Goal: Task Accomplishment & Management: Manage account settings

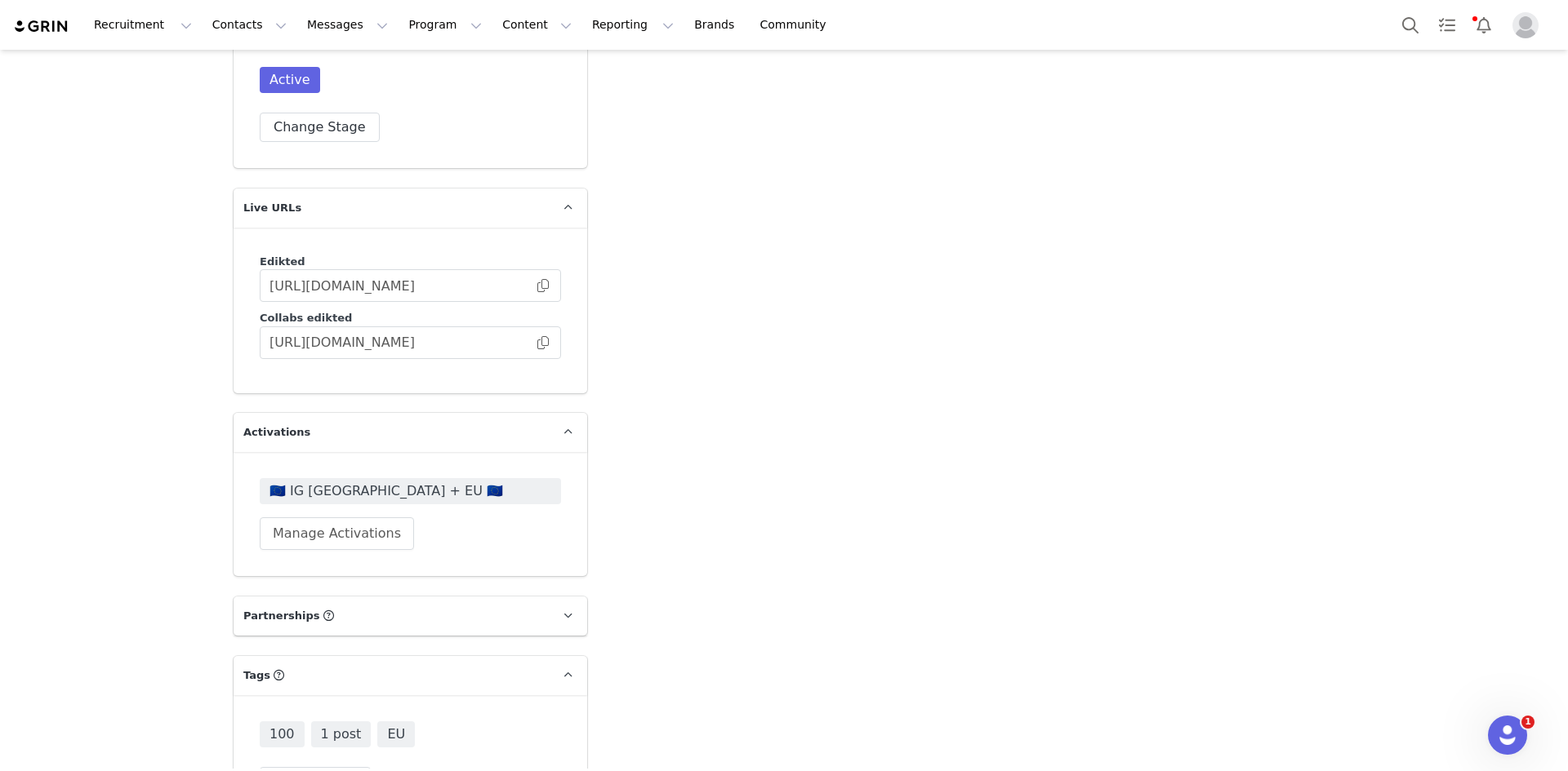
scroll to position [4230, 0]
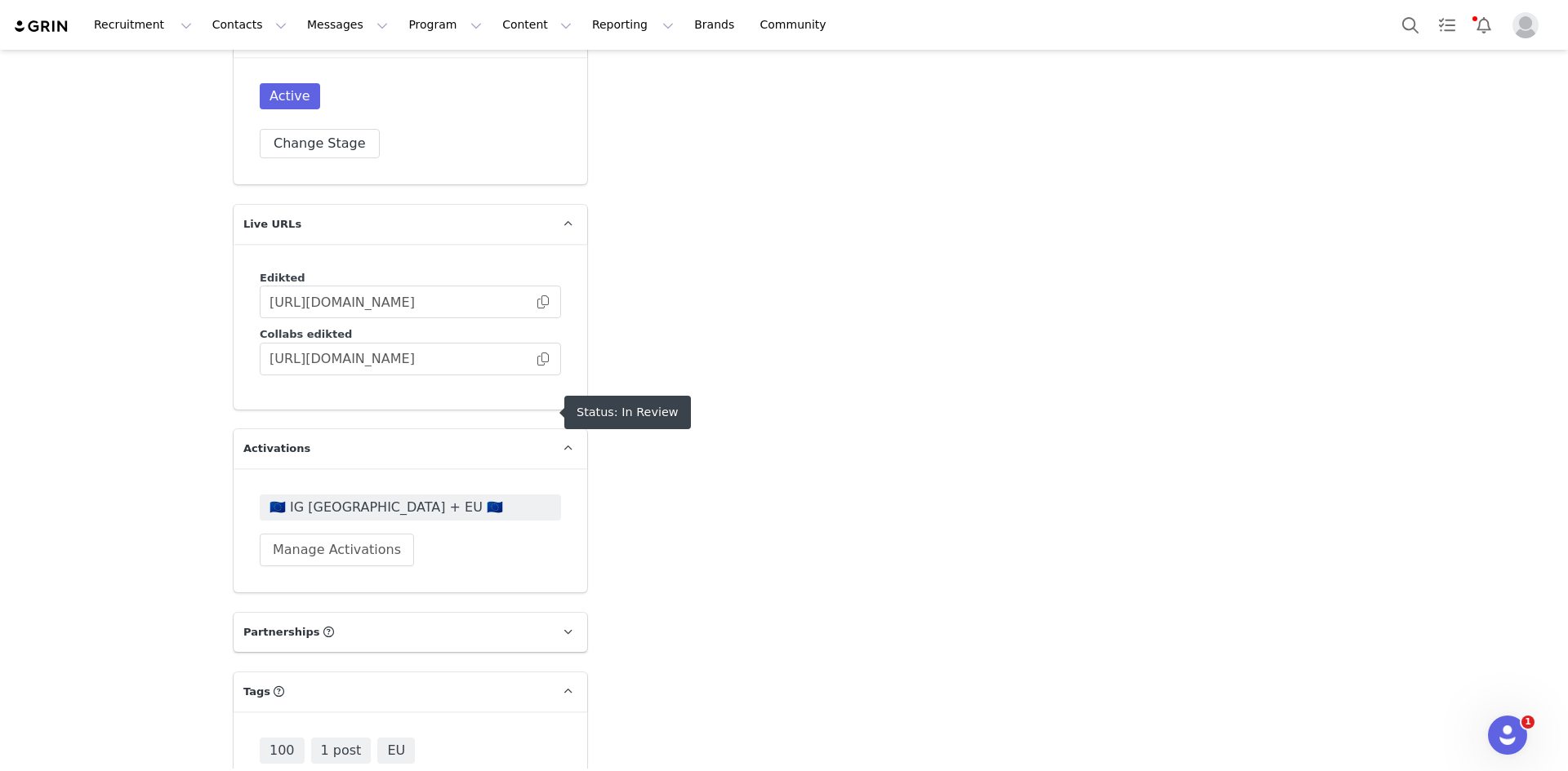
click at [334, 498] on span "🇪🇺 IG UK + EU 🇪🇺" at bounding box center [410, 507] width 282 height 20
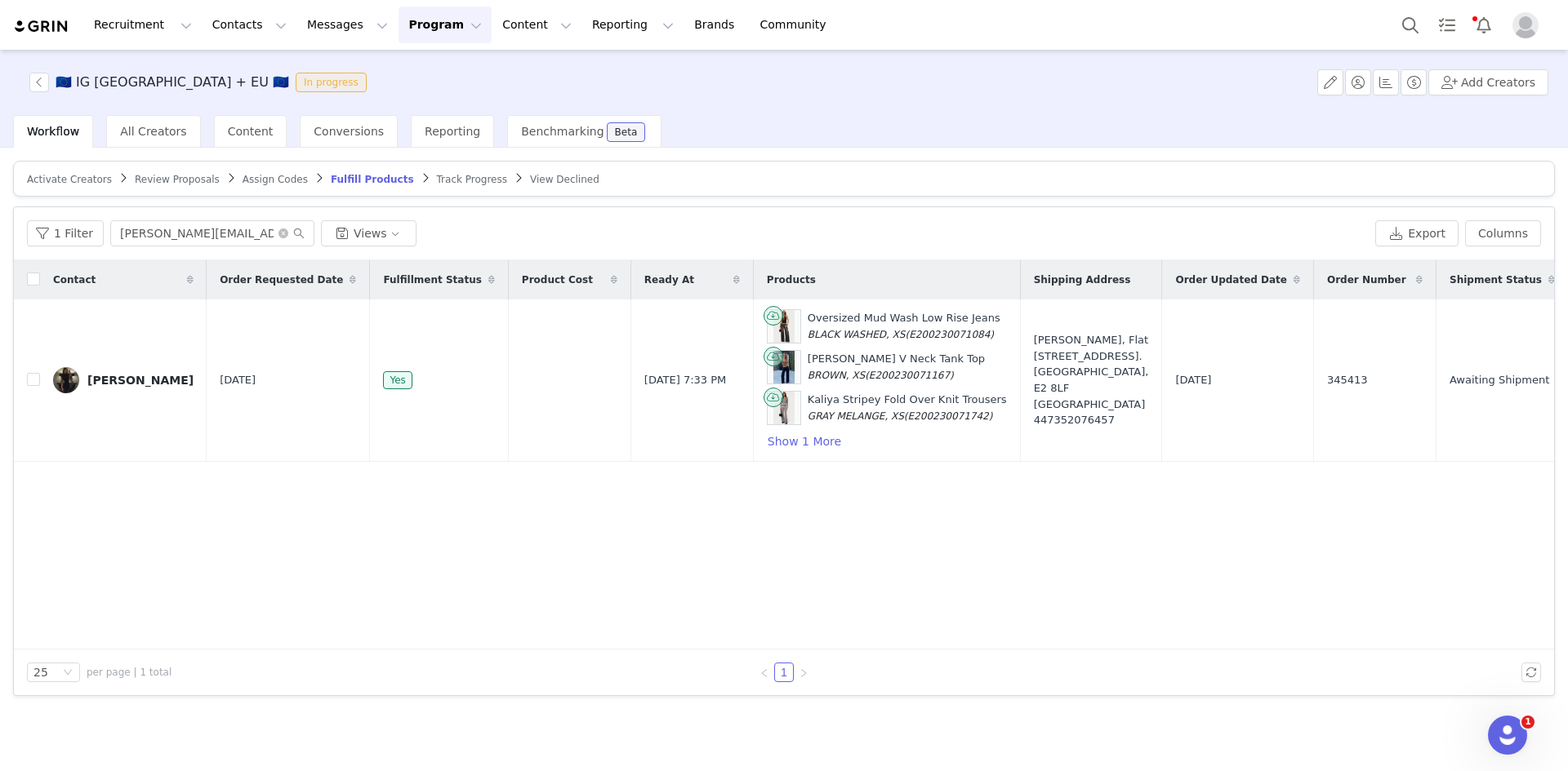
click at [173, 183] on span "Review Proposals" at bounding box center [177, 179] width 85 height 11
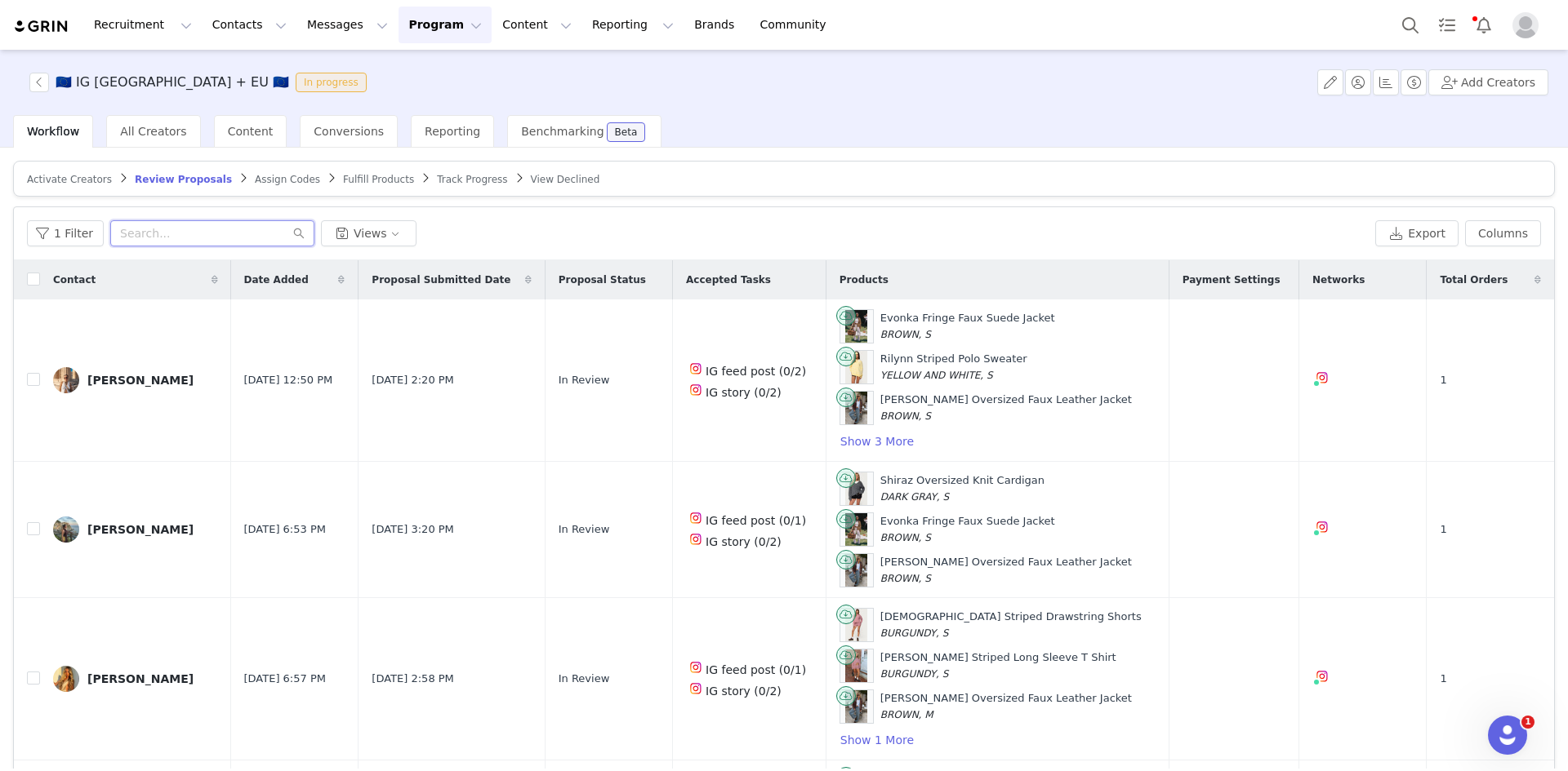
click at [204, 238] on input "text" at bounding box center [213, 233] width 204 height 26
paste input "faithhenler@gmail.com"
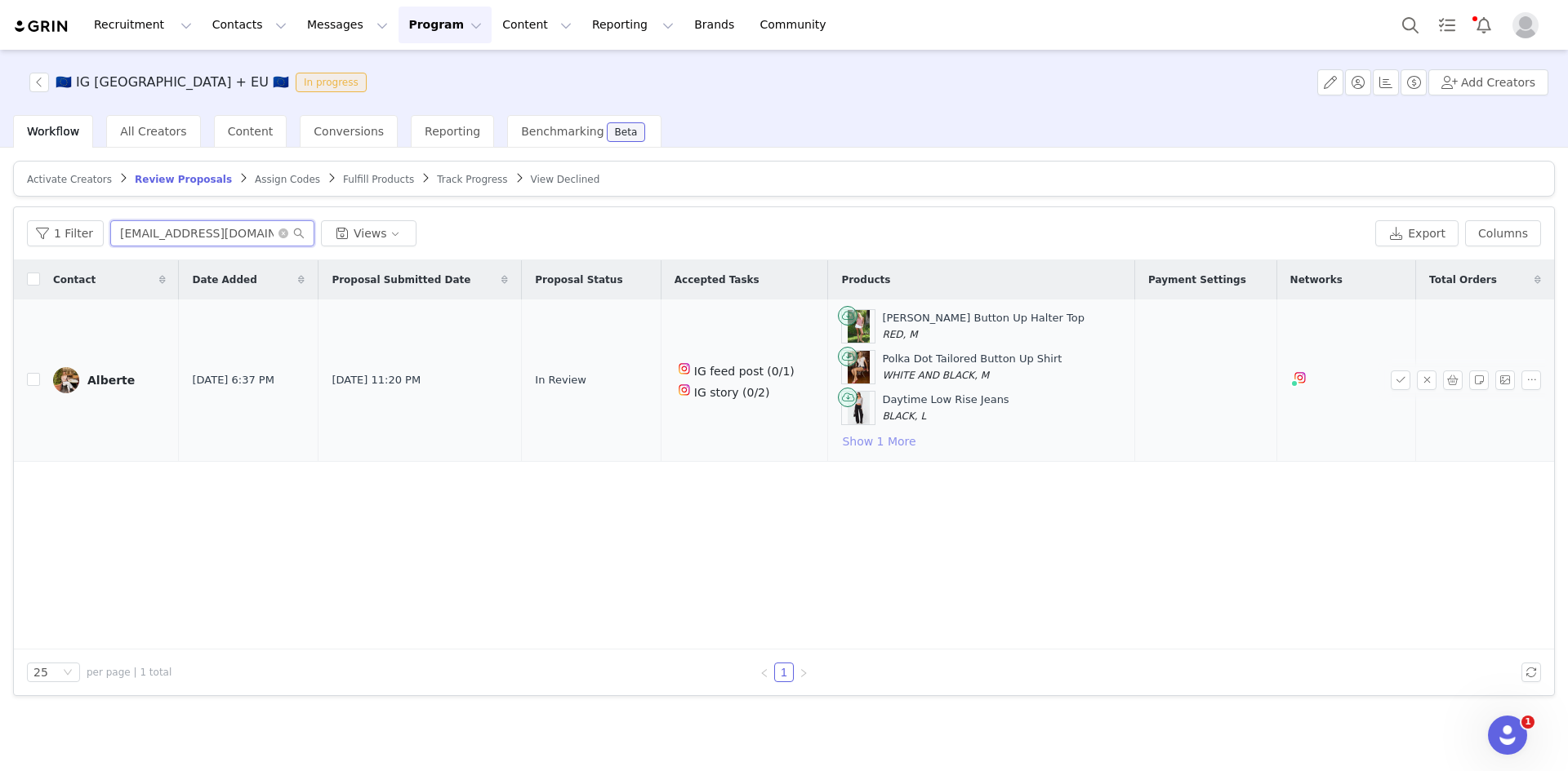
type input "faithhenler@gmail.com"
click at [863, 442] on button "Show 1 More" at bounding box center [878, 441] width 75 height 20
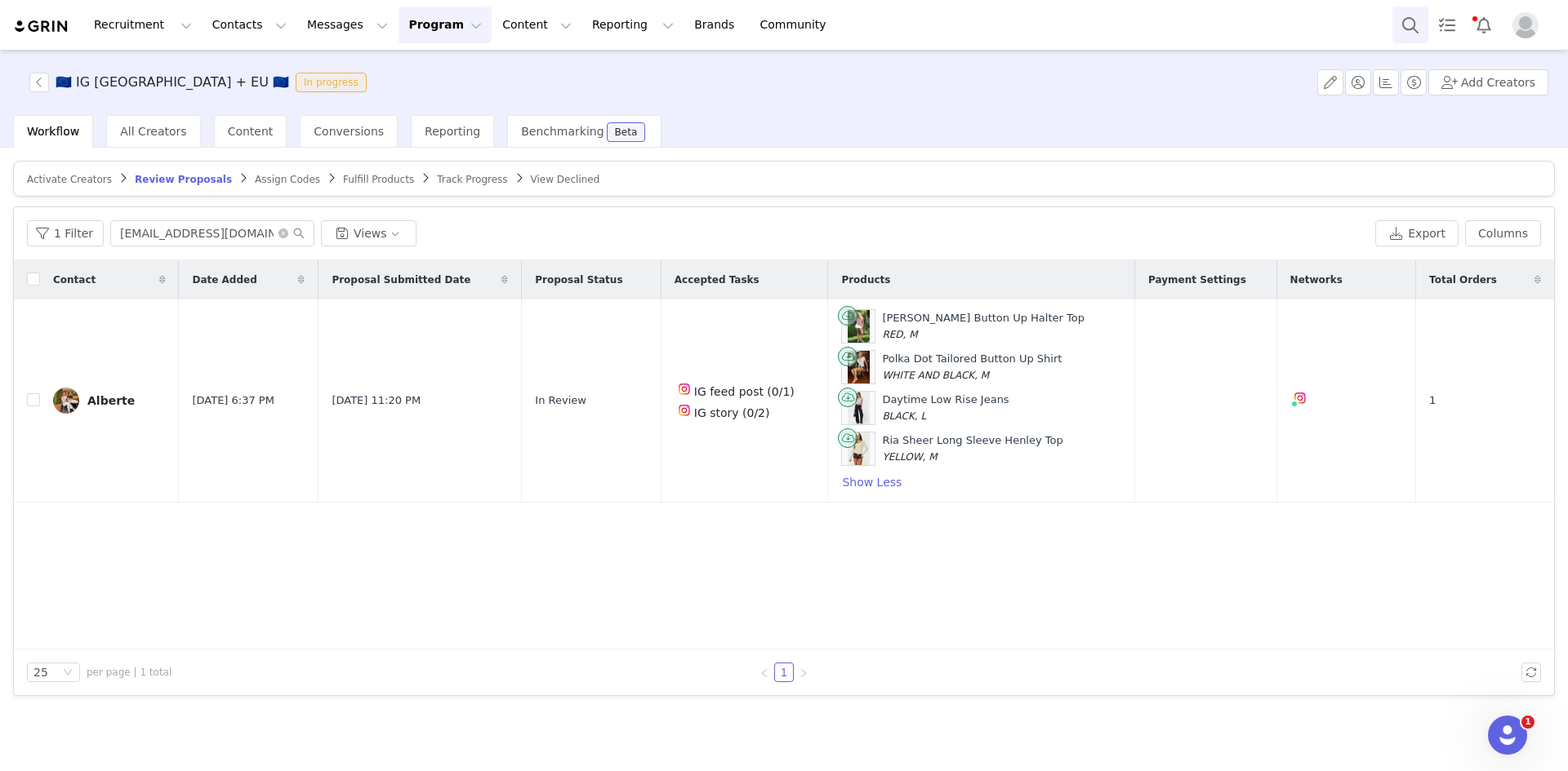
click at [1416, 19] on button "Search" at bounding box center [1410, 25] width 36 height 37
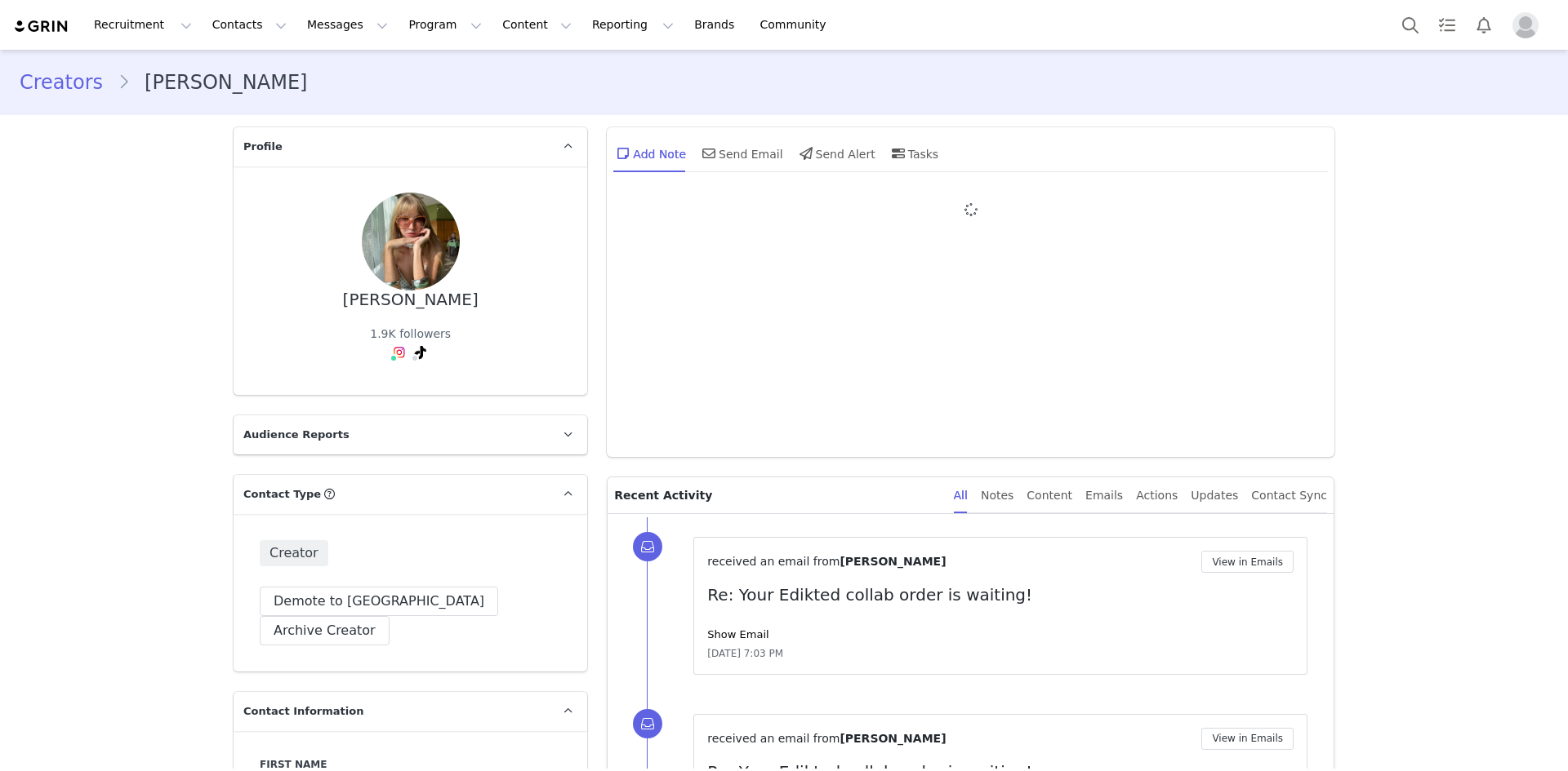
type input "+1 ([GEOGRAPHIC_DATA])"
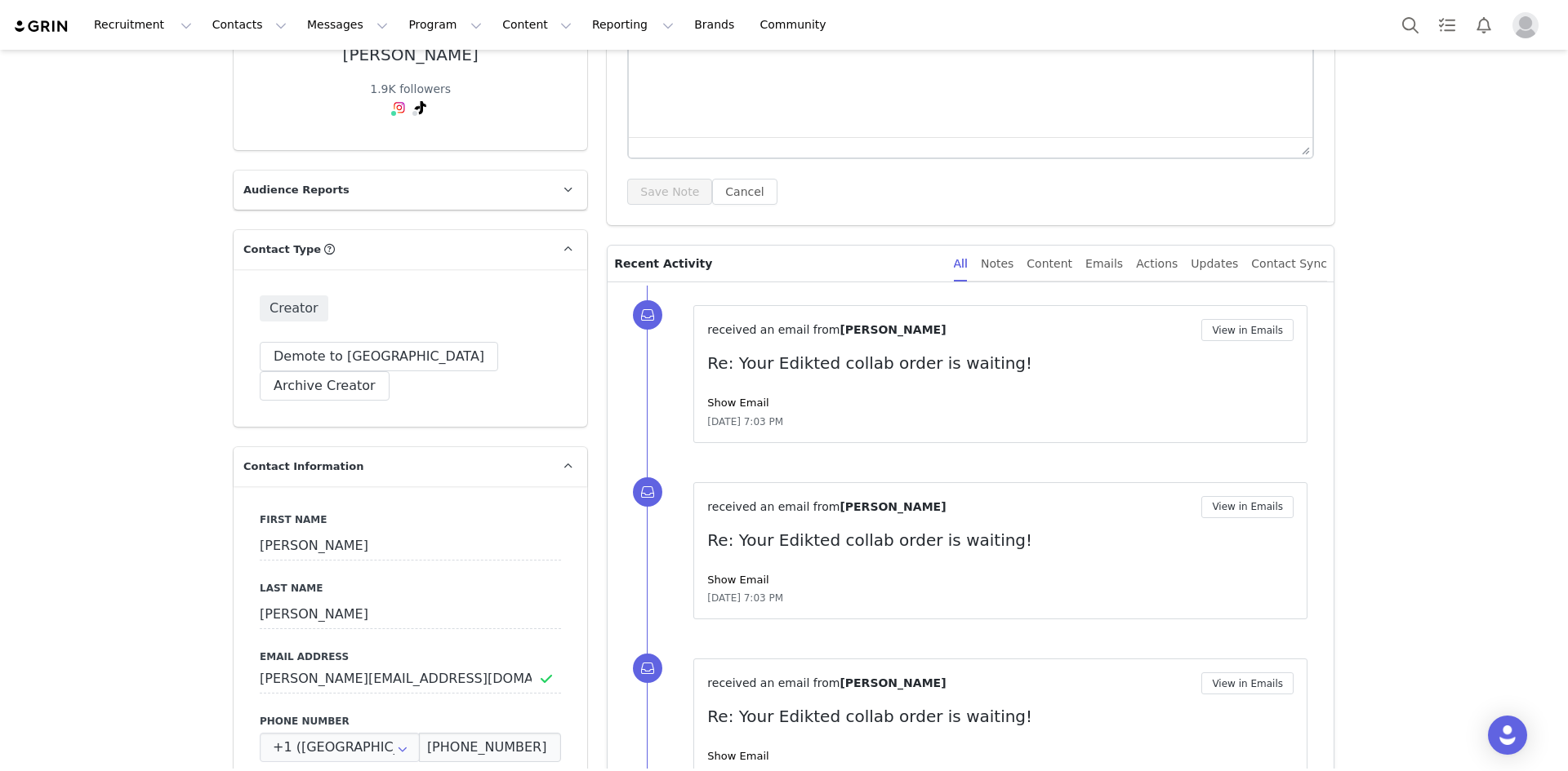
drag, startPoint x: 464, startPoint y: 446, endPoint x: 648, endPoint y: 415, distance: 186.6
click at [956, 375] on div "received an email from Julia Grzegorek View in Emails Re: Your Edikted collab o…" at bounding box center [1000, 373] width 586 height 111
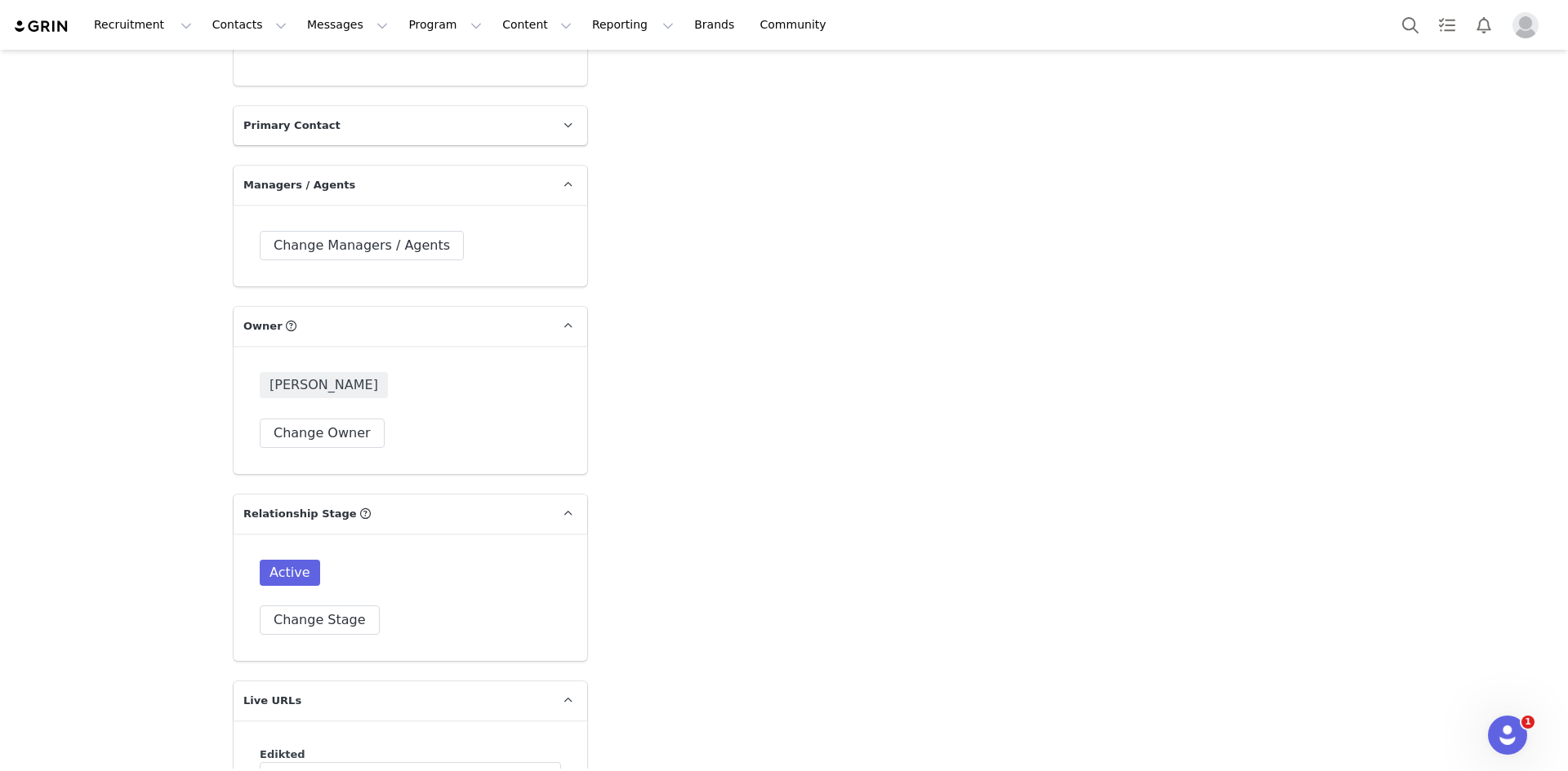
scroll to position [4325, 0]
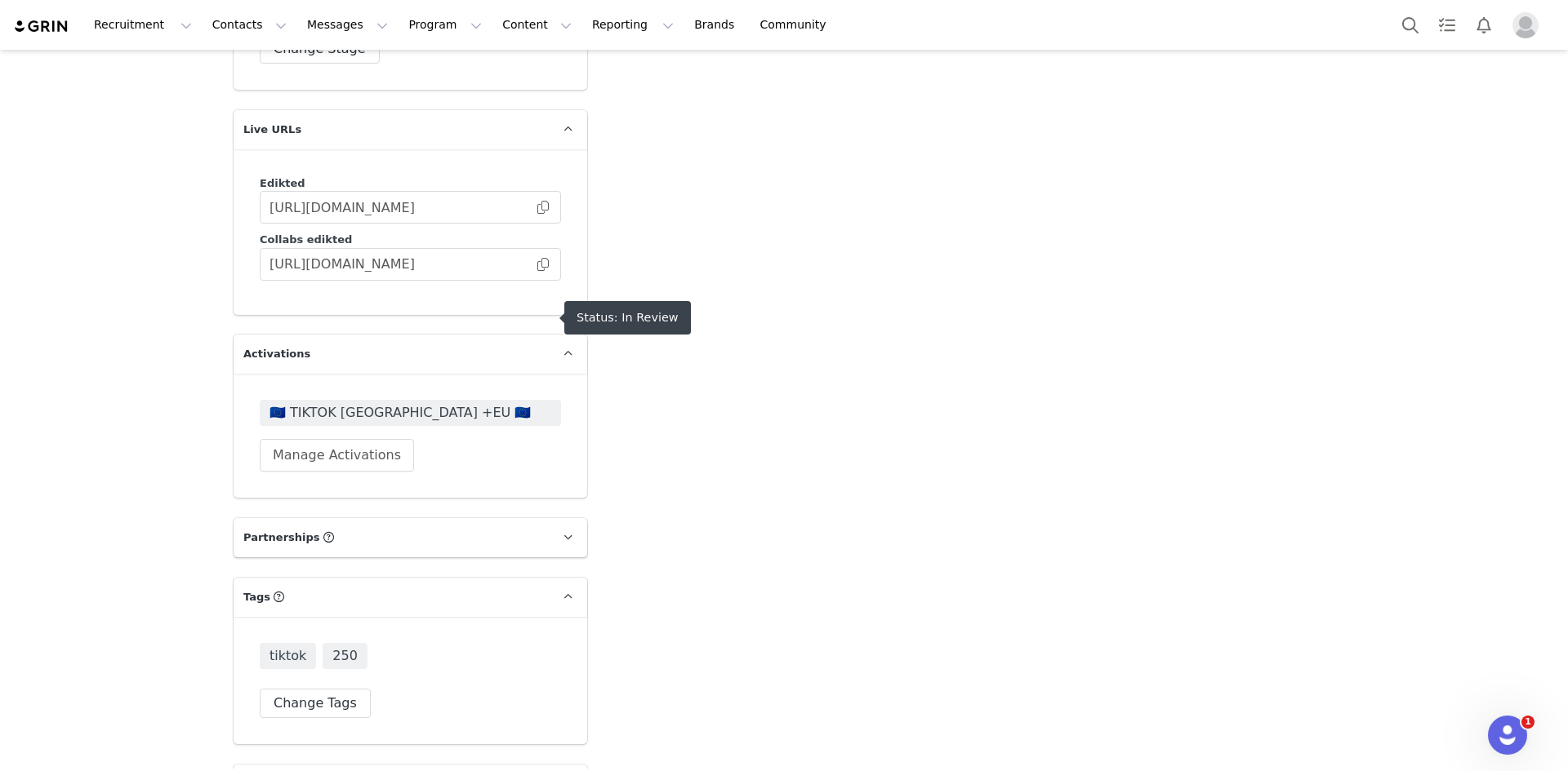
click at [339, 403] on span "🇪🇺 TIKTOK [GEOGRAPHIC_DATA] +EU 🇪🇺" at bounding box center [410, 412] width 282 height 20
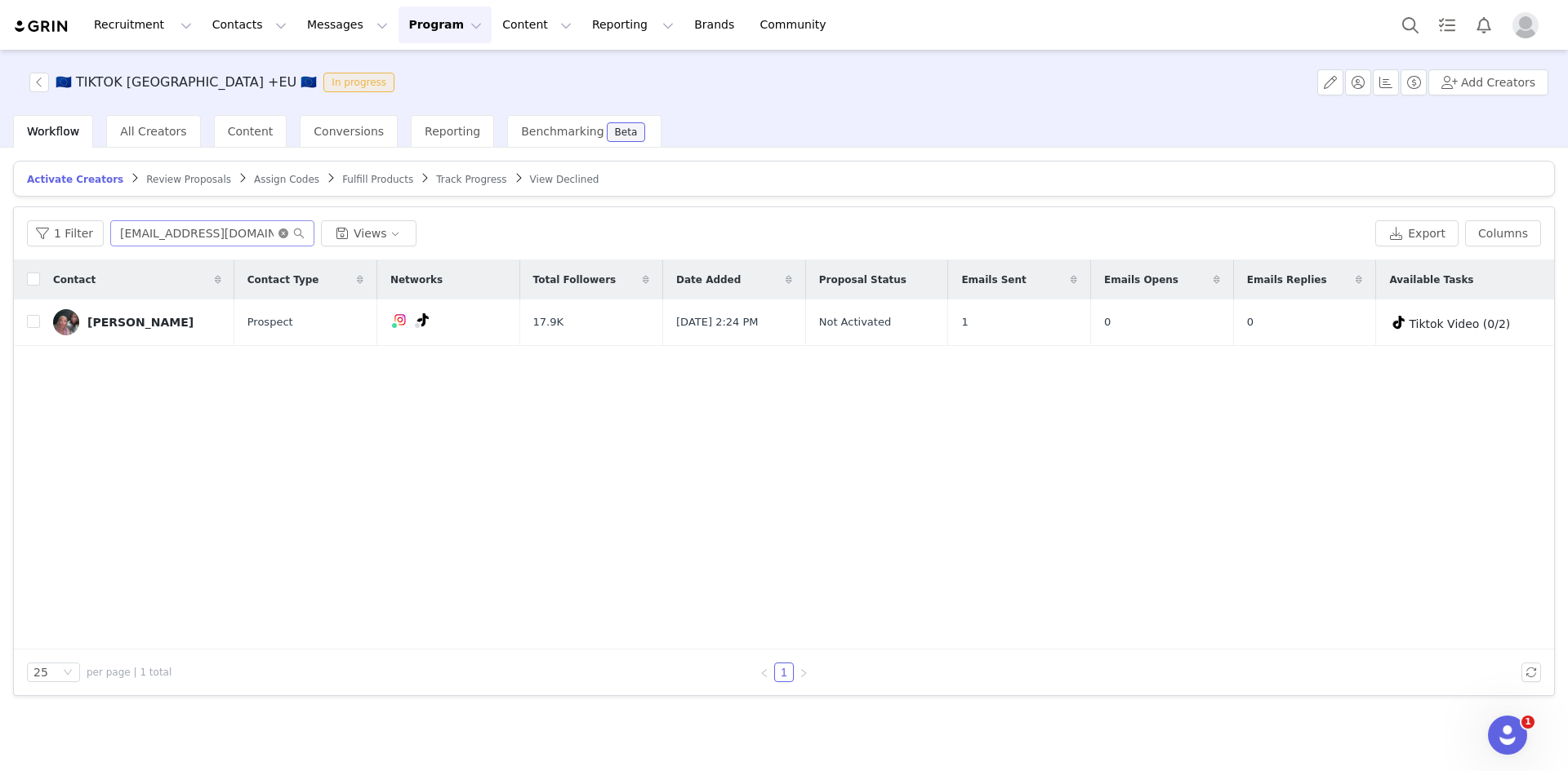
click at [282, 231] on icon "icon: close-circle" at bounding box center [283, 233] width 10 height 10
click at [247, 229] on input "text" at bounding box center [213, 233] width 204 height 26
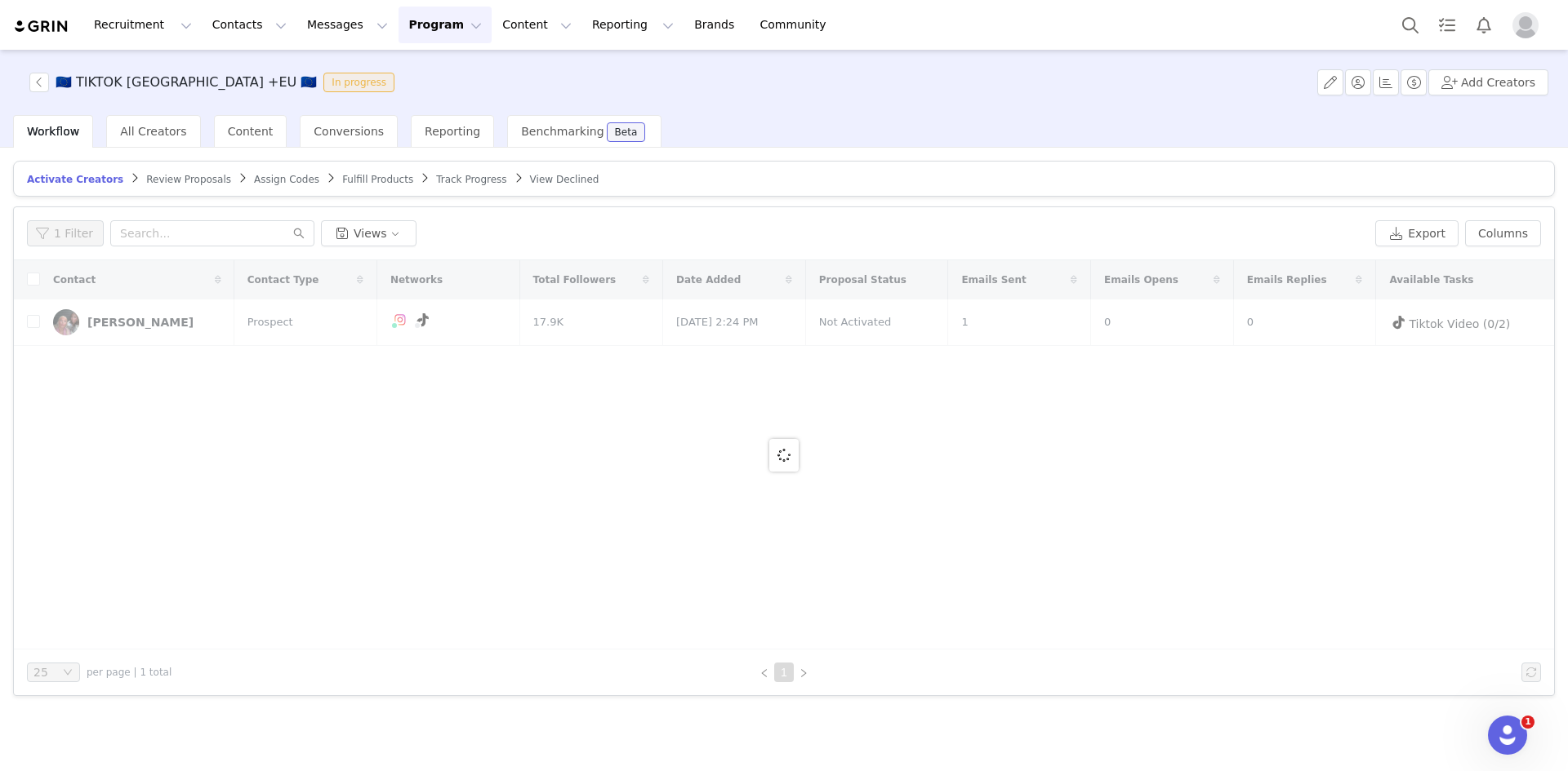
click at [156, 187] on article "Activate Creators Review Proposals Assign Codes Fulfill Products Track Progress…" at bounding box center [784, 178] width 1541 height 36
click at [158, 180] on span "Review Proposals" at bounding box center [188, 179] width 85 height 11
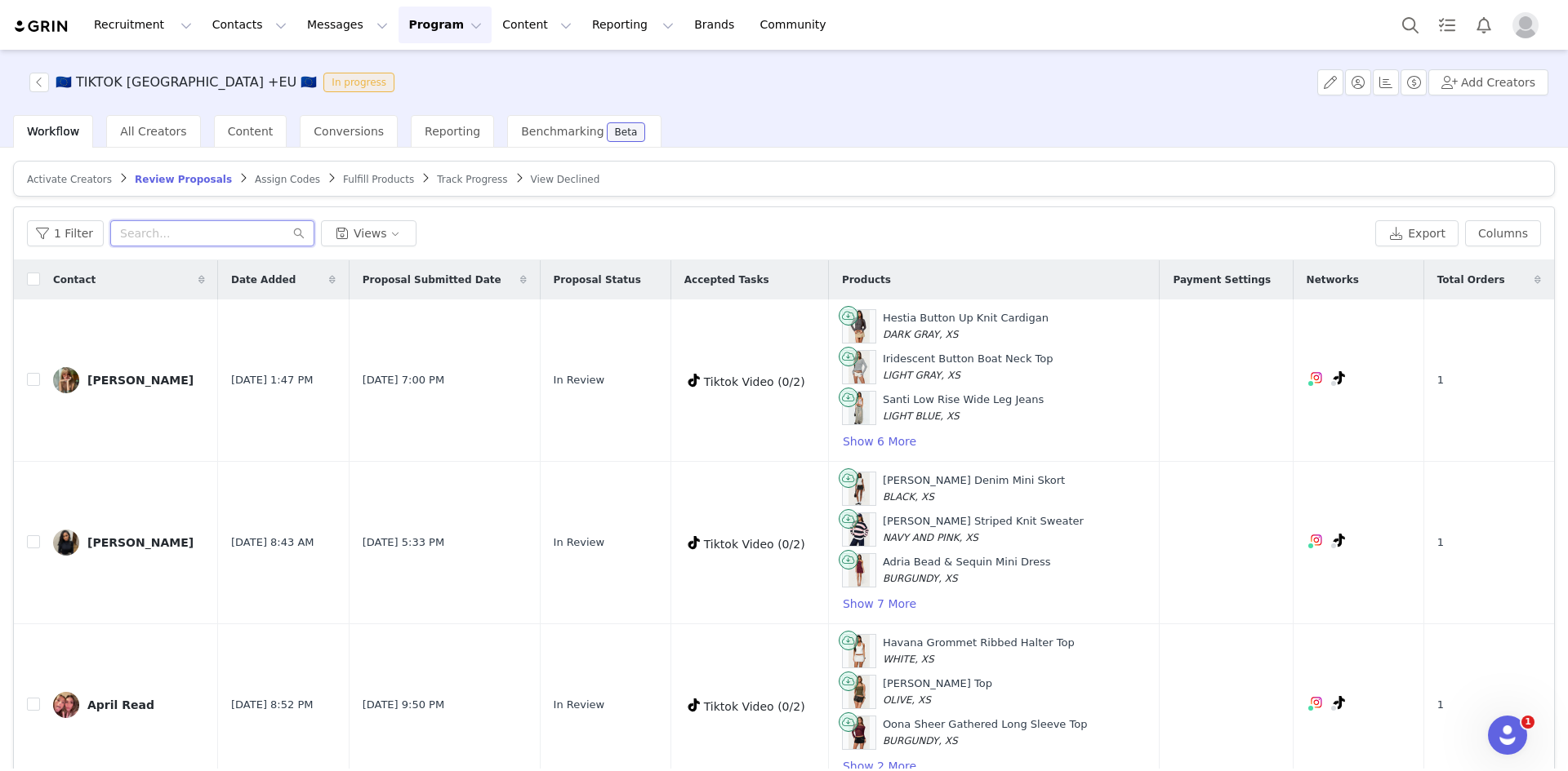
click at [237, 239] on input "text" at bounding box center [213, 233] width 204 height 26
paste input "julia.grzegorekxx@gmail.com"
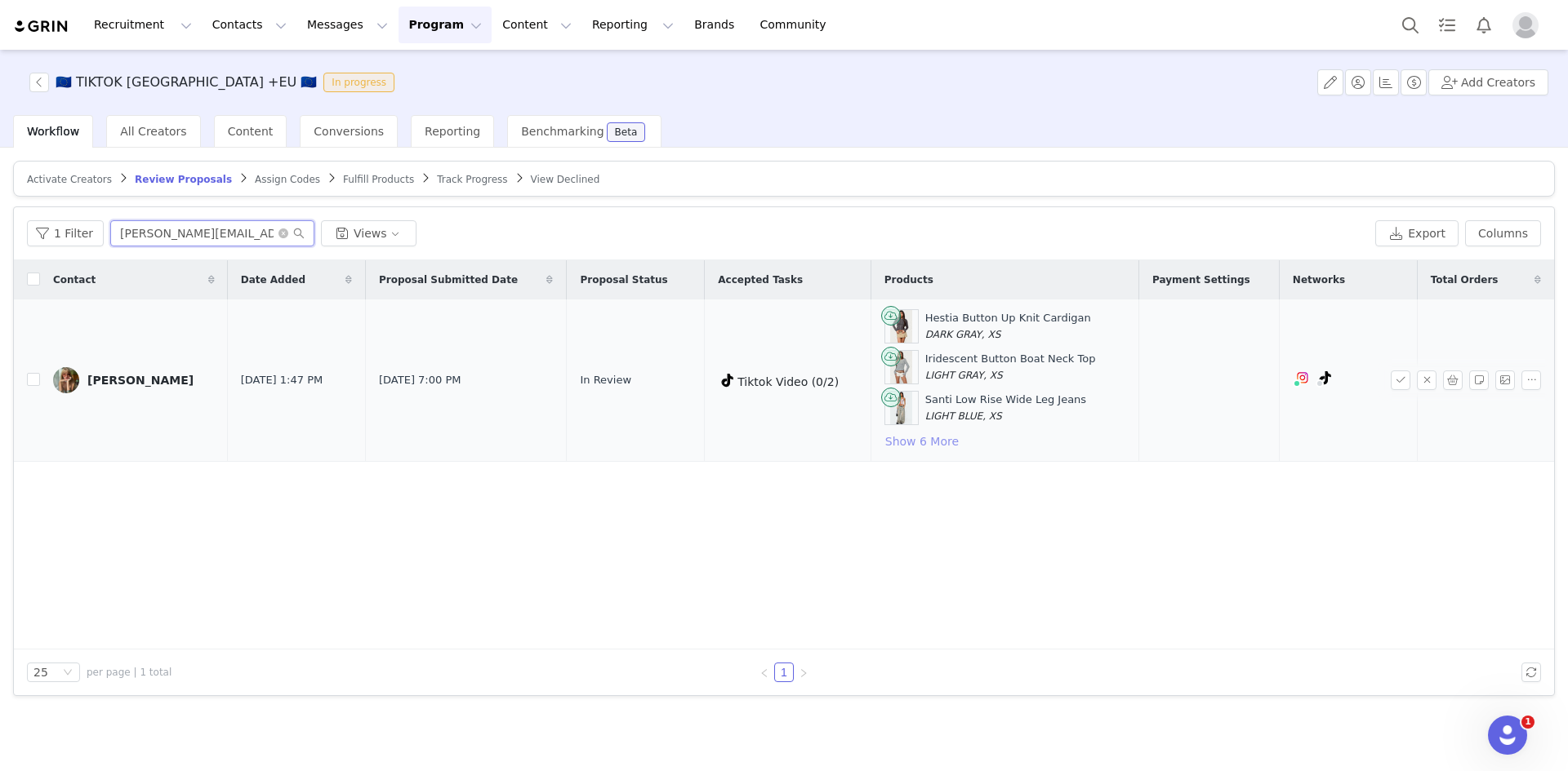
type input "julia.grzegorekxx@gmail.com"
click at [904, 443] on button "Show 6 More" at bounding box center [921, 441] width 75 height 20
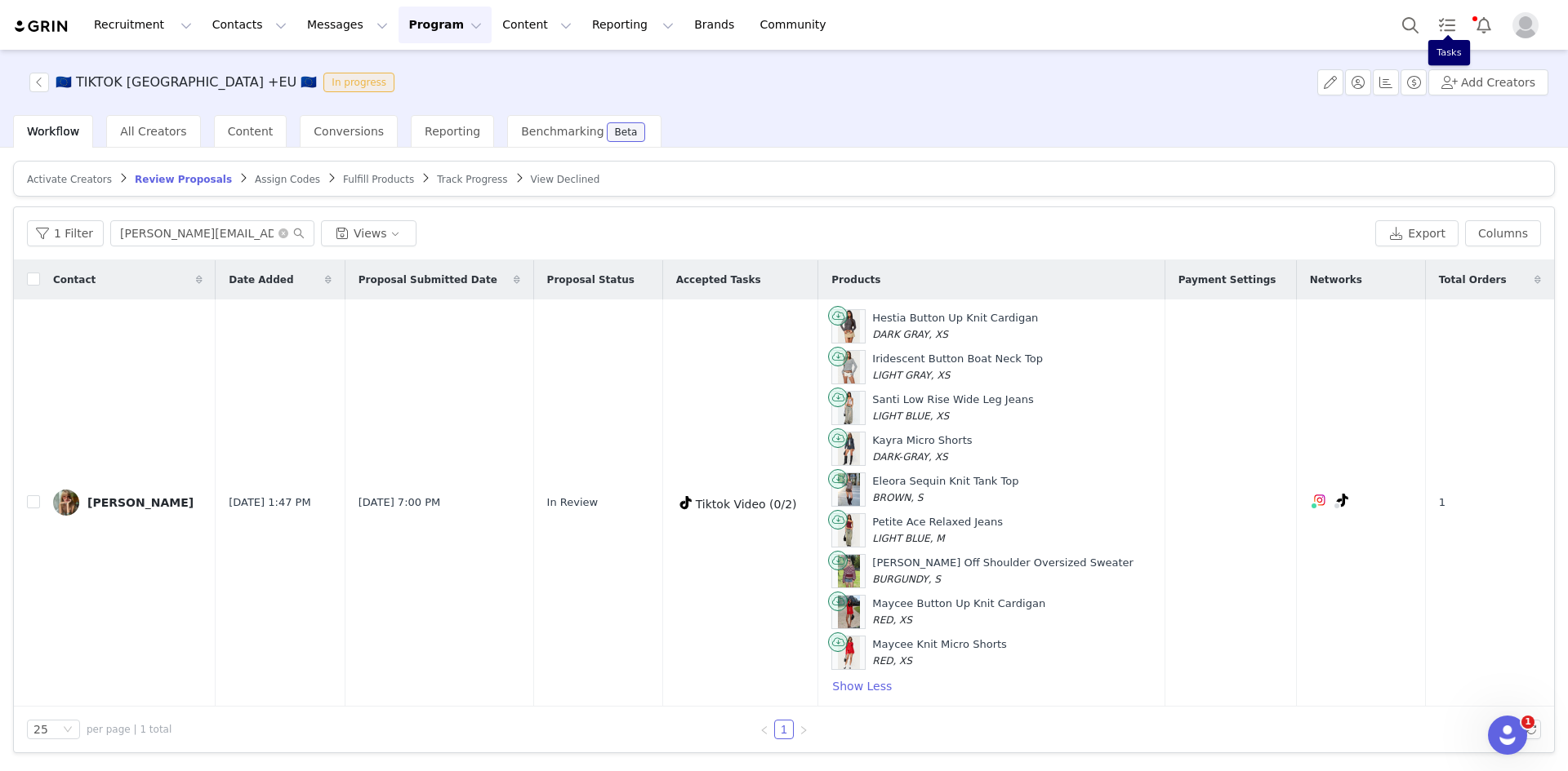
click at [1391, 20] on div "Recruitment Recruitment Creator Search Curated Lists Landing Pages Web Extensio…" at bounding box center [784, 25] width 1568 height 50
click at [1405, 19] on button "Search" at bounding box center [1410, 25] width 36 height 37
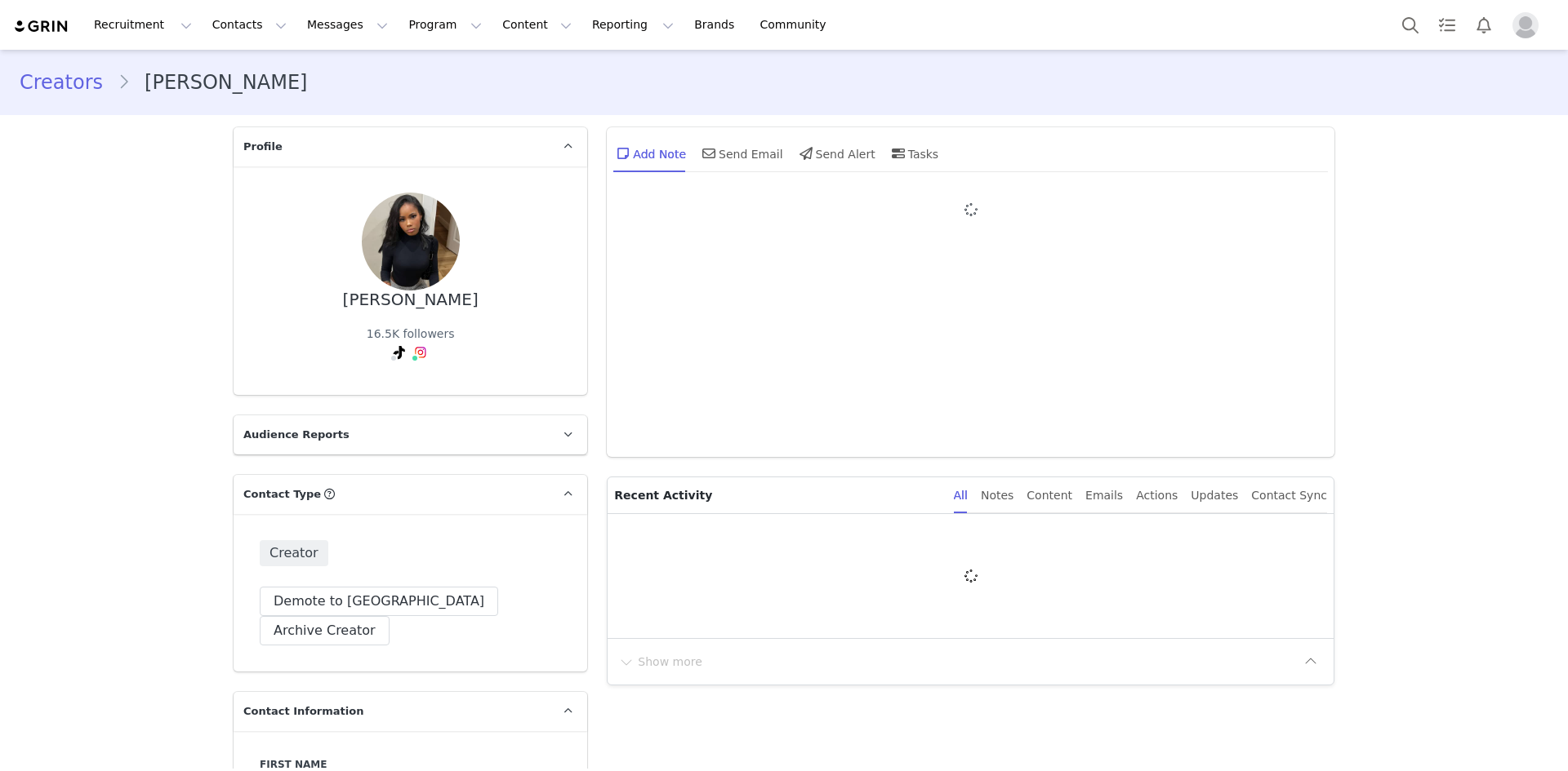
type input "+1 ([GEOGRAPHIC_DATA])"
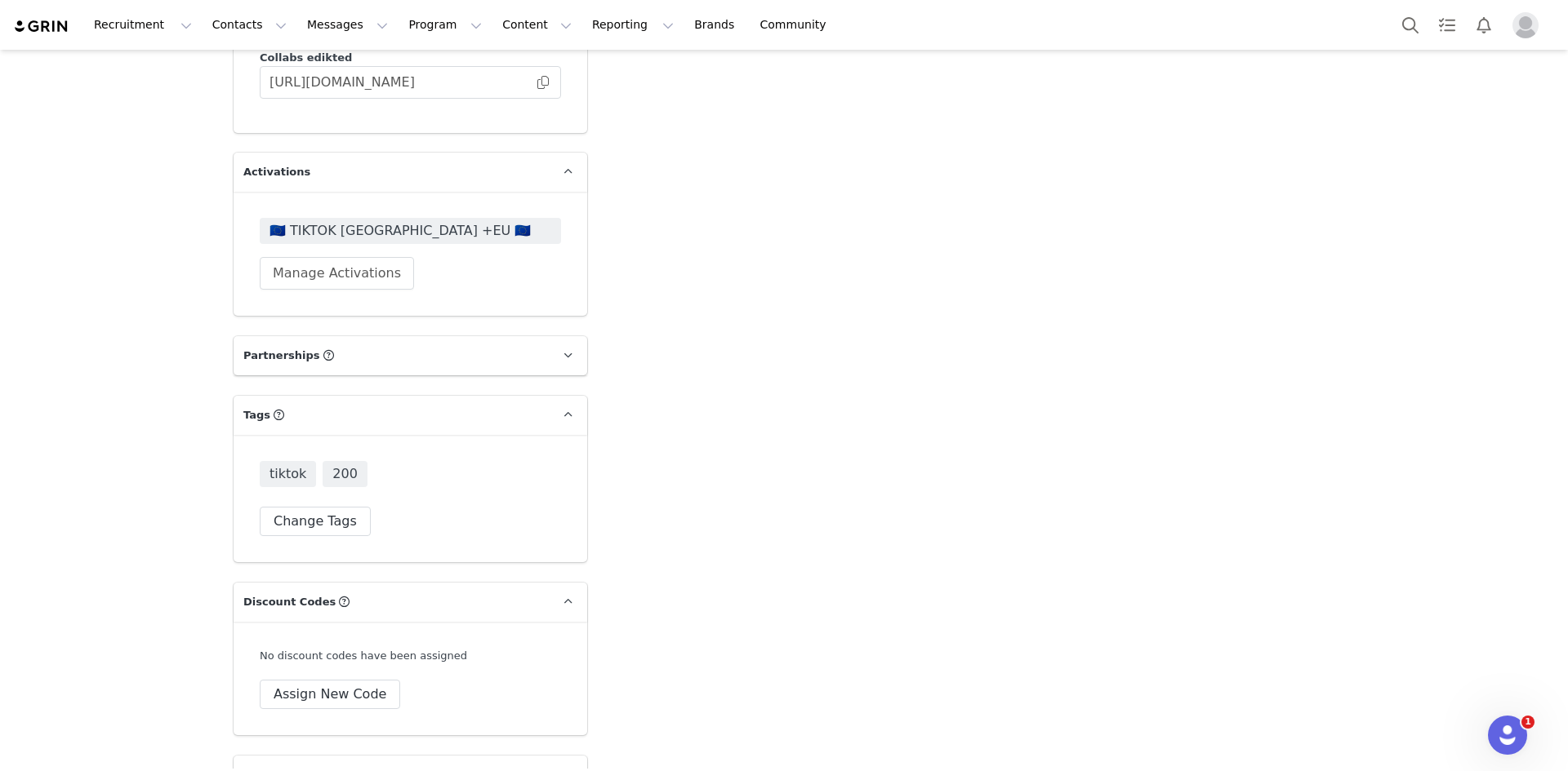
scroll to position [4488, 0]
click at [338, 220] on span "🇪🇺 TIKTOK [GEOGRAPHIC_DATA] +EU 🇪🇺" at bounding box center [410, 229] width 282 height 20
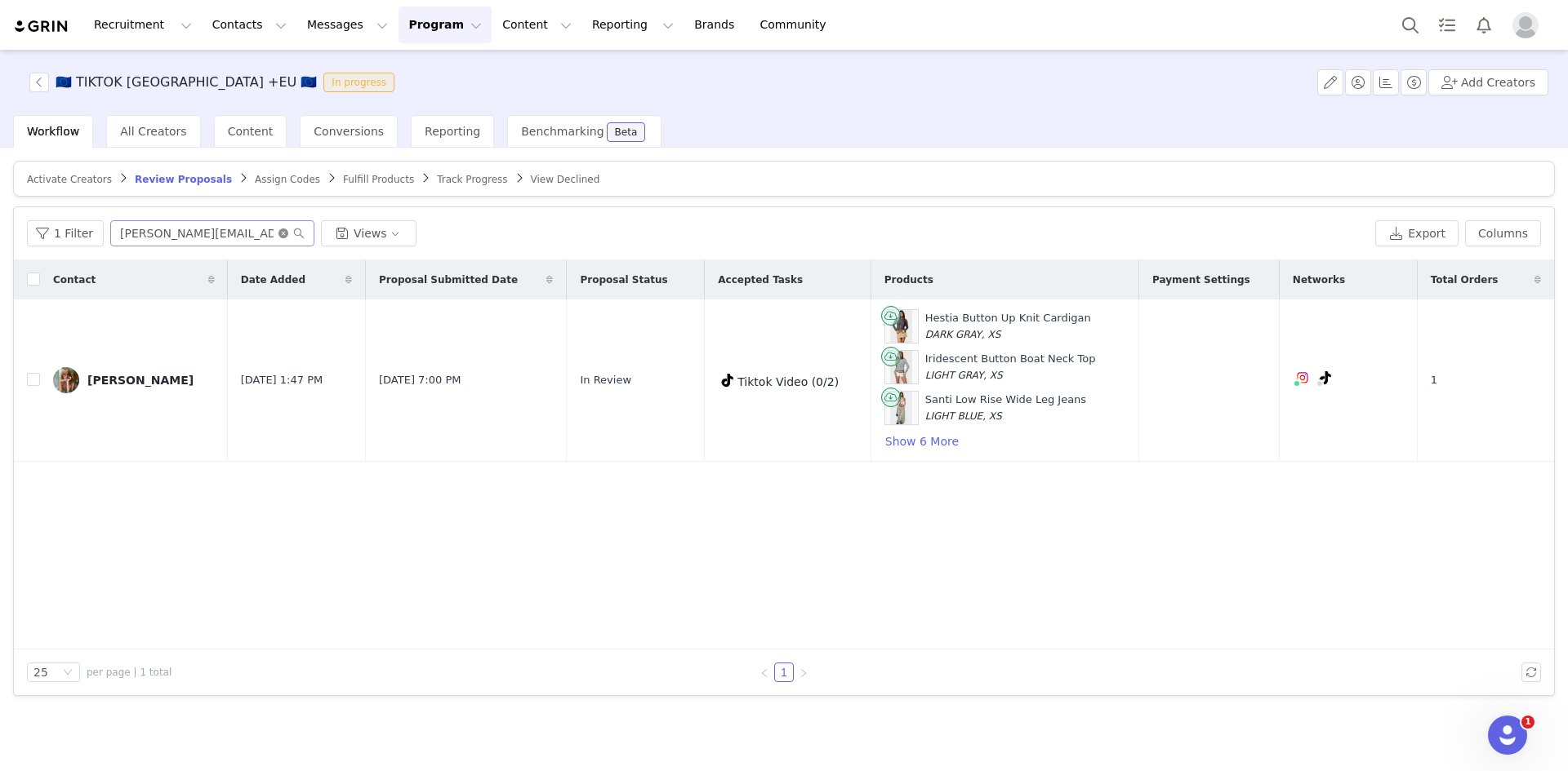
click at [279, 230] on icon "icon: close-circle" at bounding box center [283, 233] width 10 height 10
click at [257, 236] on input "text" at bounding box center [213, 233] width 204 height 26
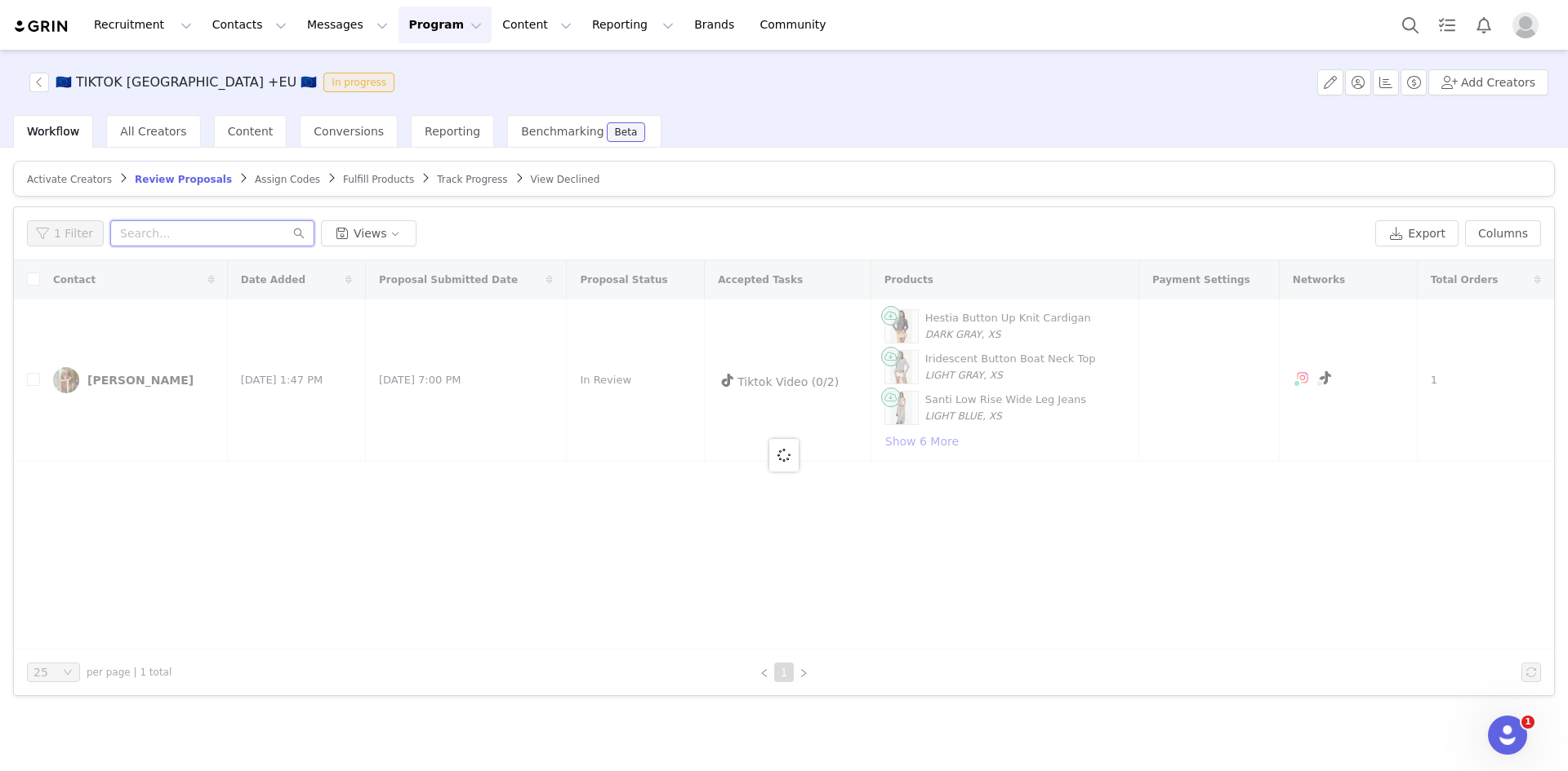
paste input "mariamargarmendes@gmail.com"
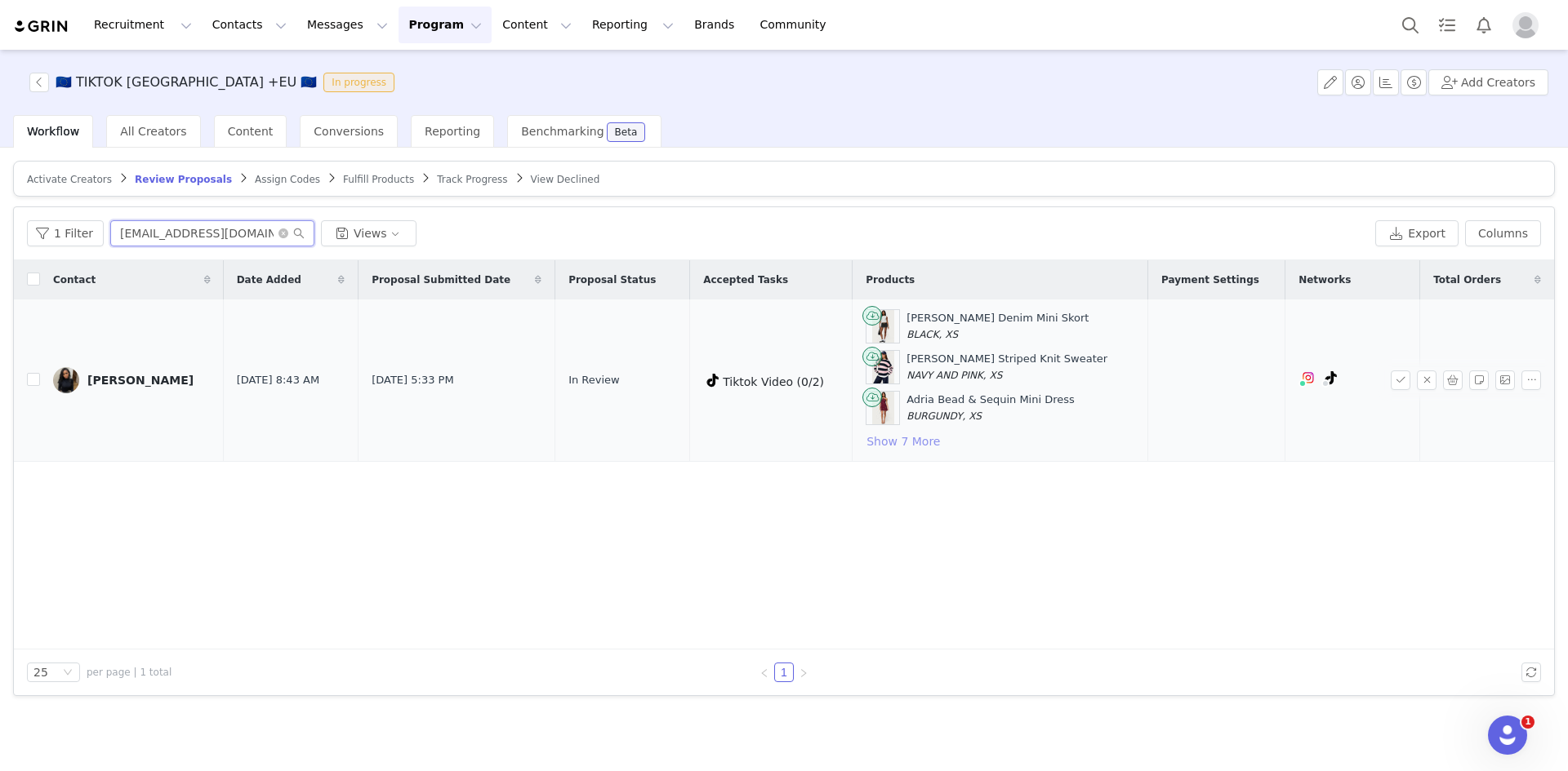
type input "mariamargarmendes@gmail.com"
click at [904, 448] on button "Show 7 More" at bounding box center [903, 441] width 75 height 20
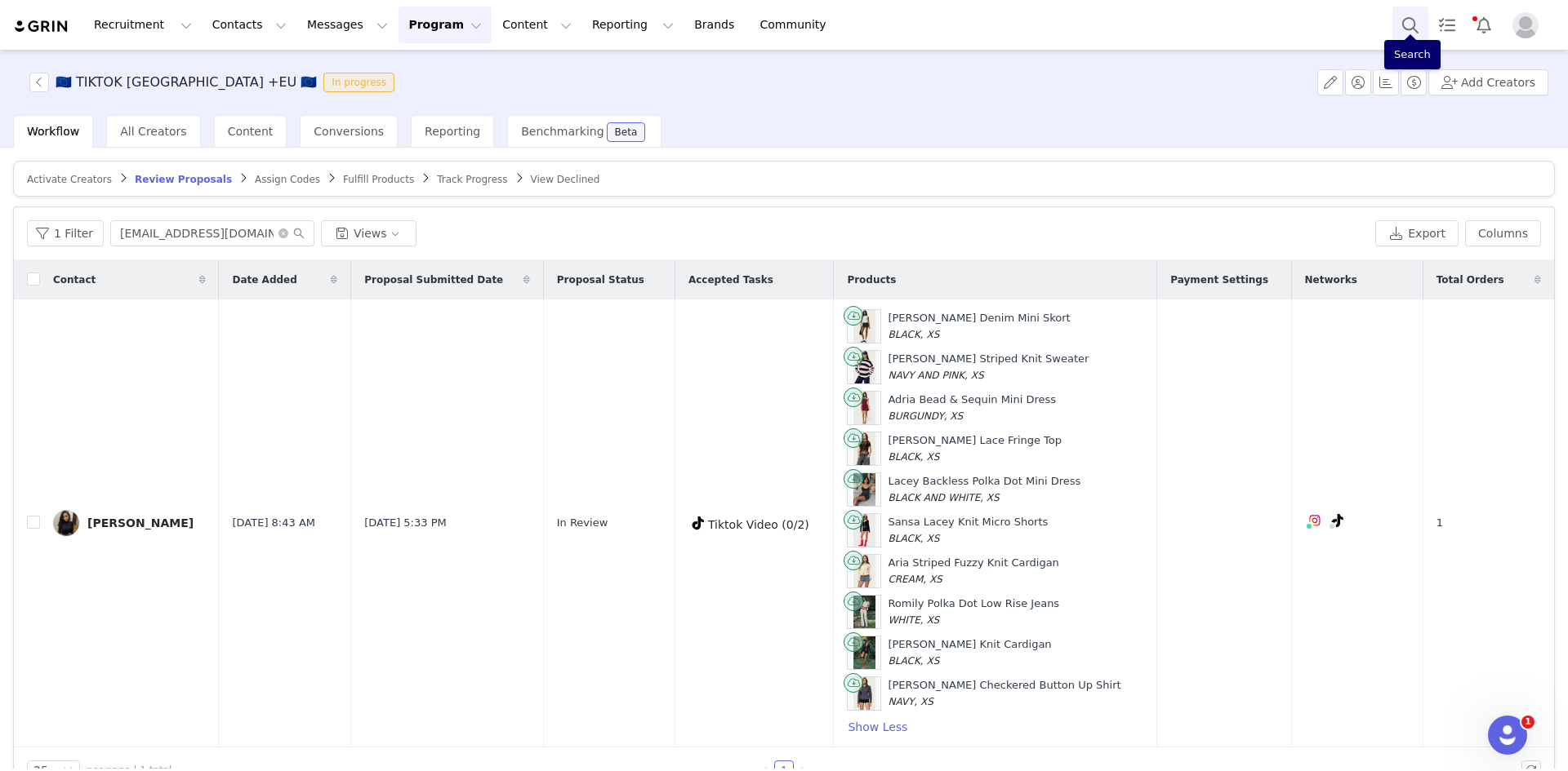
click at [1405, 10] on button "Search" at bounding box center [1410, 25] width 36 height 37
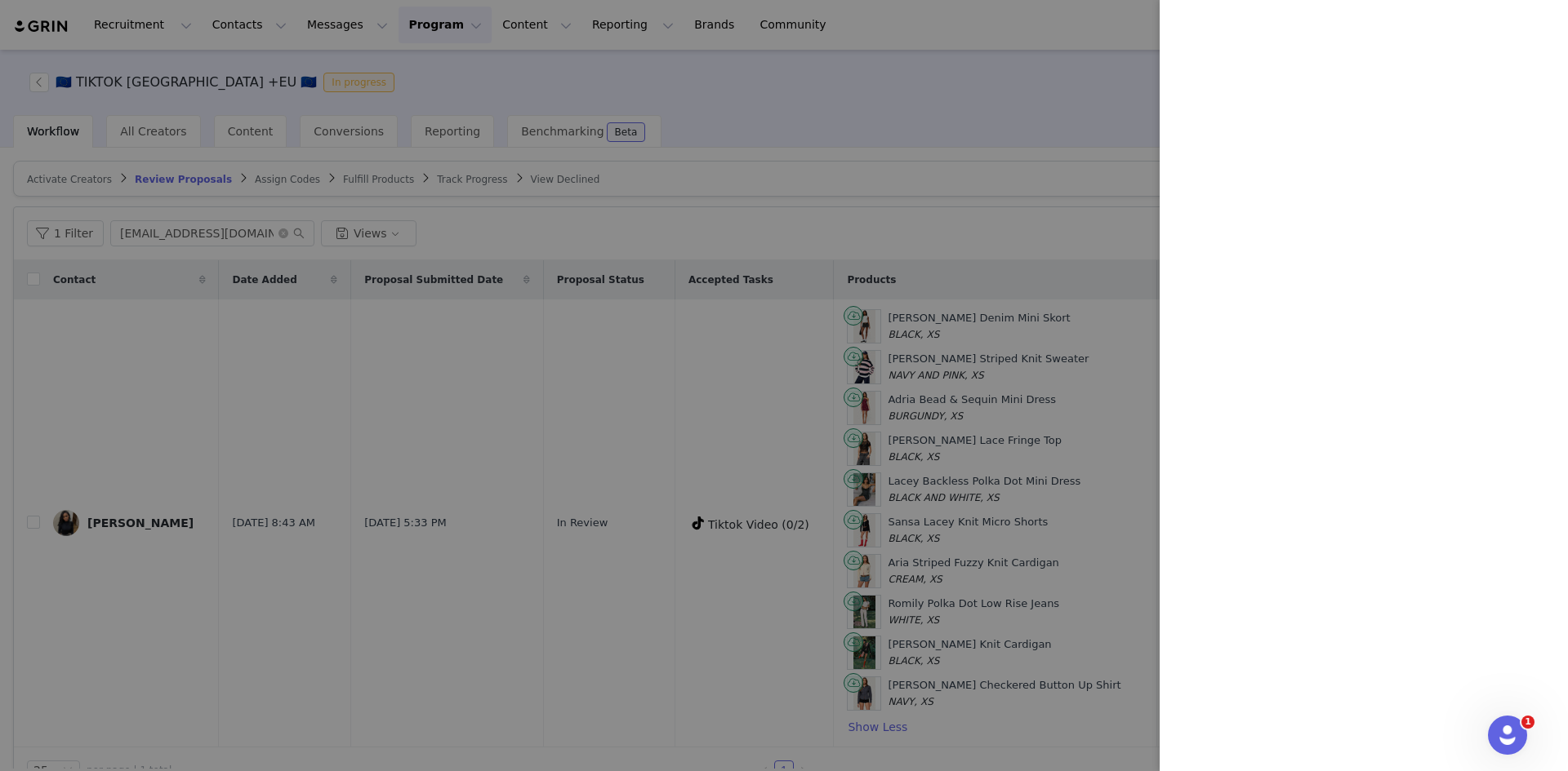
click at [44, 363] on div at bounding box center [784, 386] width 1568 height 771
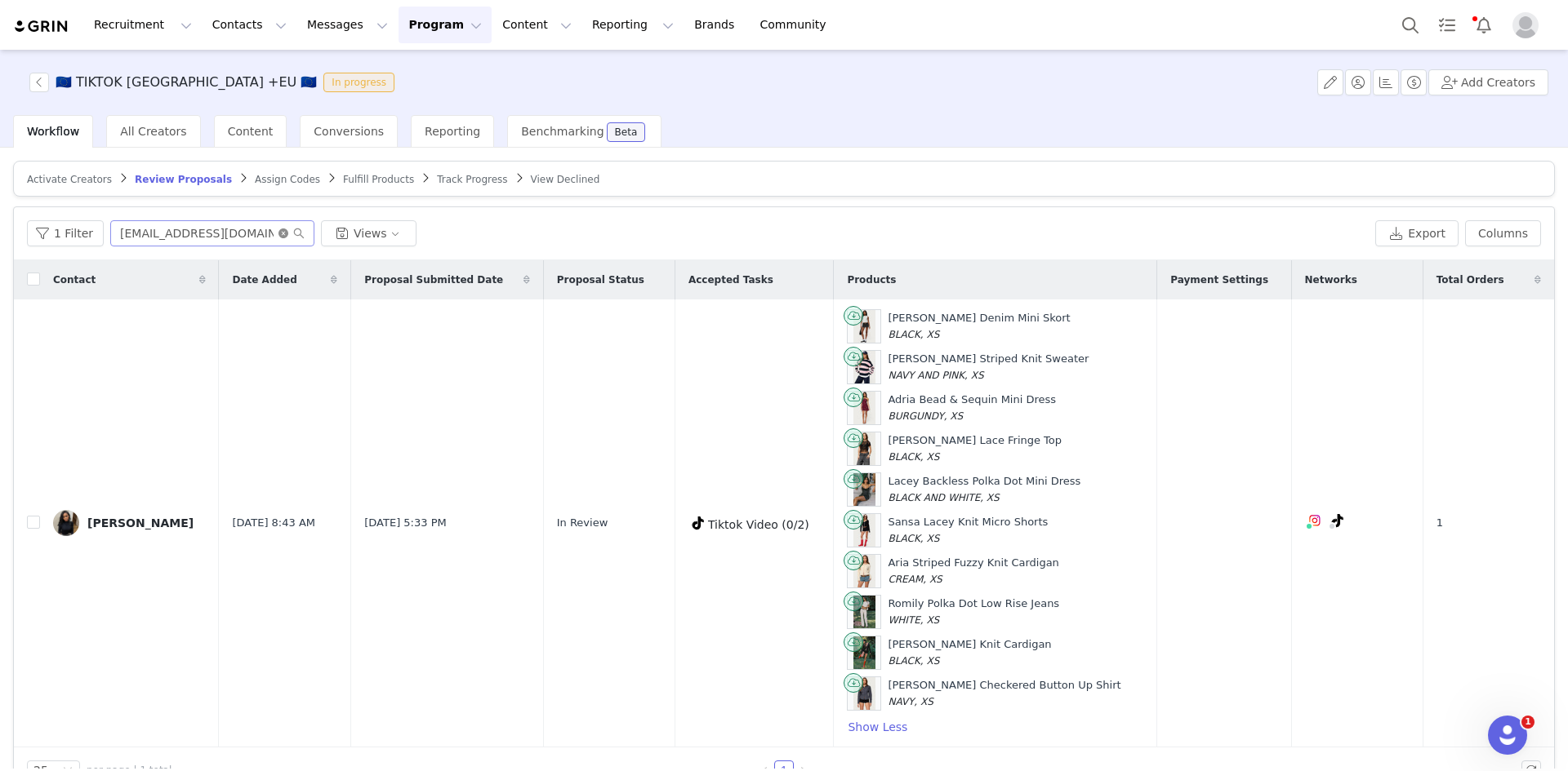
click at [279, 232] on icon "icon: close-circle" at bounding box center [283, 233] width 10 height 10
click at [231, 233] on input "text" at bounding box center [213, 233] width 204 height 26
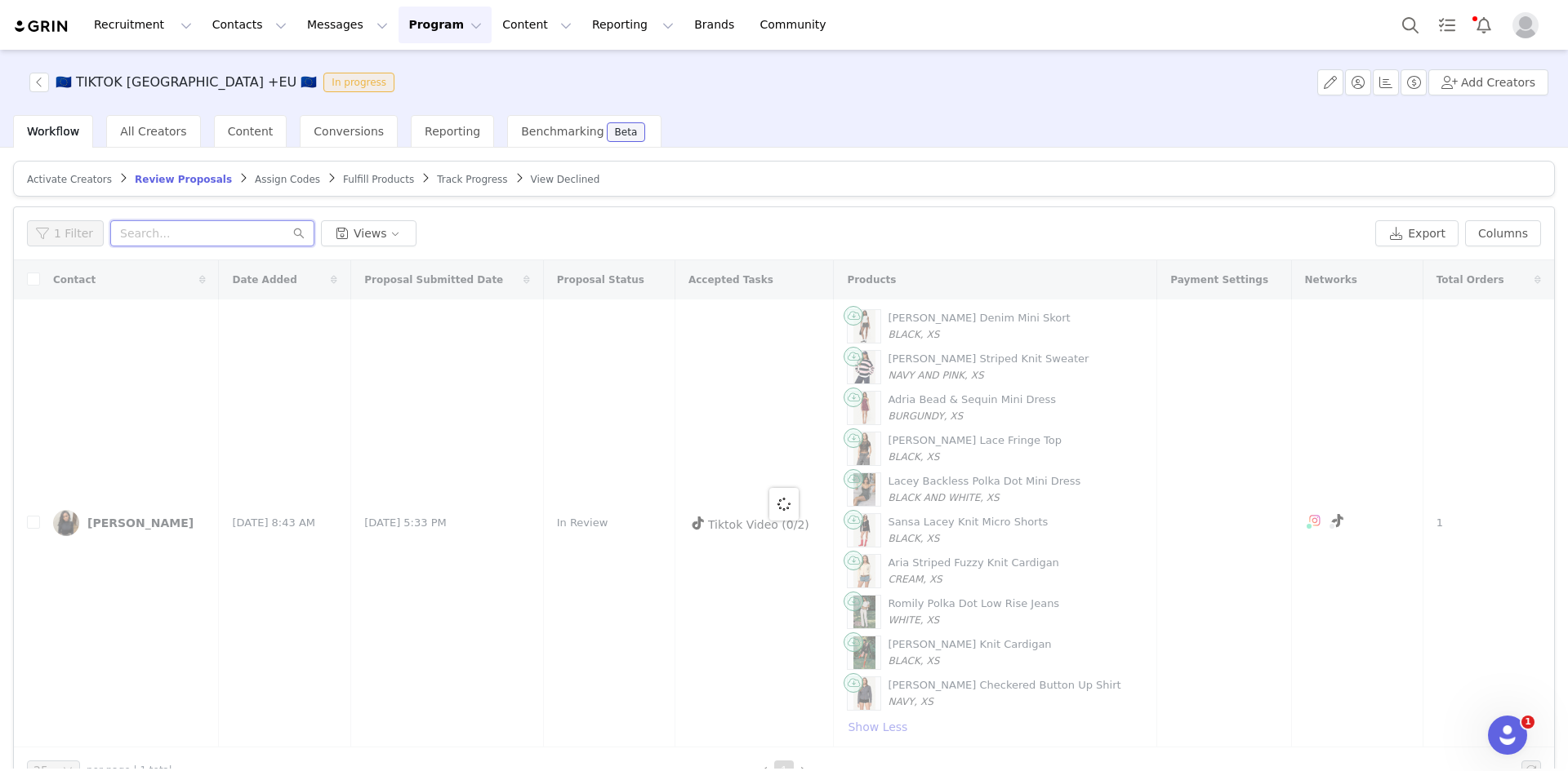
paste input "nikkischram2005@gmail.com"
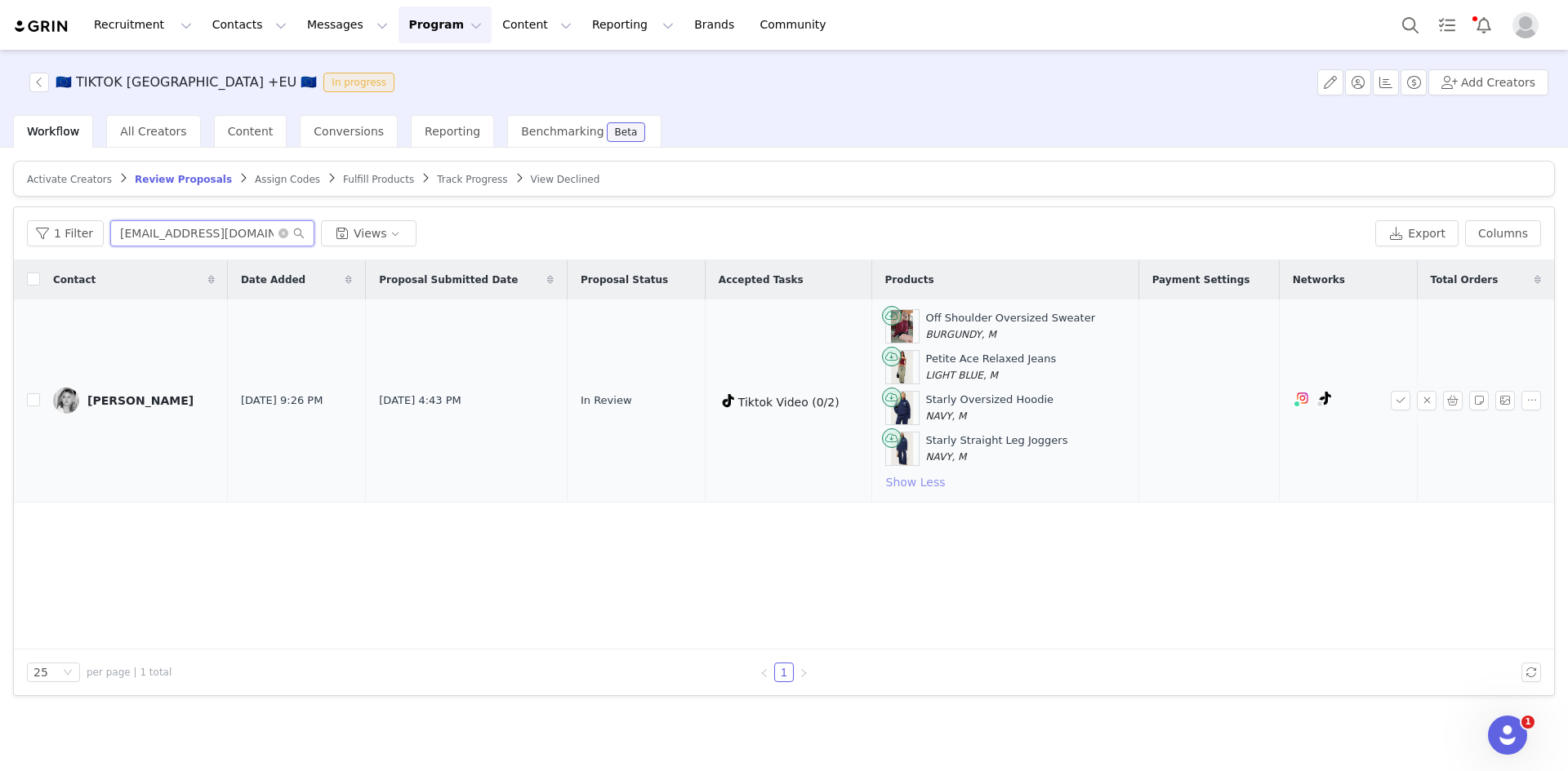
type input "nikkischram2005@gmail.com"
click at [889, 481] on button "Show Less" at bounding box center [916, 482] width 61 height 20
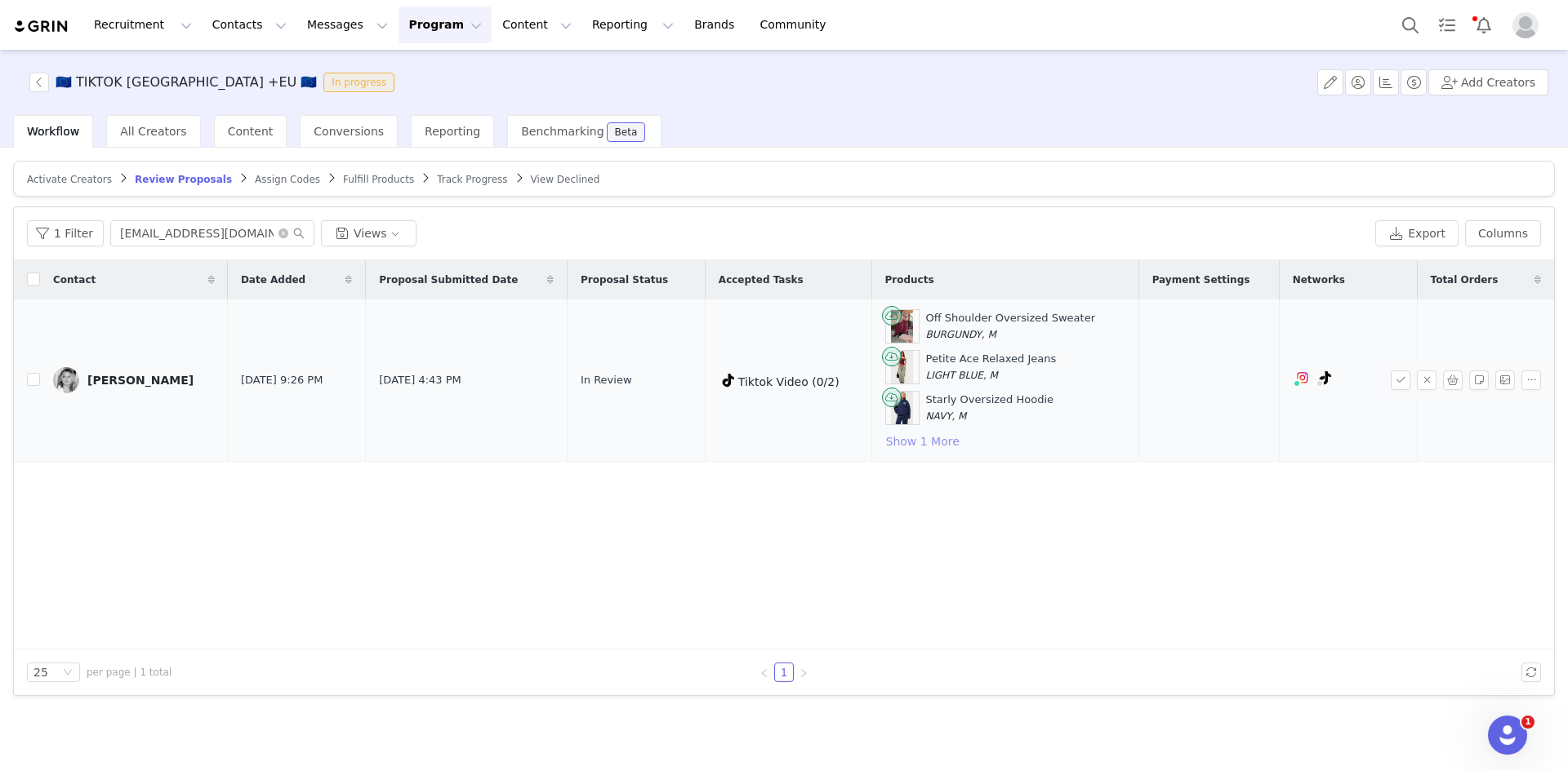
click at [900, 439] on button "Show 1 More" at bounding box center [922, 441] width 75 height 20
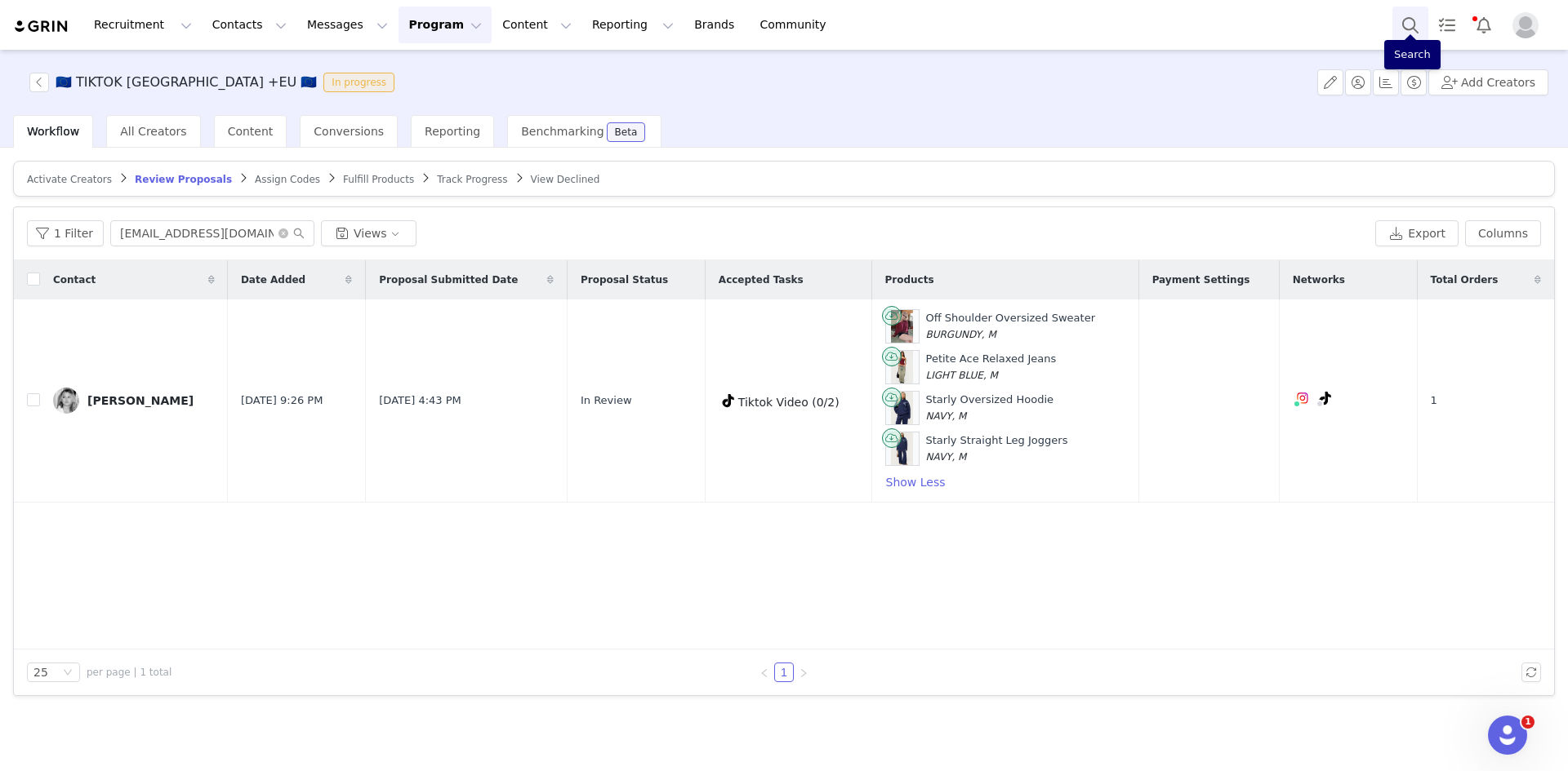
click at [1408, 21] on button "Search" at bounding box center [1410, 25] width 36 height 37
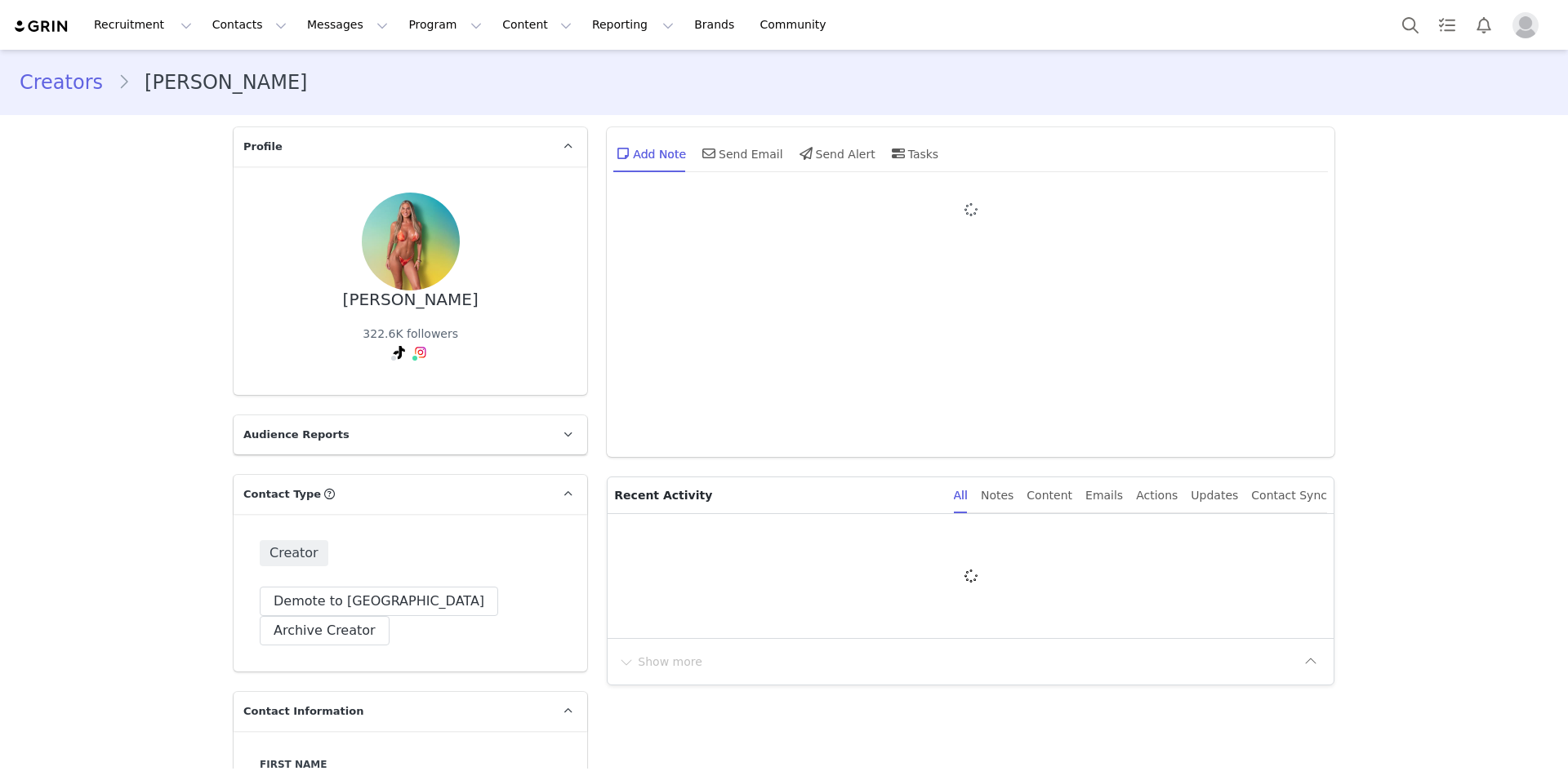
type input "+1 ([GEOGRAPHIC_DATA])"
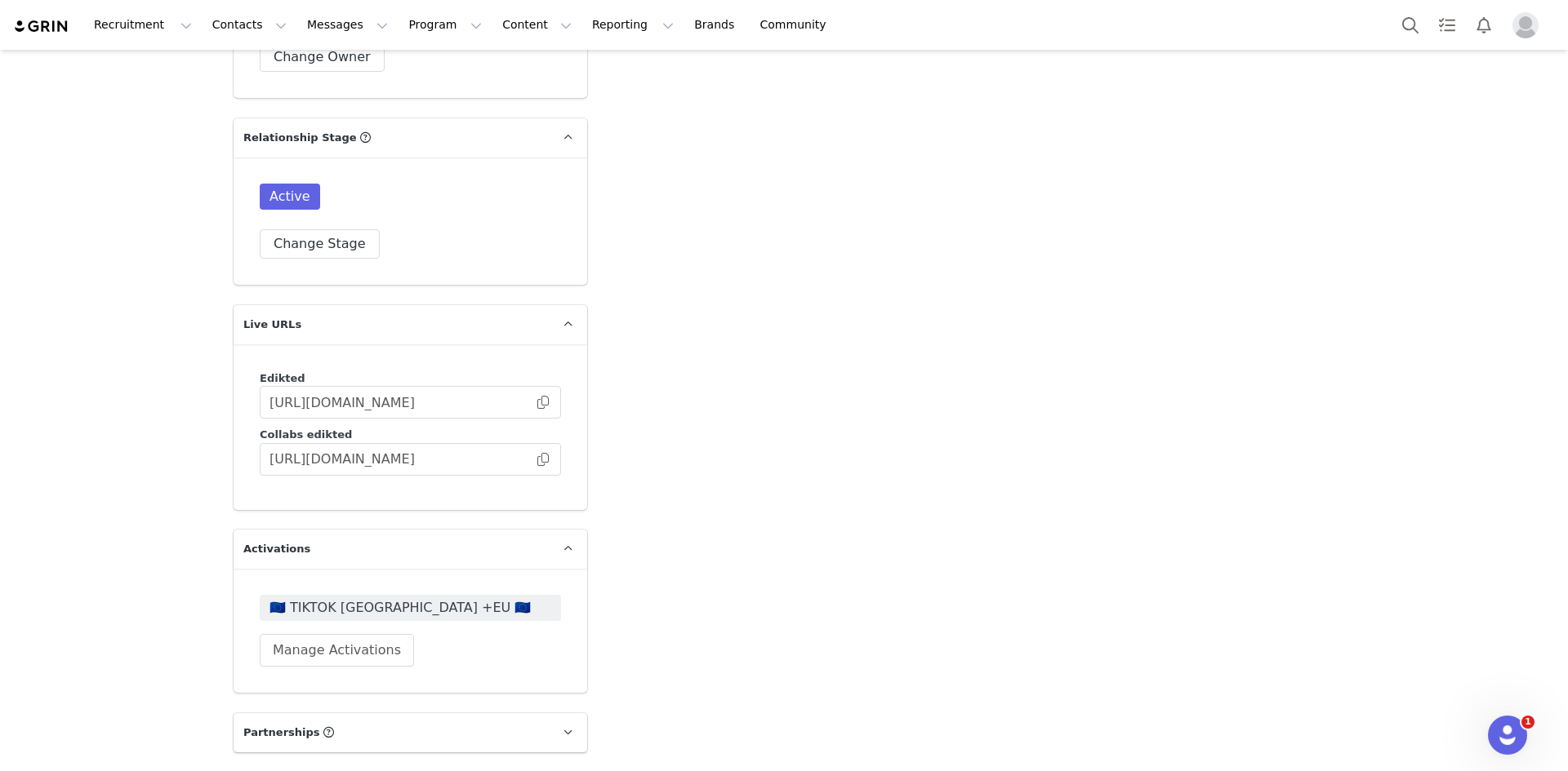
scroll to position [4017, 0]
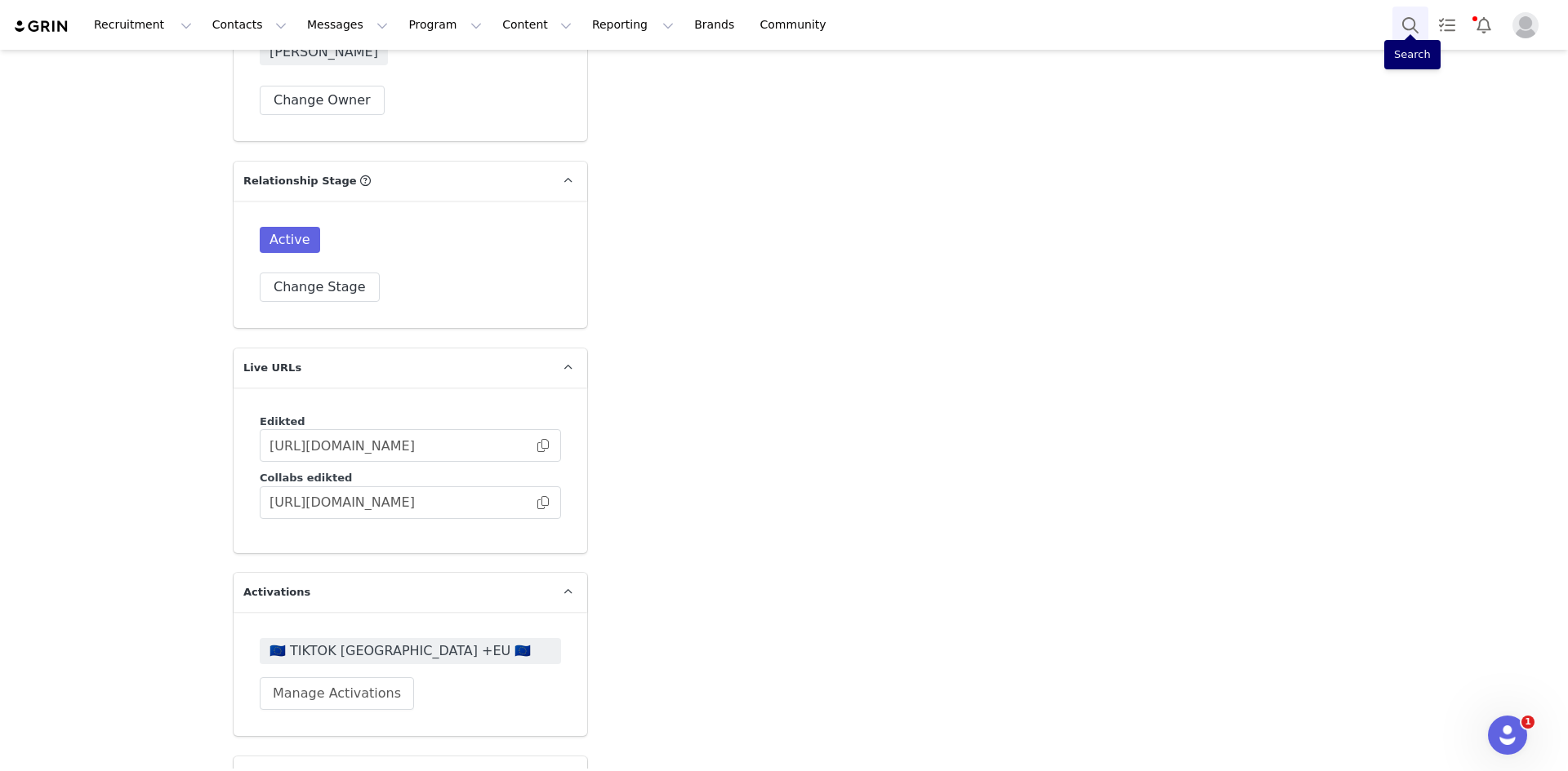
click at [1400, 16] on button "Search" at bounding box center [1410, 25] width 36 height 37
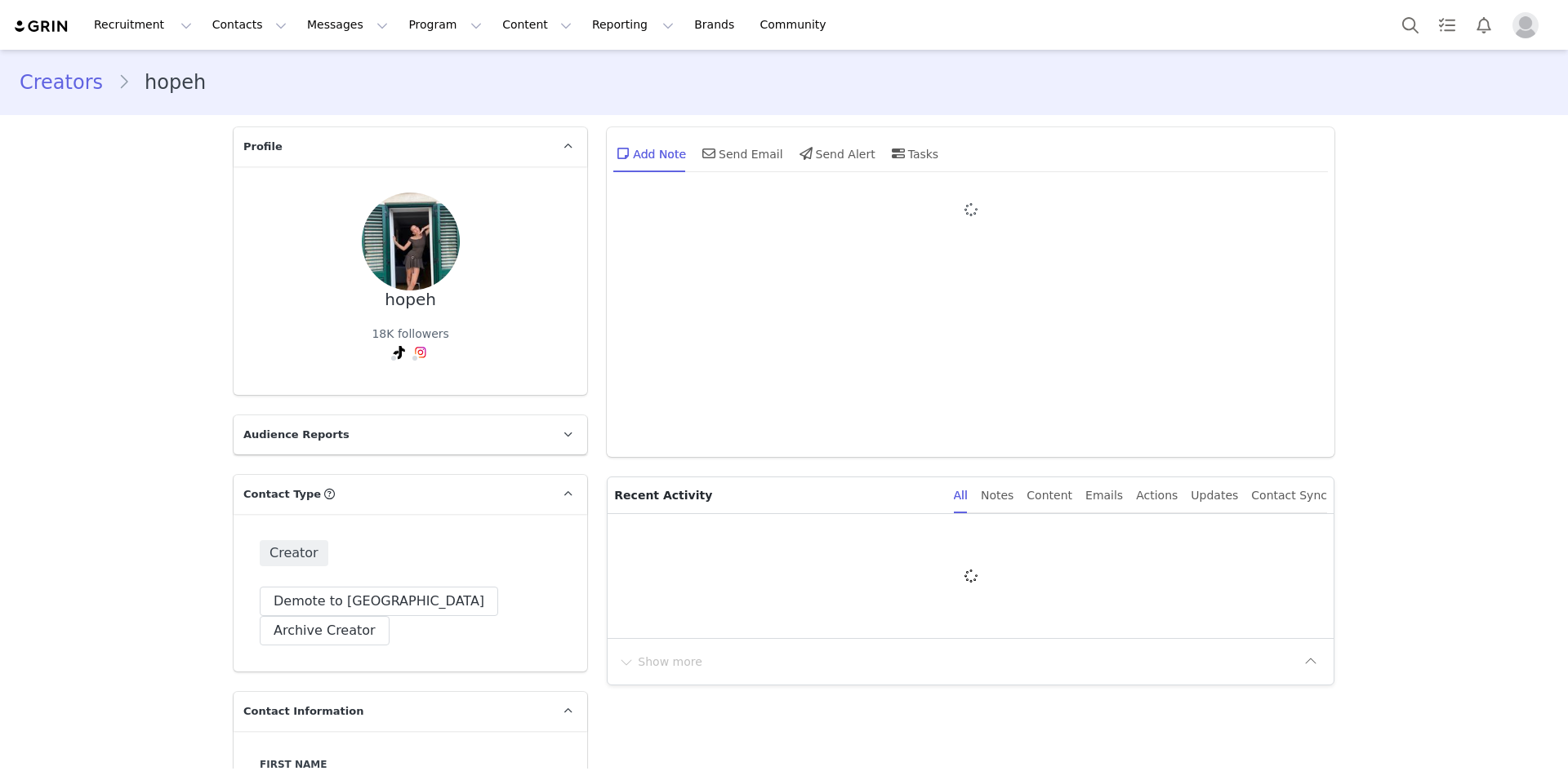
type input "+1 ([GEOGRAPHIC_DATA])"
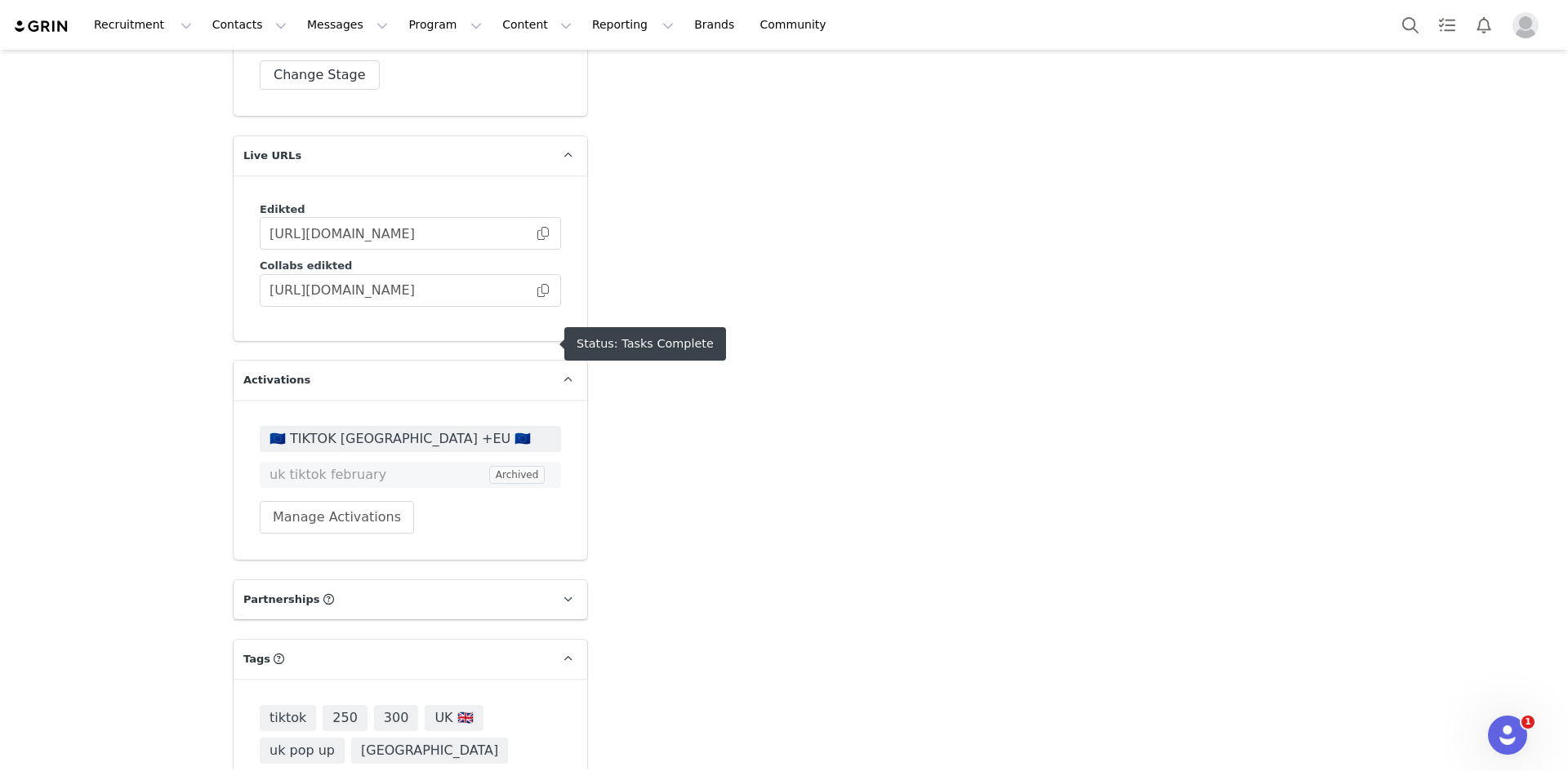
scroll to position [4808, 0]
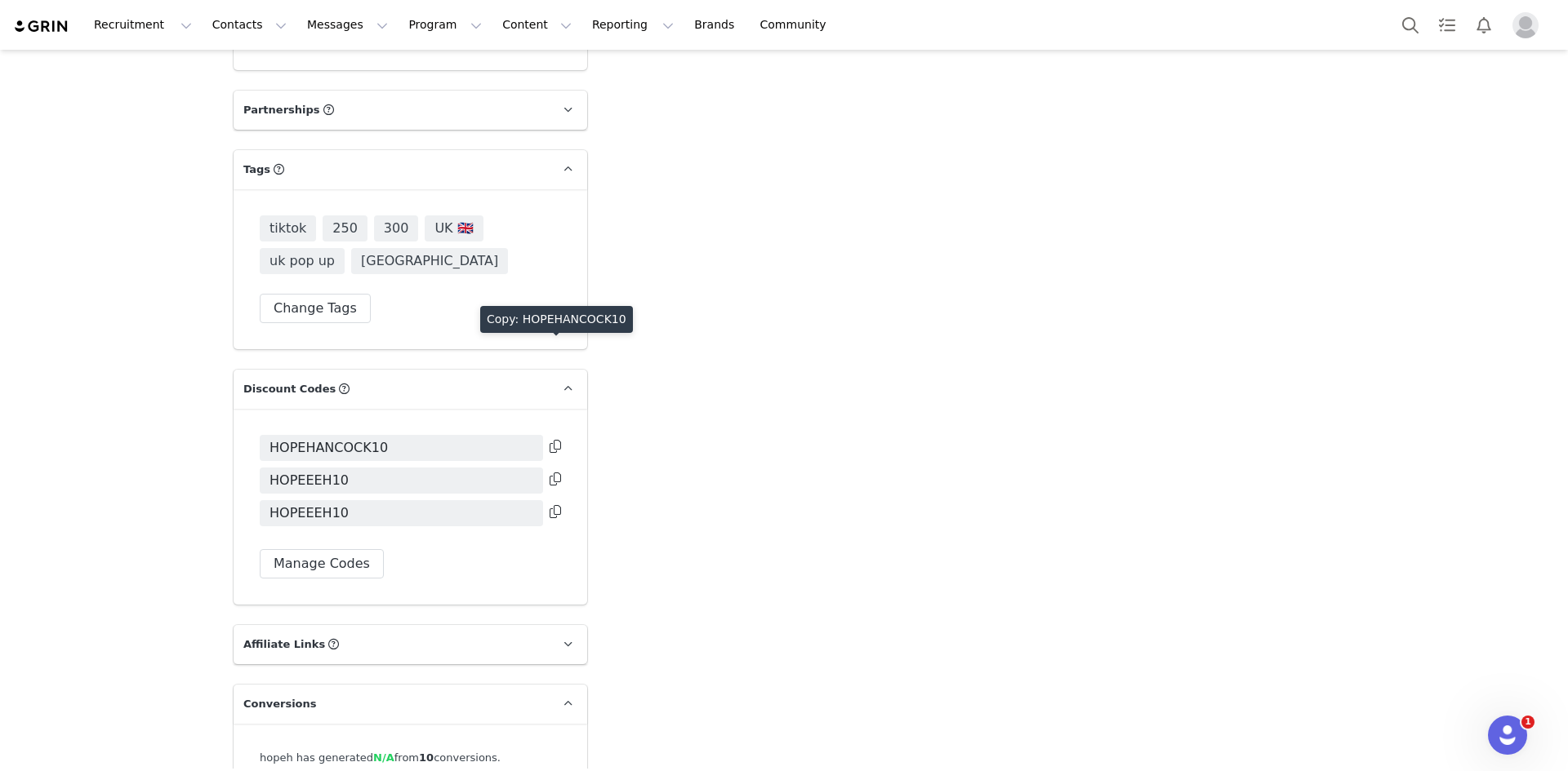
click at [551, 439] on icon at bounding box center [555, 446] width 11 height 13
click at [552, 439] on icon at bounding box center [555, 446] width 11 height 13
click at [549, 473] on icon at bounding box center [555, 479] width 11 height 13
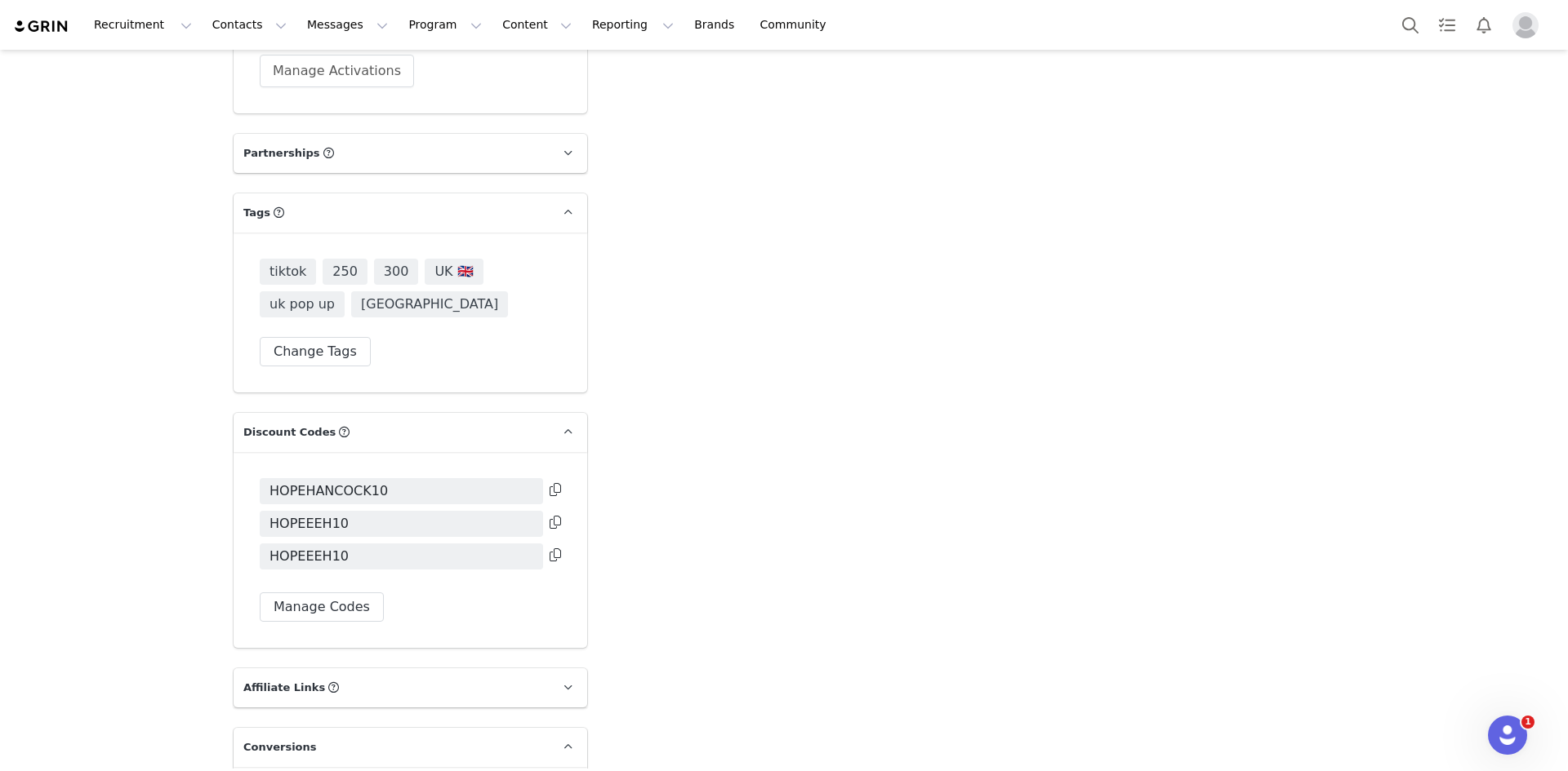
scroll to position [4726, 0]
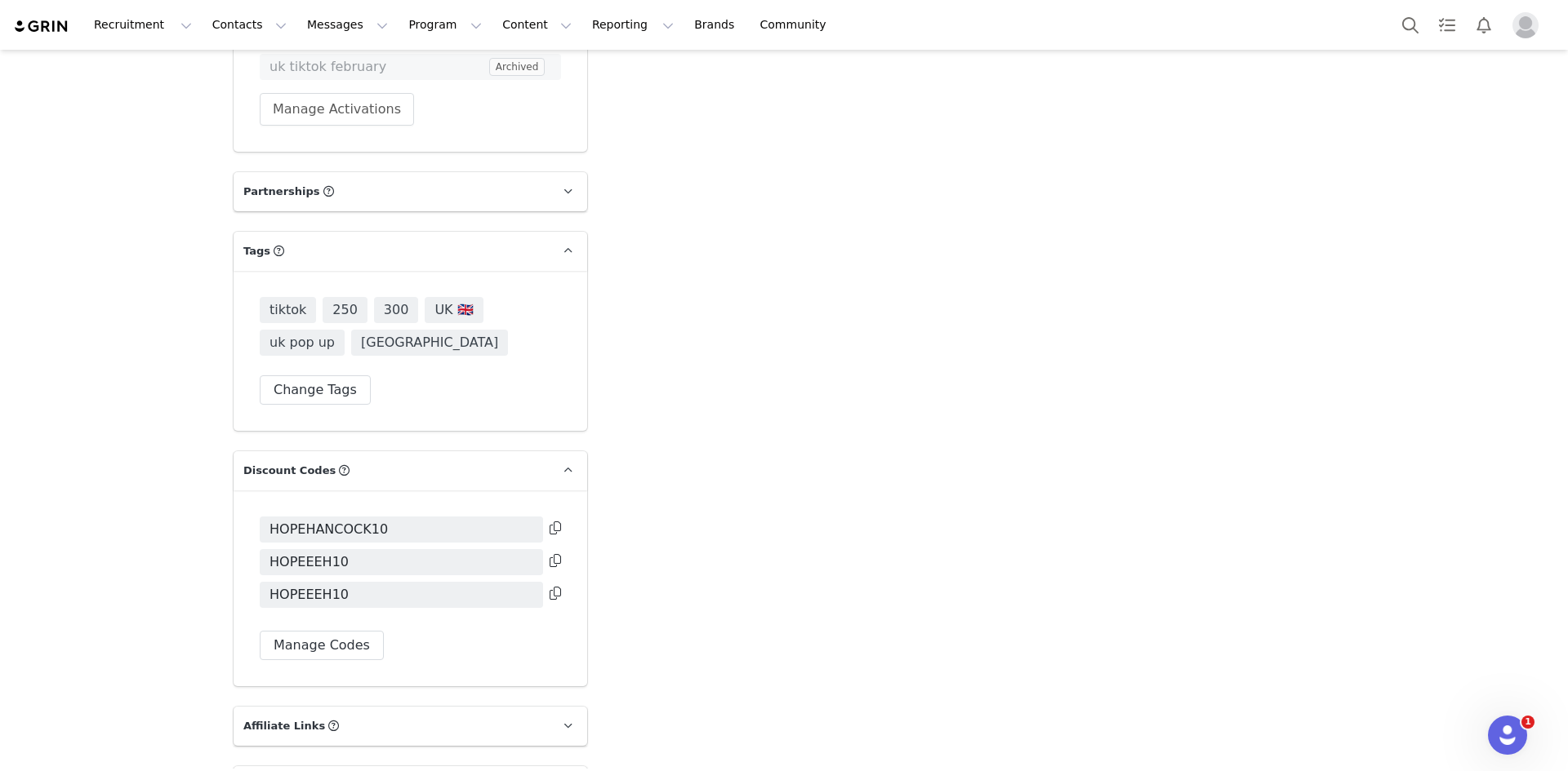
click at [549, 521] on icon at bounding box center [555, 528] width 11 height 13
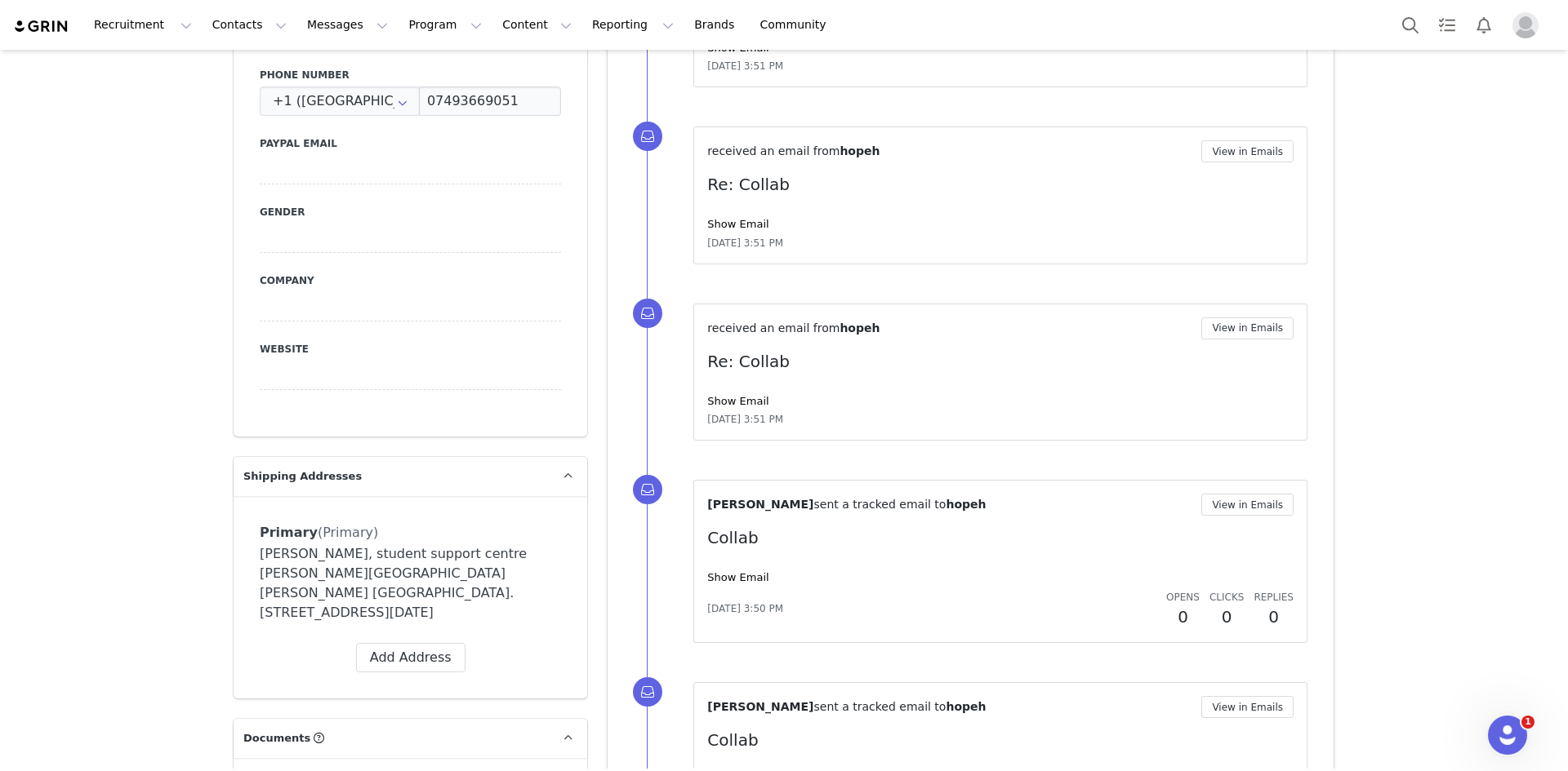
scroll to position [809, 0]
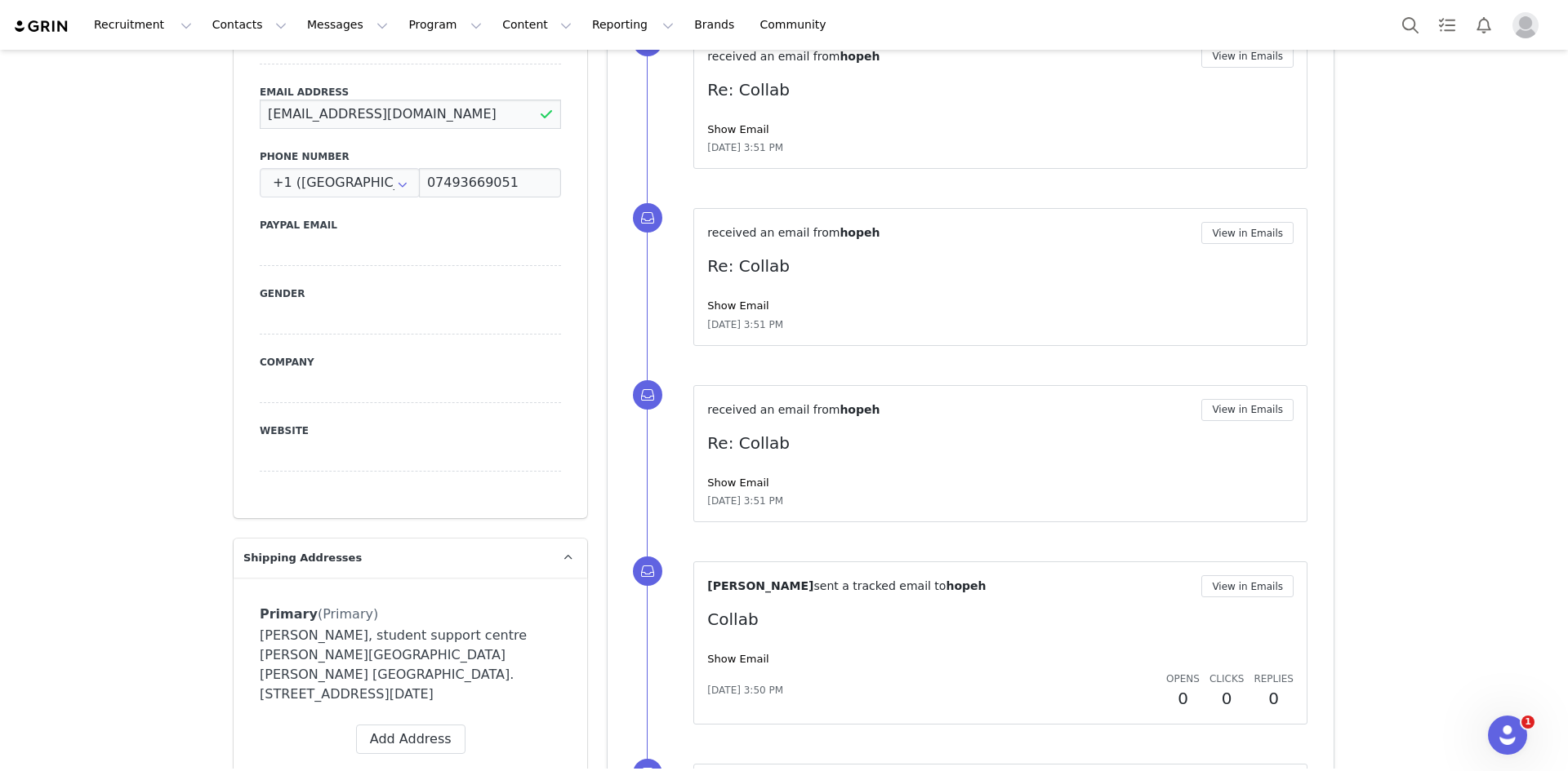
drag, startPoint x: 448, startPoint y: 85, endPoint x: 209, endPoint y: 113, distance: 240.6
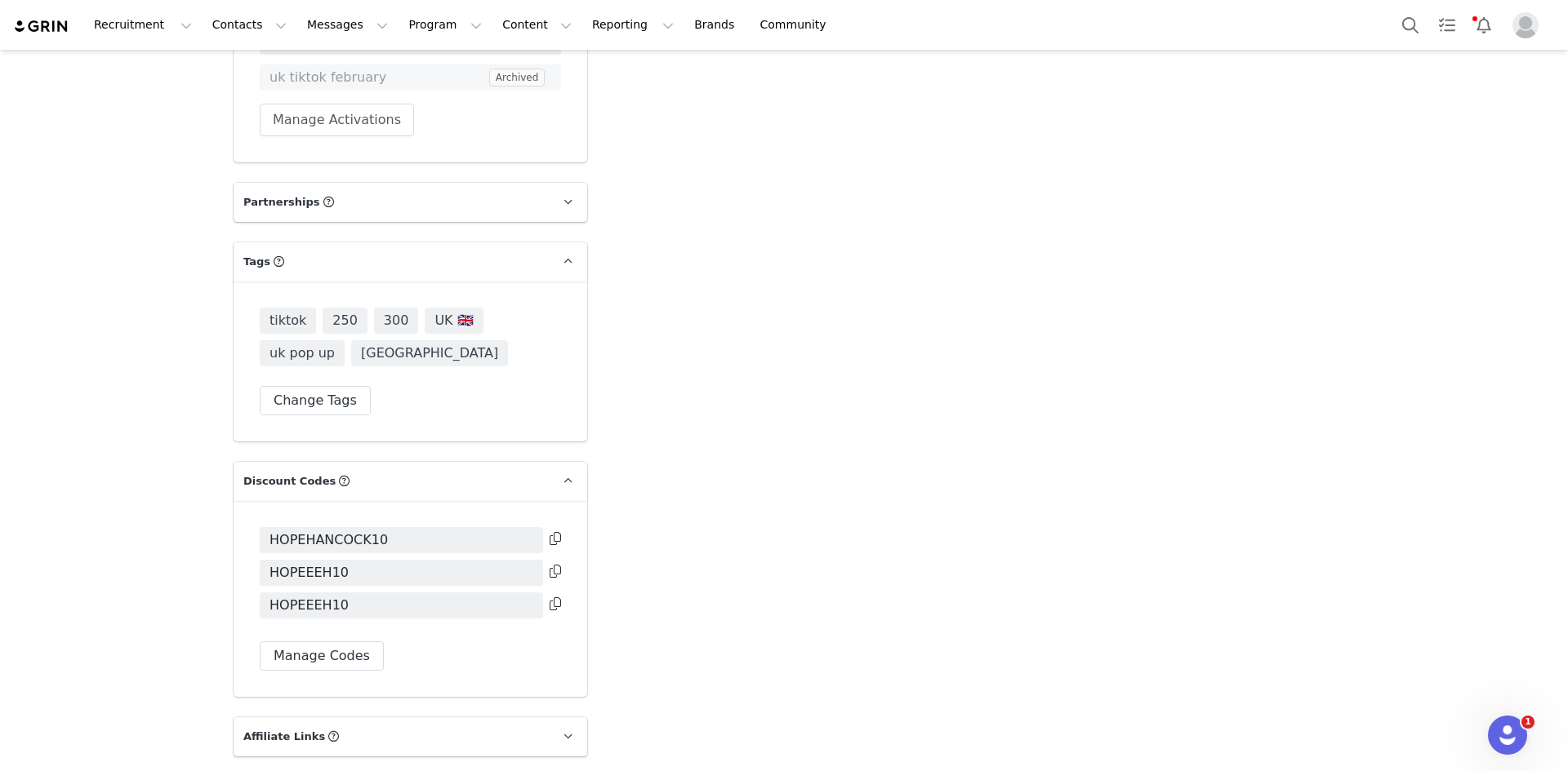
scroll to position [4808, 0]
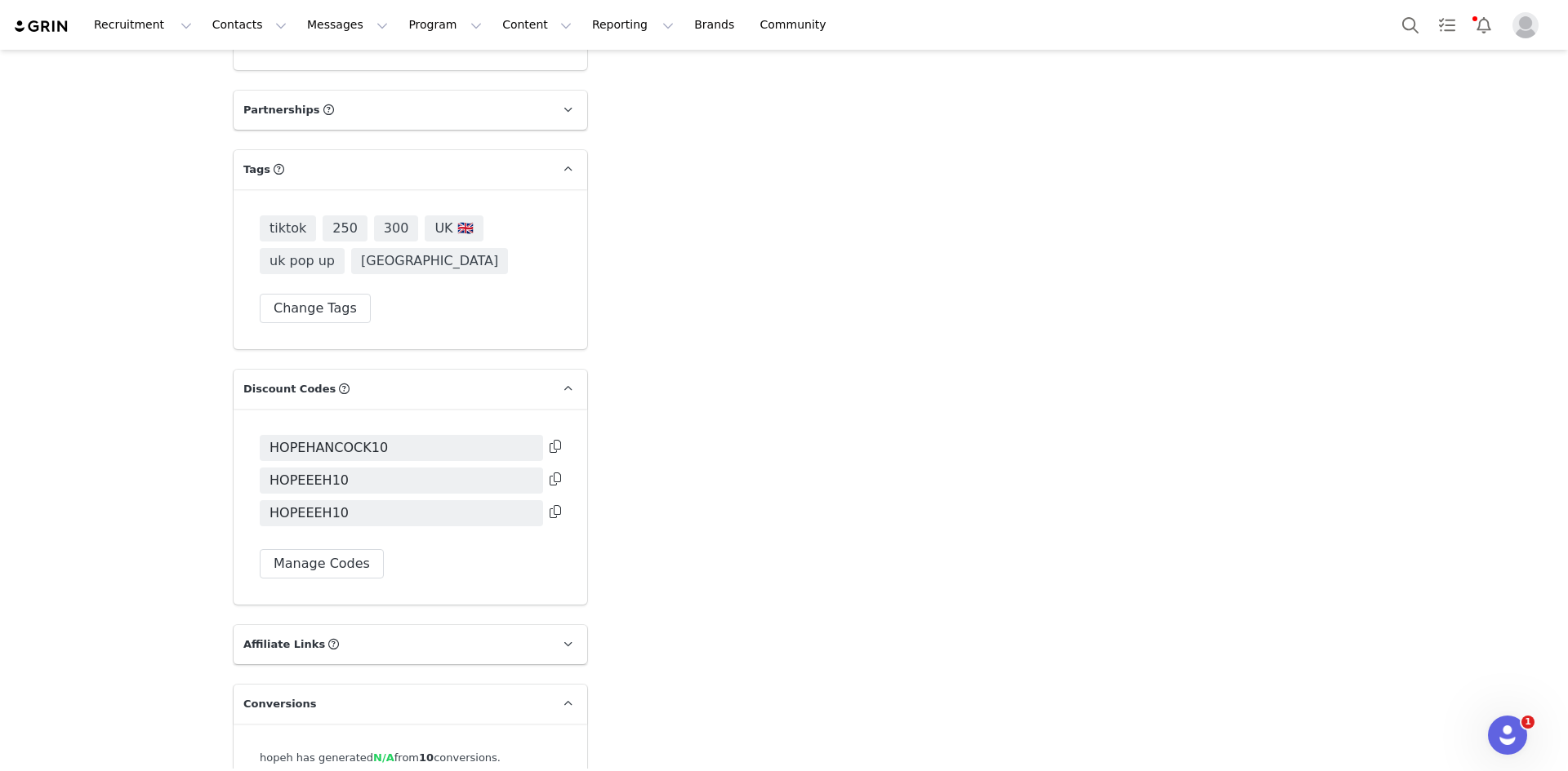
click at [550, 473] on icon at bounding box center [555, 479] width 11 height 13
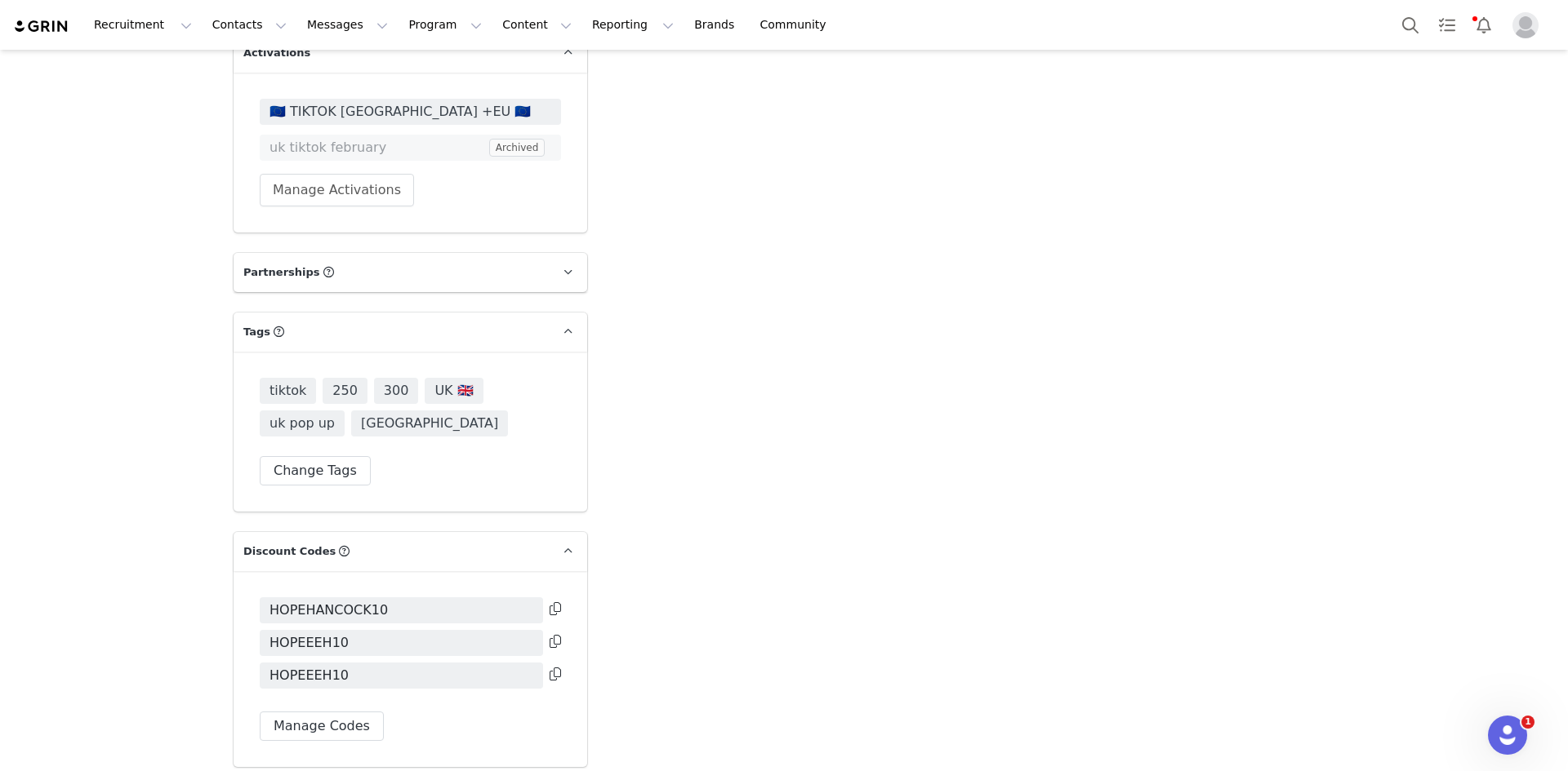
scroll to position [4645, 0]
click at [1409, 23] on button "Search" at bounding box center [1410, 25] width 36 height 37
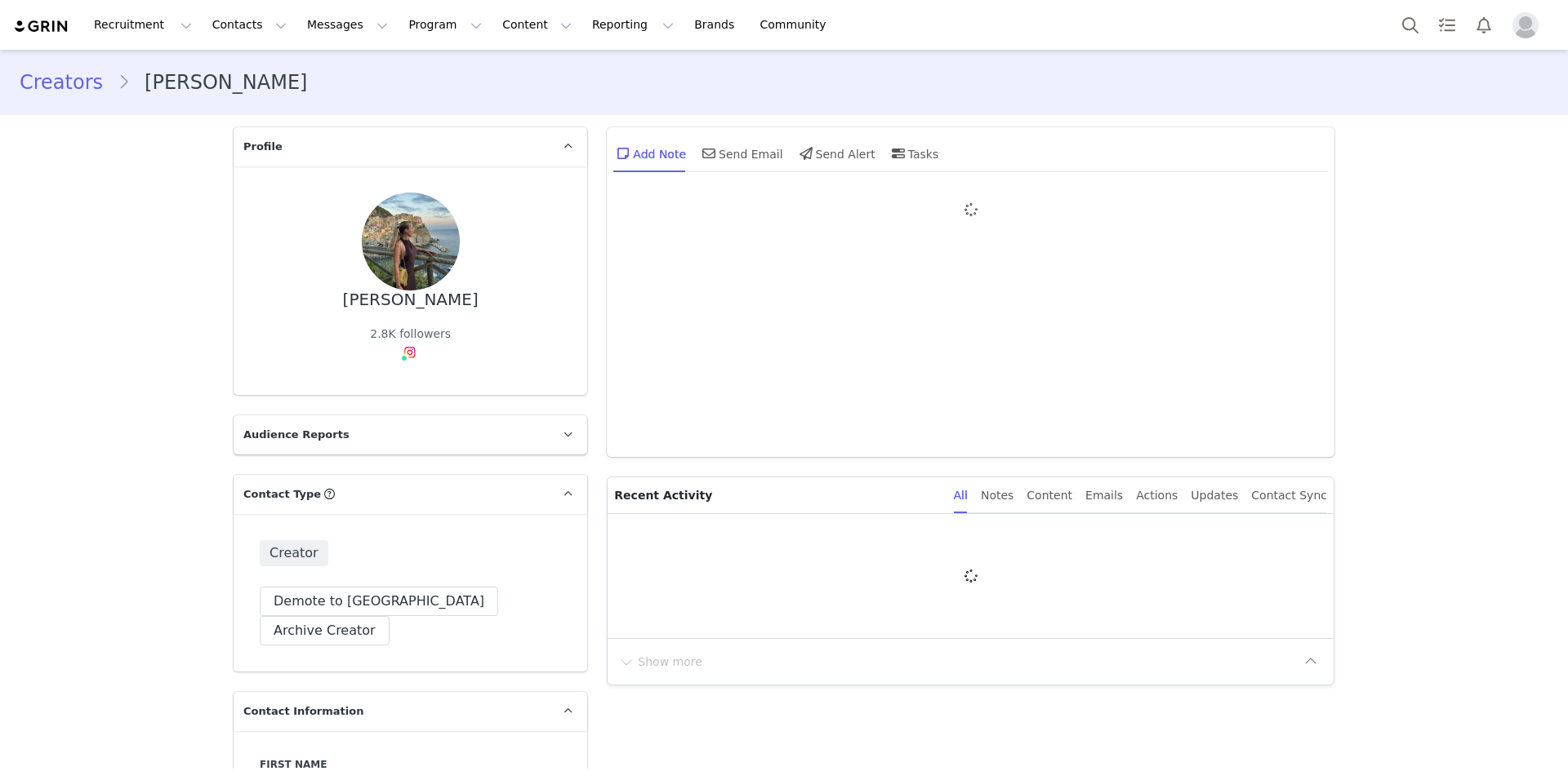
type input "+1 ([GEOGRAPHIC_DATA])"
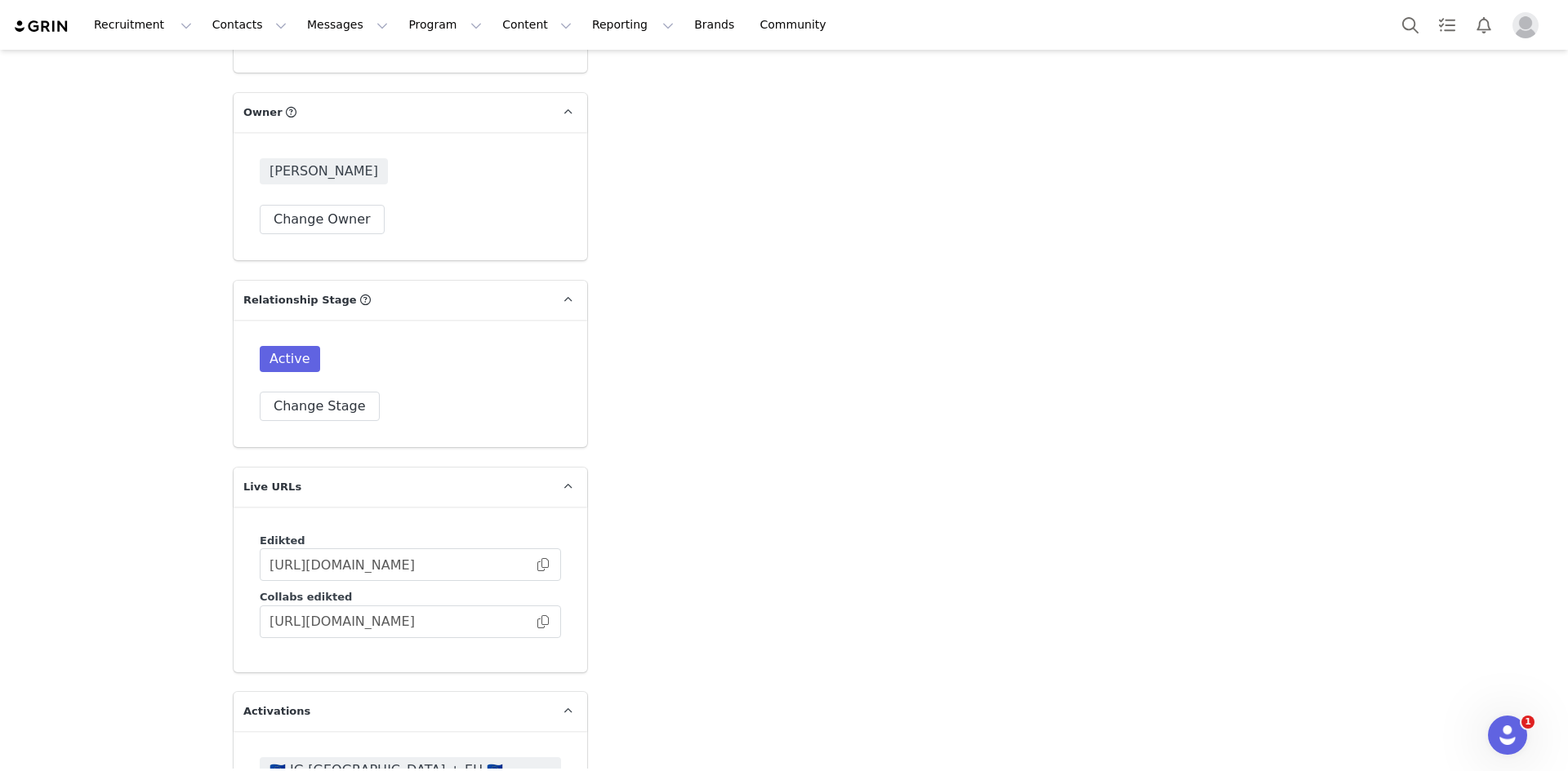
scroll to position [4080, 0]
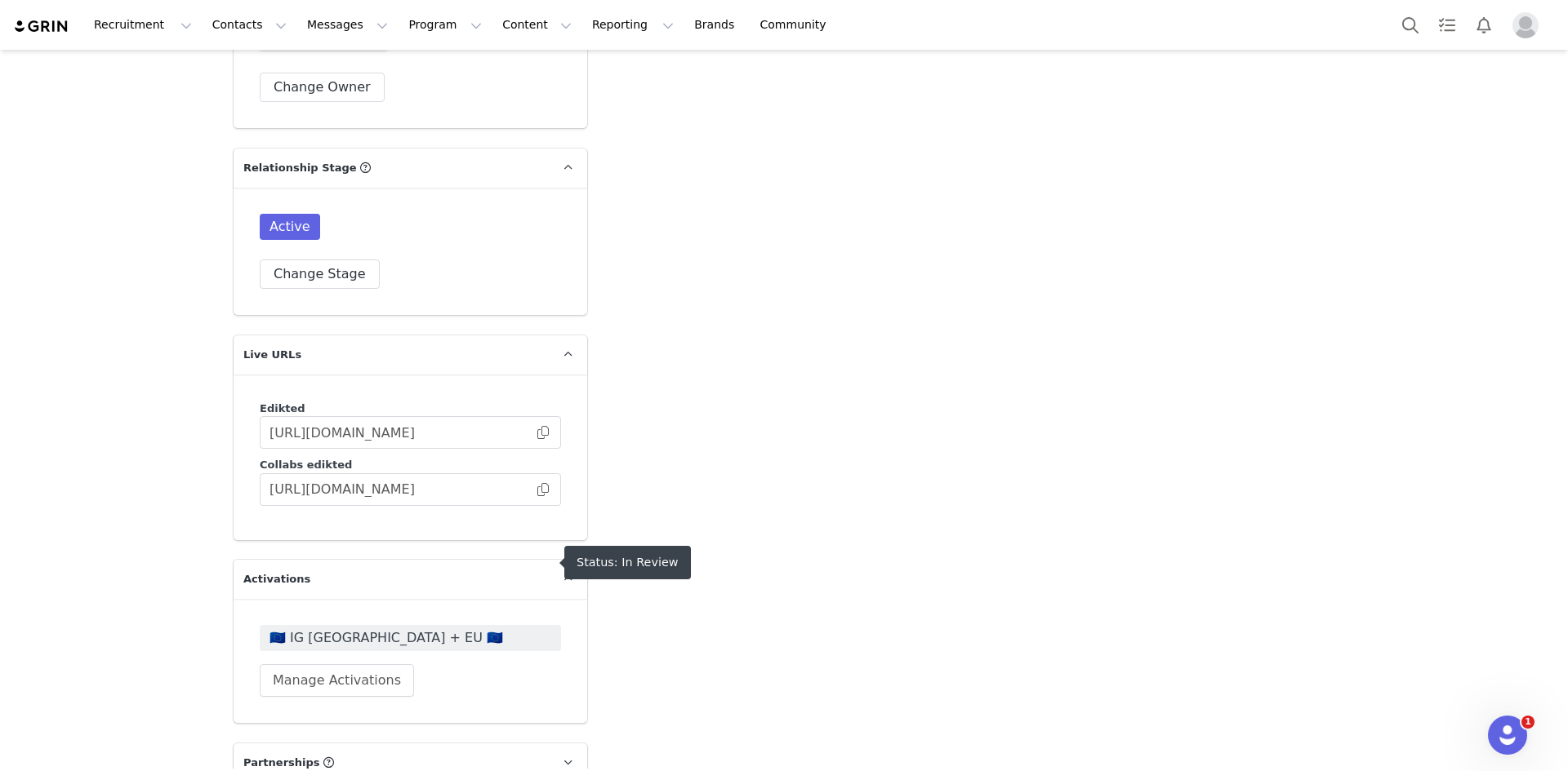
click at [342, 628] on span "🇪🇺 IG [GEOGRAPHIC_DATA] + EU 🇪🇺" at bounding box center [410, 637] width 282 height 20
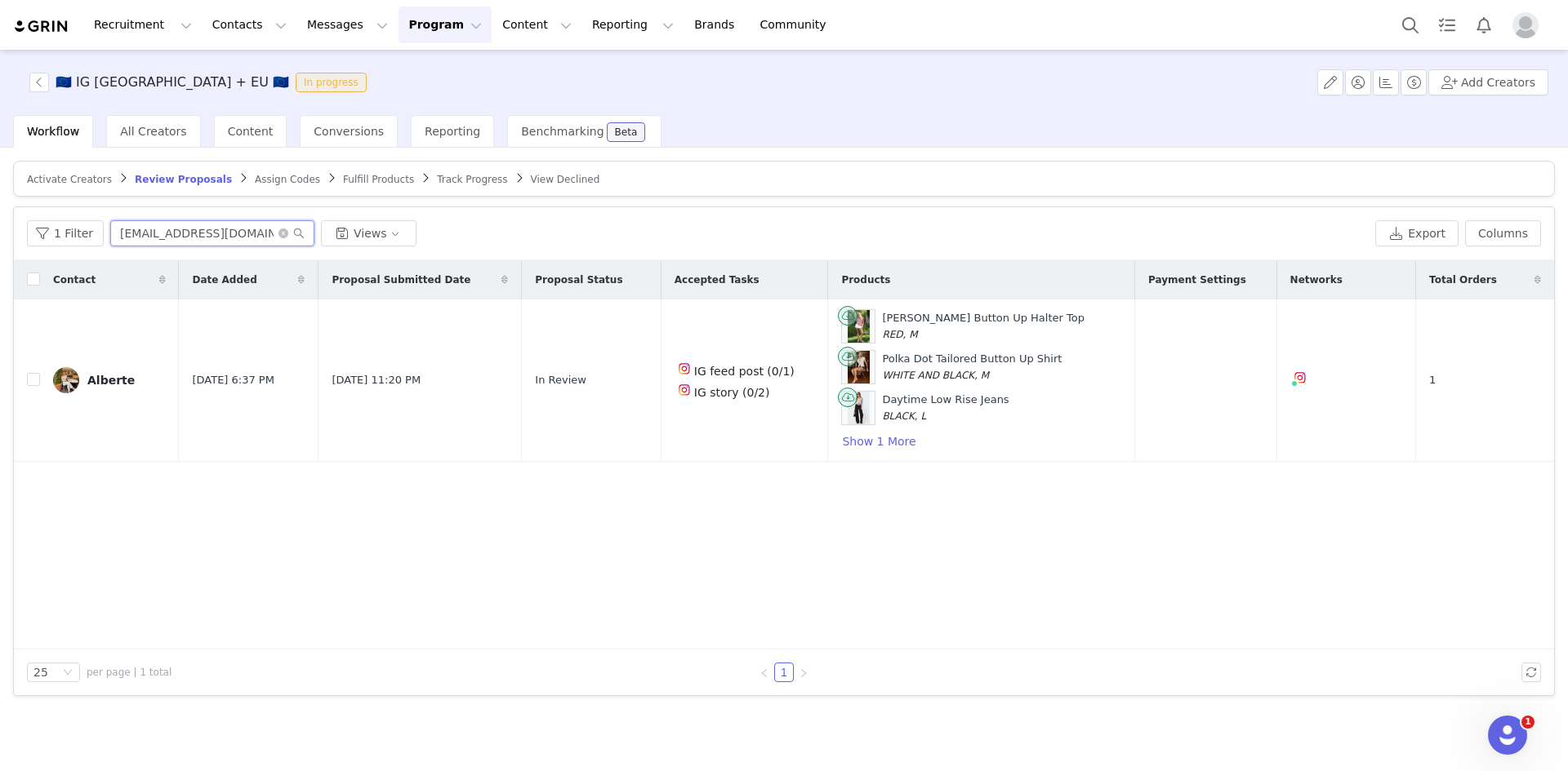
drag, startPoint x: 199, startPoint y: 244, endPoint x: 0, endPoint y: 295, distance: 205.4
click at [0, 295] on div "Activate Creators Review Proposals Assign Codes Fulfill Products Track Progress…" at bounding box center [784, 458] width 1568 height 621
paste input "lauetche1998"
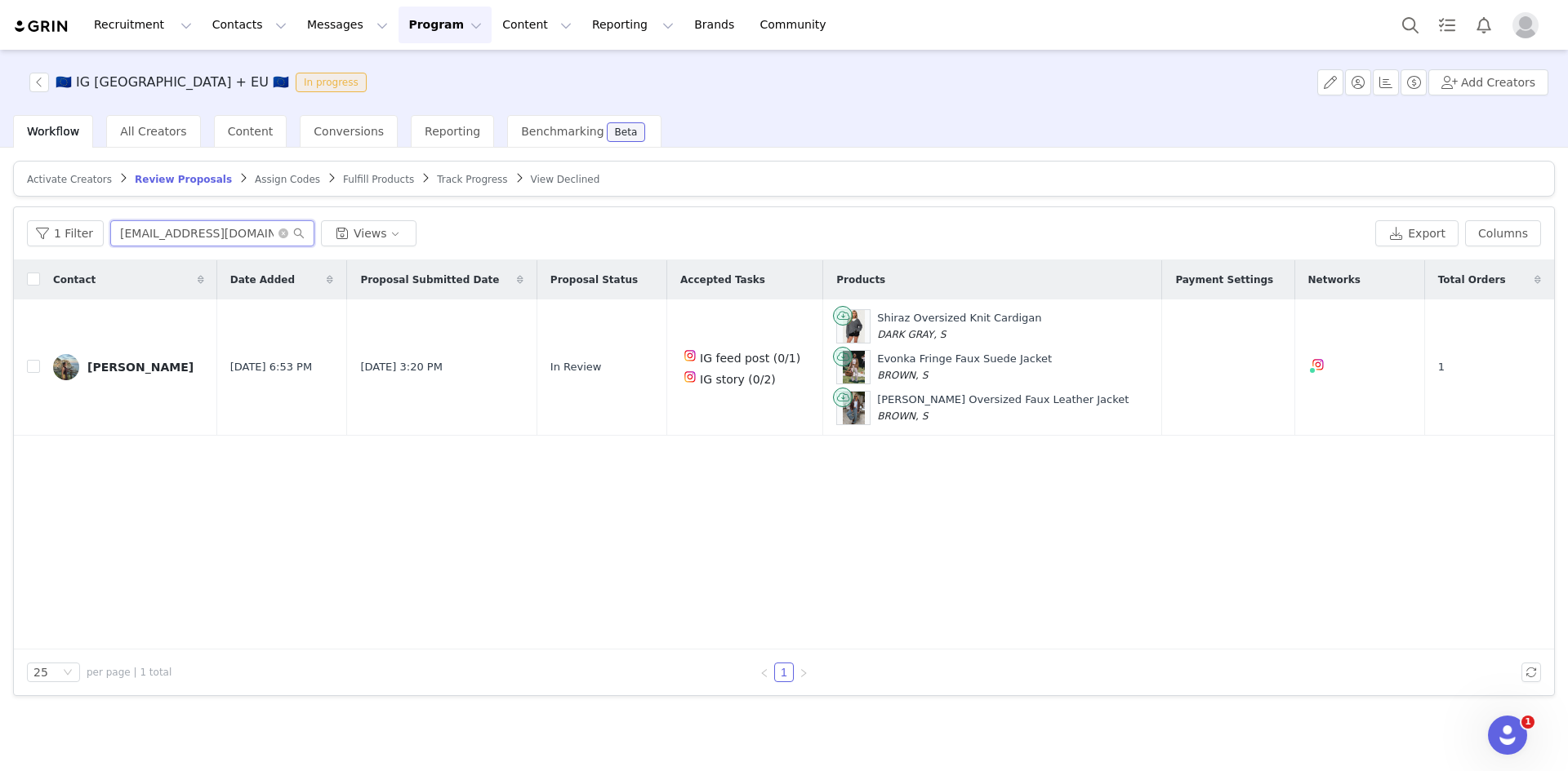
type input "[EMAIL_ADDRESS][DOMAIN_NAME]"
click at [1453, 366] on button "button" at bounding box center [1452, 367] width 20 height 20
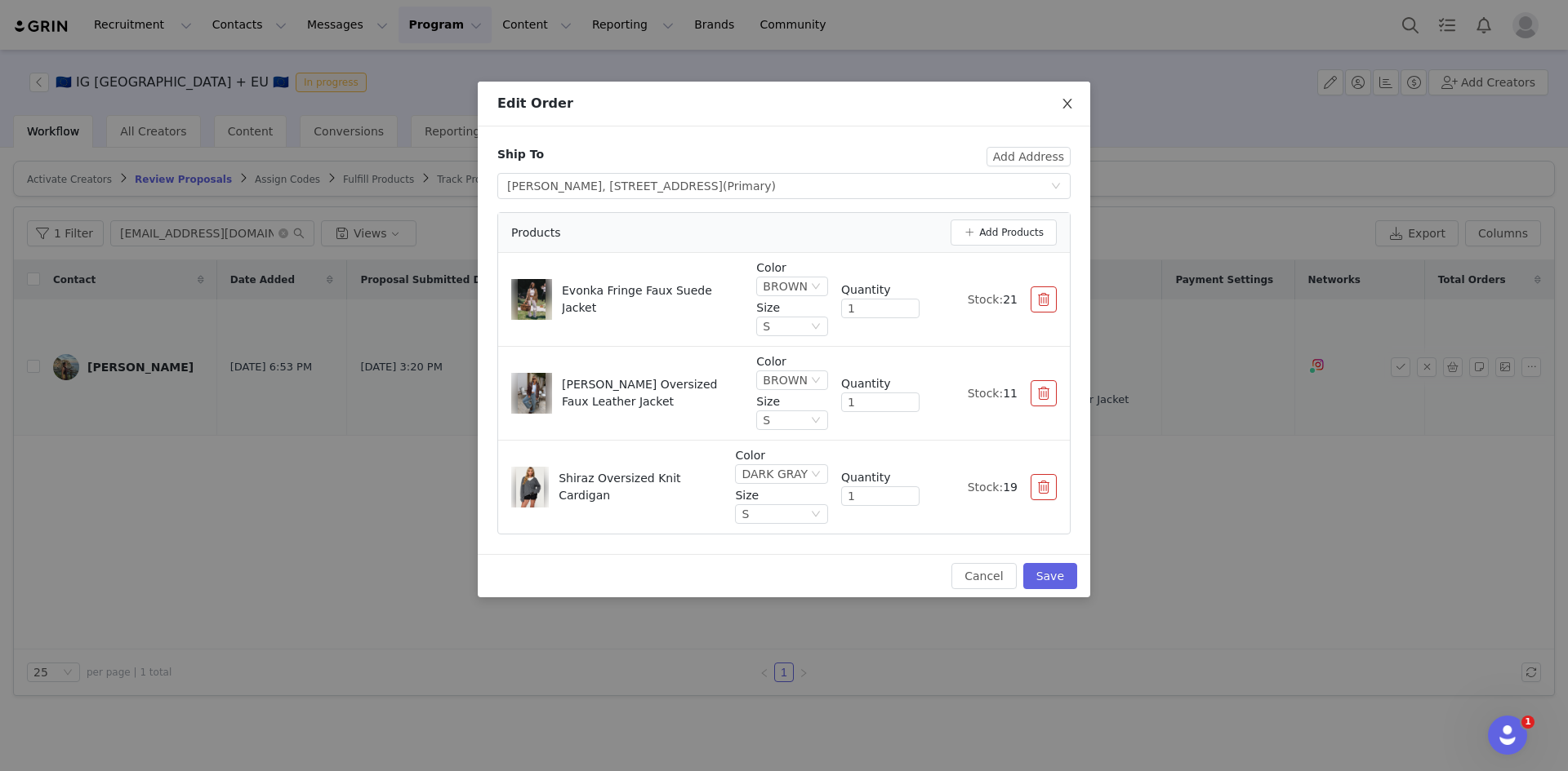
click at [1071, 109] on icon "icon: close" at bounding box center [1067, 103] width 9 height 10
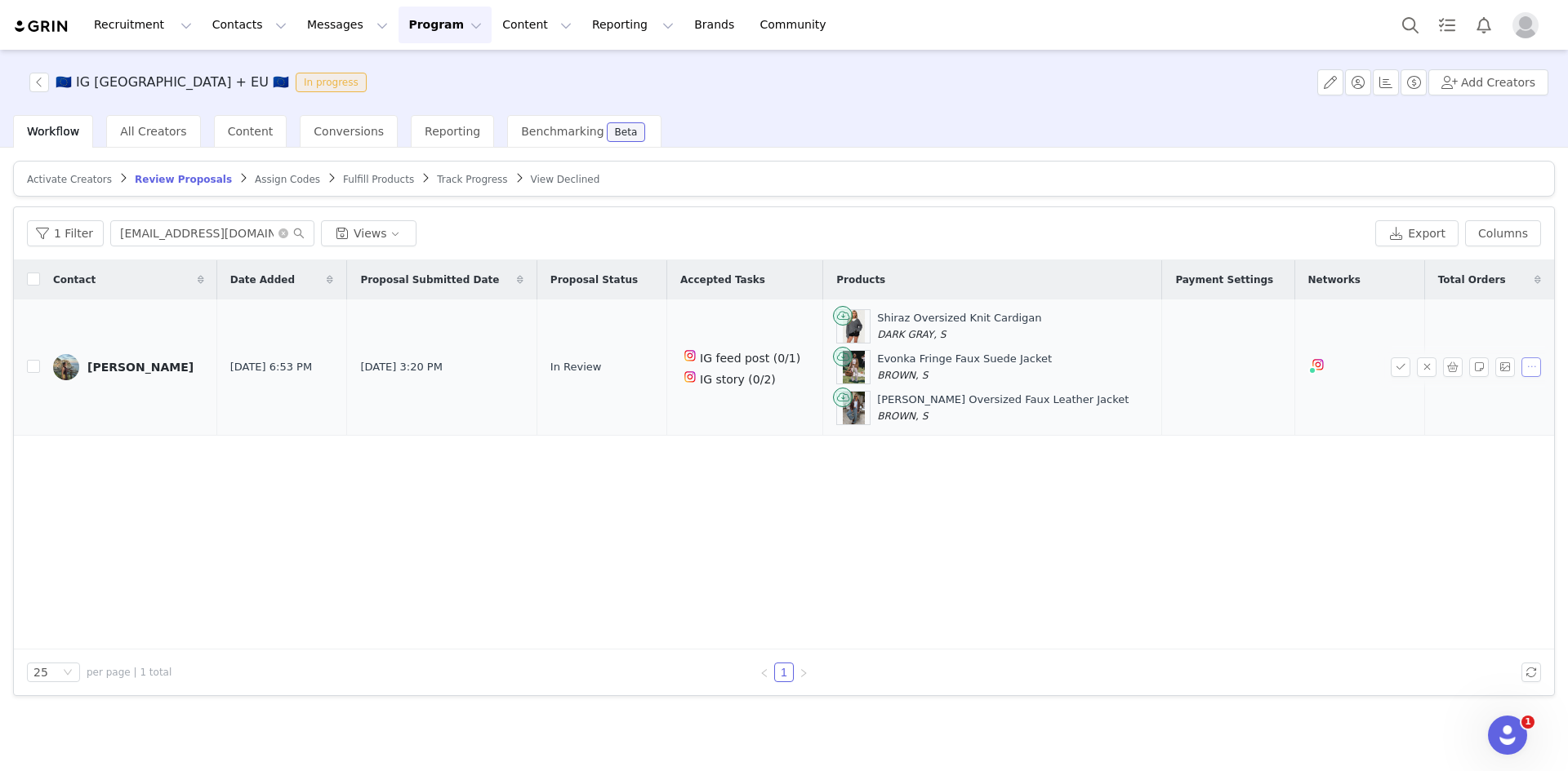
click at [1529, 360] on button "button" at bounding box center [1530, 367] width 20 height 20
click at [1374, 333] on td at bounding box center [1359, 367] width 130 height 137
click at [1427, 365] on button "button" at bounding box center [1426, 367] width 20 height 20
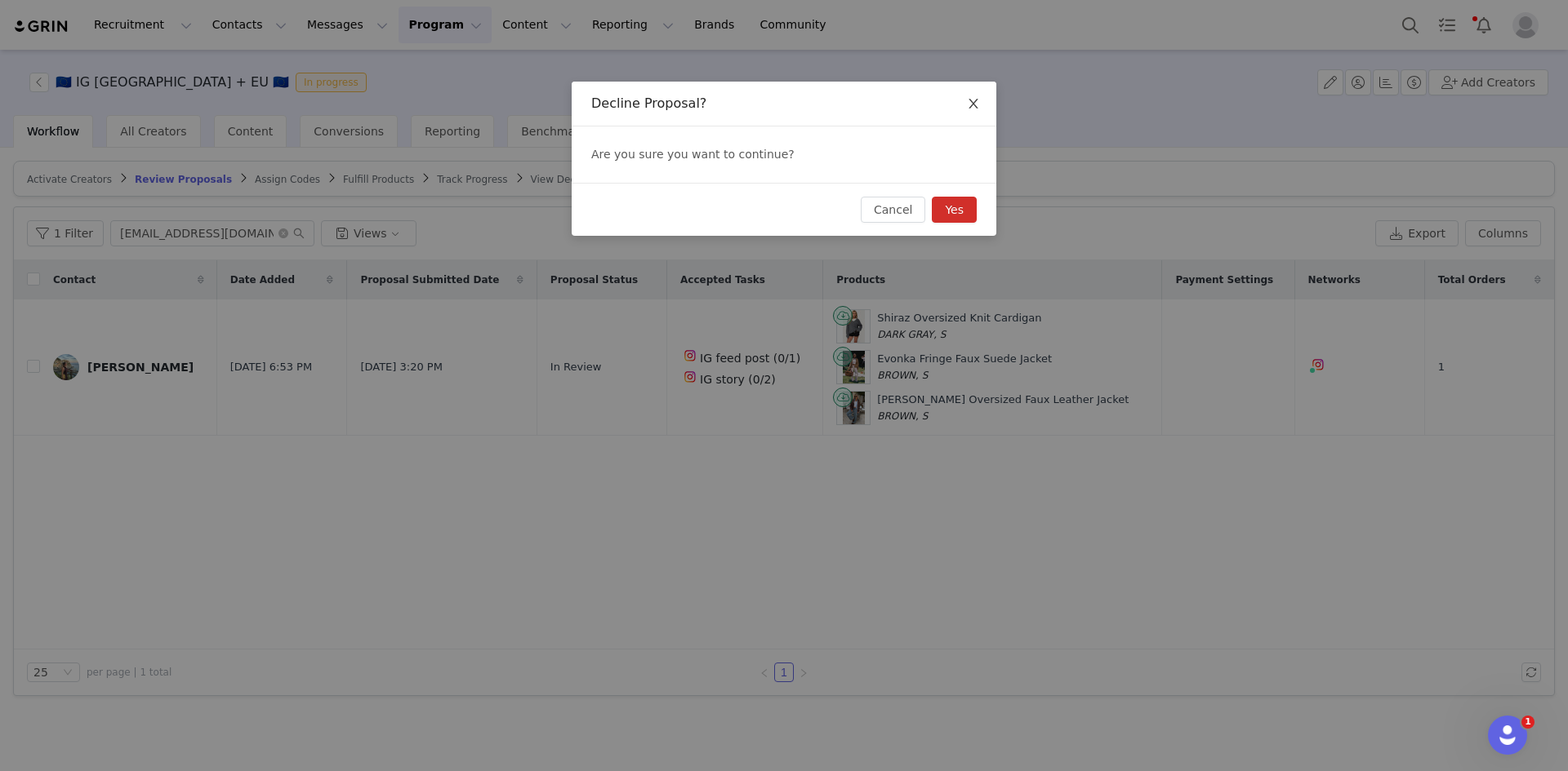
click at [974, 109] on icon "icon: close" at bounding box center [973, 104] width 13 height 13
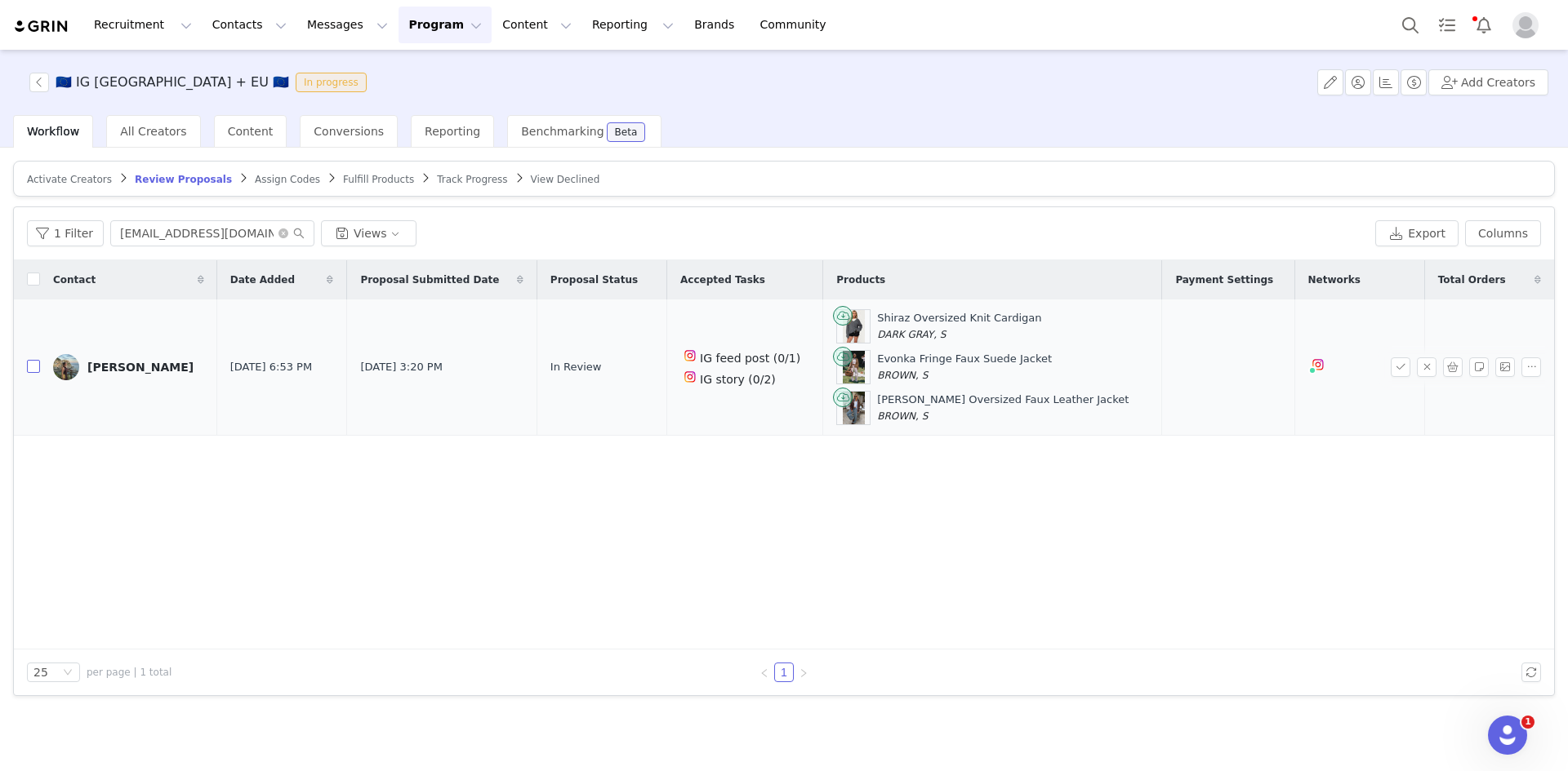
click at [37, 363] on input "checkbox" at bounding box center [33, 366] width 13 height 13
checkbox input "true"
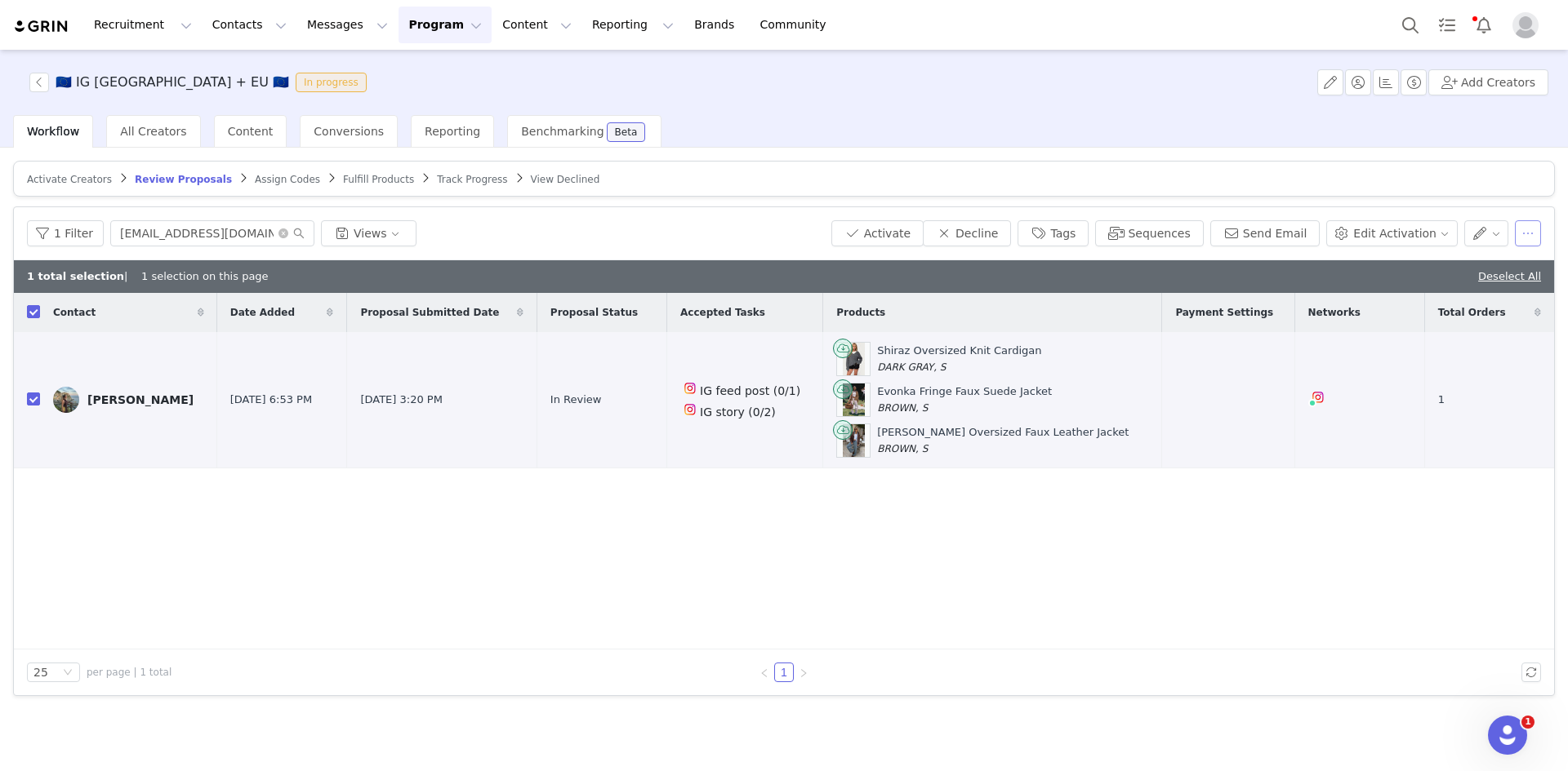
click at [1533, 225] on button "button" at bounding box center [1527, 233] width 26 height 26
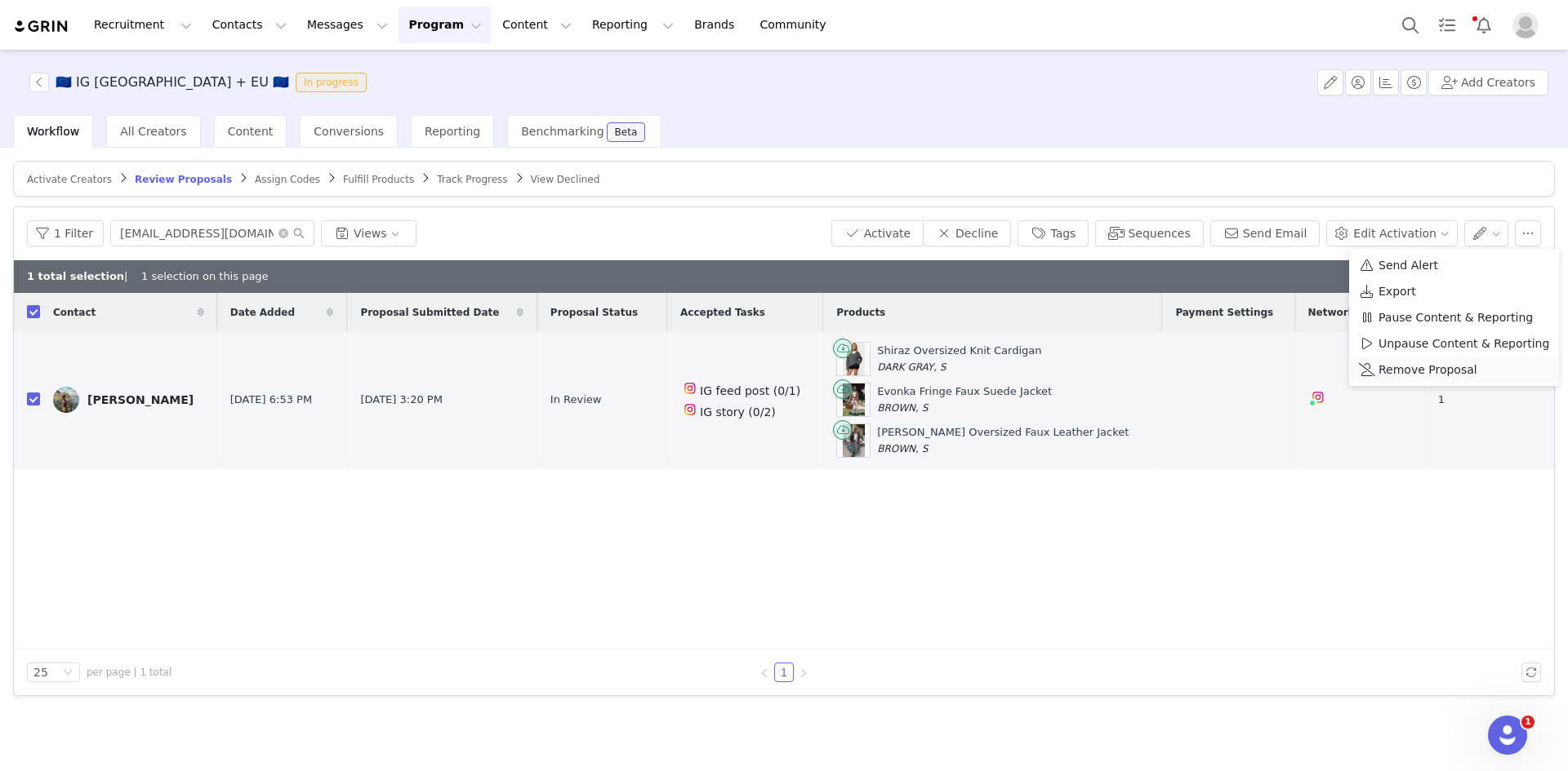
click at [1437, 363] on span "Remove Proposal" at bounding box center [1428, 369] width 99 height 18
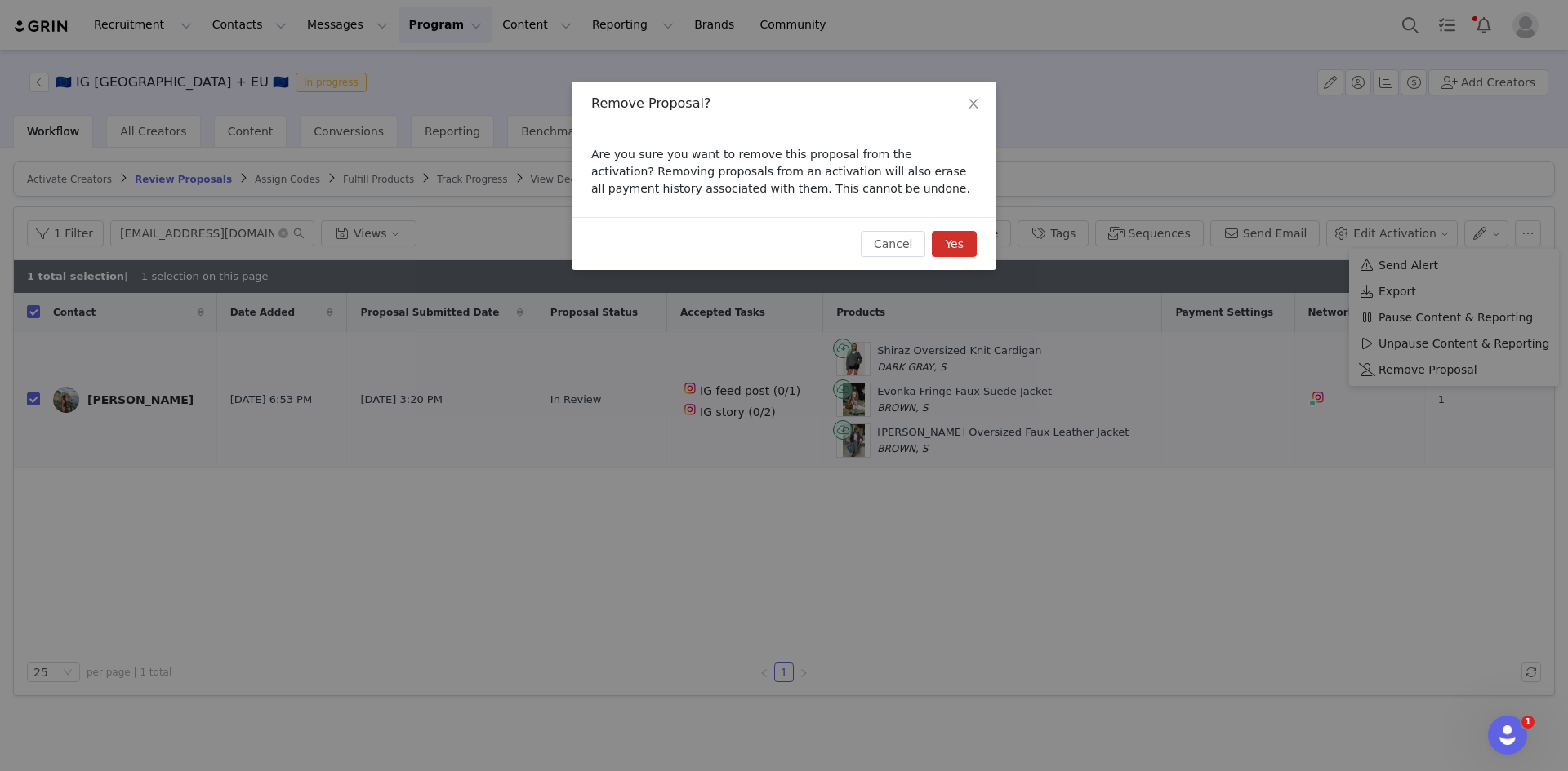
click at [957, 246] on button "Yes" at bounding box center [954, 244] width 45 height 26
checkbox input "false"
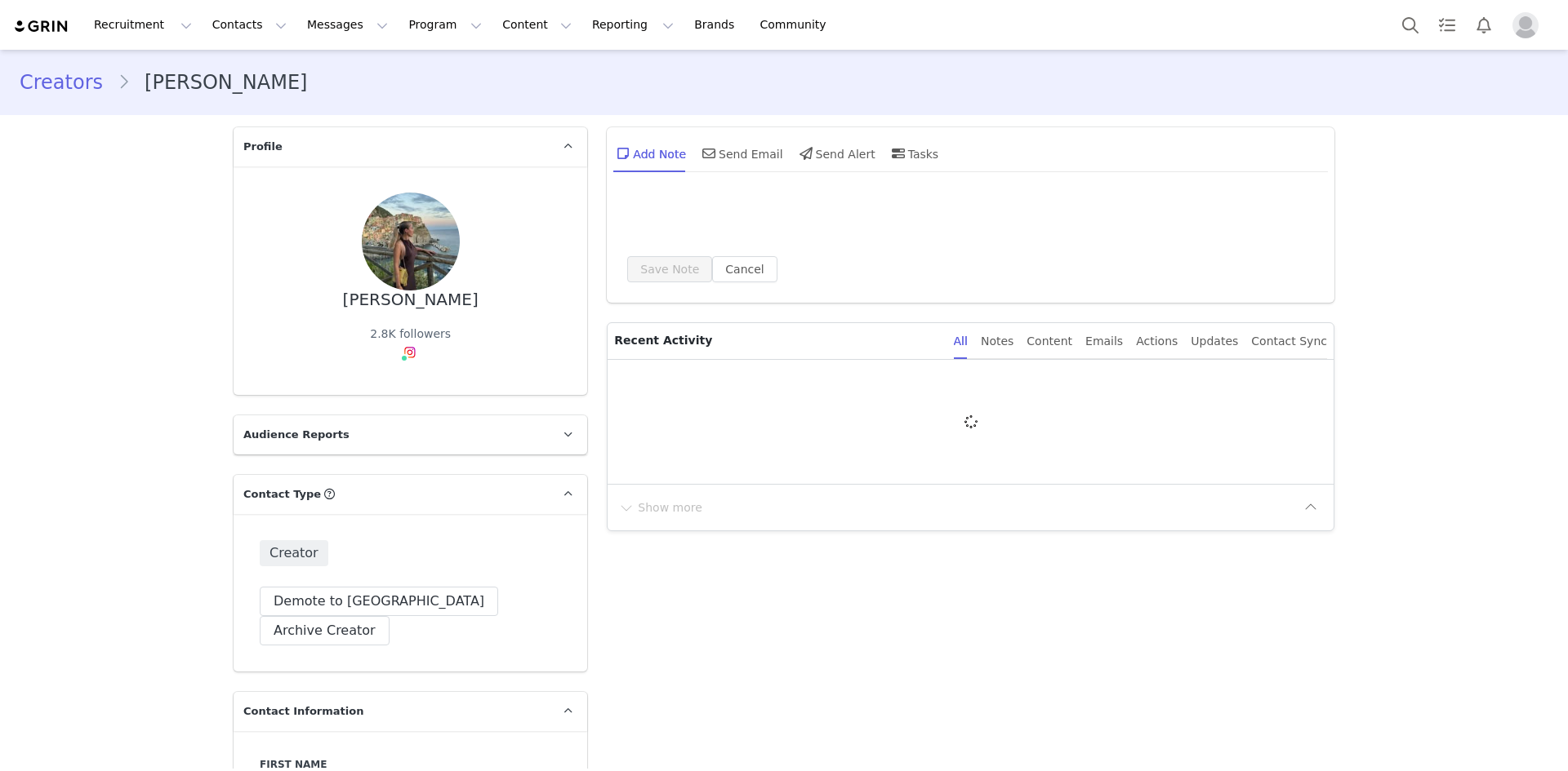
type input "+1 ([GEOGRAPHIC_DATA])"
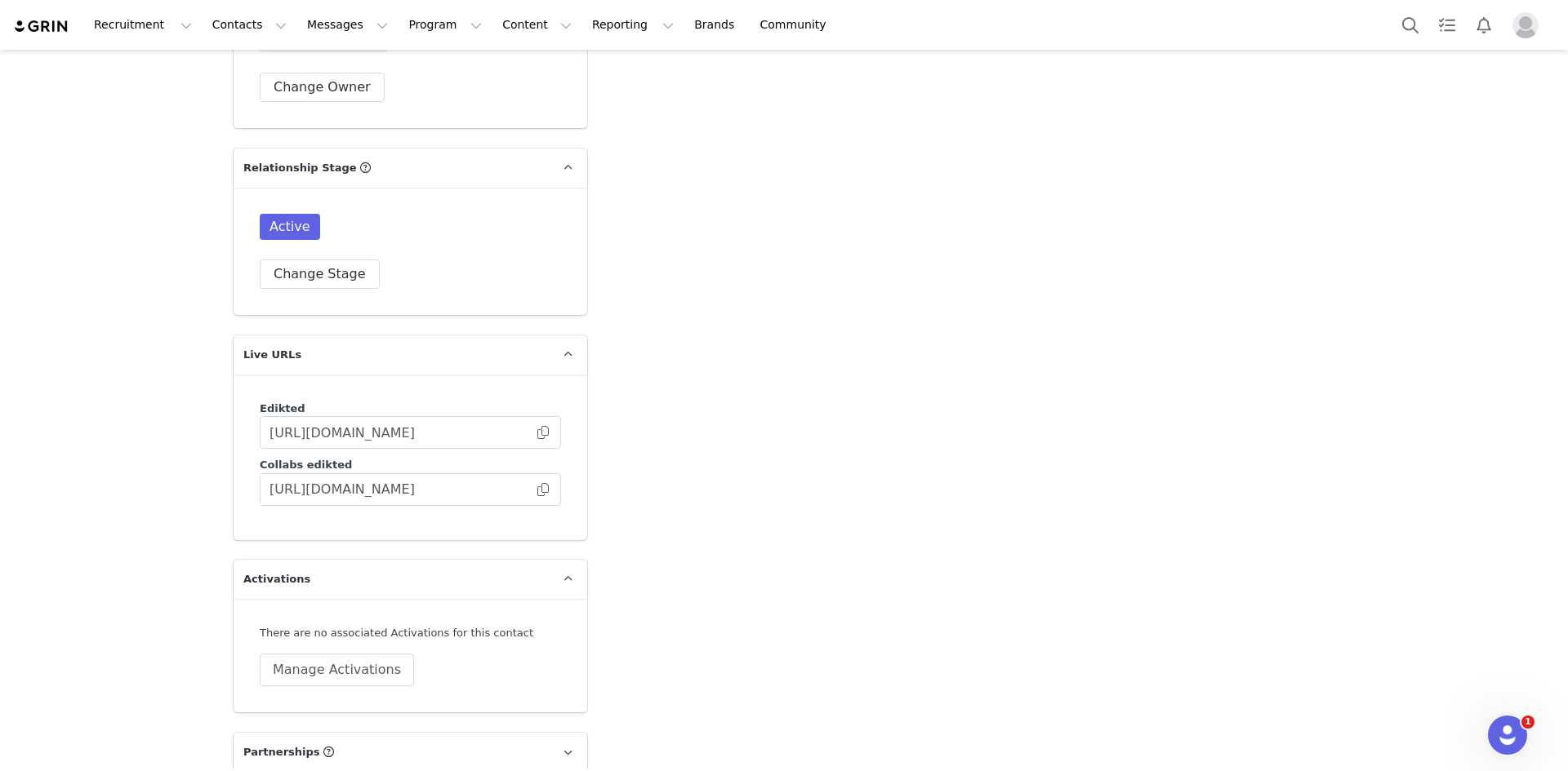
scroll to position [4488, 0]
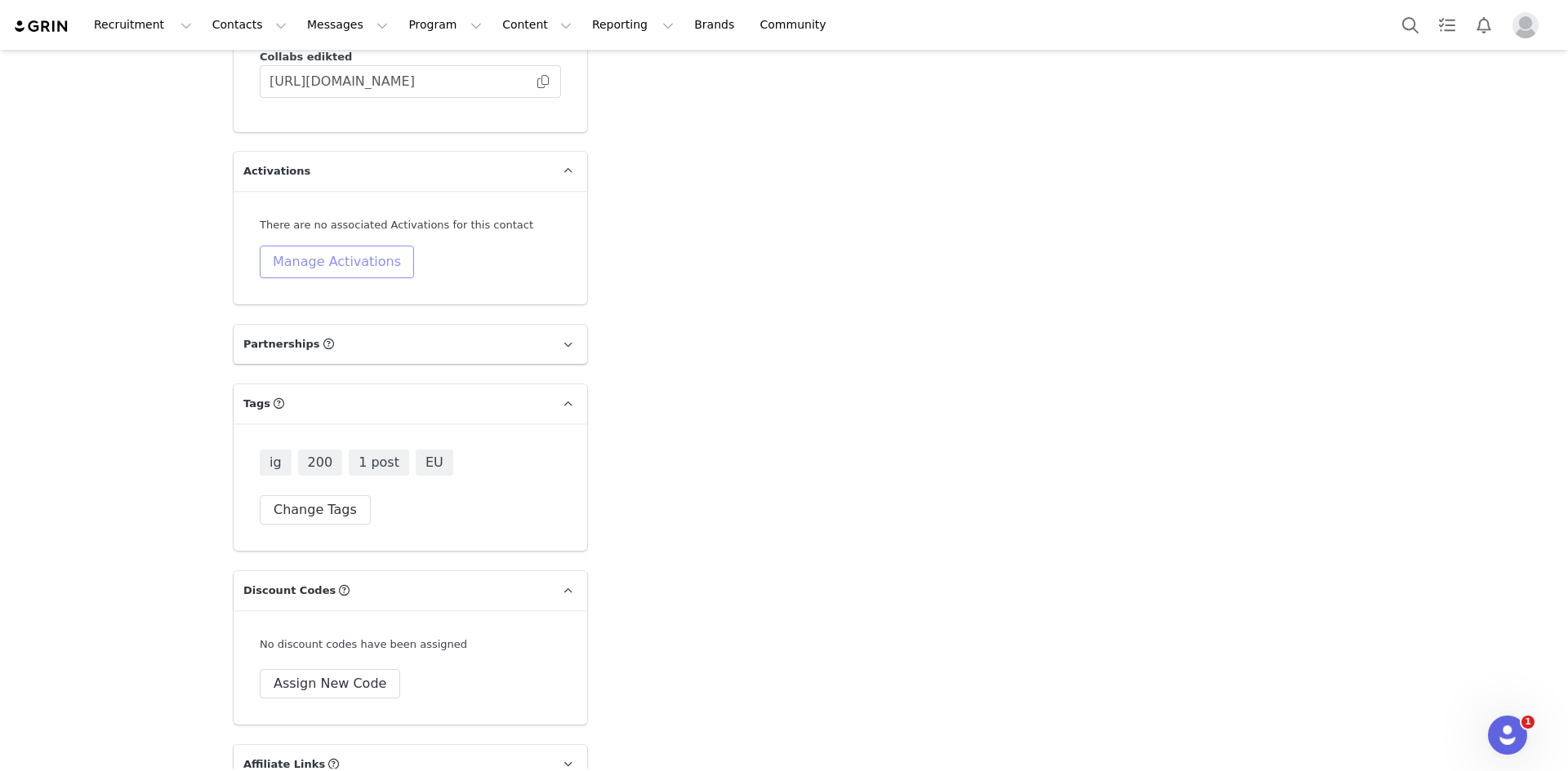
click at [352, 245] on button "Manage Activations" at bounding box center [336, 261] width 154 height 33
click at [354, 246] on div "Select Activation" at bounding box center [285, 250] width 159 height 24
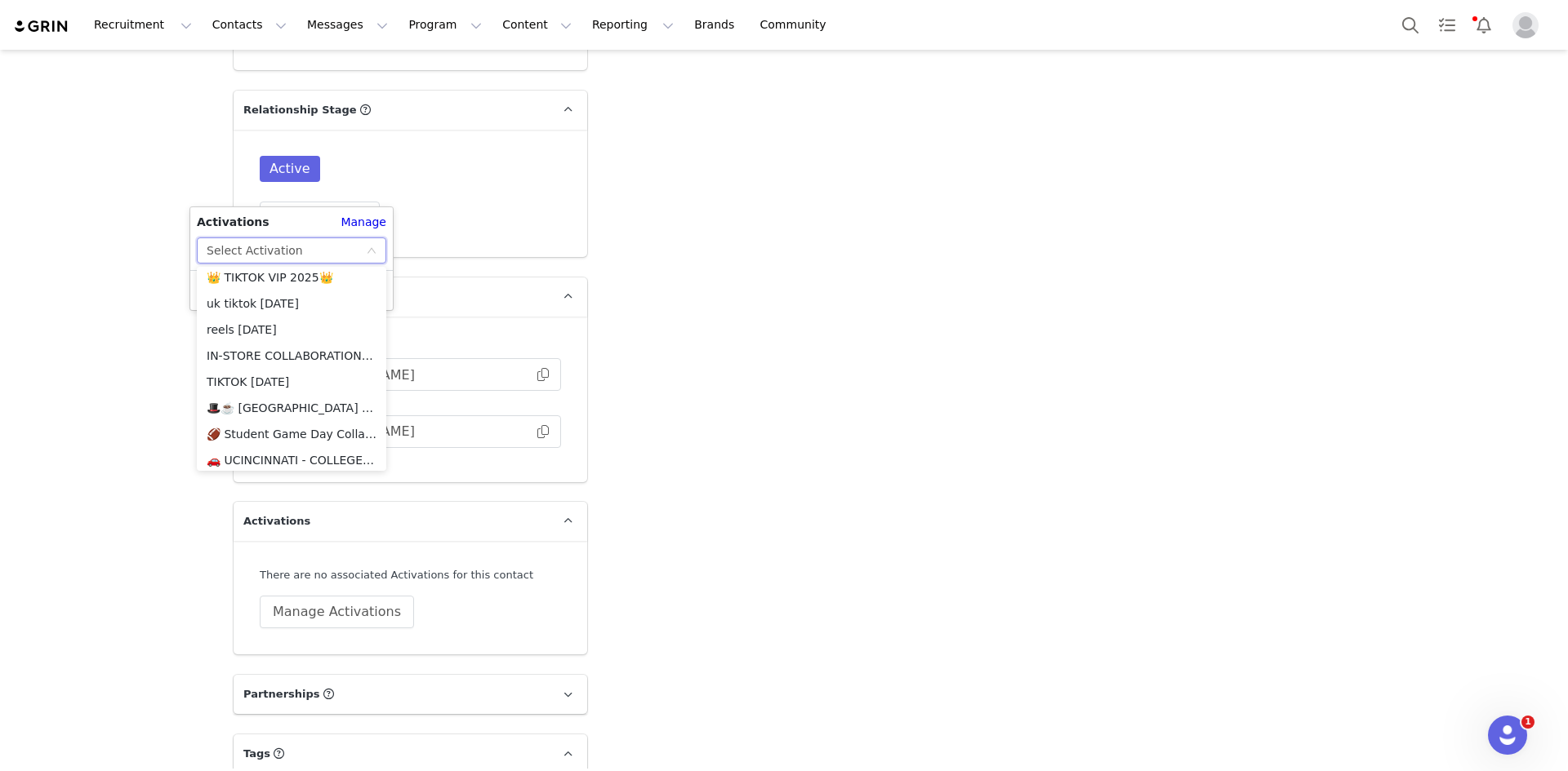
scroll to position [1917, 0]
click at [292, 428] on li "🇪🇺 IG [GEOGRAPHIC_DATA] + EU 🇪🇺" at bounding box center [292, 428] width 190 height 26
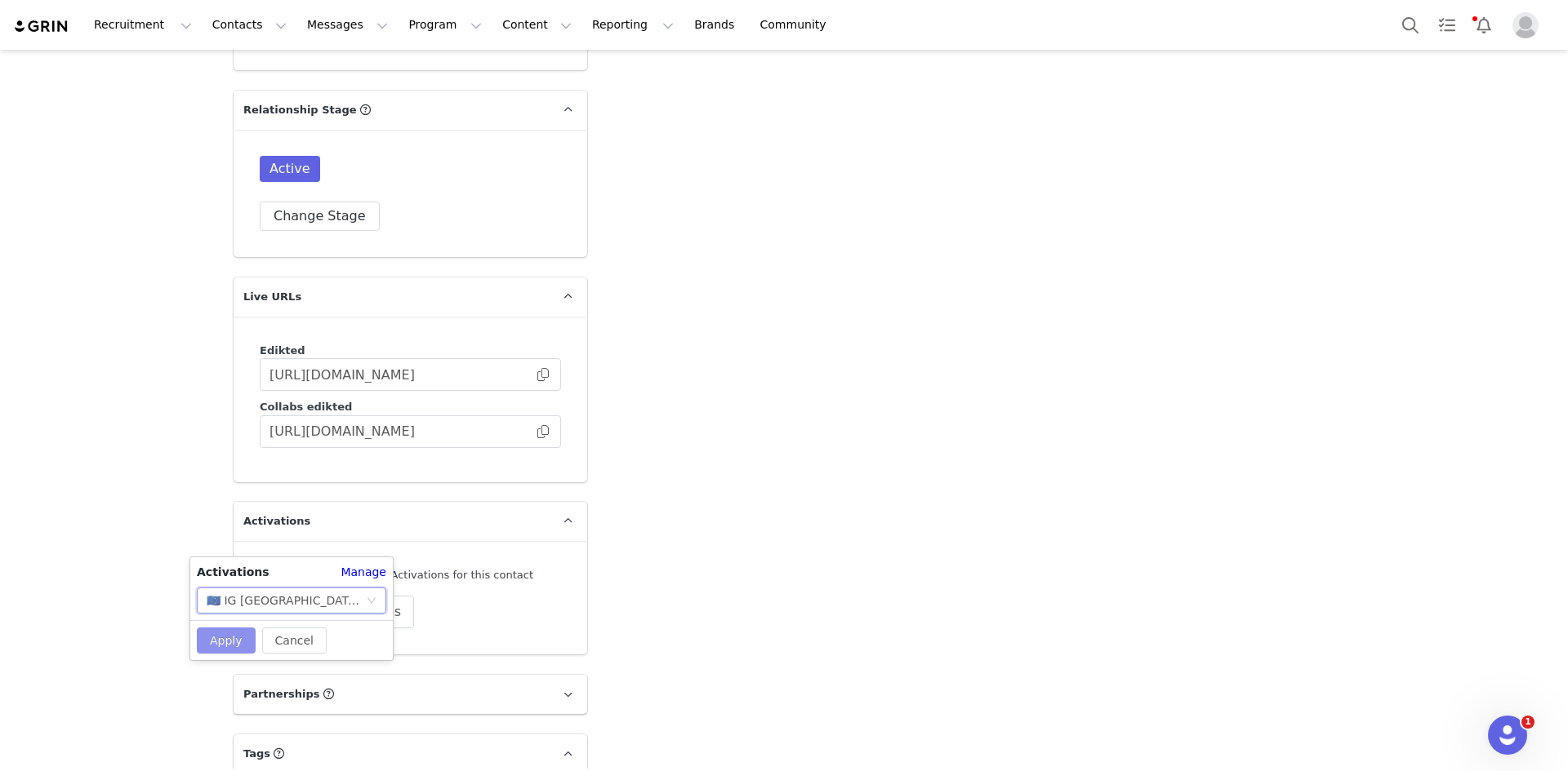
click at [209, 642] on button "Apply" at bounding box center [226, 641] width 59 height 26
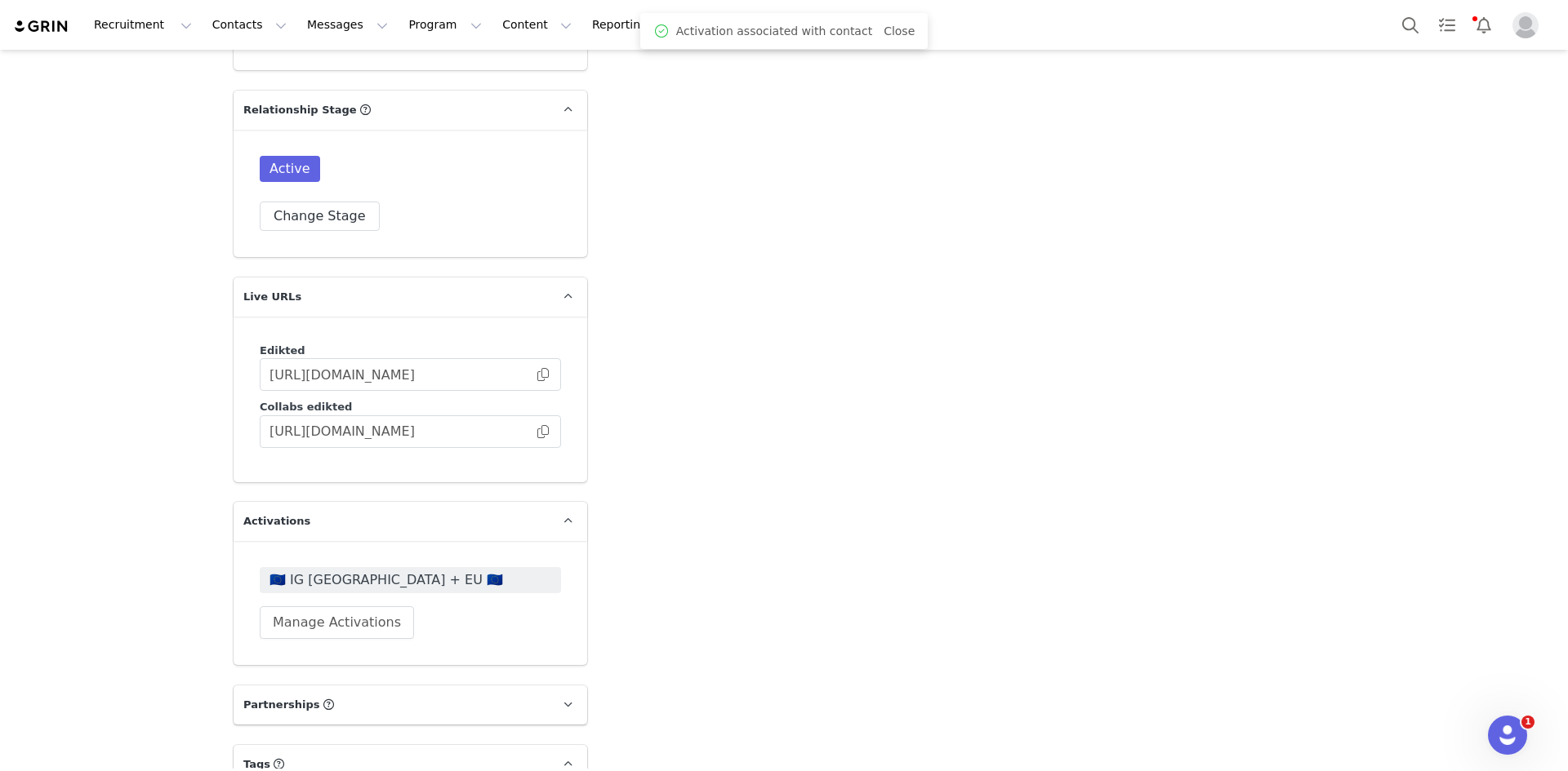
click at [324, 570] on span "🇪🇺 IG UK + EU 🇪🇺" at bounding box center [410, 580] width 282 height 20
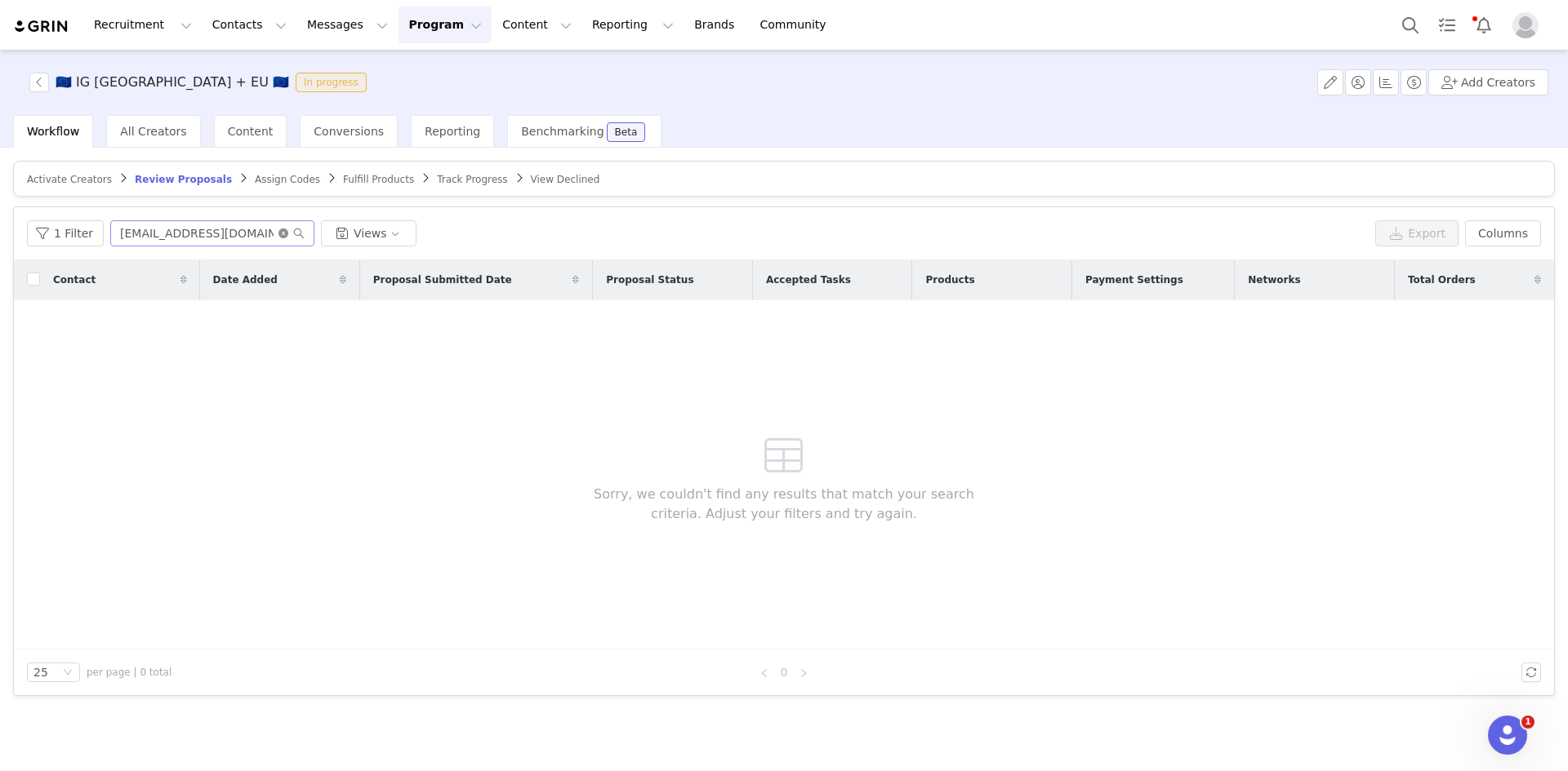
click at [280, 231] on icon "icon: close-circle" at bounding box center [283, 233] width 10 height 10
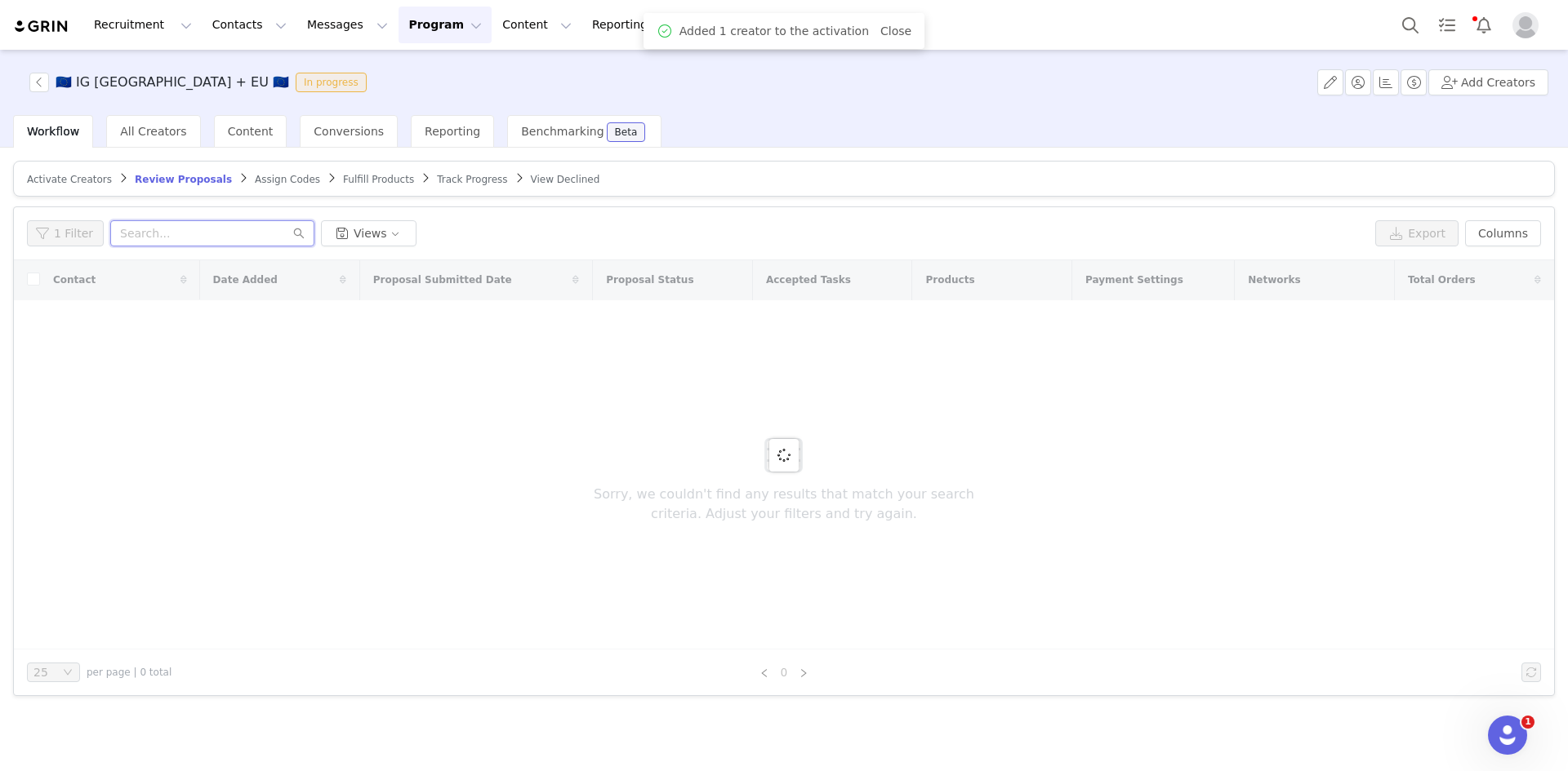
click at [248, 233] on input "text" at bounding box center [213, 233] width 204 height 26
click at [80, 183] on span "Activate Creators" at bounding box center [69, 179] width 85 height 11
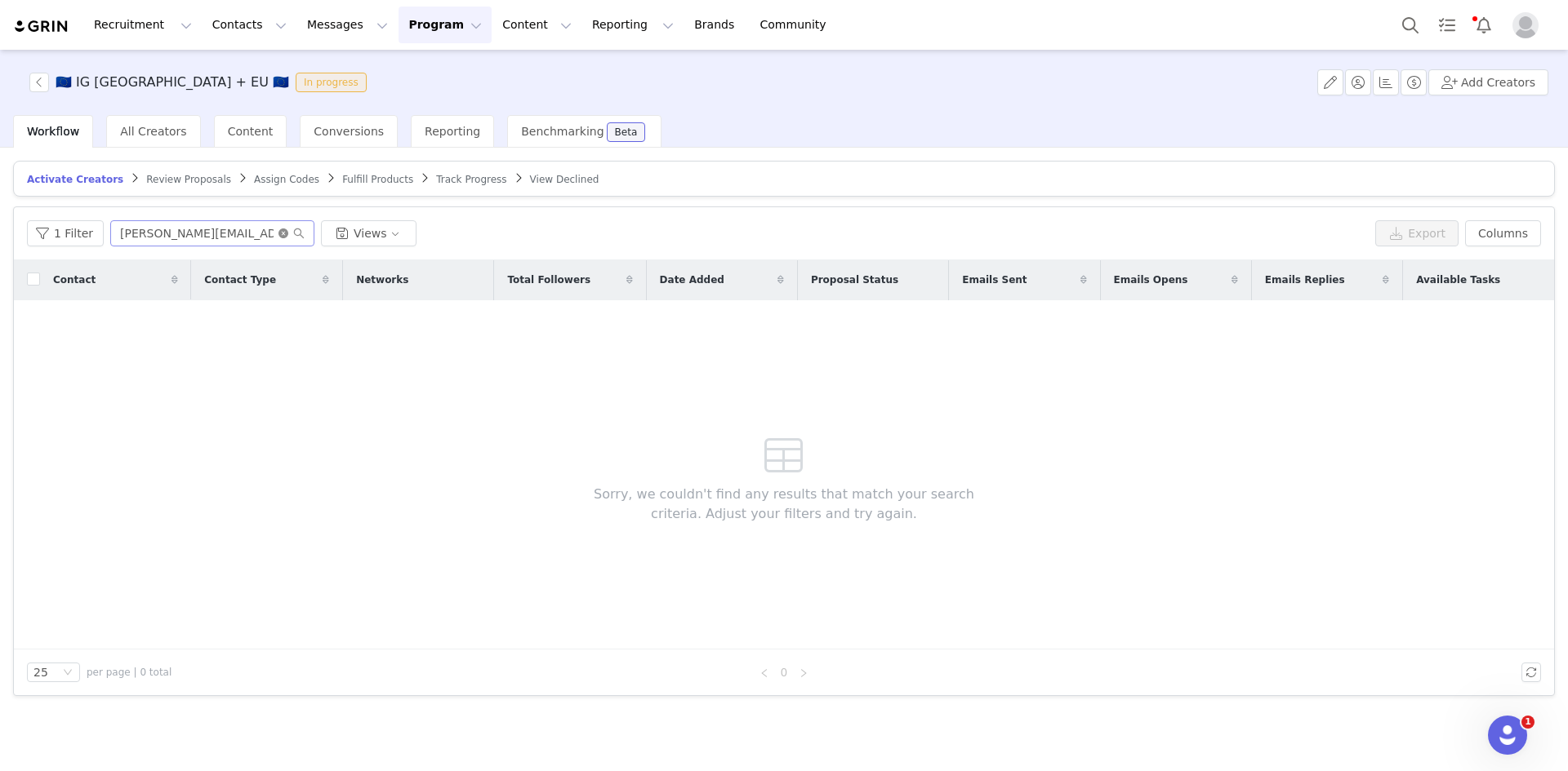
click at [279, 230] on icon "icon: close-circle" at bounding box center [283, 233] width 10 height 10
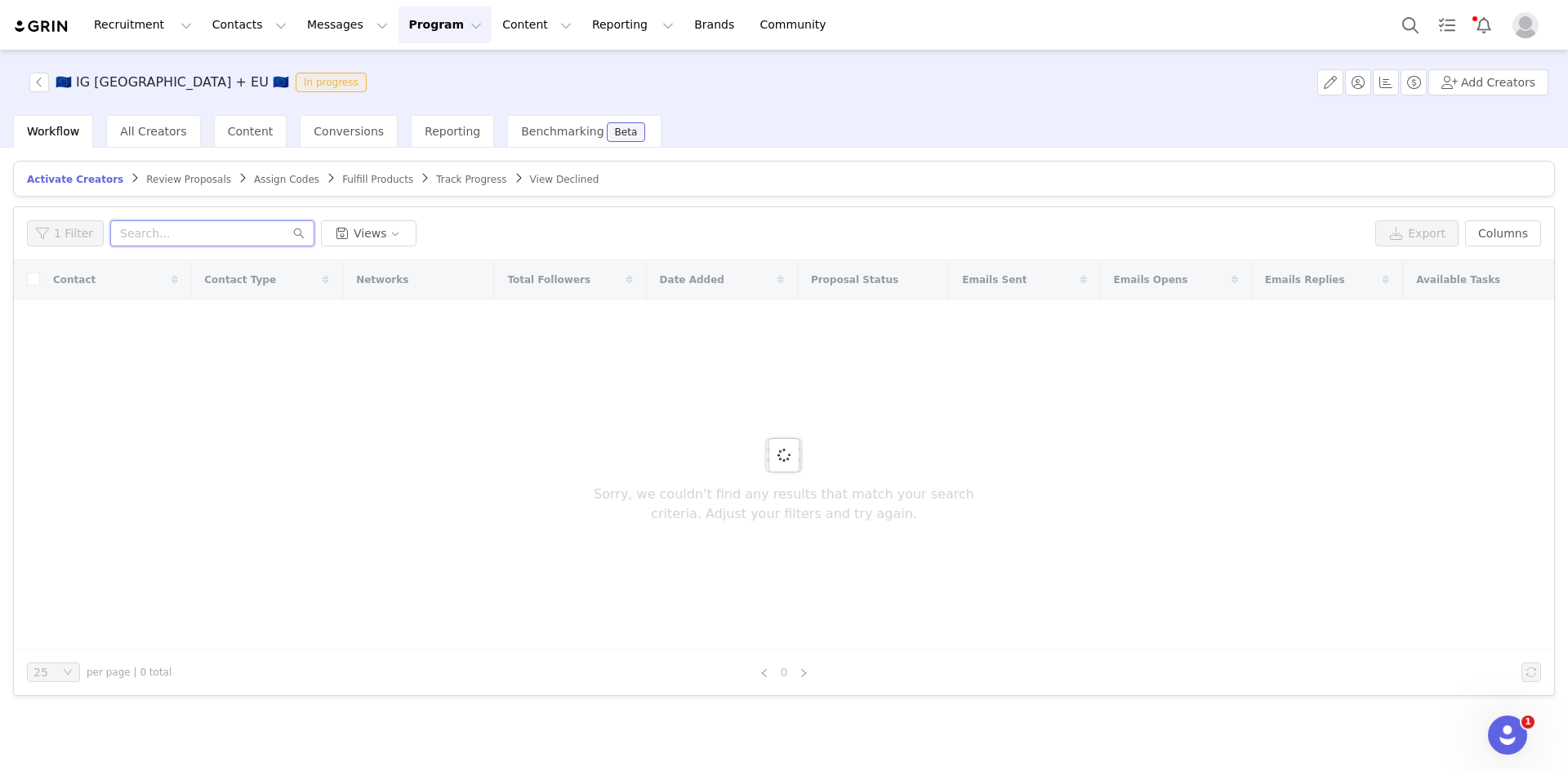
click at [250, 234] on input "text" at bounding box center [213, 233] width 204 height 26
paste input "lauetche1998@gmail.com"
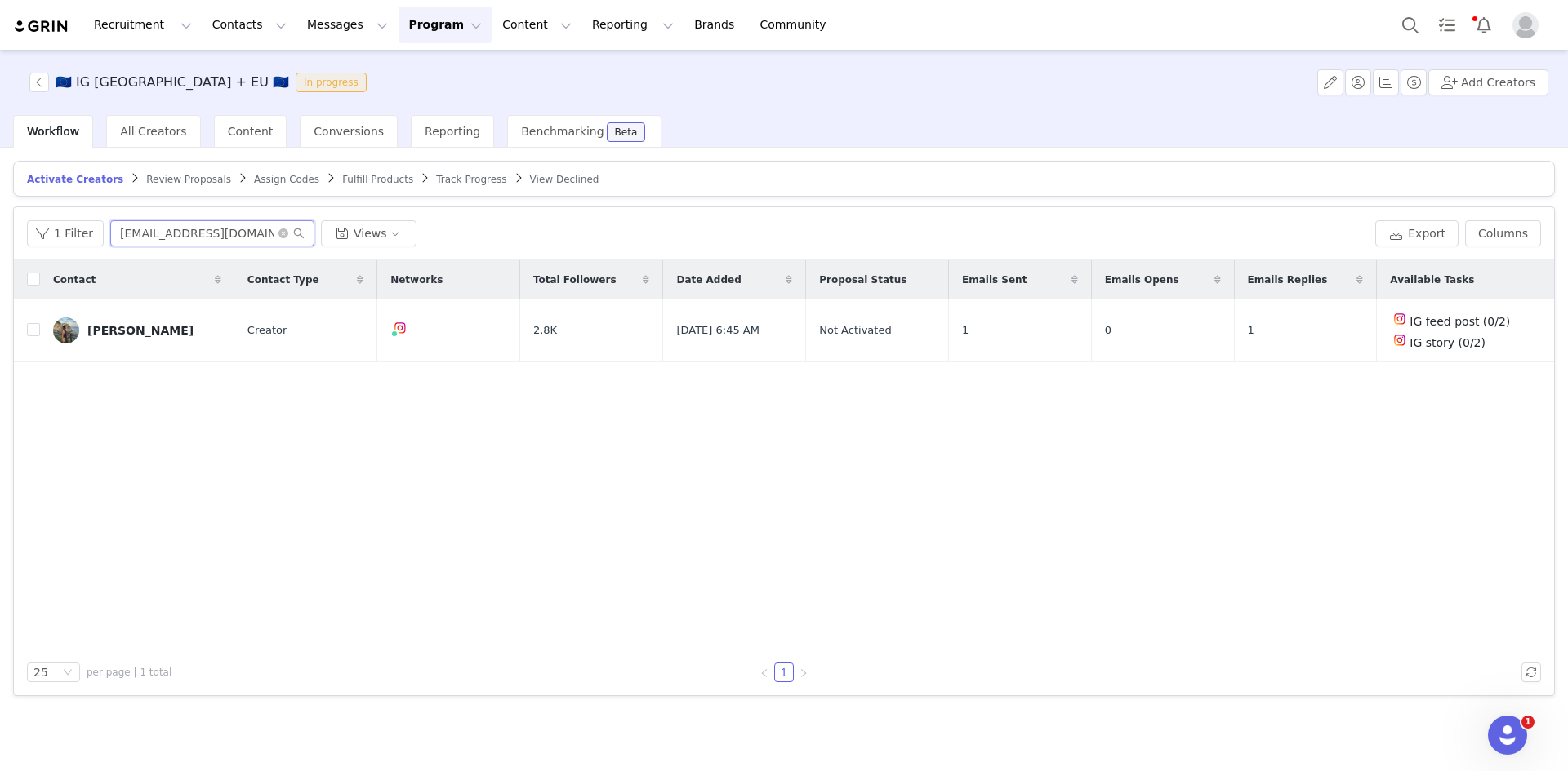
type input "lauetche1998@gmail.com"
click at [34, 327] on input "checkbox" at bounding box center [33, 330] width 13 height 13
checkbox input "true"
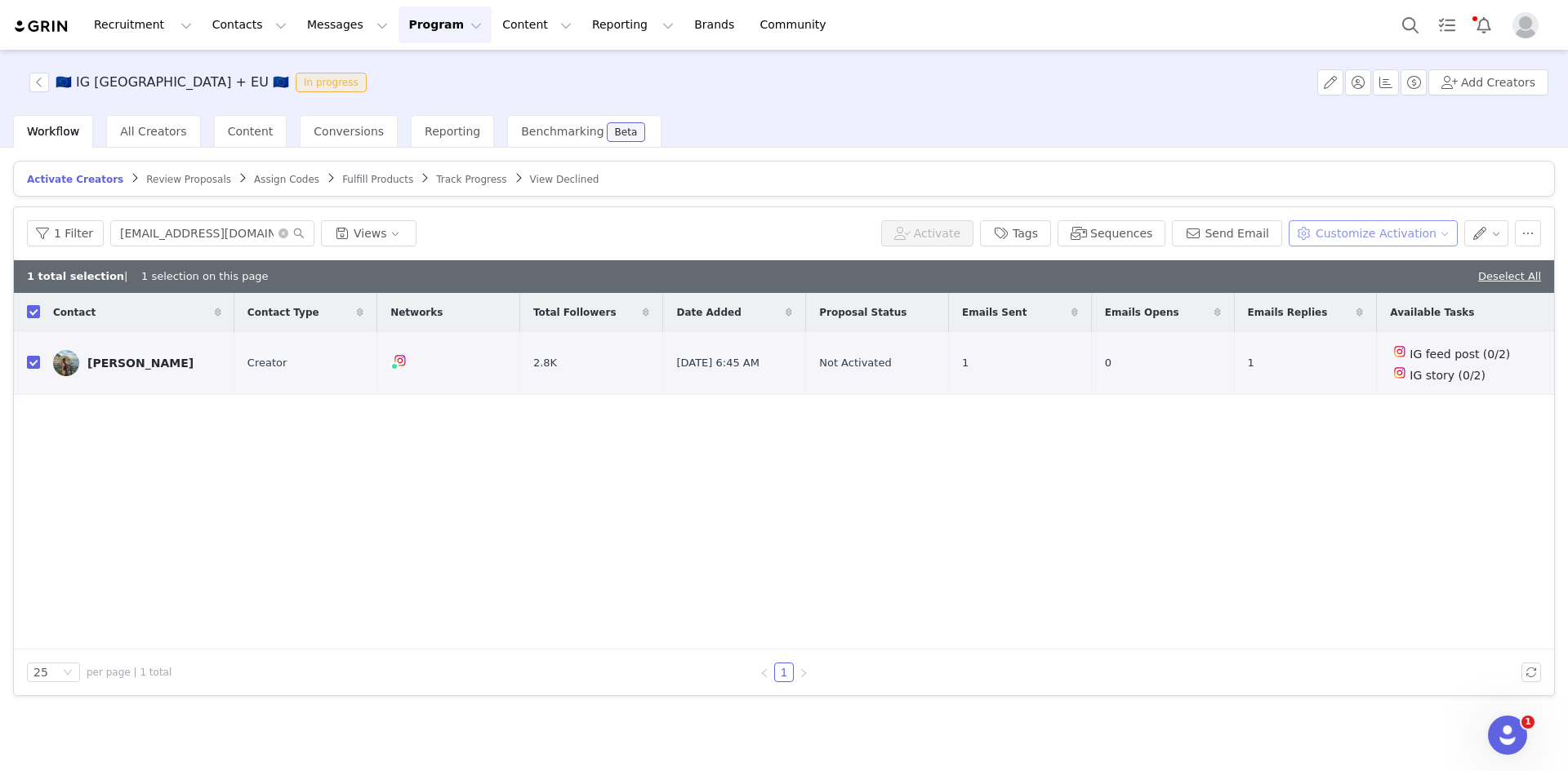
click at [1383, 227] on button "Customize Activation" at bounding box center [1373, 233] width 169 height 26
click at [1386, 262] on span "Edit Product Selection" at bounding box center [1395, 265] width 125 height 18
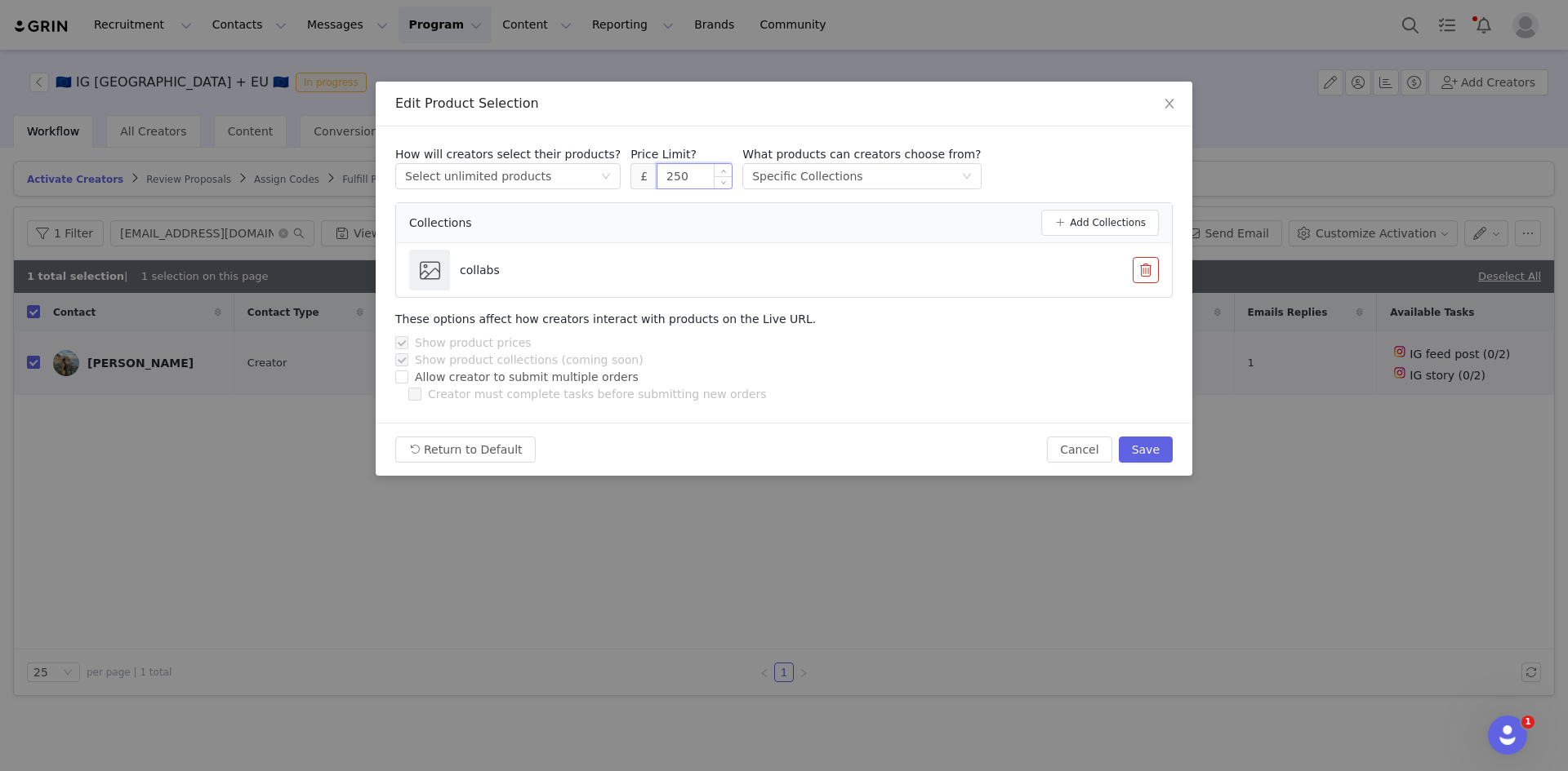
click at [678, 167] on input "250" at bounding box center [694, 176] width 74 height 24
click at [1158, 451] on button "Save" at bounding box center [1145, 450] width 54 height 26
type input "250"
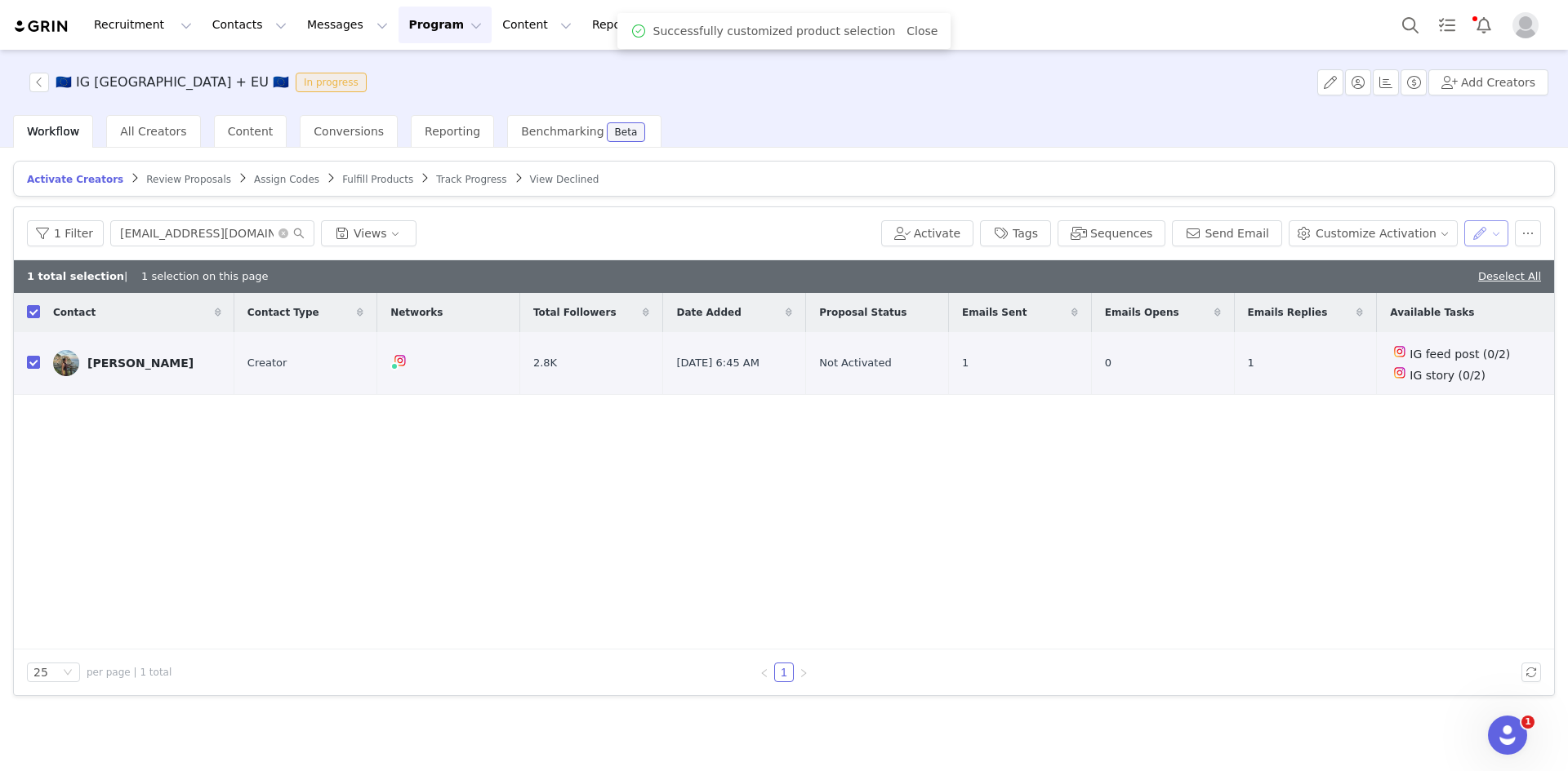
click at [1501, 229] on button "button" at bounding box center [1486, 233] width 45 height 26
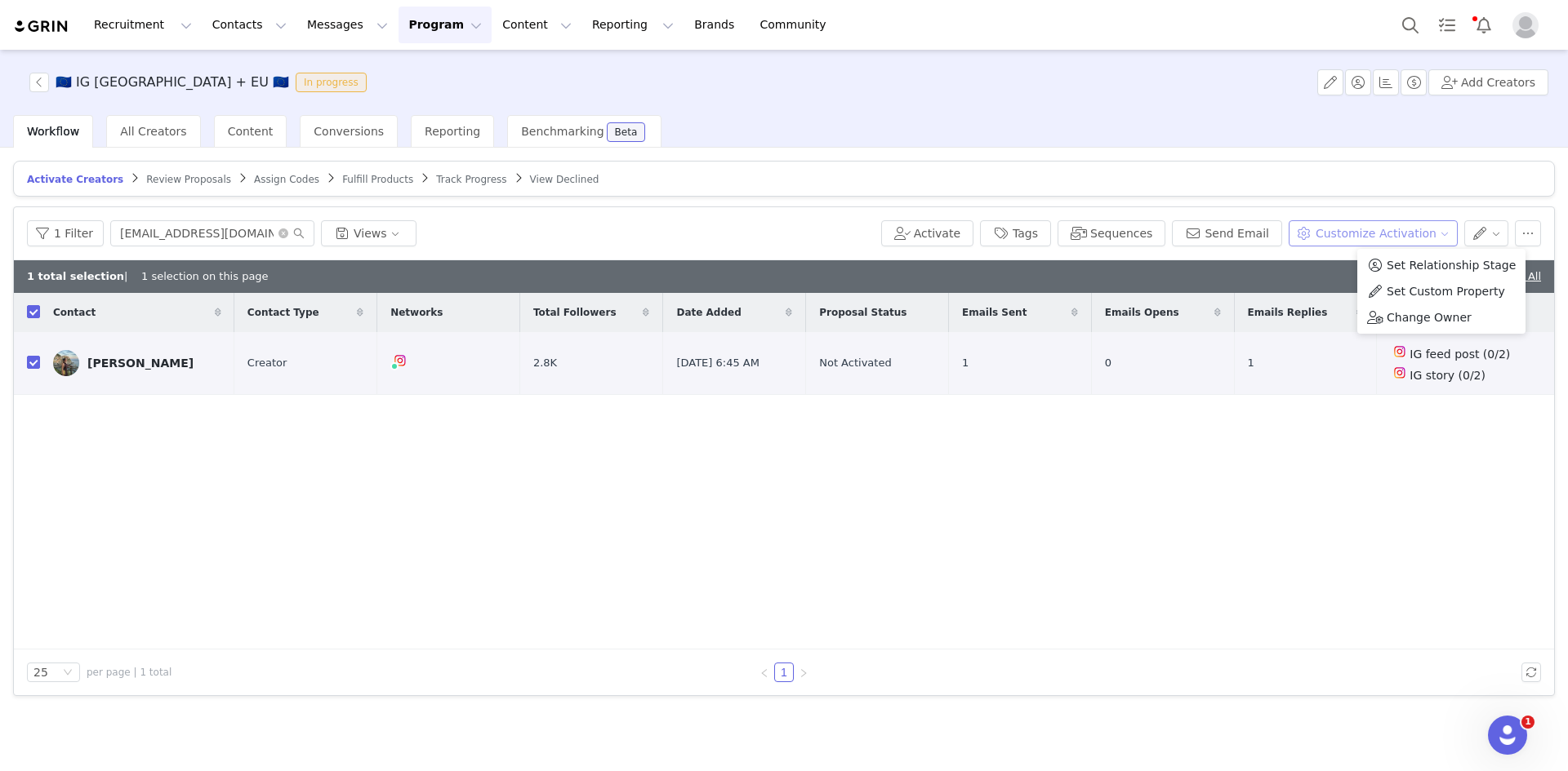
click at [1415, 229] on button "Customize Activation" at bounding box center [1373, 233] width 169 height 26
click at [1403, 283] on span "Edit Available Tasks" at bounding box center [1389, 291] width 112 height 18
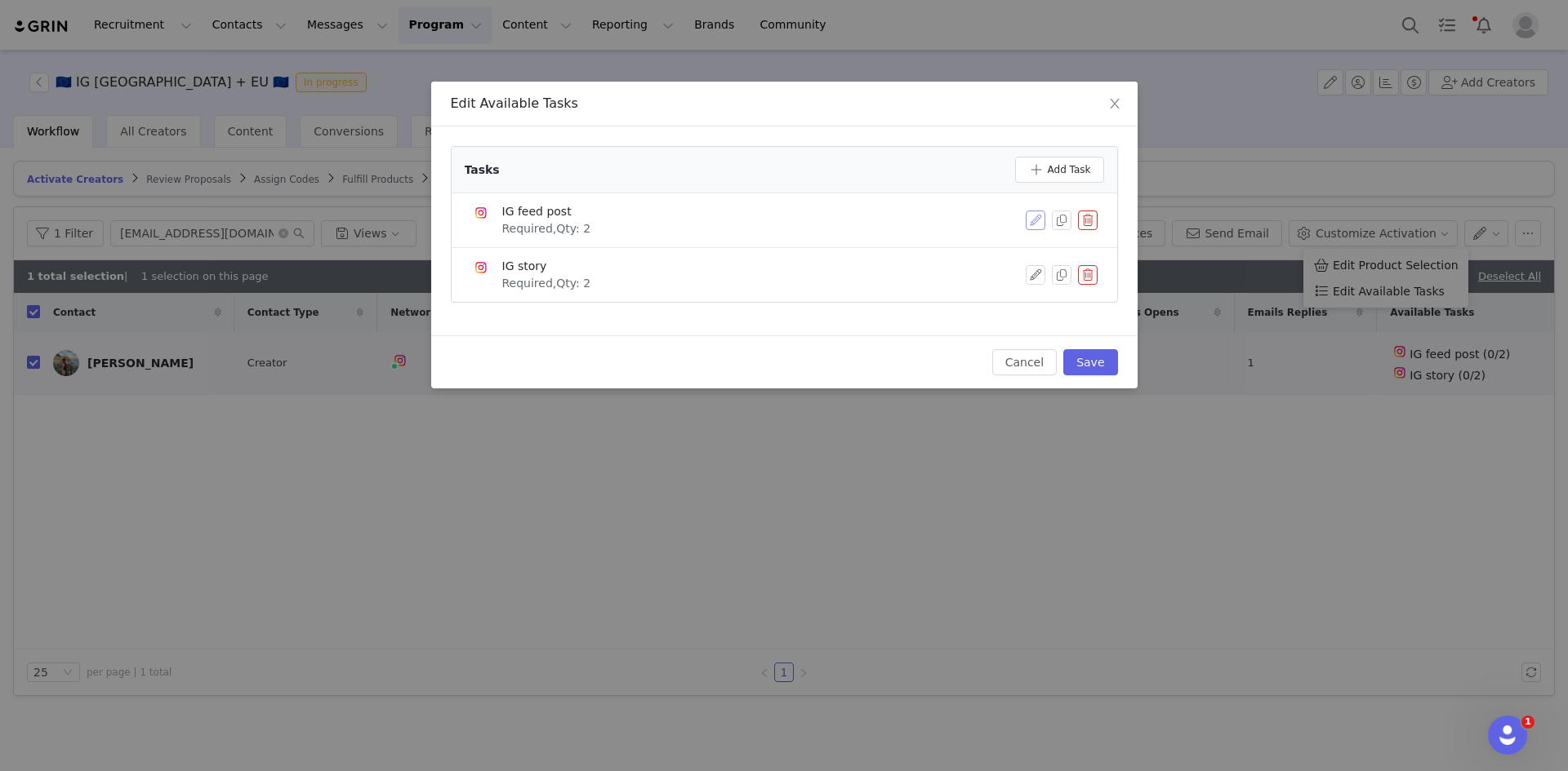
click at [1034, 229] on button "button" at bounding box center [1034, 220] width 20 height 20
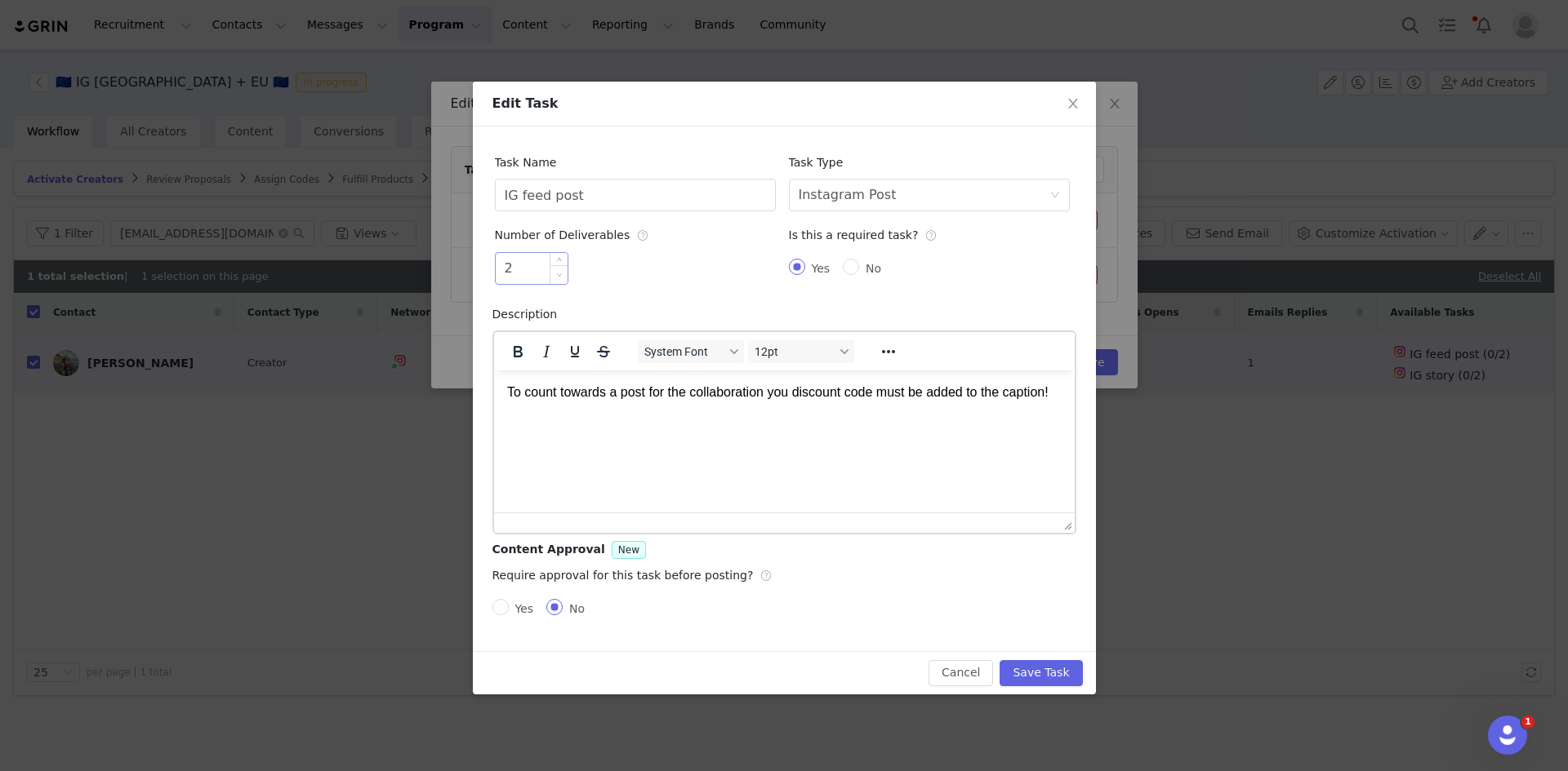
type input "1"
click at [561, 279] on span "Decrease Value" at bounding box center [559, 274] width 17 height 19
click at [1058, 668] on button "Save Task" at bounding box center [1040, 673] width 83 height 26
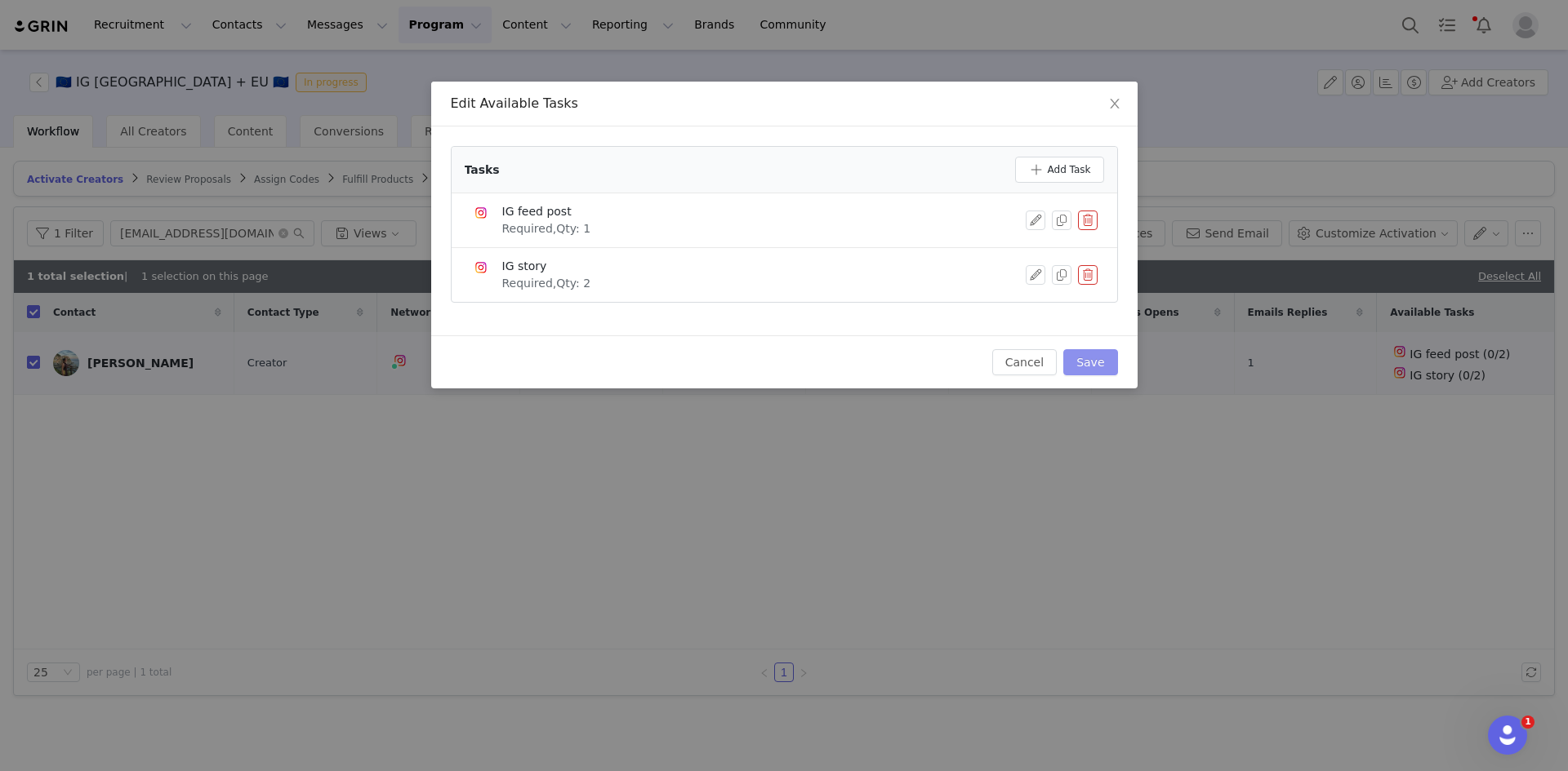
click at [1103, 359] on button "Save" at bounding box center [1090, 362] width 54 height 26
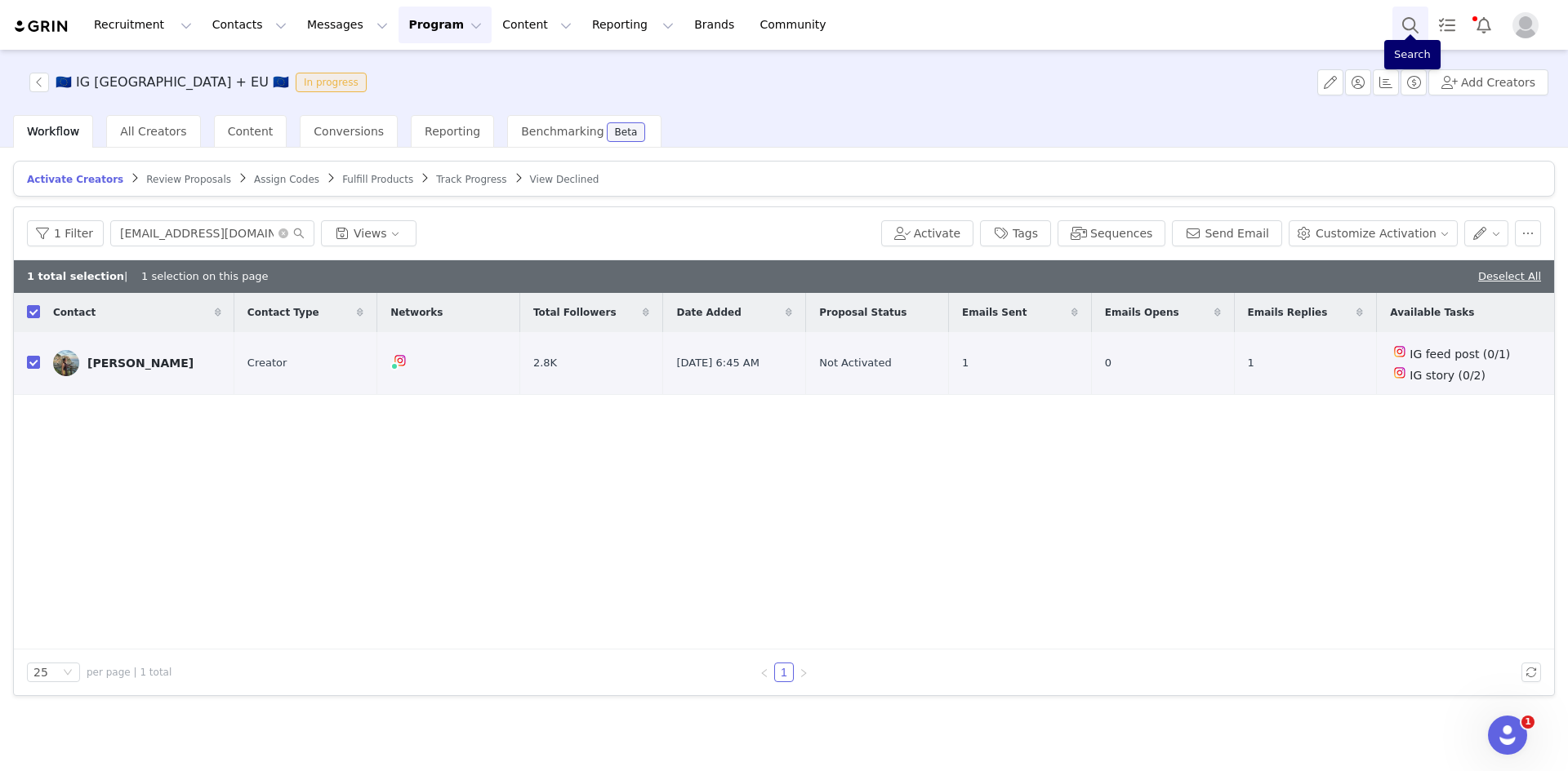
click at [1414, 18] on button "Search" at bounding box center [1410, 25] width 36 height 37
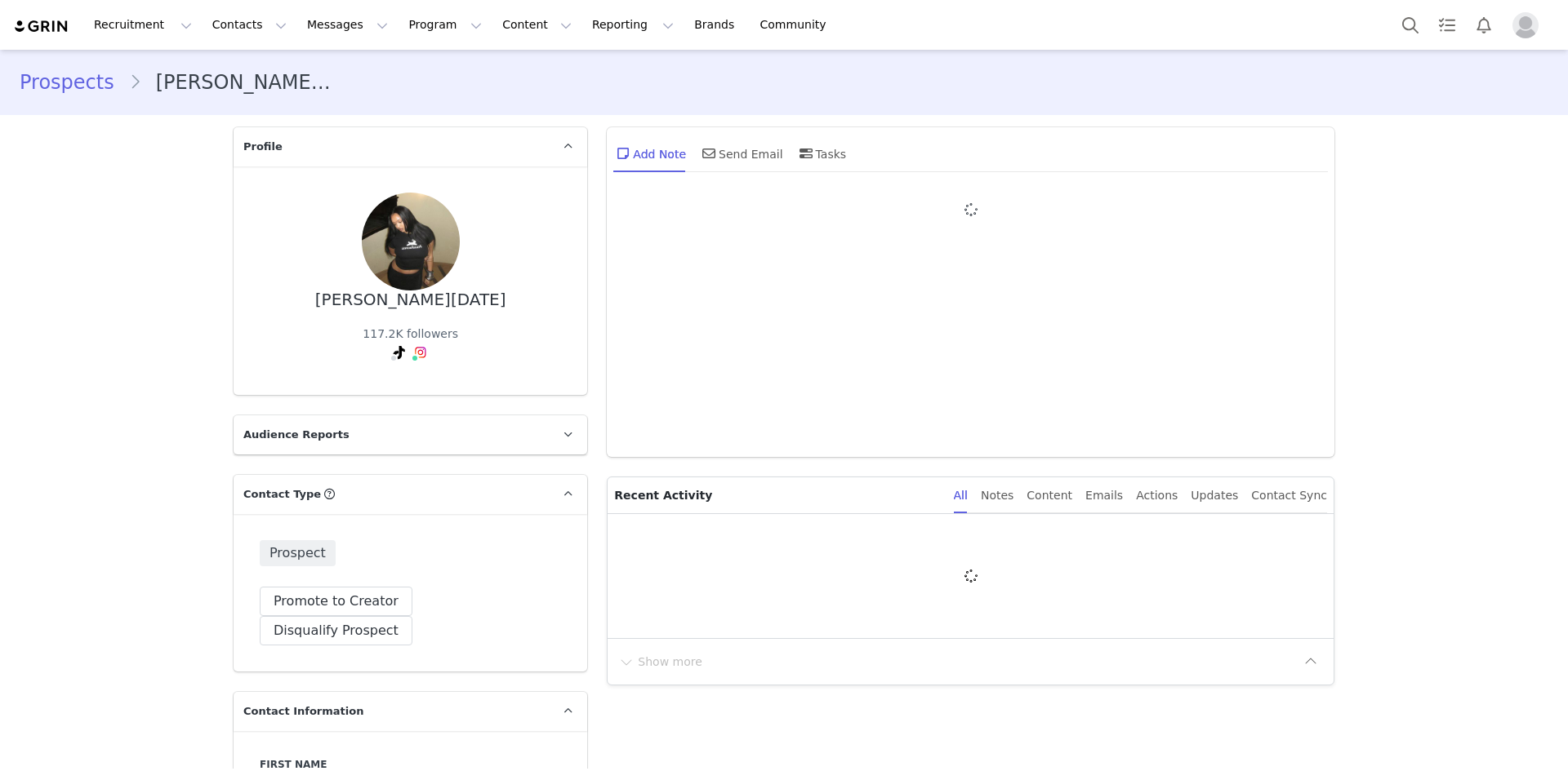
type input "+1 ([GEOGRAPHIC_DATA])"
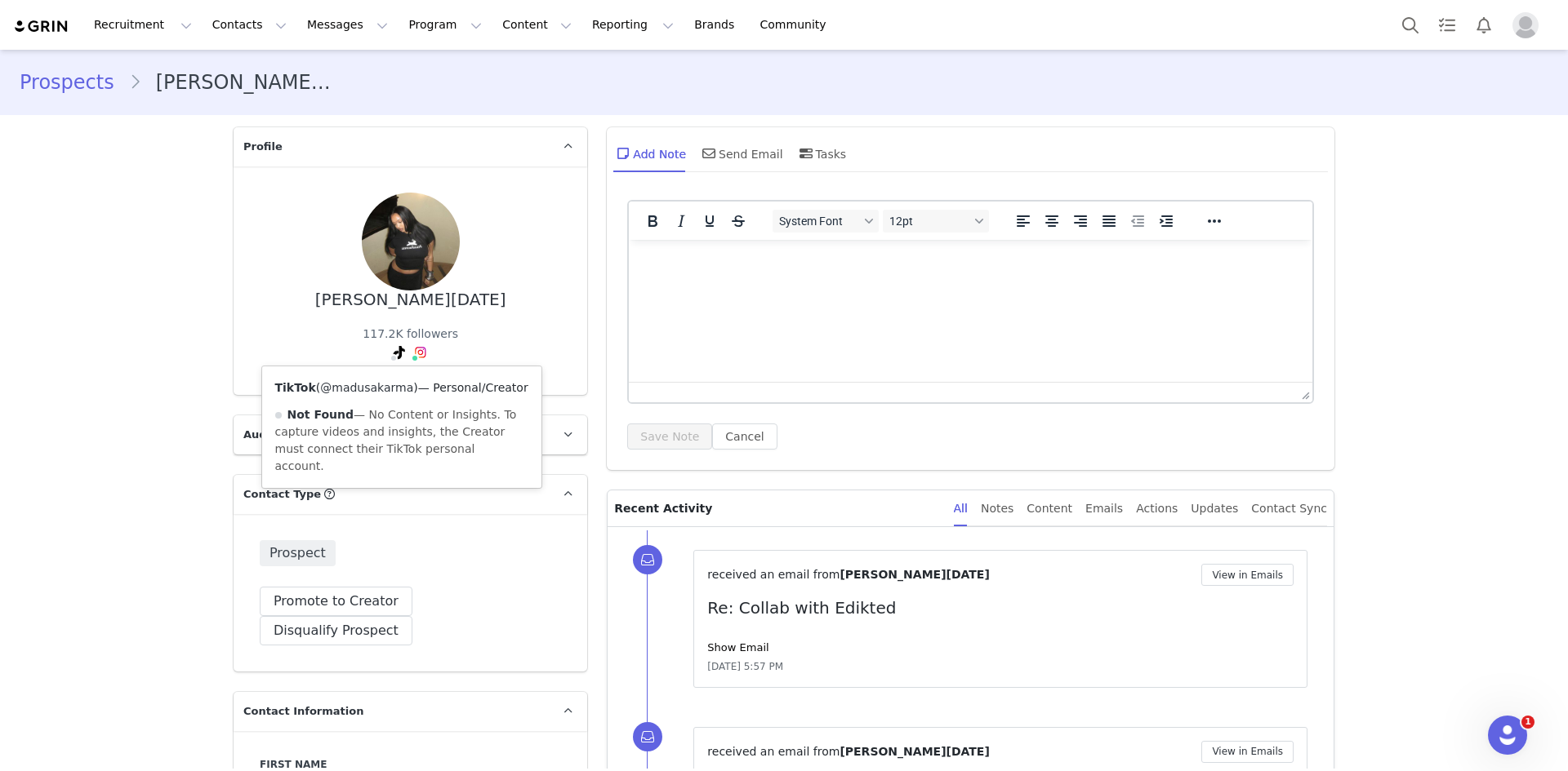
click at [386, 390] on link "@madusakarma" at bounding box center [366, 387] width 93 height 13
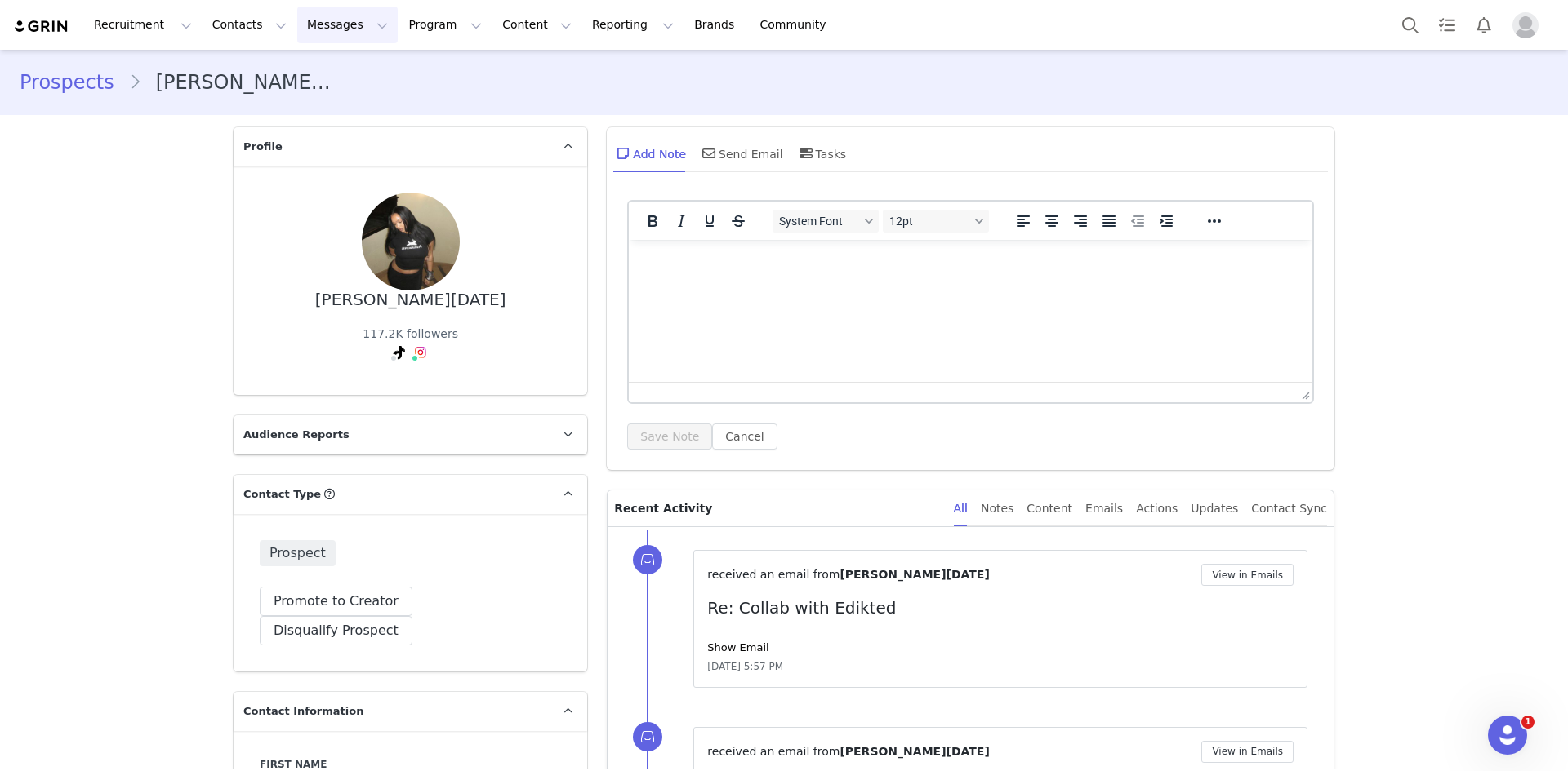
click at [336, 17] on button "Messages Messages" at bounding box center [348, 25] width 100 height 37
click at [326, 104] on div "Inbox" at bounding box center [335, 102] width 110 height 17
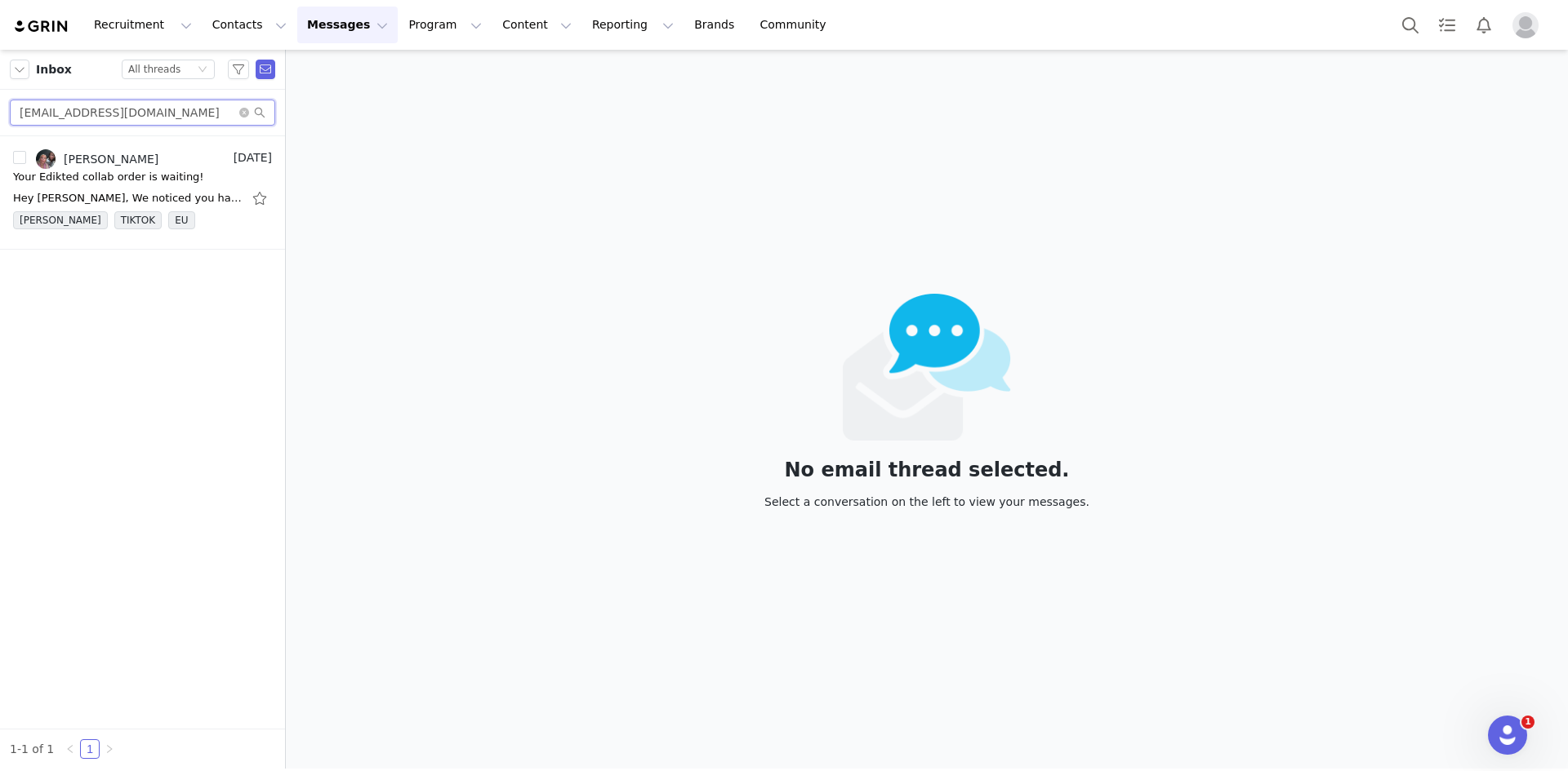
drag, startPoint x: 186, startPoint y: 112, endPoint x: 0, endPoint y: 114, distance: 186.0
click at [0, 114] on div "Nolalynggaard09@gmail.com" at bounding box center [142, 113] width 285 height 46
paste input "madusakarma"
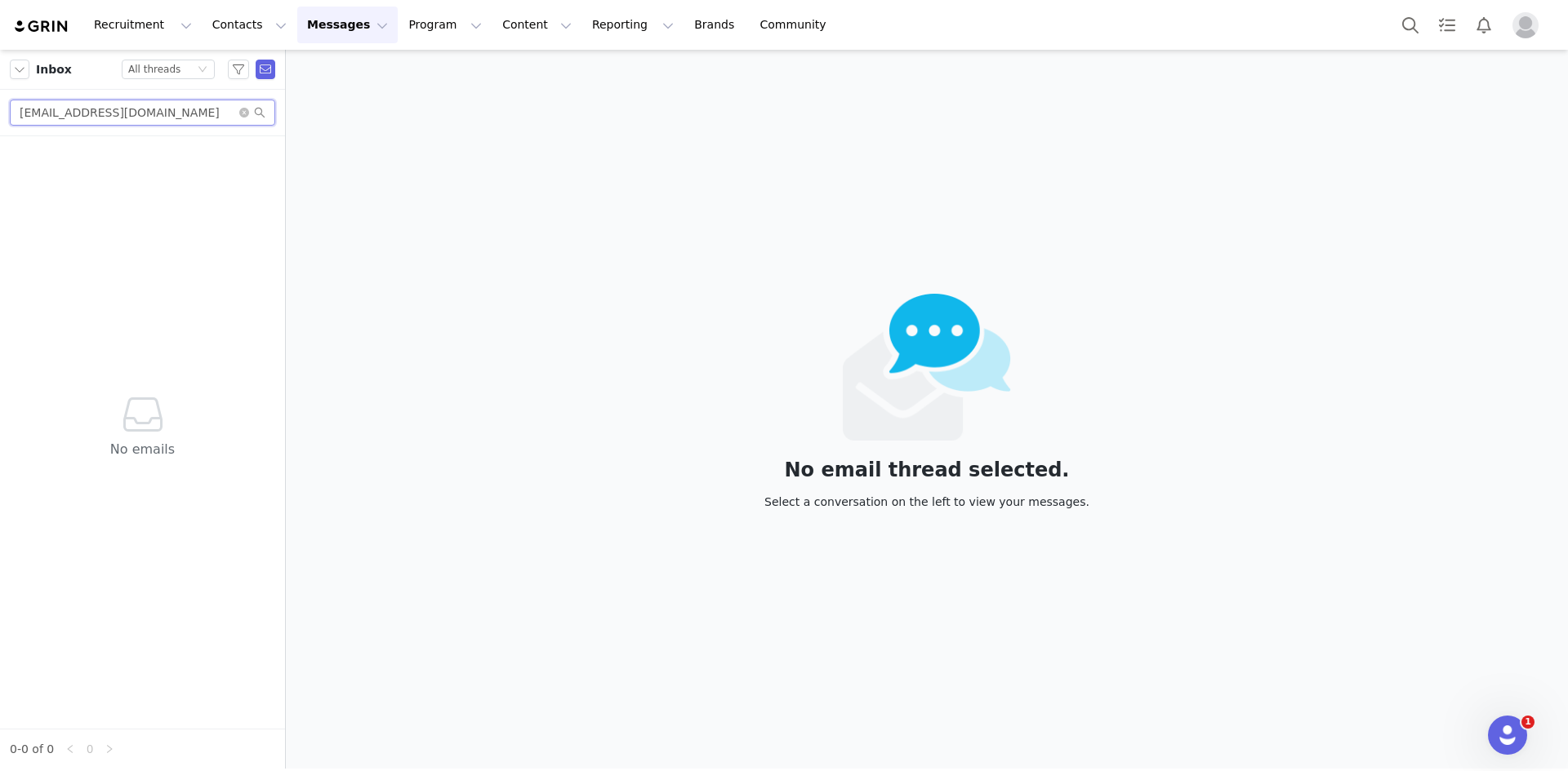
type input "madusakarma@gmail.com"
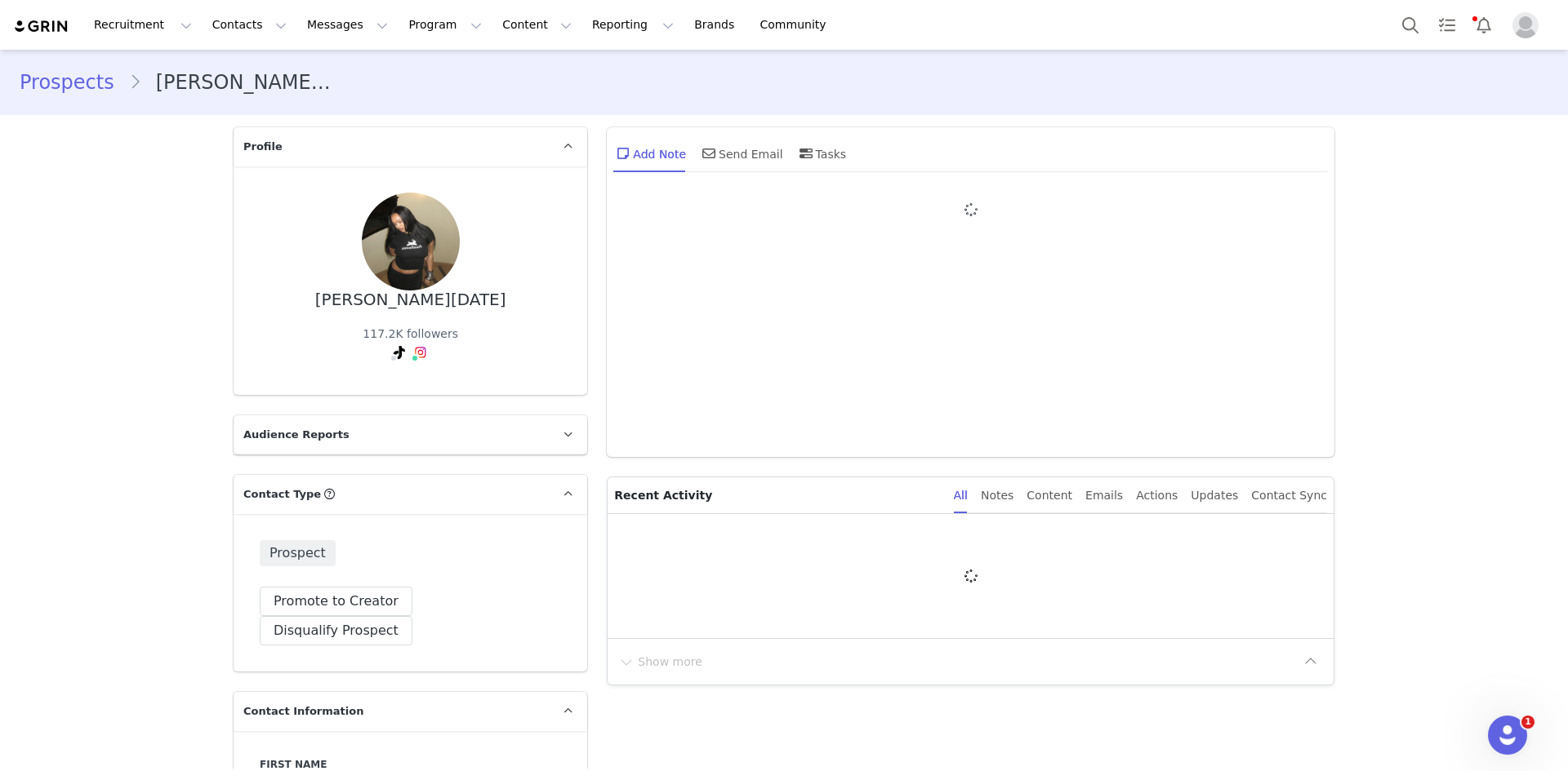
type input "+1 ([GEOGRAPHIC_DATA])"
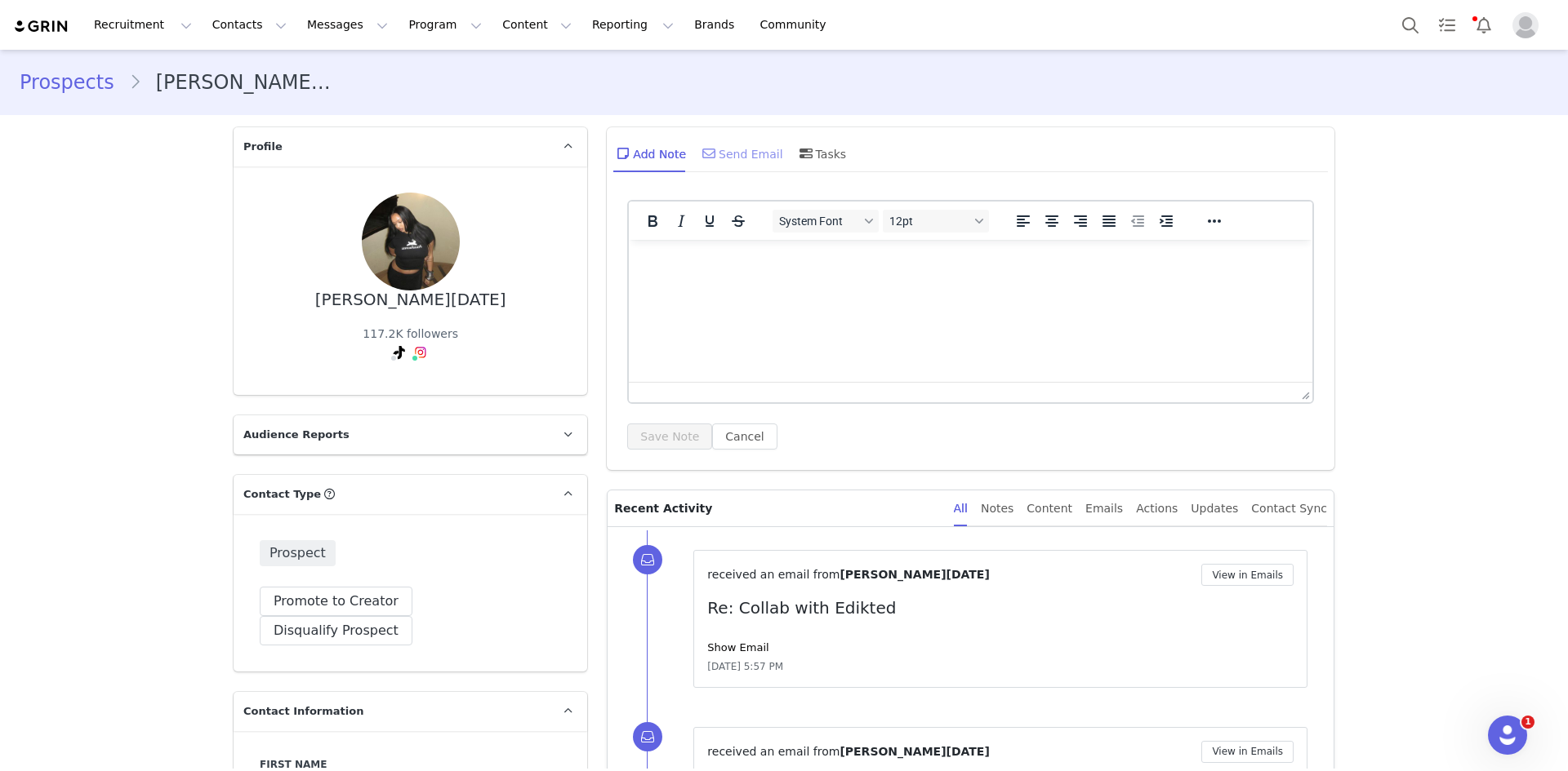
click at [729, 158] on div "Send Email" at bounding box center [741, 153] width 84 height 39
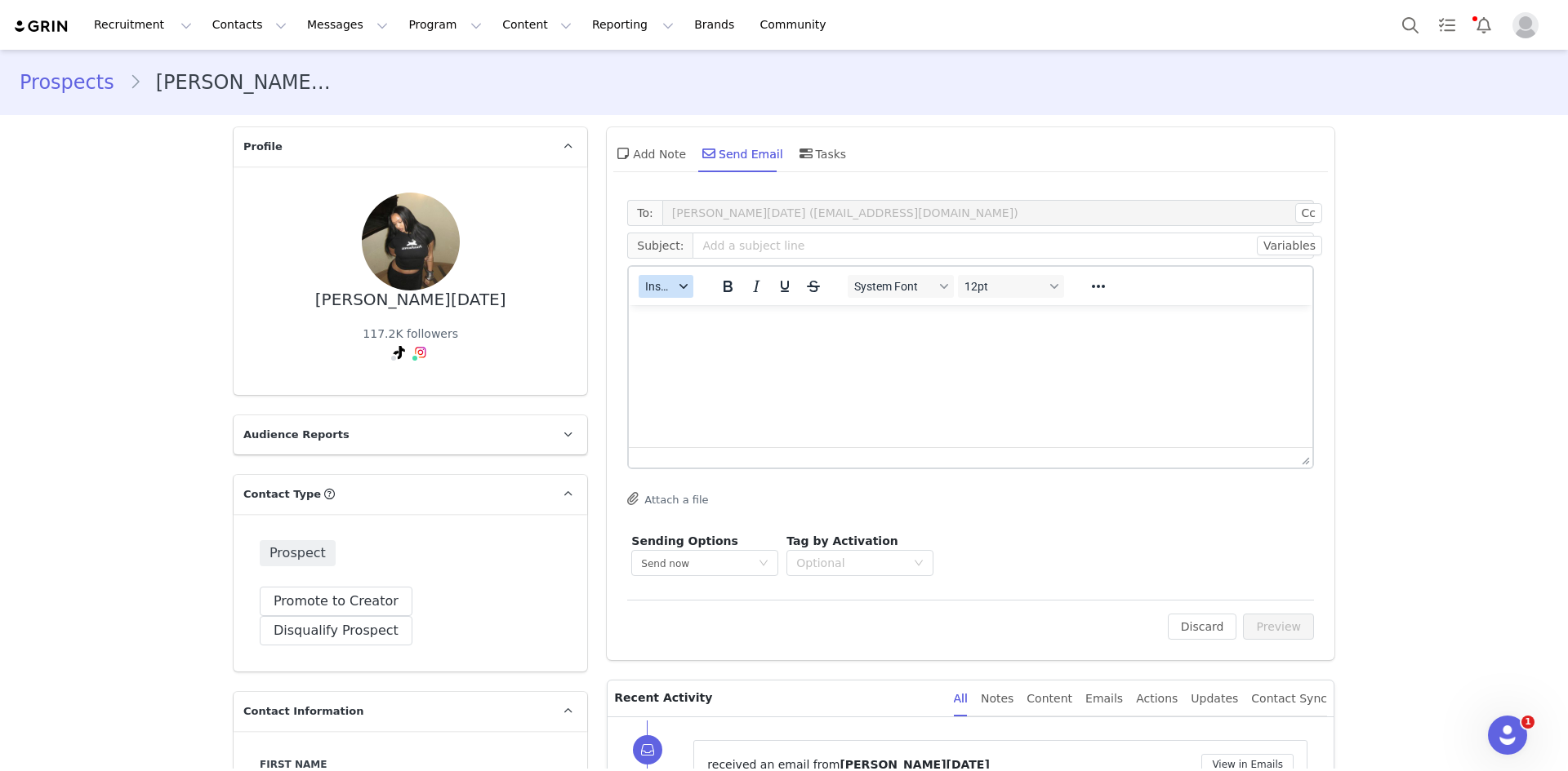
click at [664, 290] on span "Insert" at bounding box center [659, 286] width 29 height 13
click at [673, 312] on div "Insert Template" at bounding box center [720, 315] width 147 height 20
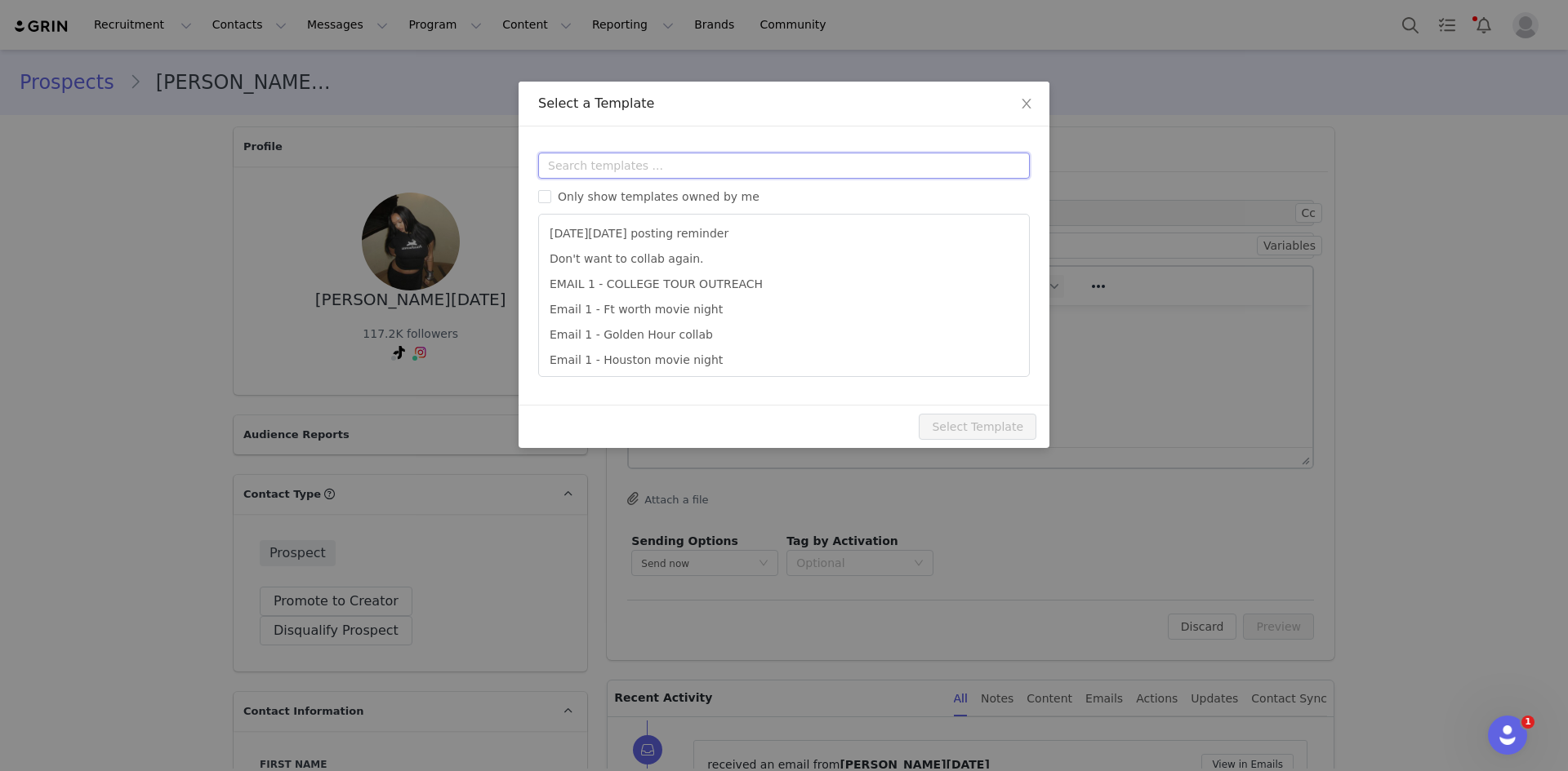
click at [690, 164] on input "text" at bounding box center [784, 165] width 492 height 26
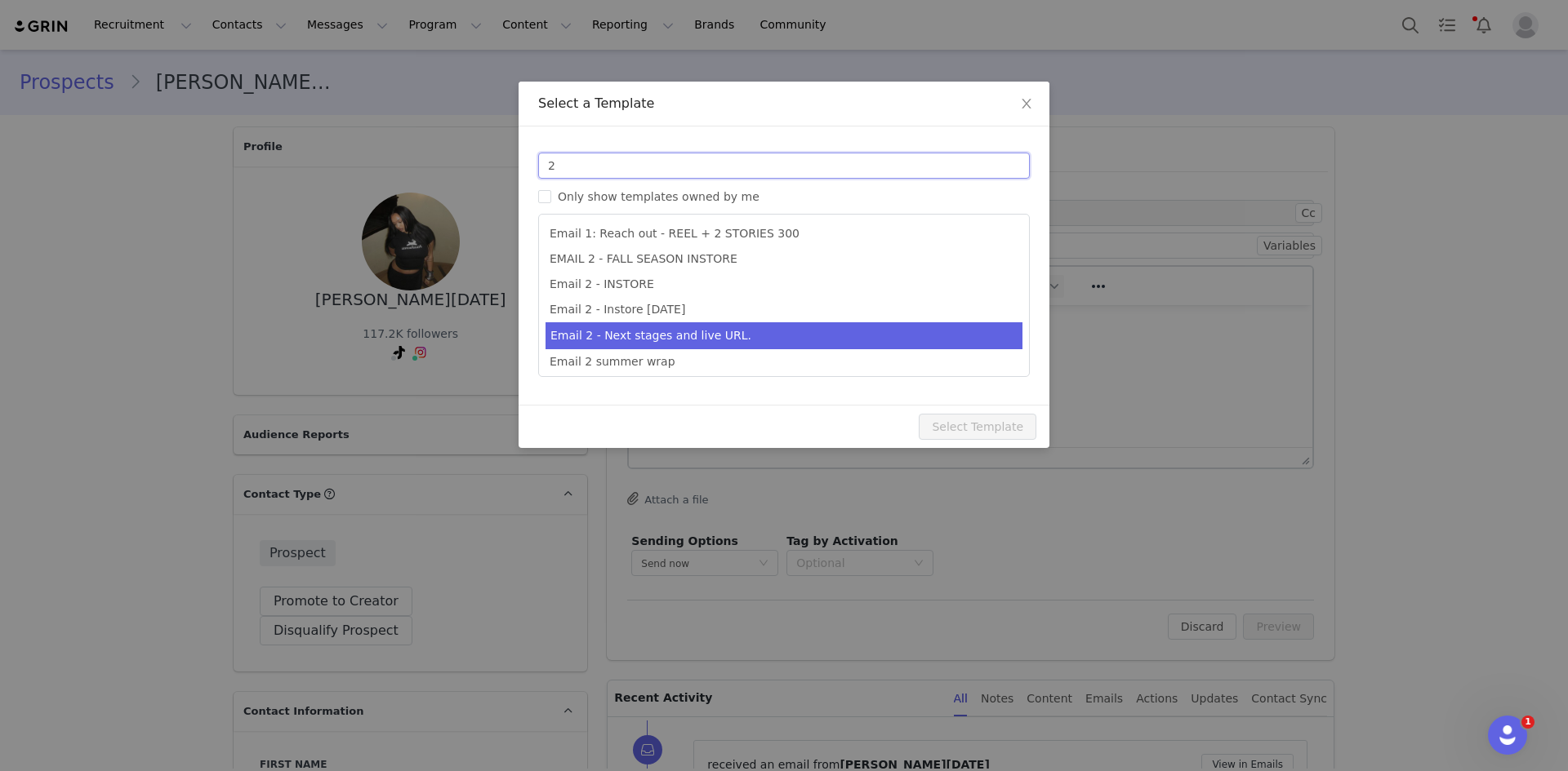
type input "2"
type input "Collab with Edikted"
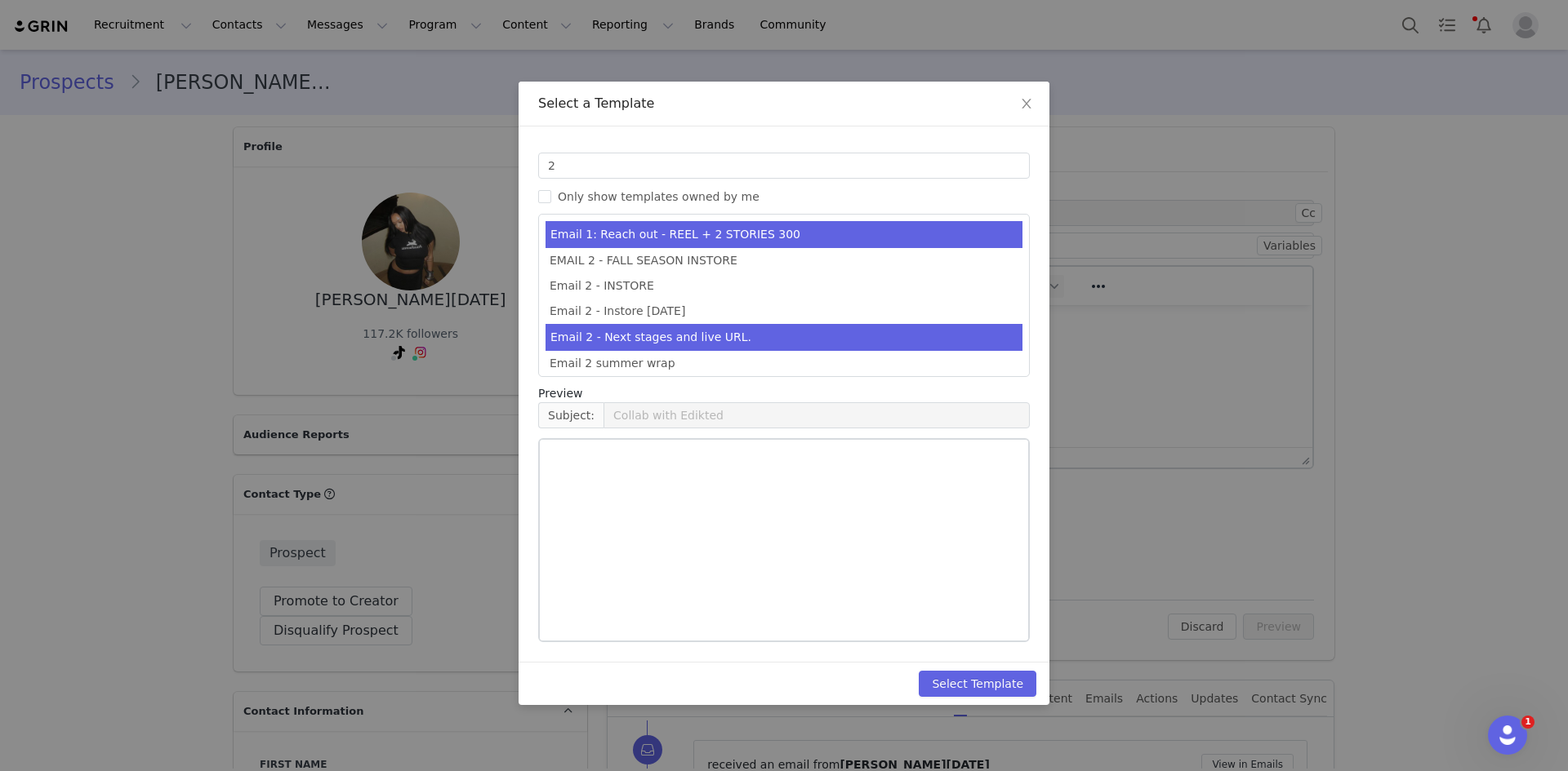
click at [718, 338] on li "Email 2 - Next stages and live URL." at bounding box center [784, 337] width 477 height 27
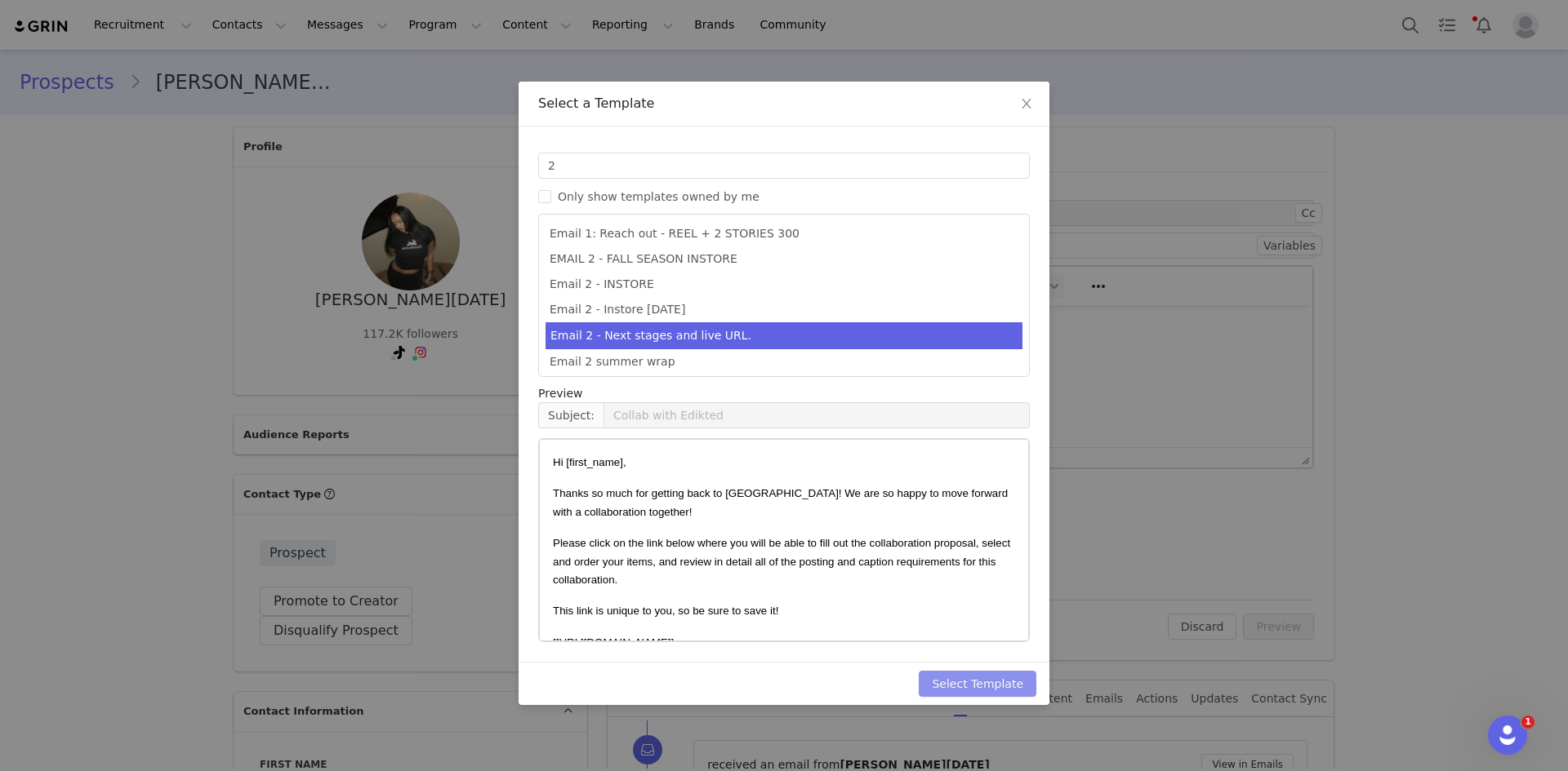
click at [1022, 683] on button "Select Template" at bounding box center [977, 684] width 117 height 26
type input "Collab with Edikted"
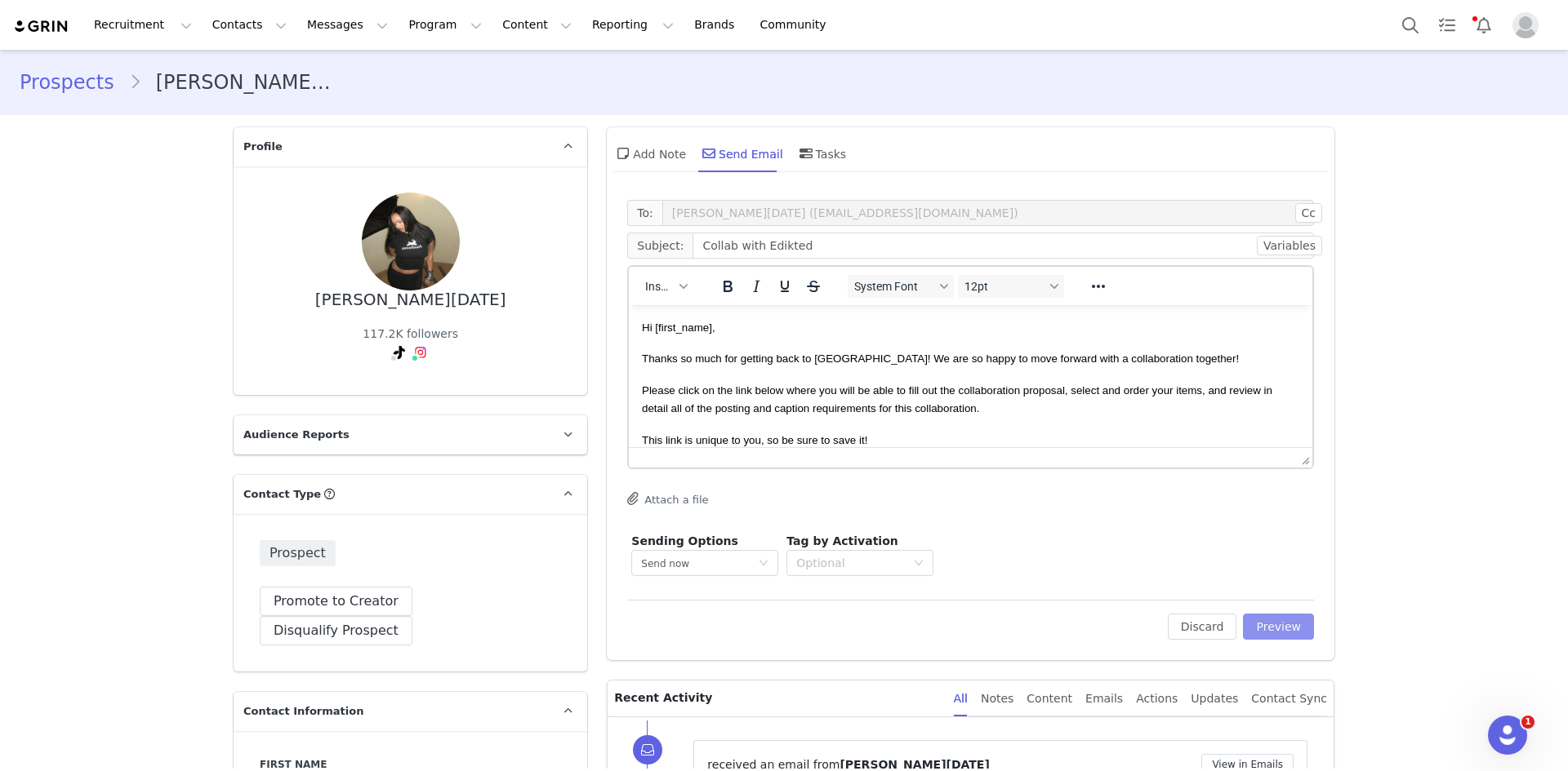
click at [1277, 623] on button "Preview" at bounding box center [1278, 627] width 71 height 26
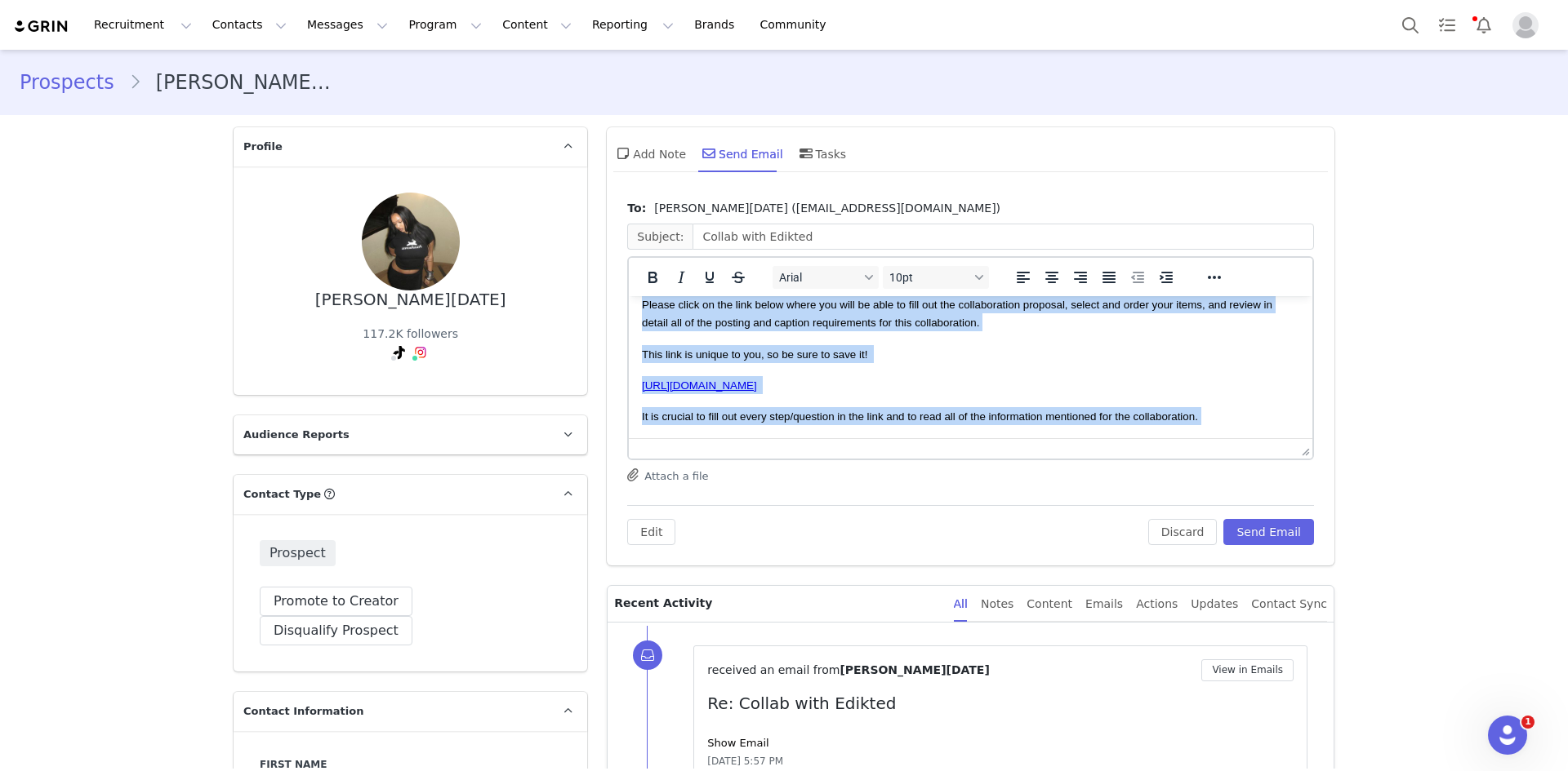
scroll to position [386, 0]
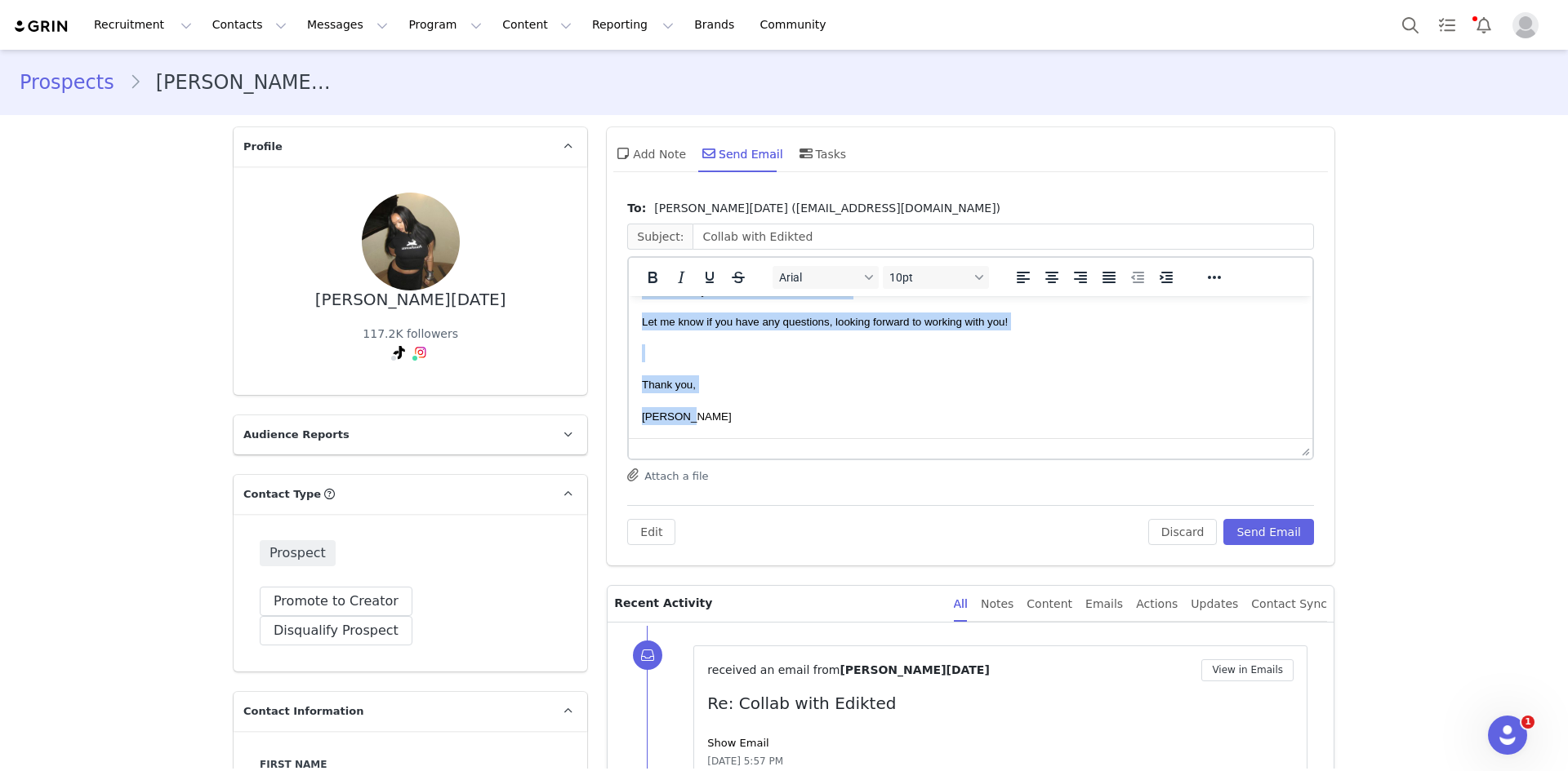
drag, startPoint x: 641, startPoint y: 319, endPoint x: 1578, endPoint y: 737, distance: 1026.0
click at [959, 438] on html "Hi Madusa, Thanks so much for getting back to us! We are so happy to move forwa…" at bounding box center [969, 176] width 683 height 525
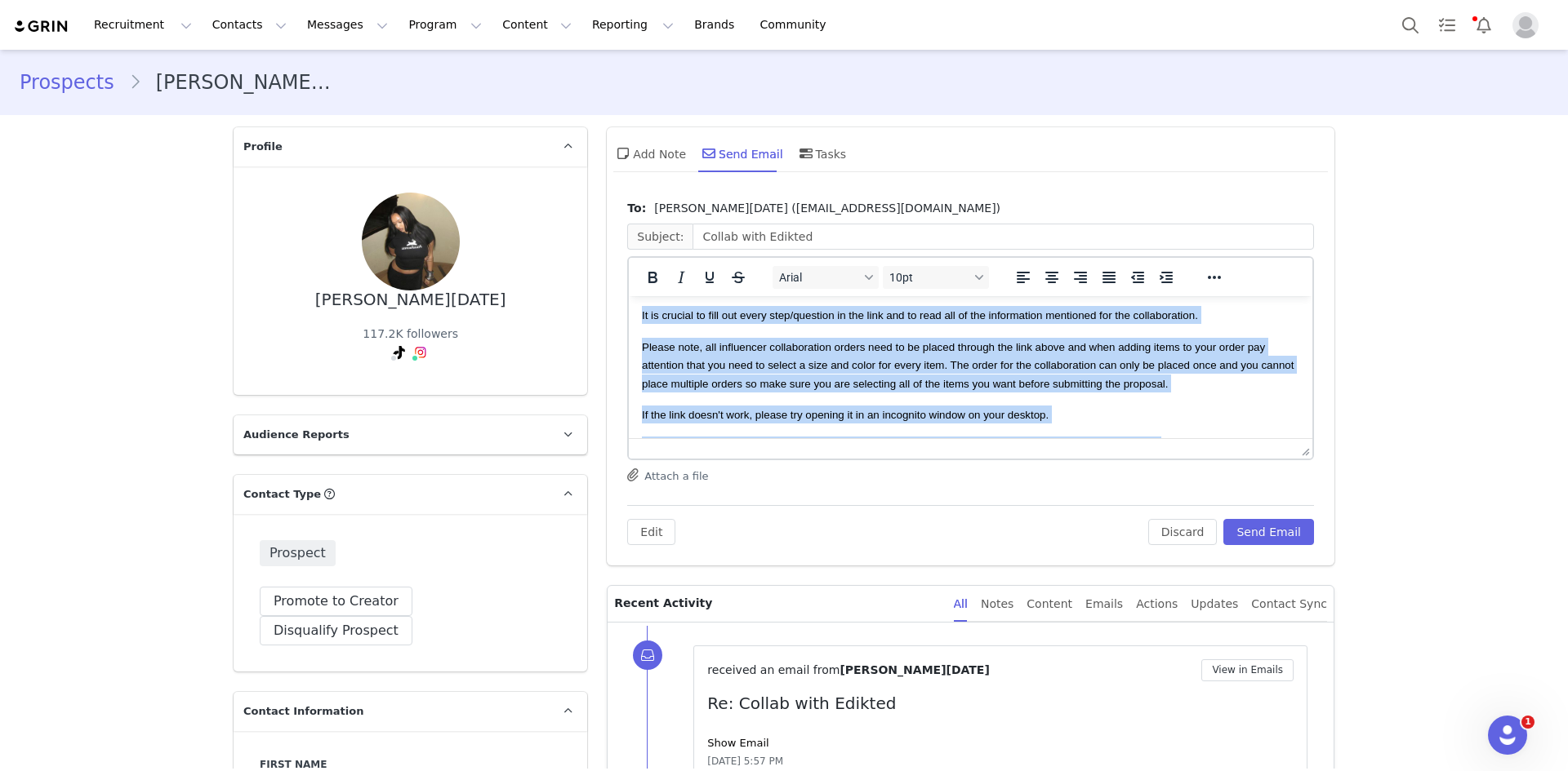
scroll to position [142, 0]
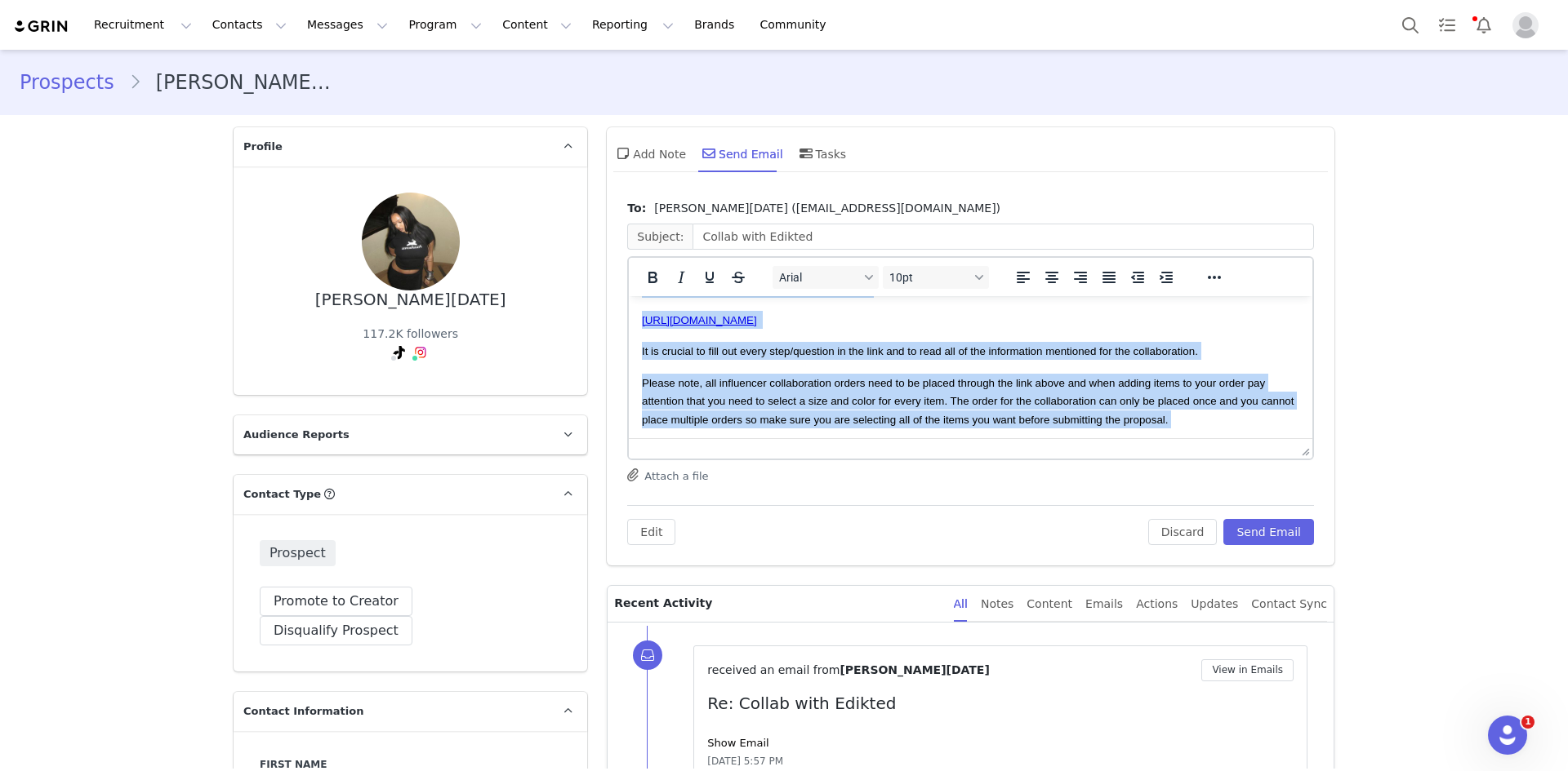
copy body "Hi Madusa, Thanks so much for getting back to us! We are so happy to move forwa…"
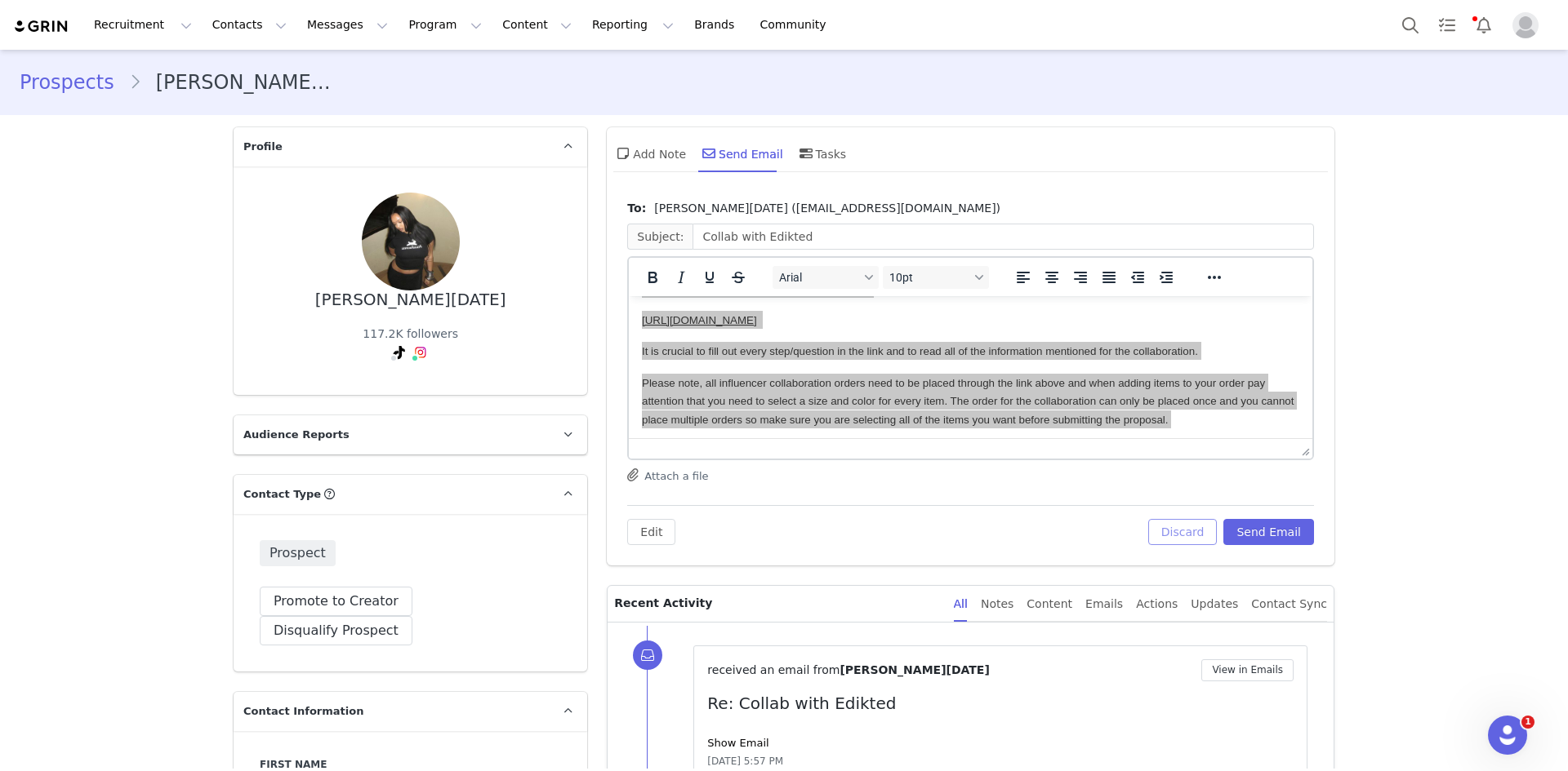
click at [1179, 530] on button "Discard" at bounding box center [1182, 532] width 70 height 26
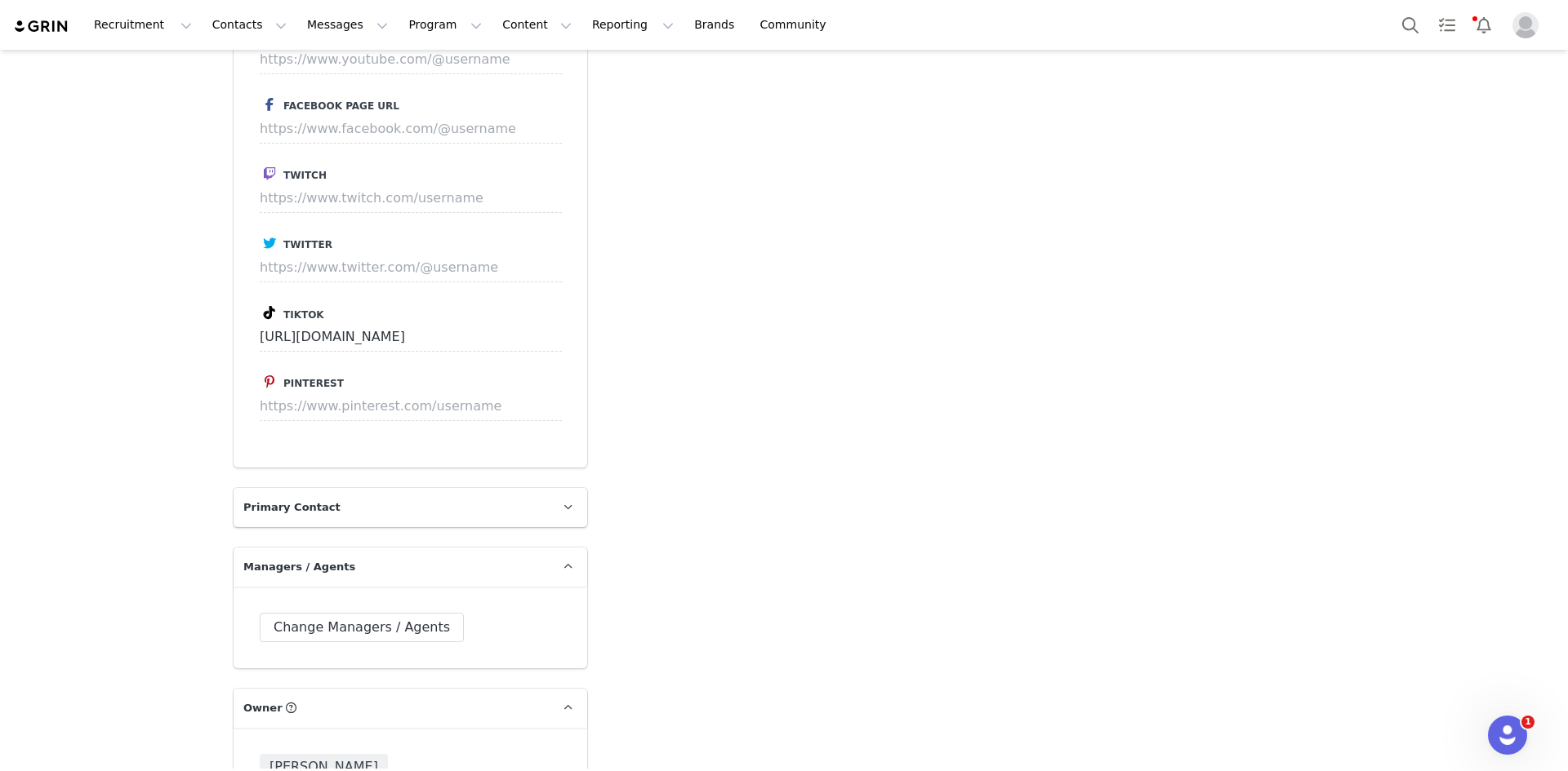
scroll to position [3509, 0]
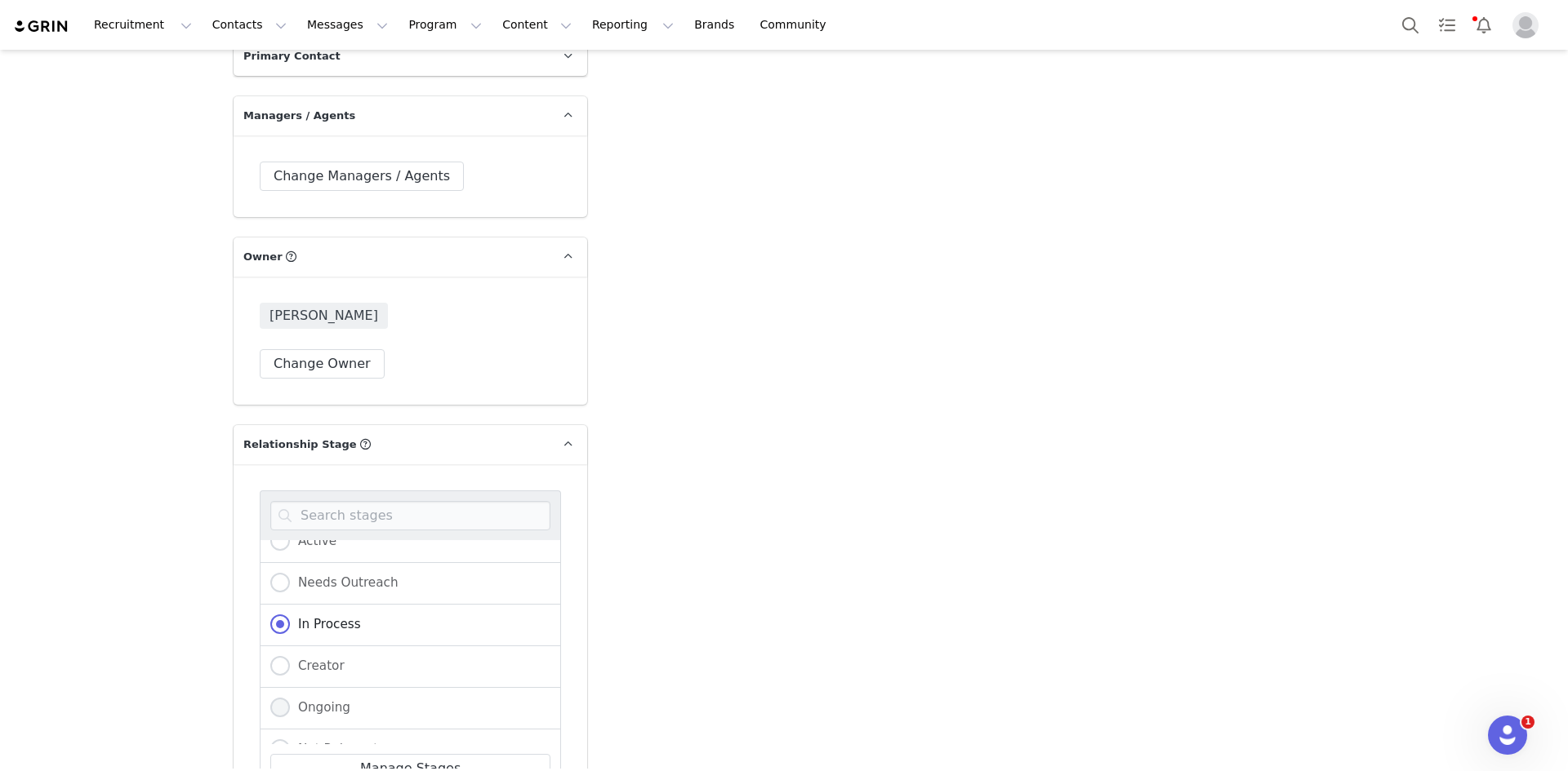
scroll to position [8, 0]
click at [275, 626] on span at bounding box center [280, 635] width 20 height 20
click at [275, 626] on input "Active" at bounding box center [280, 636] width 20 height 21
radio input "true"
radio input "false"
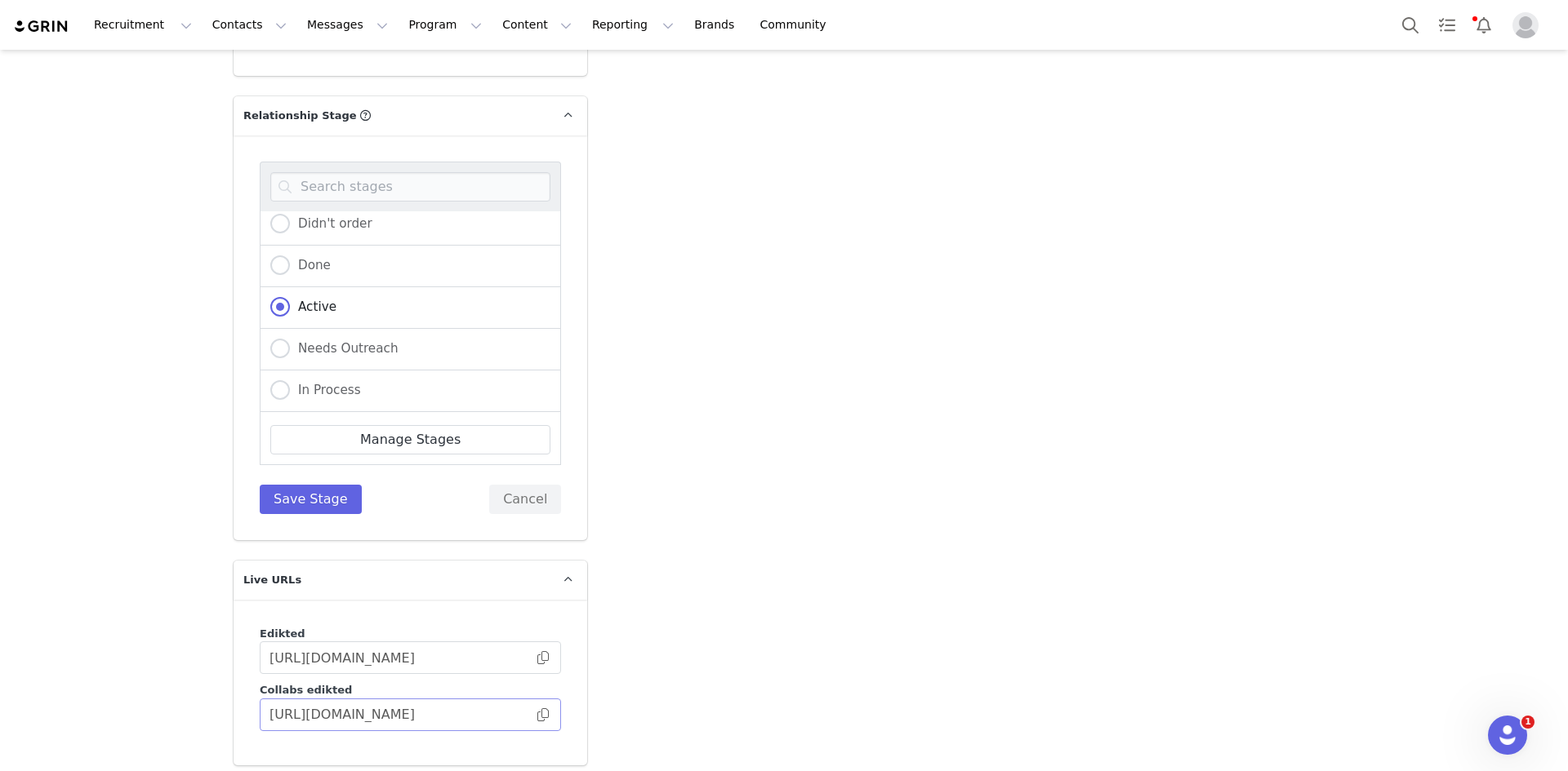
scroll to position [4162, 0]
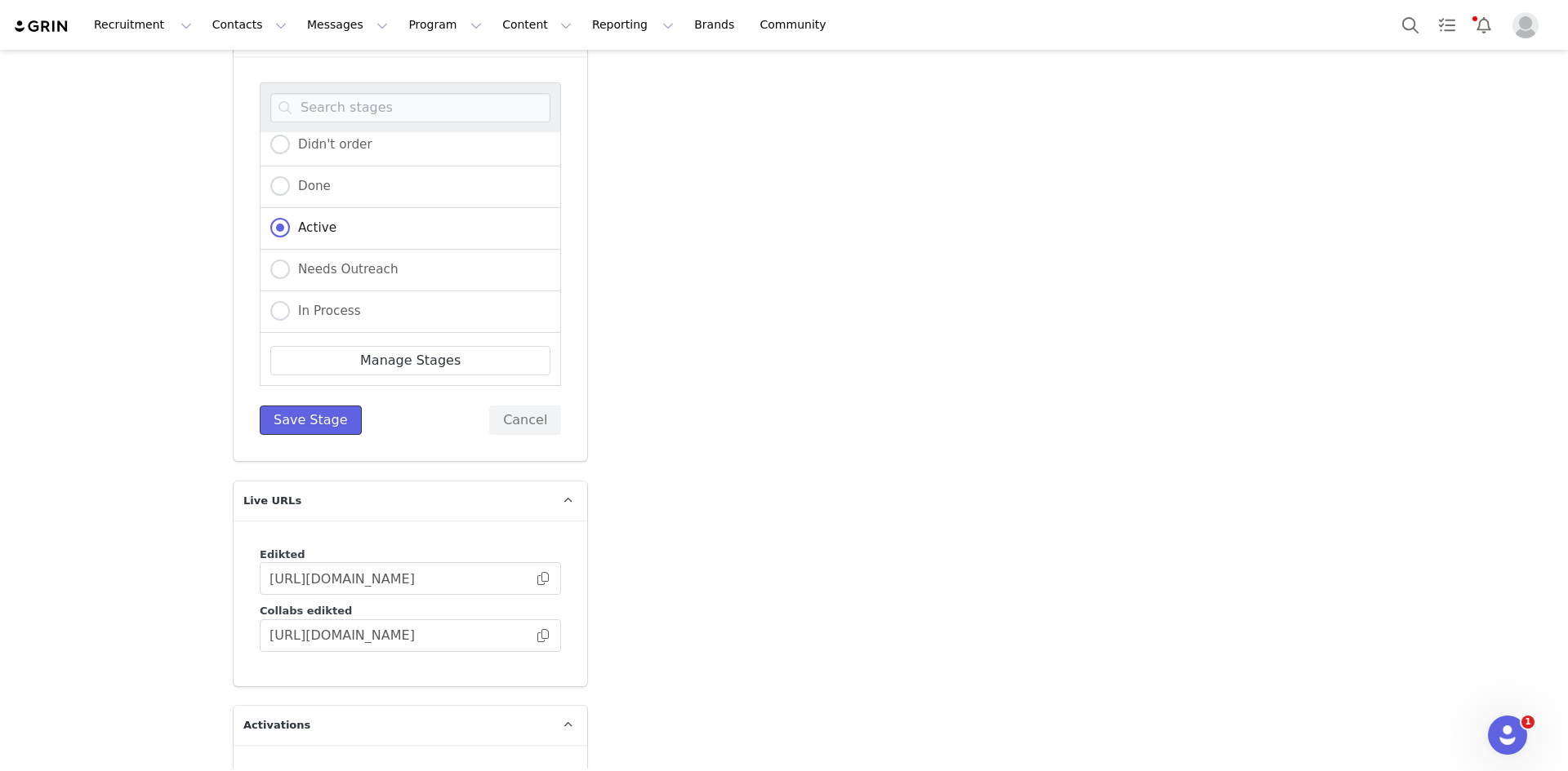
click at [277, 406] on button "Save Stage" at bounding box center [310, 421] width 102 height 30
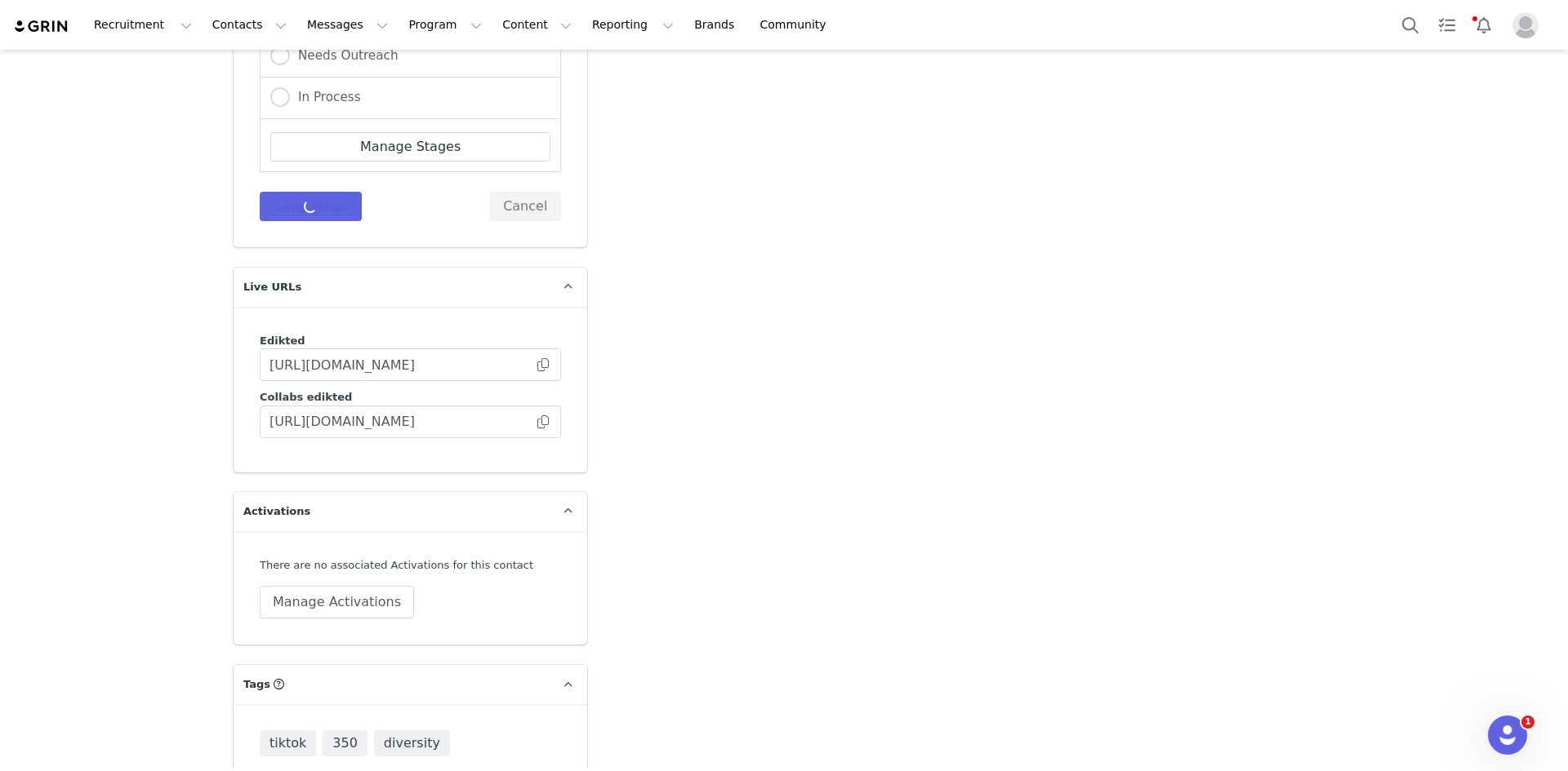
scroll to position [4097, 0]
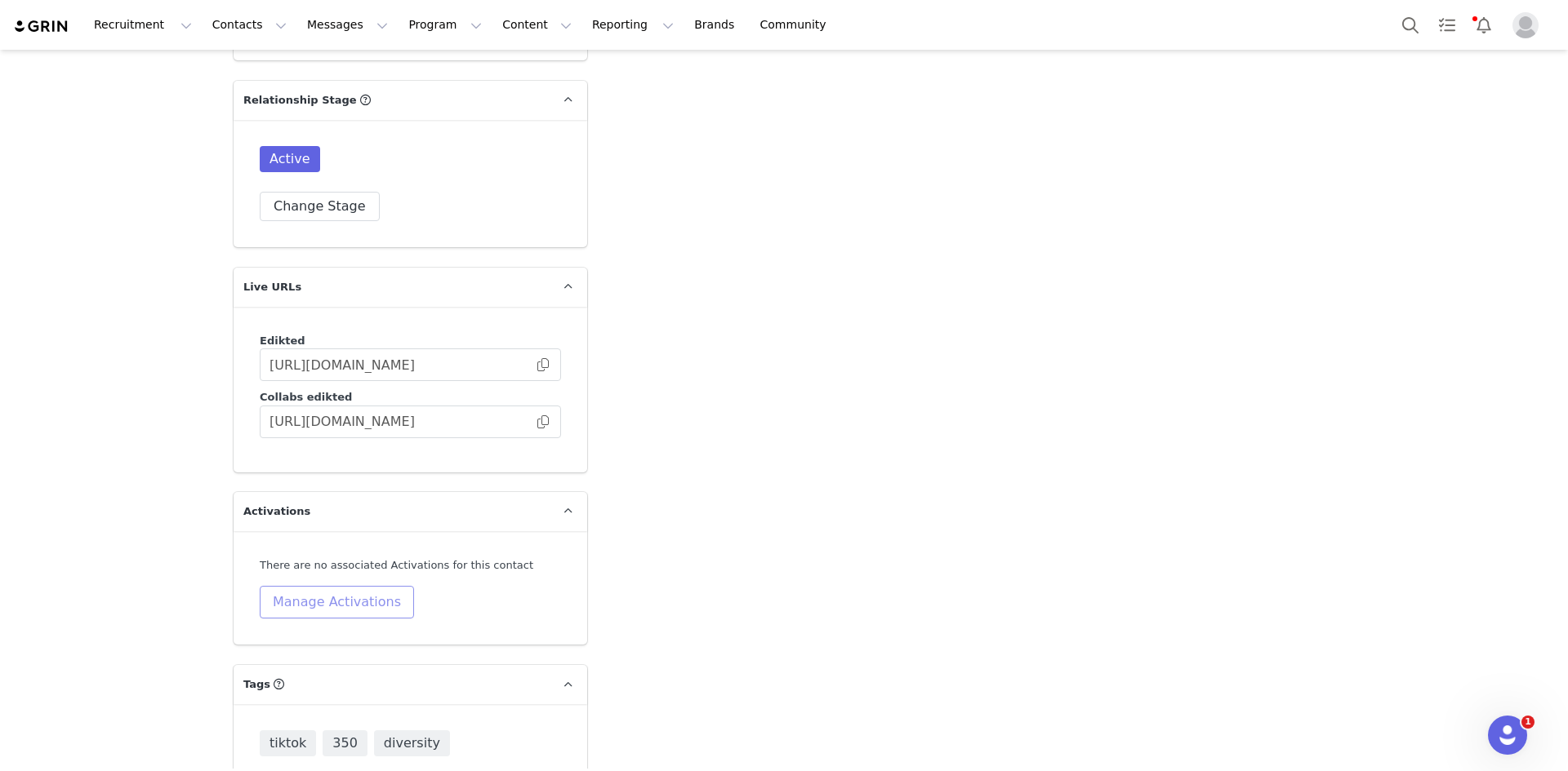
click at [368, 586] on button "Manage Activations" at bounding box center [336, 602] width 154 height 33
click at [340, 591] on div "Select Activation" at bounding box center [285, 591] width 159 height 24
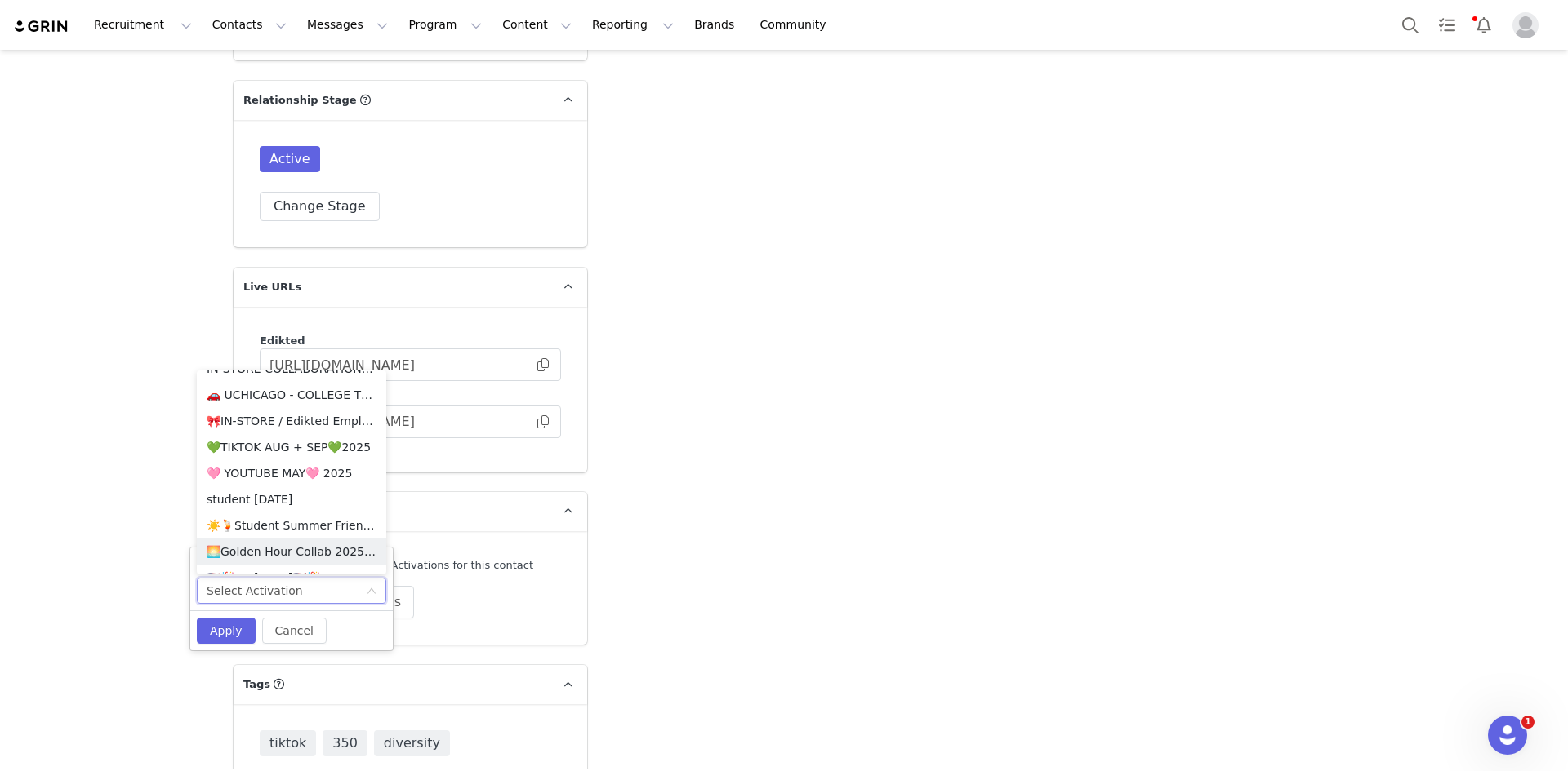
scroll to position [720, 0]
click at [302, 523] on li "💚TIKTOK AUG + SEP💚2025" at bounding box center [292, 529] width 190 height 26
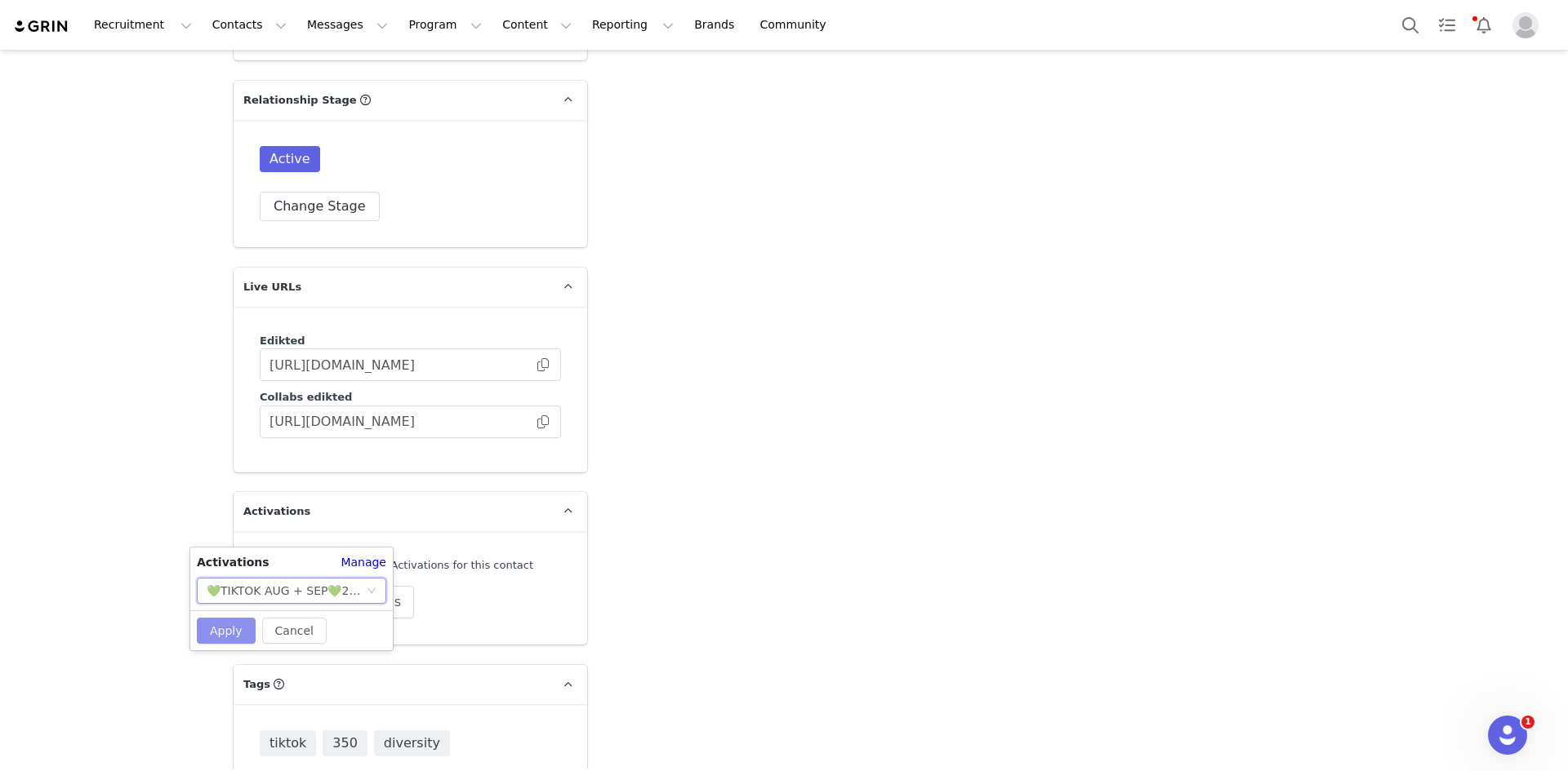
click at [234, 629] on button "Apply" at bounding box center [226, 631] width 59 height 26
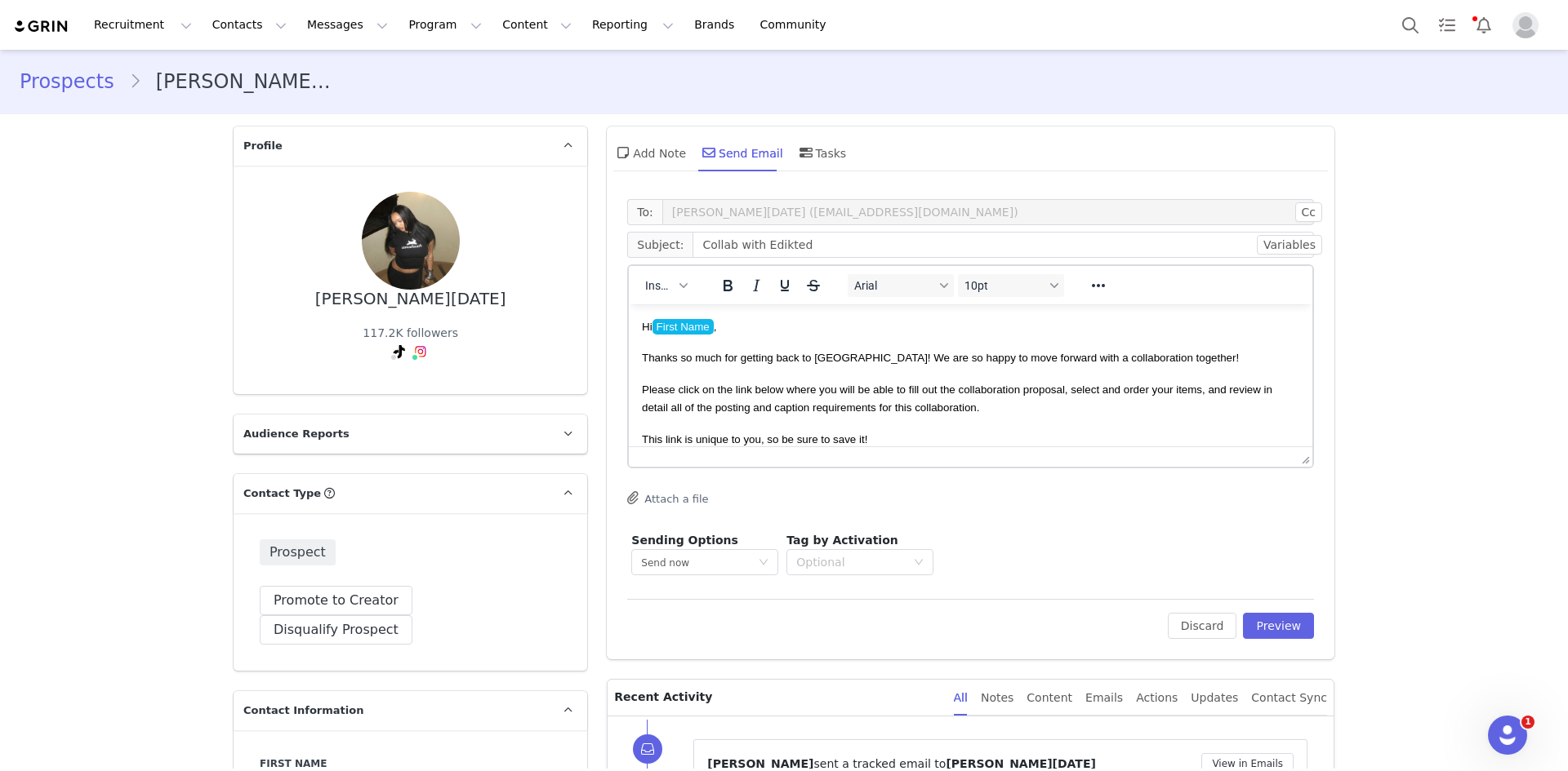
scroll to position [0, 0]
click at [307, 598] on button "Promote to Creator" at bounding box center [336, 602] width 152 height 30
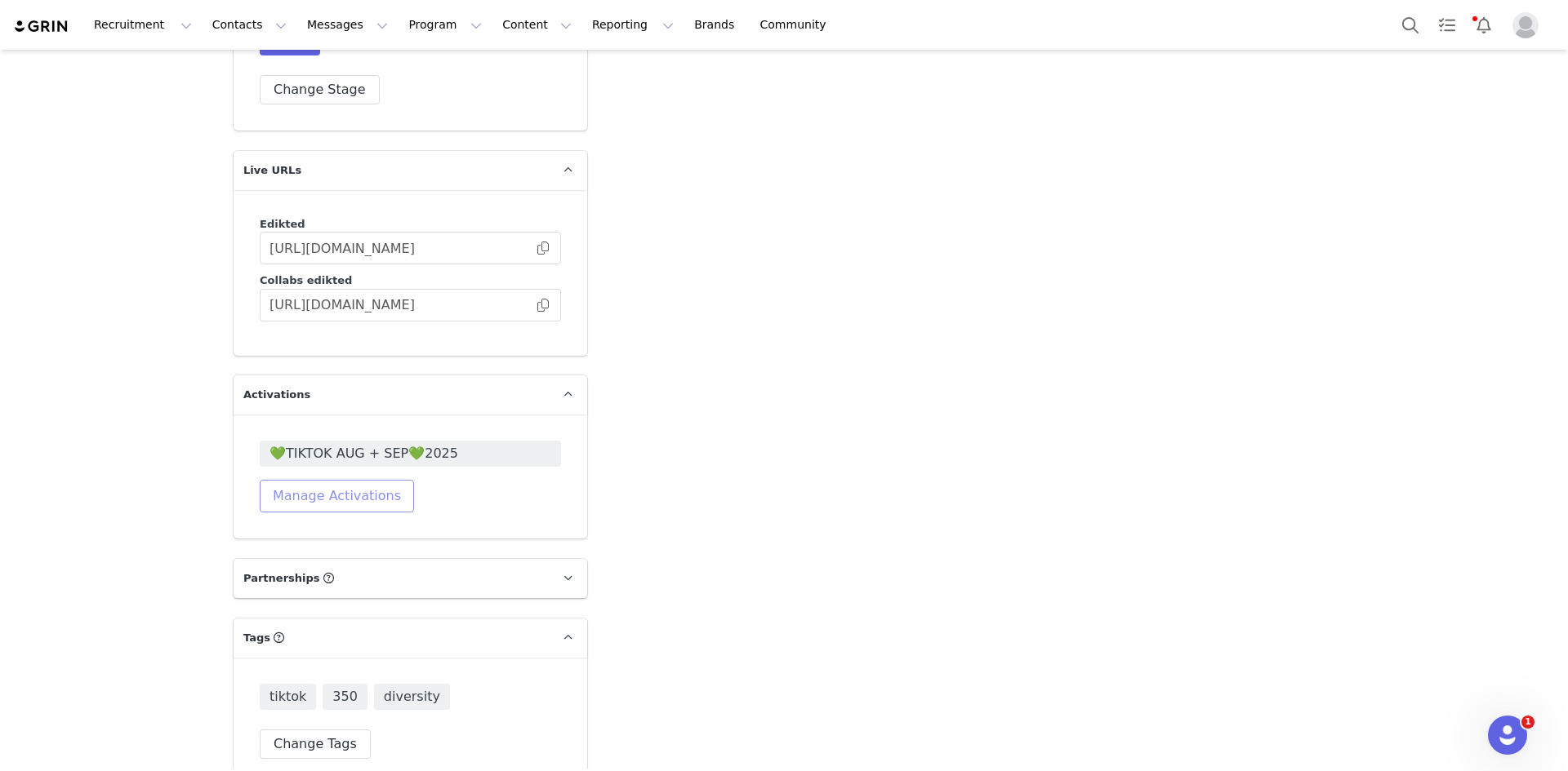
scroll to position [4243, 0]
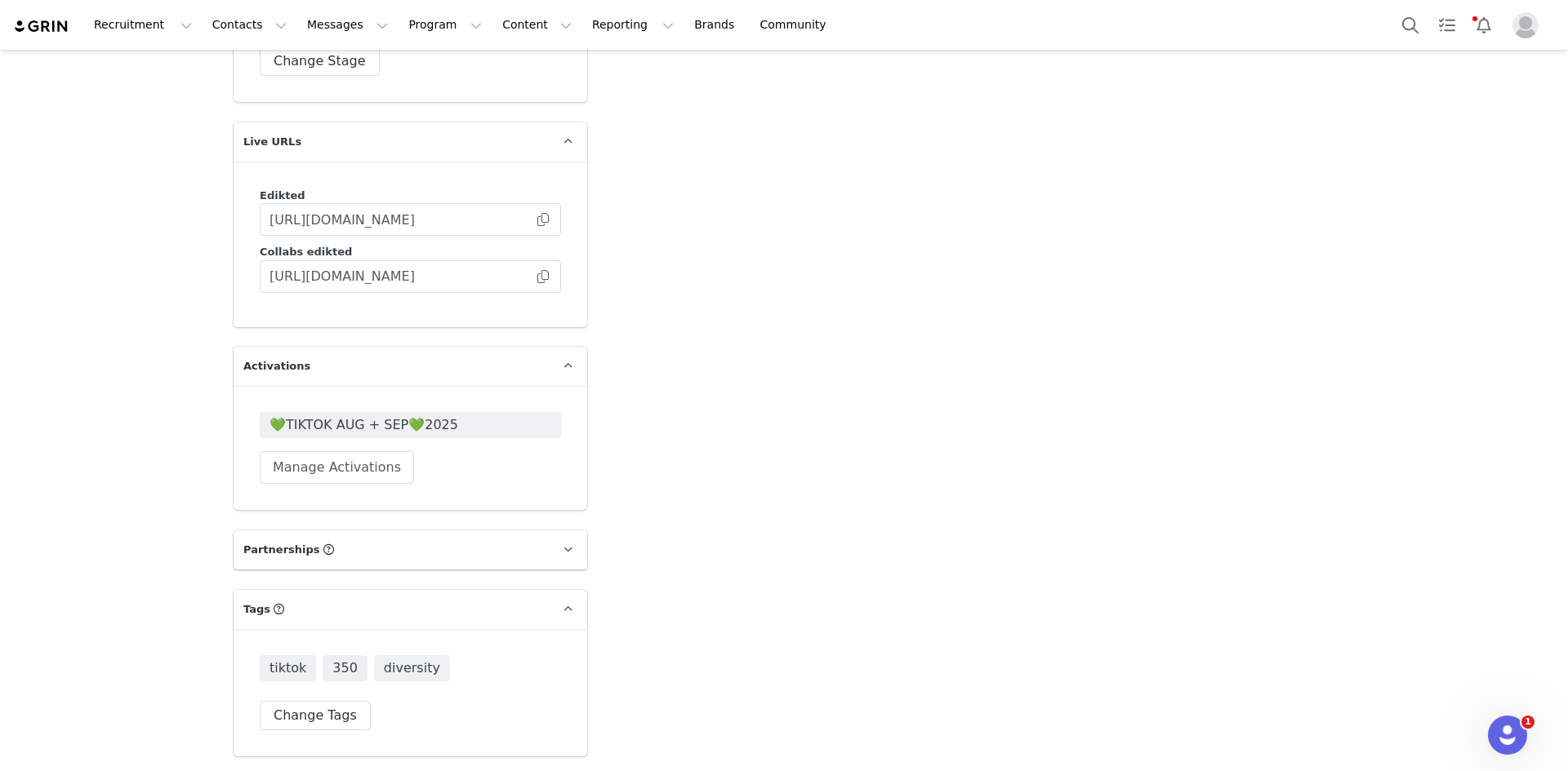
click at [370, 412] on div "💚TIKTOK AUG + SEP💚2025 Manage Activations" at bounding box center [410, 448] width 301 height 72
click at [370, 415] on span "💚TIKTOK AUG + SEP💚2025" at bounding box center [410, 425] width 282 height 20
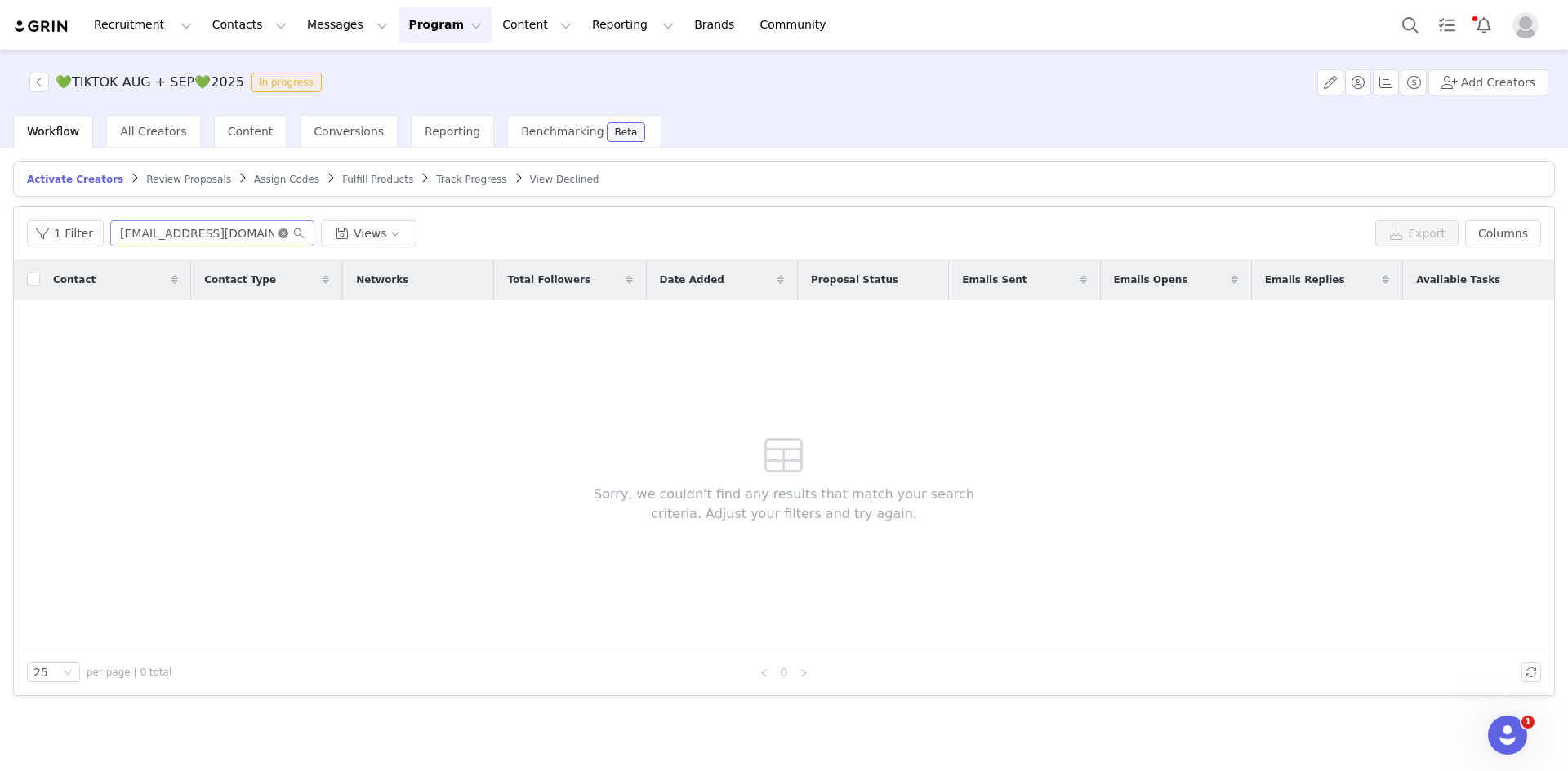
click at [279, 235] on icon "icon: close-circle" at bounding box center [283, 233] width 10 height 10
click at [248, 235] on input "text" at bounding box center [213, 233] width 204 height 26
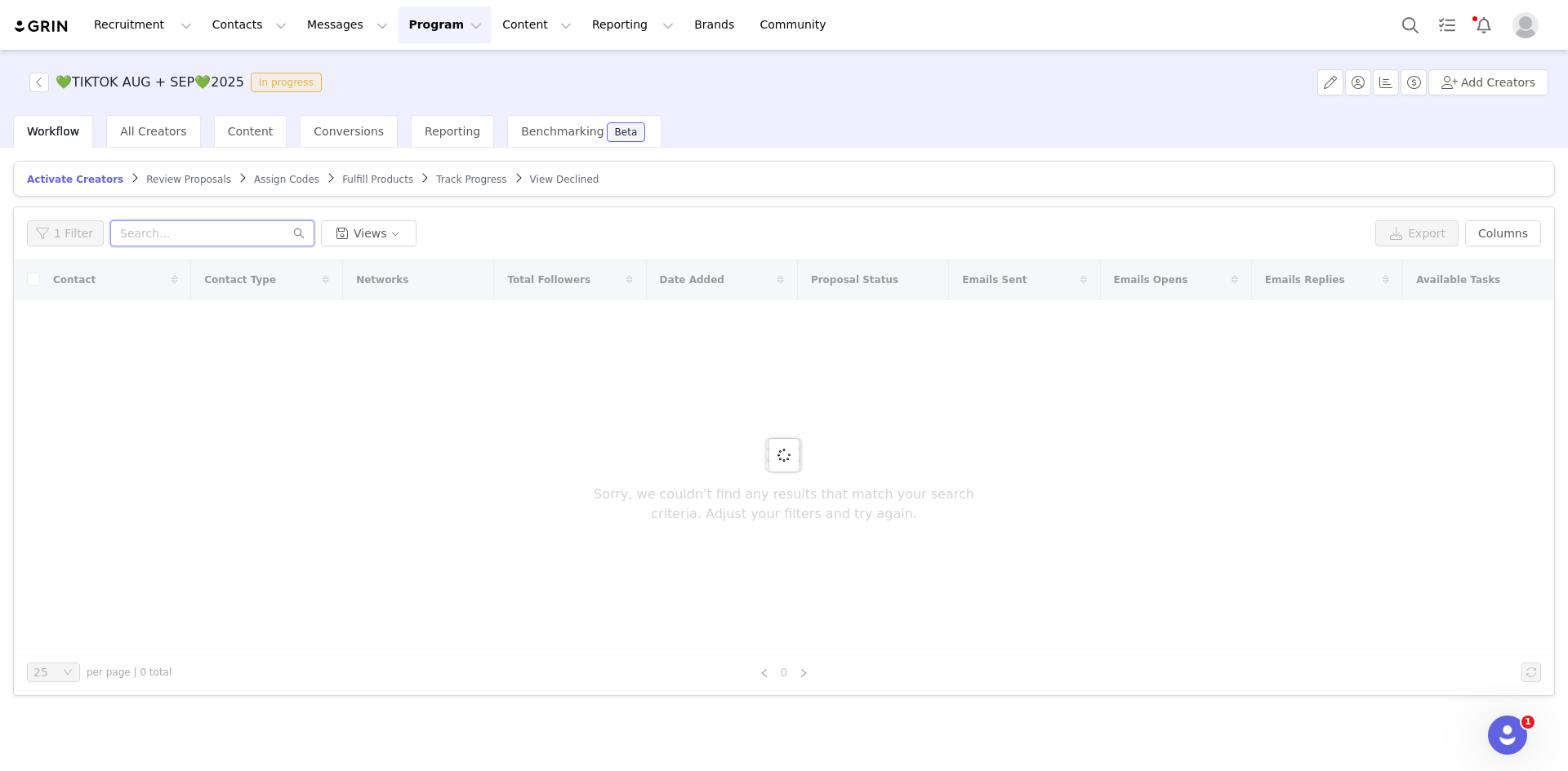
paste input "Hi Madusa, Thanks so much for getting back to us! We are so happy to move forwa…"
type input "Hi Madusa, Thanks so much for getting back to us! We are so happy to move forwa…"
click at [279, 232] on icon "icon: close-circle" at bounding box center [283, 233] width 10 height 10
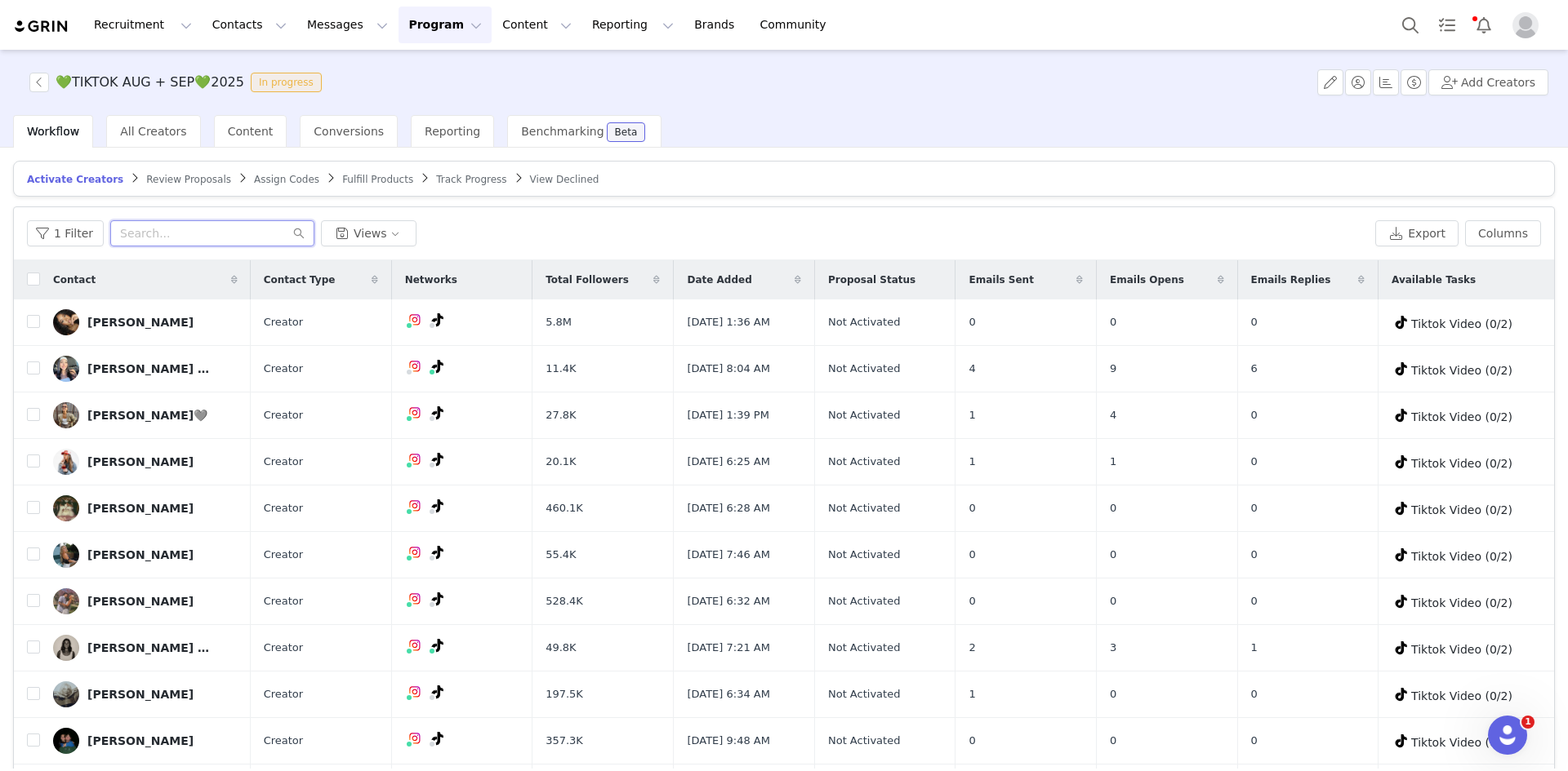
click at [152, 233] on input "text" at bounding box center [213, 233] width 204 height 26
paste input "madusakarma@gmail.com"
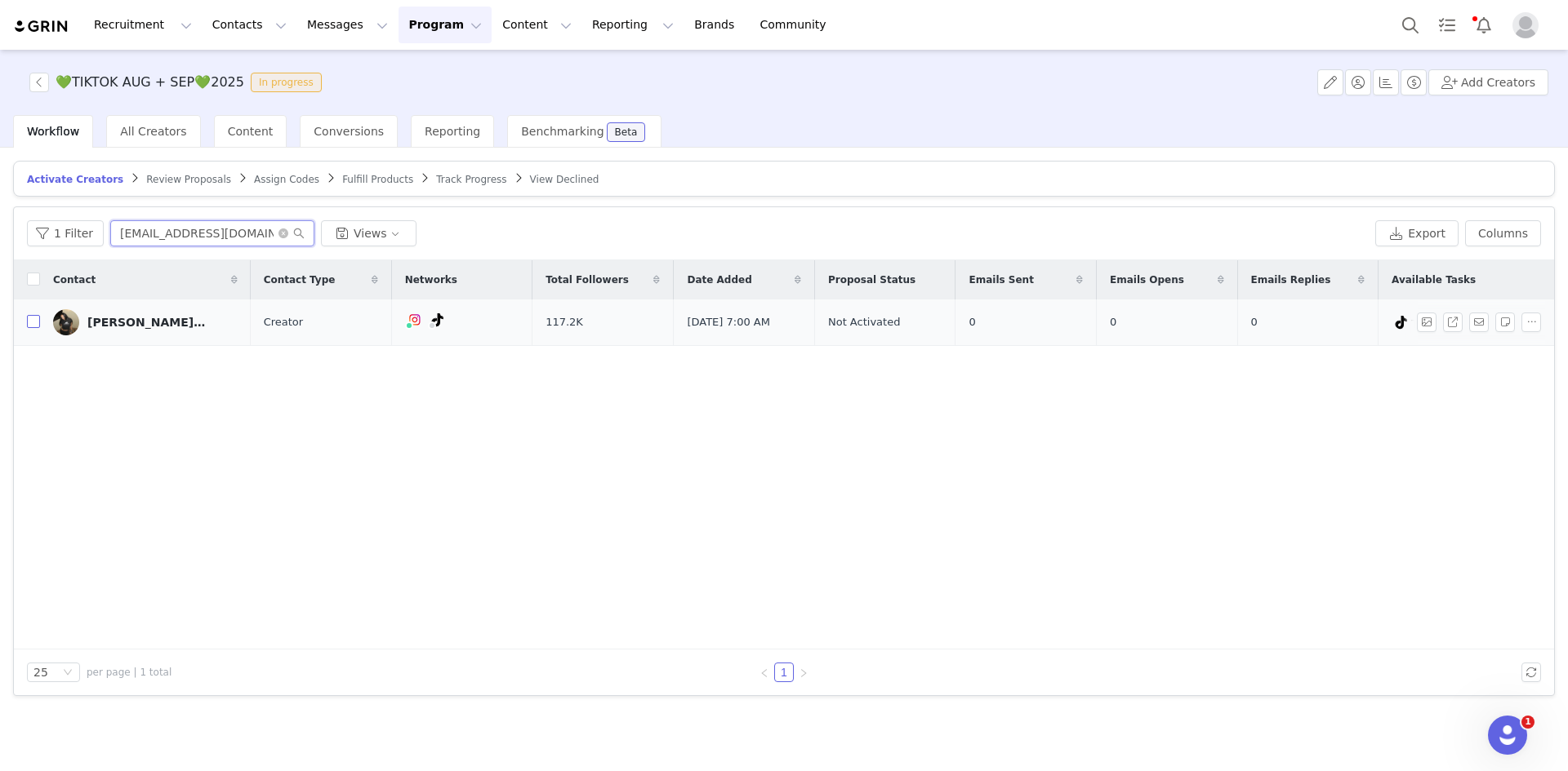
type input "madusakarma@gmail.com"
click at [36, 319] on input "checkbox" at bounding box center [33, 321] width 13 height 13
checkbox input "true"
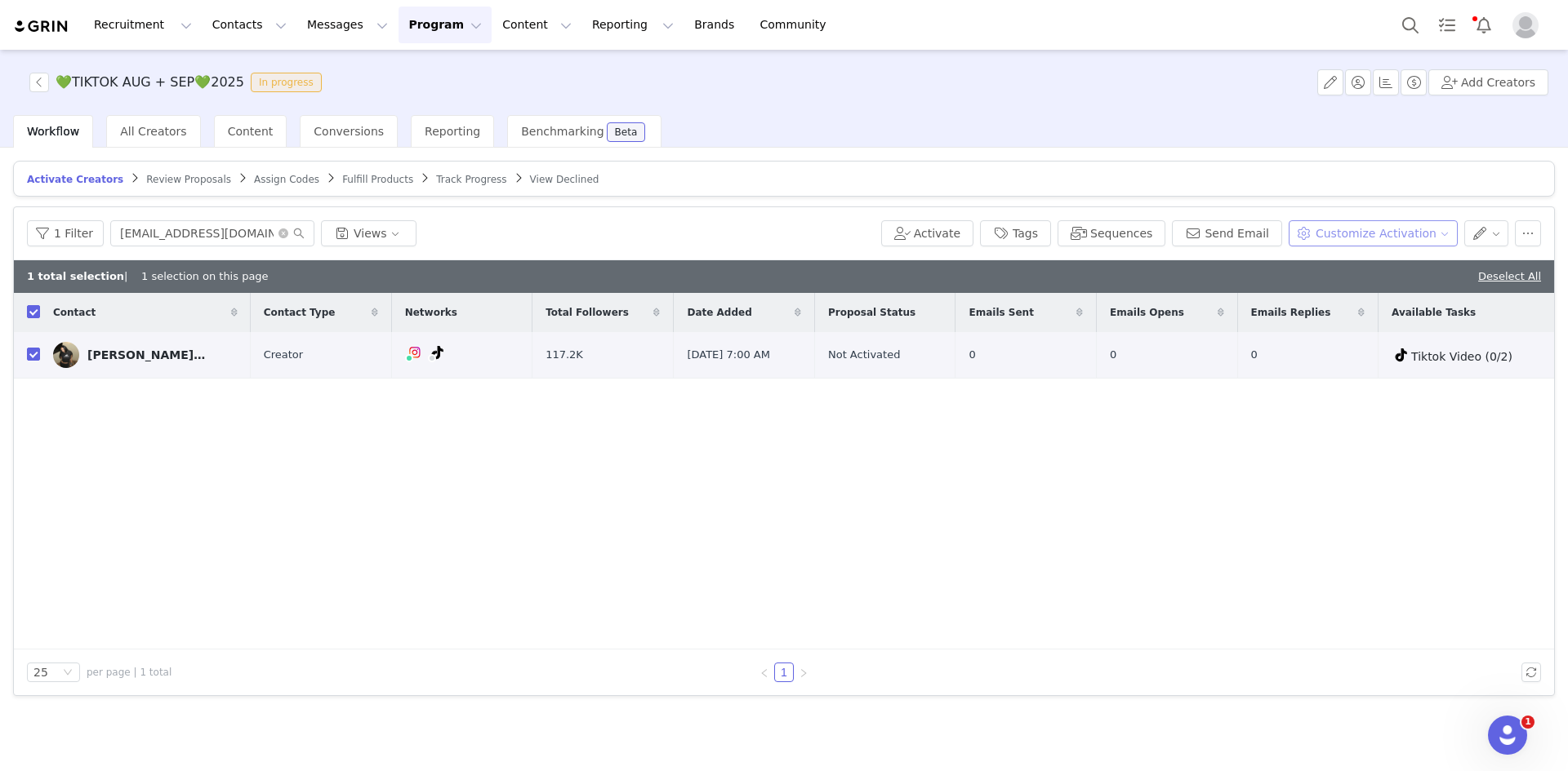
click at [1337, 225] on button "Customize Activation" at bounding box center [1373, 233] width 169 height 26
click at [1349, 260] on span "Edit Product Selection" at bounding box center [1395, 265] width 125 height 18
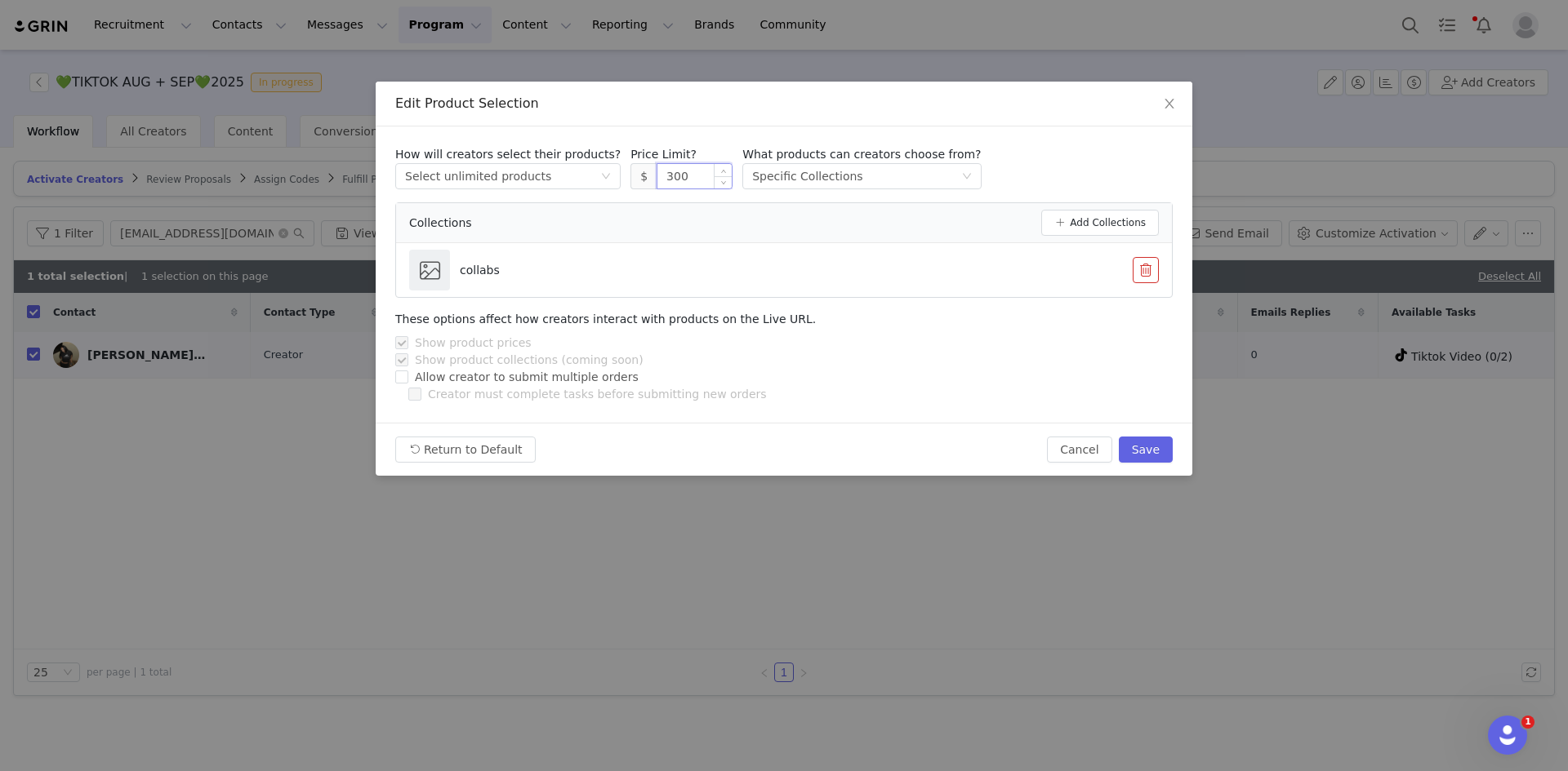
click at [689, 171] on input "300" at bounding box center [694, 176] width 74 height 24
click at [1152, 446] on button "Save" at bounding box center [1145, 450] width 54 height 26
type input "300"
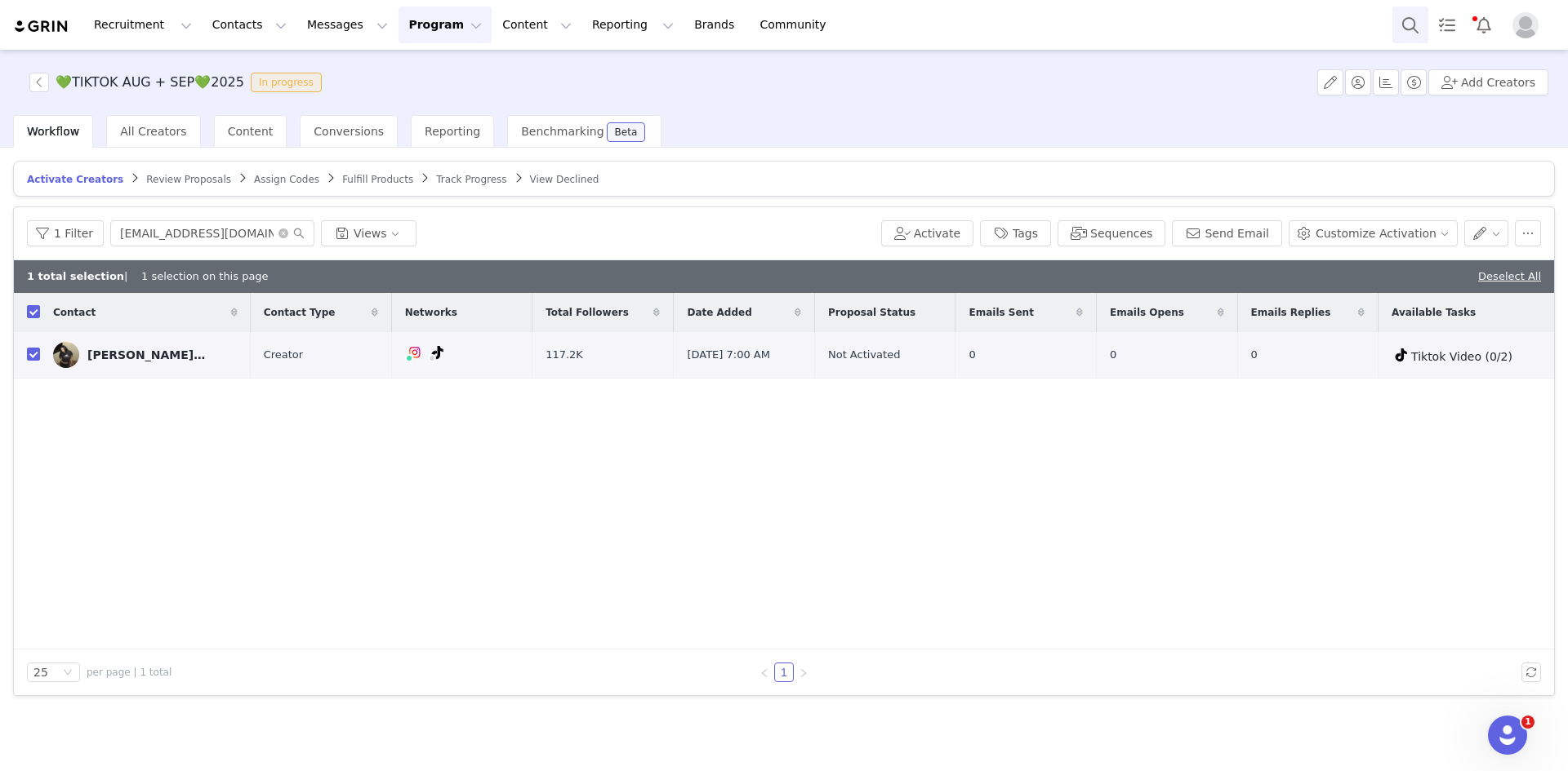
click at [1406, 20] on button "Search" at bounding box center [1410, 25] width 36 height 37
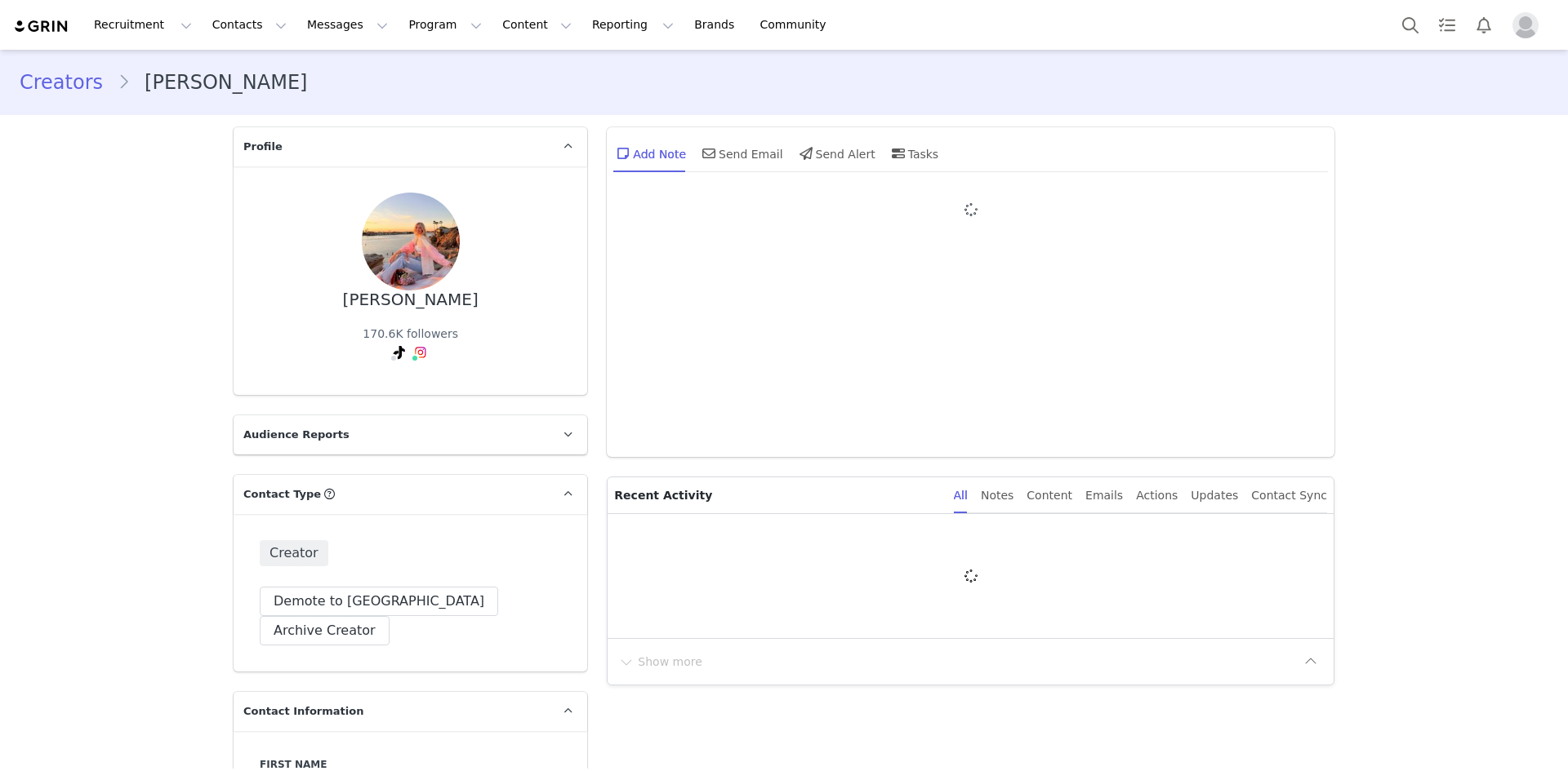
type input "+1 ([GEOGRAPHIC_DATA])"
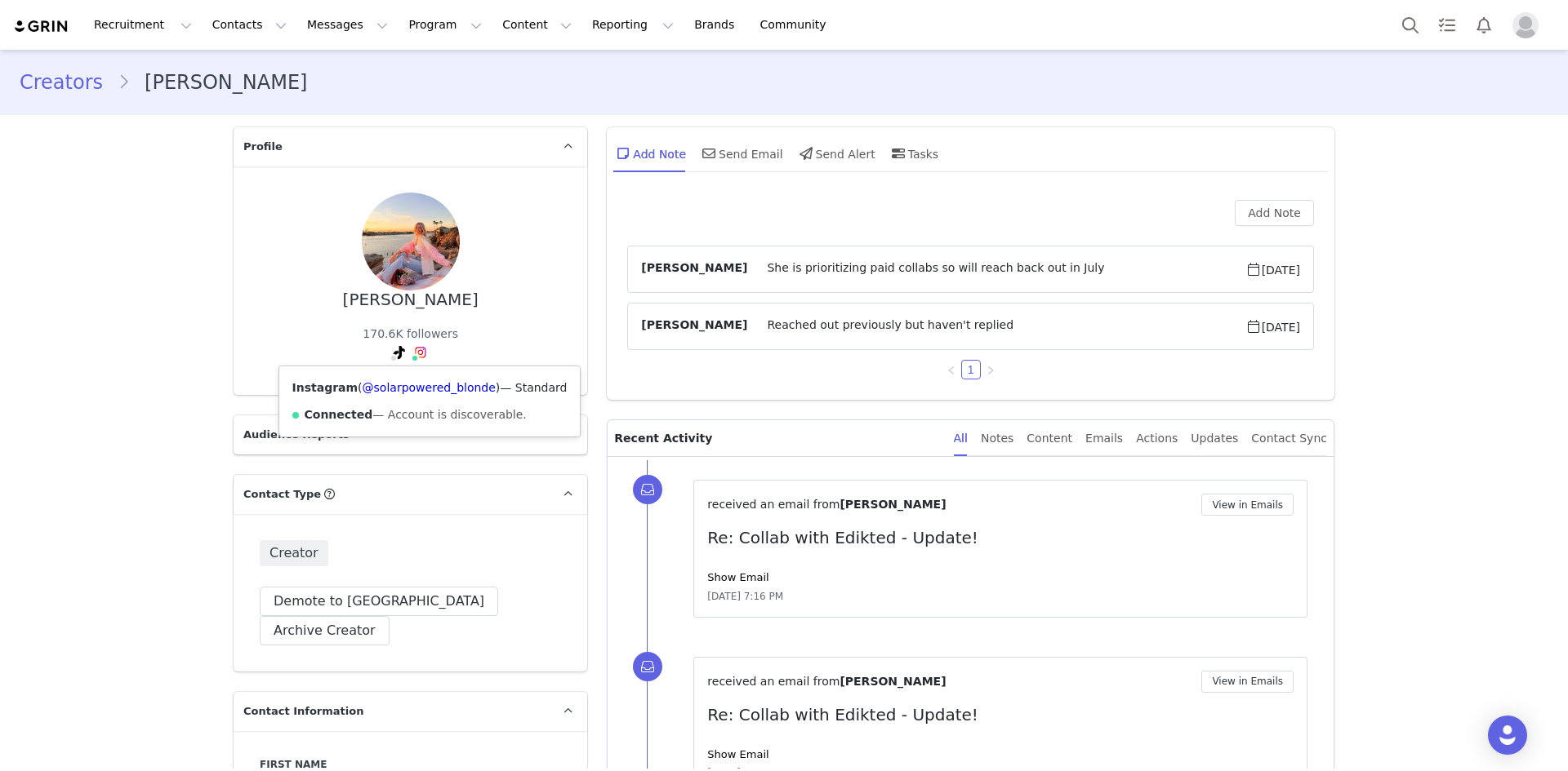
click at [411, 355] on span at bounding box center [415, 358] width 8 height 8
click at [417, 386] on link "@solarpowered_blonde" at bounding box center [428, 387] width 133 height 13
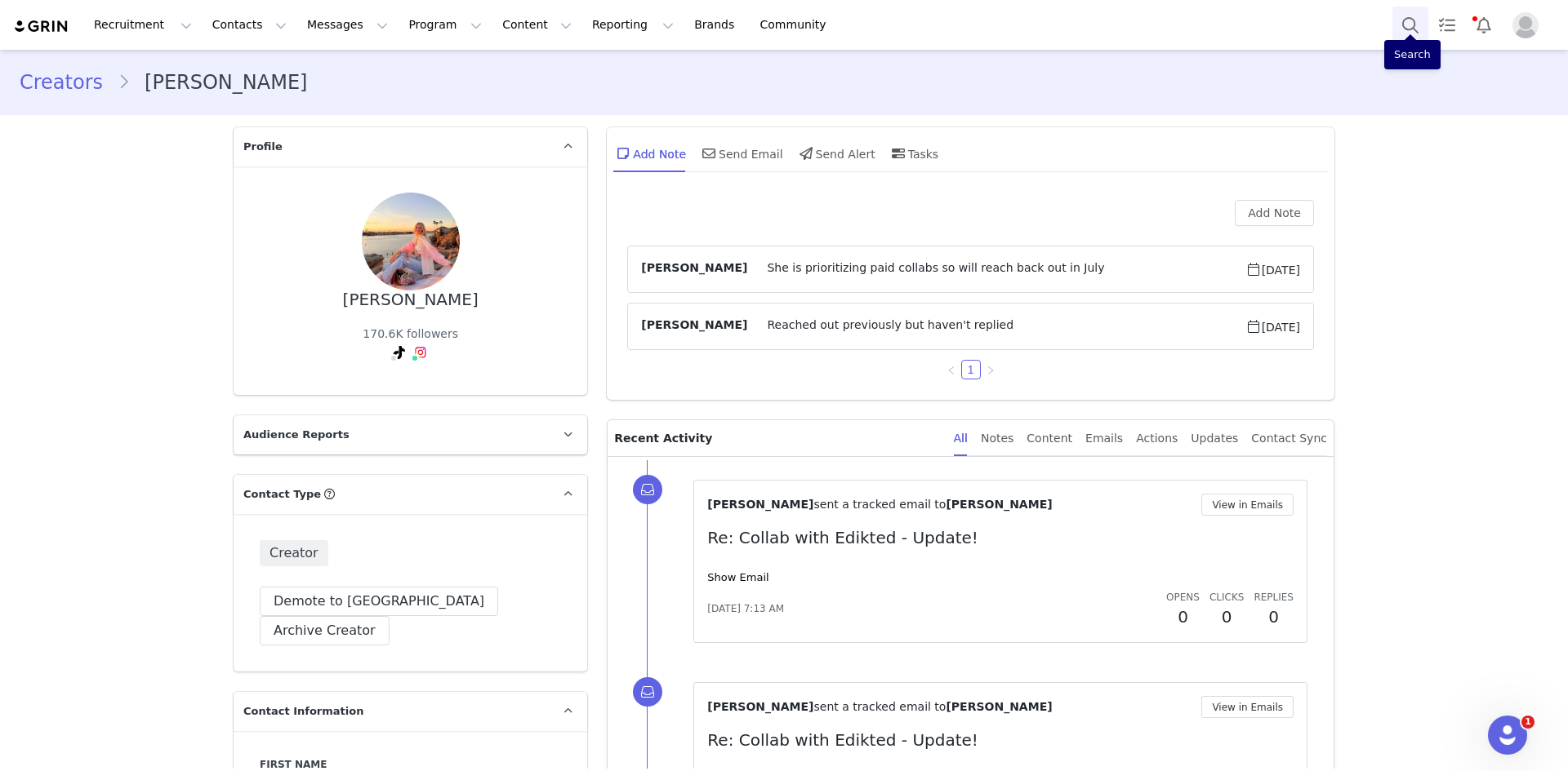
click at [1403, 31] on button "Search" at bounding box center [1410, 25] width 36 height 37
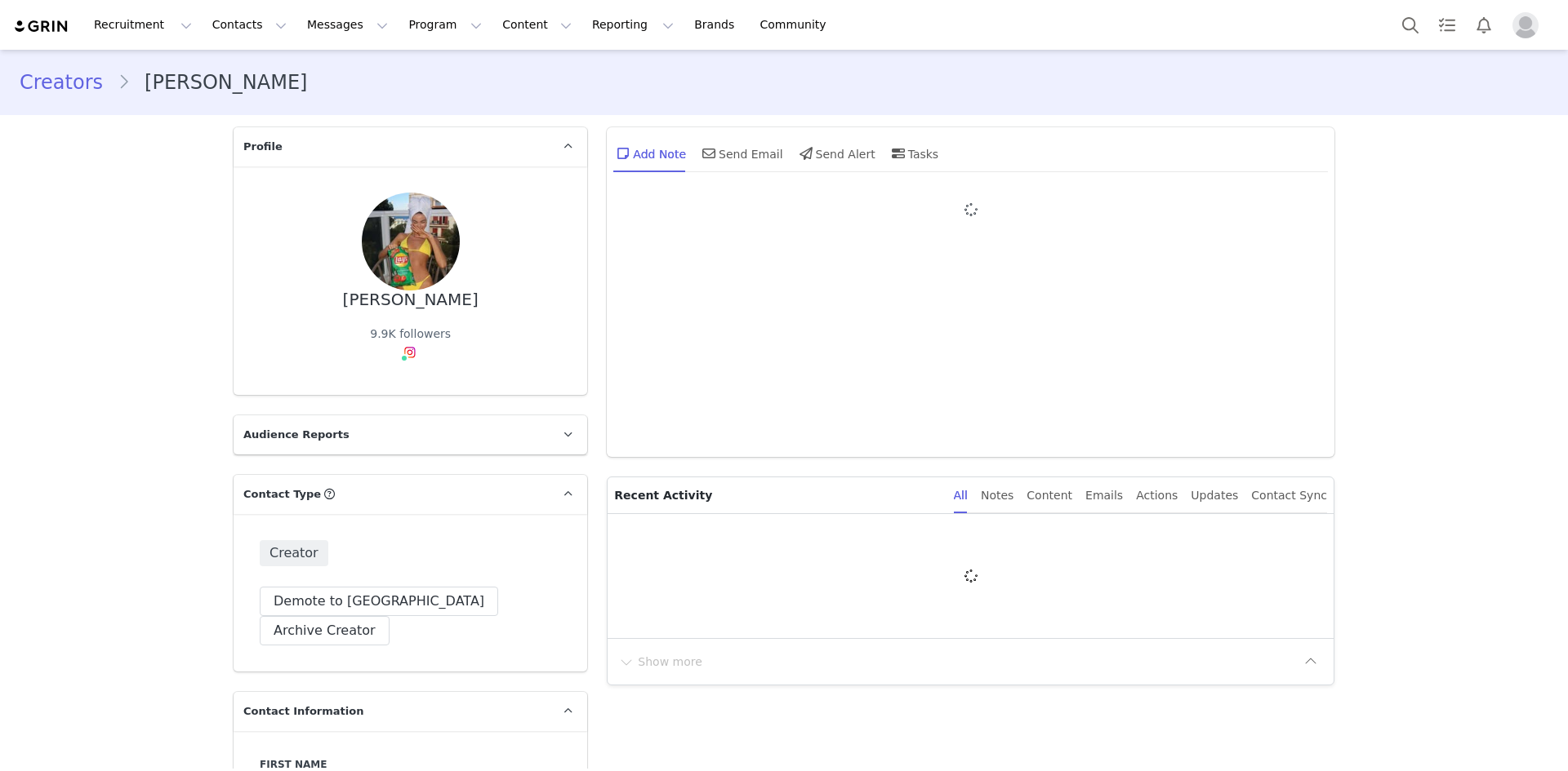
type input "+1 ([GEOGRAPHIC_DATA])"
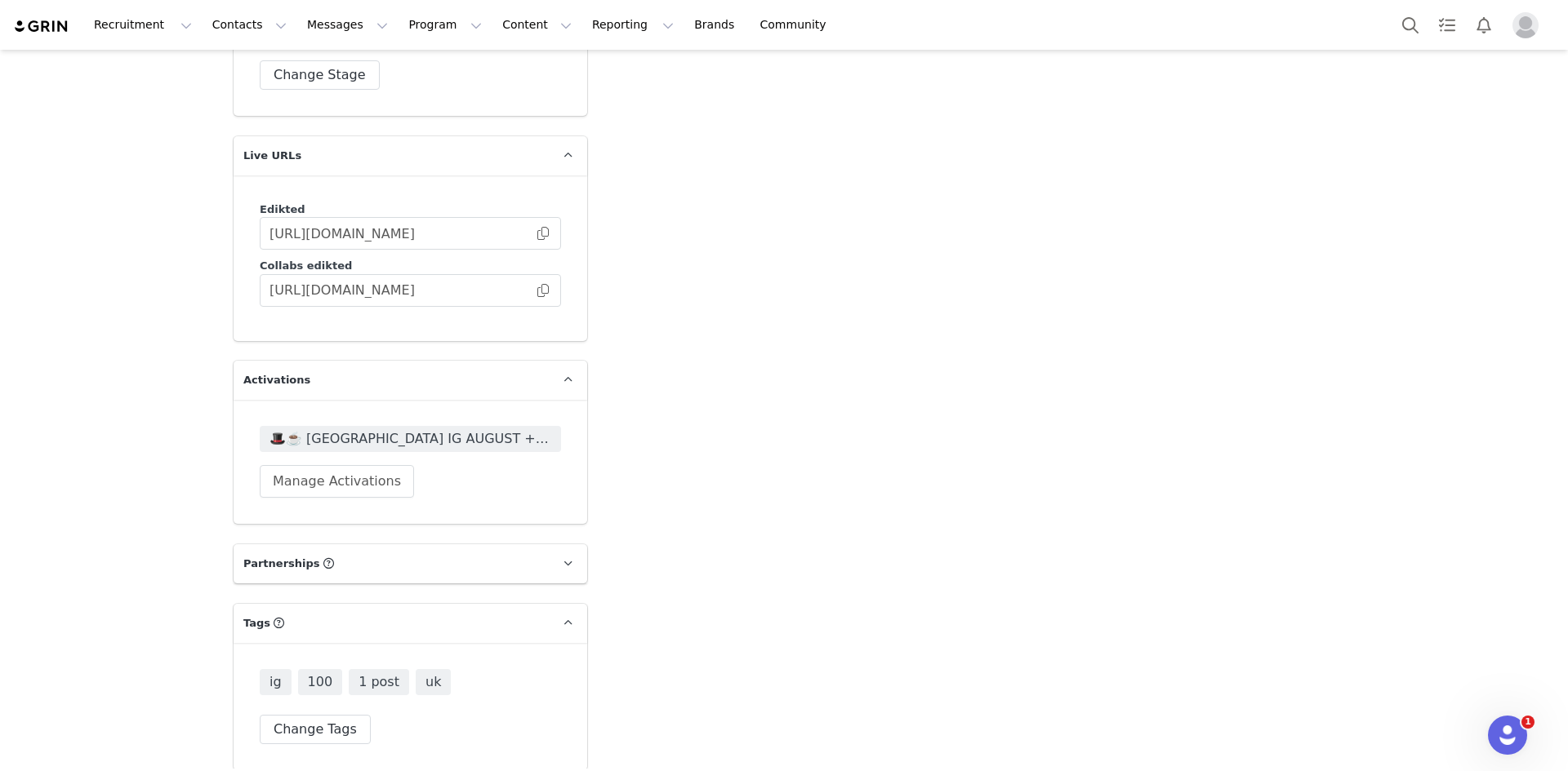
scroll to position [4198, 0]
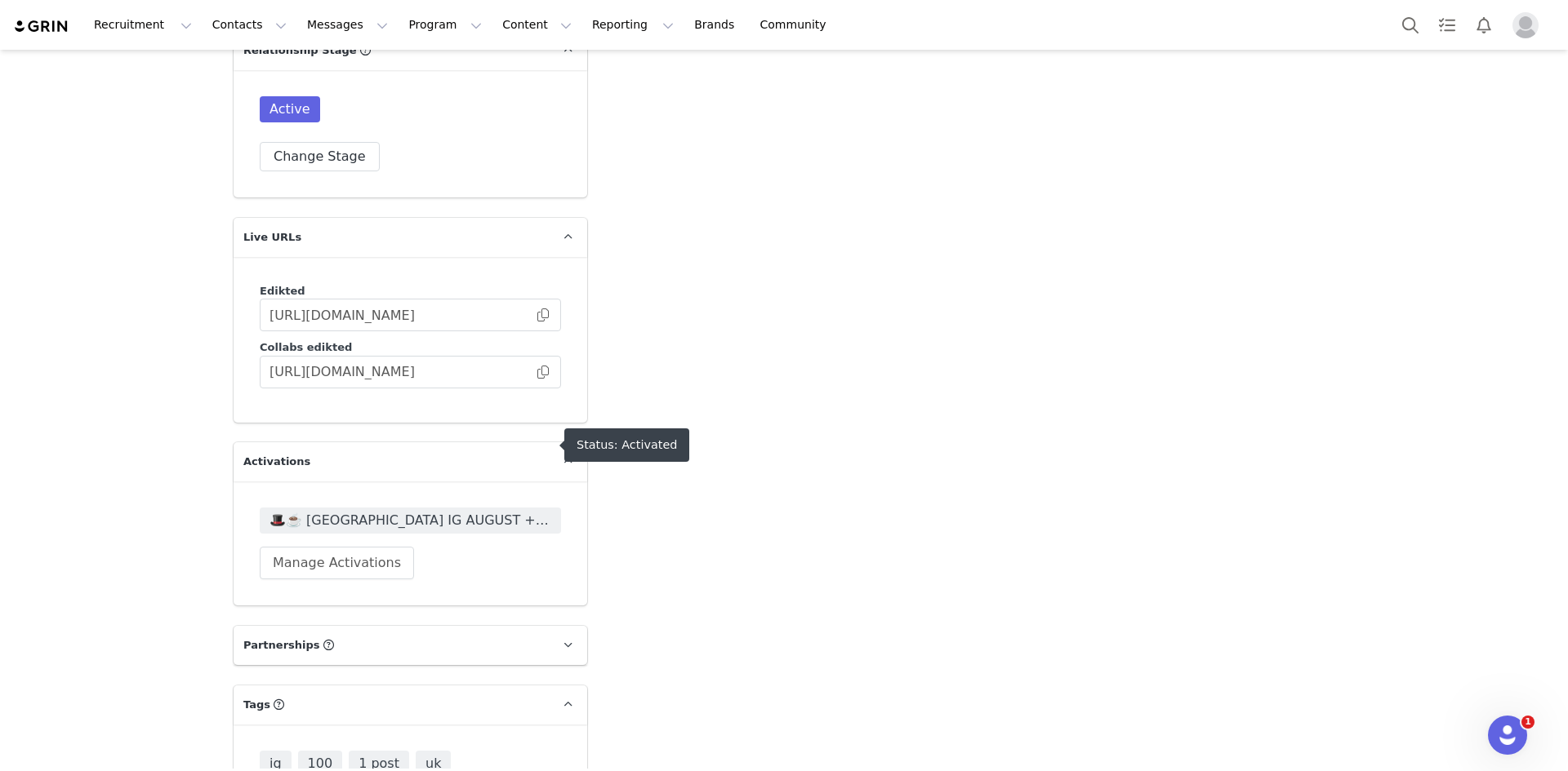
click at [464, 511] on span "🎩☕️ [GEOGRAPHIC_DATA] IG AUGUST + SEPTEMBER 🎩☕️ 2025" at bounding box center [410, 520] width 282 height 20
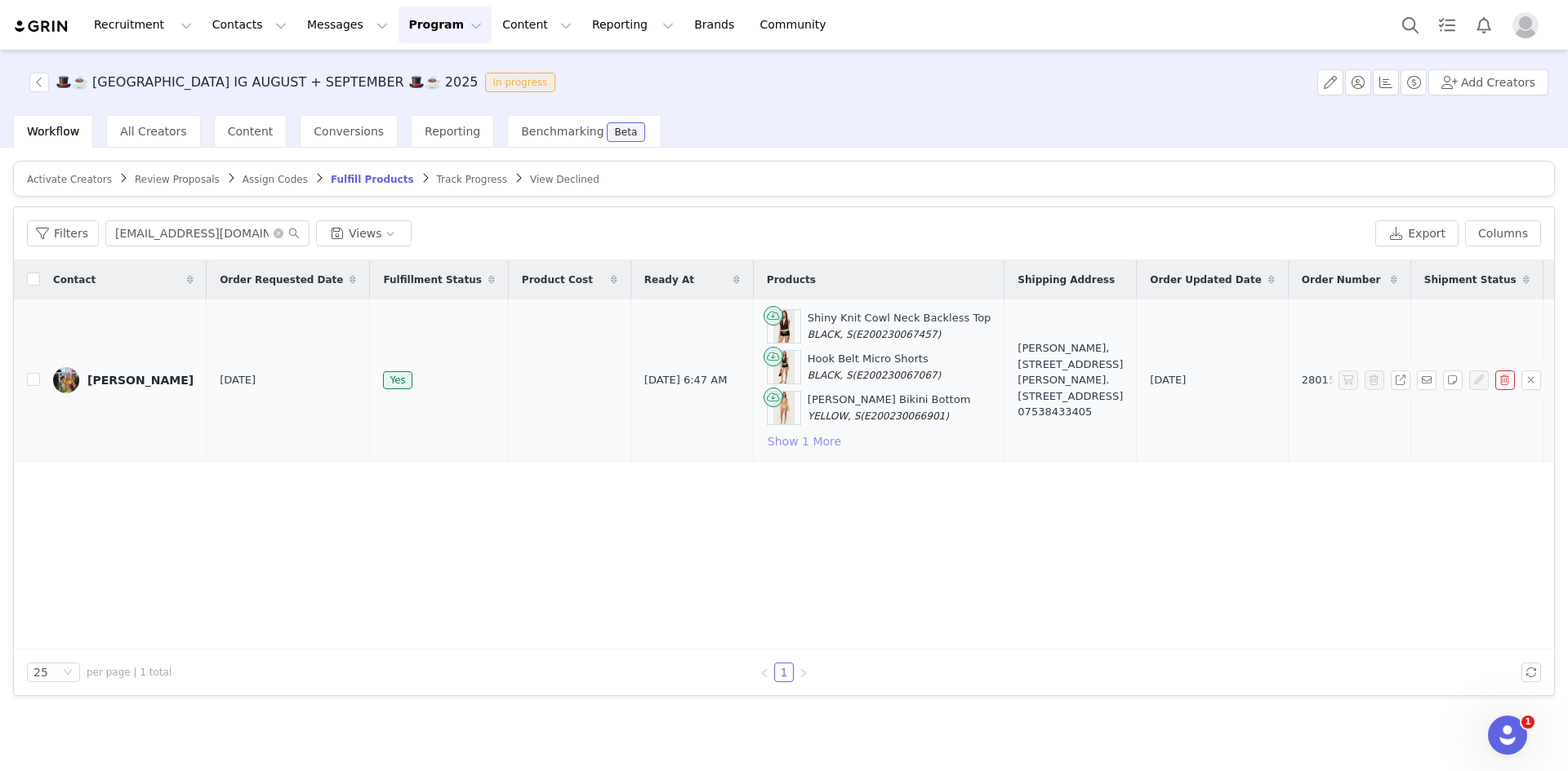
click at [767, 437] on button "Show 1 More" at bounding box center [804, 441] width 75 height 20
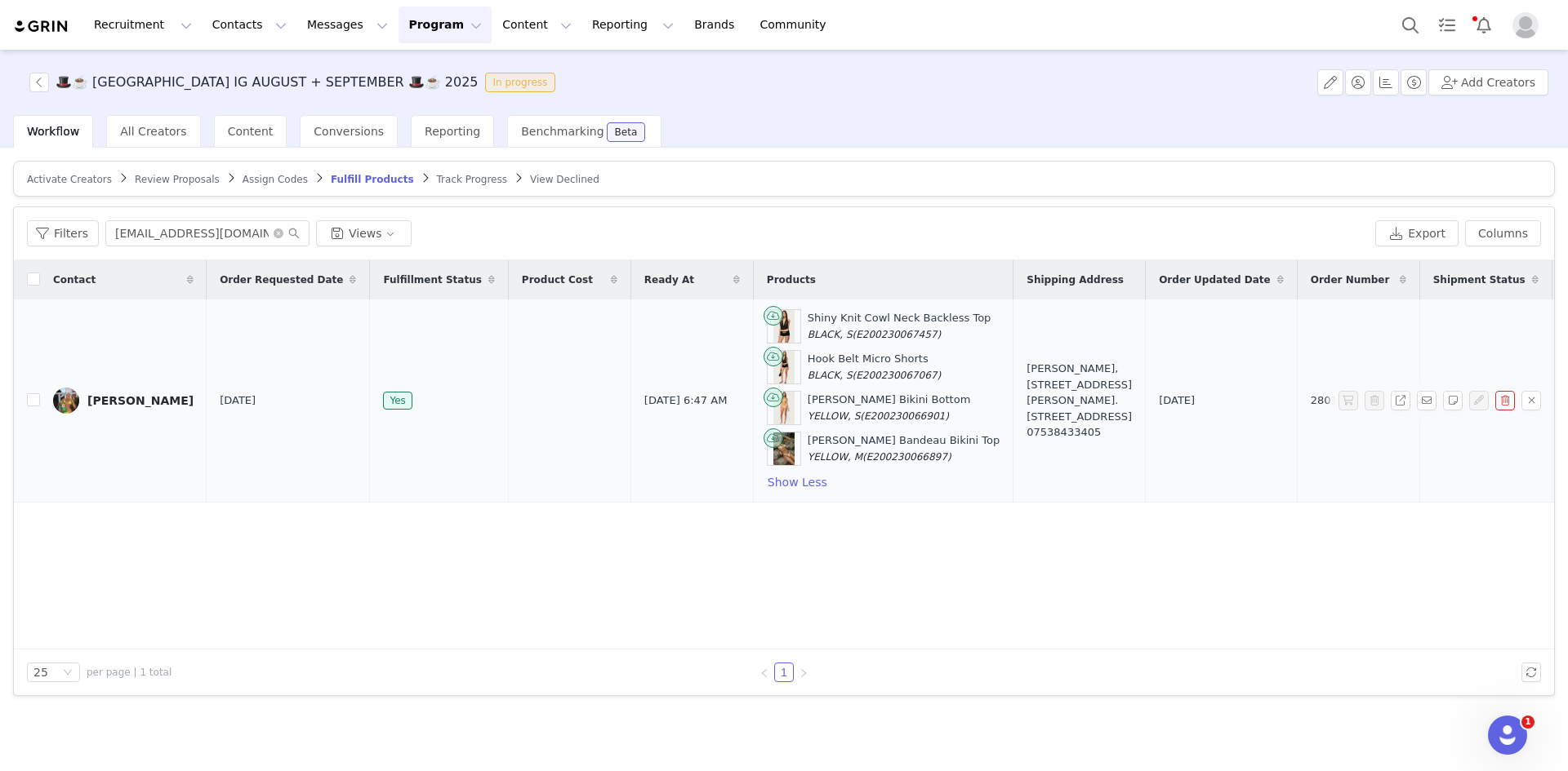
drag, startPoint x: 910, startPoint y: 317, endPoint x: 739, endPoint y: 321, distance: 171.0
click at [753, 320] on td "Shiny Knit Cowl Neck Backless Top BLACK, S (E200230067457) Hook Belt Micro Shor…" at bounding box center [882, 400] width 259 height 203
copy div "Shiny Knit Cowl Neck Backless Top"
drag, startPoint x: 863, startPoint y: 358, endPoint x: 731, endPoint y: 360, distance: 132.0
click at [767, 360] on div "Hook Belt Micro Shorts BLACK, S (E200230067067)" at bounding box center [883, 367] width 232 height 34
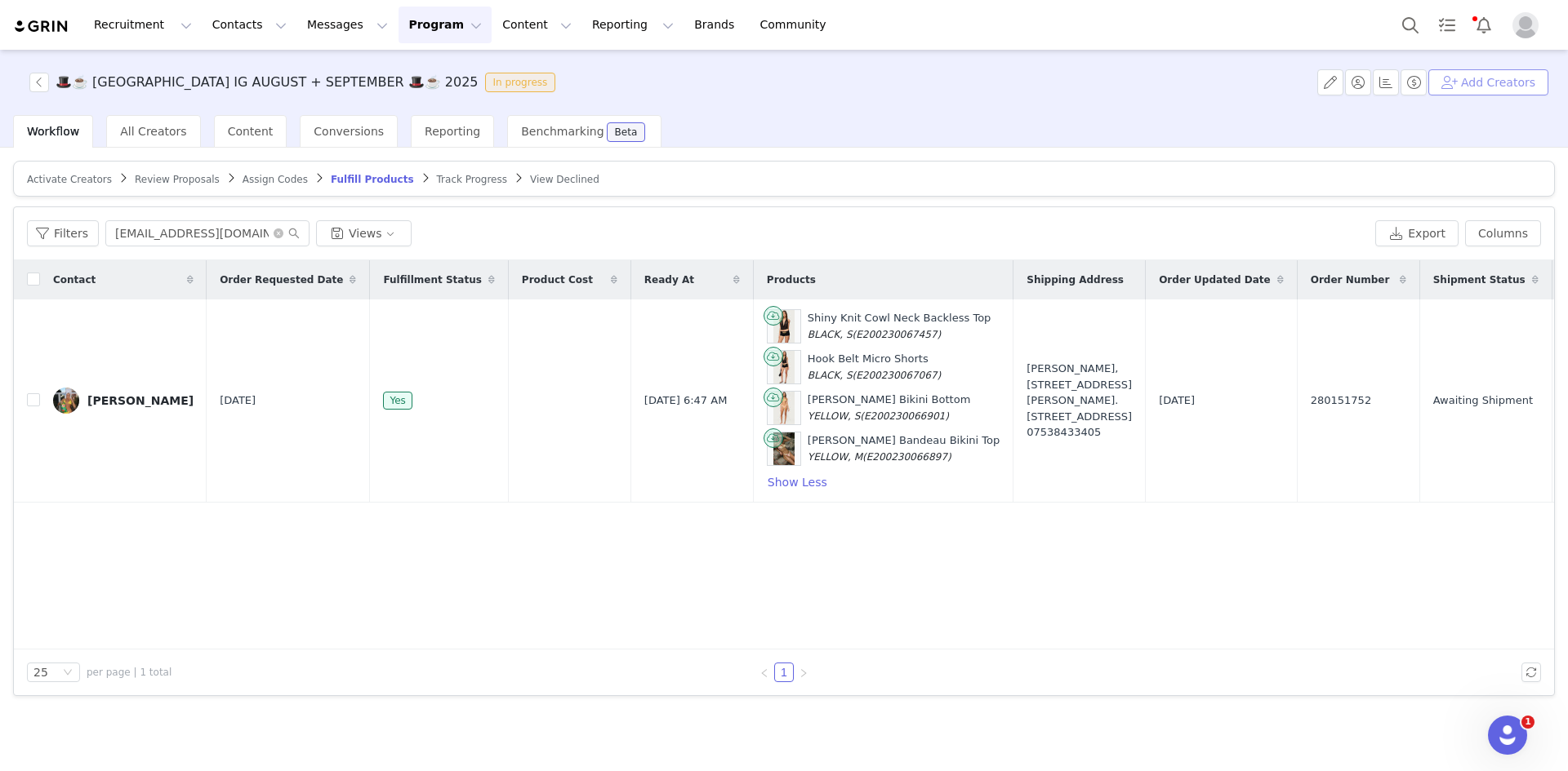
copy div "Hook Belt Micro Shorts"
drag, startPoint x: 866, startPoint y: 397, endPoint x: 734, endPoint y: 395, distance: 132.0
click at [767, 395] on div "Miley Floral Bikini Bottom YELLOW, S (E200230066901)" at bounding box center [883, 408] width 232 height 34
copy div "Miley Floral Bikini Bottom"
drag, startPoint x: 899, startPoint y: 437, endPoint x: 724, endPoint y: 440, distance: 175.0
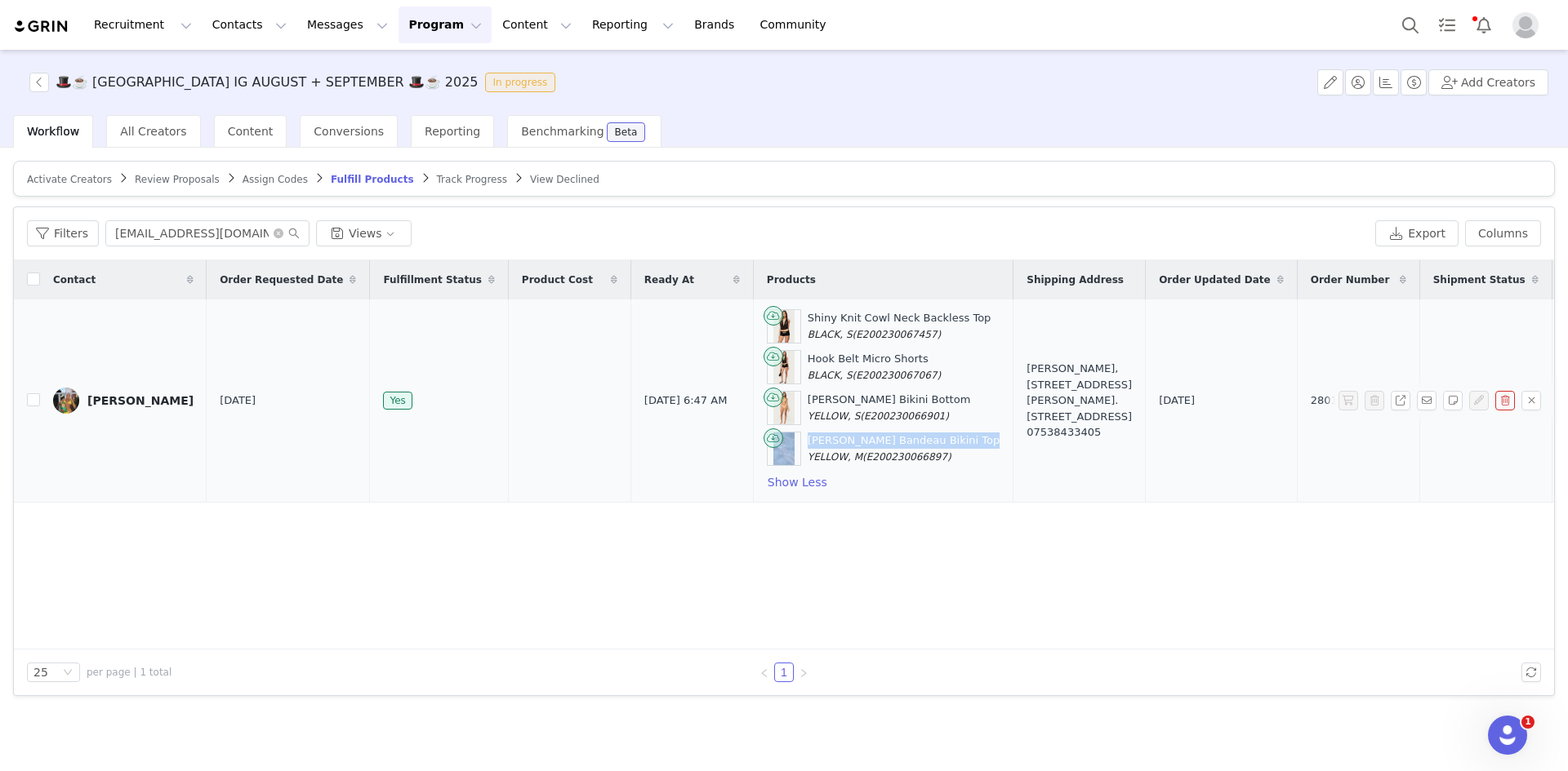
click at [767, 440] on div "Miley Floral Bandeau Bikini Top YELLOW, M (E200230066897)" at bounding box center [883, 449] width 232 height 34
click at [32, 393] on label at bounding box center [33, 401] width 13 height 17
click at [32, 393] on input "checkbox" at bounding box center [33, 399] width 13 height 13
checkbox input "true"
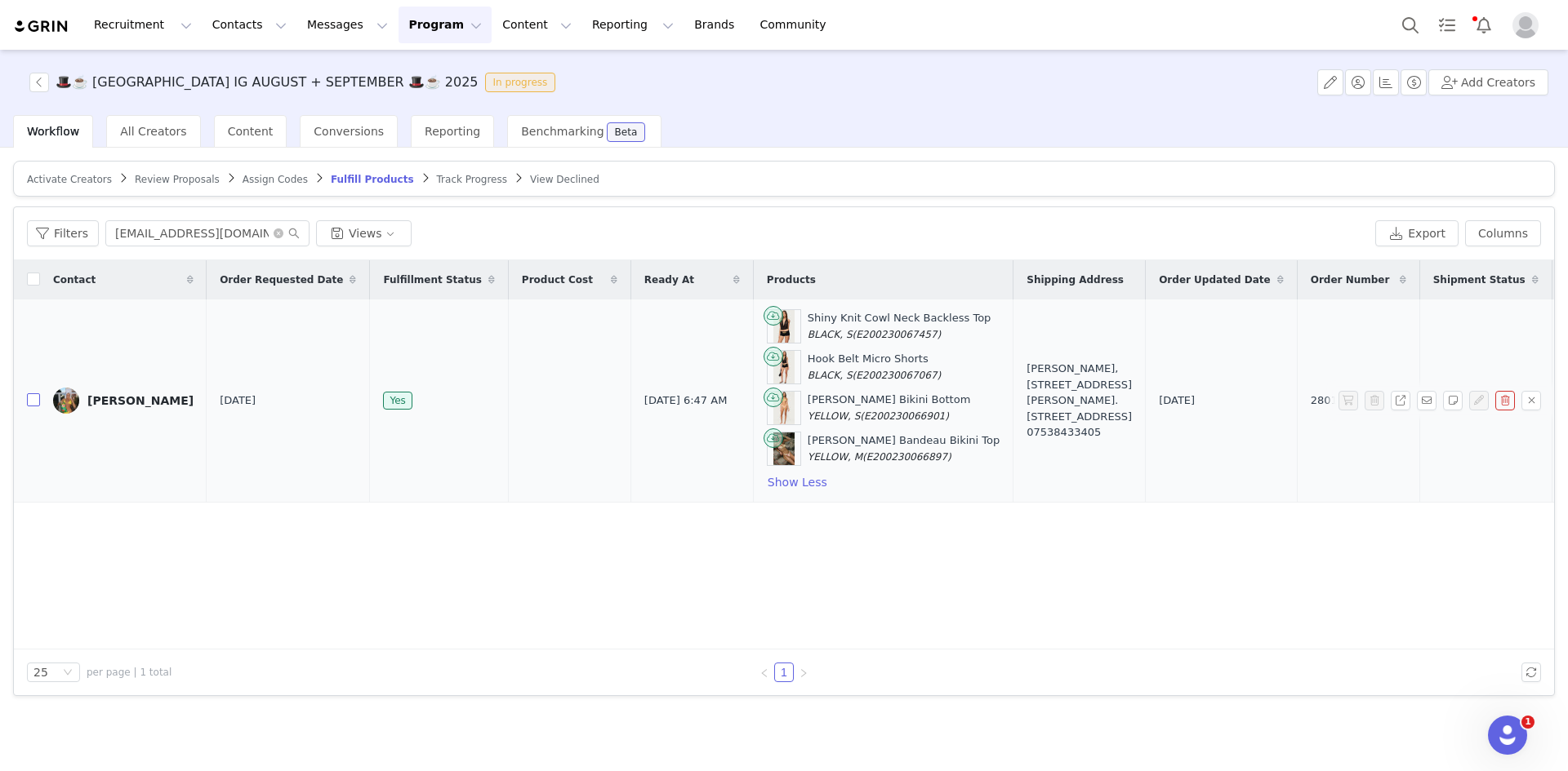
checkbox input "true"
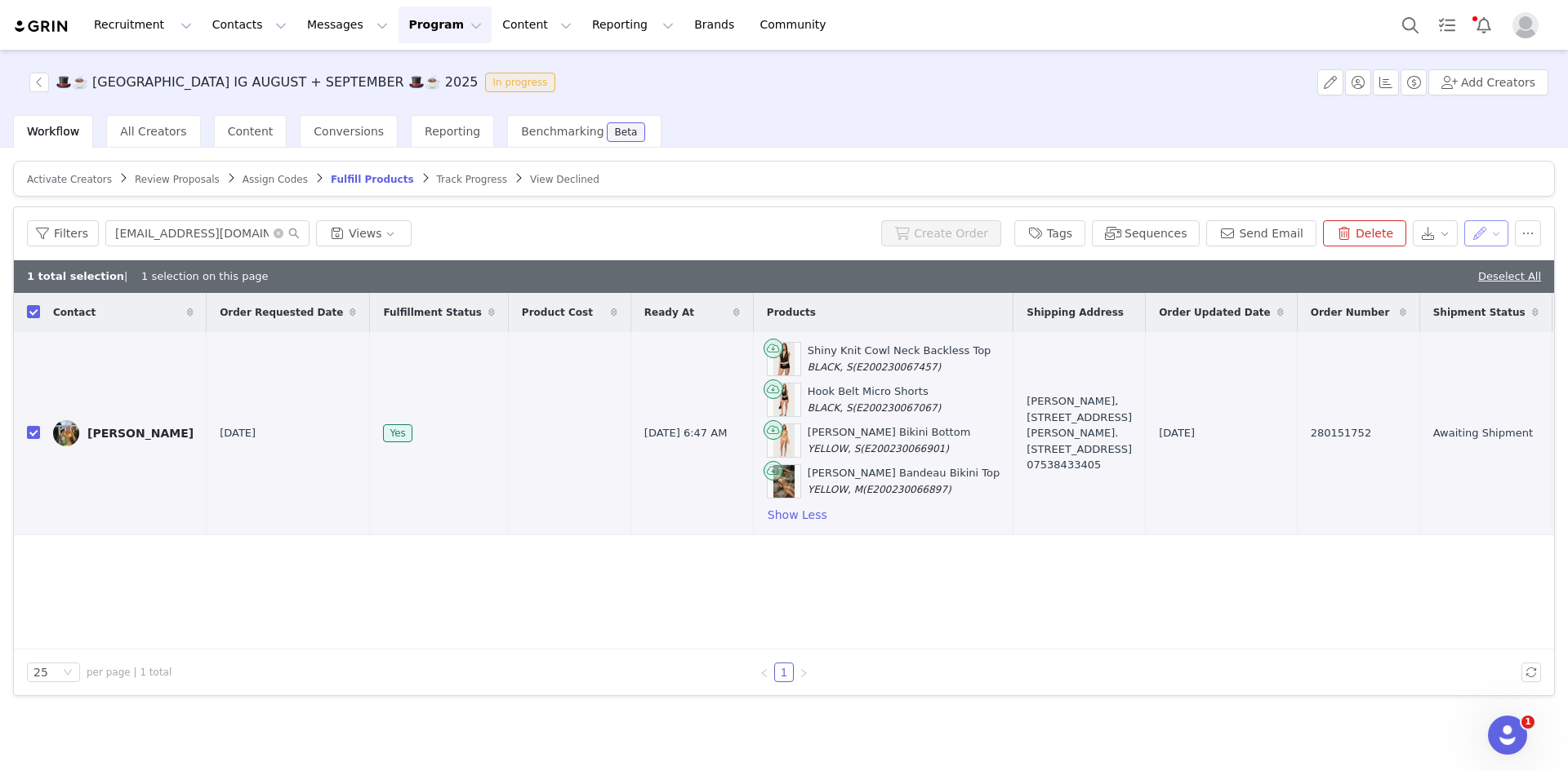
click at [1504, 235] on button "button" at bounding box center [1486, 233] width 45 height 26
click at [1514, 230] on div "Create Order Tags Sequences Send Email Delete" at bounding box center [1211, 233] width 660 height 26
click at [1517, 229] on button "button" at bounding box center [1527, 233] width 26 height 26
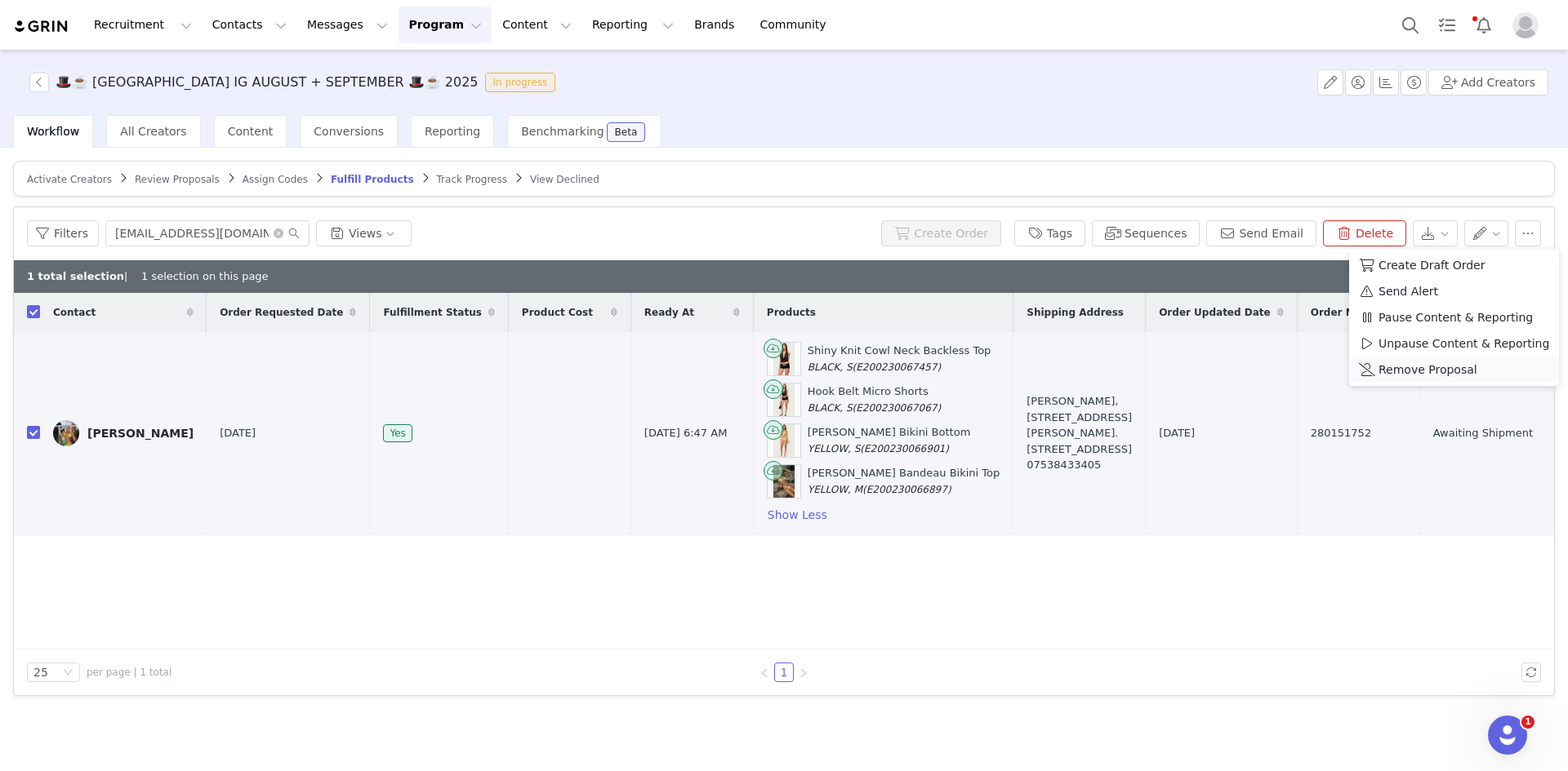
click at [1460, 367] on span "Remove Proposal" at bounding box center [1428, 369] width 99 height 18
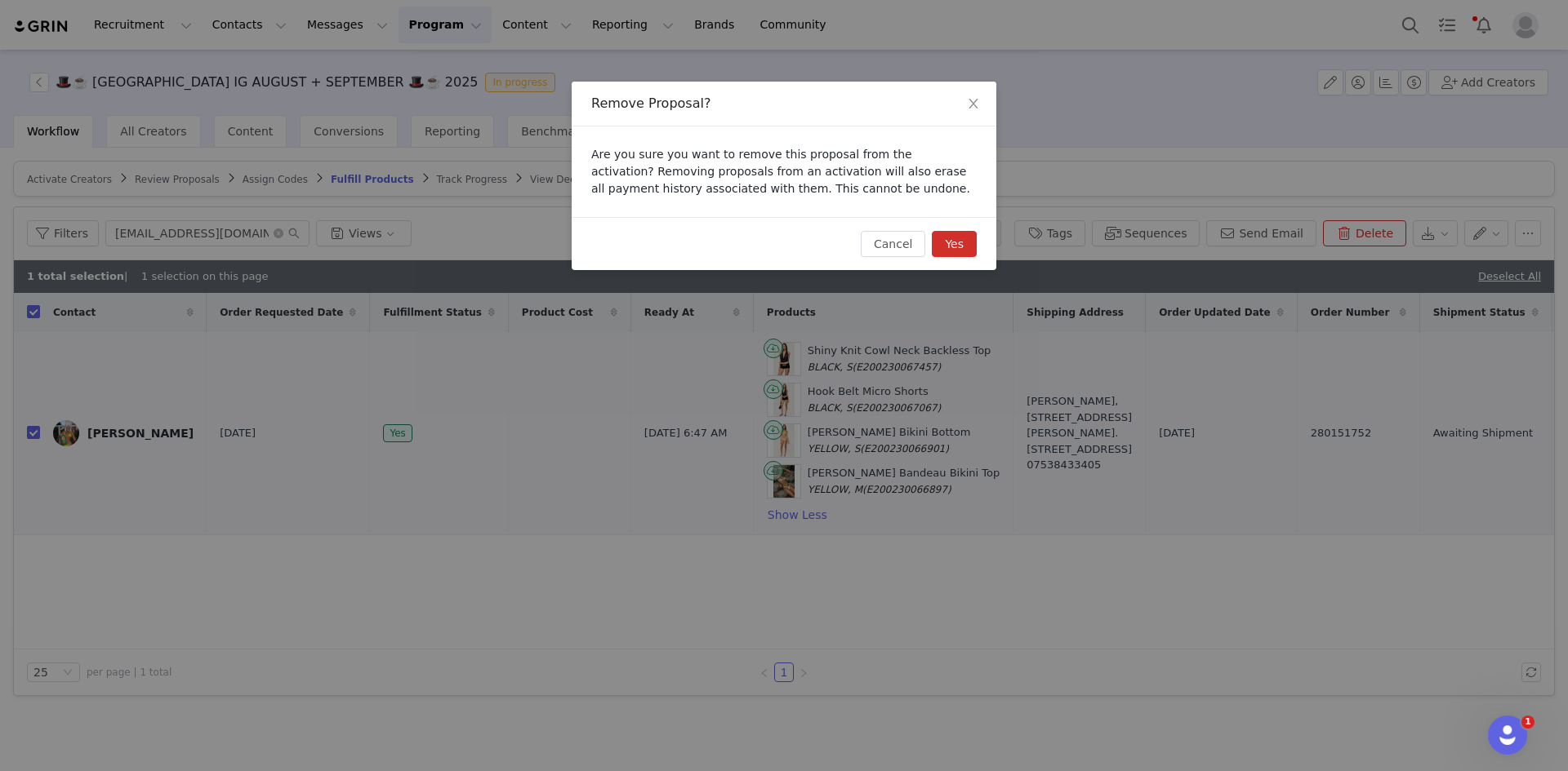
click at [969, 245] on button "Yes" at bounding box center [954, 244] width 45 height 26
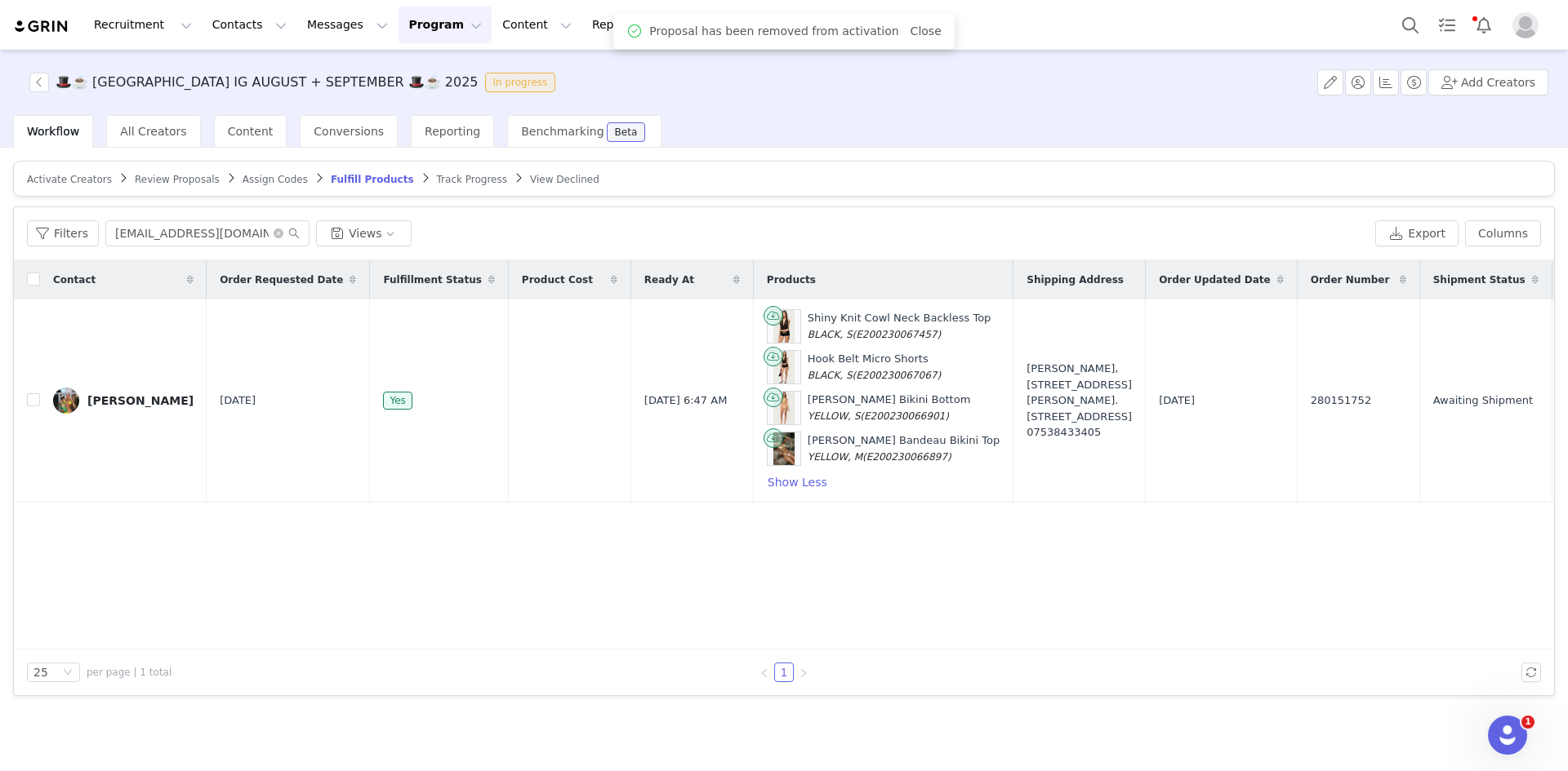
checkbox input "false"
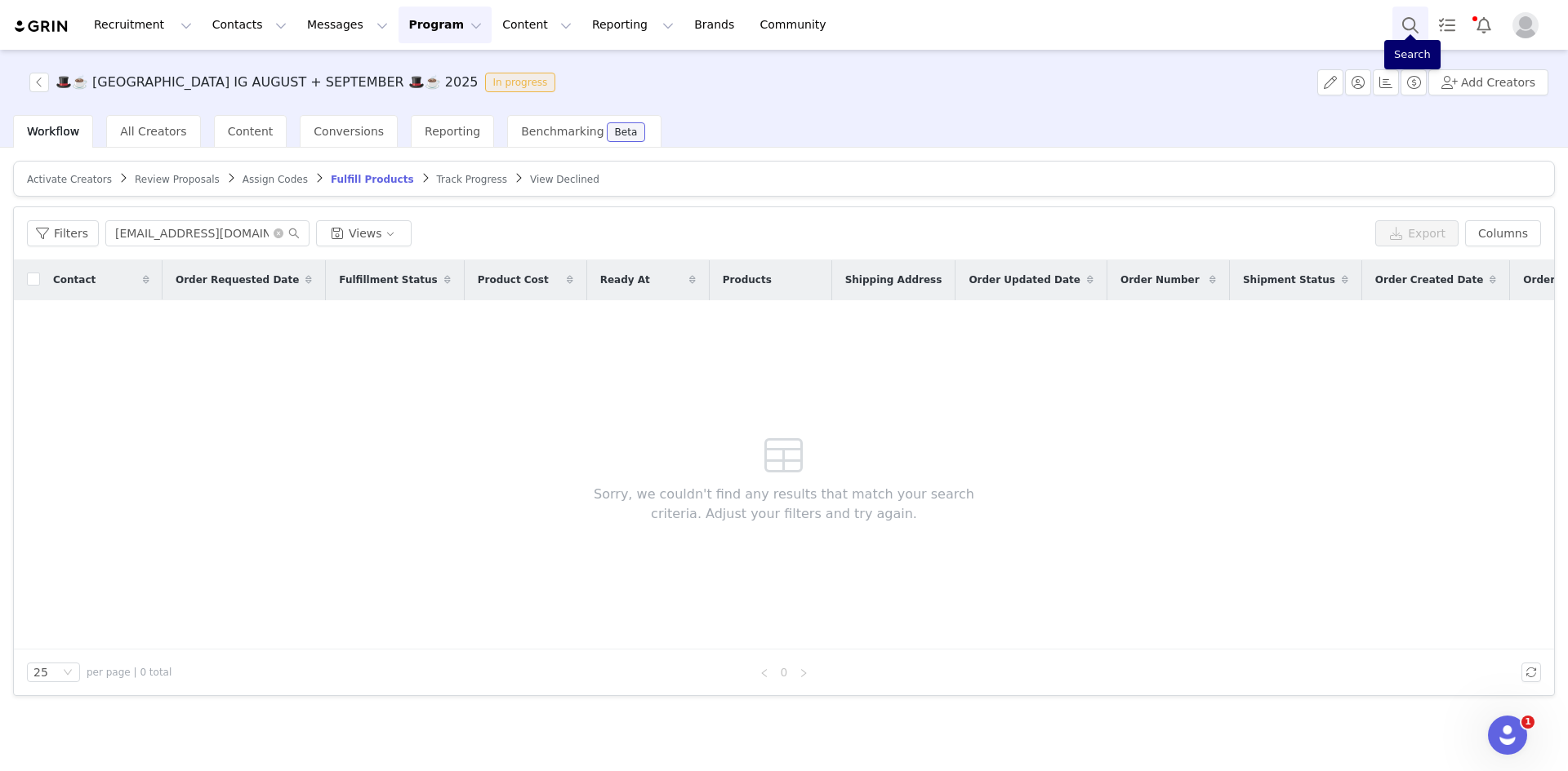
click at [1406, 15] on button "Search" at bounding box center [1410, 25] width 36 height 37
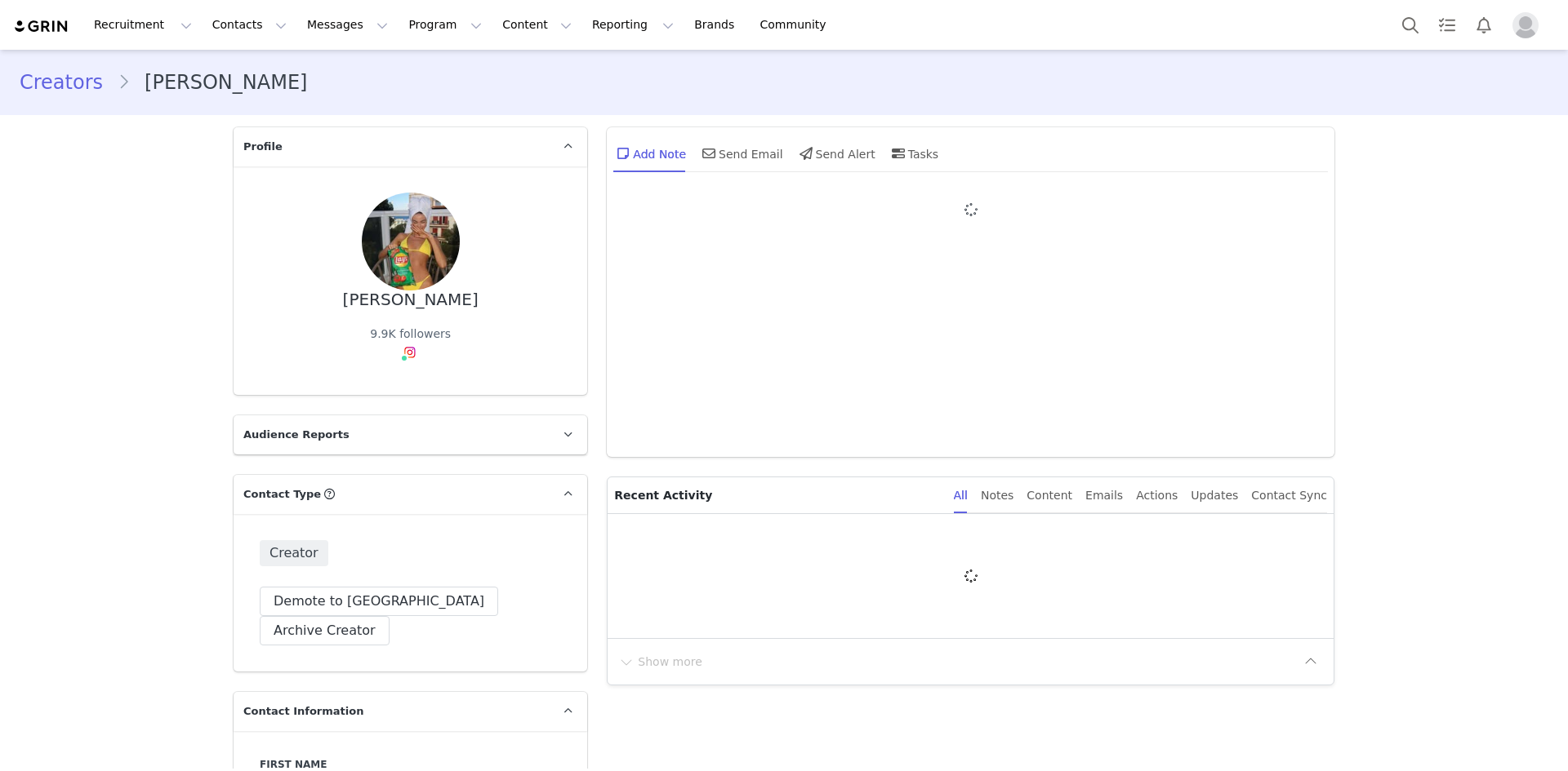
type input "+1 ([GEOGRAPHIC_DATA])"
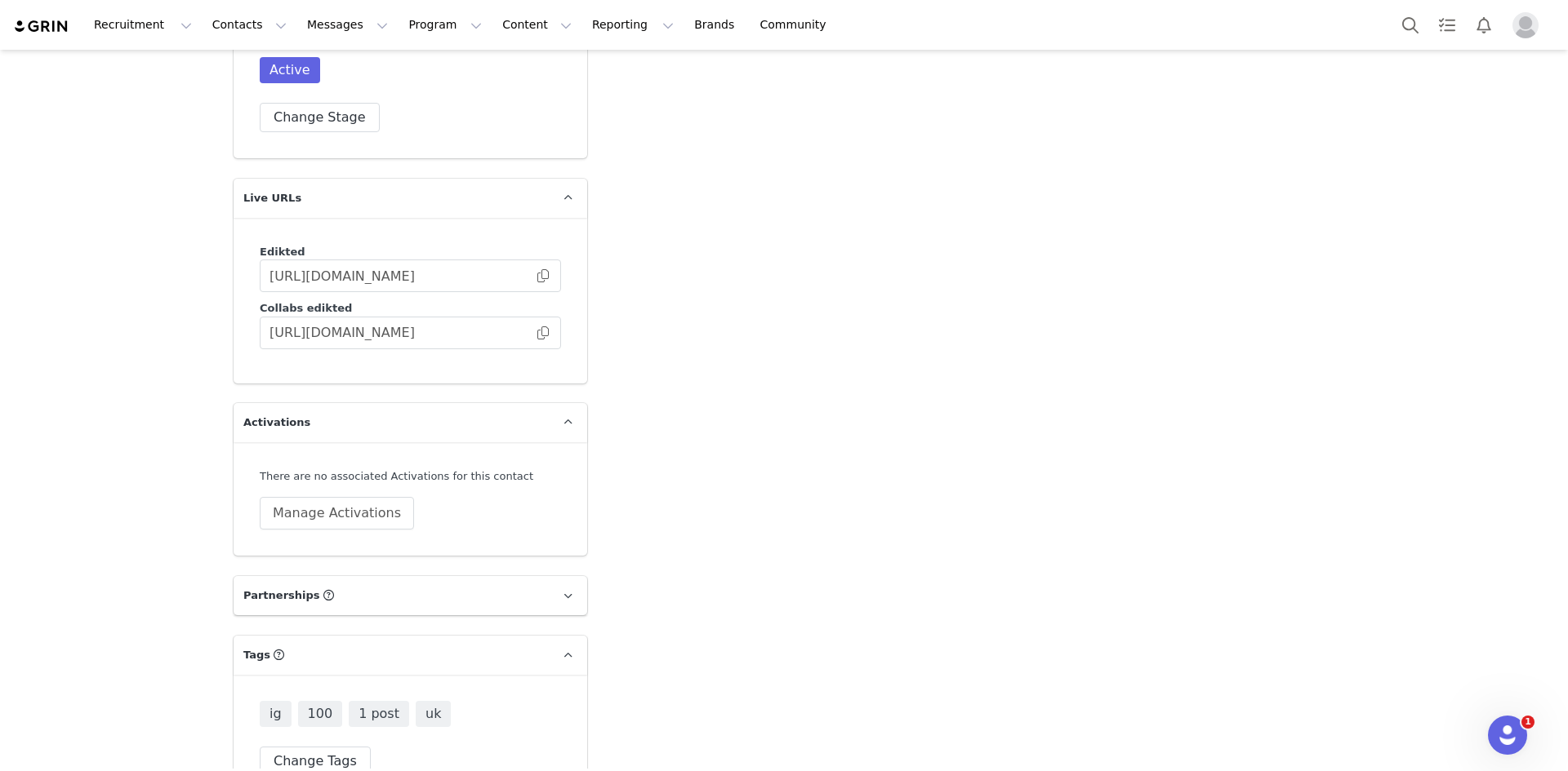
scroll to position [4406, 0]
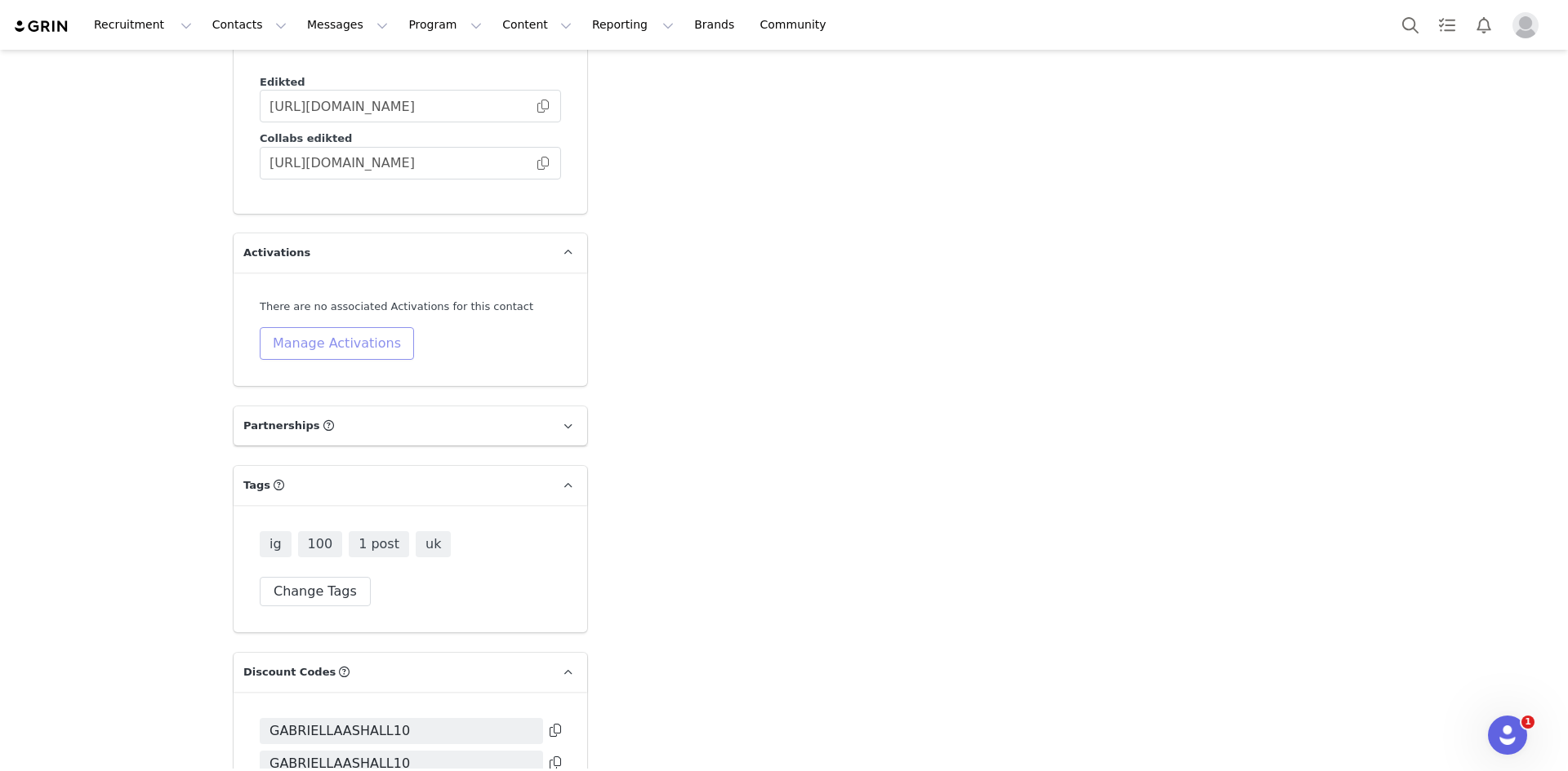
click at [341, 327] on button "Manage Activations" at bounding box center [336, 343] width 154 height 33
click at [336, 333] on div "Select Activation" at bounding box center [285, 332] width 159 height 24
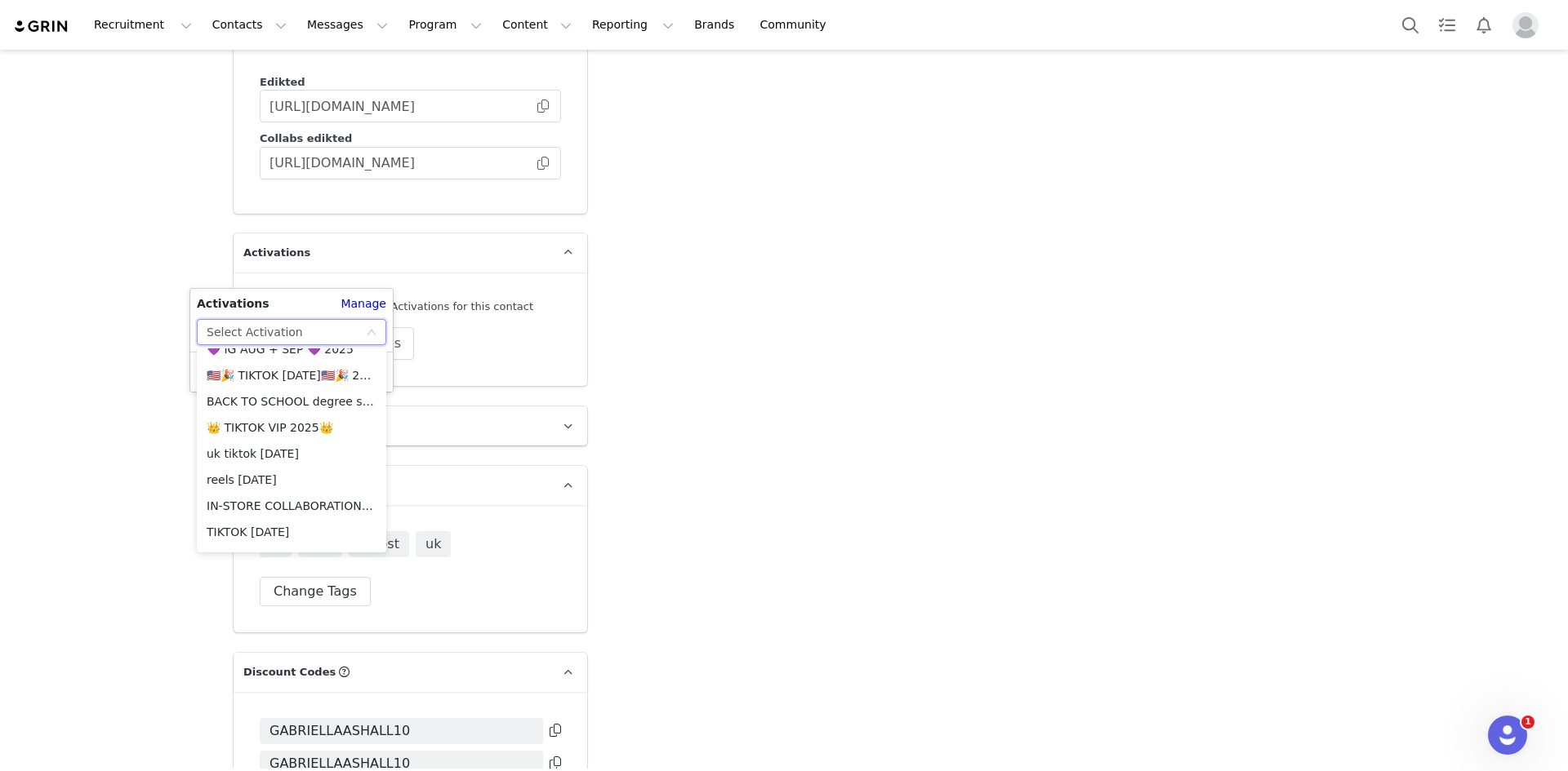
scroll to position [1943, 0]
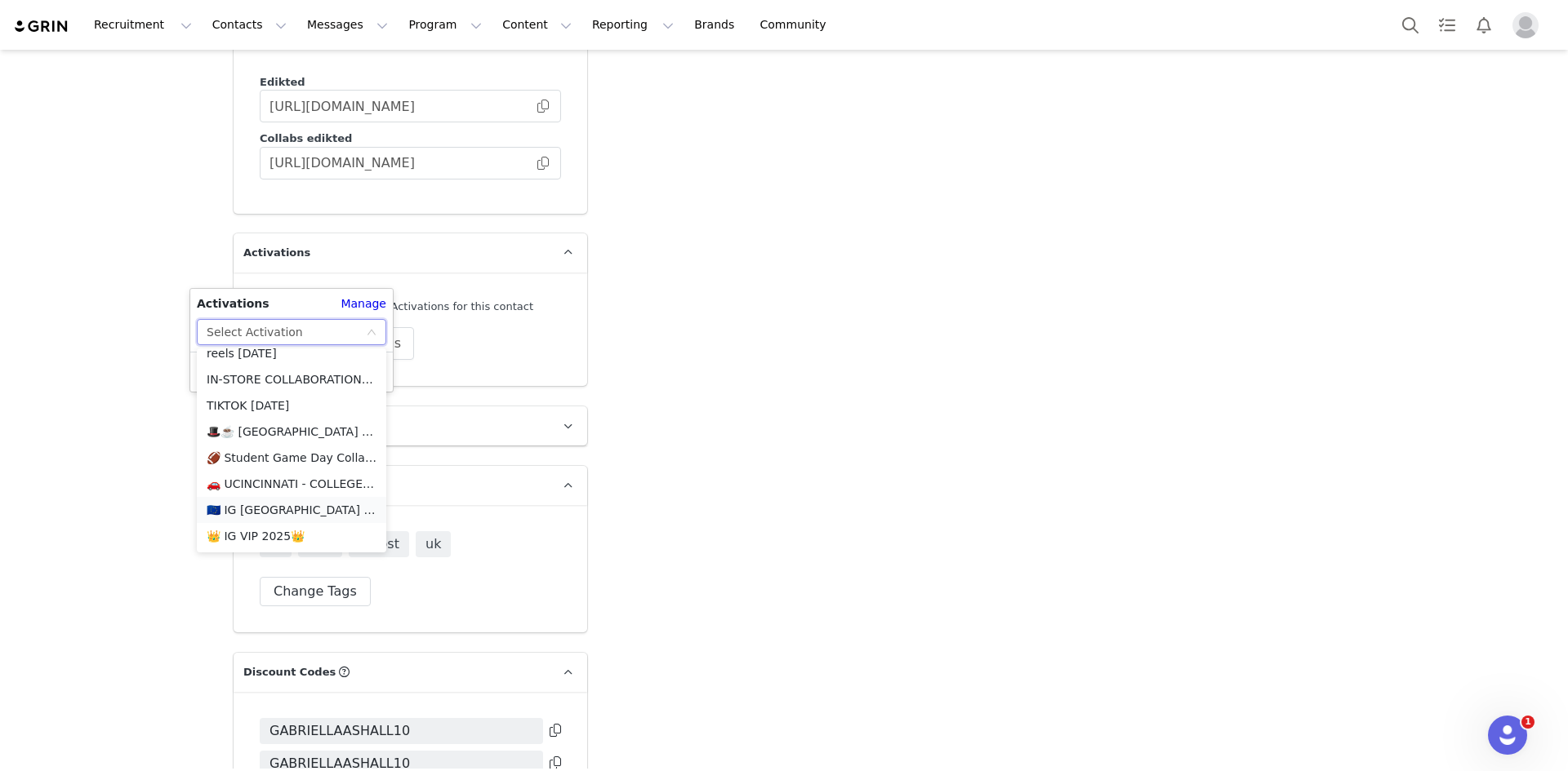
click at [295, 507] on li "🇪🇺 IG [GEOGRAPHIC_DATA] + EU 🇪🇺" at bounding box center [292, 510] width 190 height 26
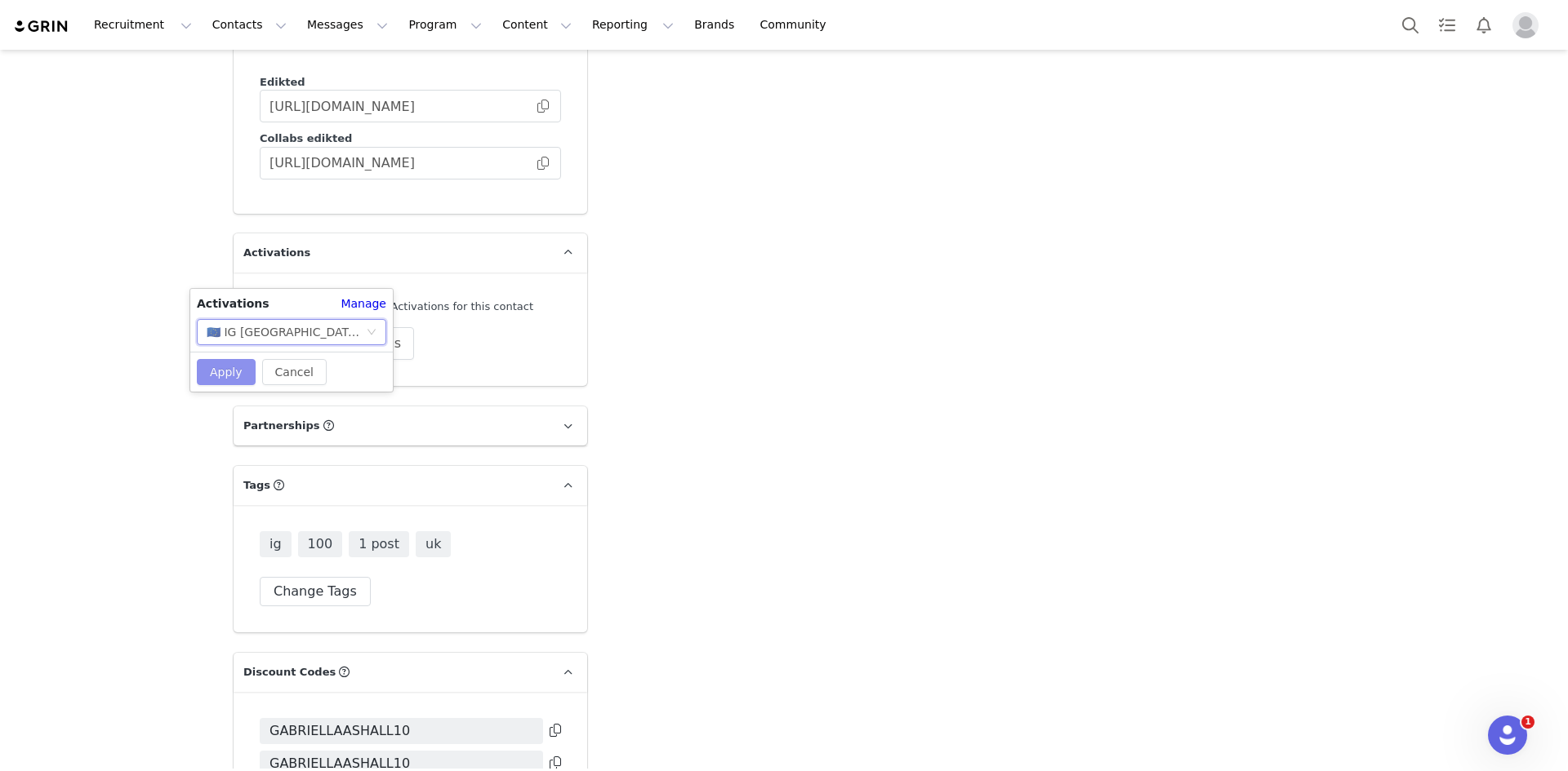
click at [217, 363] on button "Apply" at bounding box center [226, 372] width 59 height 26
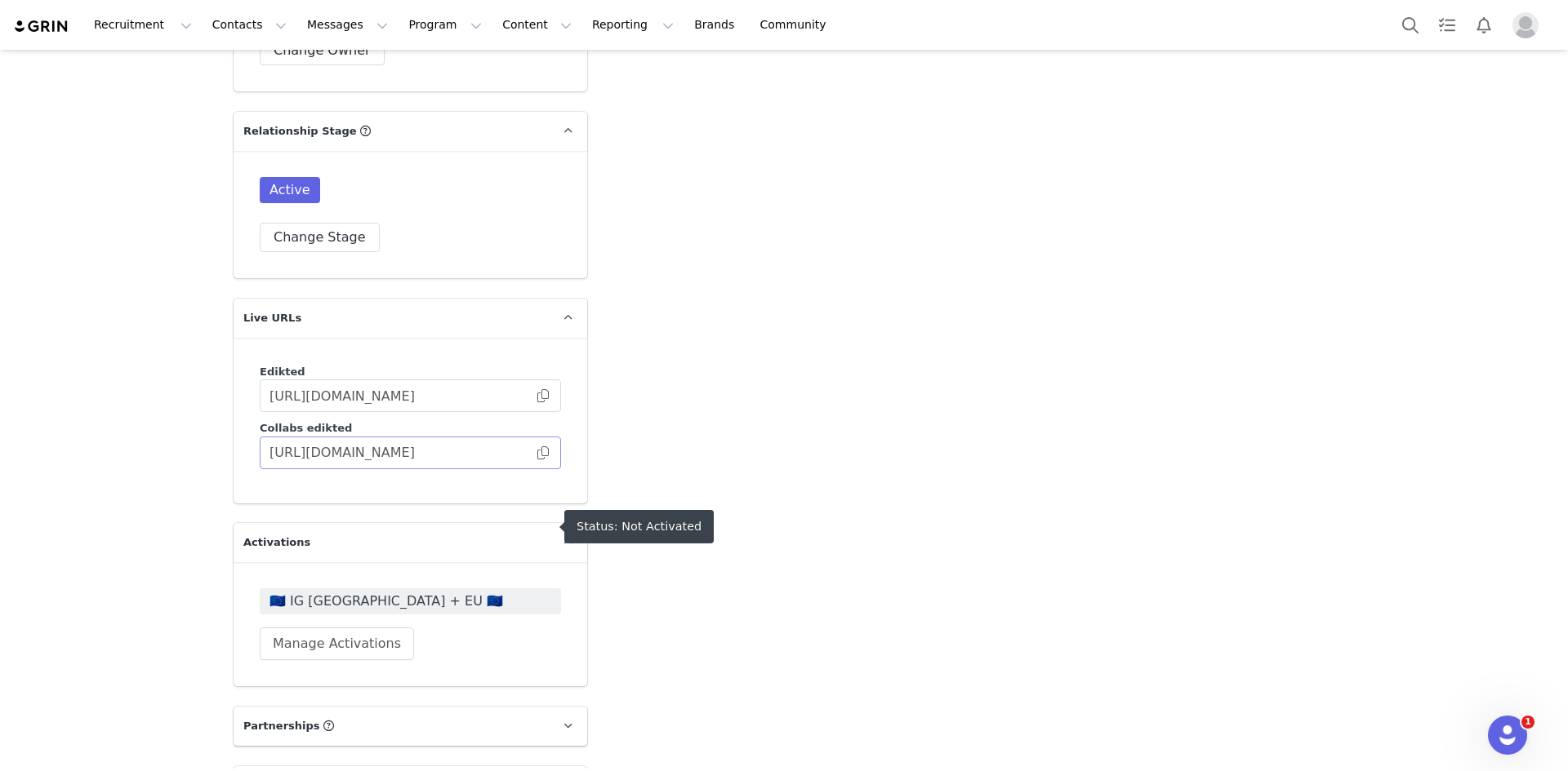
scroll to position [4116, 0]
click at [534, 453] on span at bounding box center [543, 453] width 17 height 0
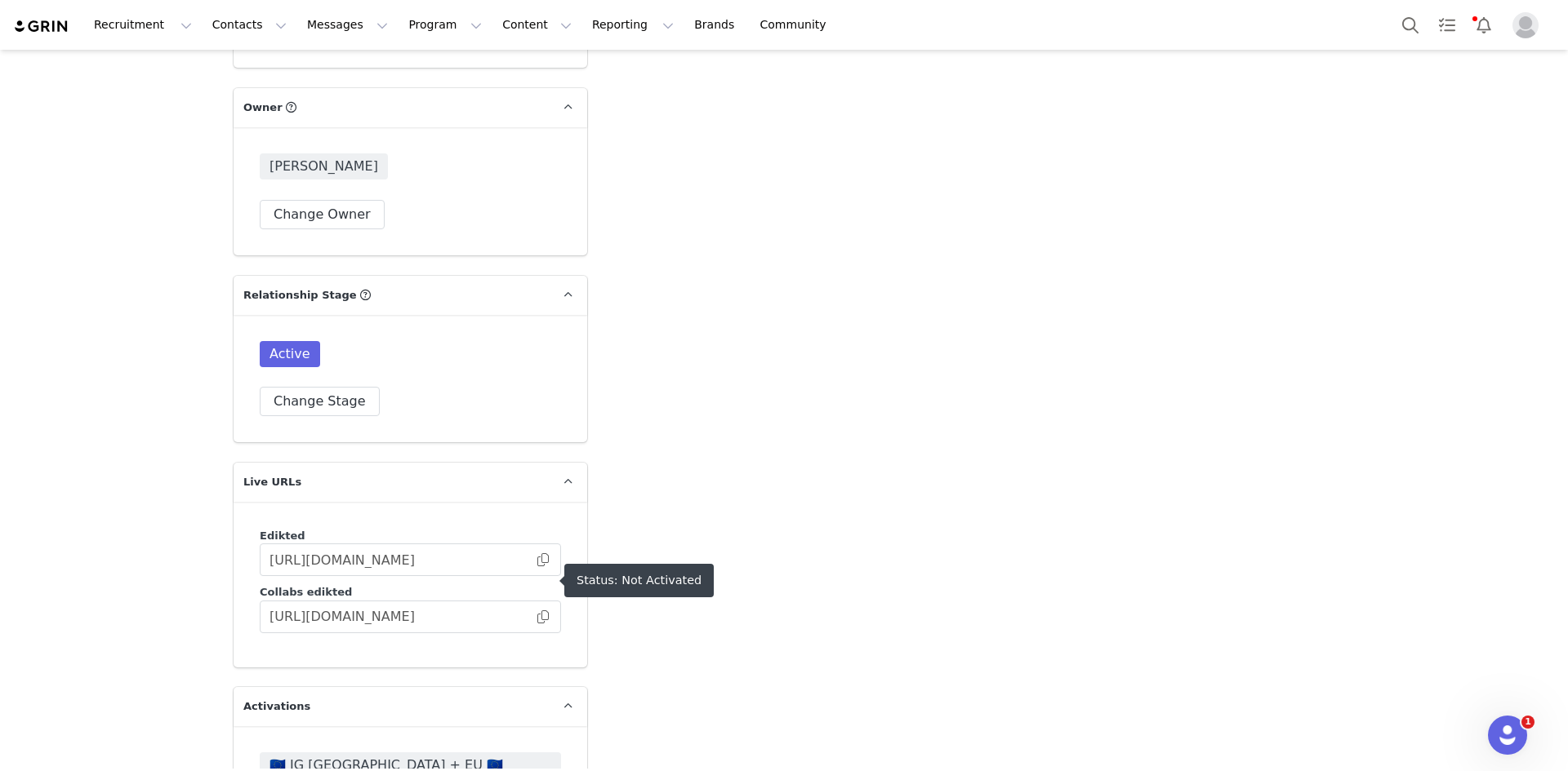
scroll to position [4442, 0]
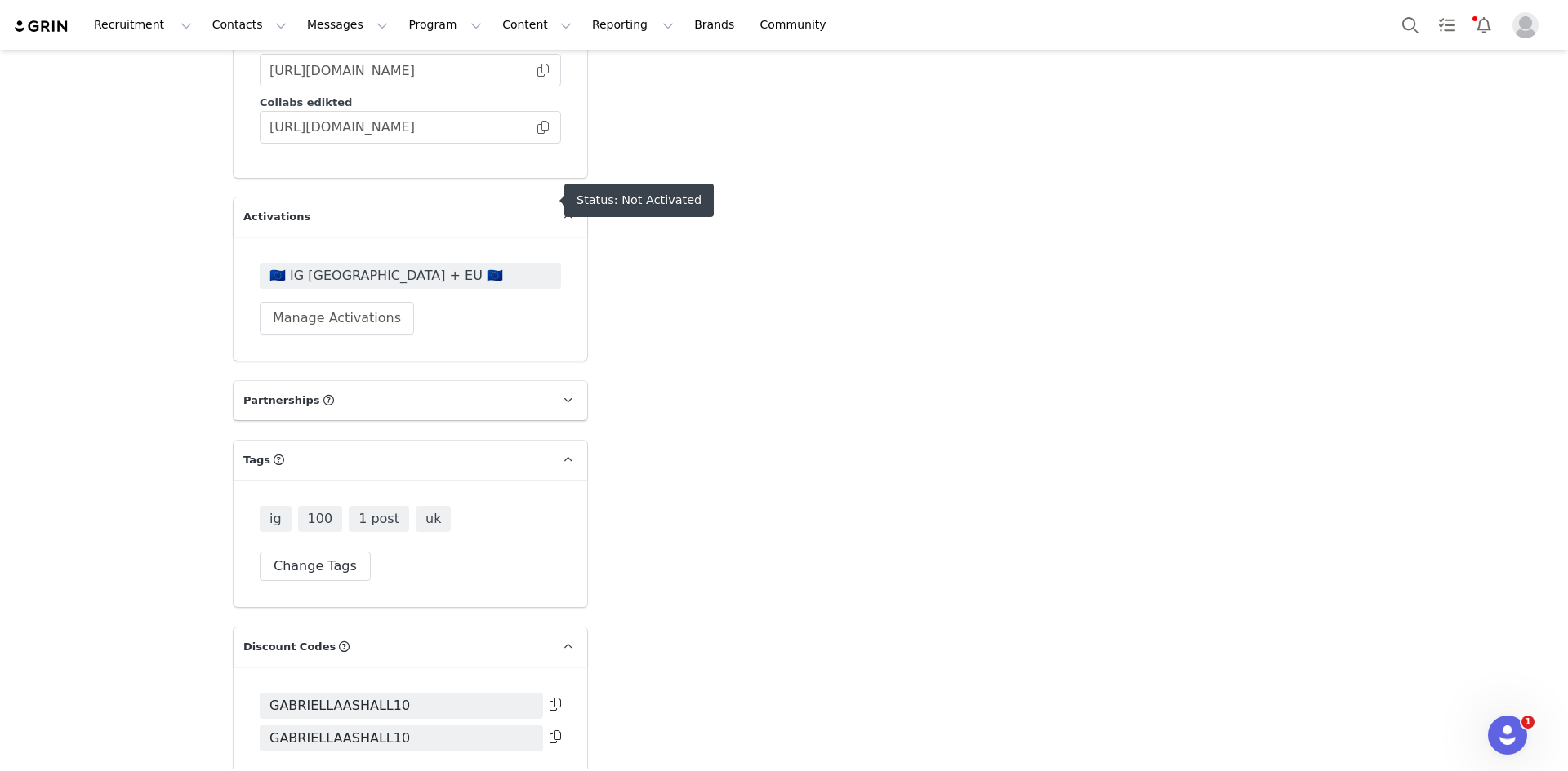
click at [339, 266] on span "🇪🇺 IG [GEOGRAPHIC_DATA] + EU 🇪🇺" at bounding box center [410, 275] width 282 height 20
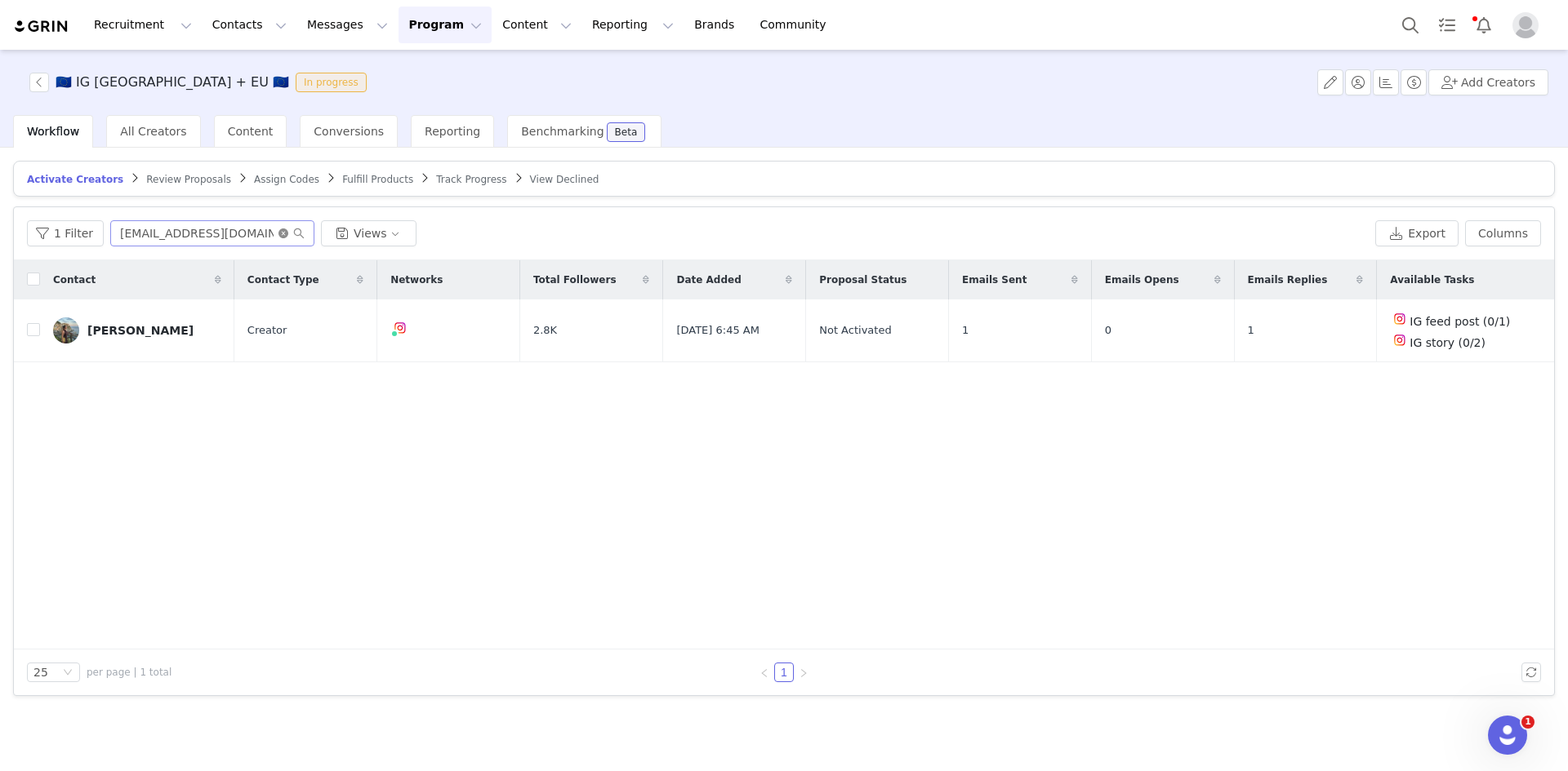
click at [279, 232] on icon "icon: close-circle" at bounding box center [283, 233] width 10 height 10
click at [245, 235] on input "text" at bounding box center [213, 233] width 204 height 26
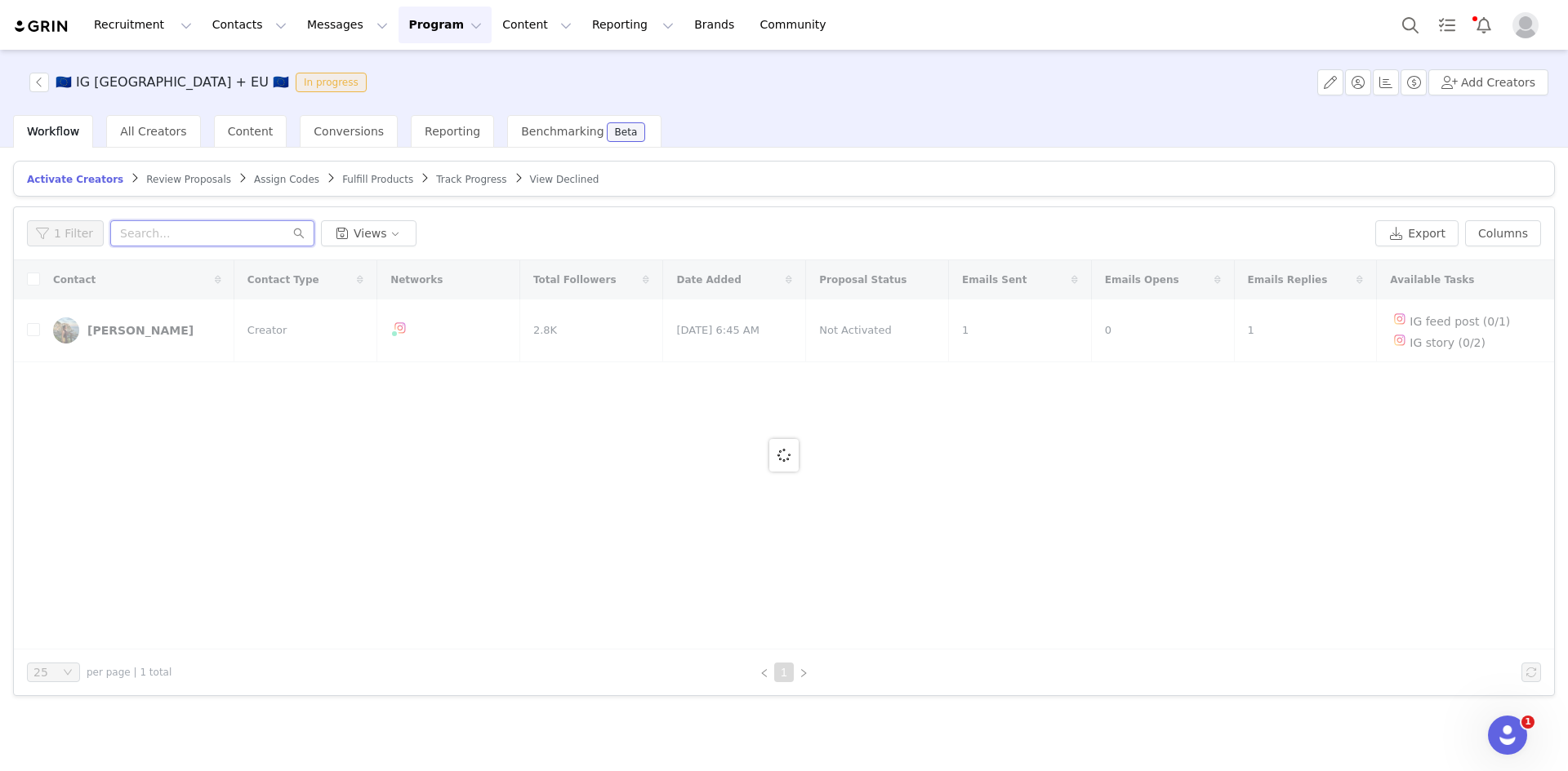
paste input "https://collabs.edikted.com/45f6de47-312f-4080-b27e-17b98c50d46a"
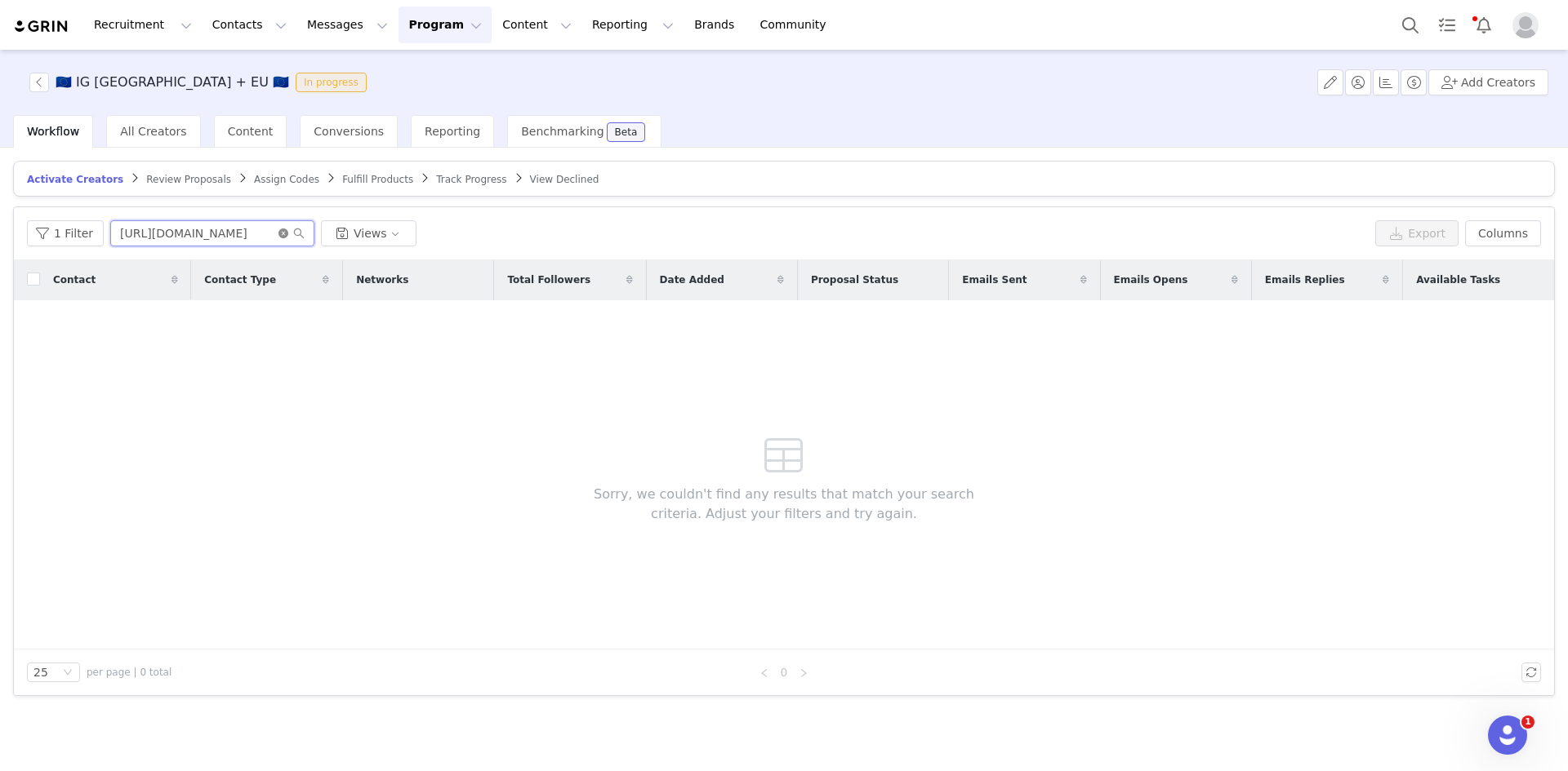
type input "https://collabs.edikted.com/45f6de47-312f-4080-b27e-17b98c50d46a"
click at [281, 229] on icon "icon: close-circle" at bounding box center [283, 233] width 10 height 10
click at [279, 239] on input "text" at bounding box center [213, 233] width 204 height 26
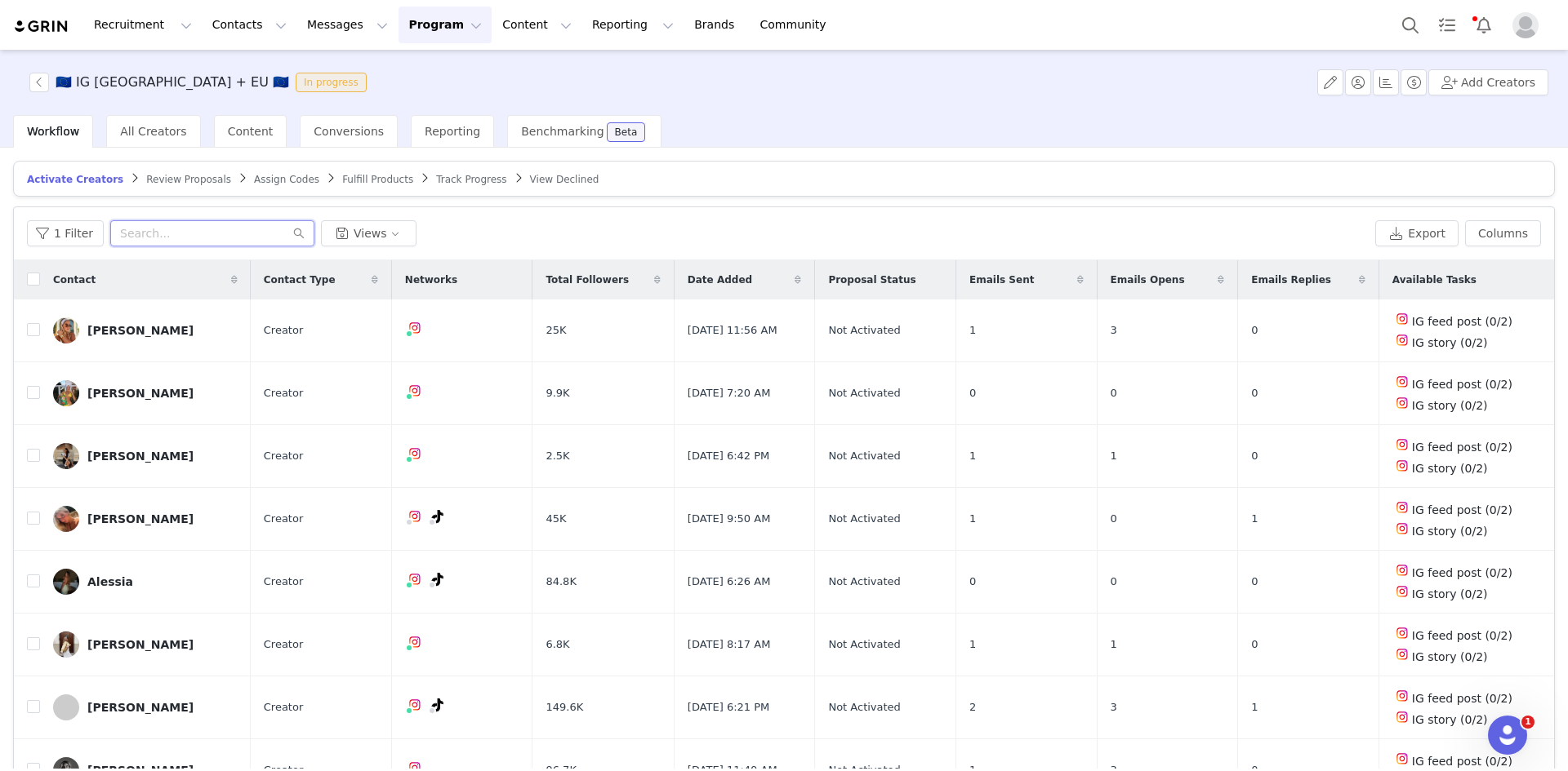
paste input "Gabriellaashall@hotmail.com"
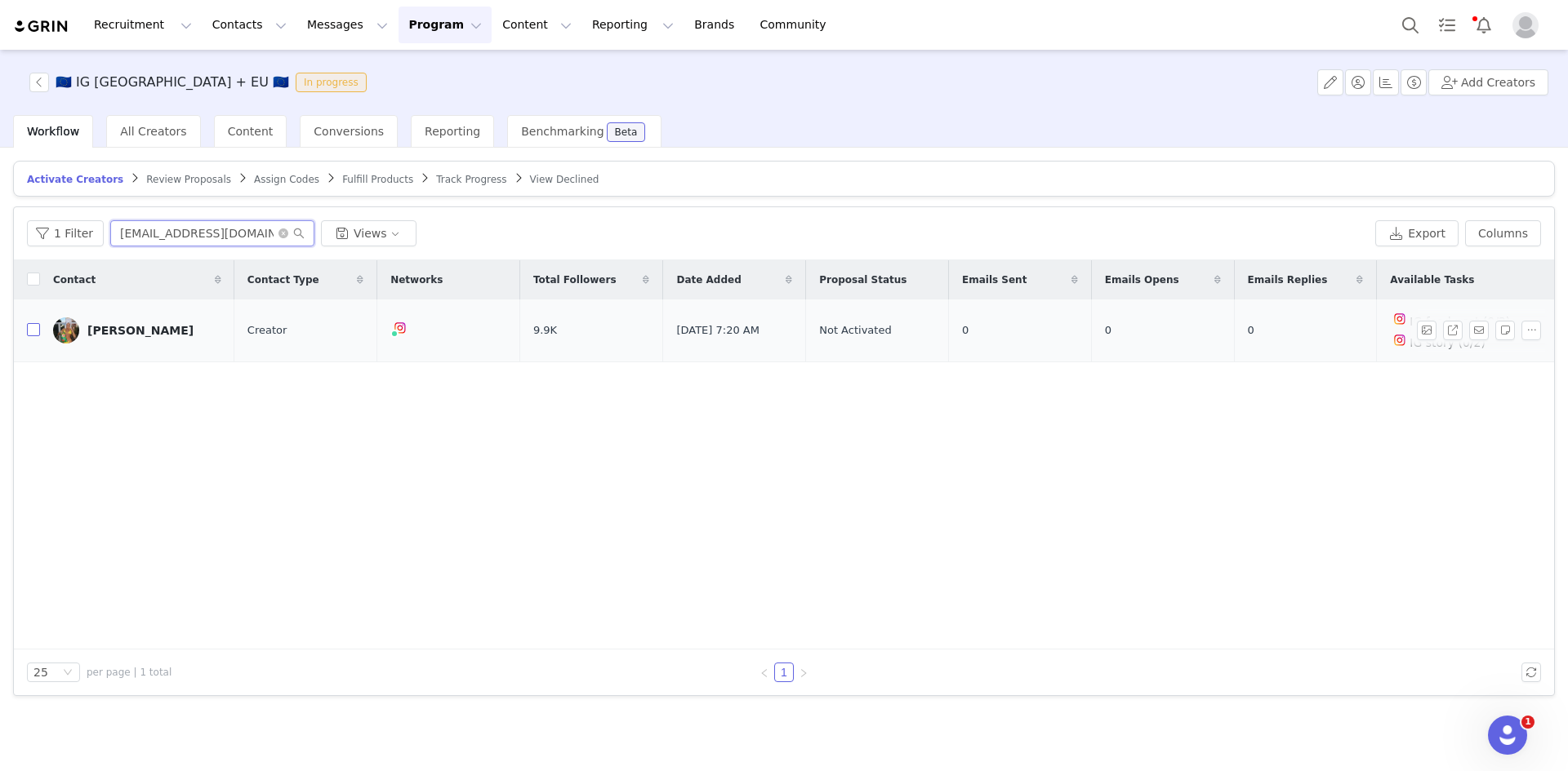
type input "Gabriellaashall@hotmail.com"
drag, startPoint x: 37, startPoint y: 327, endPoint x: 58, endPoint y: 317, distance: 23.3
click at [37, 327] on input "checkbox" at bounding box center [33, 330] width 13 height 13
checkbox input "true"
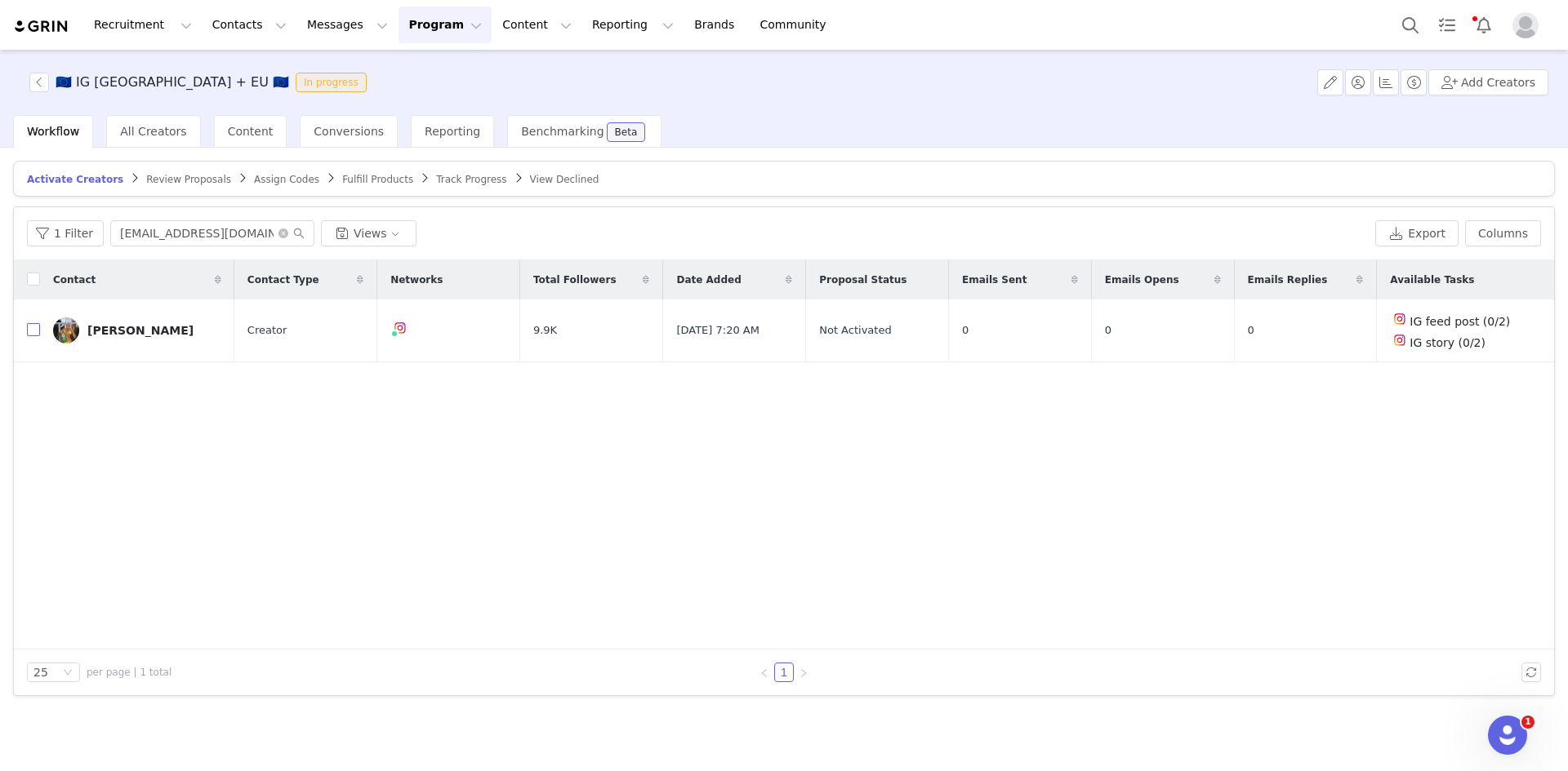
checkbox input "true"
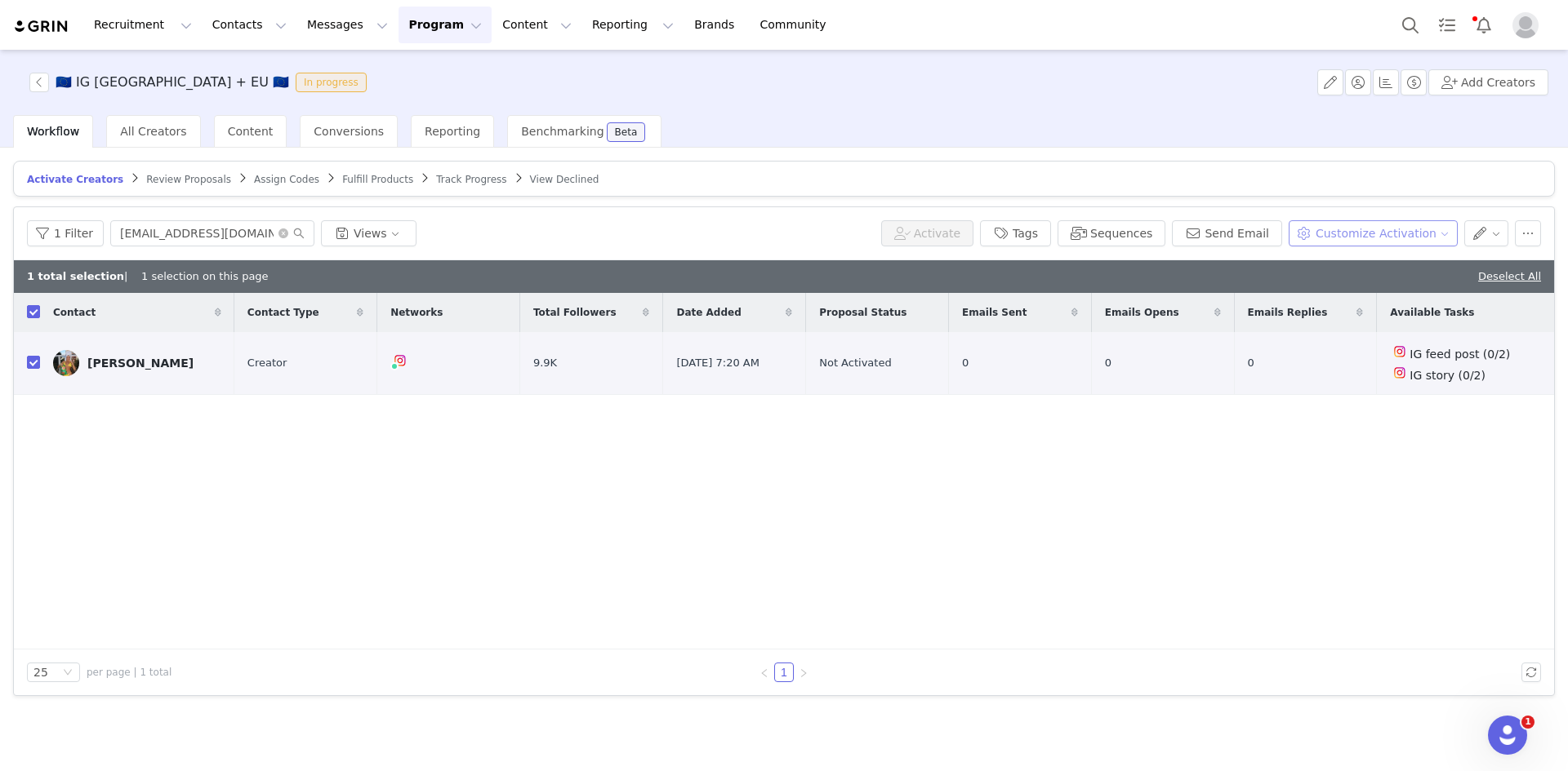
click at [1367, 230] on button "Customize Activation" at bounding box center [1373, 233] width 169 height 26
click at [1365, 263] on span "Edit Product Selection" at bounding box center [1395, 265] width 125 height 18
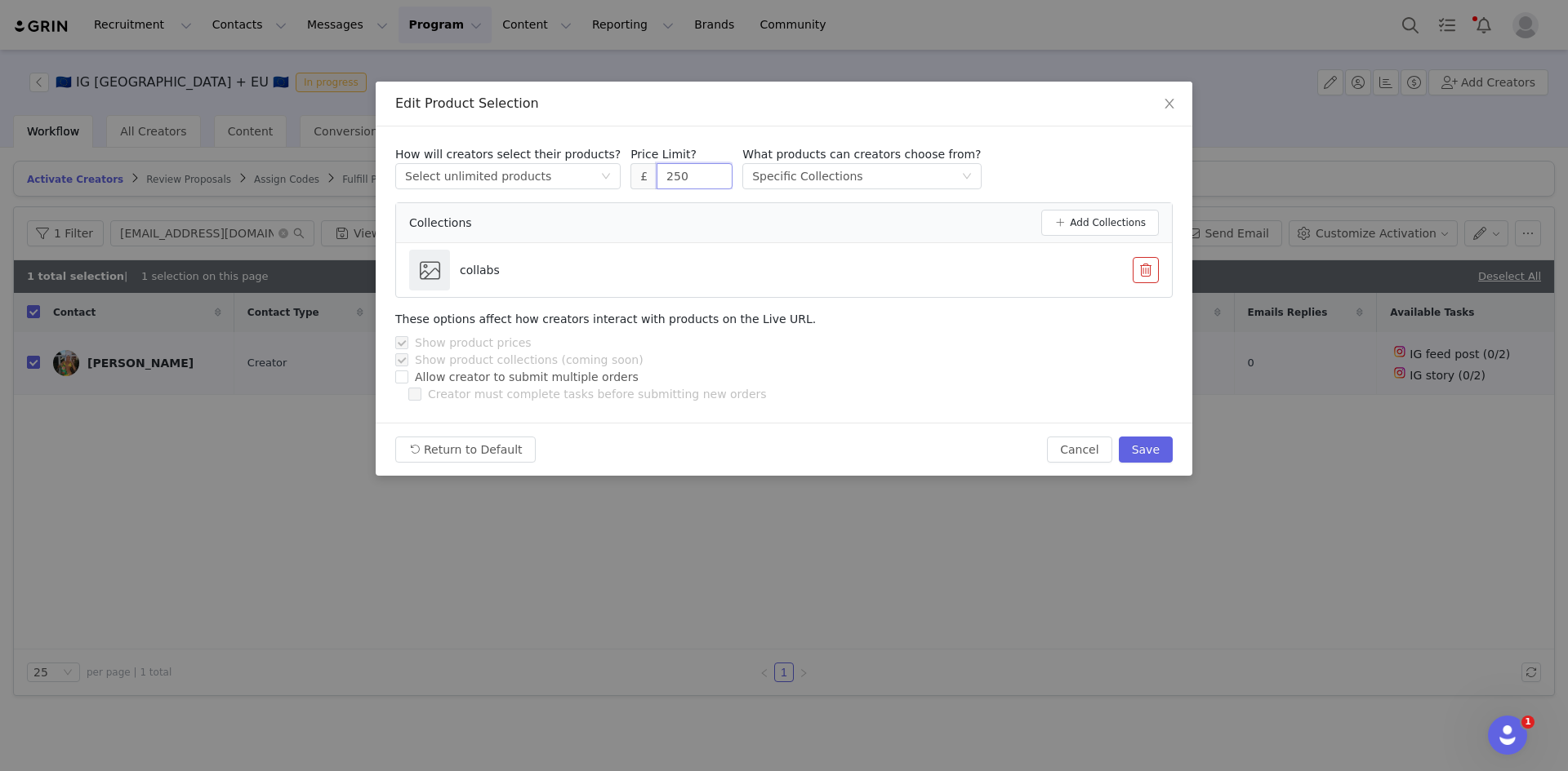
drag, startPoint x: 682, startPoint y: 178, endPoint x: 601, endPoint y: 183, distance: 81.2
click at [602, 183] on div "How will creators select their products? Select method Select unlimited product…" at bounding box center [784, 167] width 777 height 44
click at [1164, 450] on button "Save" at bounding box center [1145, 450] width 54 height 26
type input "250"
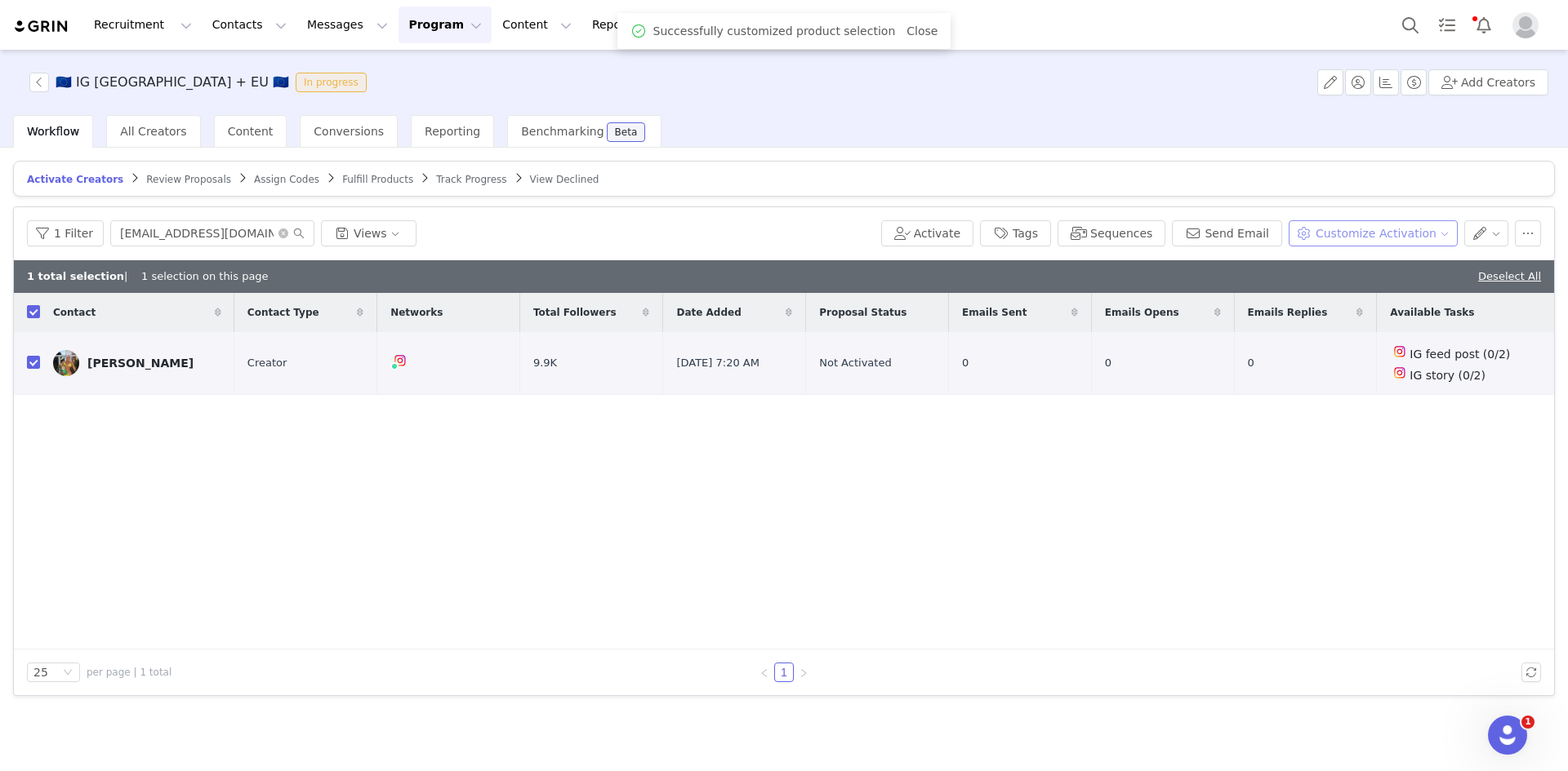
click at [1411, 231] on button "Customize Activation" at bounding box center [1373, 233] width 169 height 26
click at [1390, 285] on span "Edit Available Tasks" at bounding box center [1389, 291] width 112 height 18
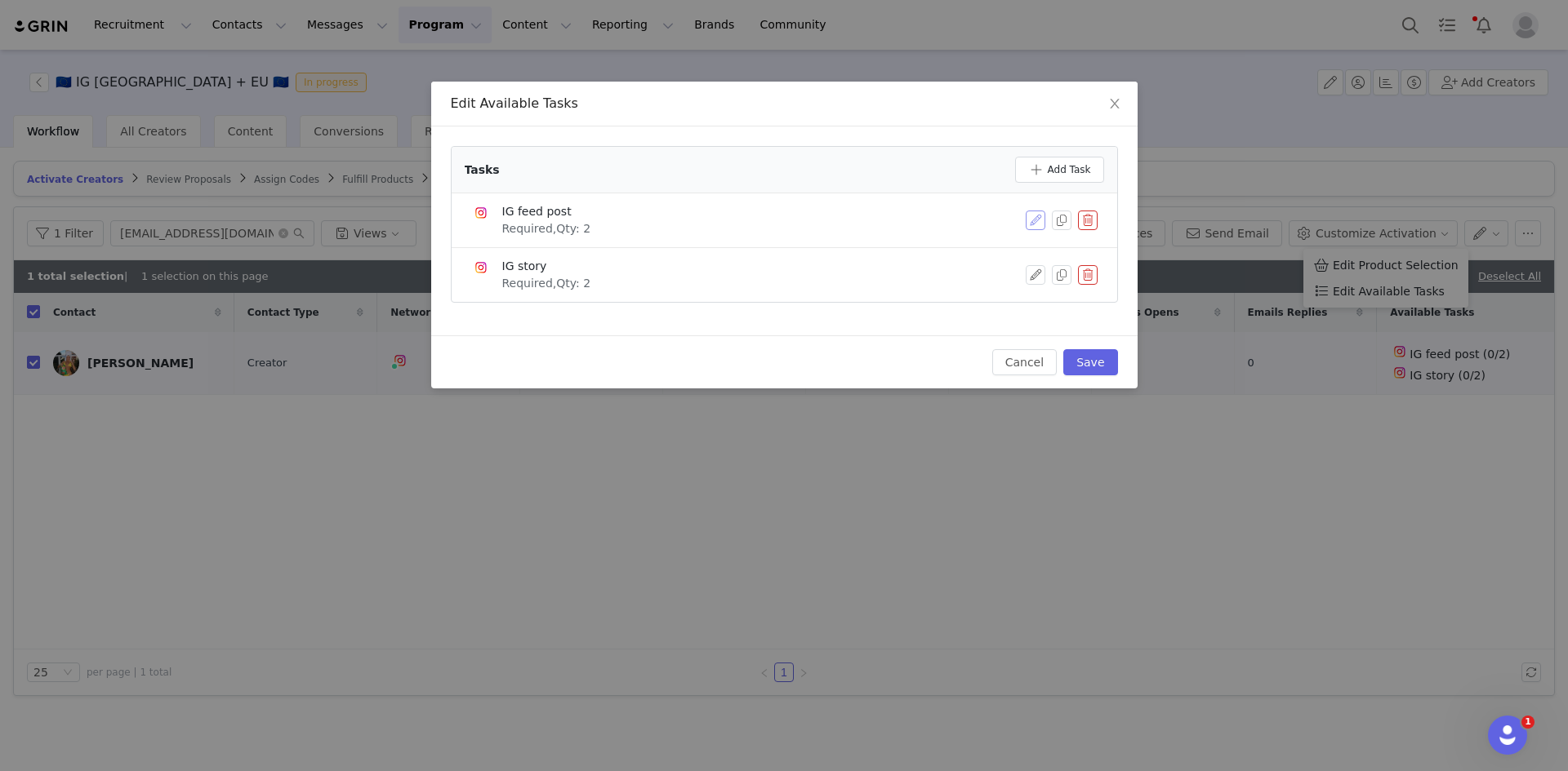
click at [1041, 223] on button "button" at bounding box center [1034, 220] width 20 height 20
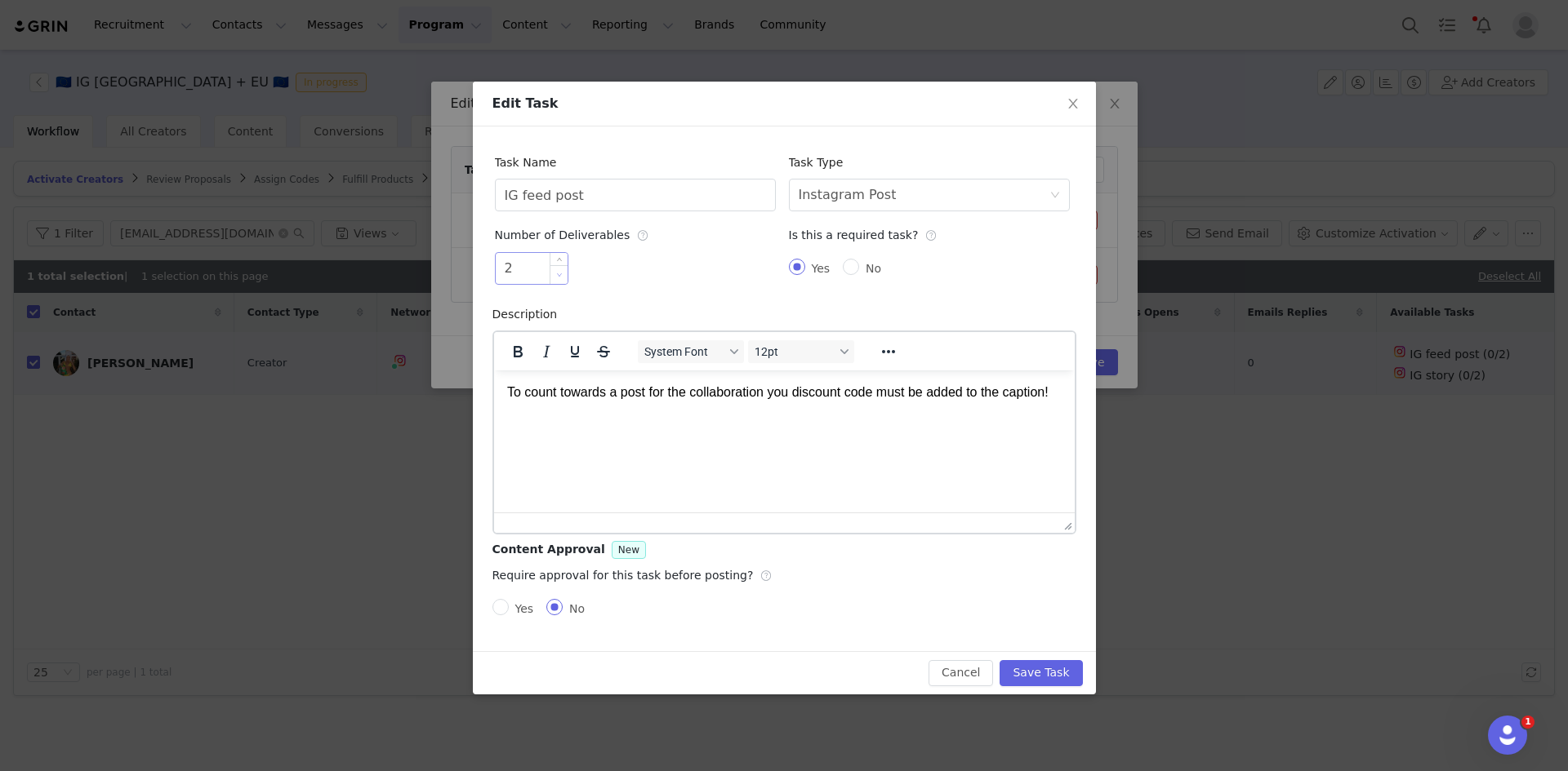
type input "1"
click at [560, 280] on span "Decrease Value" at bounding box center [559, 274] width 17 height 19
click at [1031, 668] on button "Save Task" at bounding box center [1040, 673] width 83 height 26
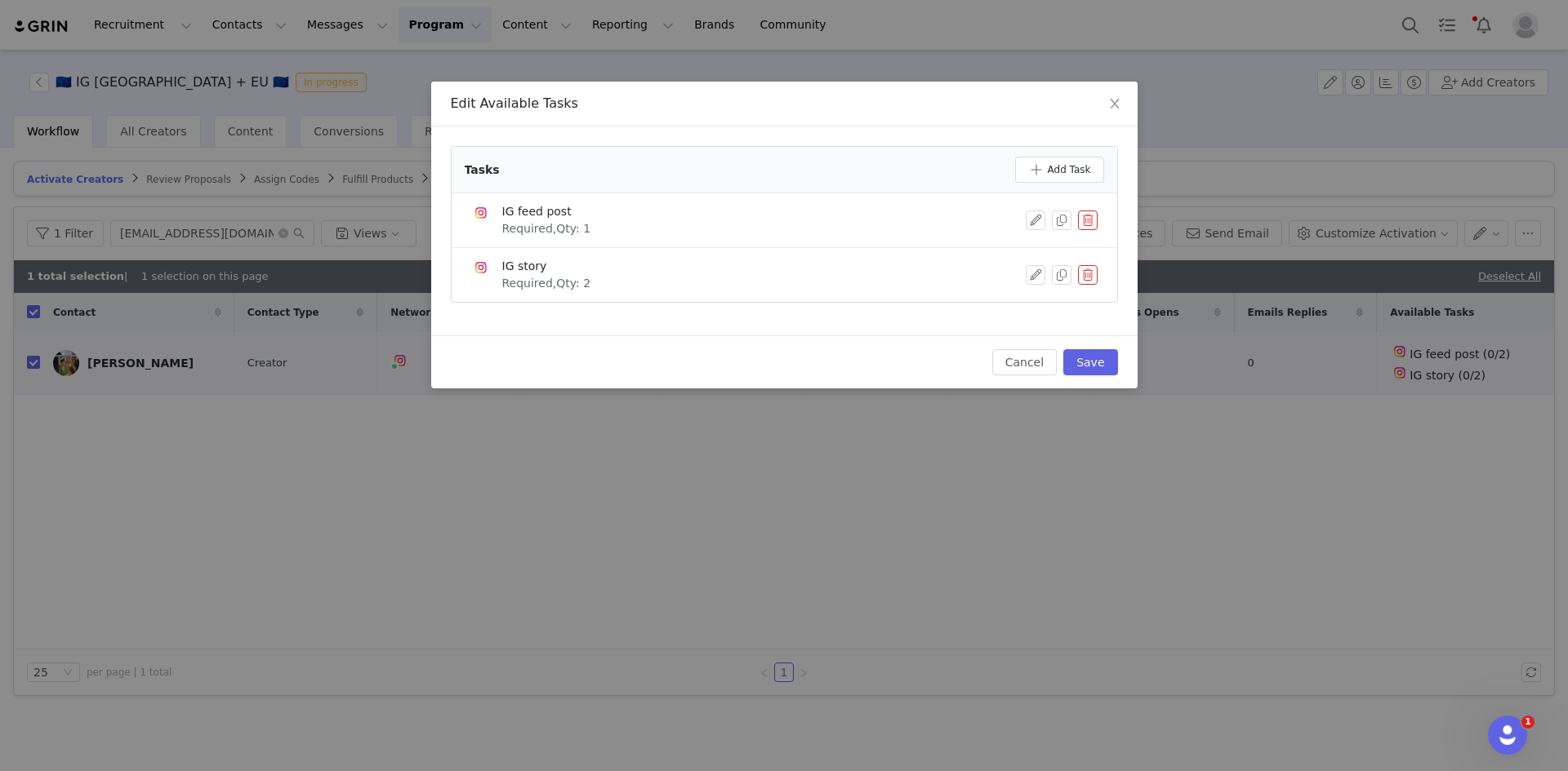
click at [1074, 346] on div "Cancel Save" at bounding box center [784, 361] width 706 height 53
click at [1081, 357] on button "Save" at bounding box center [1090, 362] width 54 height 26
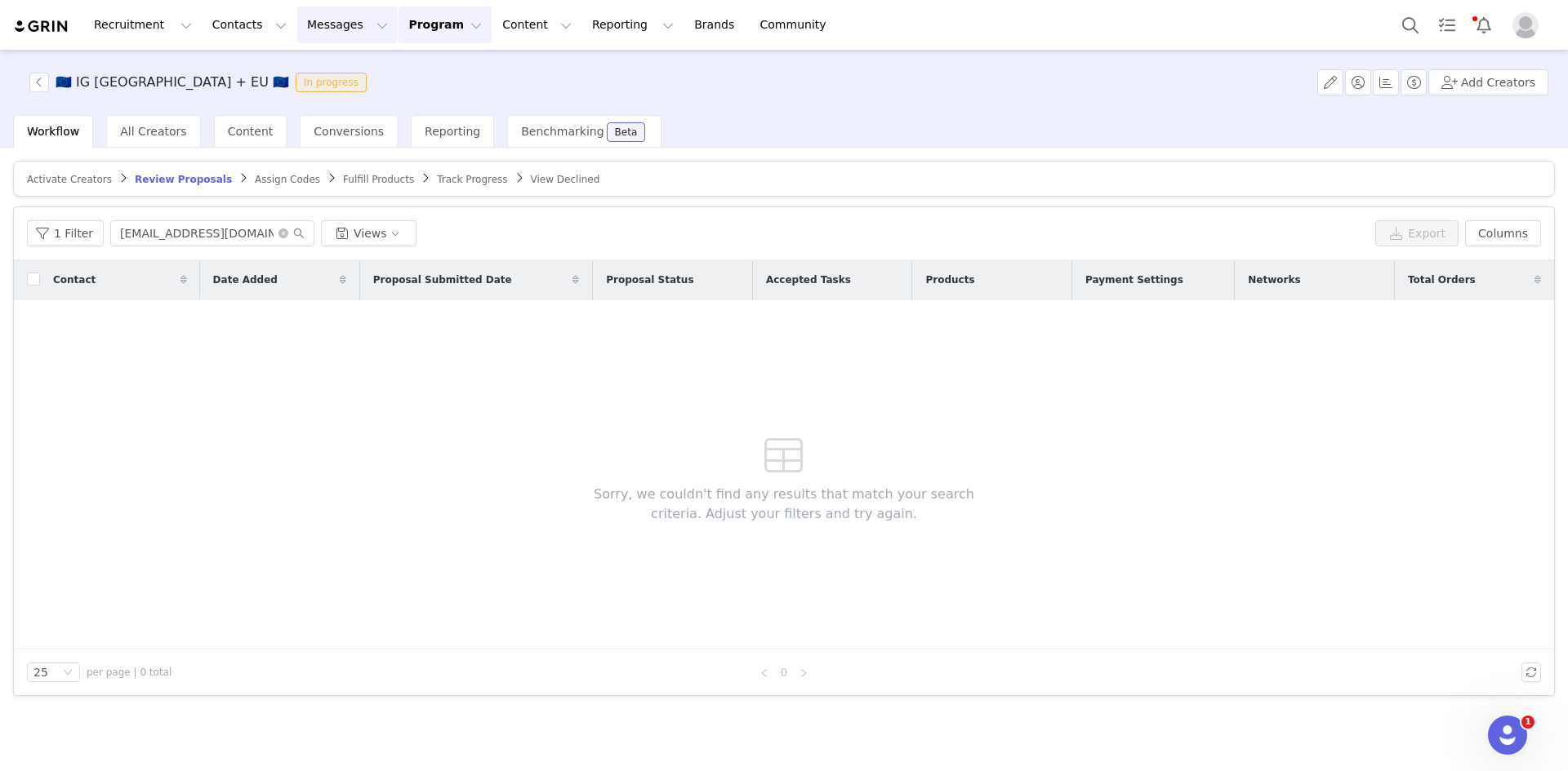
click at [312, 20] on button "Messages Messages" at bounding box center [348, 25] width 100 height 37
click at [399, 21] on button "Program Program" at bounding box center [445, 25] width 93 height 37
click at [400, 72] on p "Activations" at bounding box center [403, 72] width 63 height 17
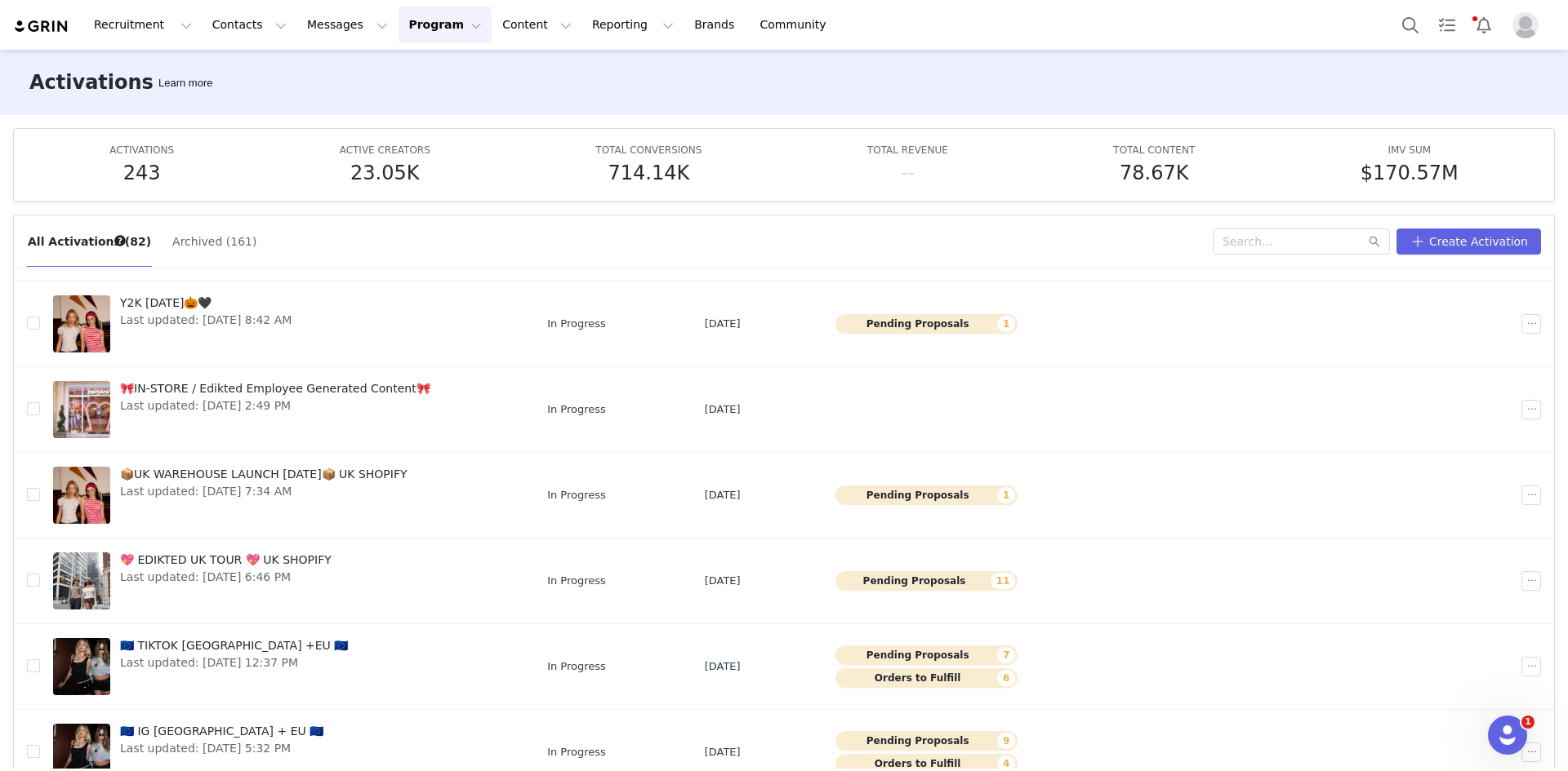
scroll to position [86, 0]
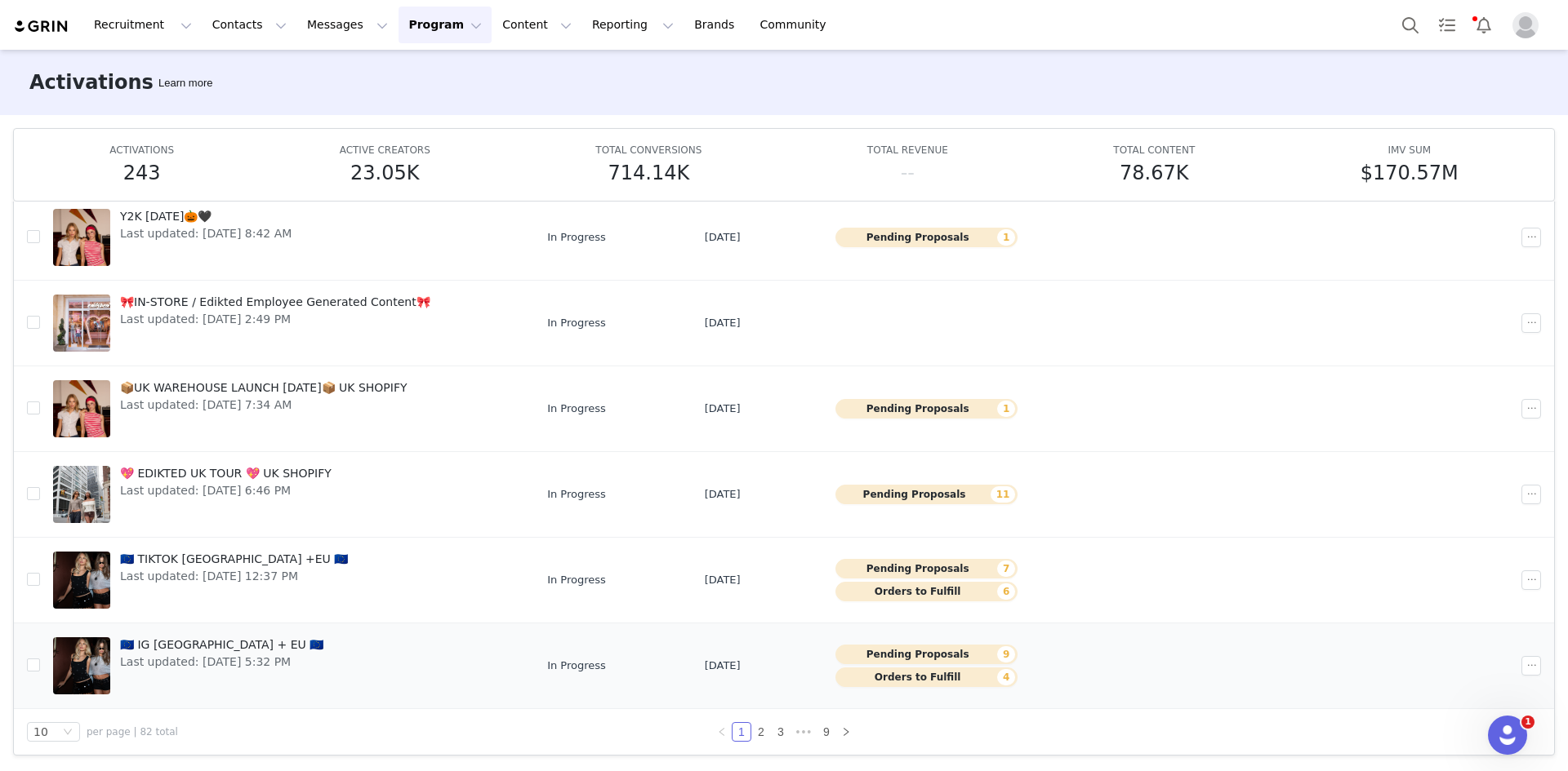
click at [144, 641] on span "🇪🇺 IG UK + EU 🇪🇺" at bounding box center [221, 645] width 204 height 17
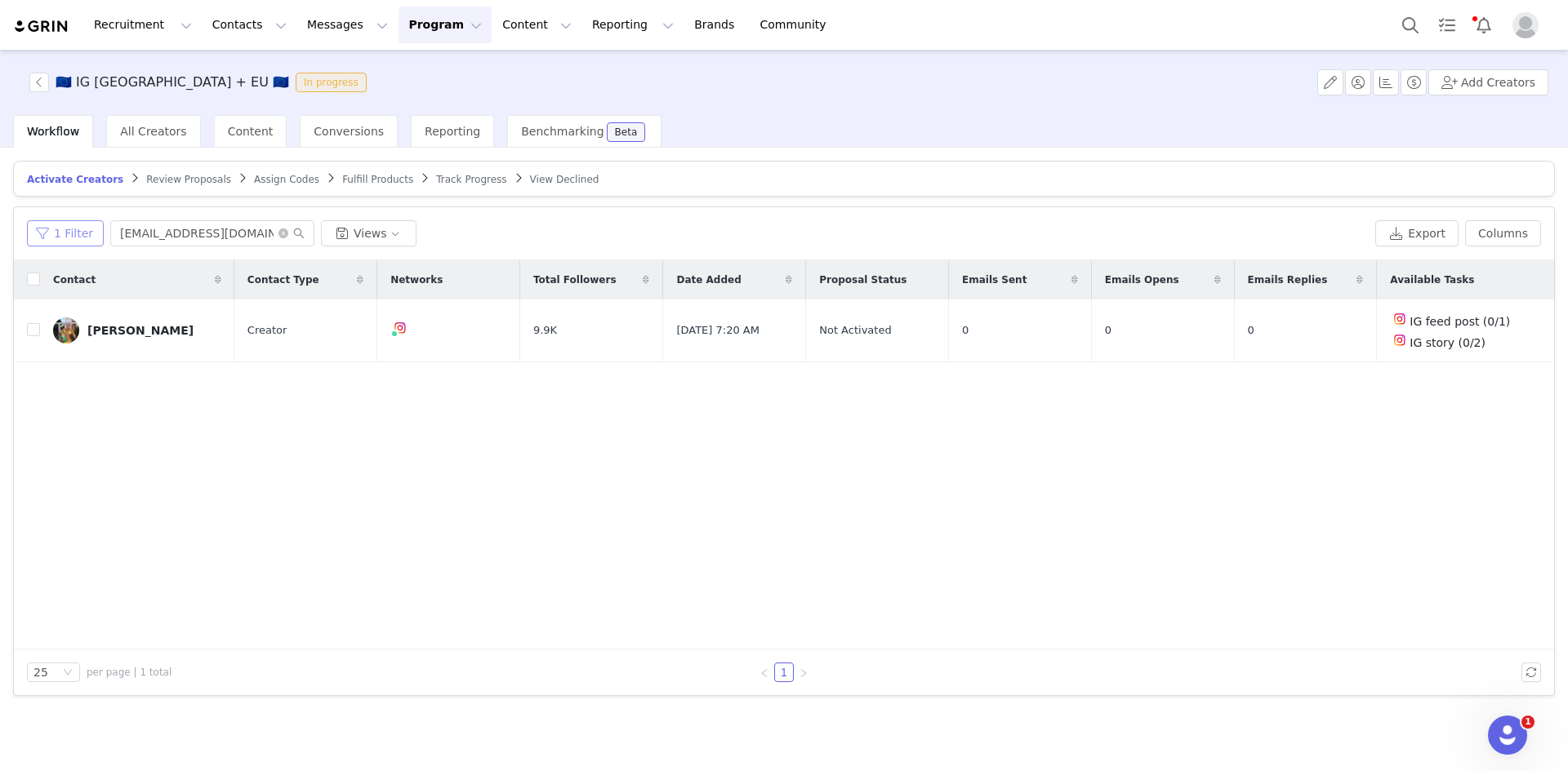
click at [53, 226] on button "1 Filter" at bounding box center [65, 233] width 77 height 26
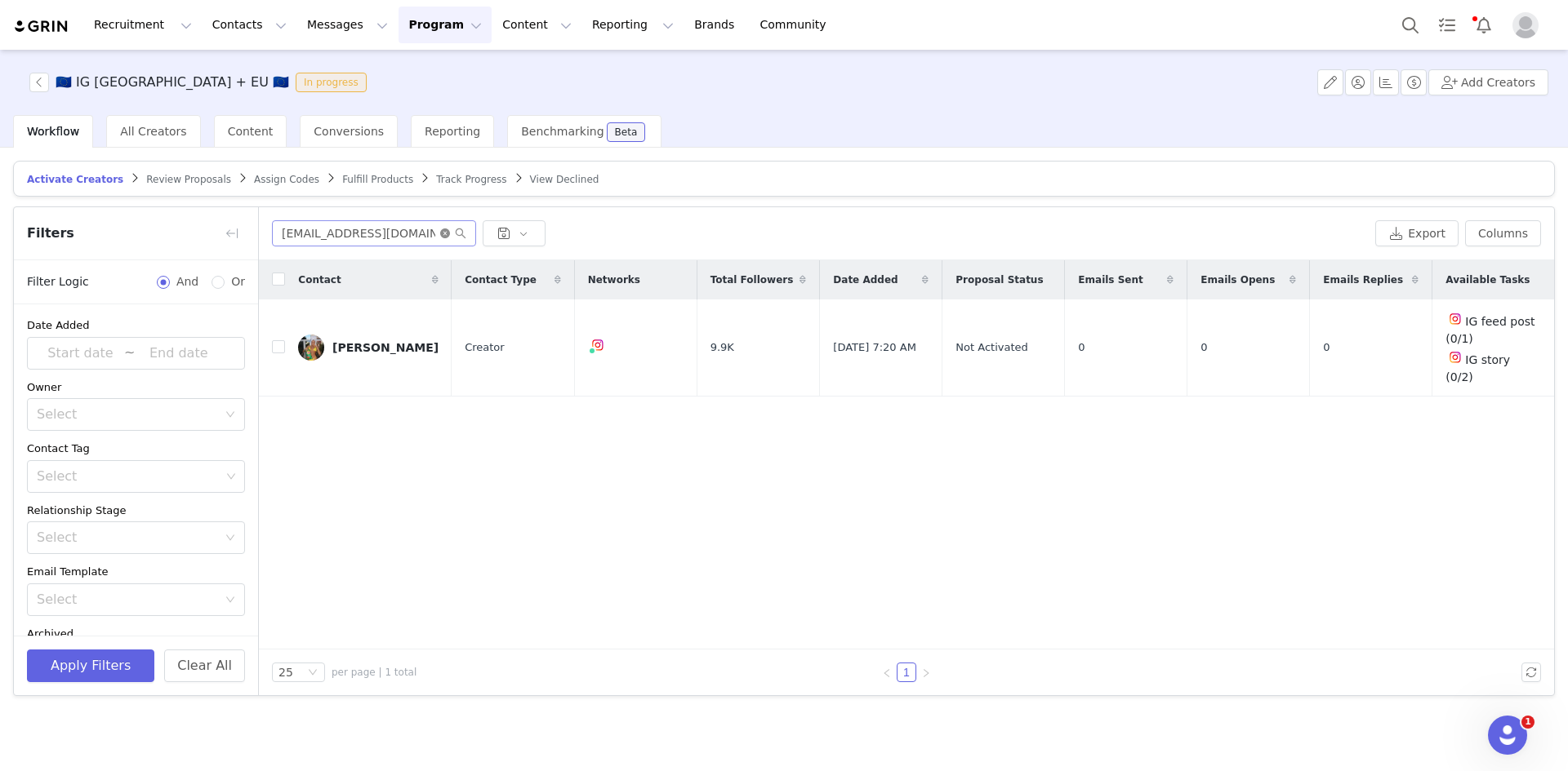
click at [446, 231] on icon "icon: close-circle" at bounding box center [444, 233] width 10 height 10
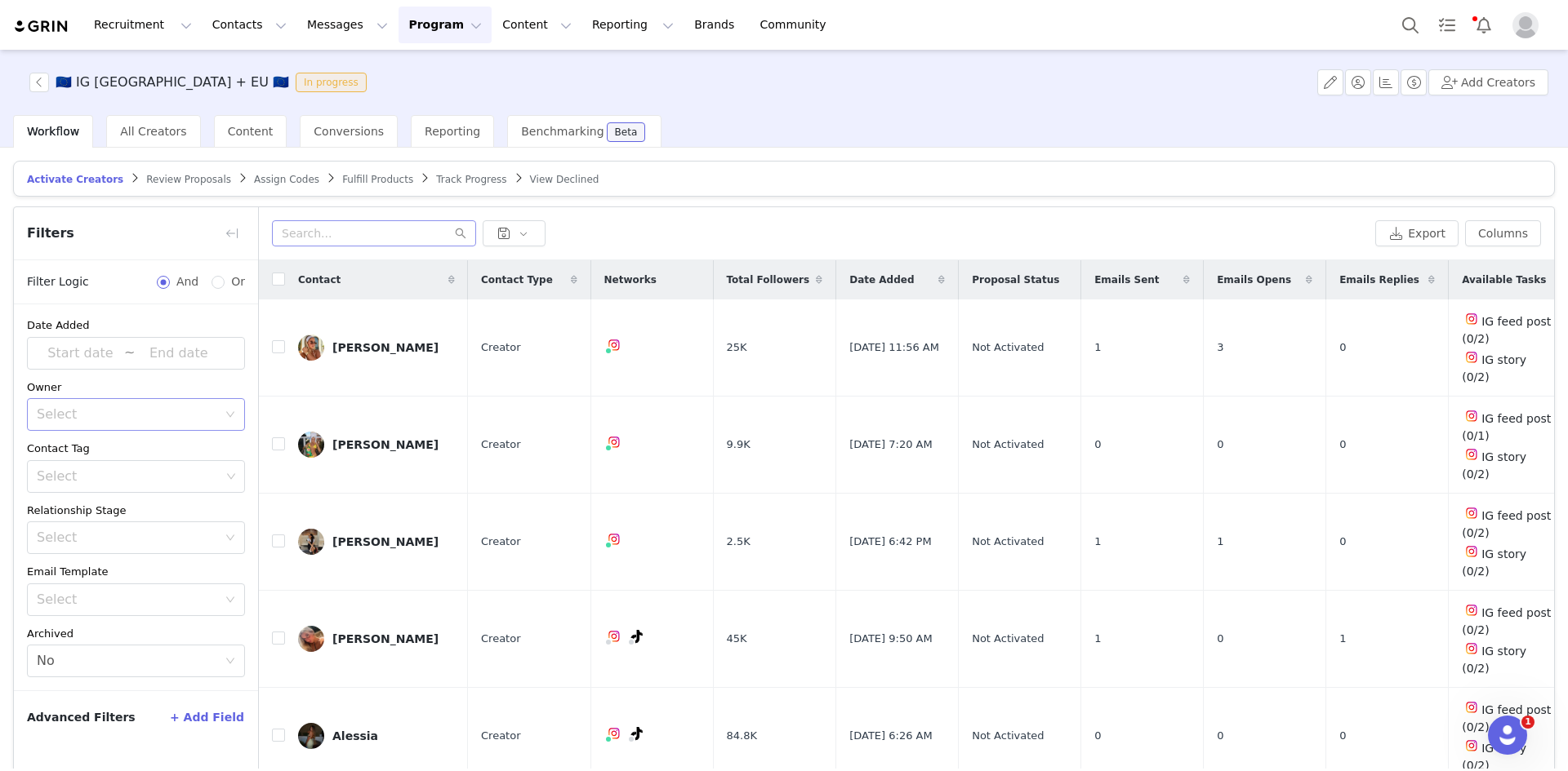
click at [115, 416] on div "Select" at bounding box center [127, 414] width 180 height 17
click at [134, 409] on div "Select" at bounding box center [127, 414] width 180 height 17
click at [143, 477] on div "Select" at bounding box center [129, 477] width 184 height 17
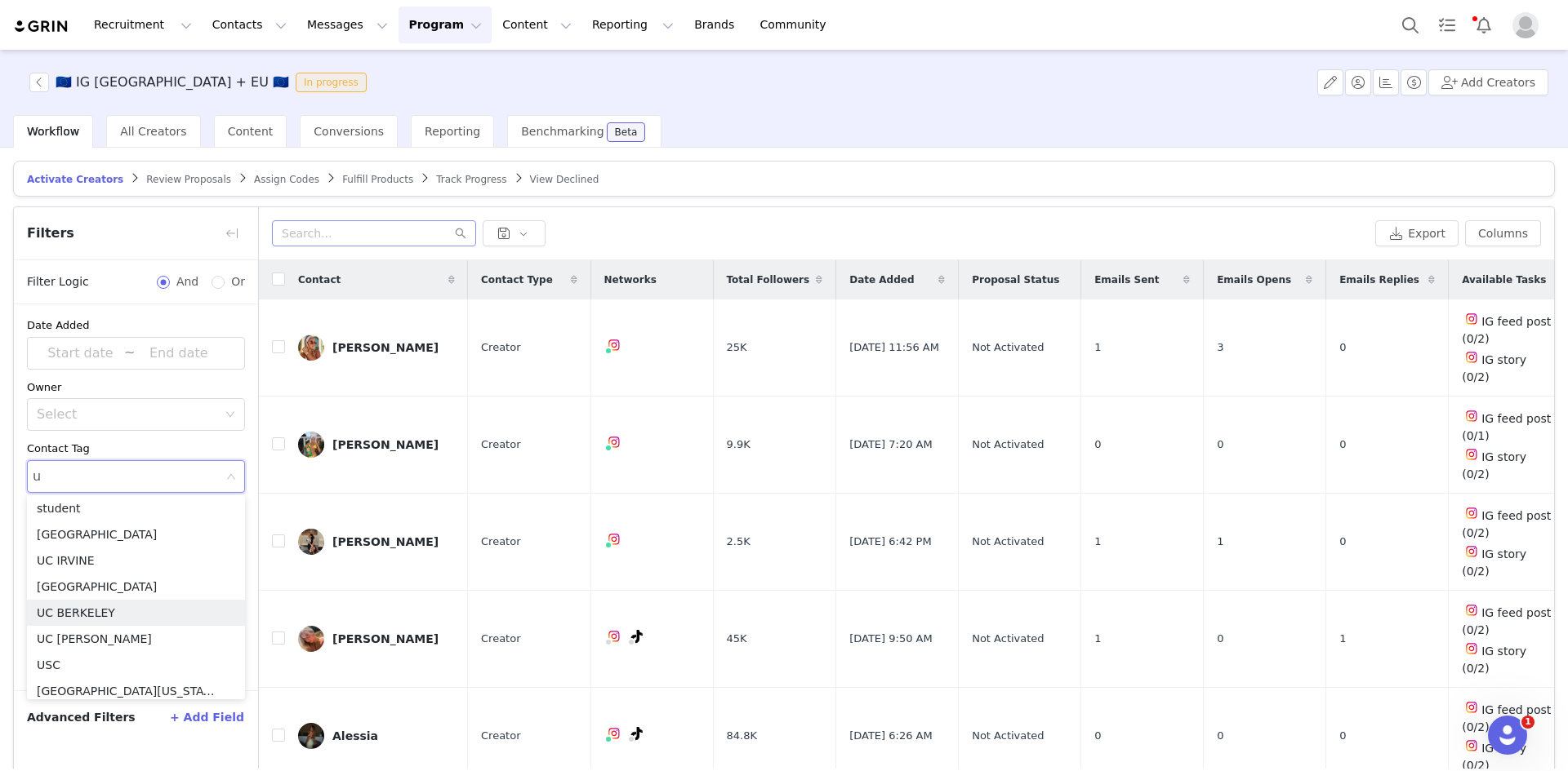
type input "uk"
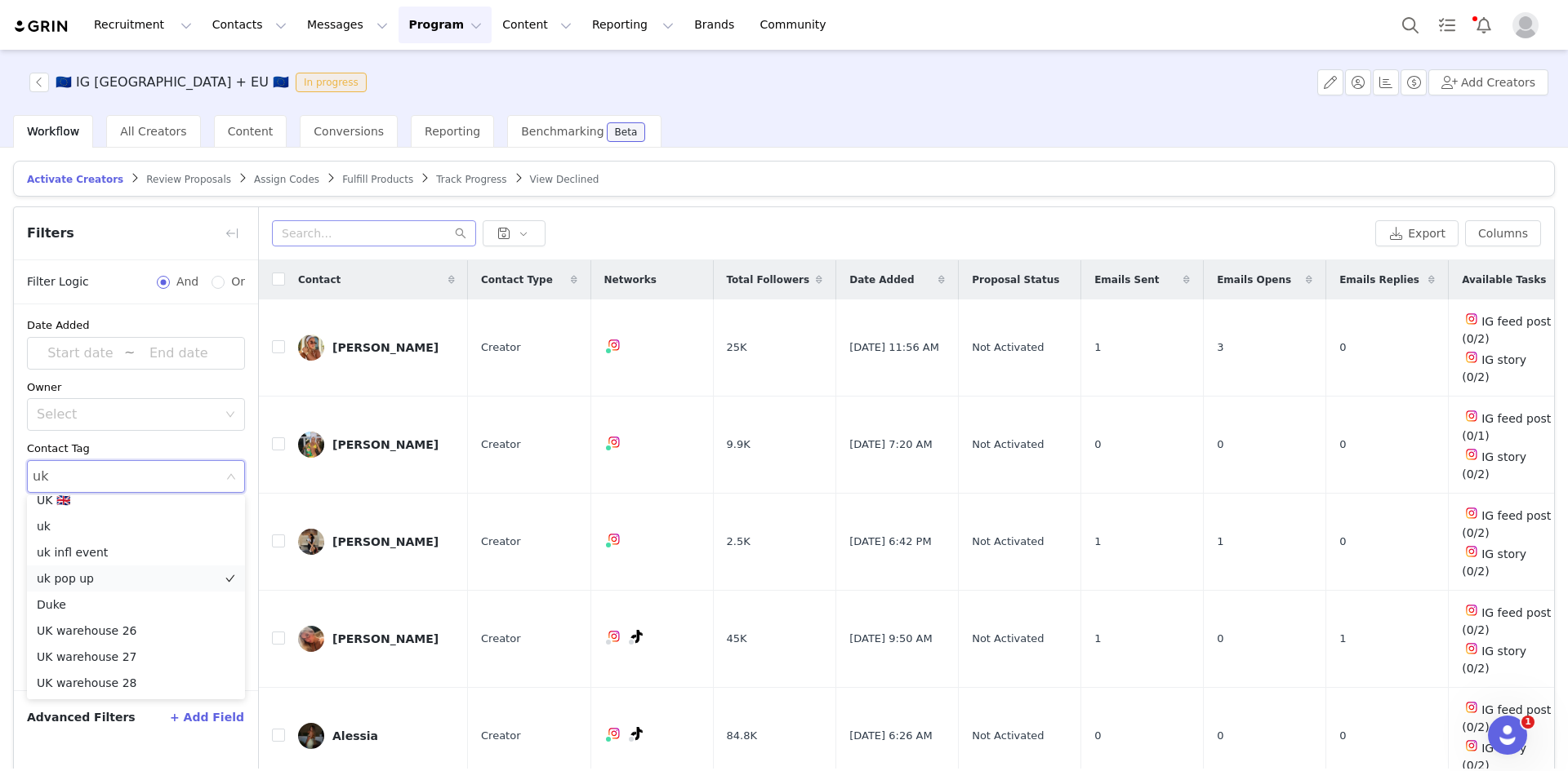
scroll to position [0, 0]
click at [86, 505] on li "UK 🇬🇧" at bounding box center [136, 512] width 218 height 26
type input "uk"
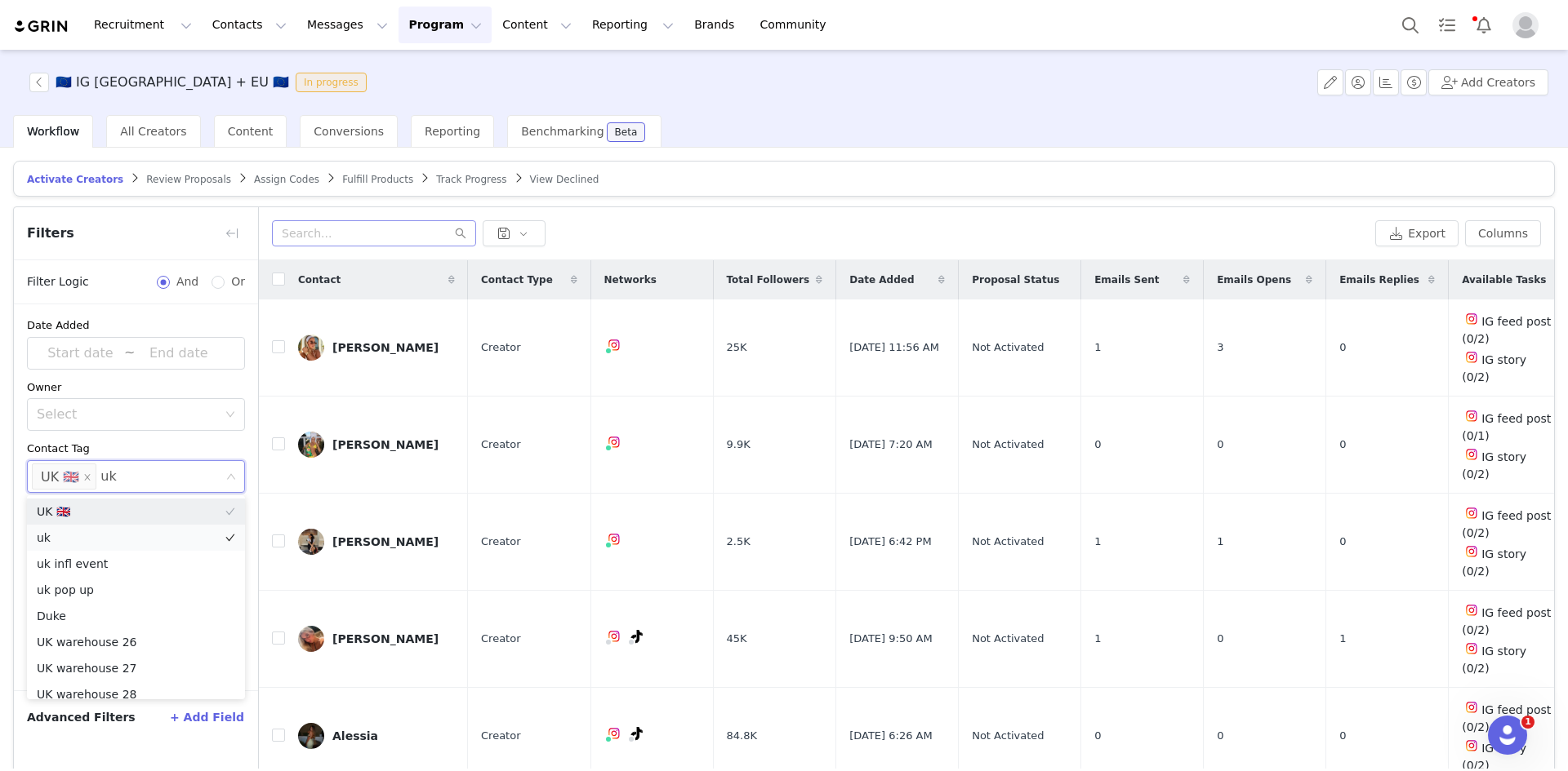
click at [50, 538] on li "uk" at bounding box center [136, 538] width 218 height 26
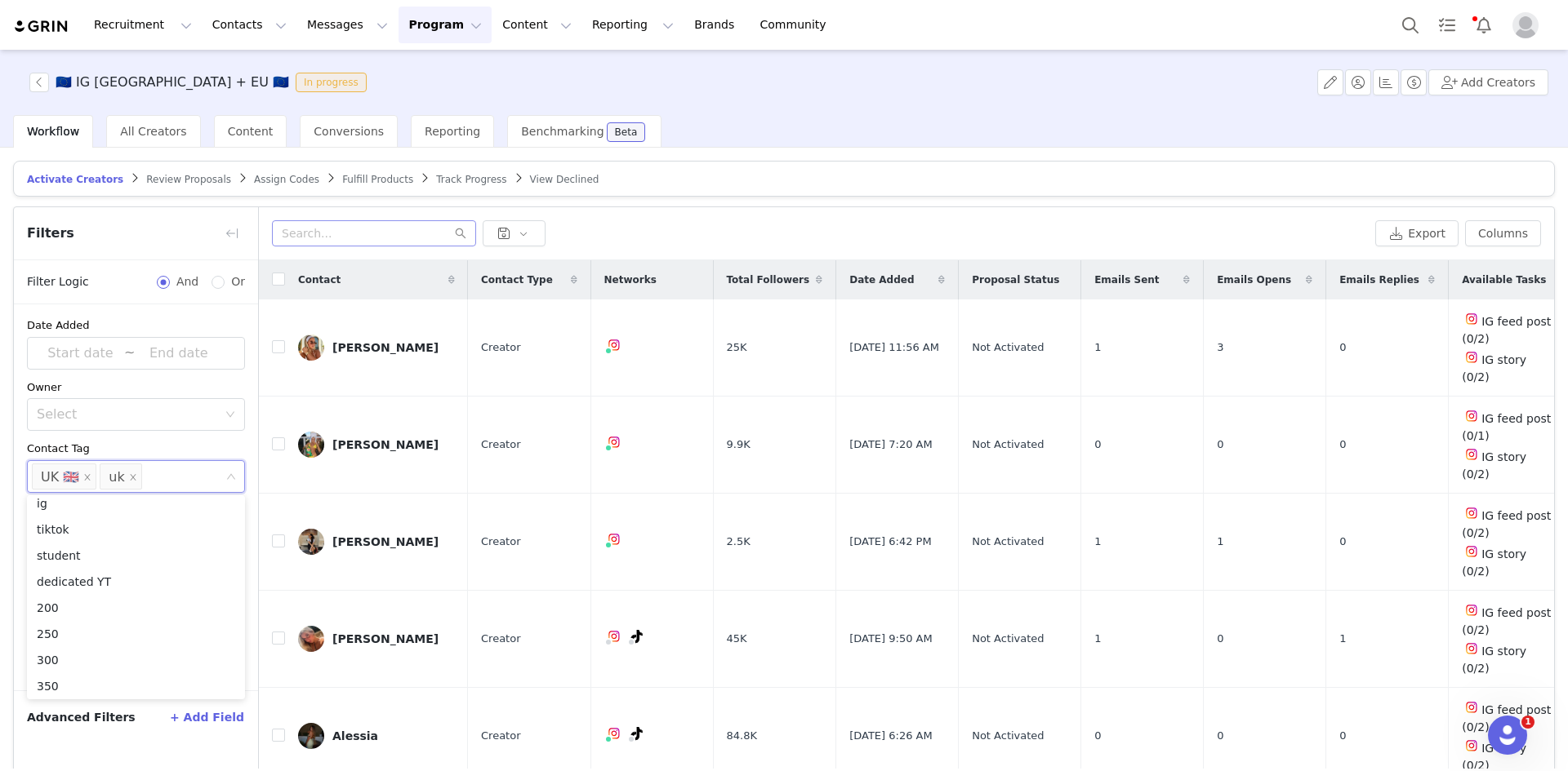
click at [226, 715] on button "+ Add Field" at bounding box center [207, 717] width 76 height 26
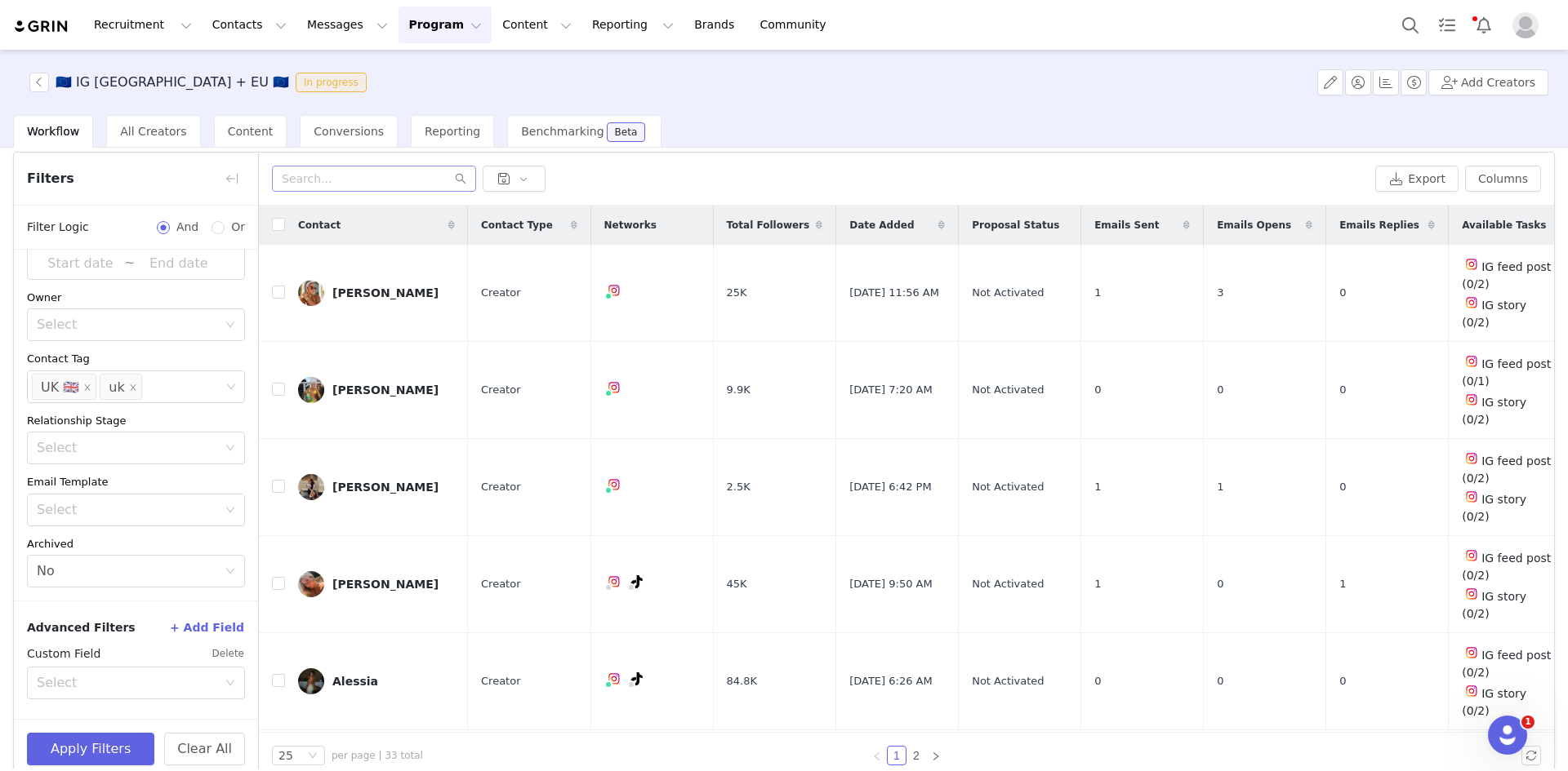
scroll to position [77, 0]
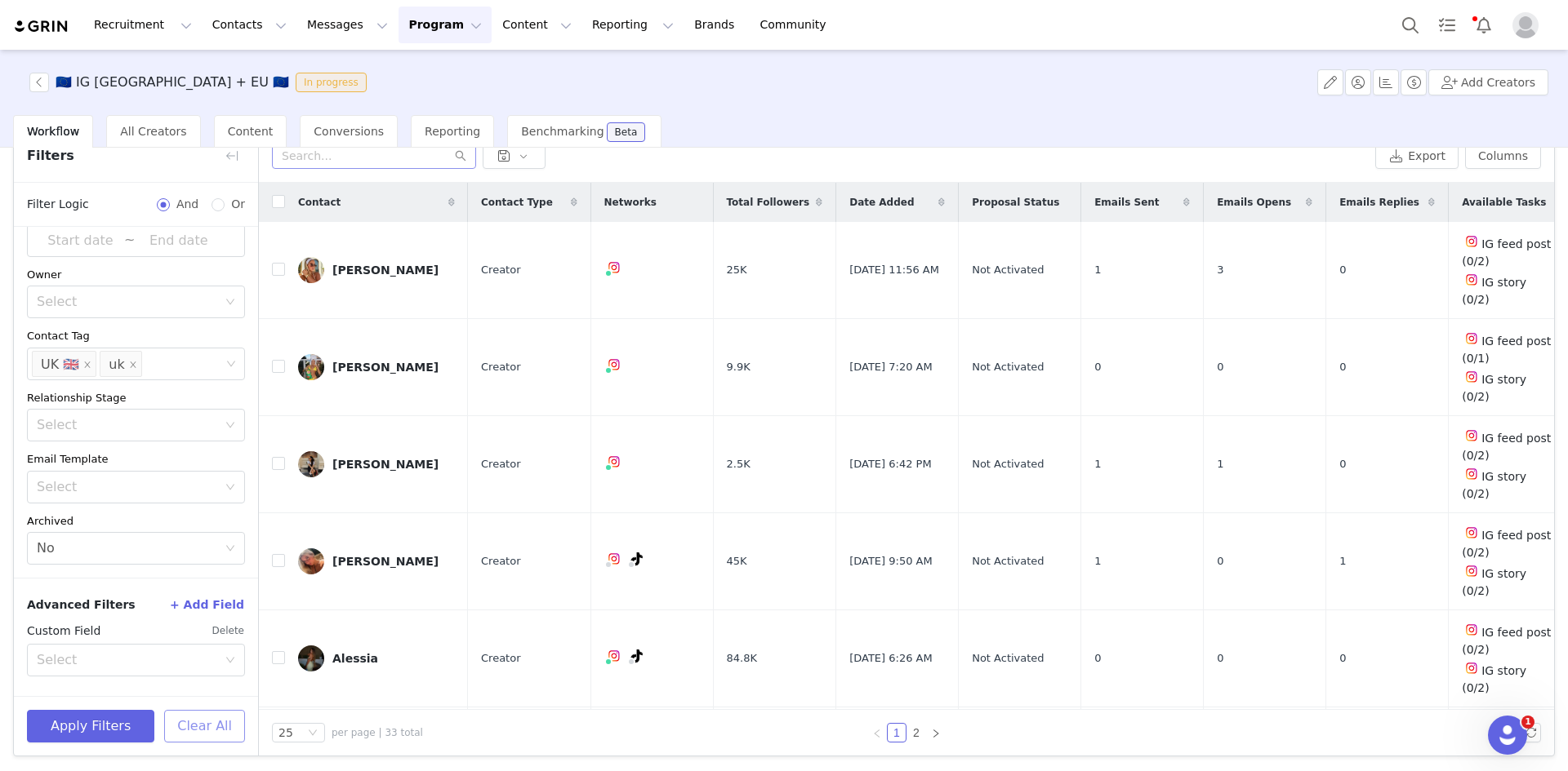
click at [198, 732] on button "Clear All" at bounding box center [204, 725] width 81 height 33
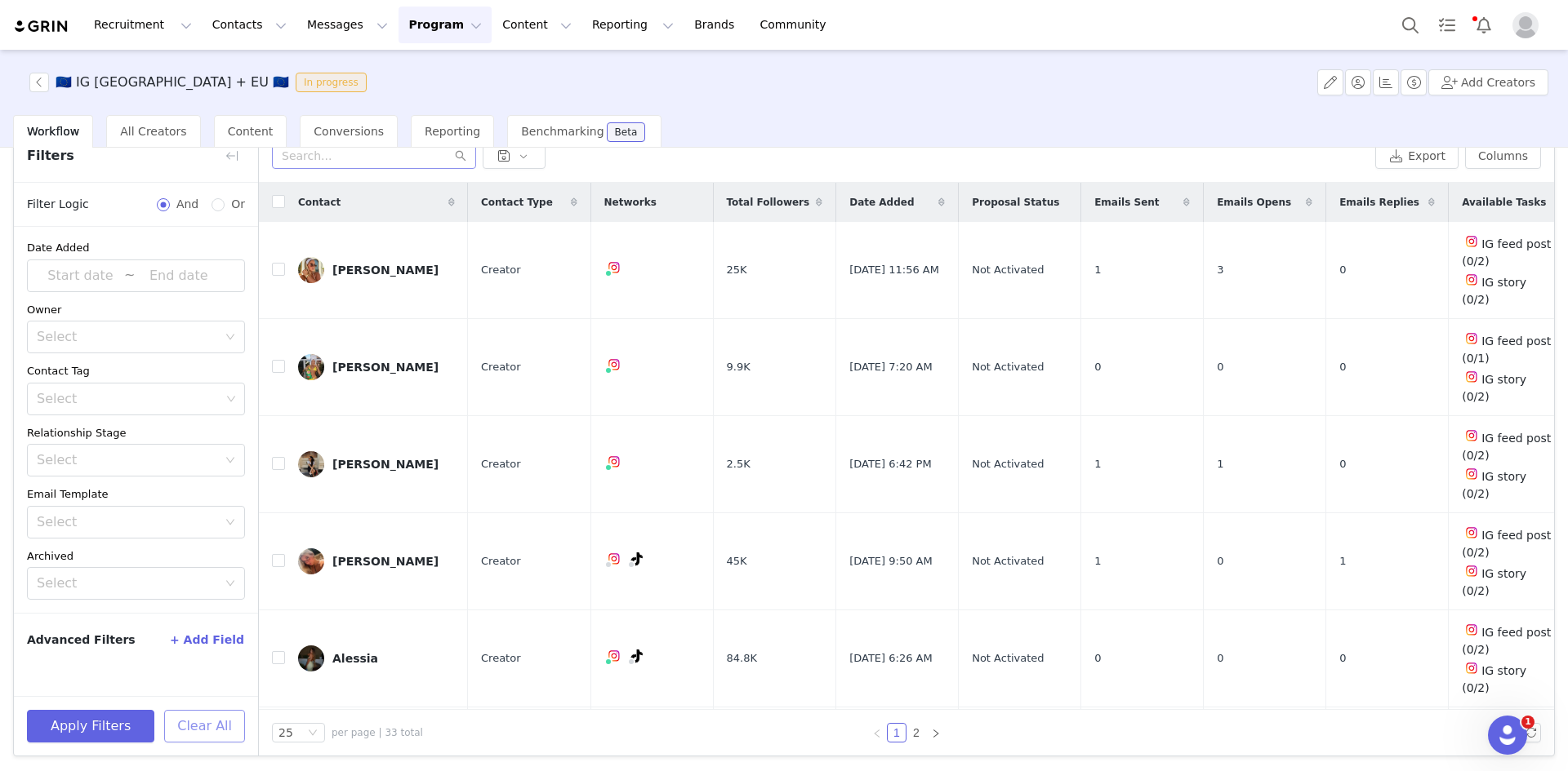
scroll to position [0, 0]
click at [1492, 158] on button "Columns" at bounding box center [1503, 156] width 76 height 26
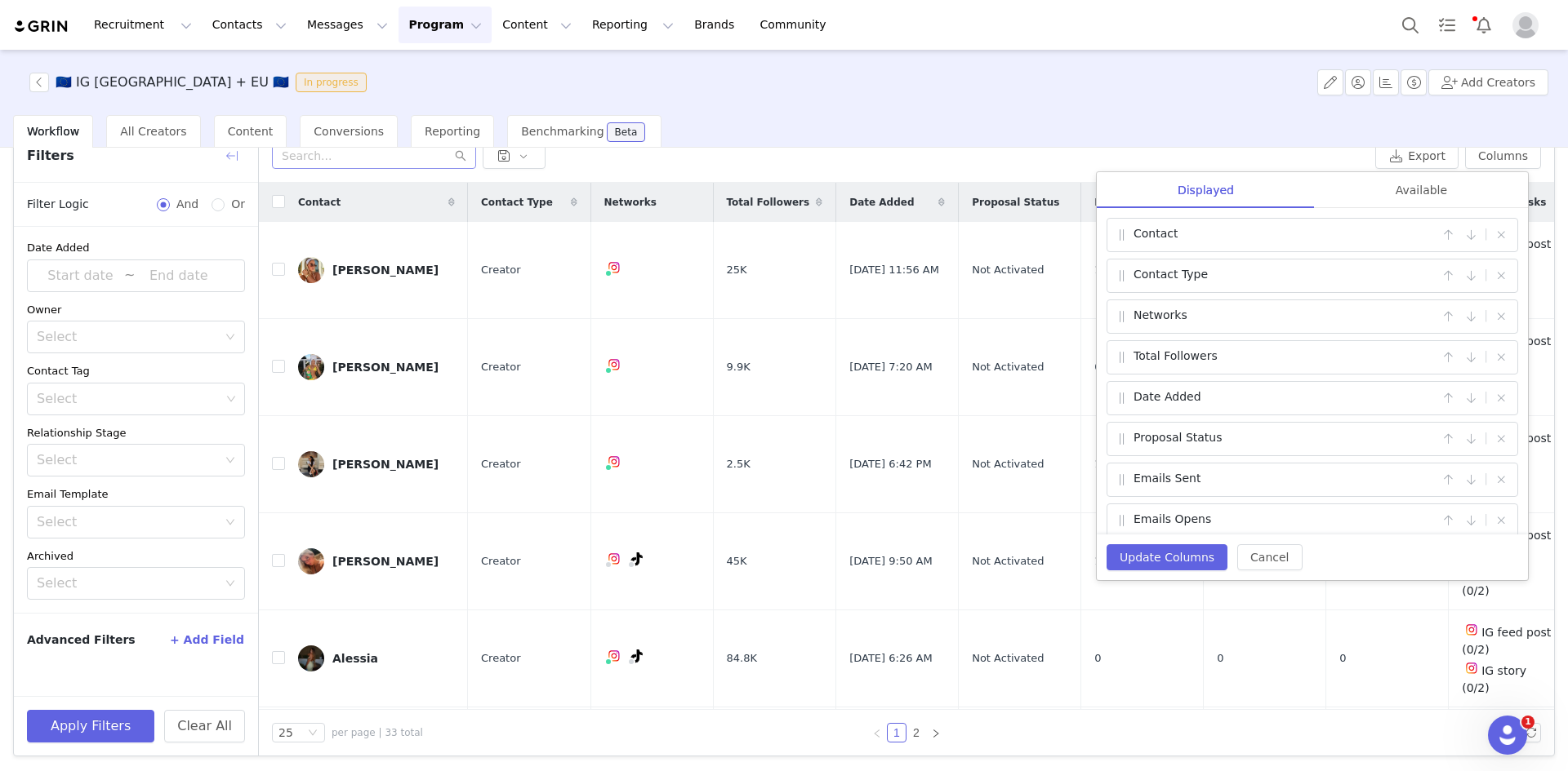
click at [225, 155] on button "button" at bounding box center [231, 156] width 26 height 26
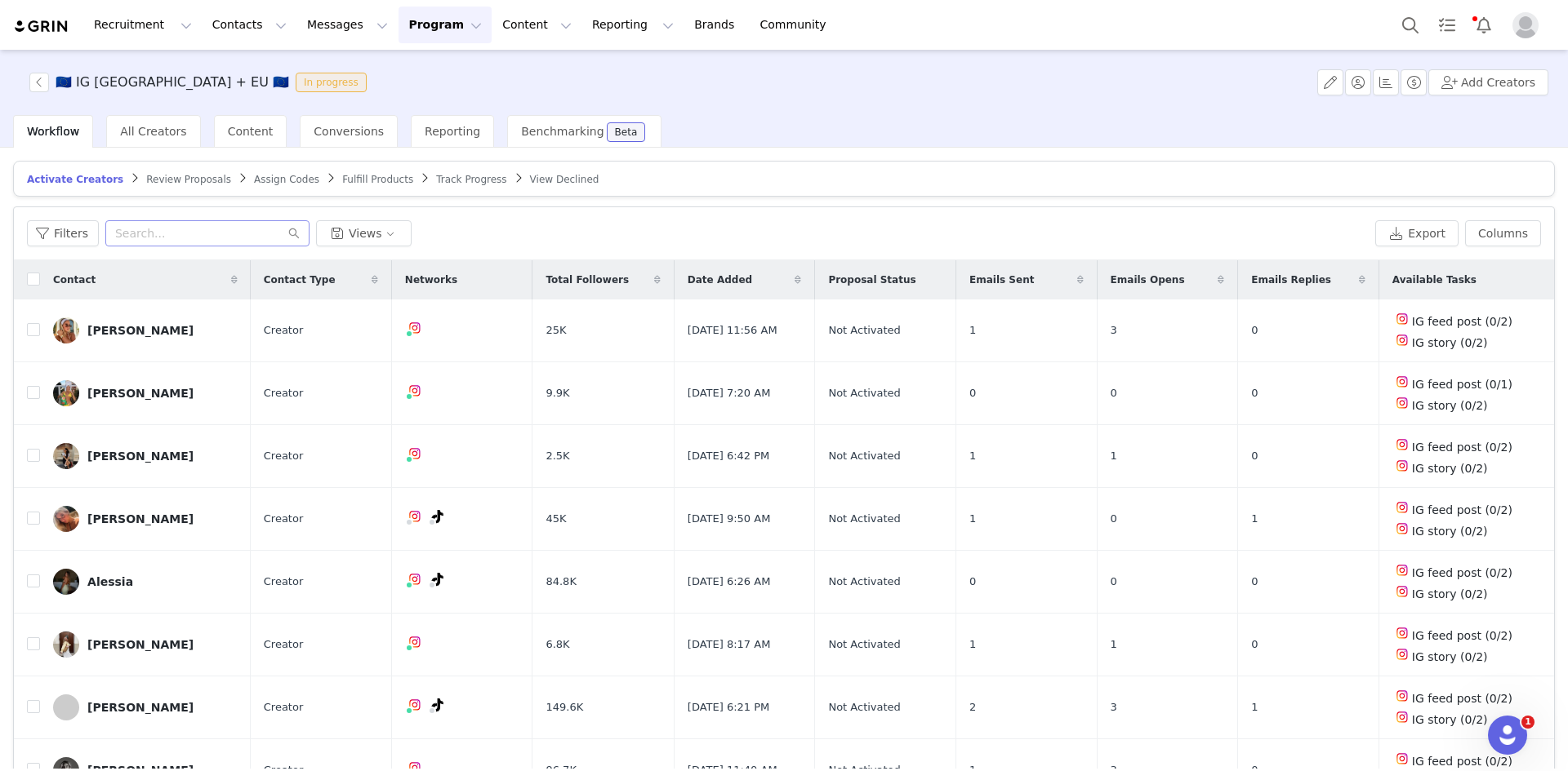
click at [158, 174] on span "Review Proposals" at bounding box center [188, 179] width 85 height 11
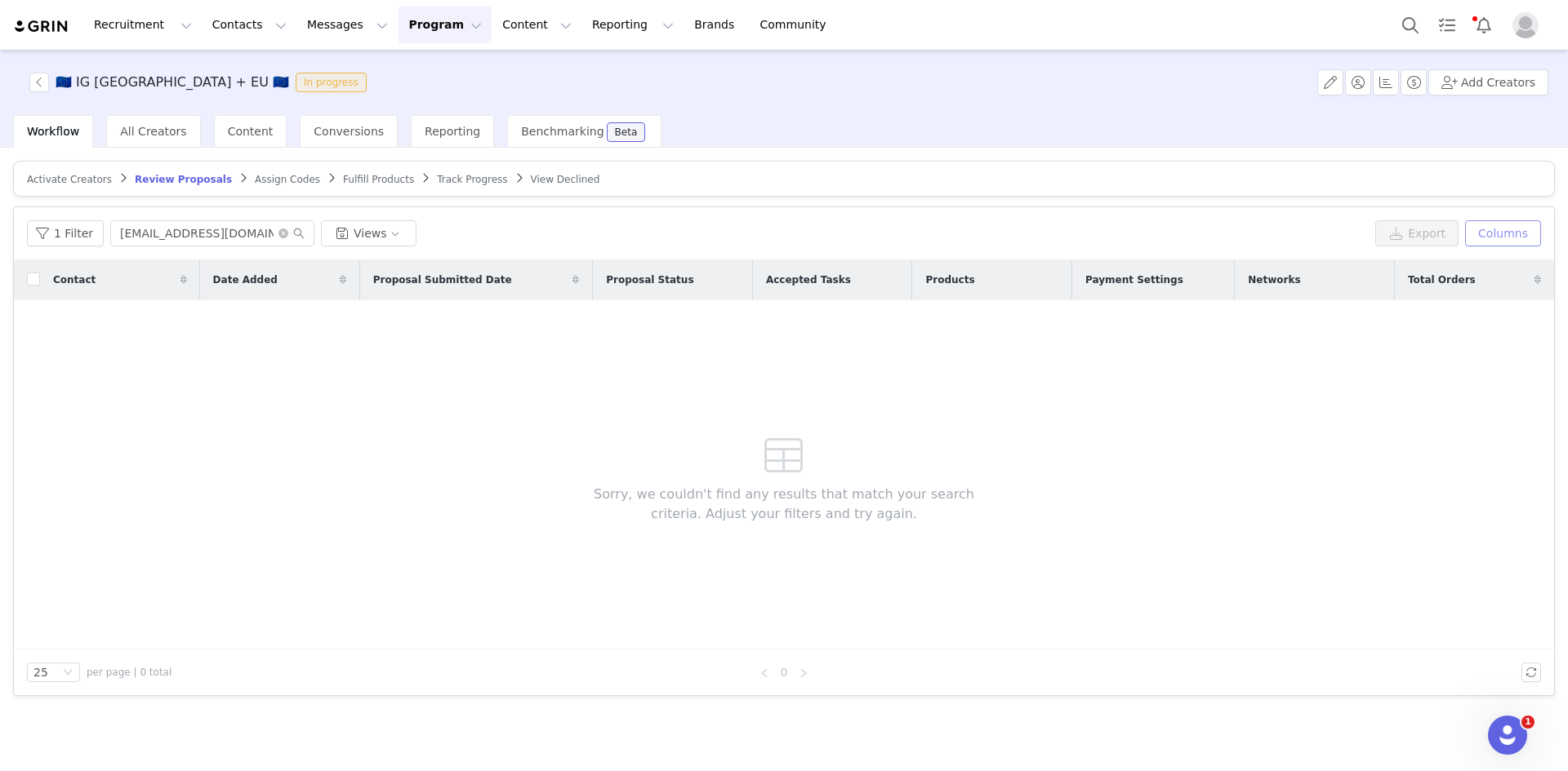
click at [1520, 232] on button "Columns" at bounding box center [1503, 233] width 76 height 26
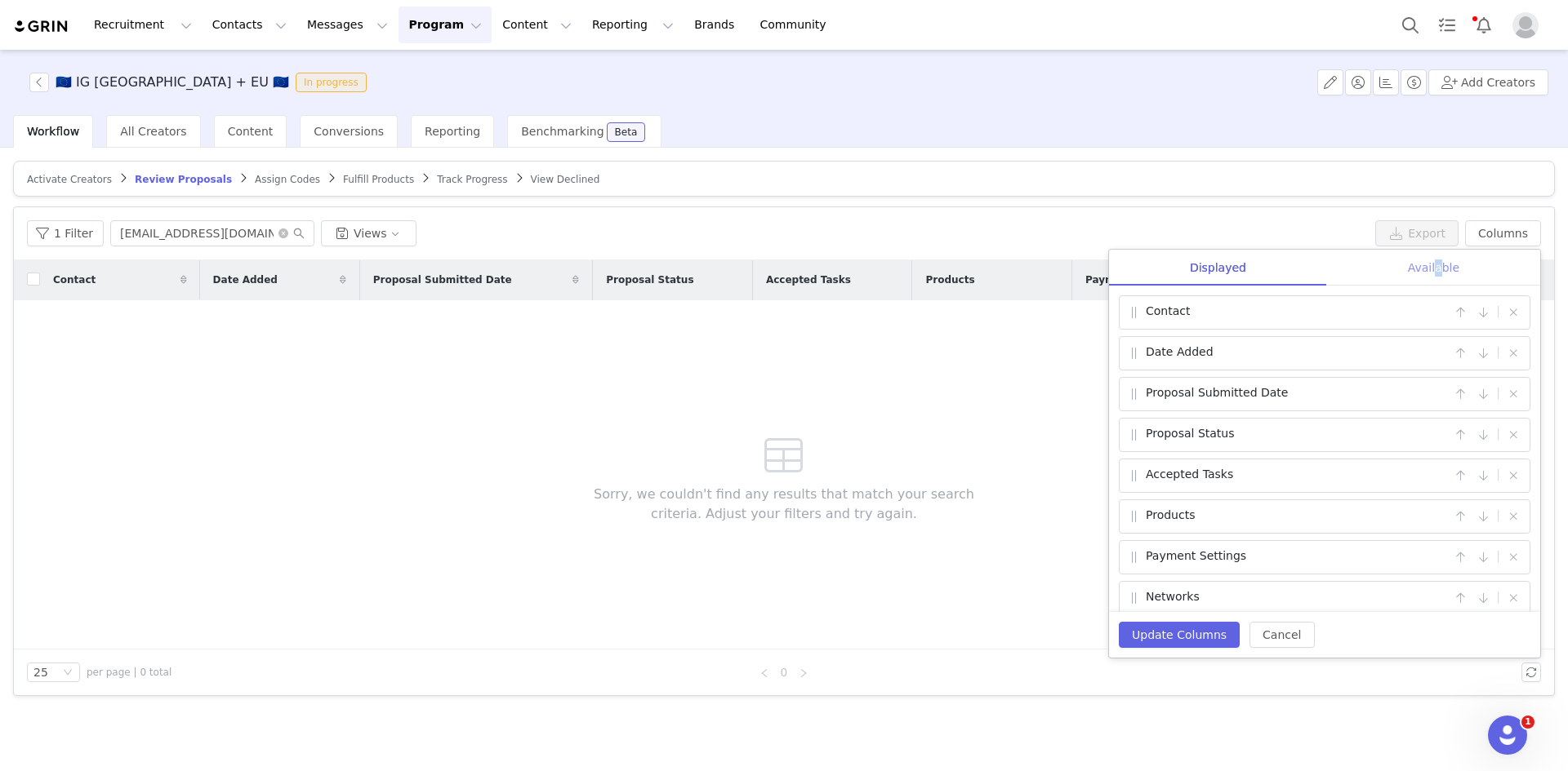
click at [1437, 272] on div "Available" at bounding box center [1432, 268] width 213 height 37
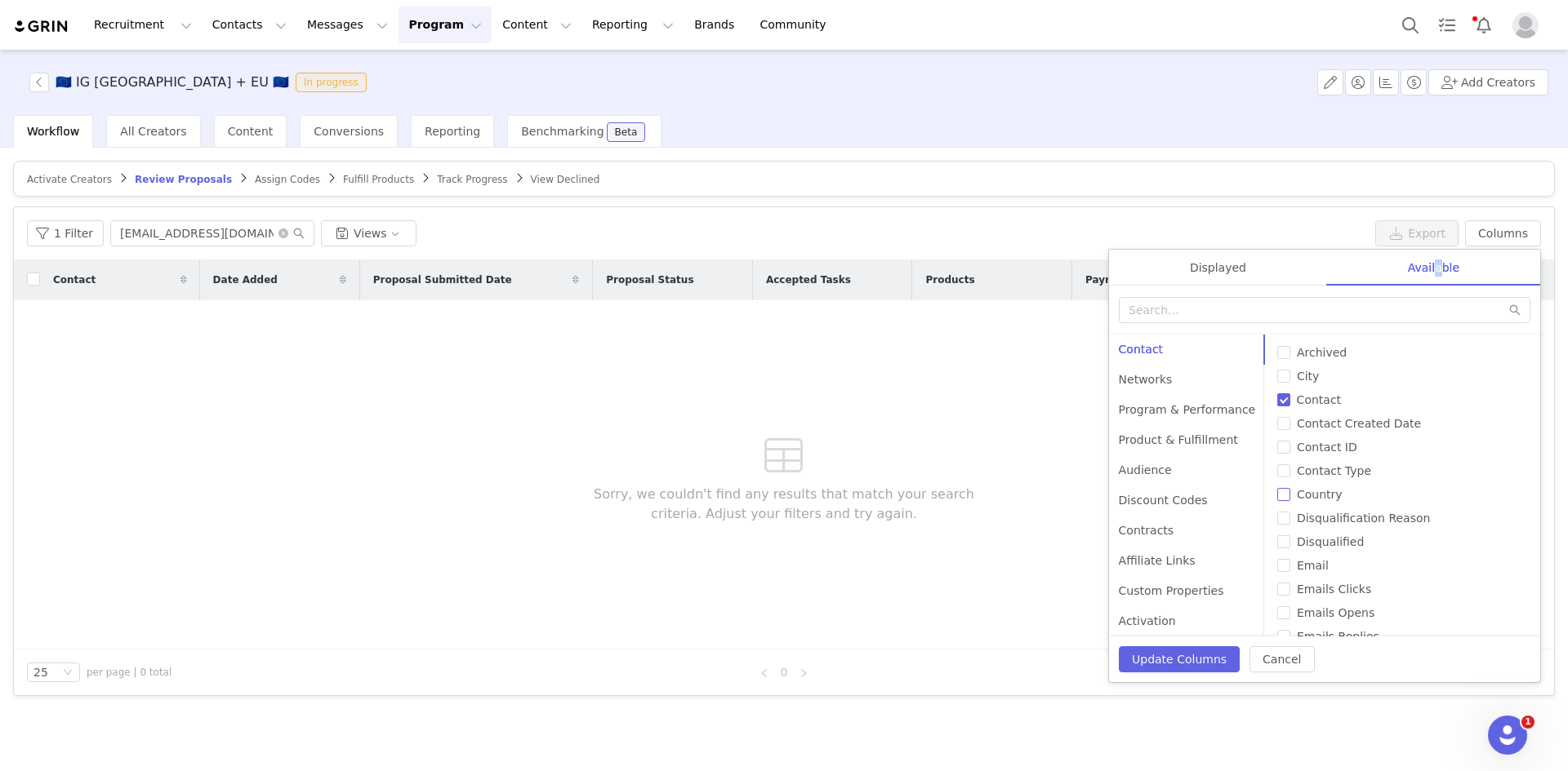
click at [1277, 494] on input "Country" at bounding box center [1284, 494] width 13 height 13
checkbox input "true"
click at [1145, 652] on button "Update Columns" at bounding box center [1179, 660] width 121 height 26
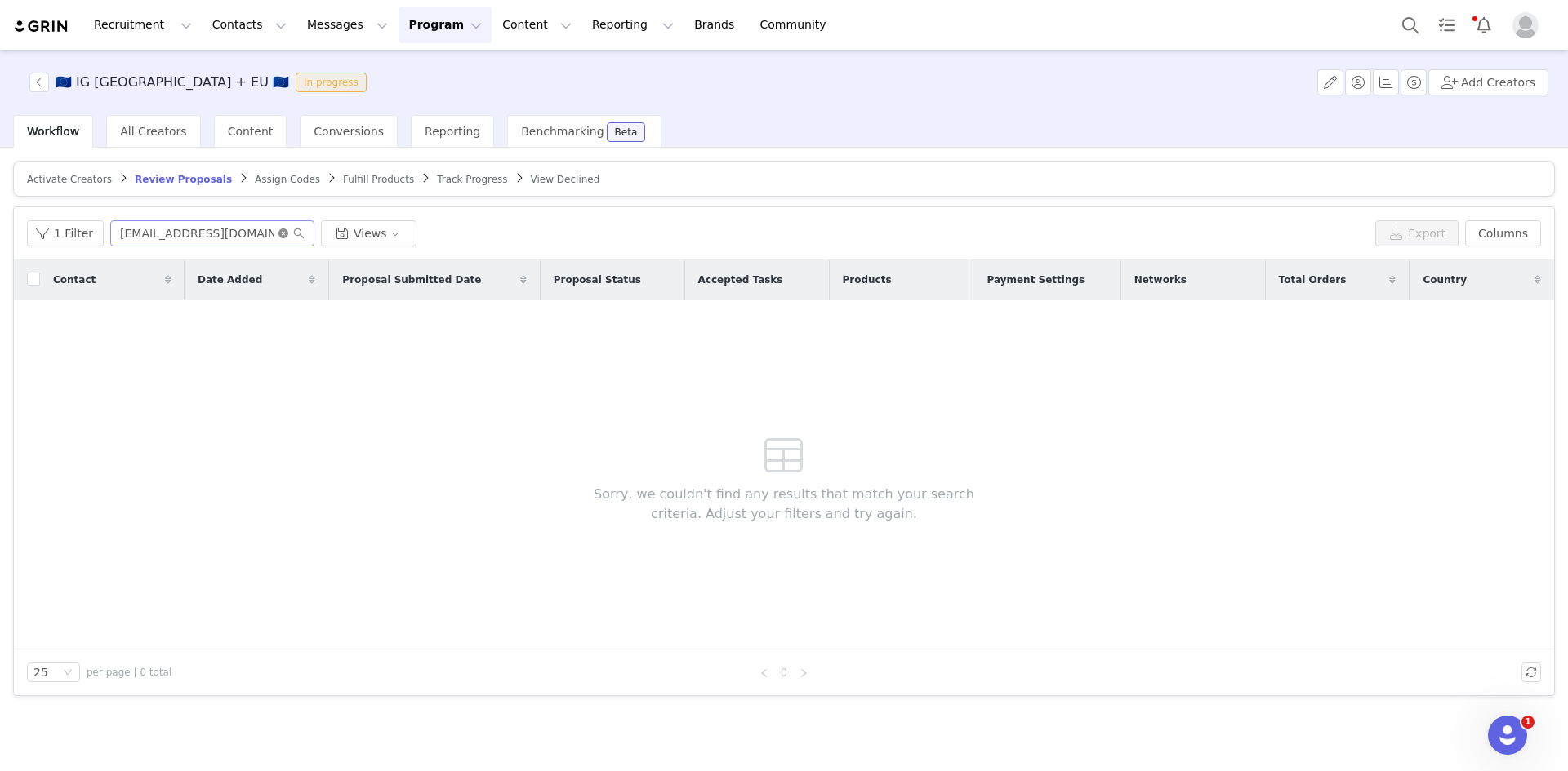
click at [279, 235] on icon "icon: close-circle" at bounding box center [283, 233] width 10 height 10
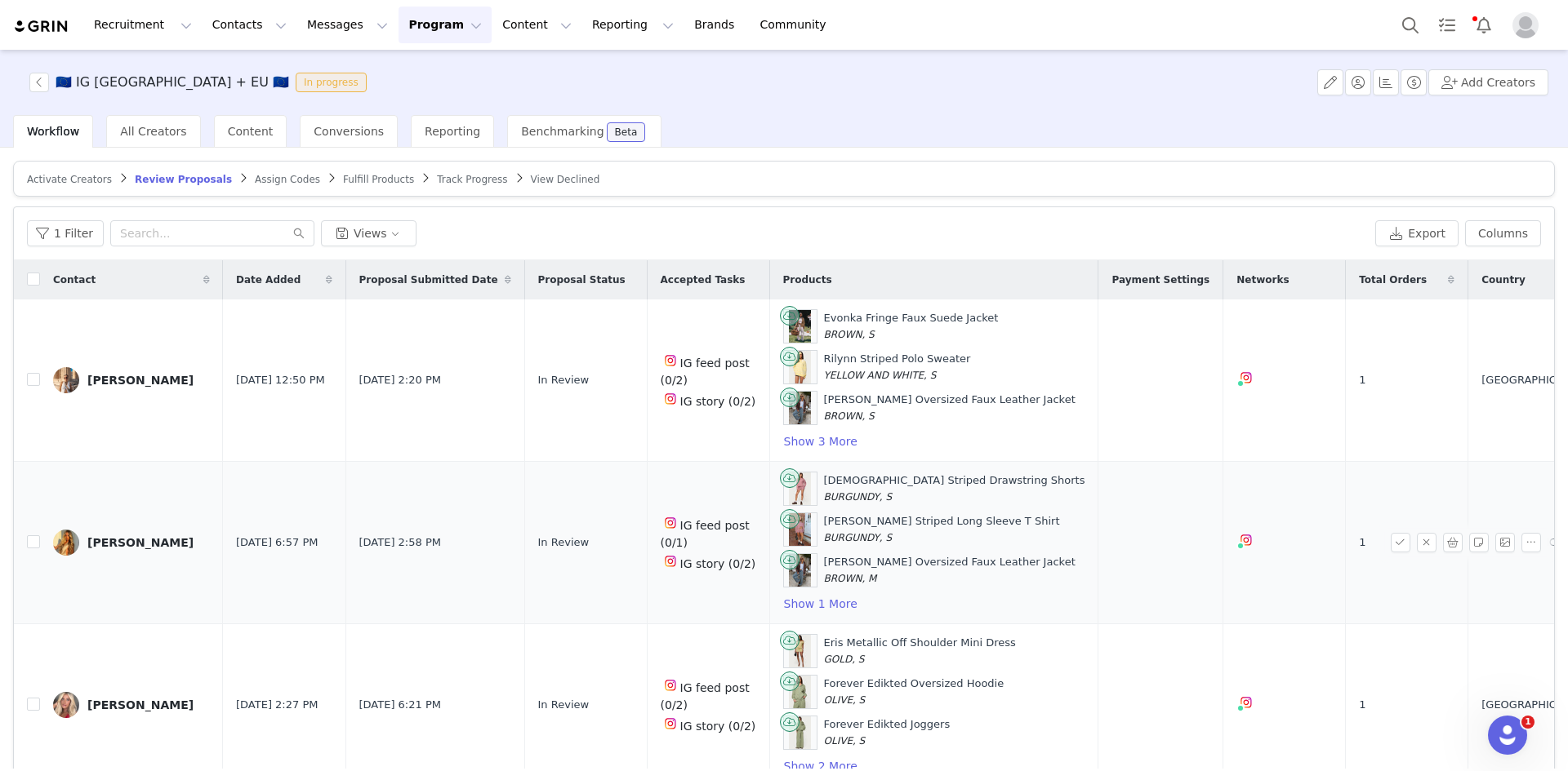
scroll to position [326, 0]
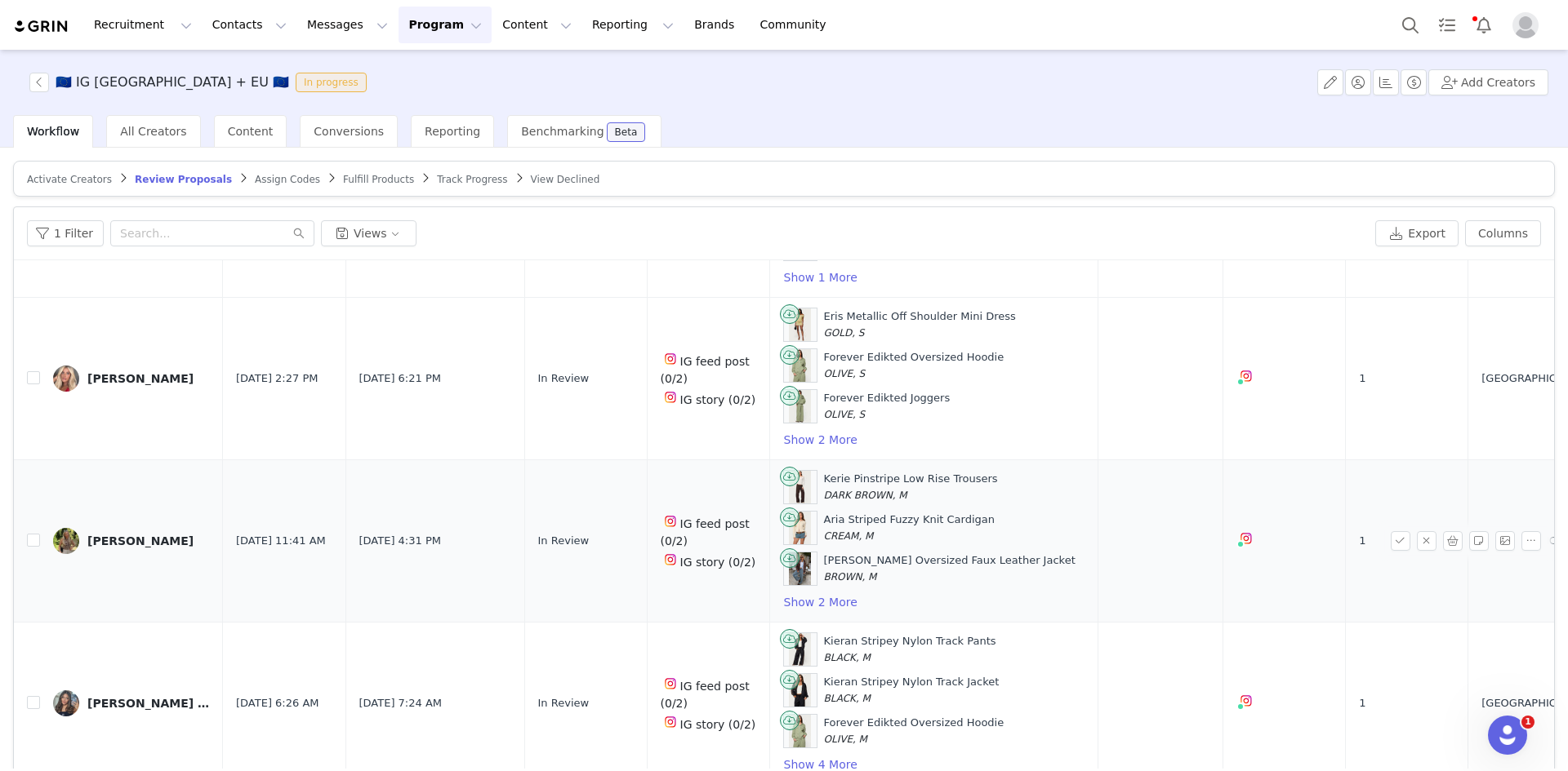
drag, startPoint x: 416, startPoint y: 460, endPoint x: 344, endPoint y: 585, distance: 144.3
click at [346, 585] on td "Sep 29, 2025 4:31 PM" at bounding box center [435, 541] width 178 height 163
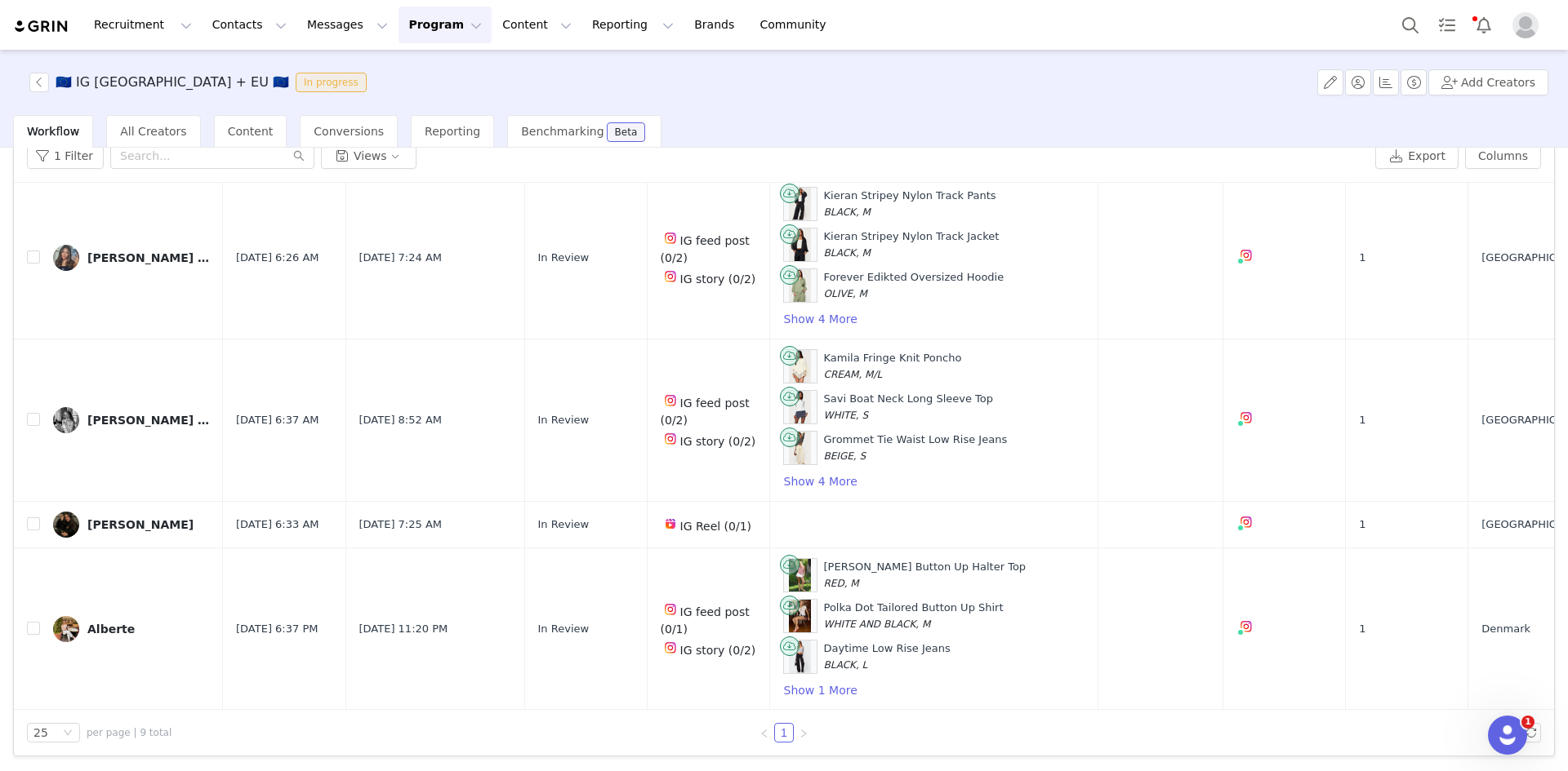
scroll to position [735, 0]
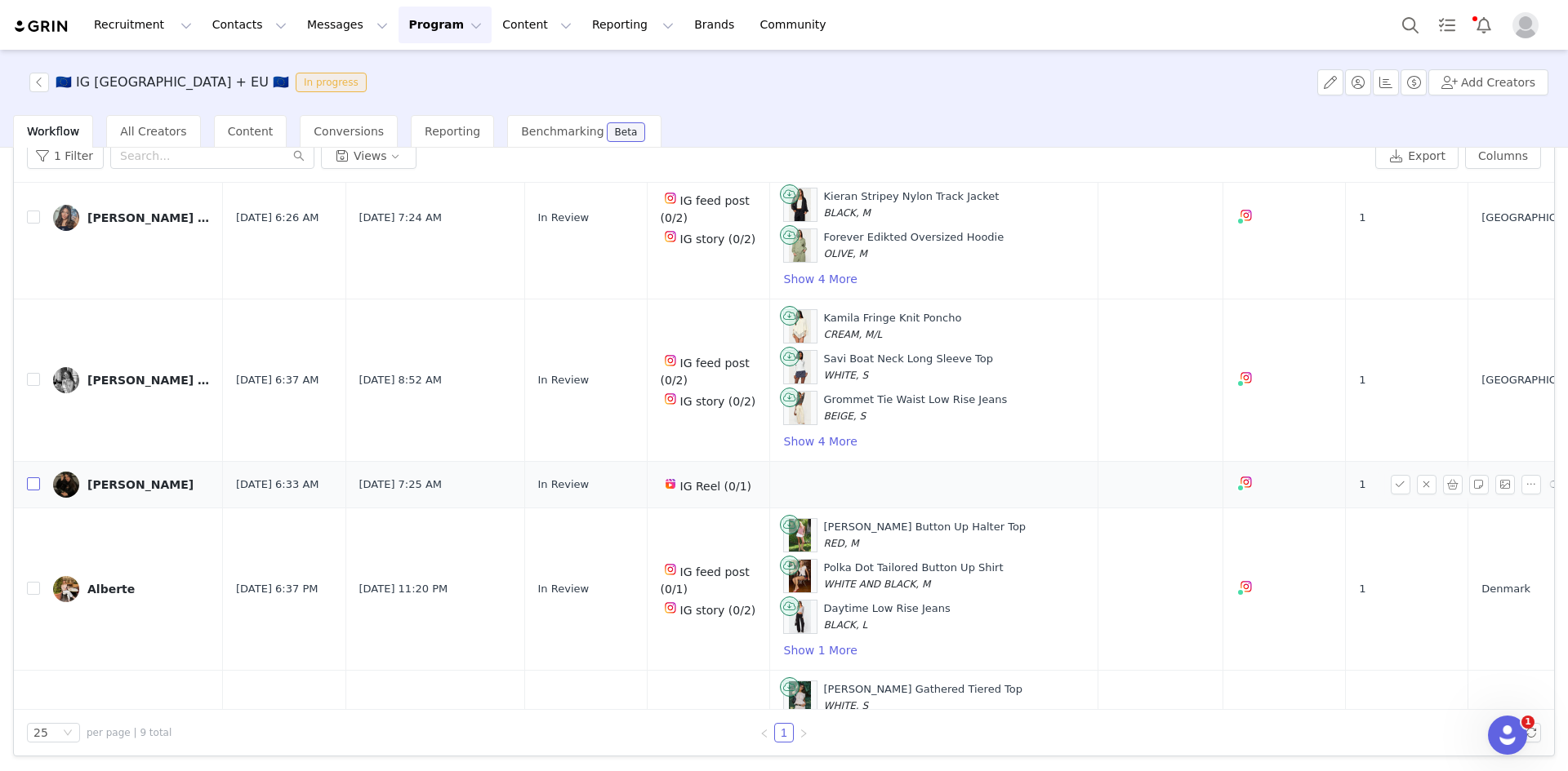
click at [33, 486] on input "checkbox" at bounding box center [33, 484] width 13 height 13
checkbox input "true"
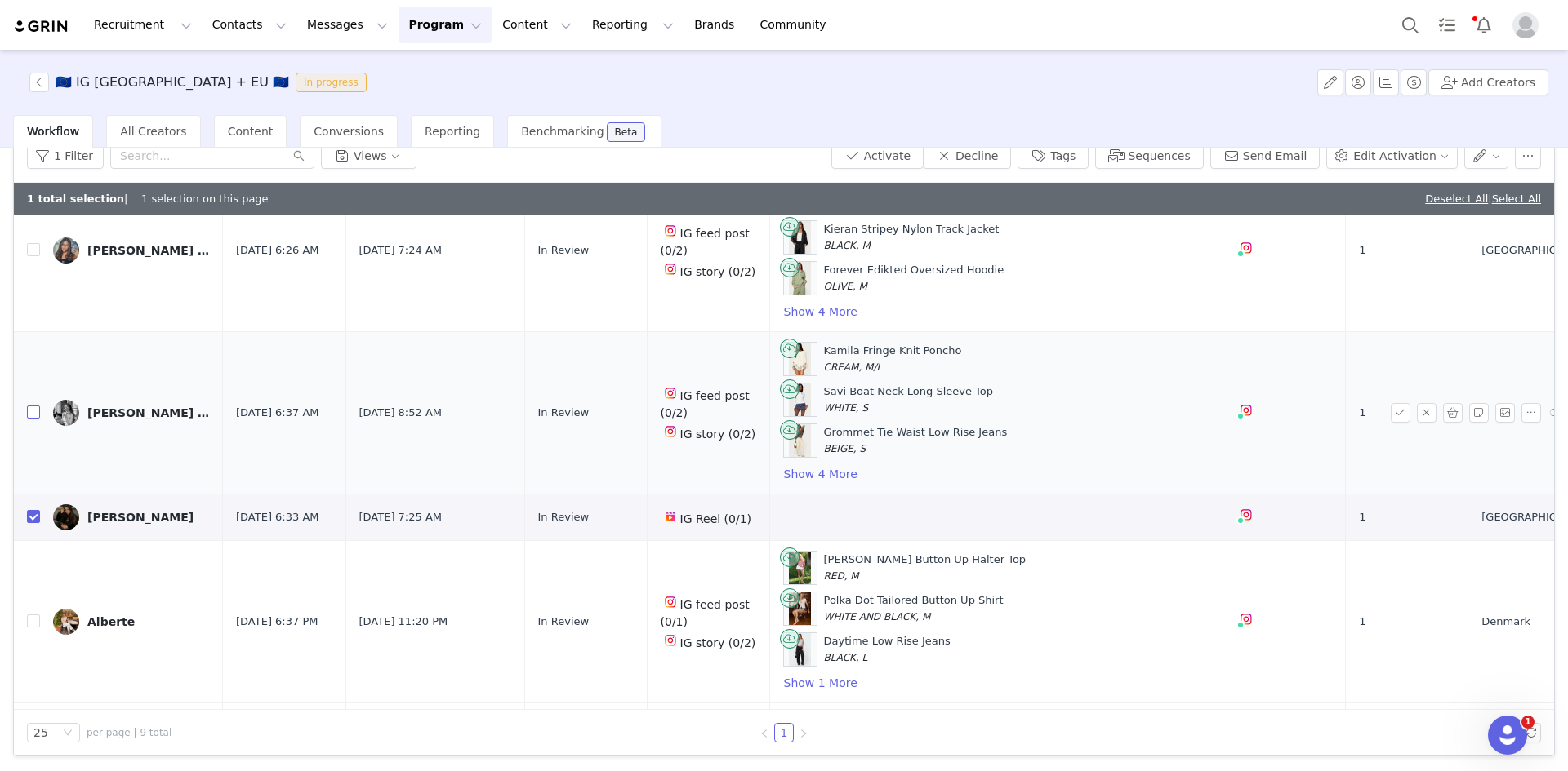
click at [30, 412] on input "checkbox" at bounding box center [33, 412] width 13 height 13
checkbox input "true"
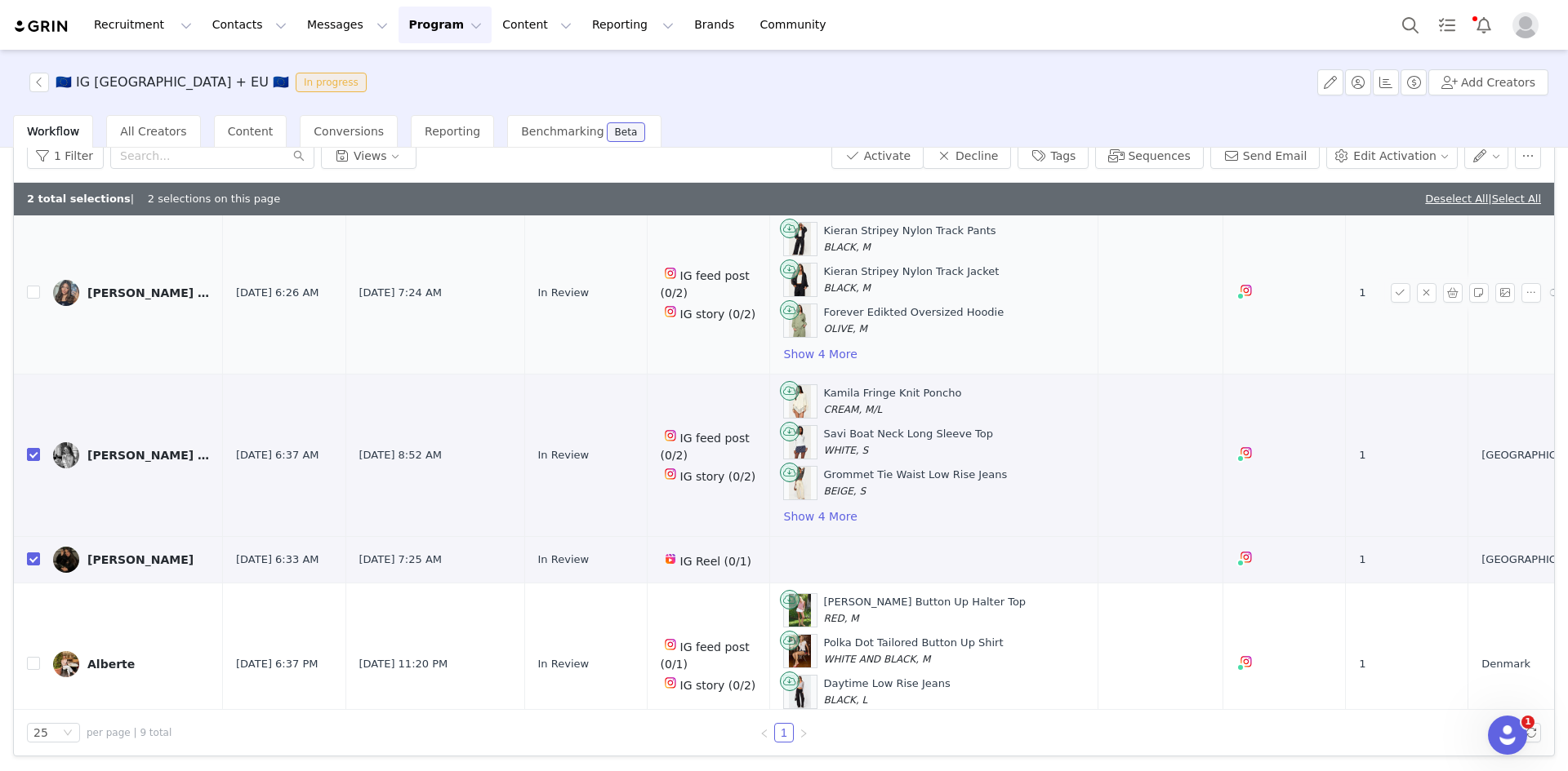
scroll to position [653, 0]
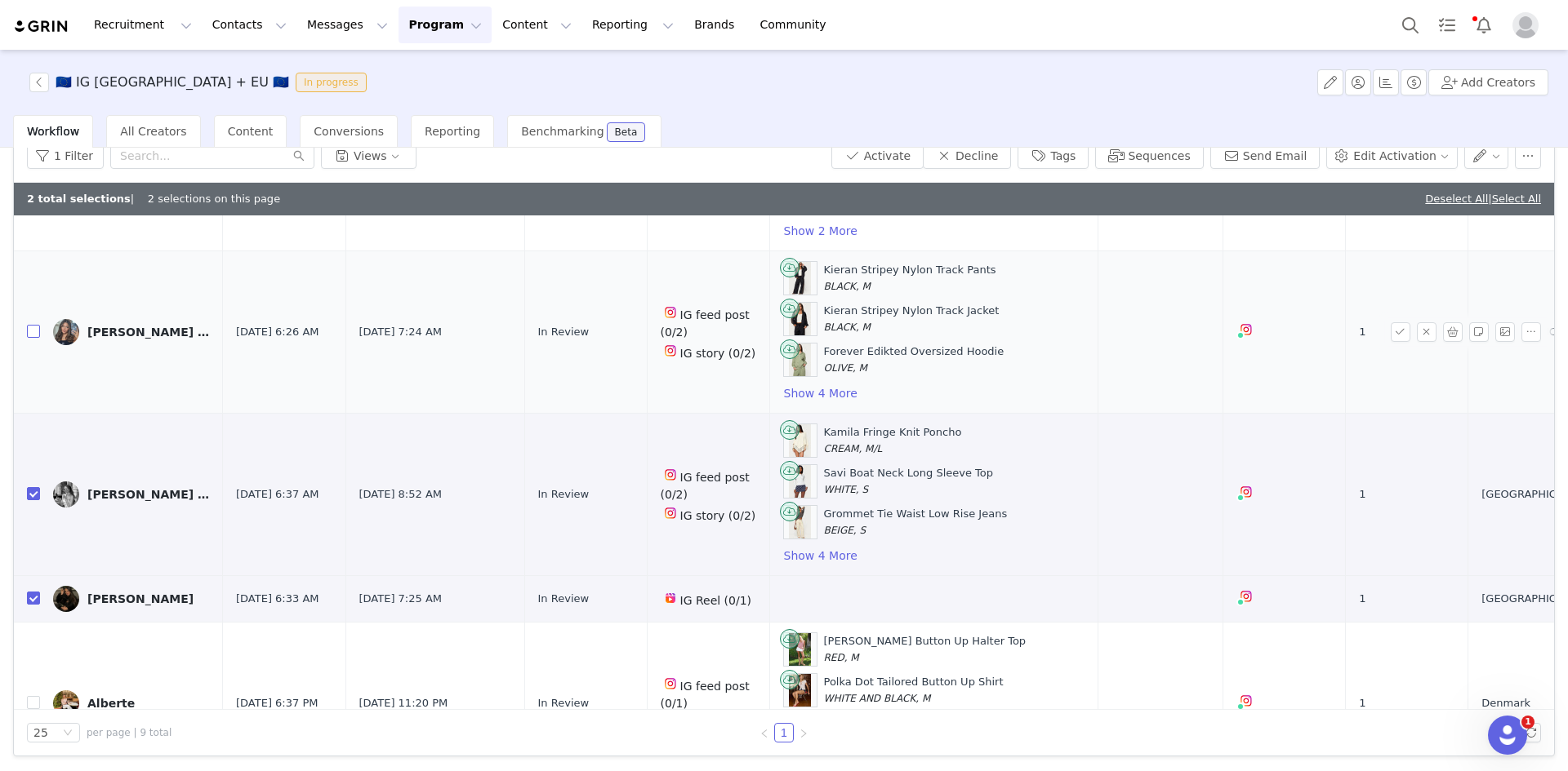
click at [31, 328] on input "checkbox" at bounding box center [33, 332] width 13 height 13
checkbox input "true"
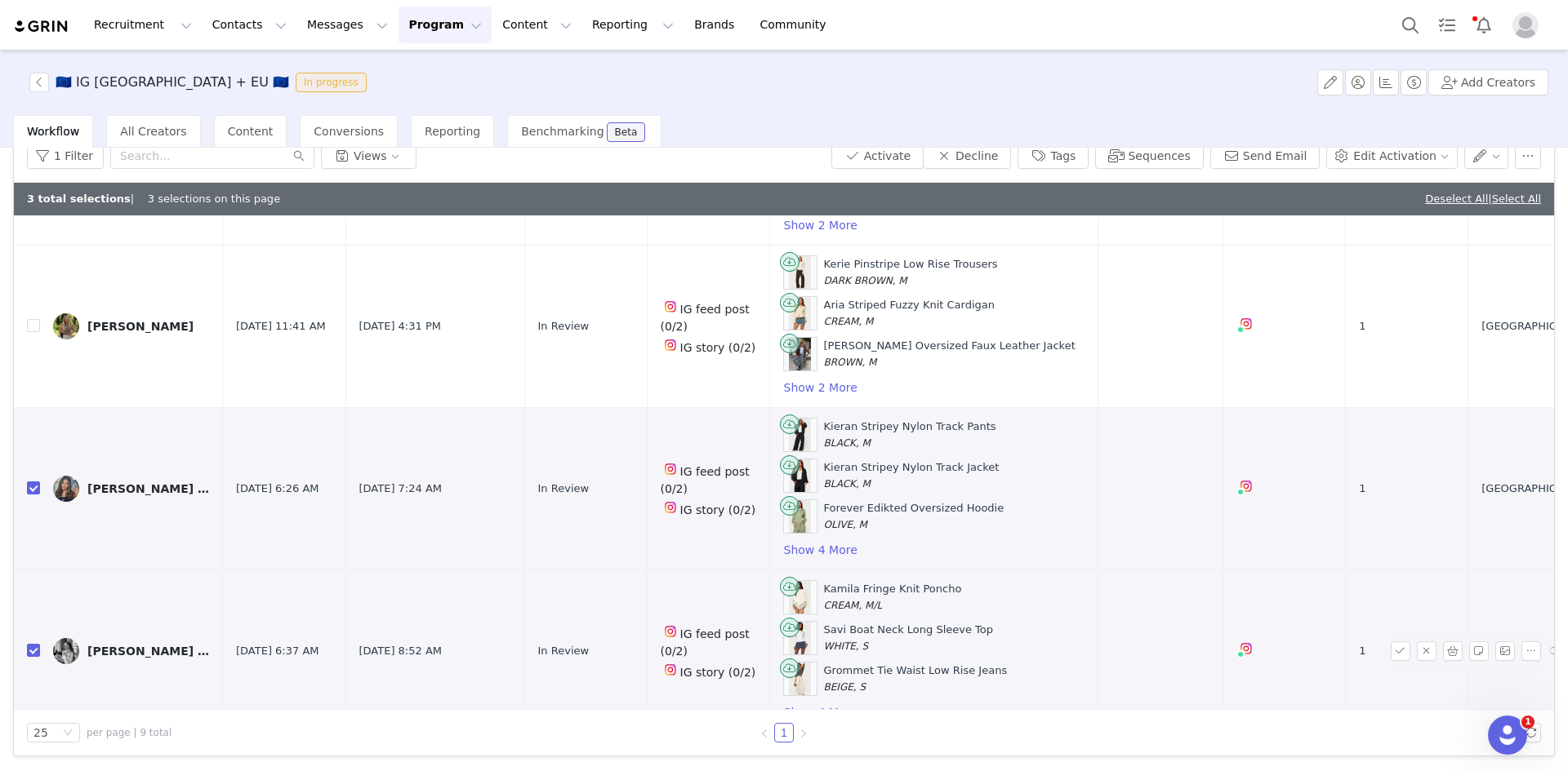
scroll to position [408, 0]
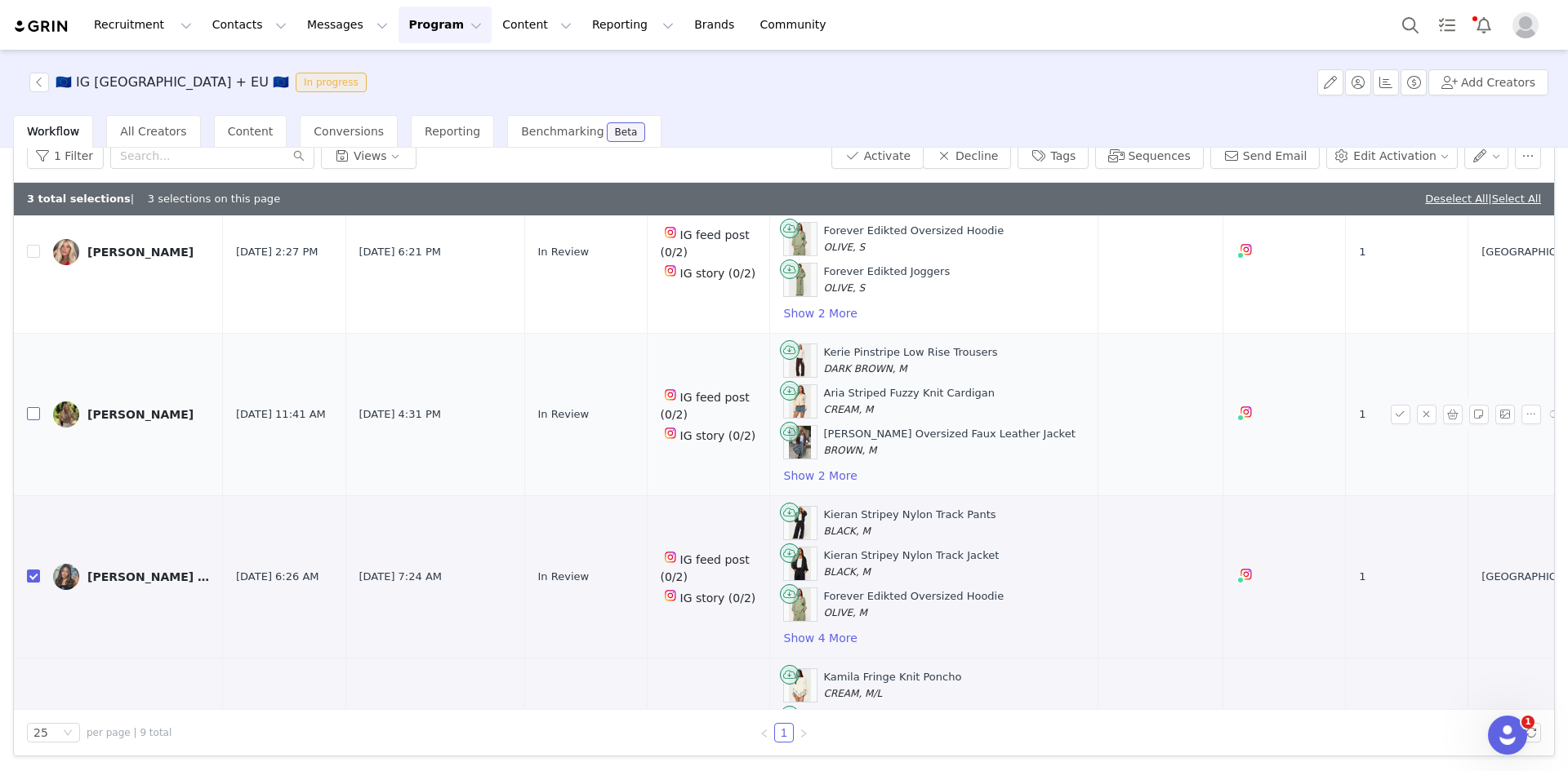
click at [28, 412] on input "checkbox" at bounding box center [33, 413] width 13 height 13
checkbox input "true"
drag, startPoint x: 33, startPoint y: 252, endPoint x: 45, endPoint y: 257, distance: 13.0
click at [35, 252] on input "checkbox" at bounding box center [33, 252] width 13 height 13
checkbox input "true"
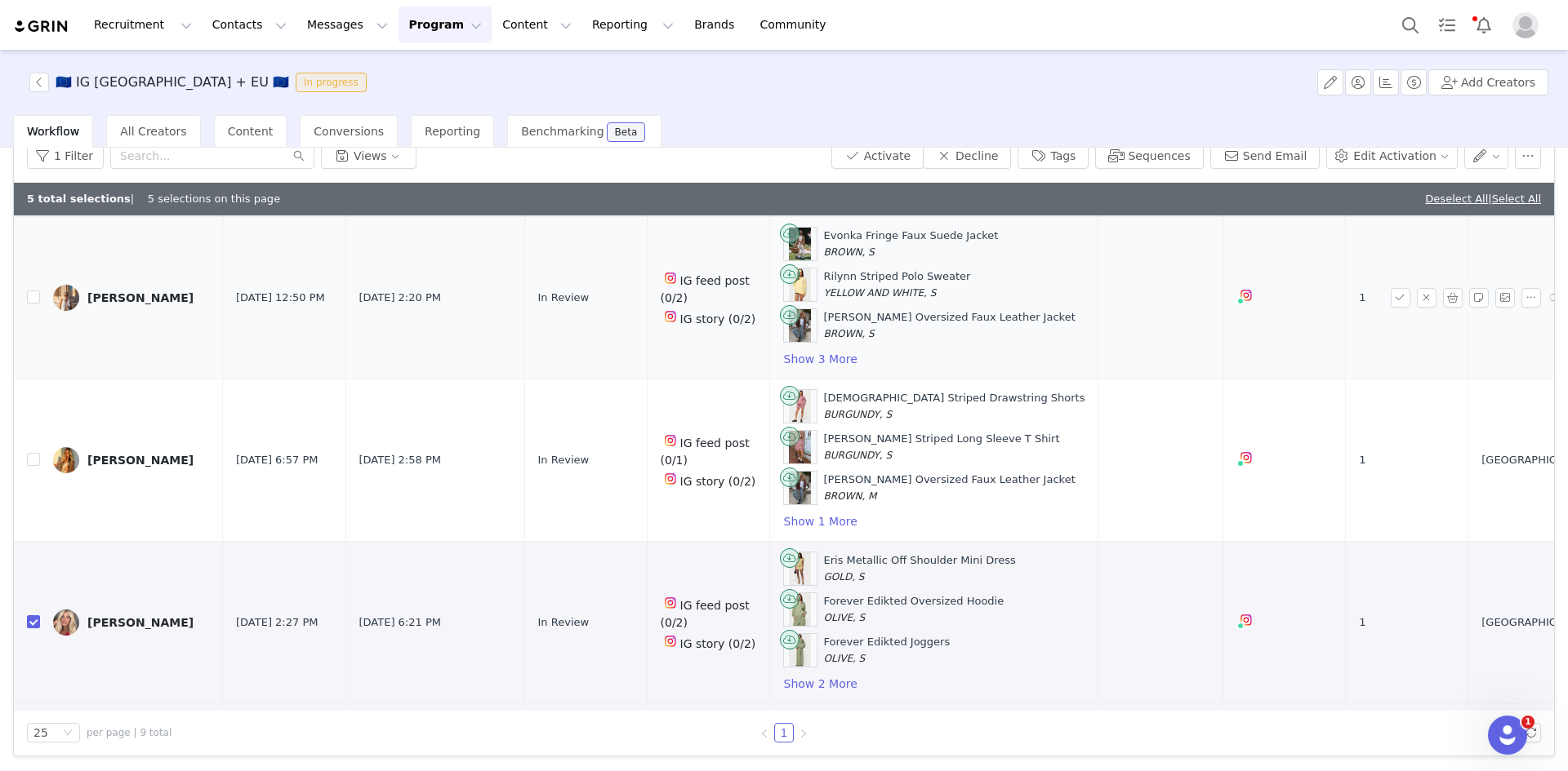
scroll to position [0, 0]
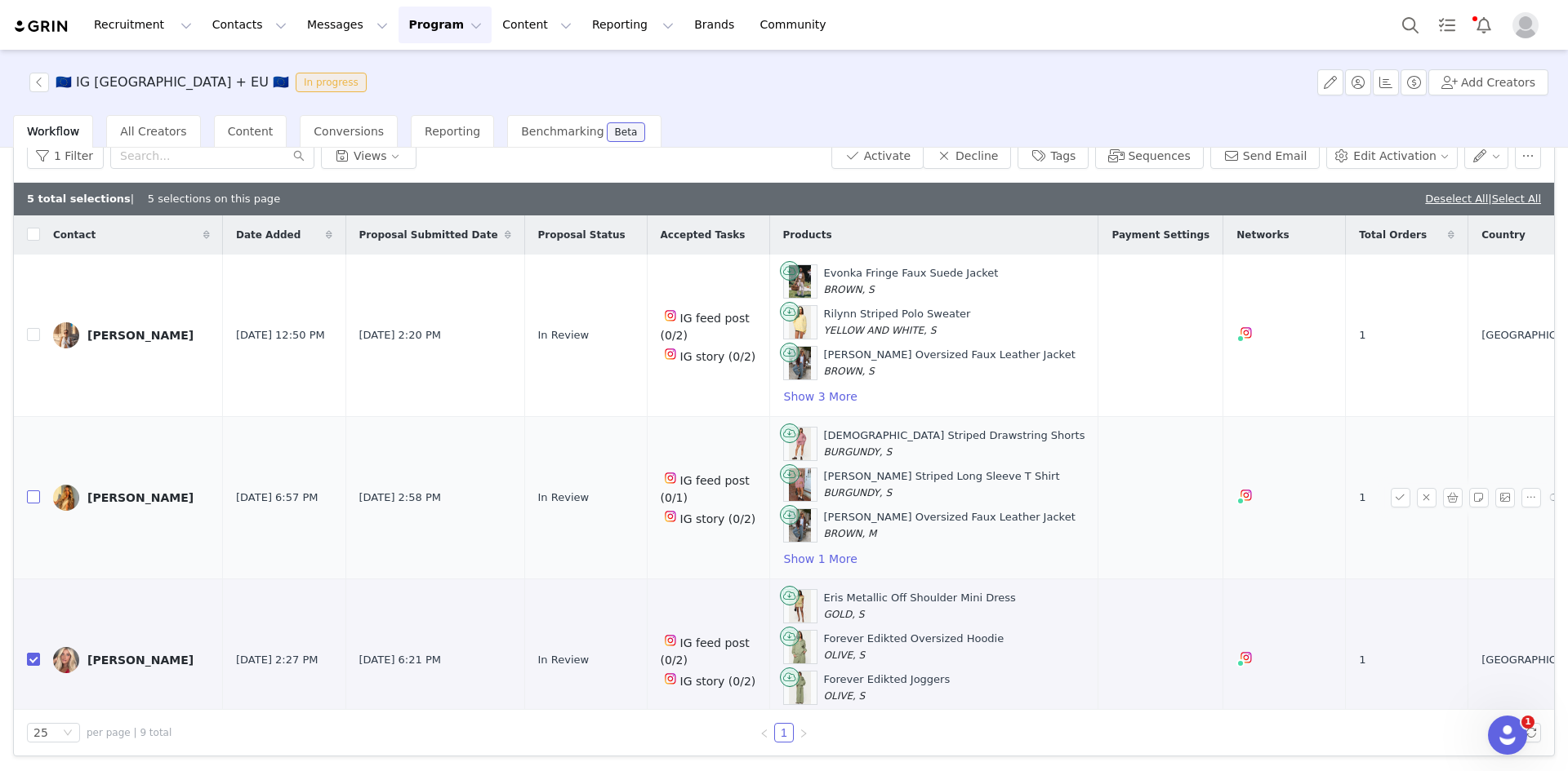
click at [33, 490] on label at bounding box center [33, 498] width 13 height 17
click at [33, 490] on input "checkbox" at bounding box center [33, 497] width 13 height 13
click at [829, 562] on button "Show 1 More" at bounding box center [820, 558] width 75 height 20
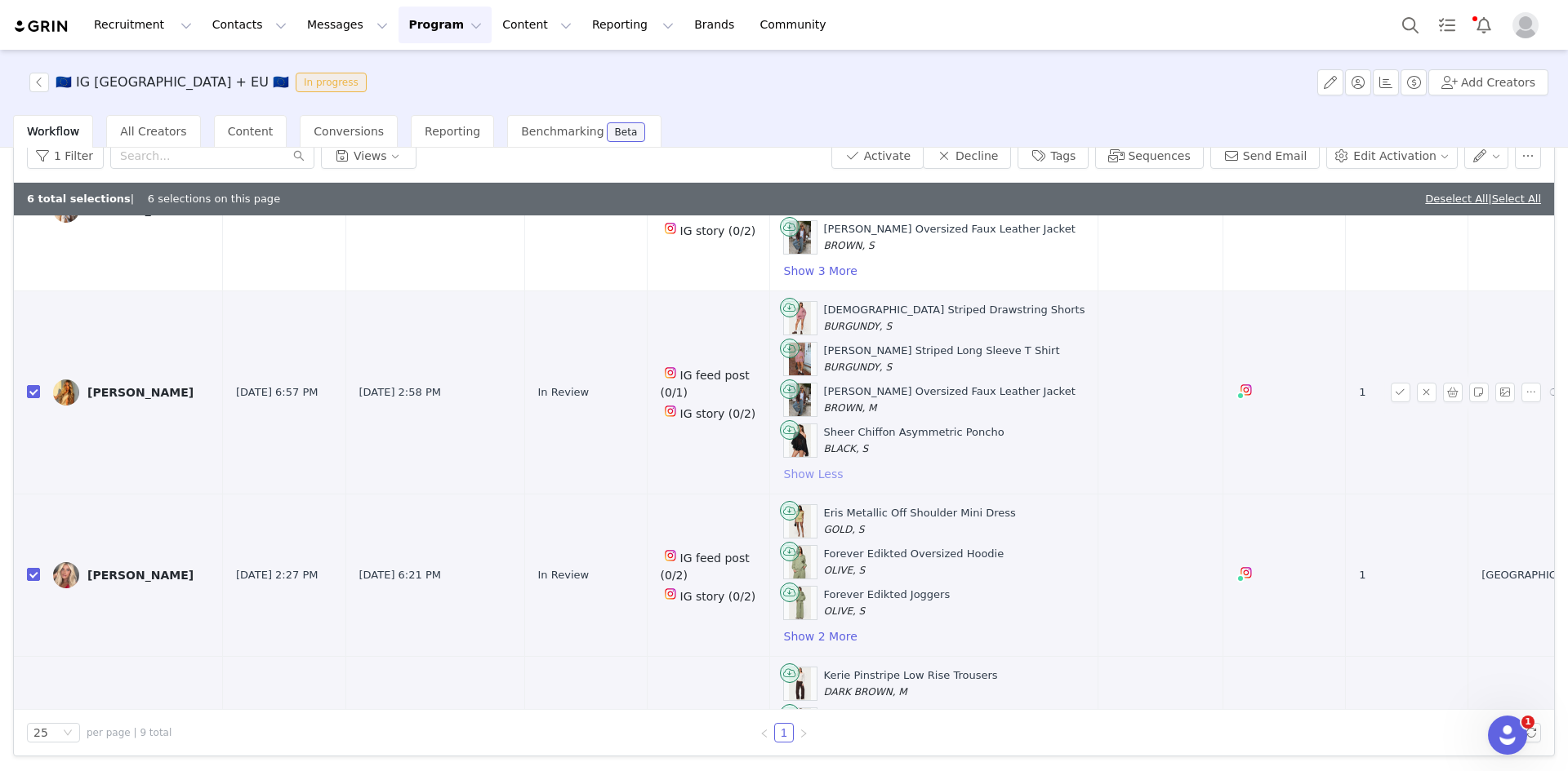
scroll to position [163, 0]
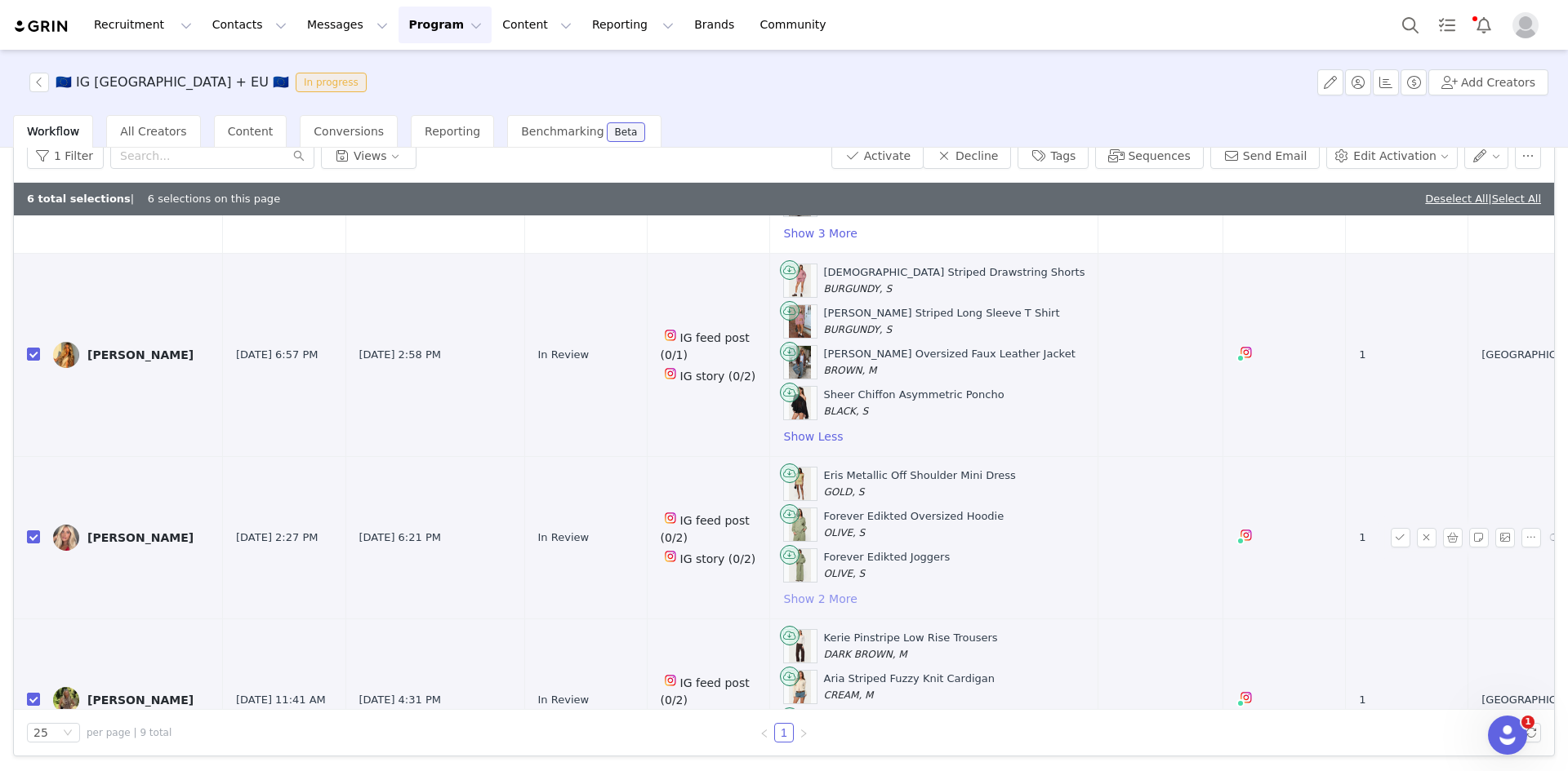
click at [796, 599] on button "Show 2 More" at bounding box center [820, 598] width 75 height 20
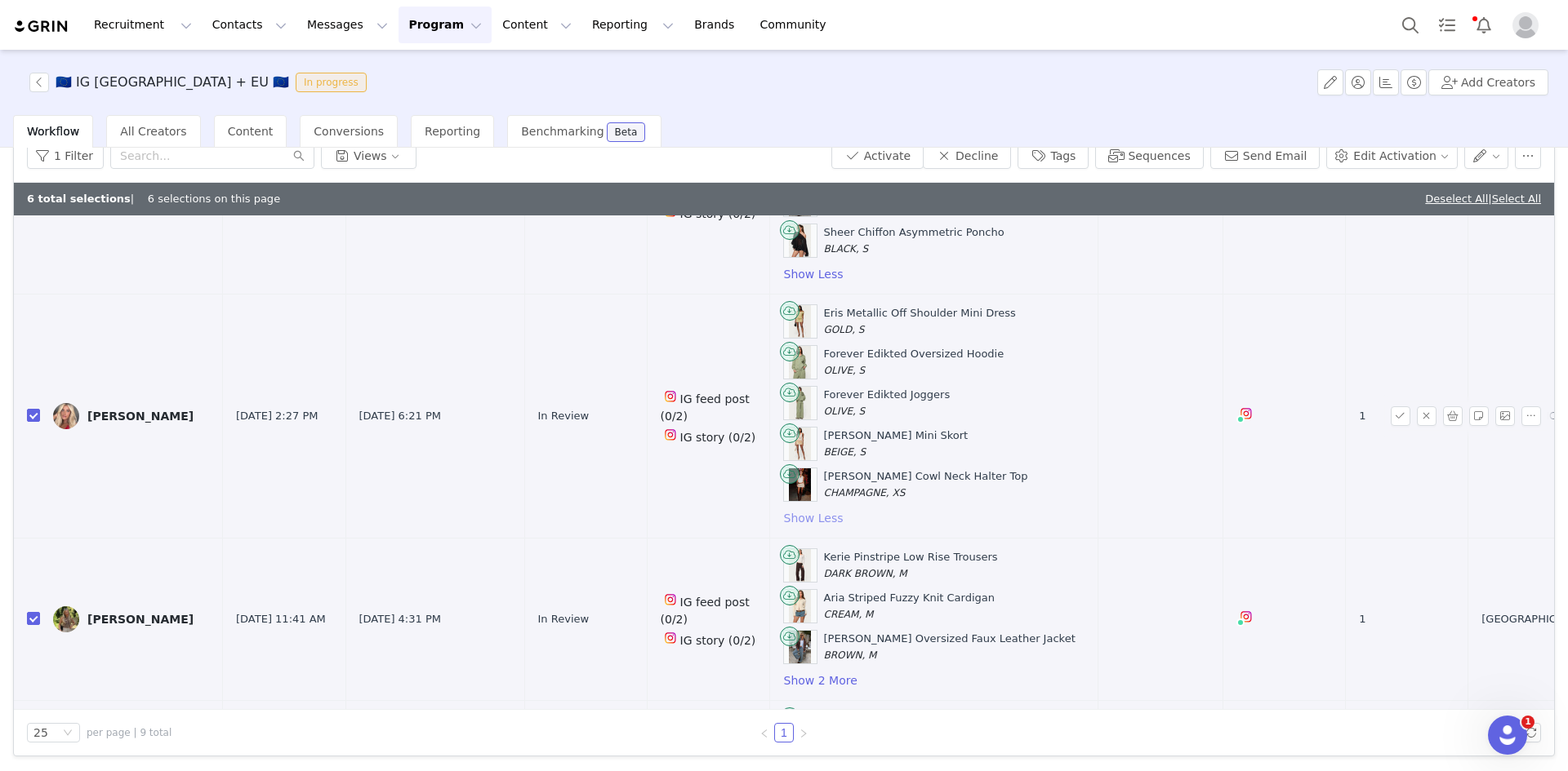
scroll to position [326, 0]
click at [829, 678] on button "Show 2 More" at bounding box center [820, 679] width 75 height 20
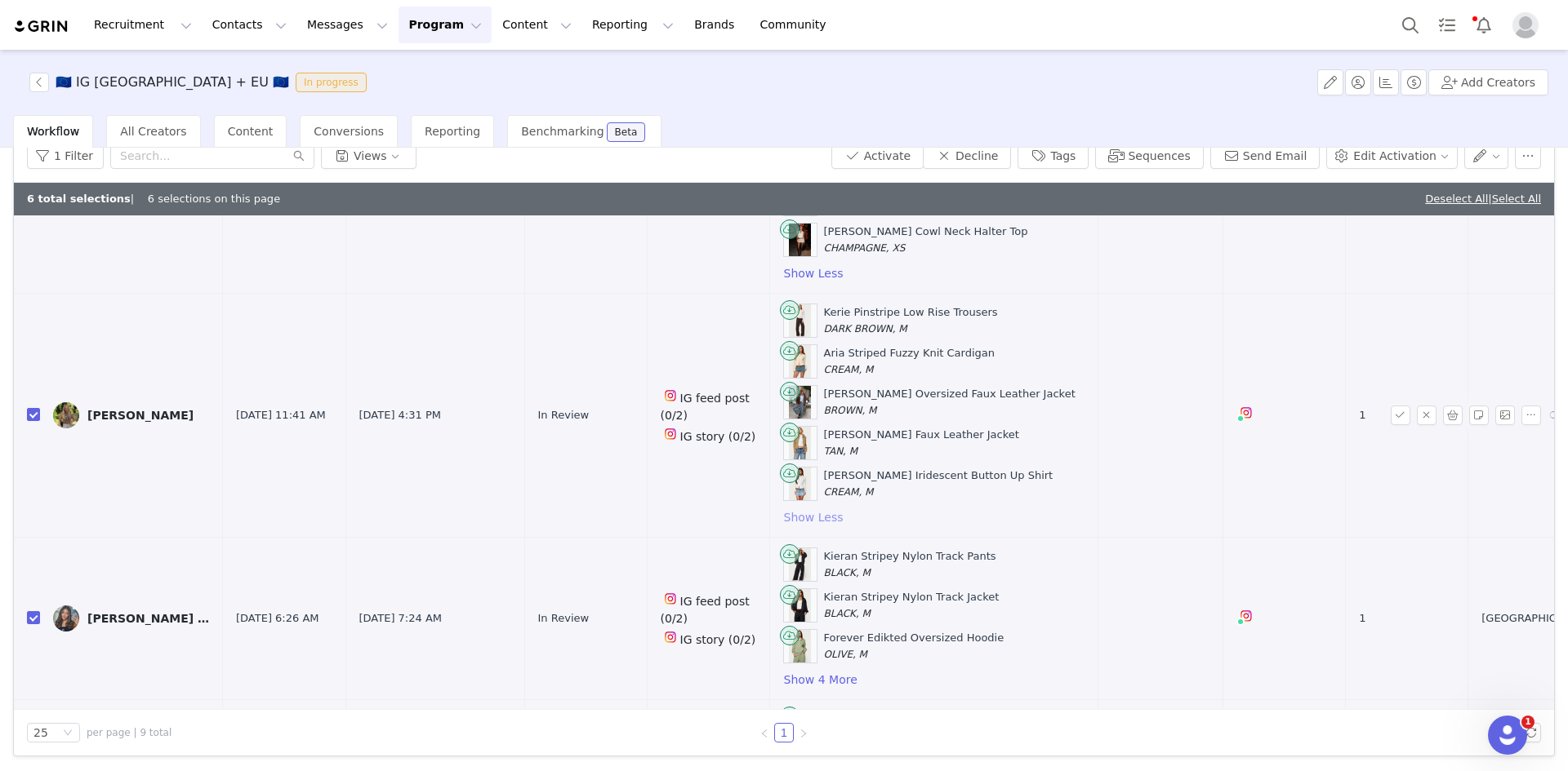
scroll to position [571, 0]
click at [829, 679] on button "Show 4 More" at bounding box center [820, 678] width 75 height 20
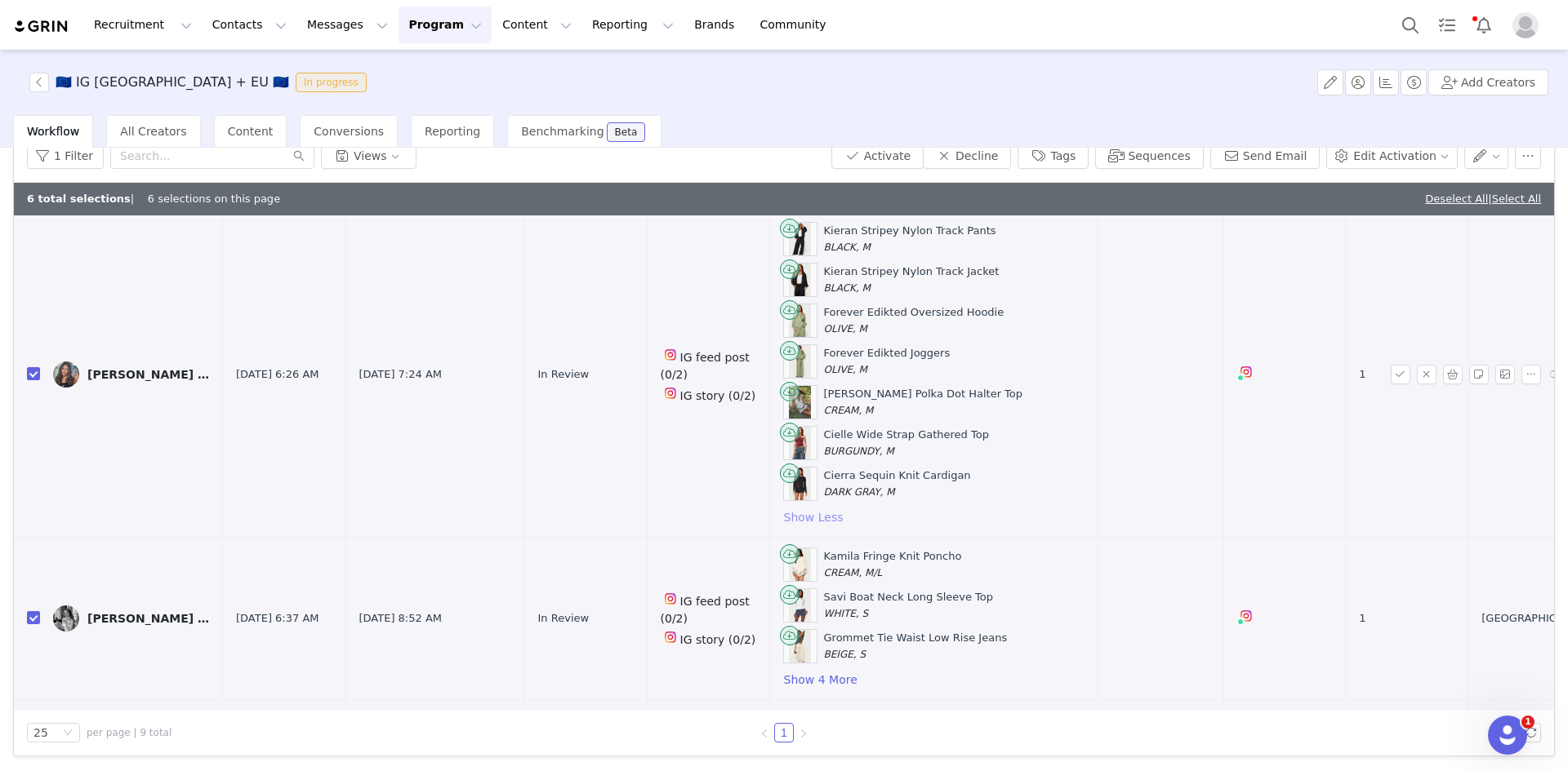
scroll to position [897, 0]
click at [814, 679] on button "Show 4 More" at bounding box center [820, 677] width 75 height 20
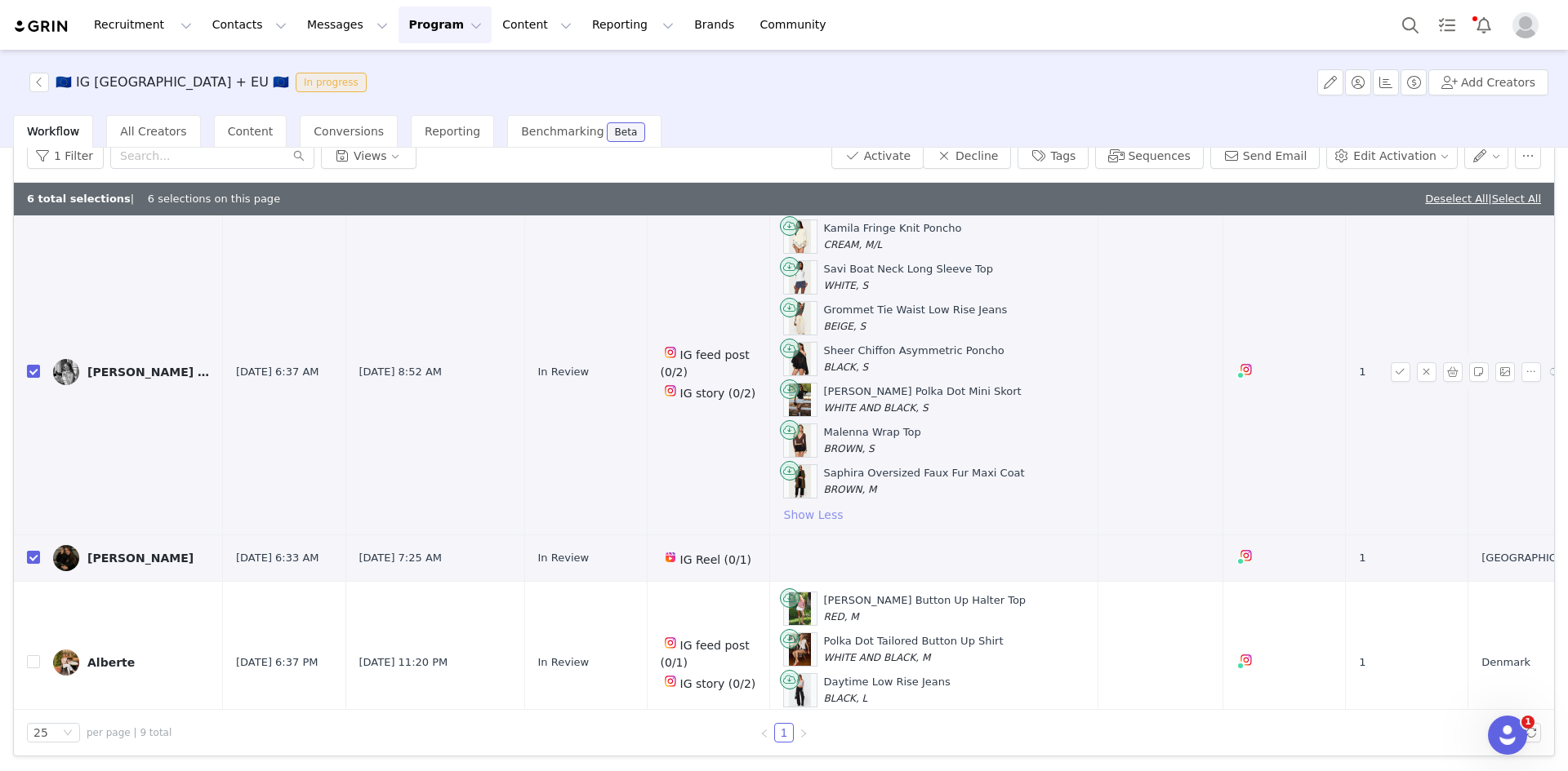
scroll to position [1387, 0]
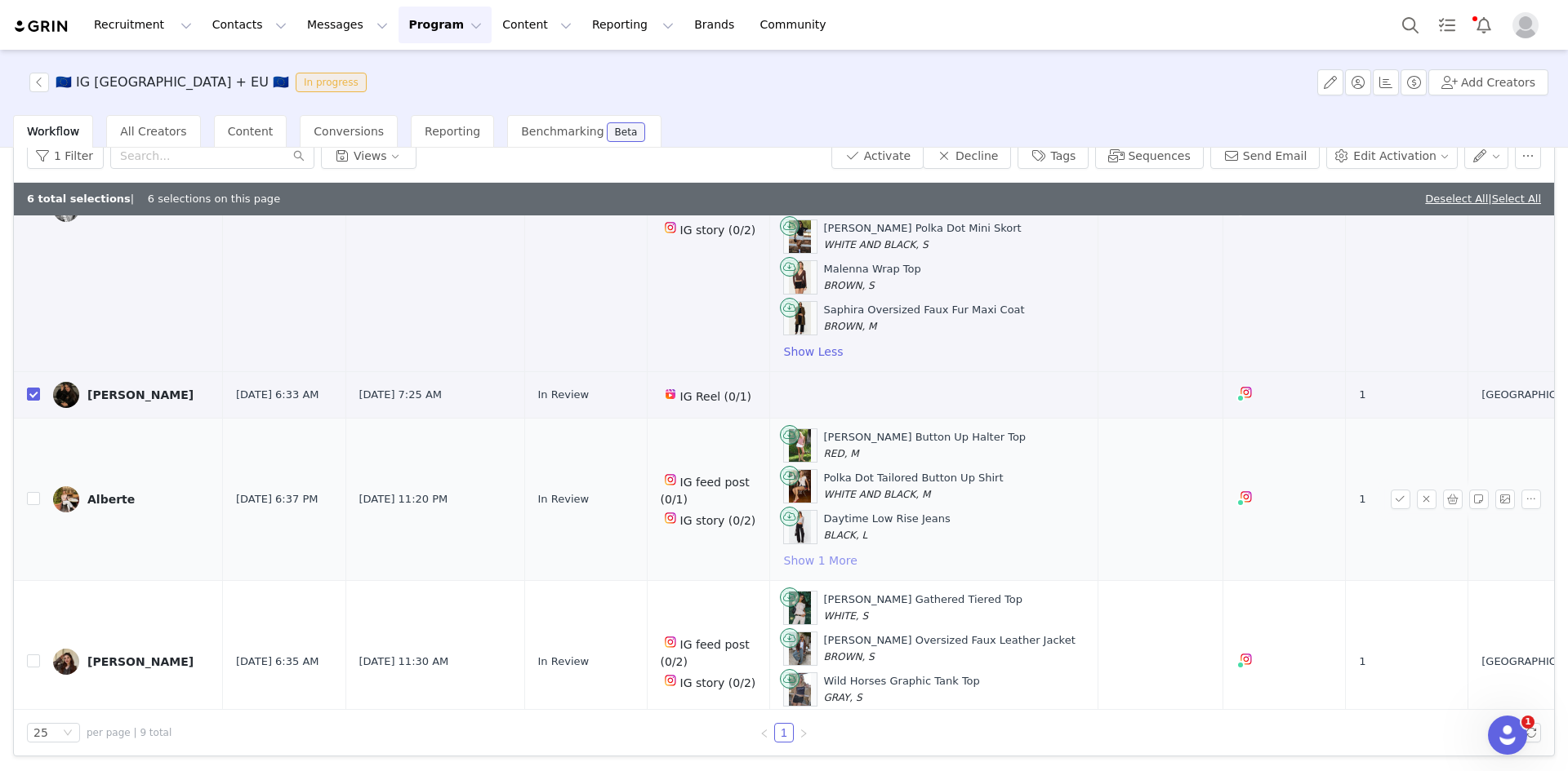
click at [833, 560] on button "Show 1 More" at bounding box center [820, 560] width 75 height 20
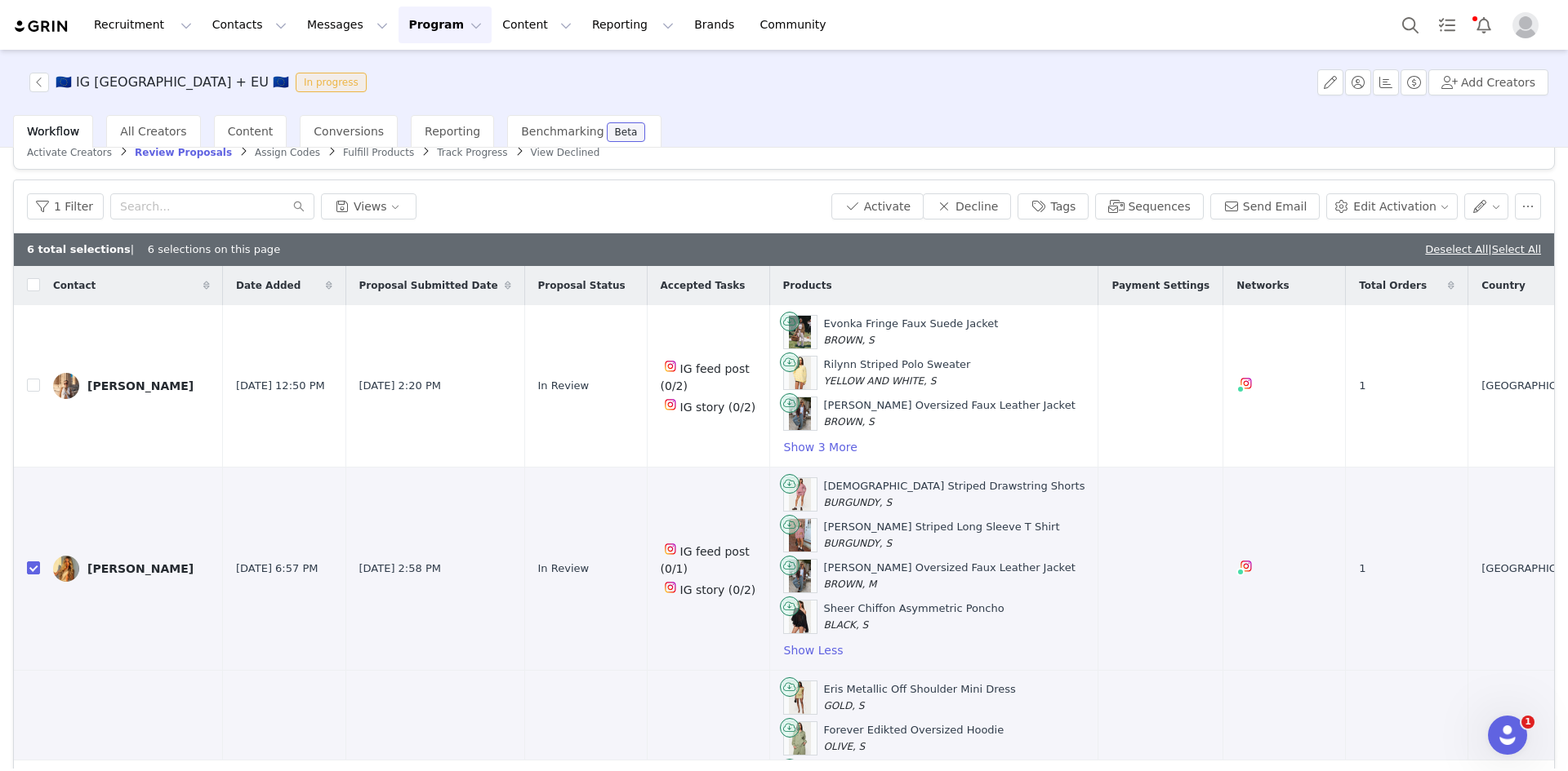
scroll to position [0, 0]
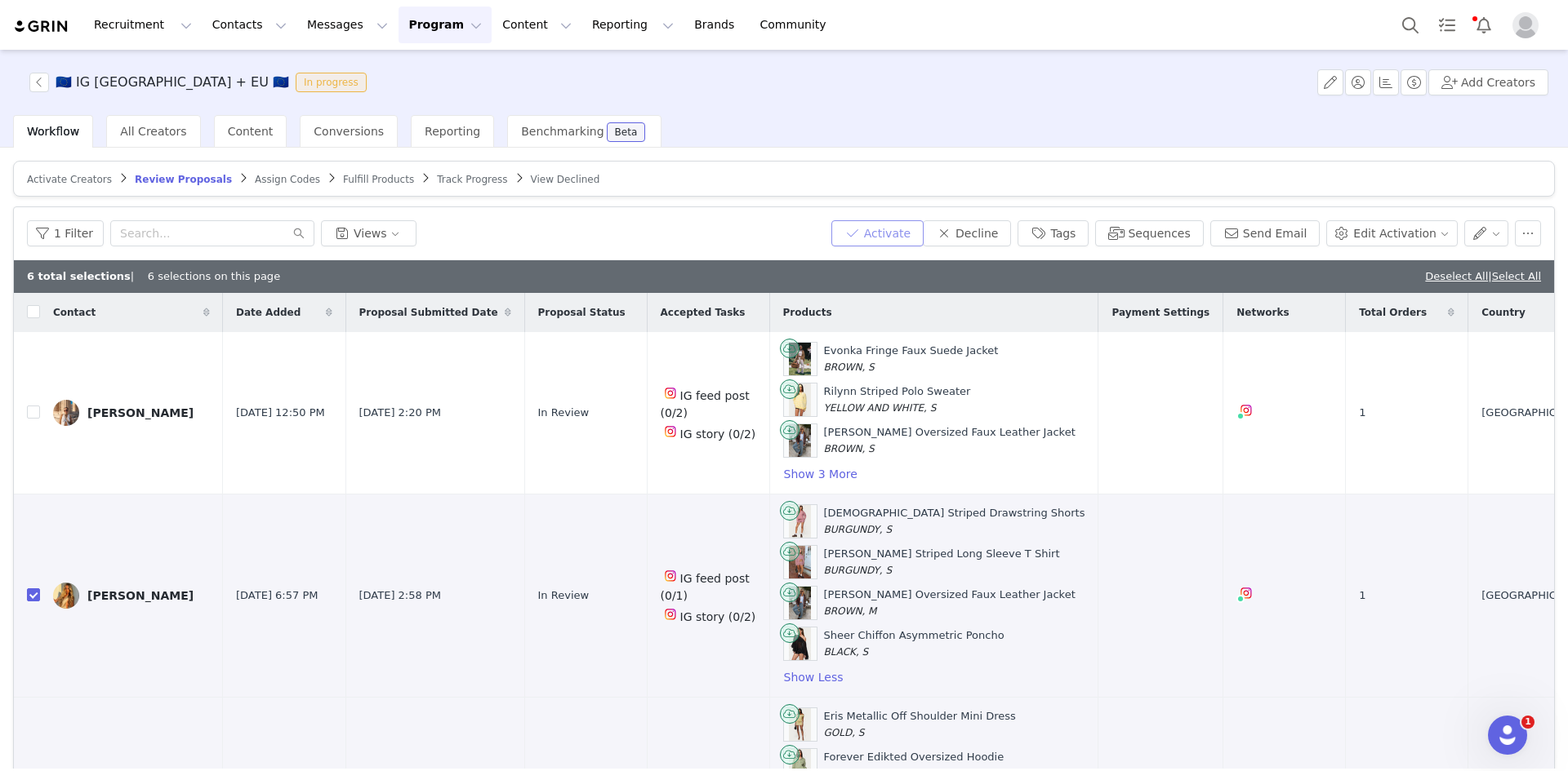
click at [921, 234] on button "Activate" at bounding box center [876, 233] width 92 height 26
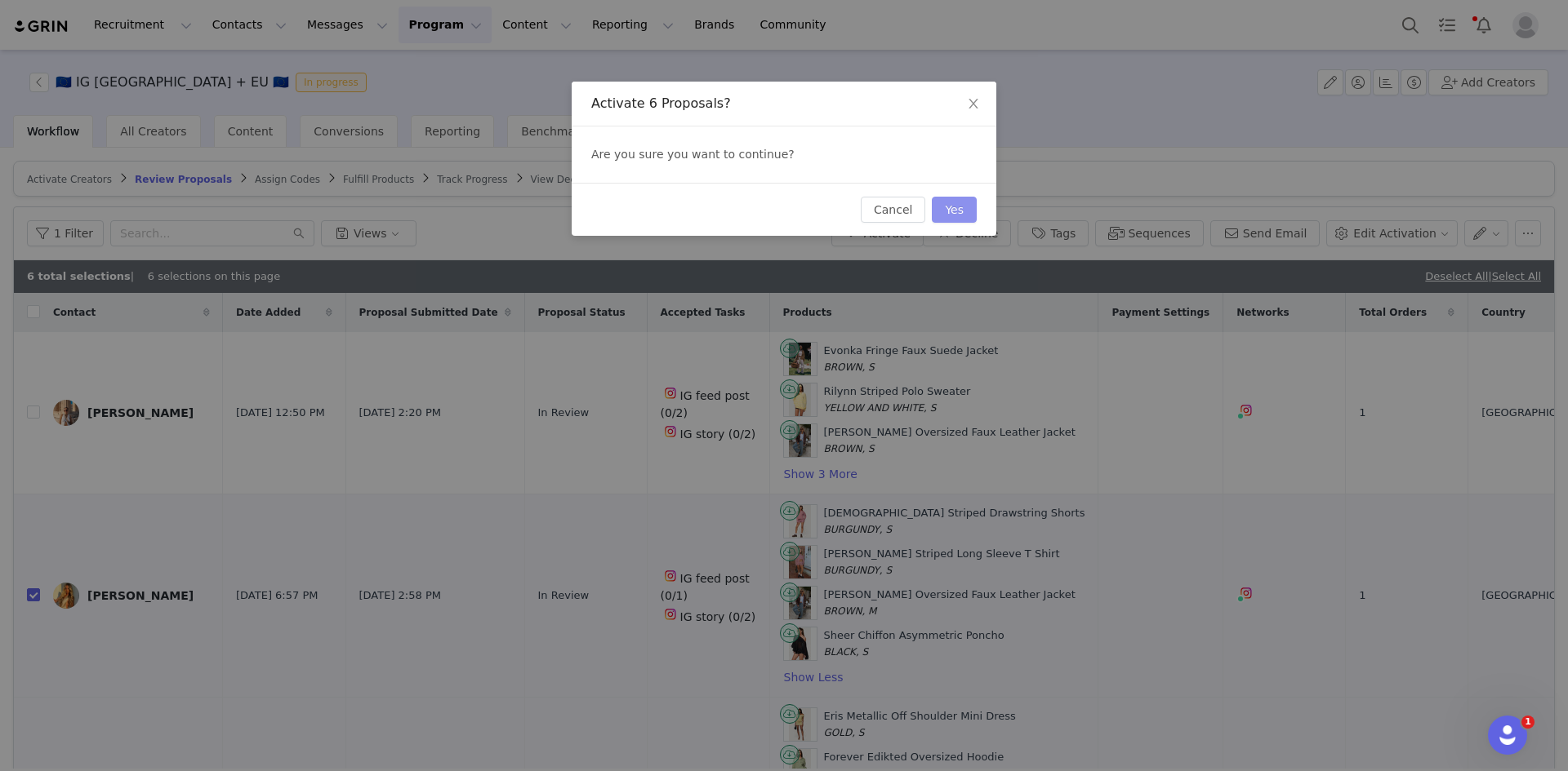
click at [965, 200] on button "Yes" at bounding box center [954, 210] width 45 height 26
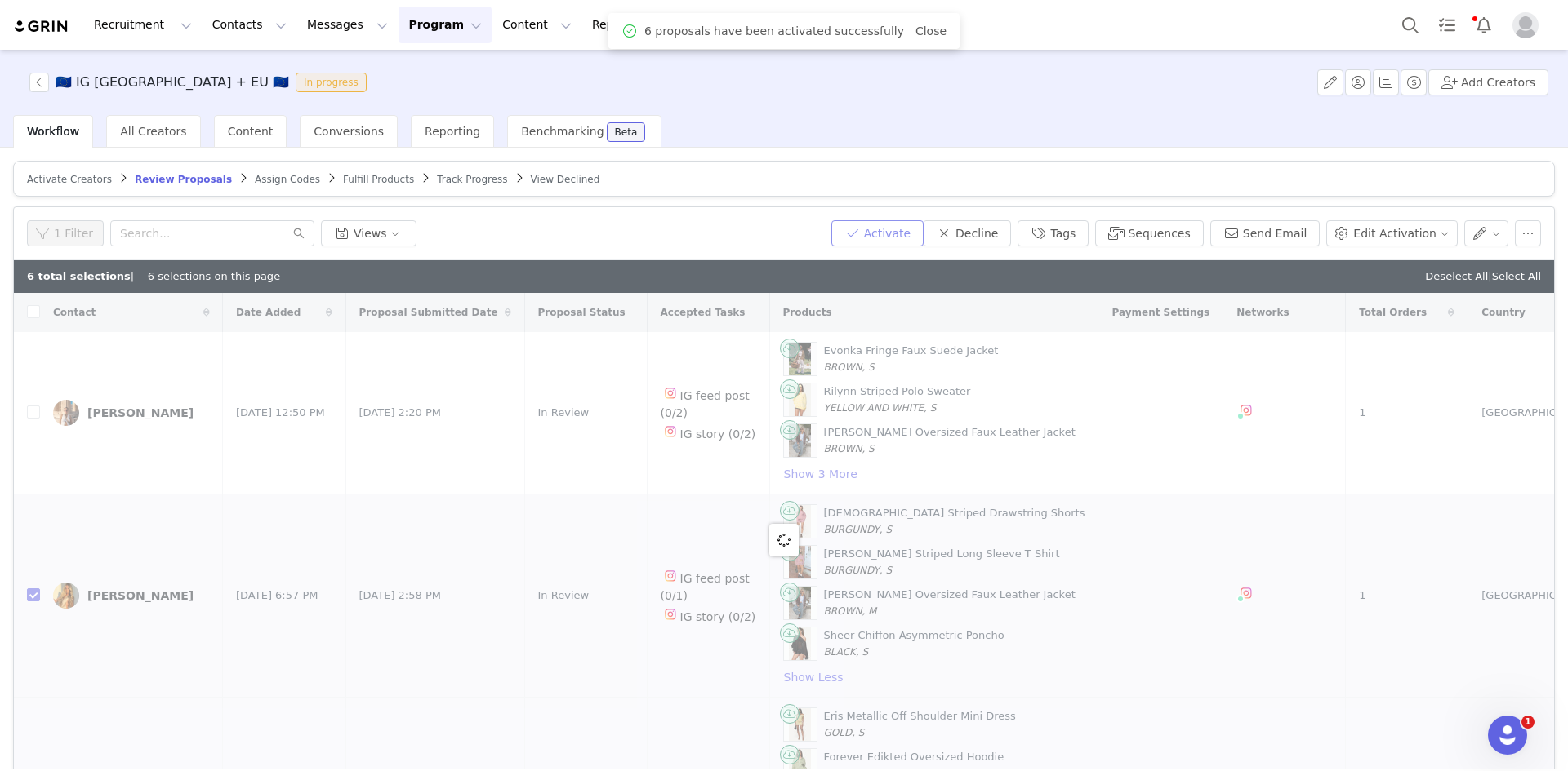
checkbox input "false"
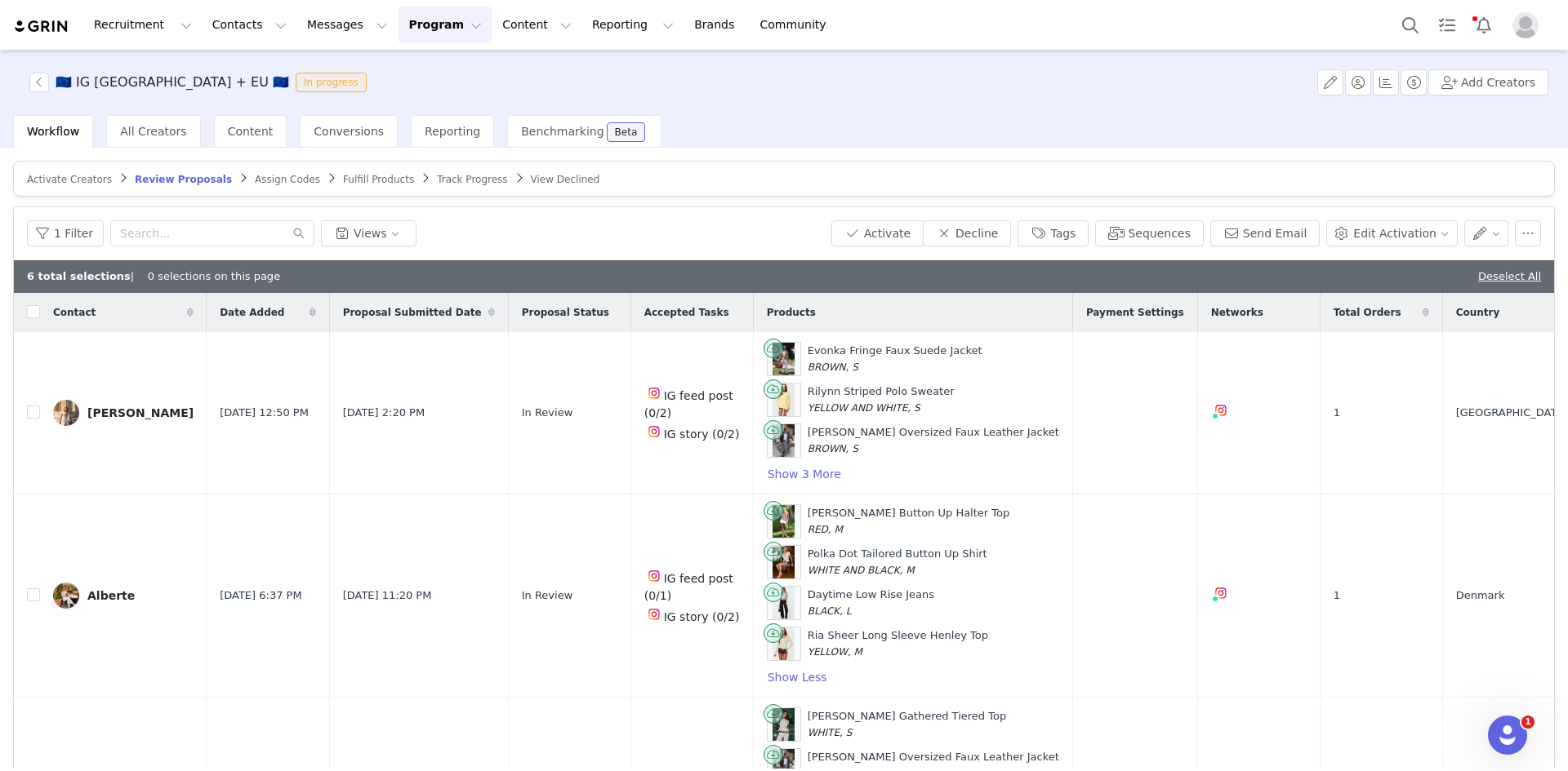
click at [255, 176] on span "Assign Codes" at bounding box center [287, 179] width 65 height 11
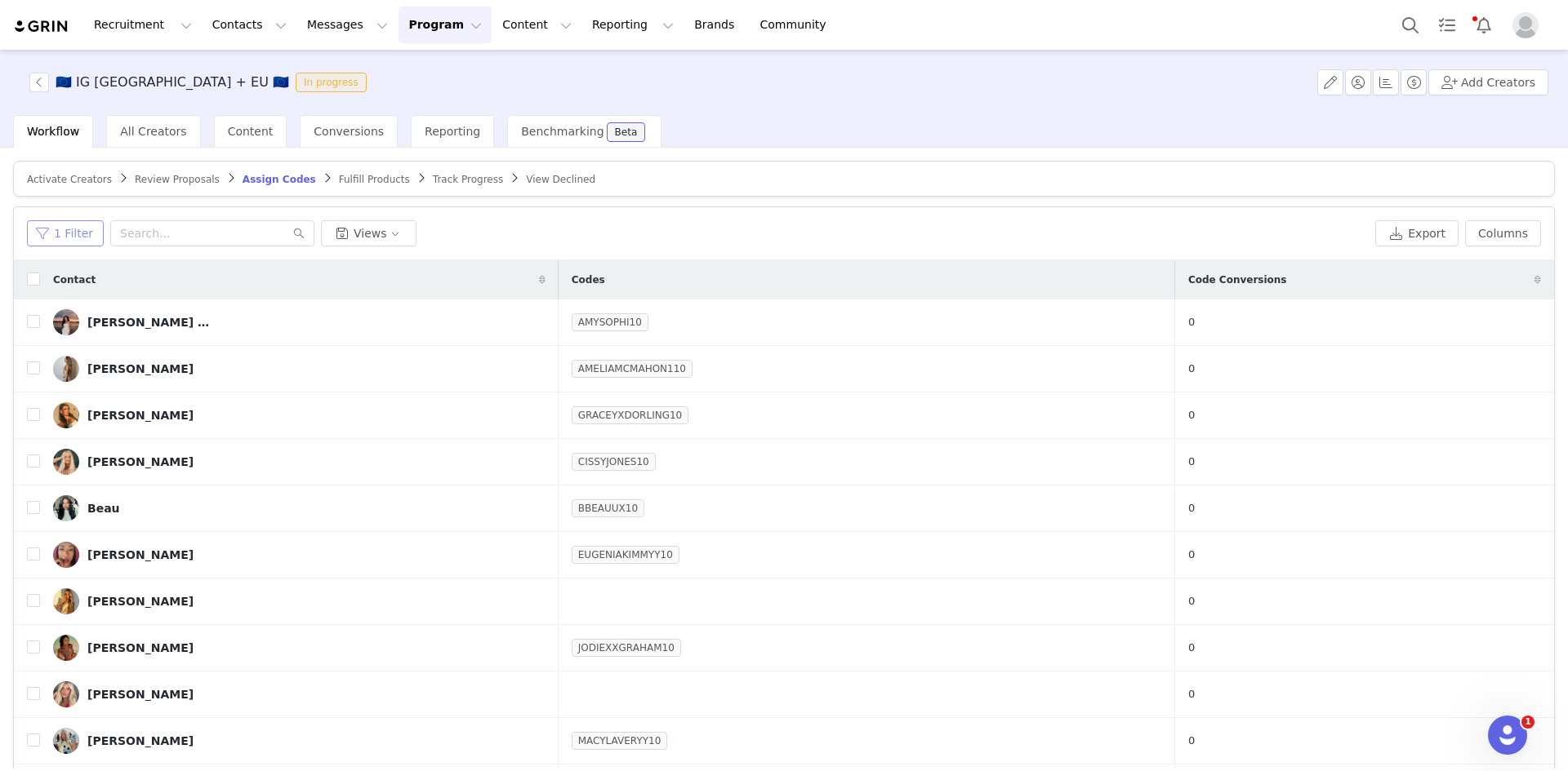
click at [71, 233] on button "1 Filter" at bounding box center [65, 233] width 77 height 26
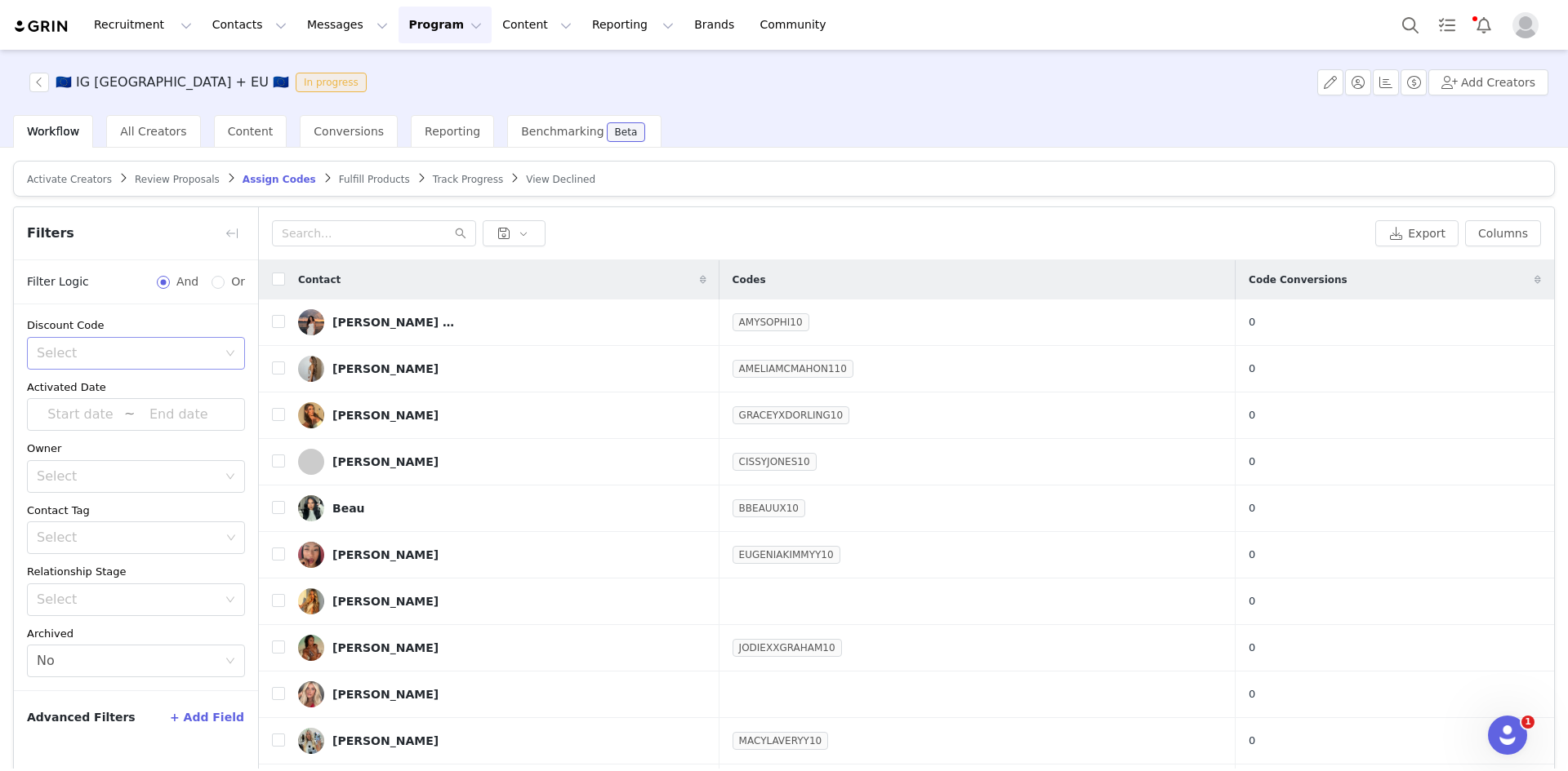
click at [115, 351] on div "Select" at bounding box center [127, 354] width 180 height 17
click at [116, 412] on li "Does not have codes" at bounding box center [136, 414] width 218 height 26
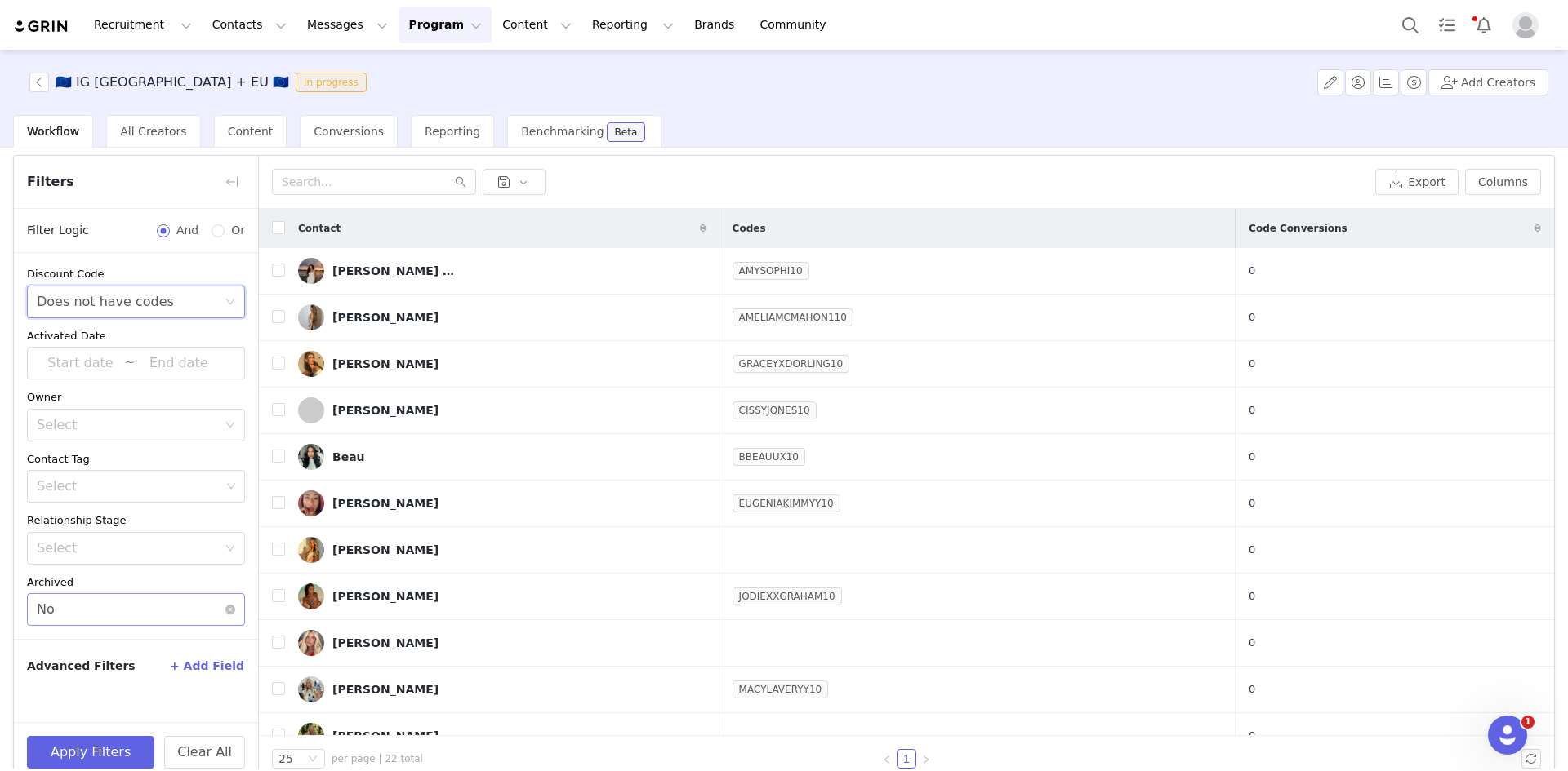
scroll to position [77, 0]
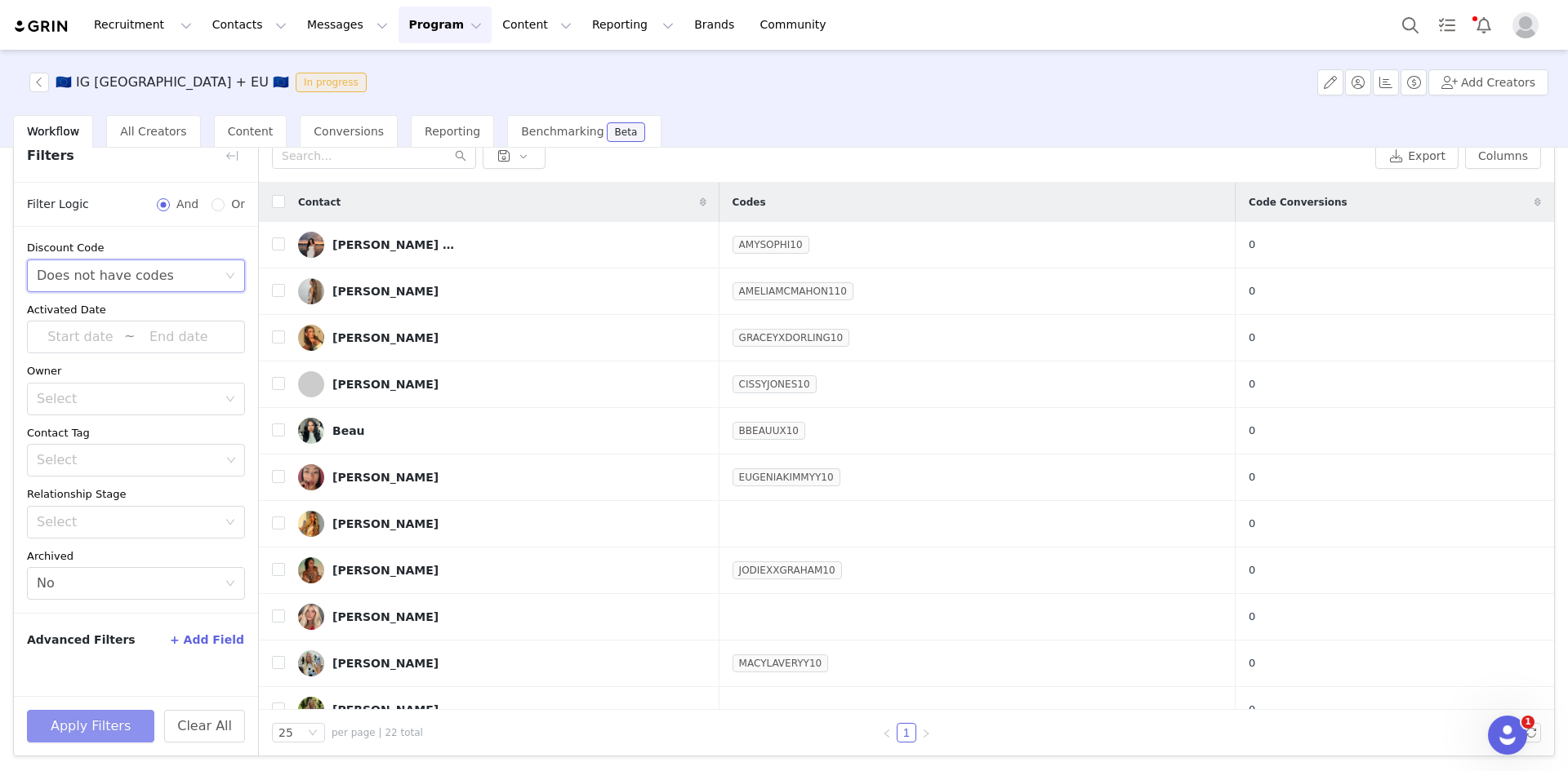
click at [125, 729] on button "Apply Filters" at bounding box center [90, 725] width 127 height 33
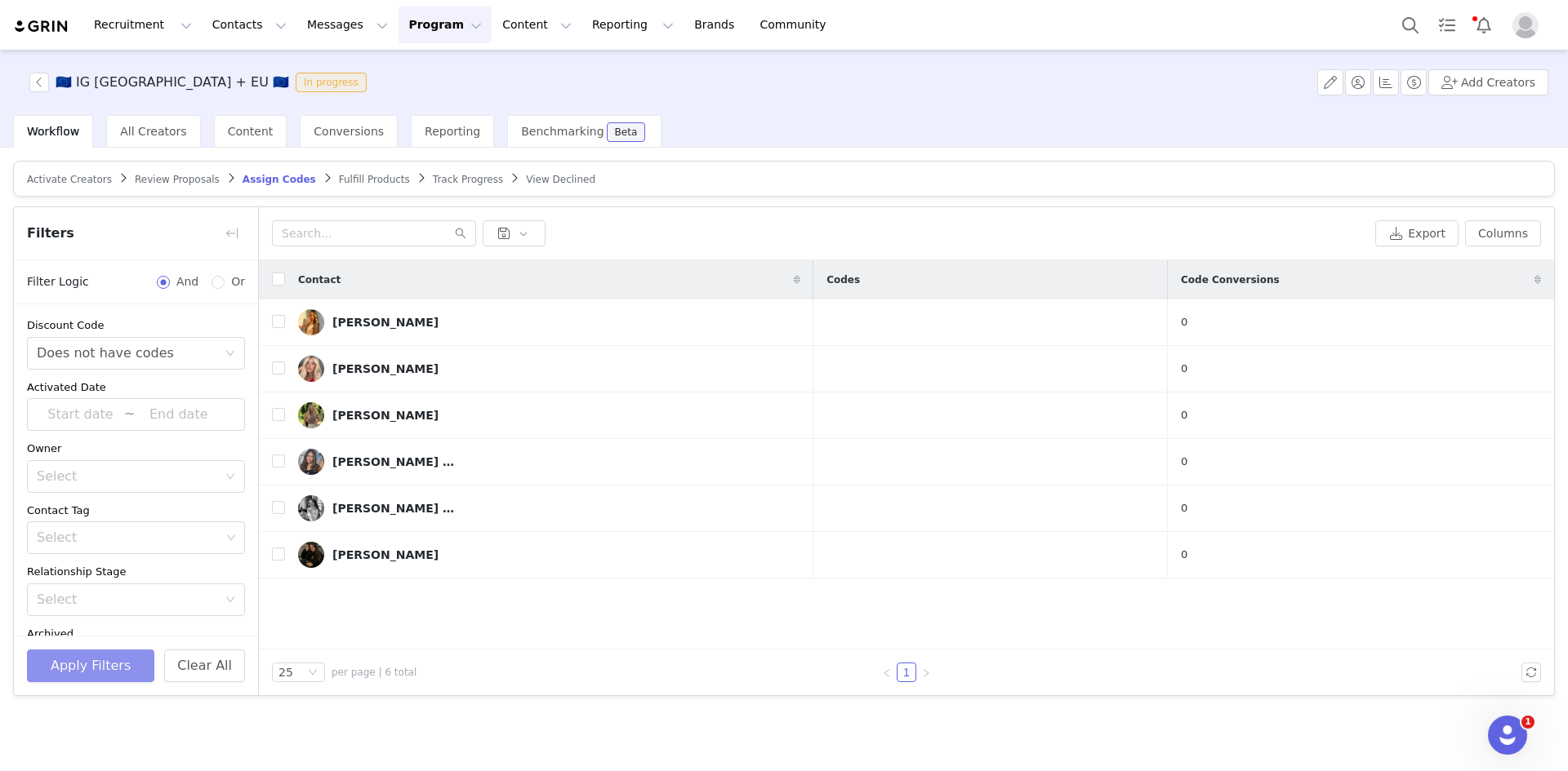
scroll to position [0, 0]
click at [283, 279] on input "checkbox" at bounding box center [279, 279] width 13 height 13
checkbox input "true"
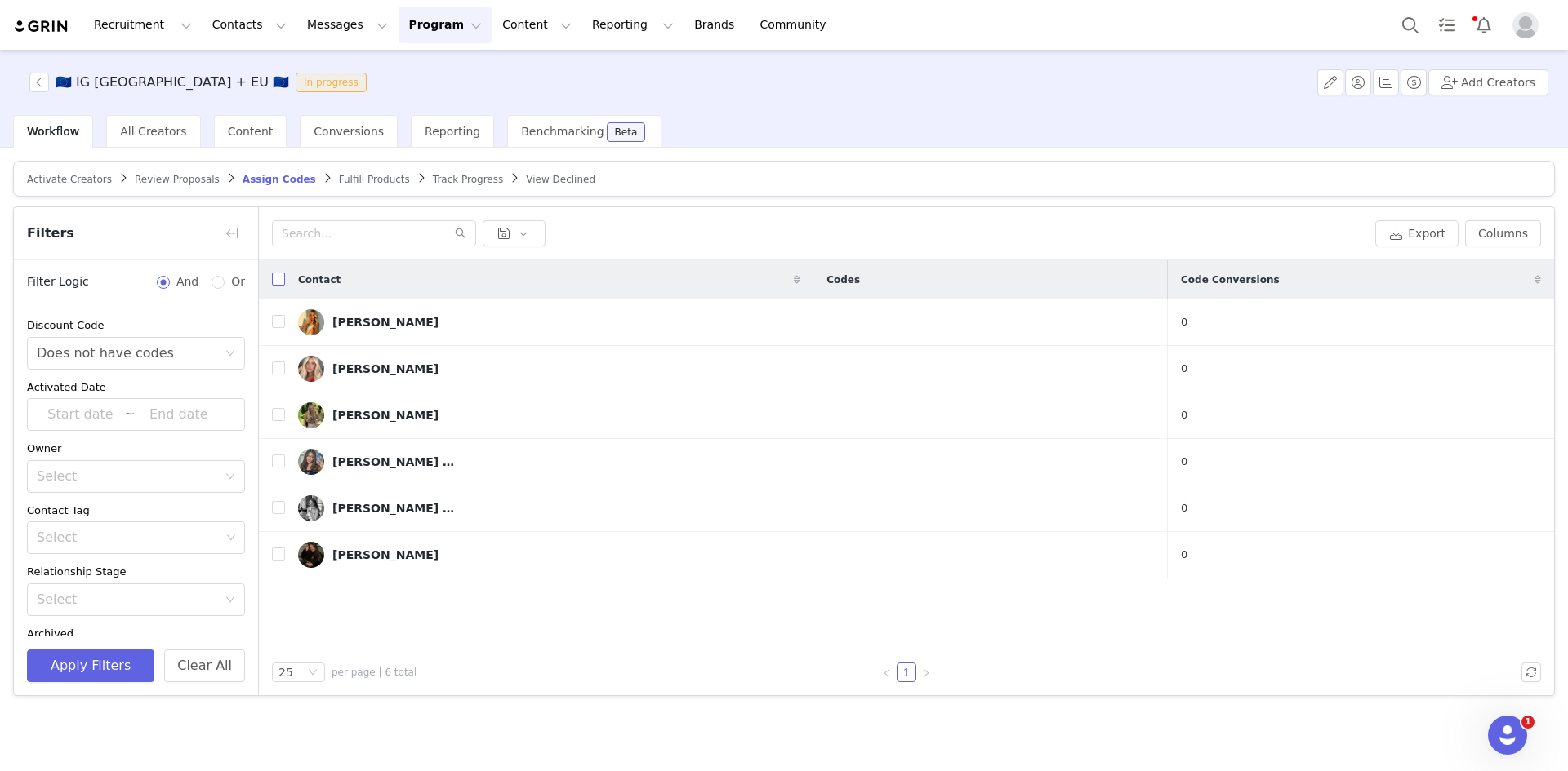
checkbox input "true"
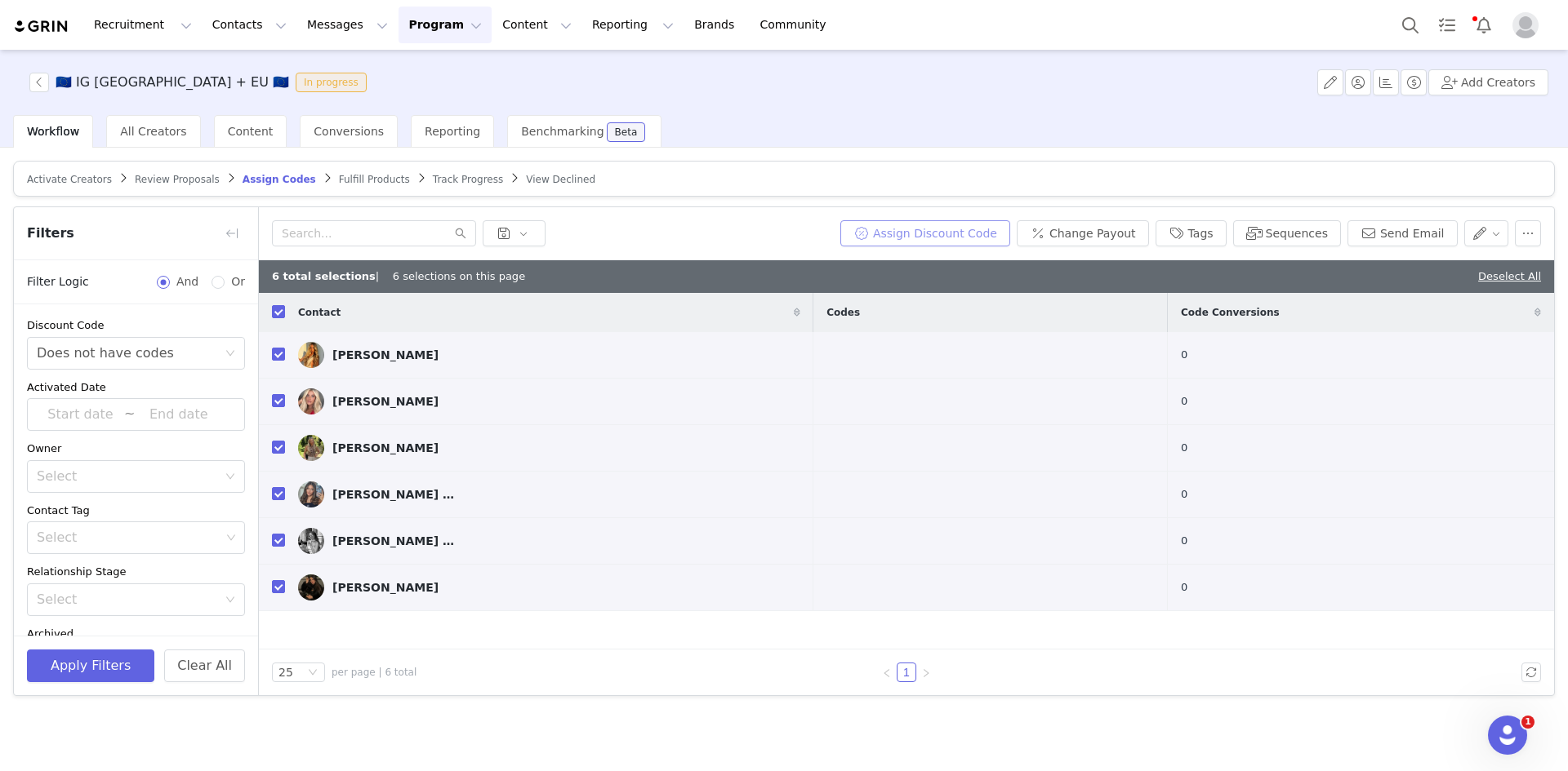
click at [1010, 232] on button "Assign Discount Code" at bounding box center [925, 233] width 170 height 26
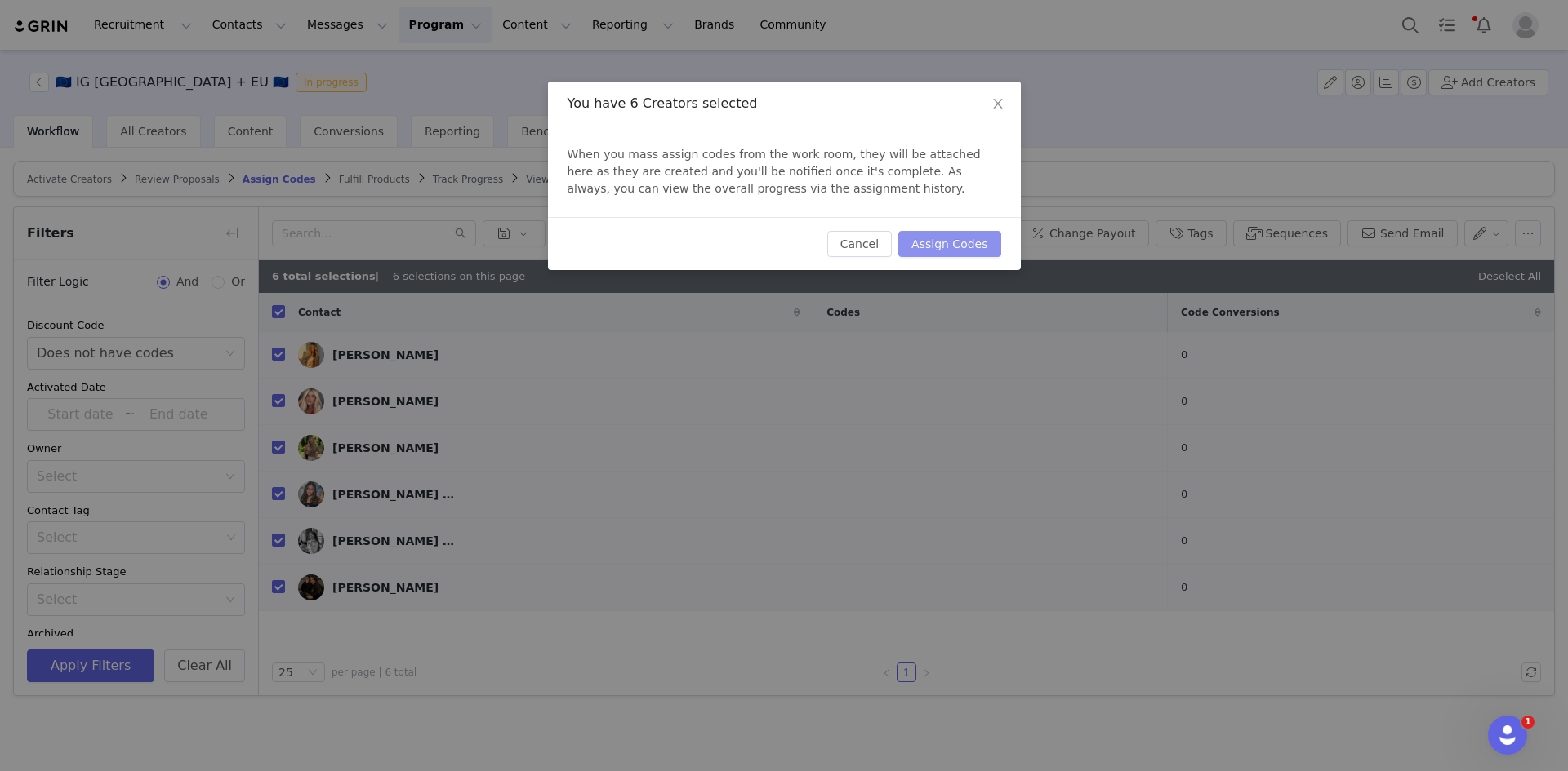
click at [966, 237] on button "Assign Codes" at bounding box center [949, 244] width 102 height 26
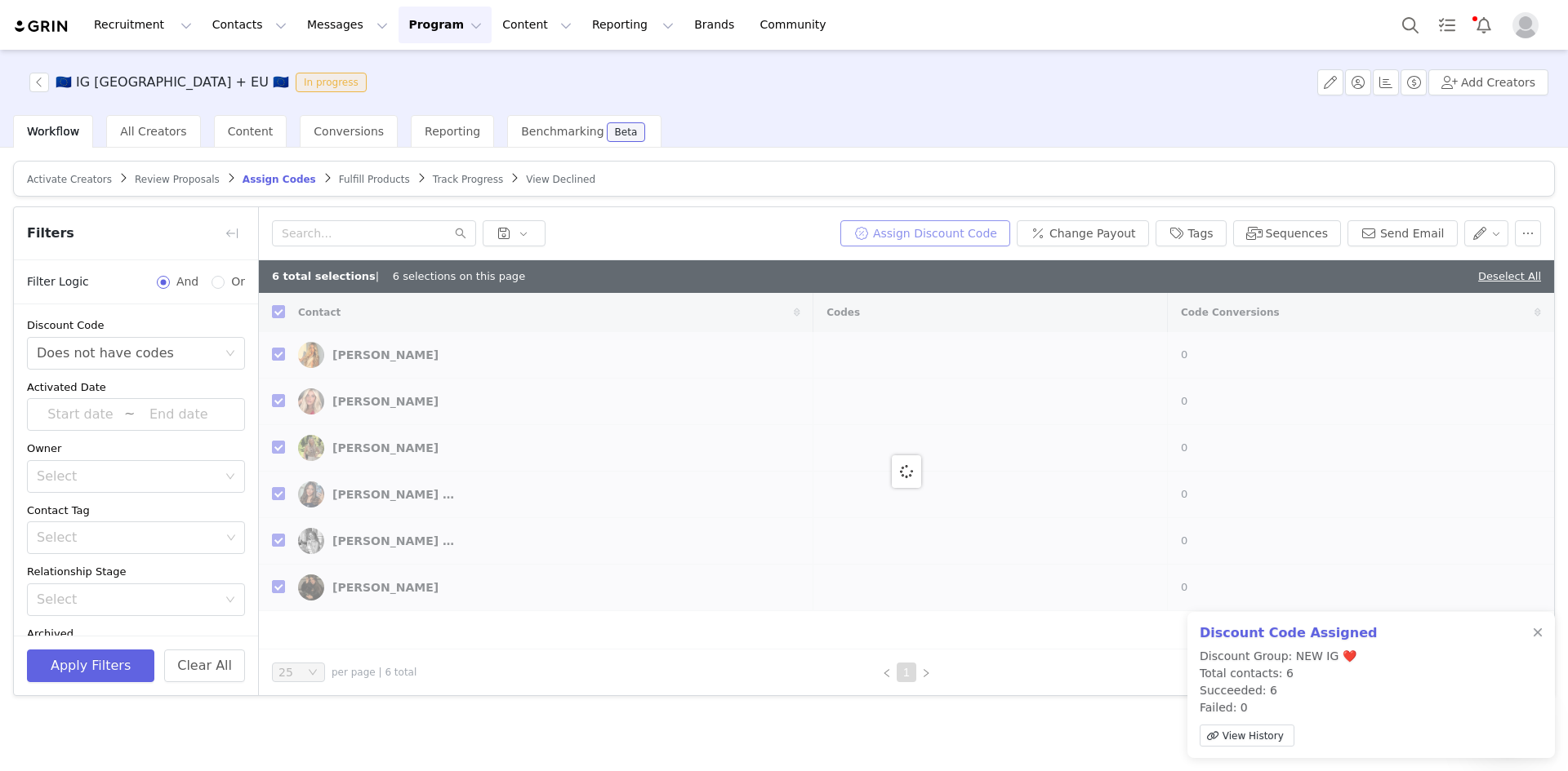
checkbox input "false"
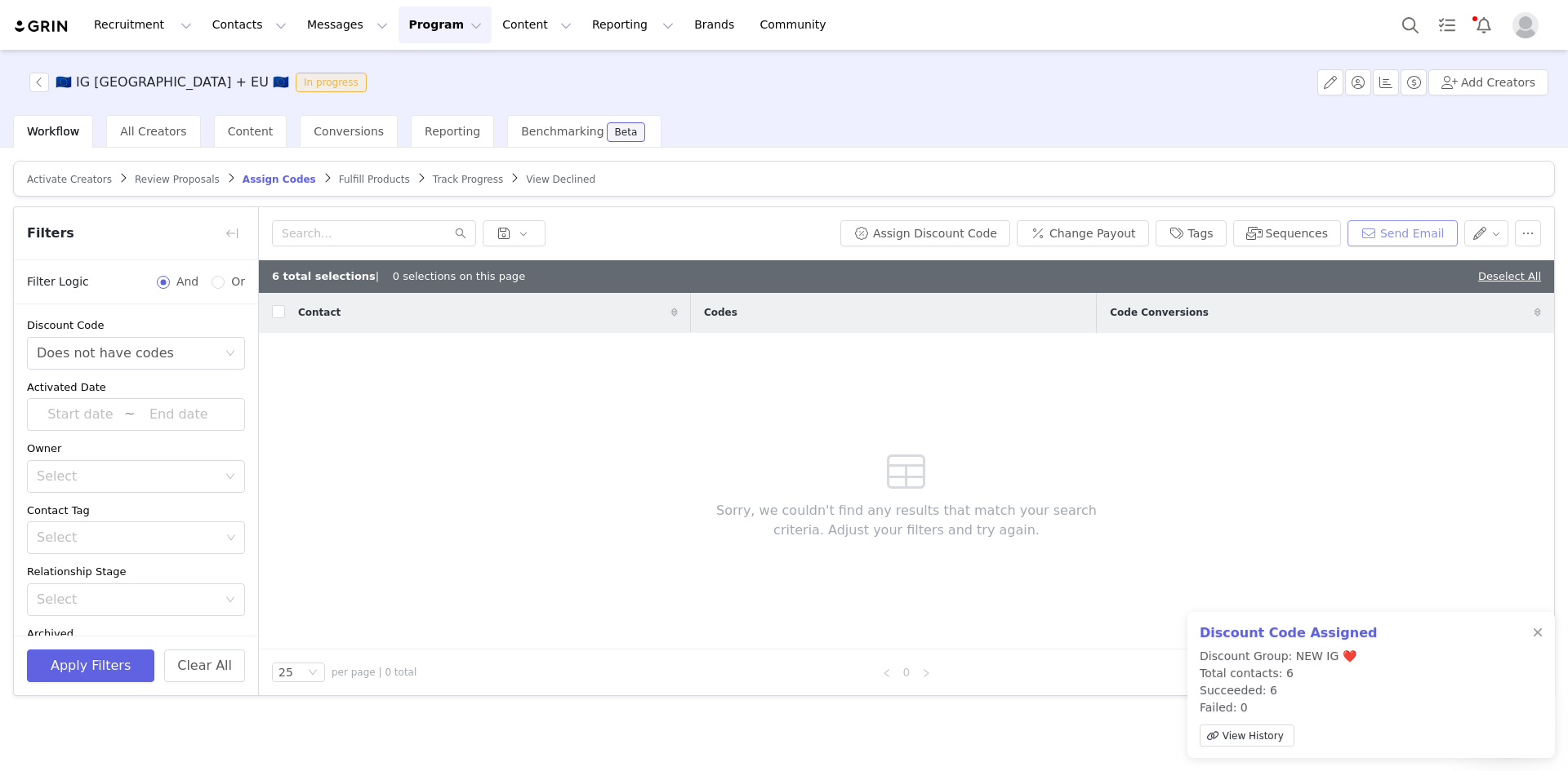
click at [1396, 225] on button "Send Email" at bounding box center [1402, 233] width 111 height 26
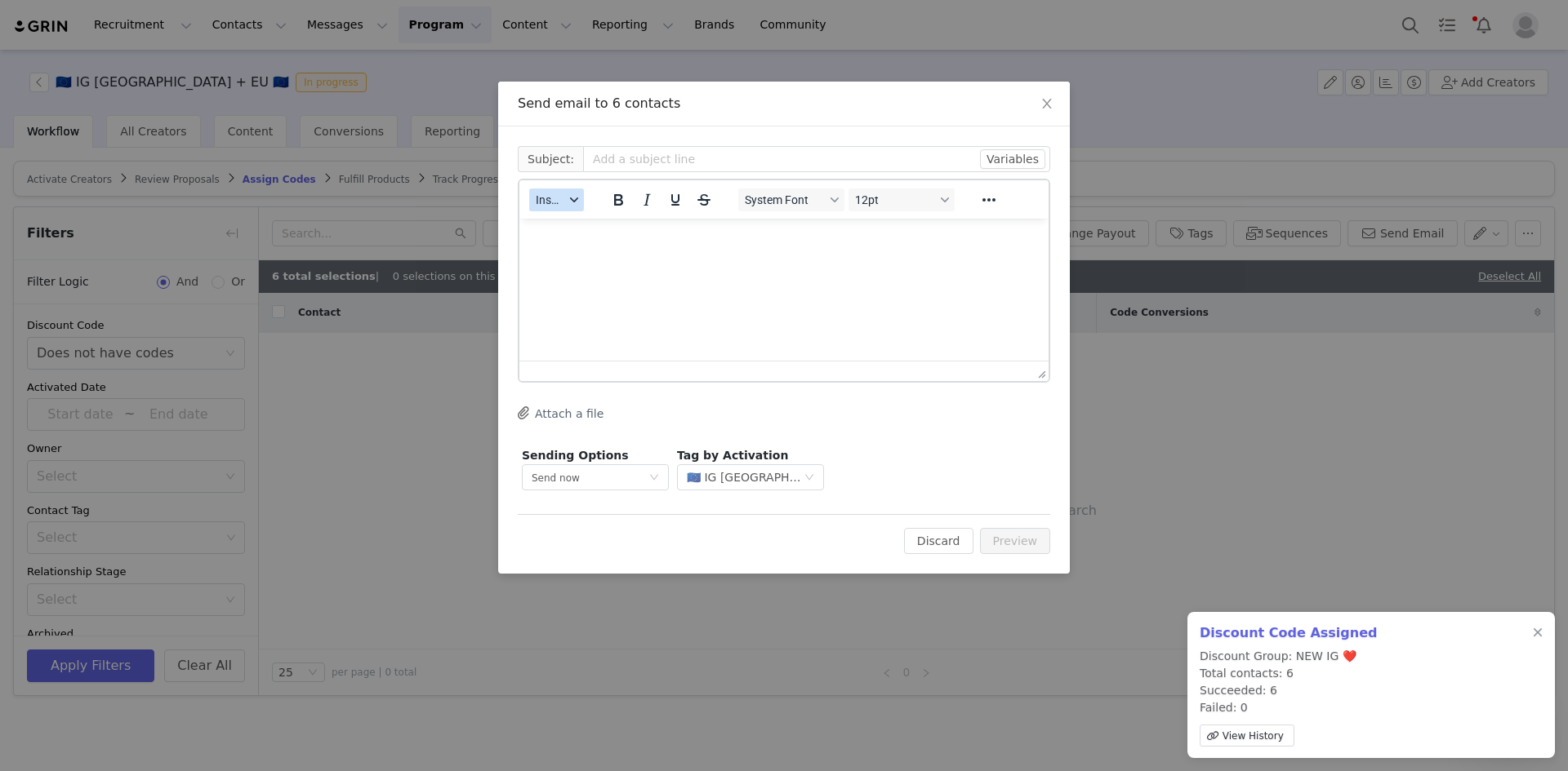
click at [560, 190] on button "Insert" at bounding box center [556, 200] width 55 height 23
click at [568, 229] on div "Insert Template" at bounding box center [616, 228] width 147 height 20
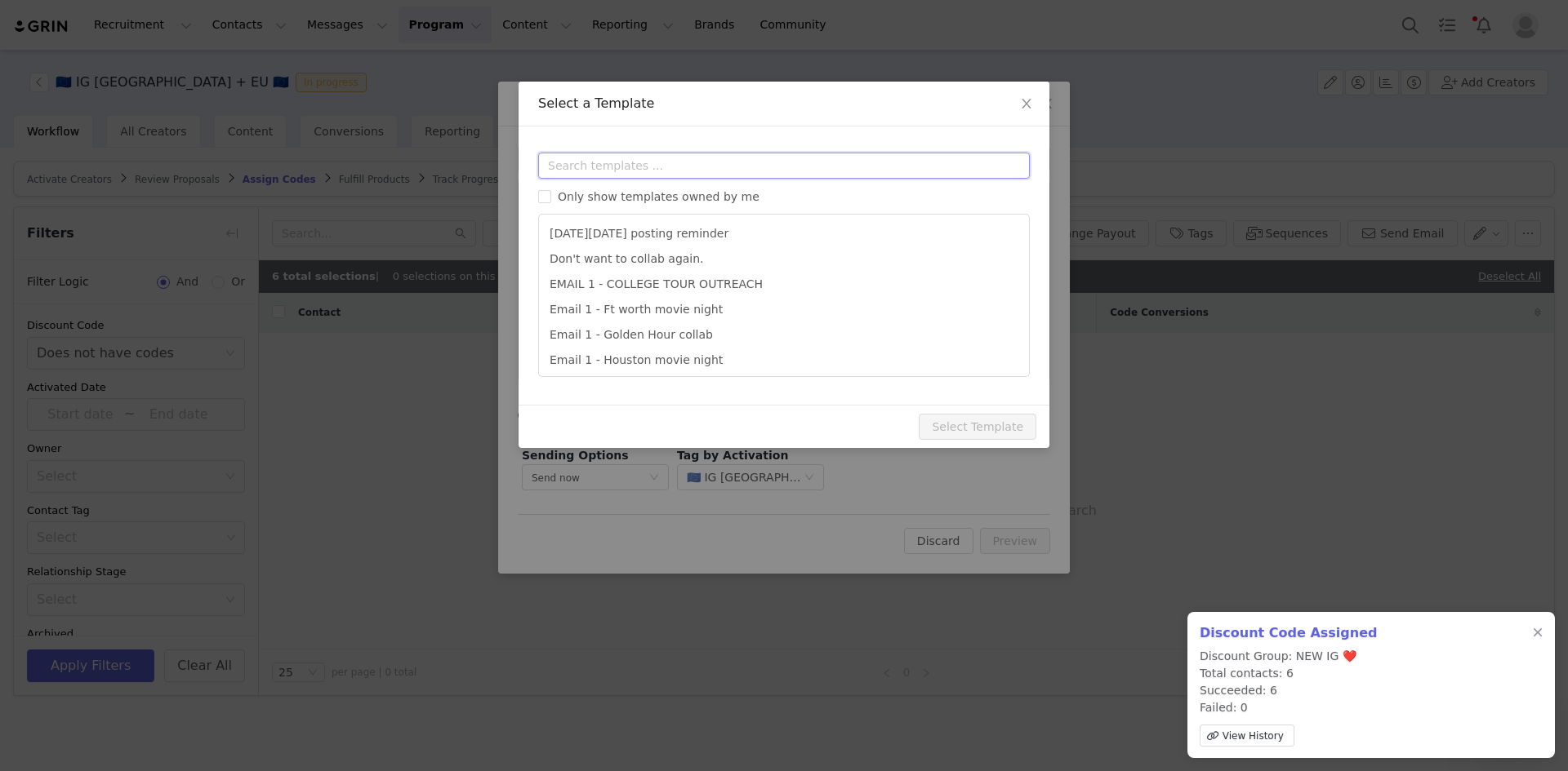
click at [572, 164] on input "text" at bounding box center [784, 165] width 492 height 26
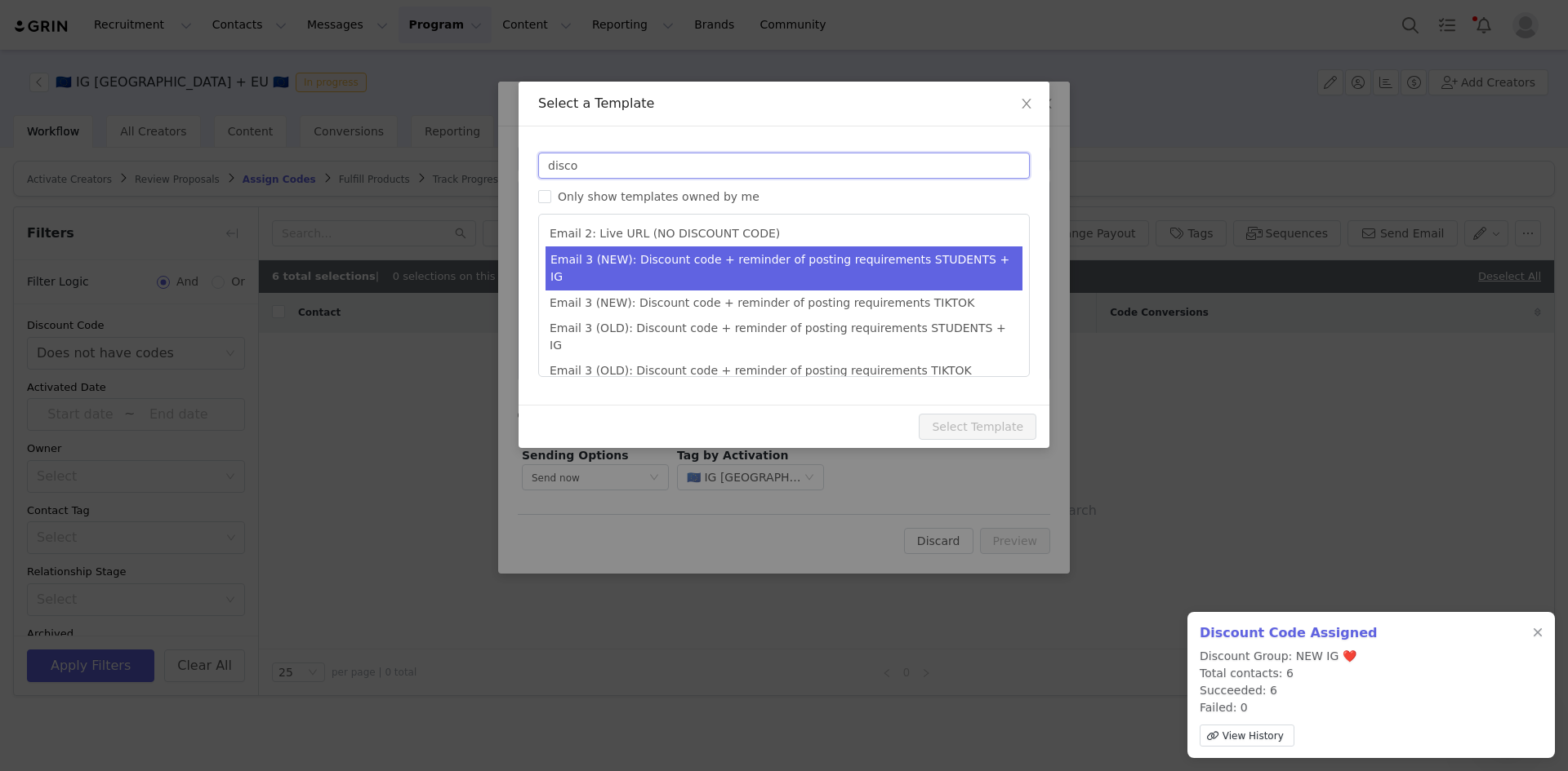
type input "disco"
type input "Collab with Edikted"
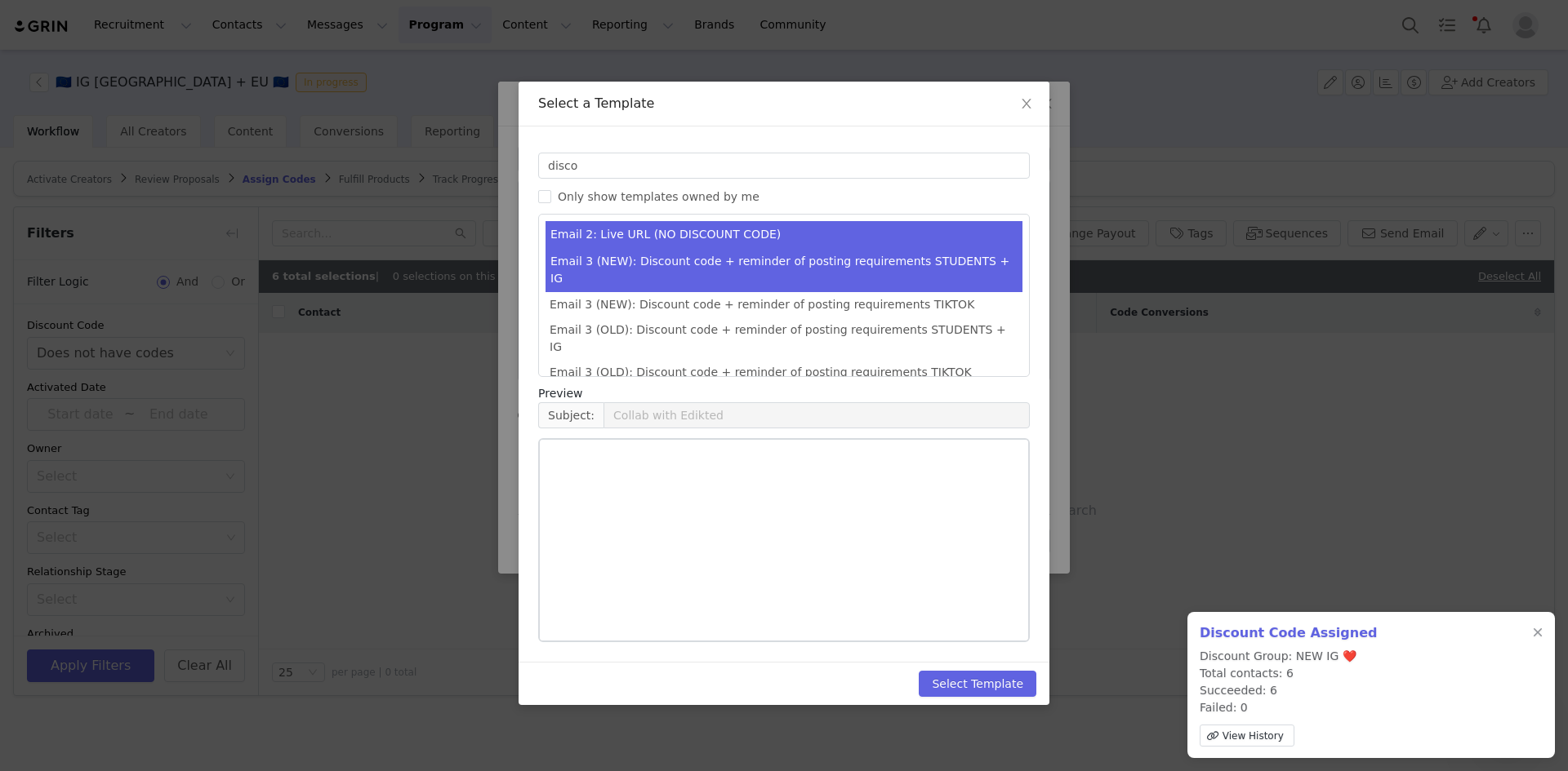
click at [893, 260] on li "Email 3 (NEW): Discount code + reminder of posting requirements STUDENTS + IG" at bounding box center [784, 269] width 477 height 44
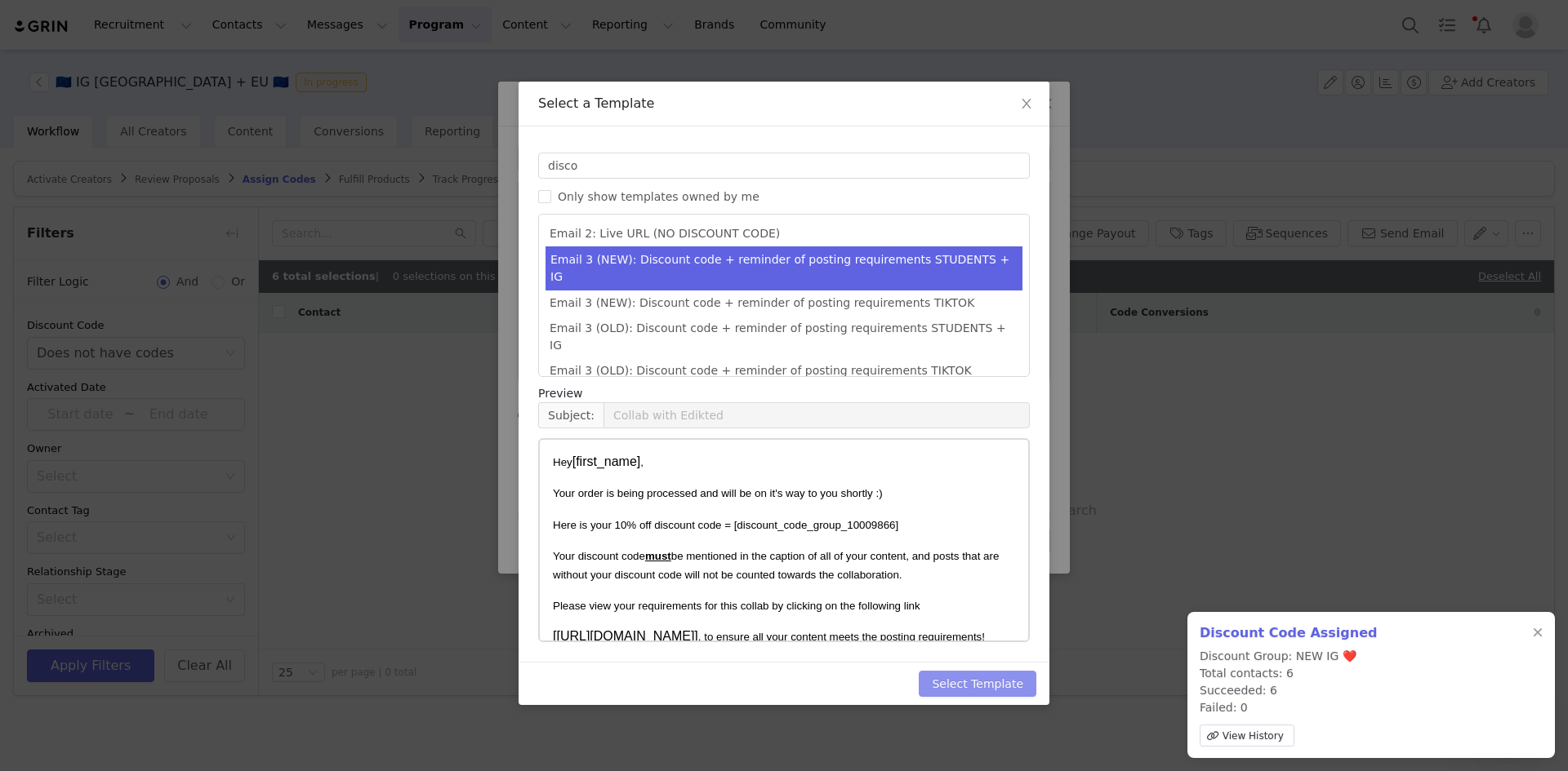
click at [988, 681] on button "Select Template" at bounding box center [977, 684] width 117 height 26
type input "Collab with Edikted"
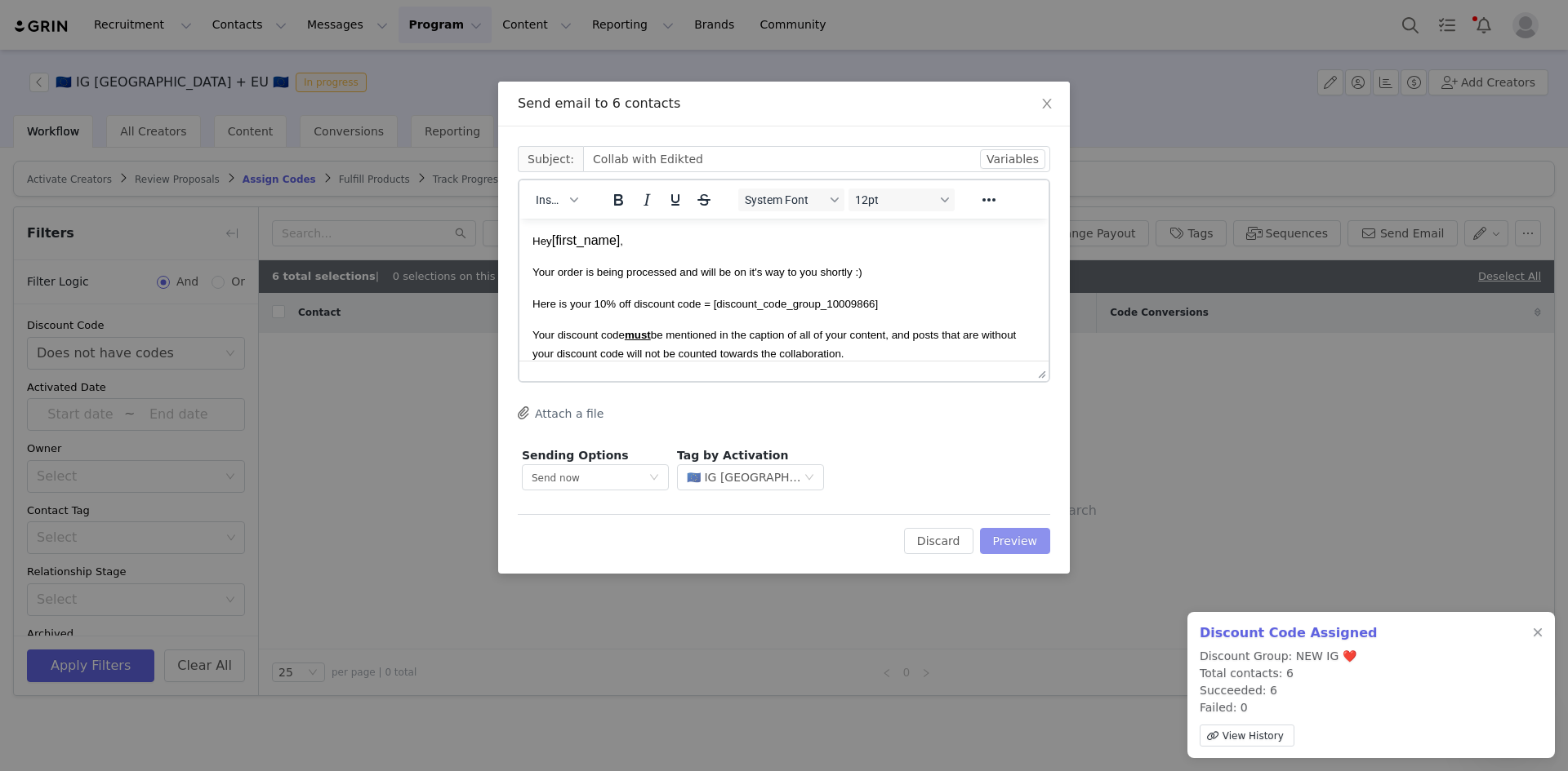
click at [996, 537] on button "Preview" at bounding box center [1015, 541] width 71 height 26
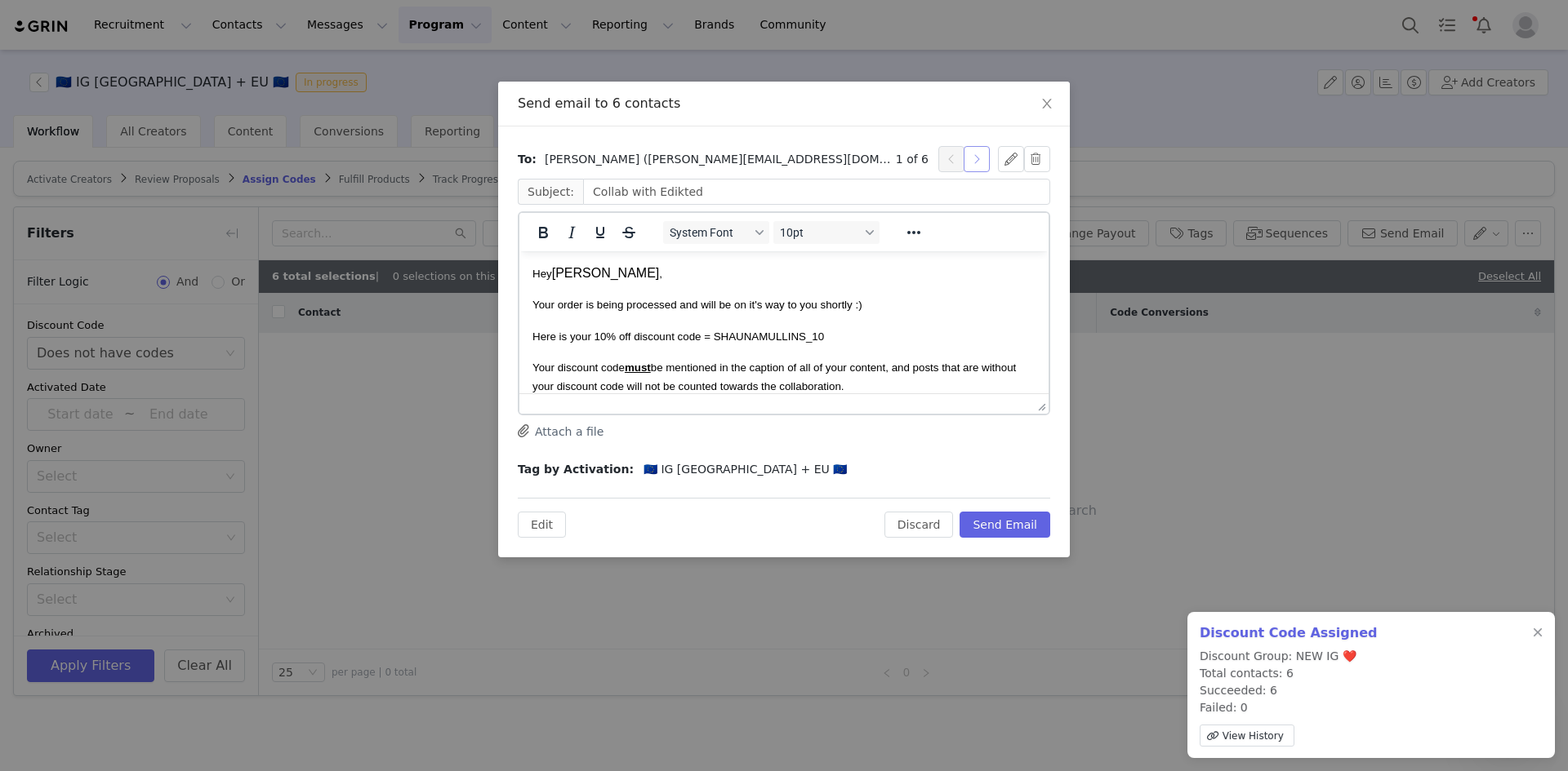
click at [982, 158] on button "button" at bounding box center [977, 159] width 26 height 26
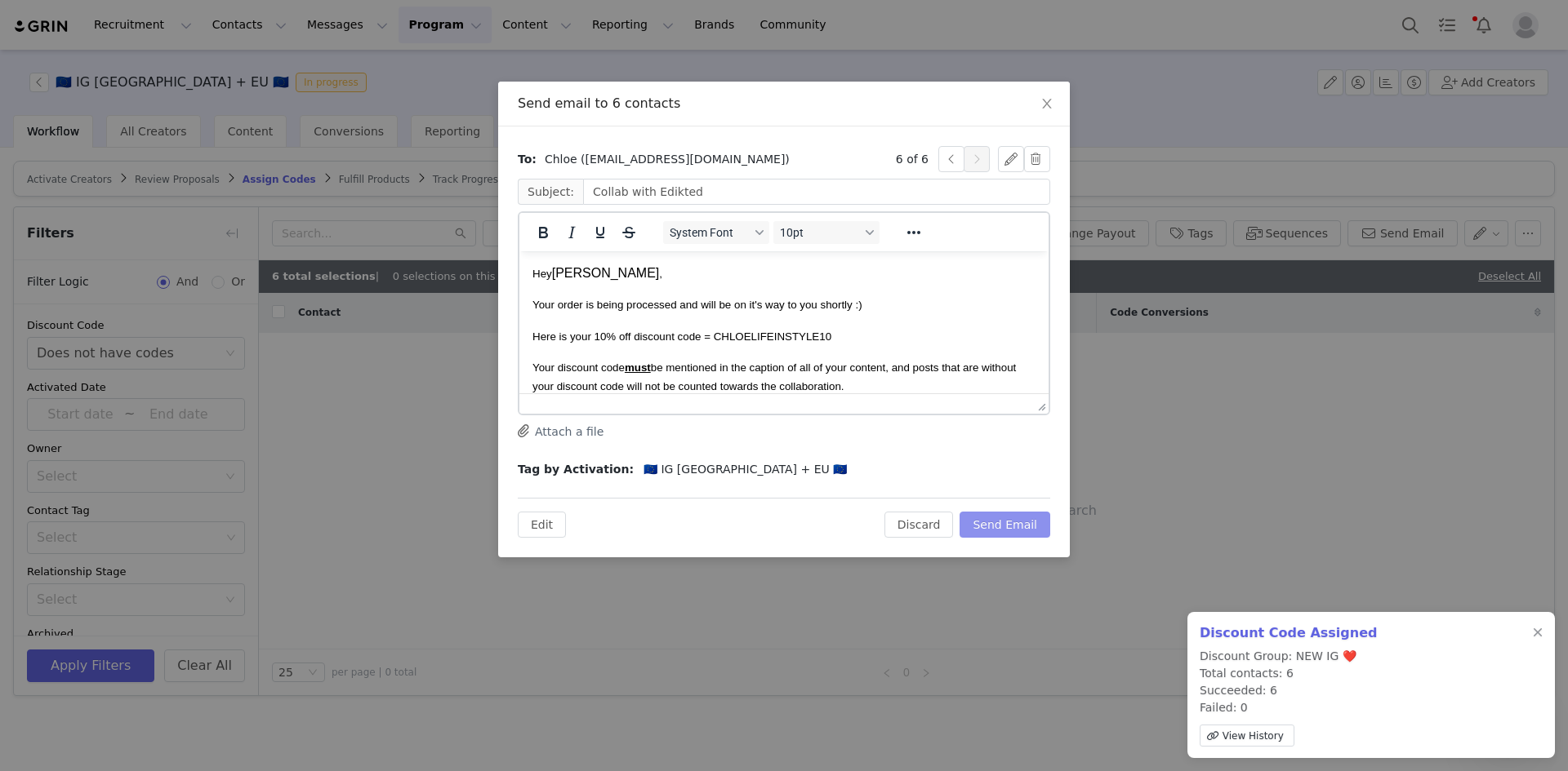
click at [1005, 516] on button "Send Email" at bounding box center [1005, 525] width 91 height 26
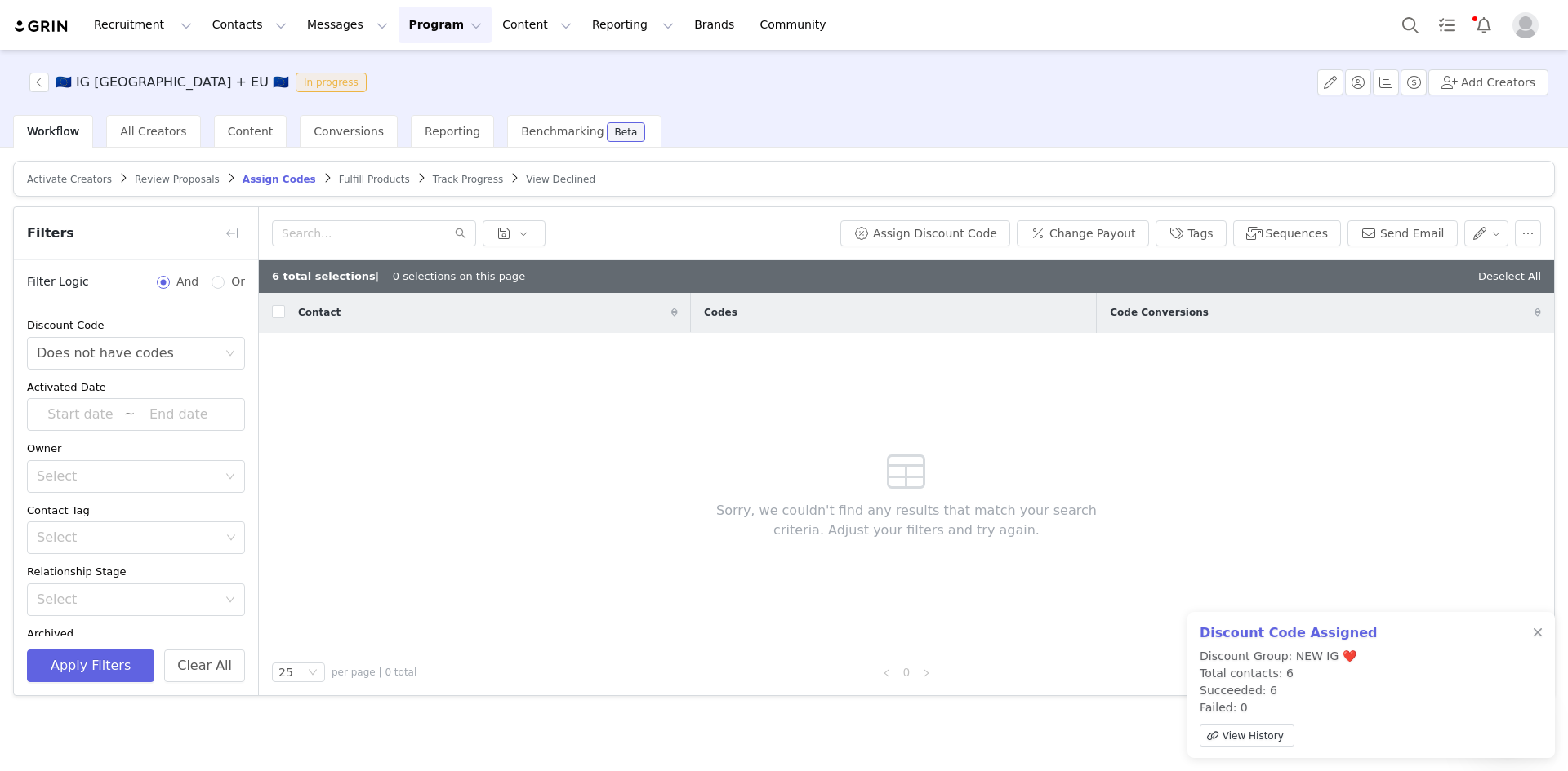
click at [353, 176] on span "Fulfill Products" at bounding box center [375, 179] width 71 height 11
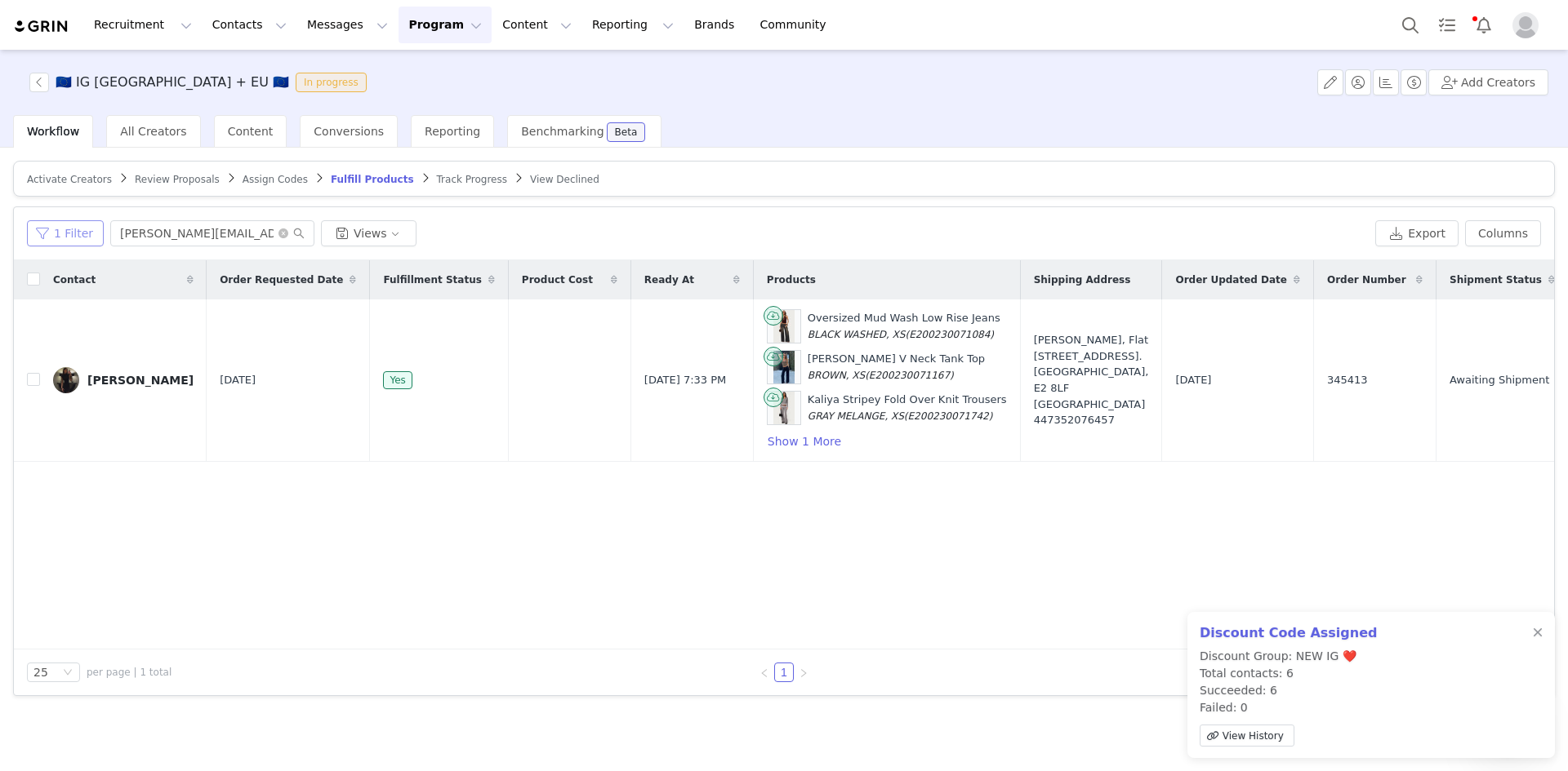
click at [83, 237] on button "1 Filter" at bounding box center [65, 233] width 77 height 26
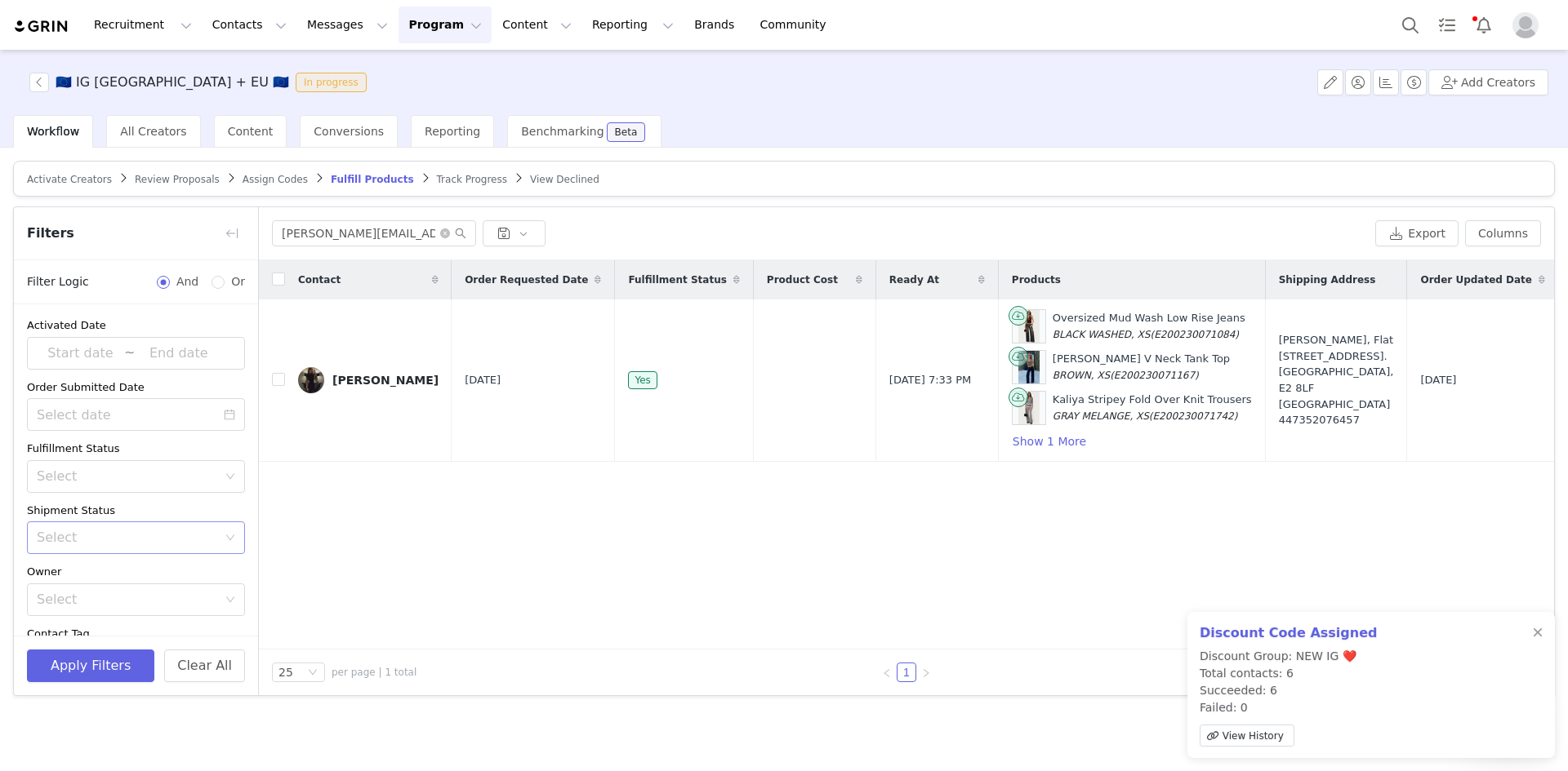
click at [121, 529] on div "Select" at bounding box center [127, 538] width 180 height 17
drag, startPoint x: 91, startPoint y: 572, endPoint x: 275, endPoint y: 294, distance: 333.4
click at [91, 568] on li "Has No Order" at bounding box center [129, 573] width 205 height 26
click at [441, 235] on icon "icon: close-circle" at bounding box center [444, 233] width 10 height 10
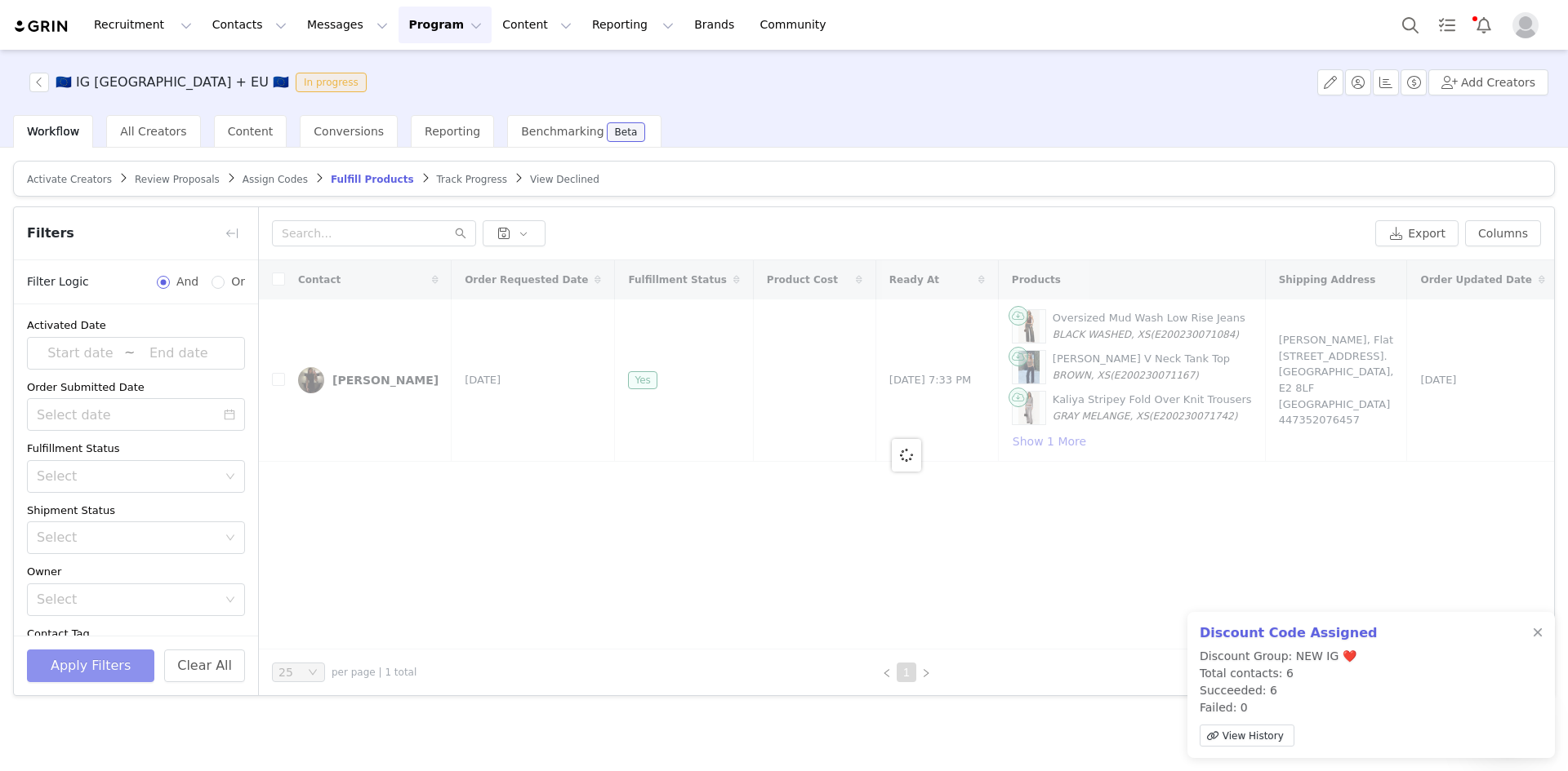
click at [119, 667] on button "Apply Filters" at bounding box center [90, 665] width 127 height 33
click at [138, 532] on div "Select" at bounding box center [127, 538] width 180 height 17
click at [99, 578] on li "Has No Order" at bounding box center [129, 573] width 205 height 26
click at [84, 655] on button "Apply Filters" at bounding box center [90, 665] width 127 height 33
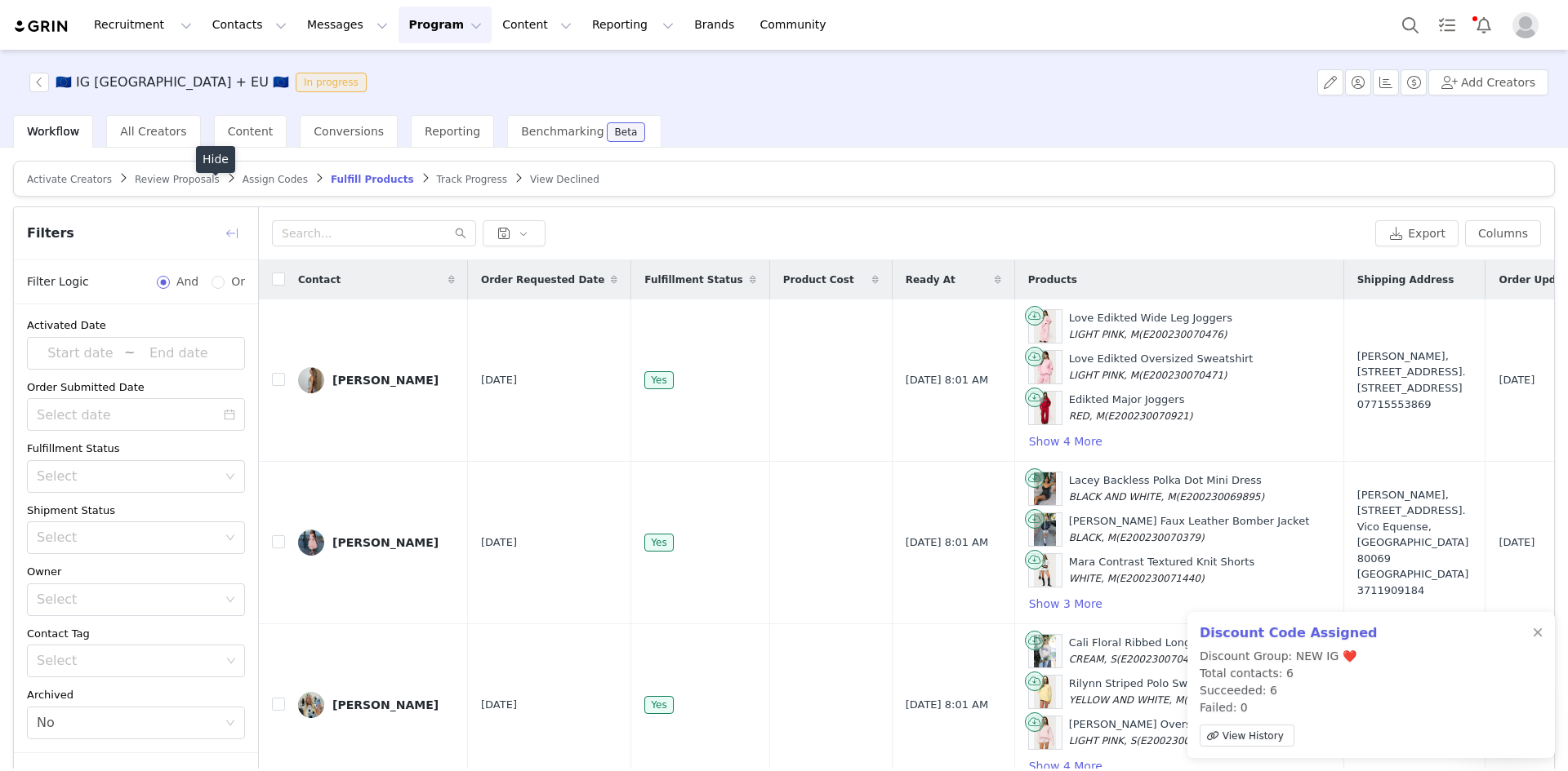
click at [235, 228] on button "button" at bounding box center [231, 233] width 26 height 26
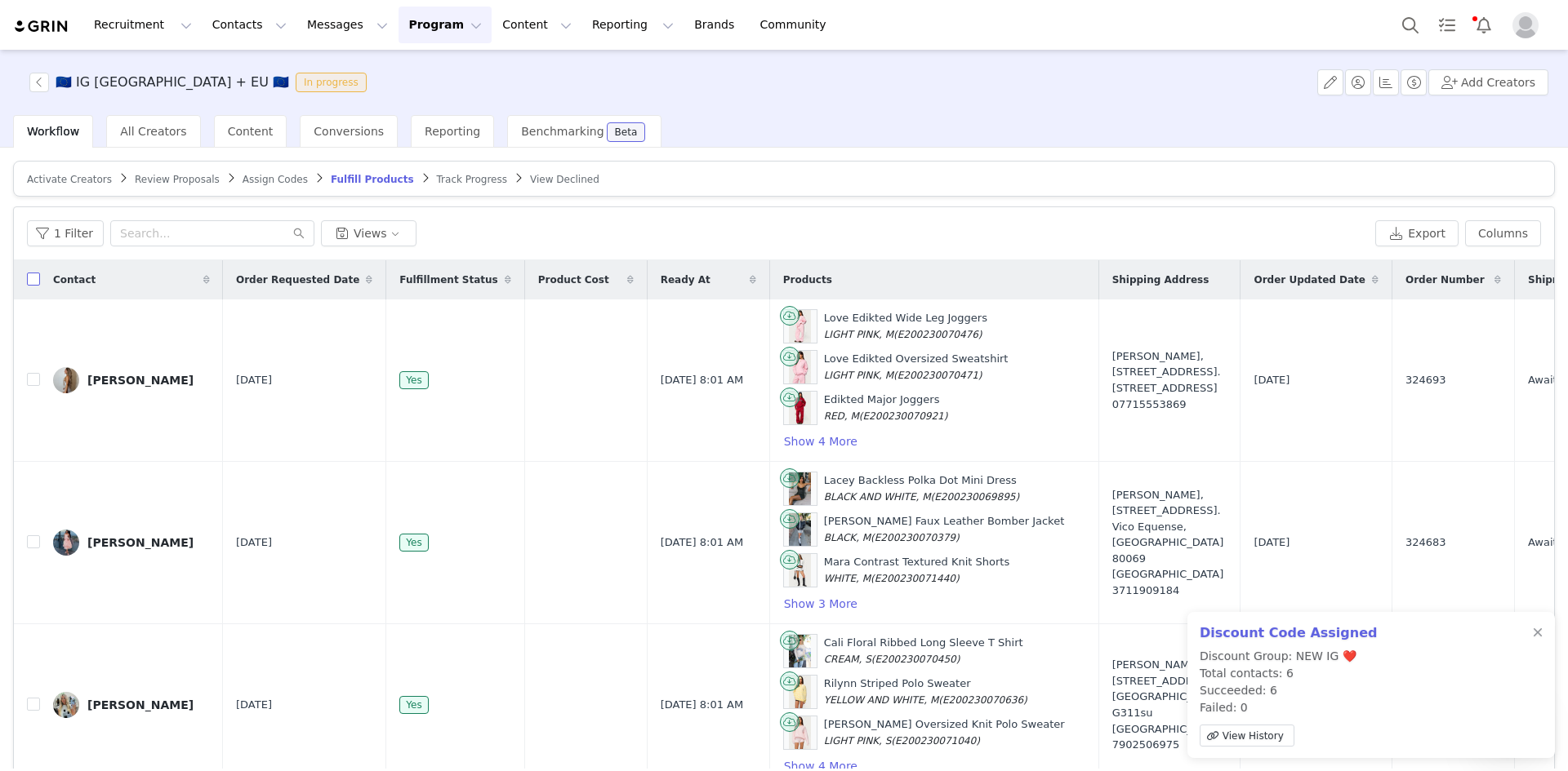
click at [31, 281] on input "checkbox" at bounding box center [33, 279] width 13 height 13
checkbox input "true"
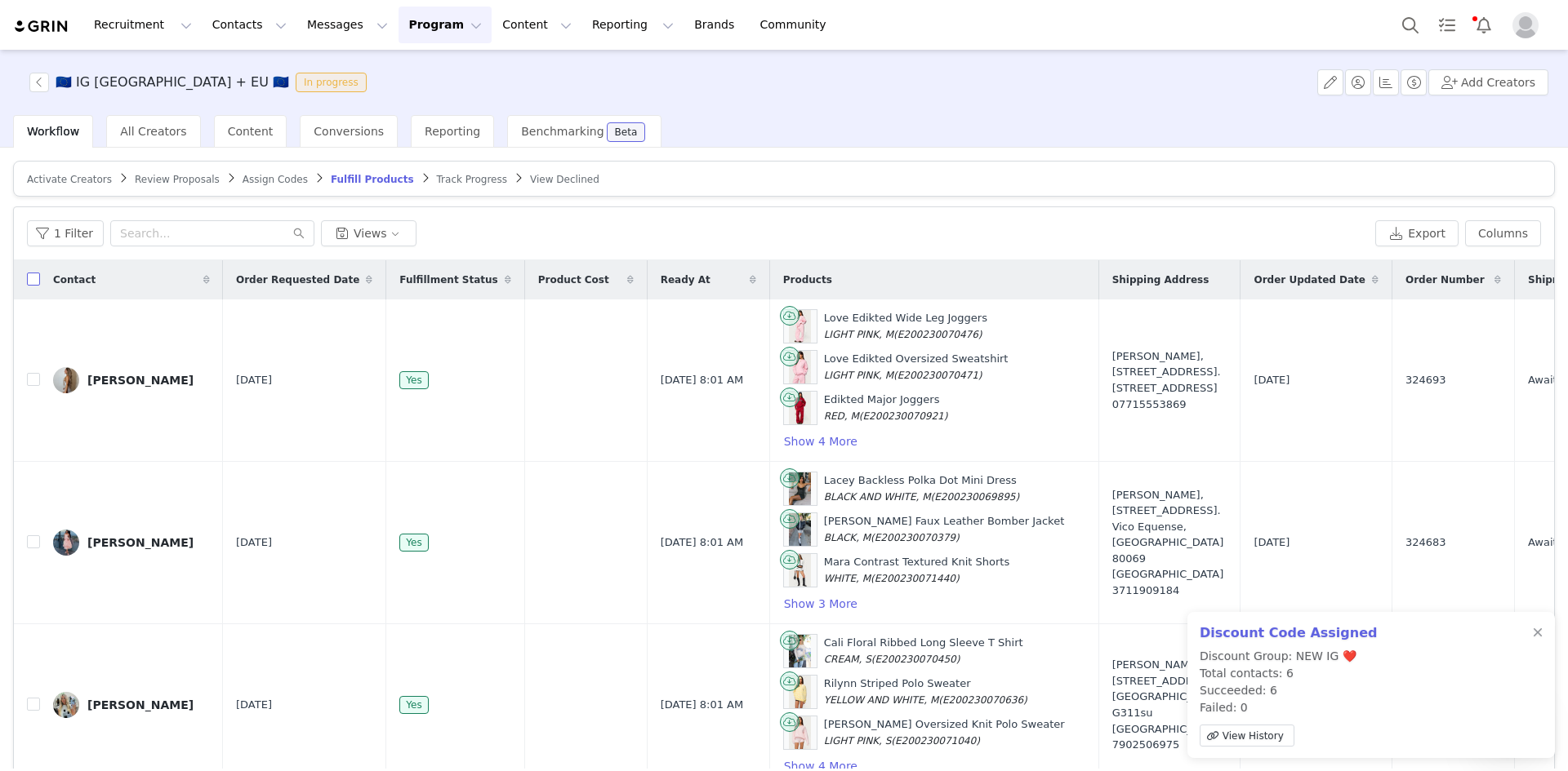
checkbox input "true"
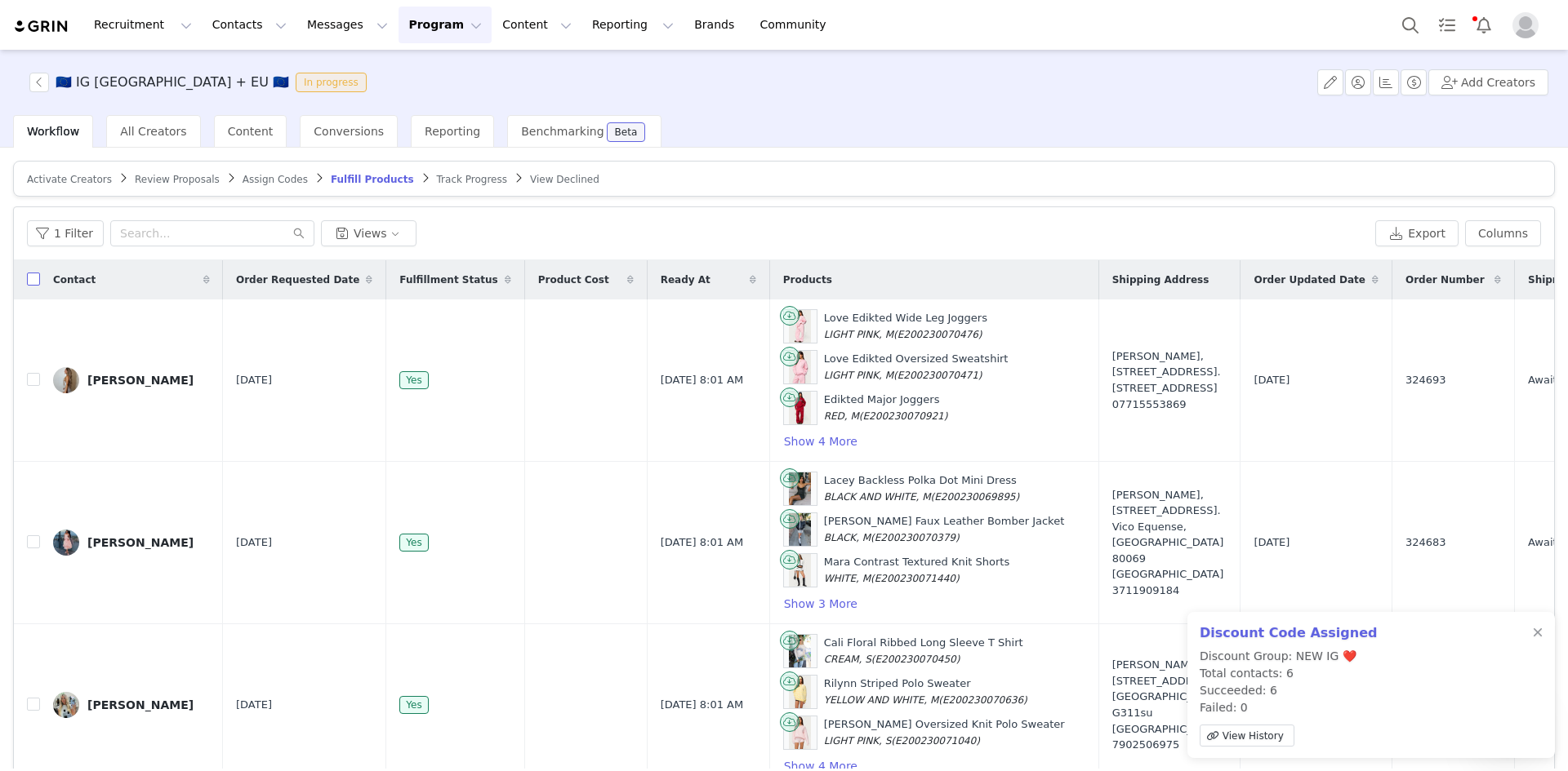
checkbox input "true"
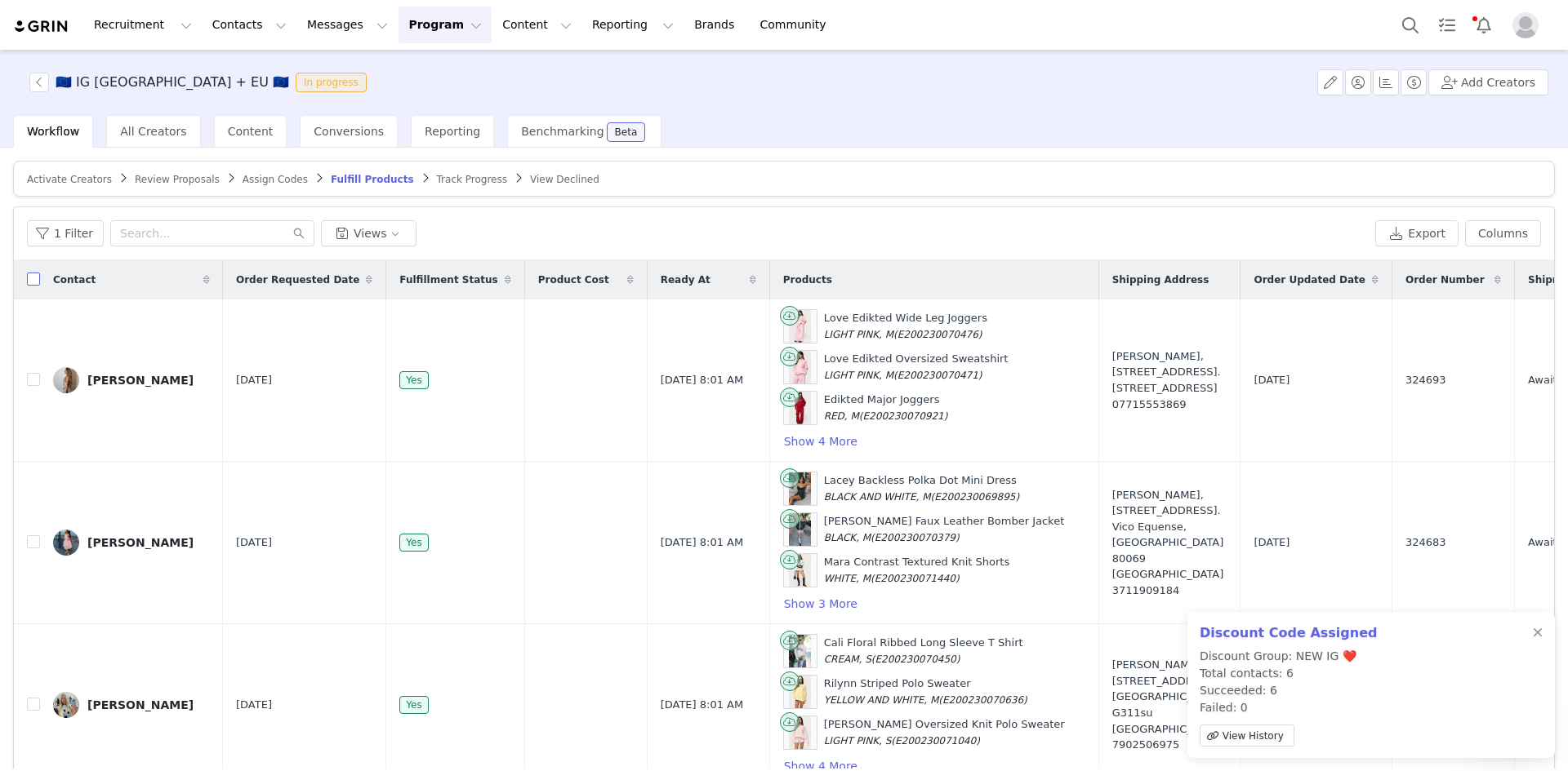
checkbox input "true"
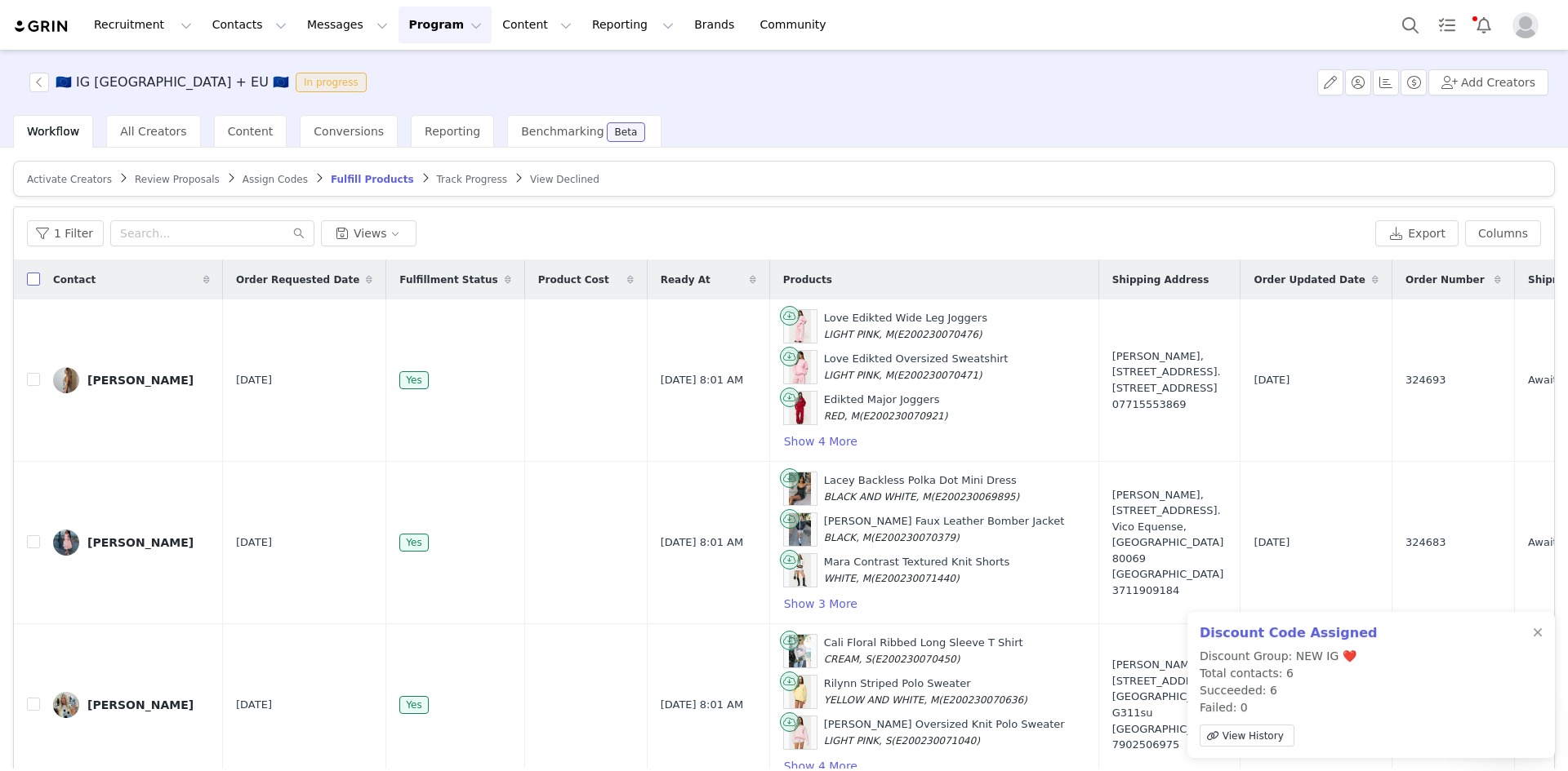
checkbox input "true"
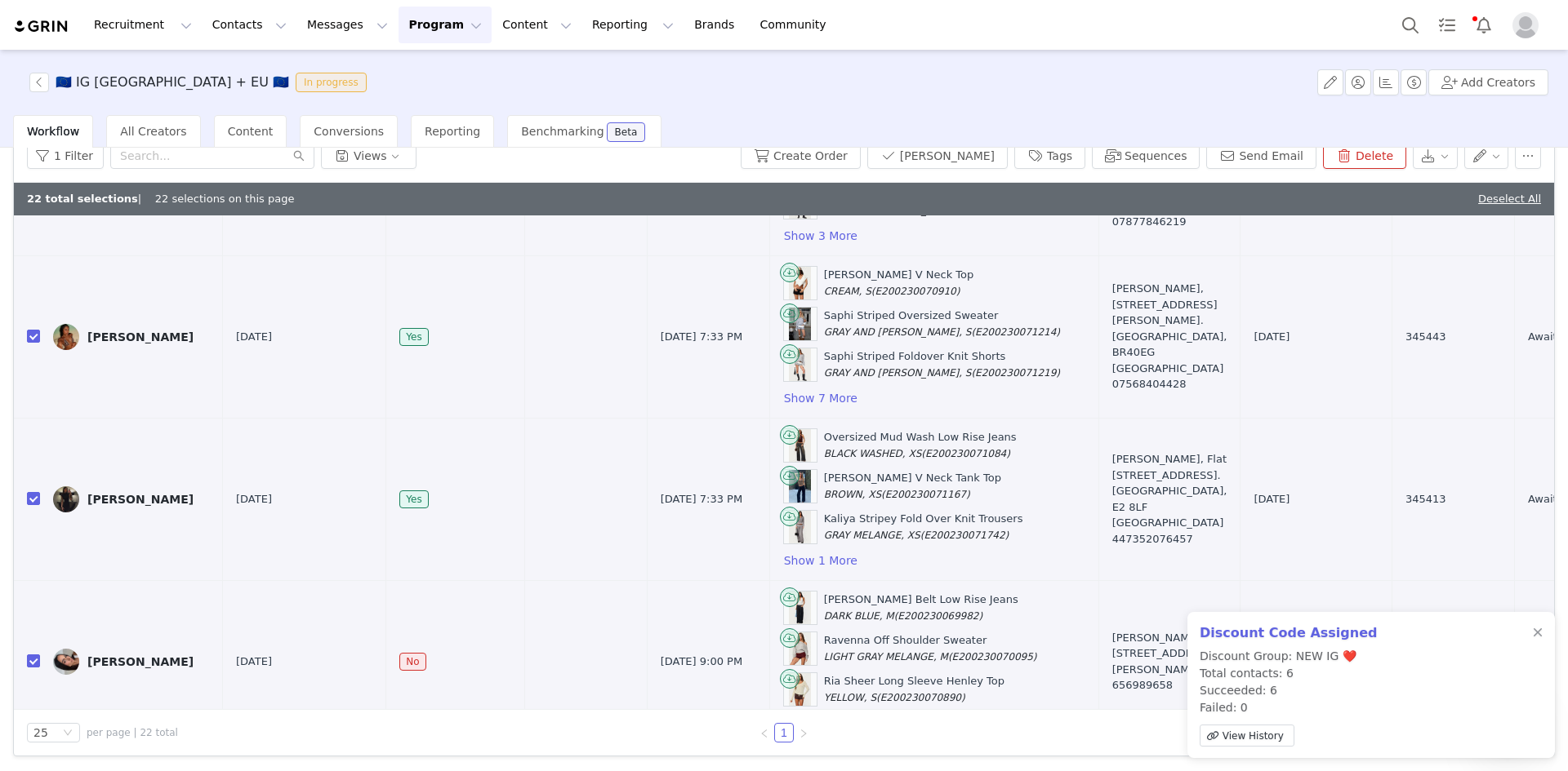
scroll to position [1762, 0]
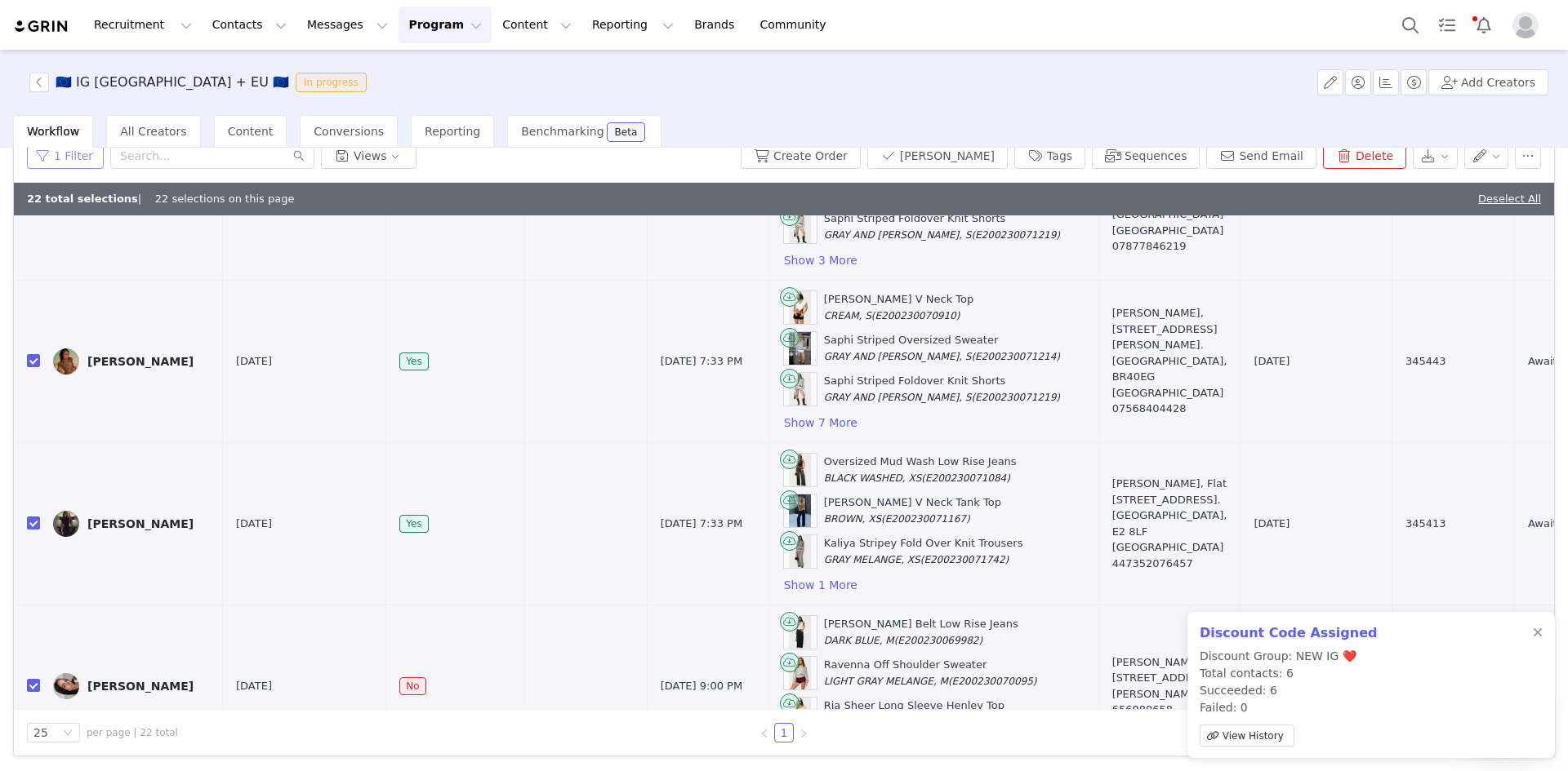
click at [75, 158] on button "1 Filter" at bounding box center [65, 156] width 77 height 26
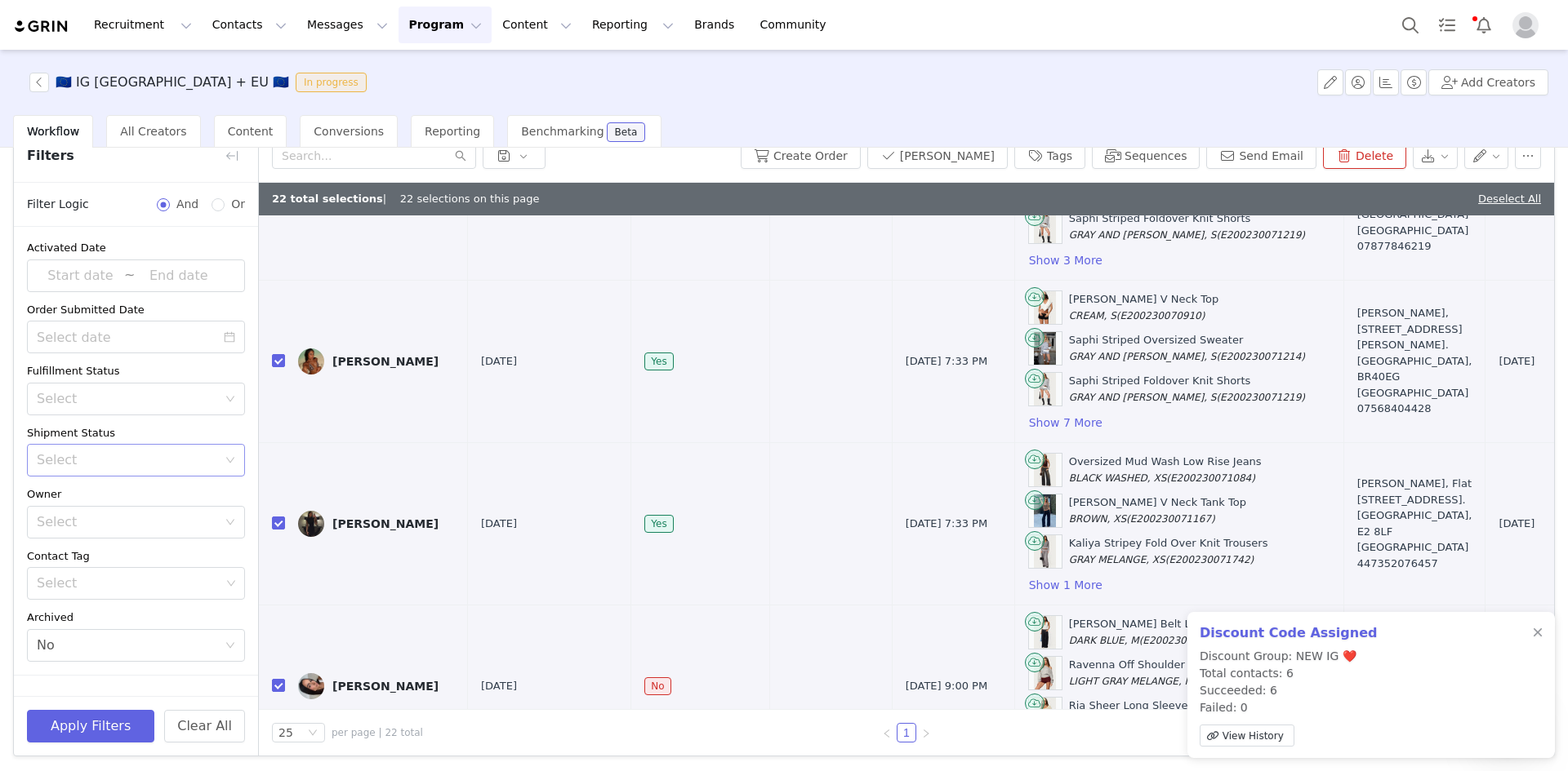
click at [138, 450] on div "Select" at bounding box center [131, 460] width 188 height 31
click at [95, 490] on li "Has No Order" at bounding box center [129, 495] width 205 height 26
click at [102, 726] on button "Apply Filters" at bounding box center [90, 725] width 127 height 33
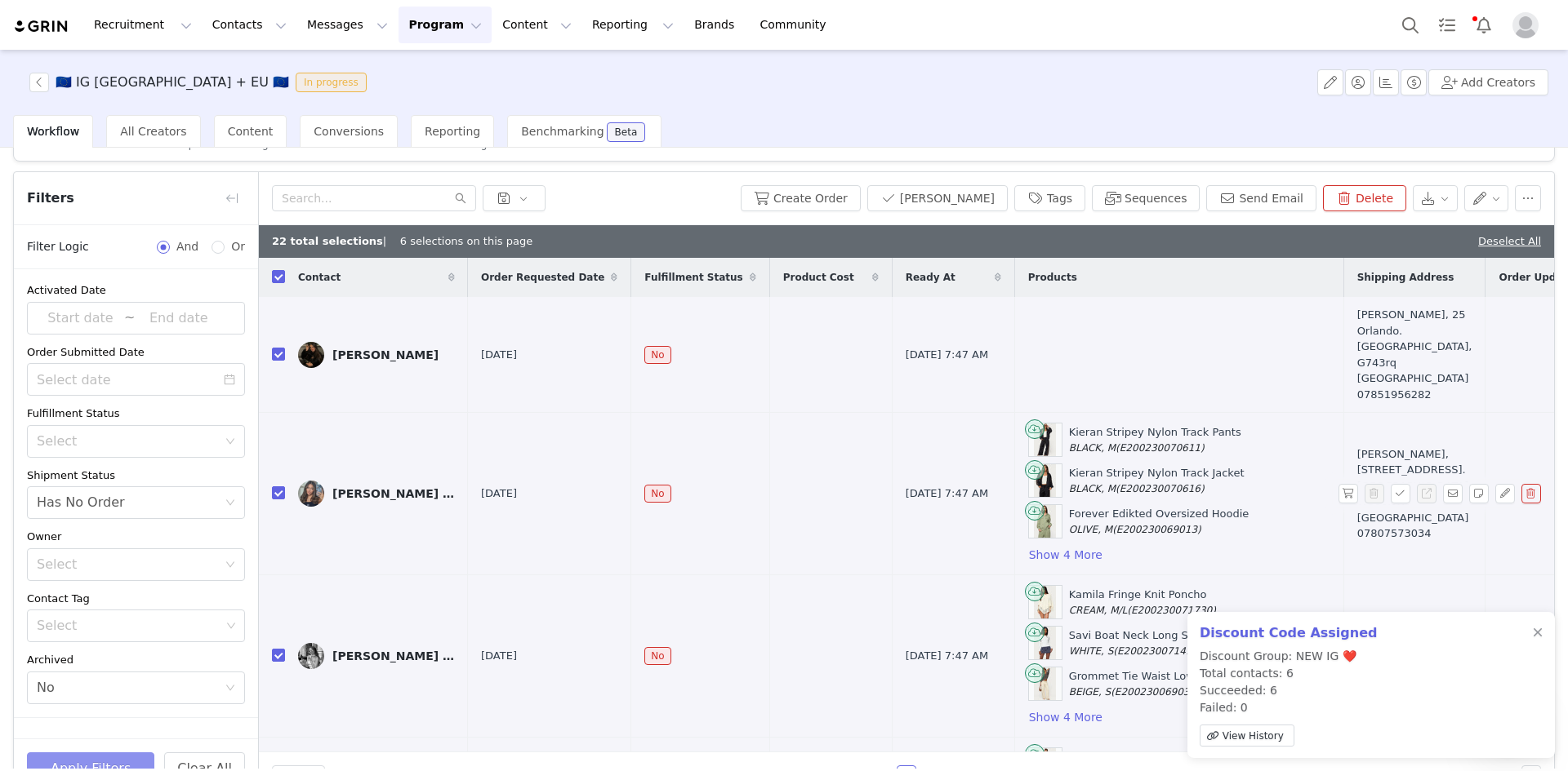
scroll to position [0, 0]
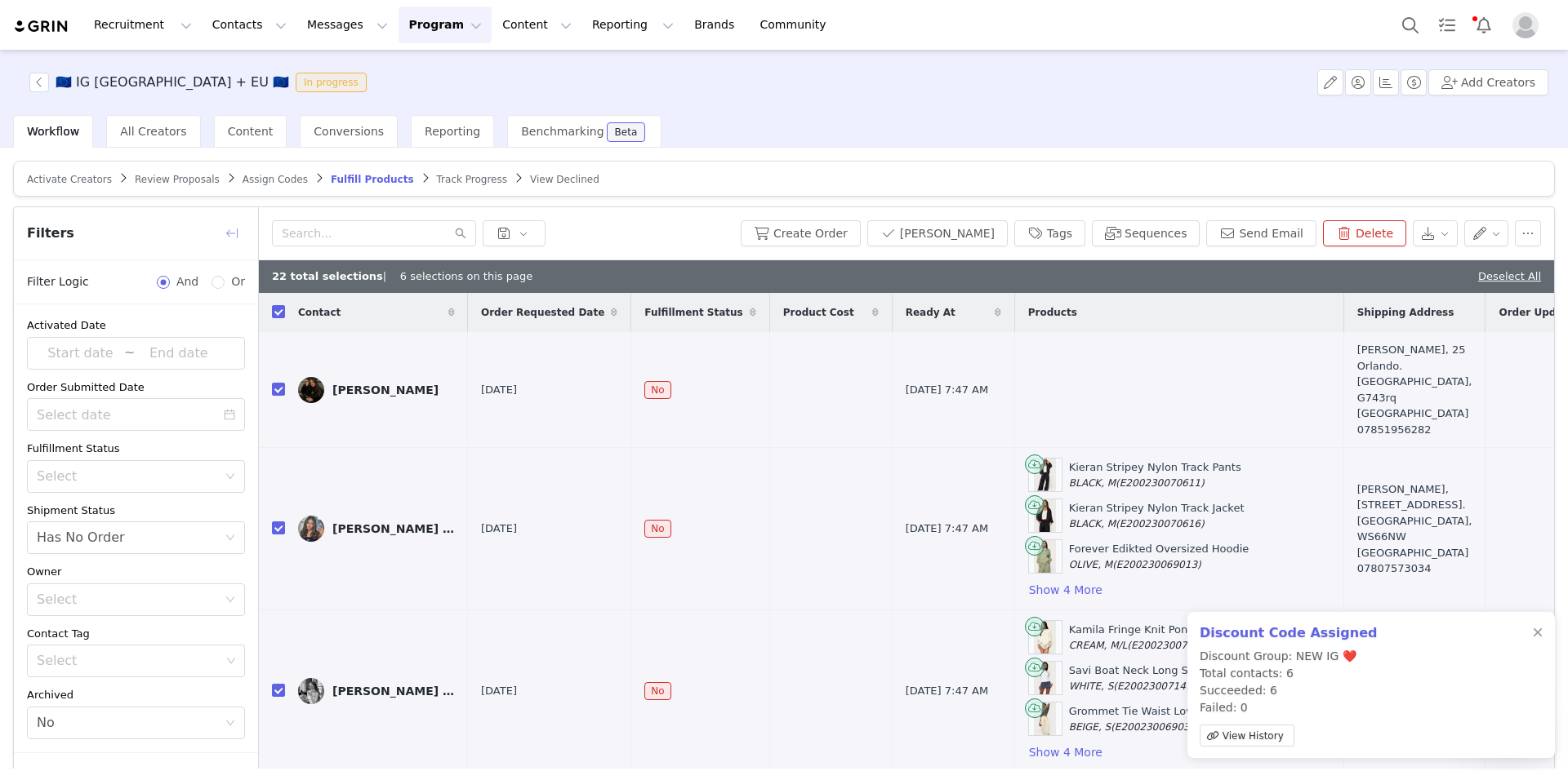
click at [235, 224] on button "button" at bounding box center [231, 233] width 26 height 26
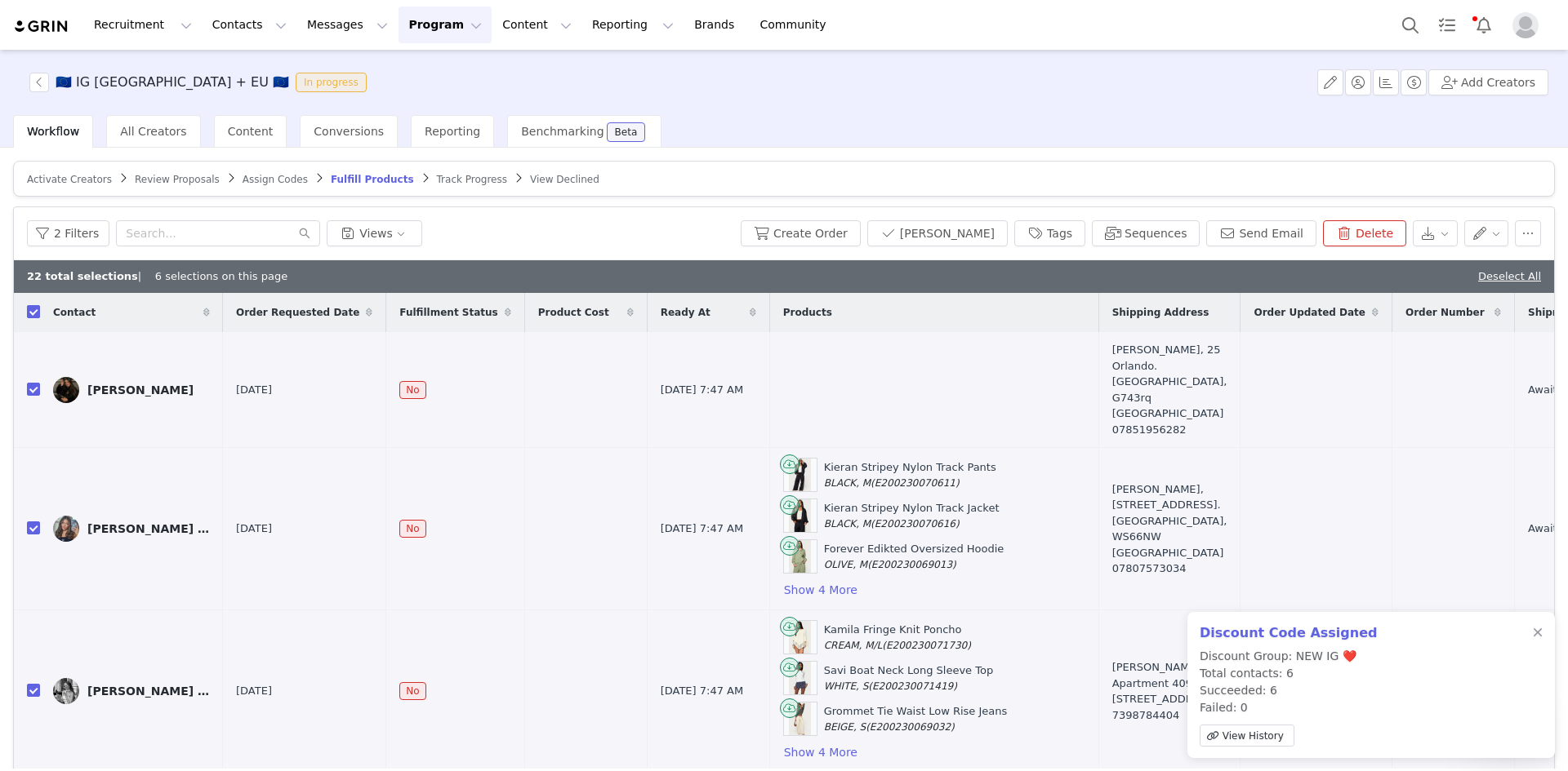
click at [32, 312] on input "checkbox" at bounding box center [33, 312] width 13 height 13
checkbox input "false"
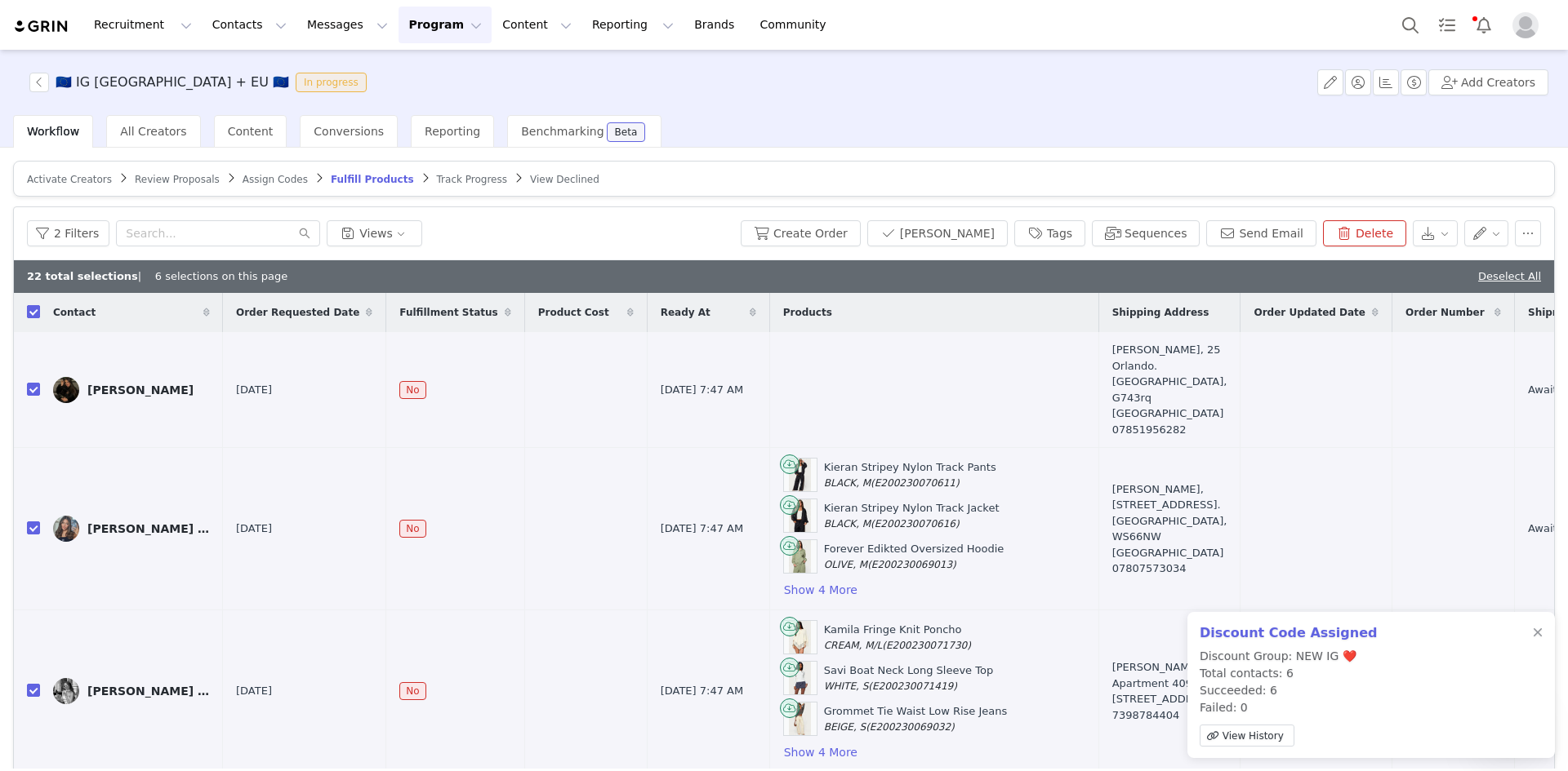
checkbox input "false"
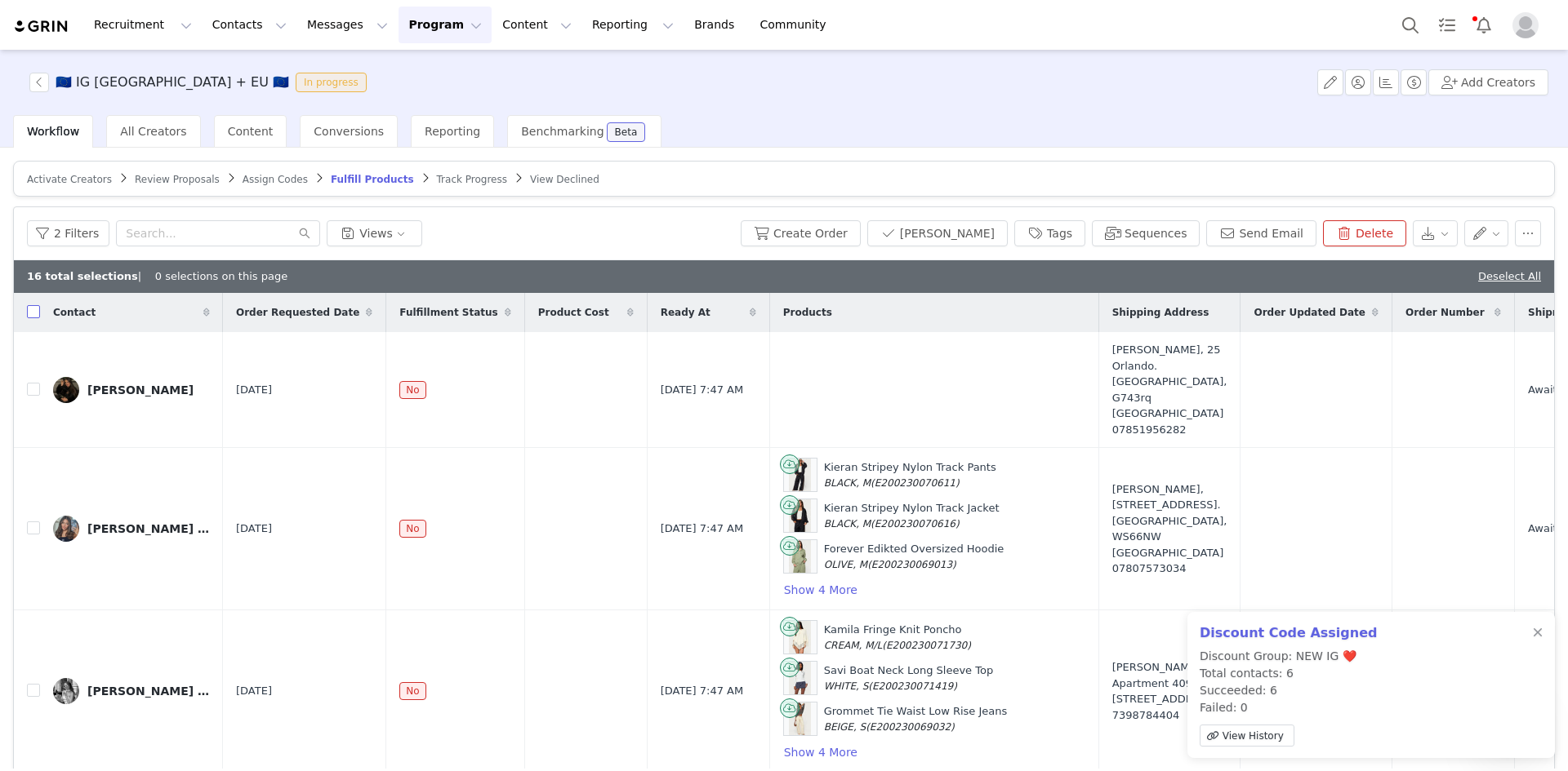
click at [31, 312] on input "checkbox" at bounding box center [33, 312] width 13 height 13
checkbox input "true"
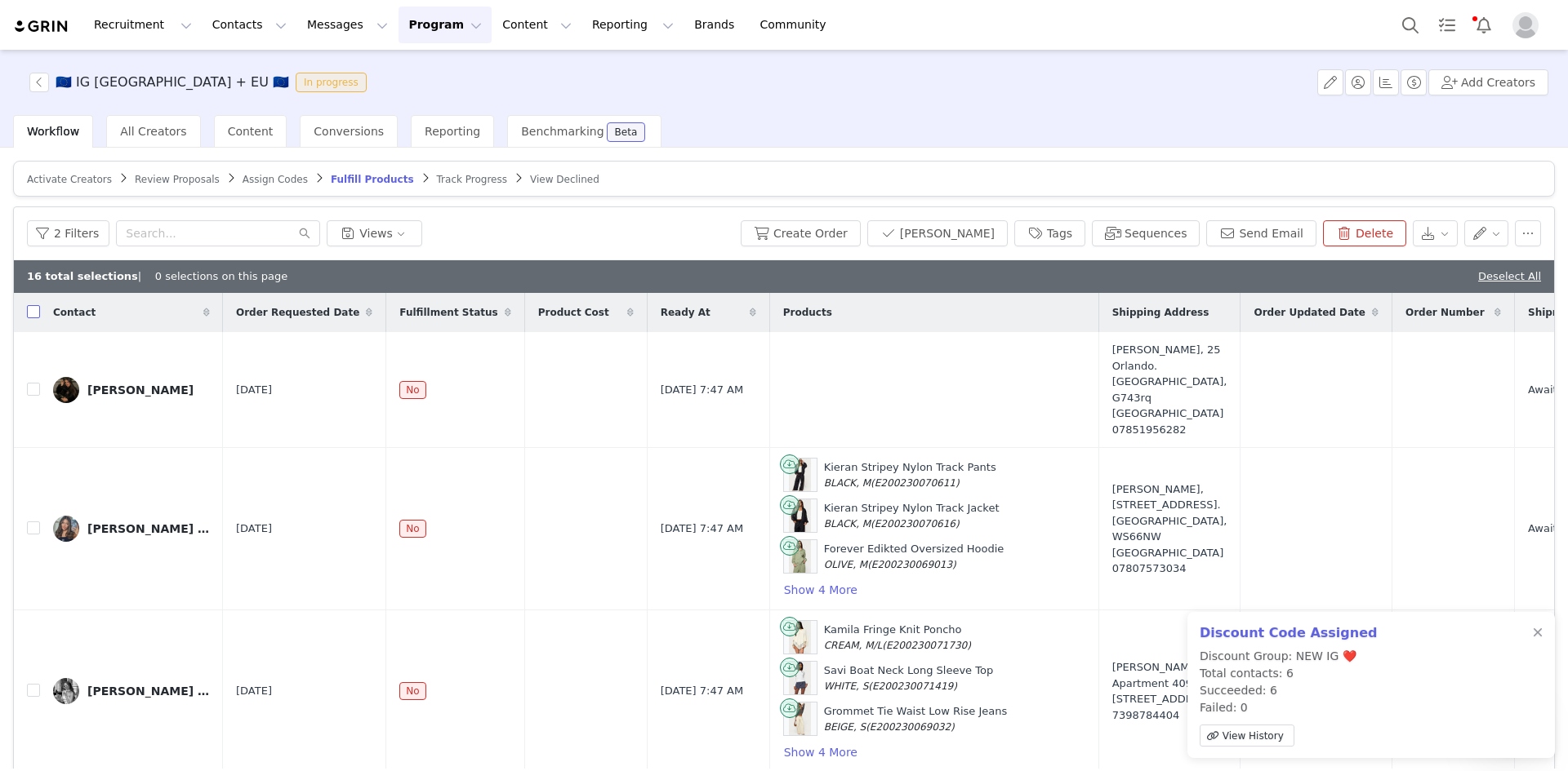
checkbox input "true"
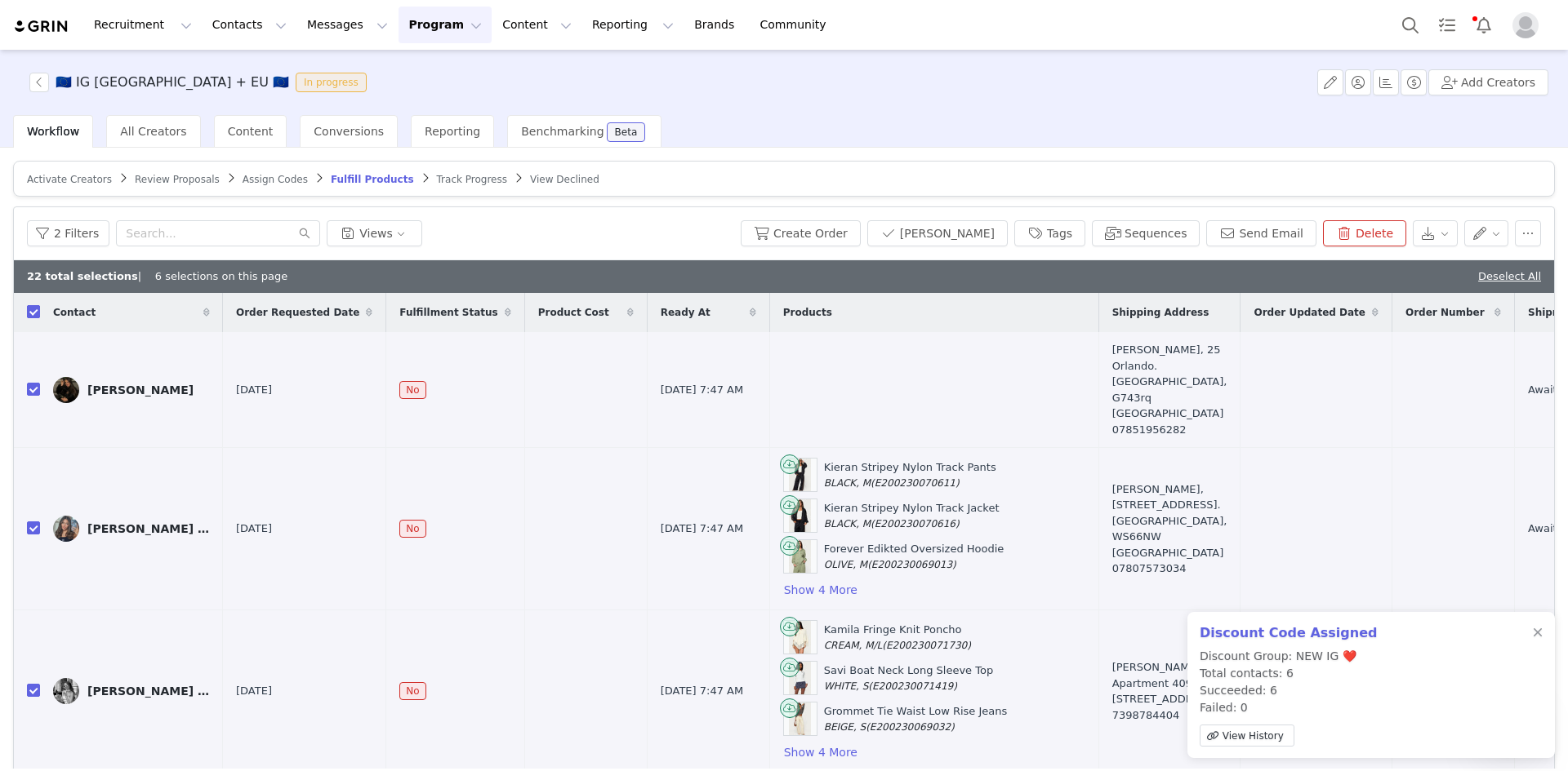
click at [34, 309] on input "checkbox" at bounding box center [33, 312] width 13 height 13
checkbox input "false"
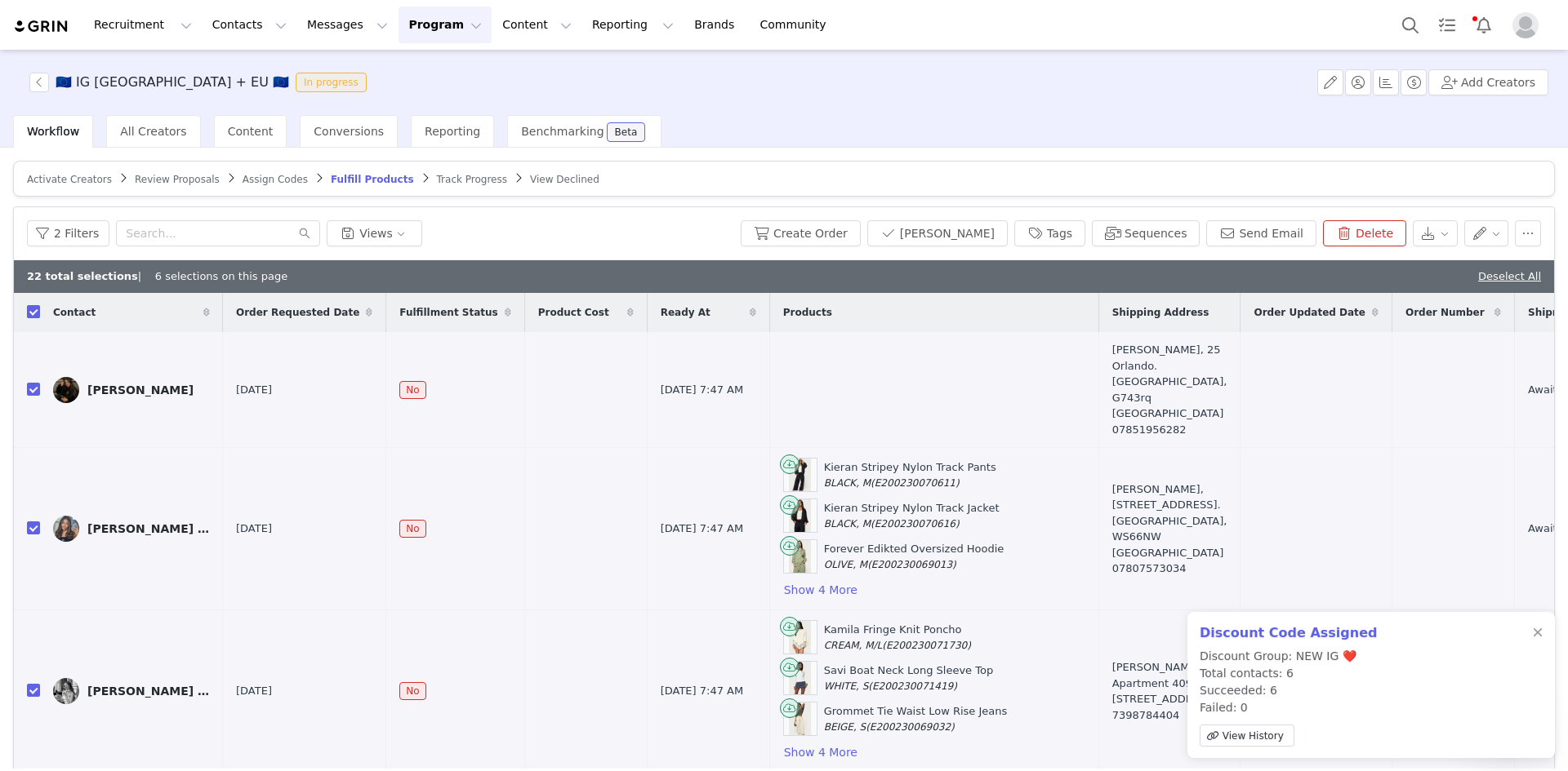
checkbox input "false"
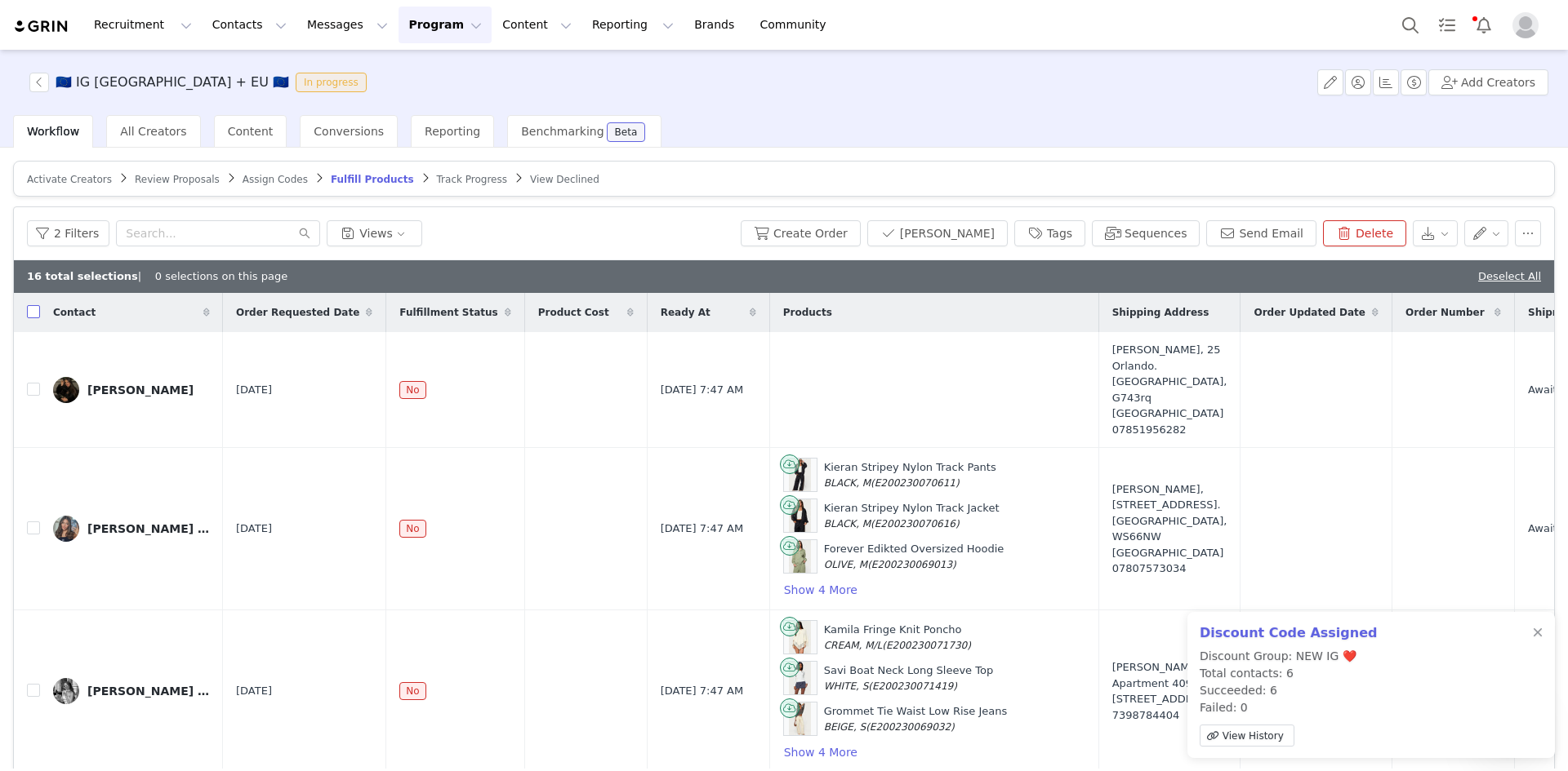
click at [34, 311] on input "checkbox" at bounding box center [33, 312] width 13 height 13
checkbox input "true"
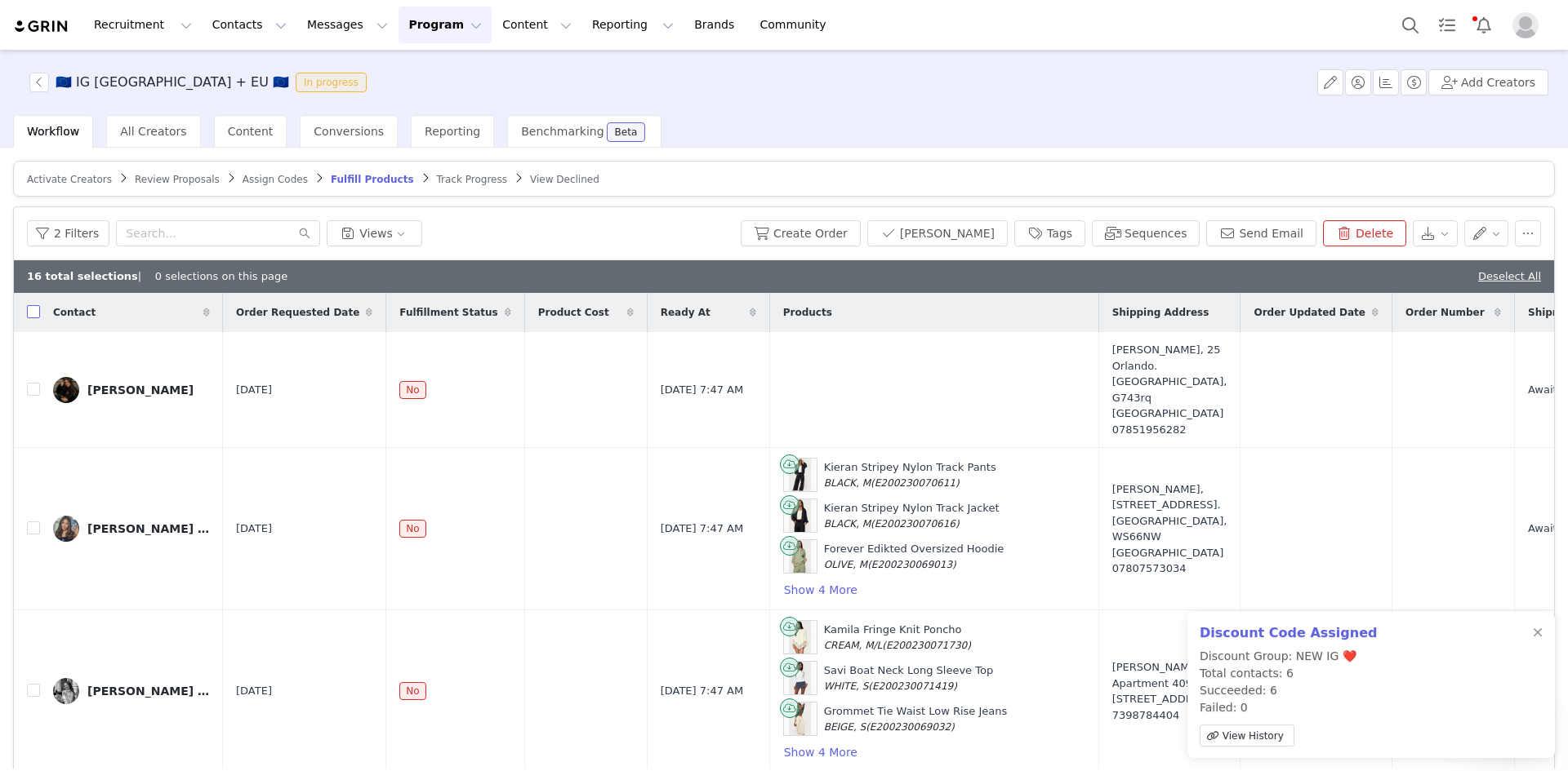
checkbox input "true"
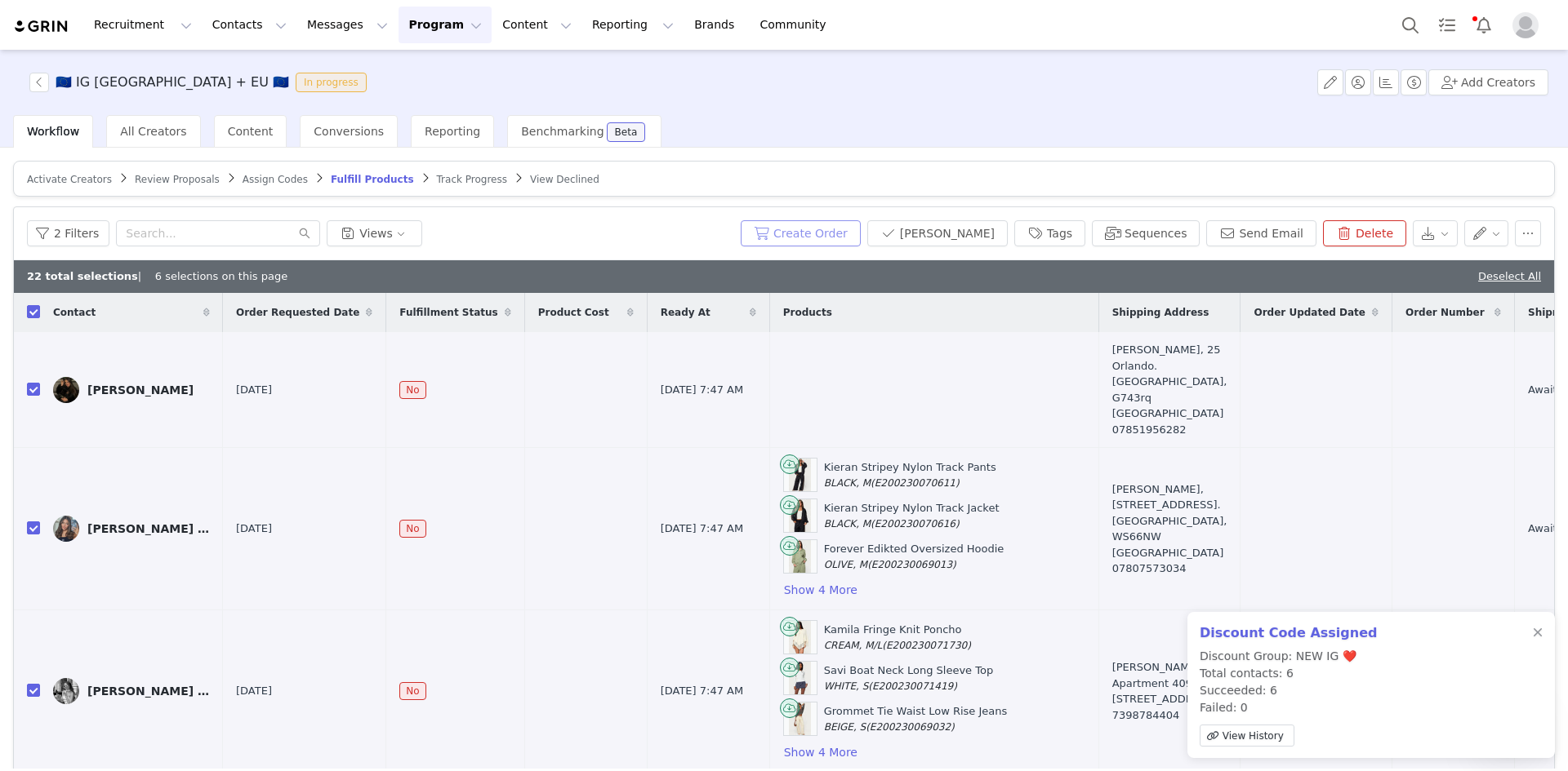
click at [845, 229] on button "Create Order" at bounding box center [800, 233] width 120 height 26
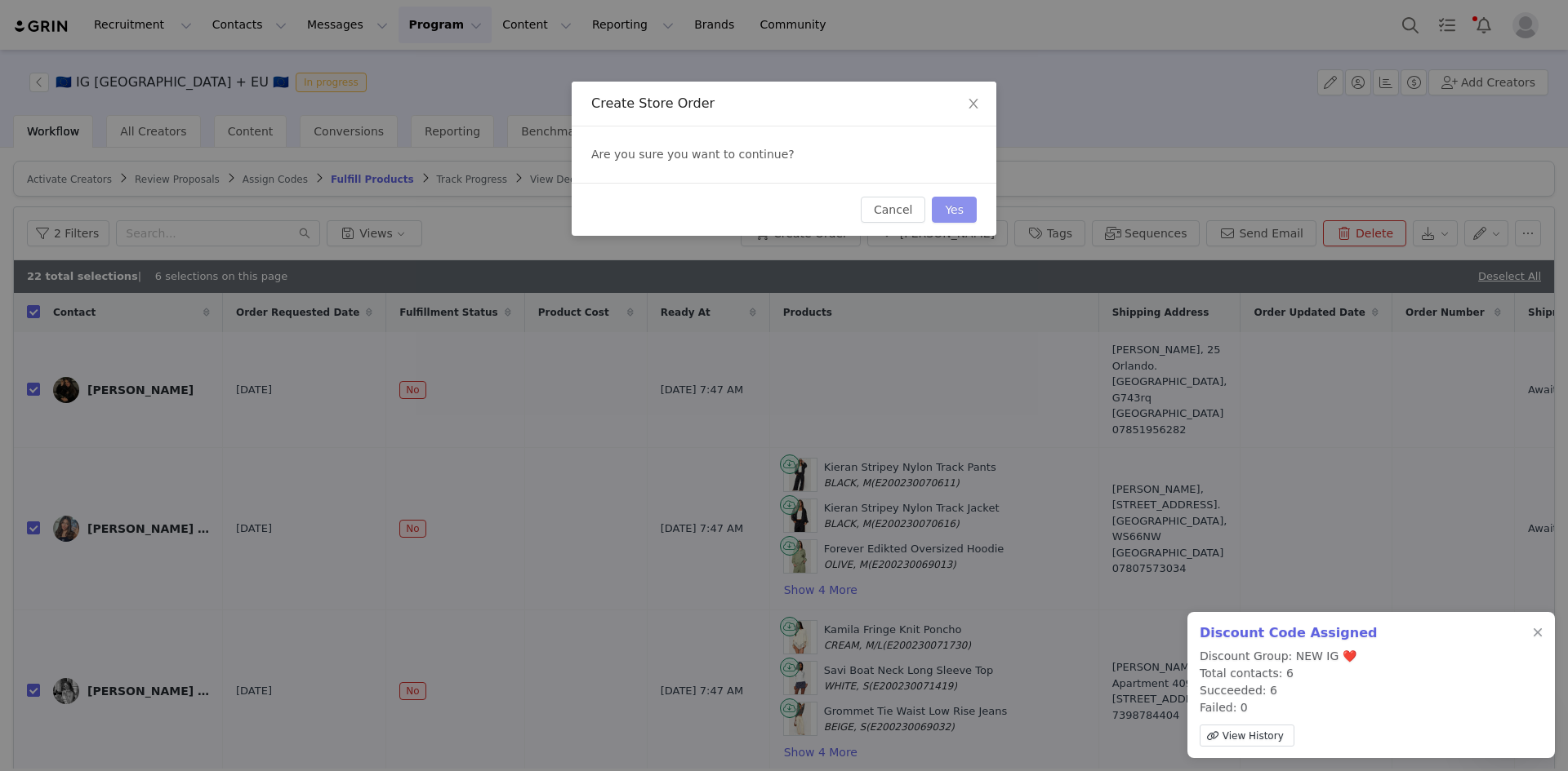
click at [965, 204] on button "Yes" at bounding box center [954, 210] width 45 height 26
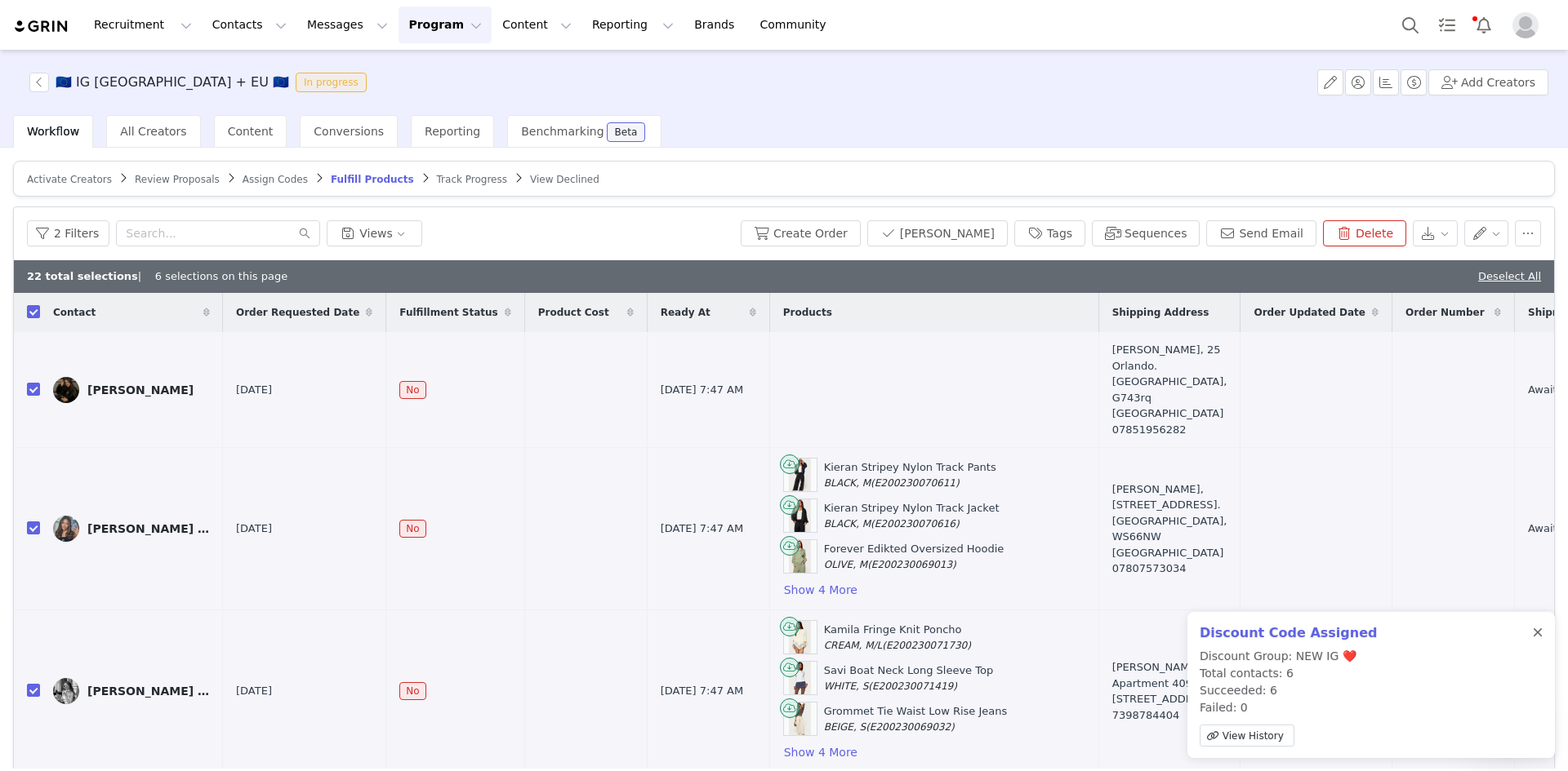
click at [1537, 635] on div at bounding box center [1537, 634] width 10 height 13
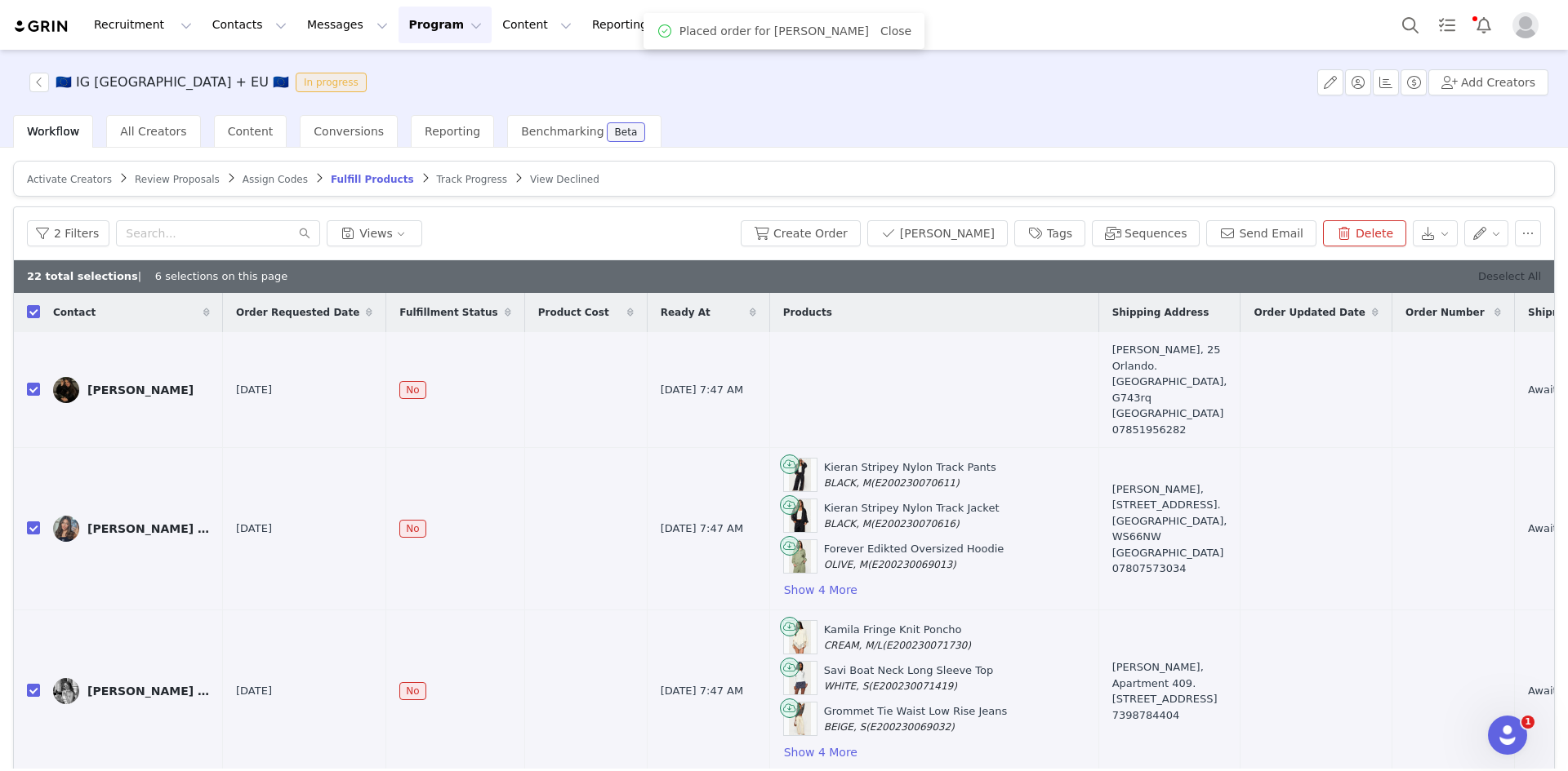
click at [1505, 272] on link "Deselect All" at bounding box center [1509, 276] width 63 height 12
checkbox input "false"
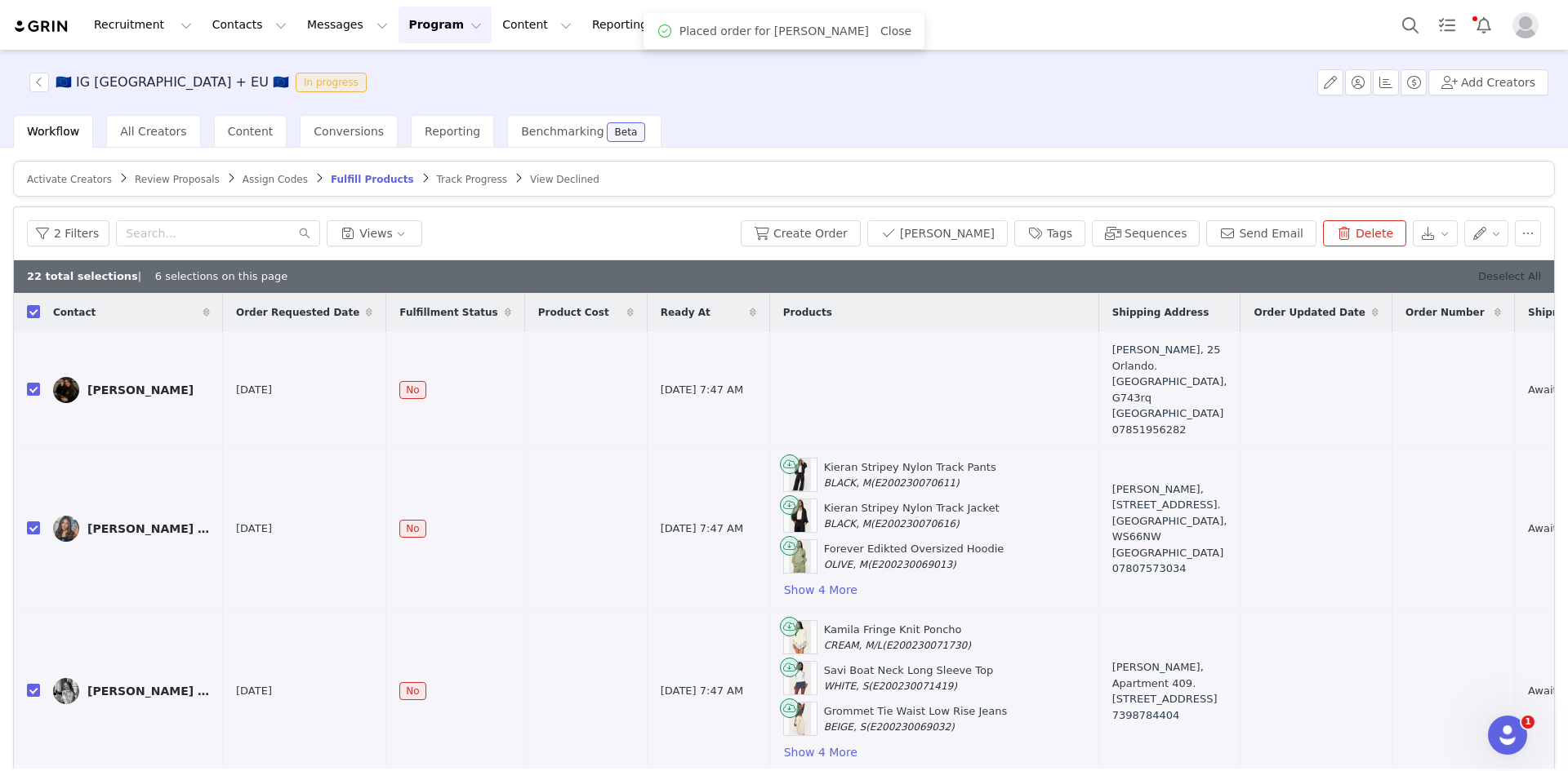
checkbox input "false"
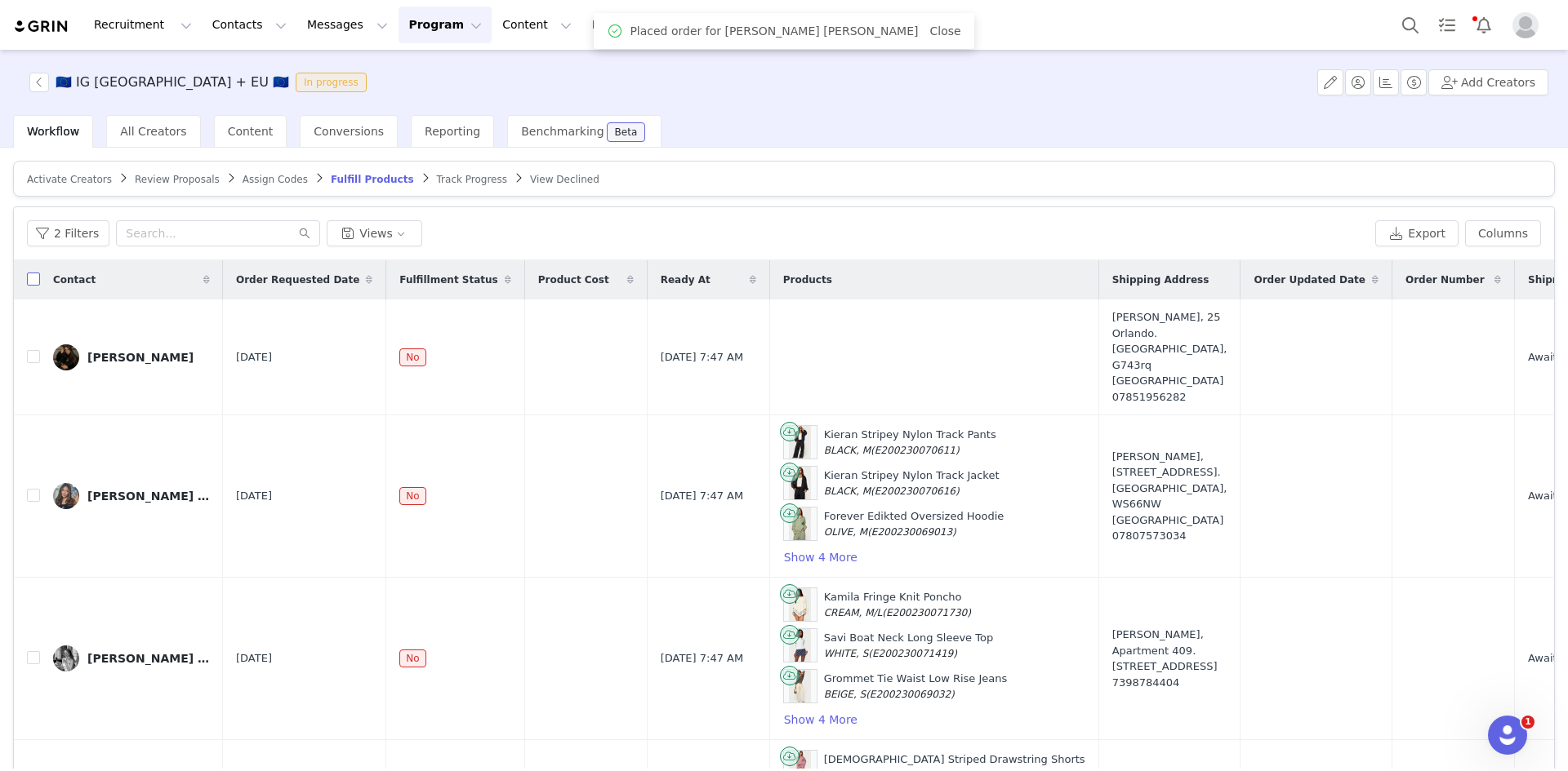
click at [38, 277] on input "checkbox" at bounding box center [33, 279] width 13 height 13
checkbox input "true"
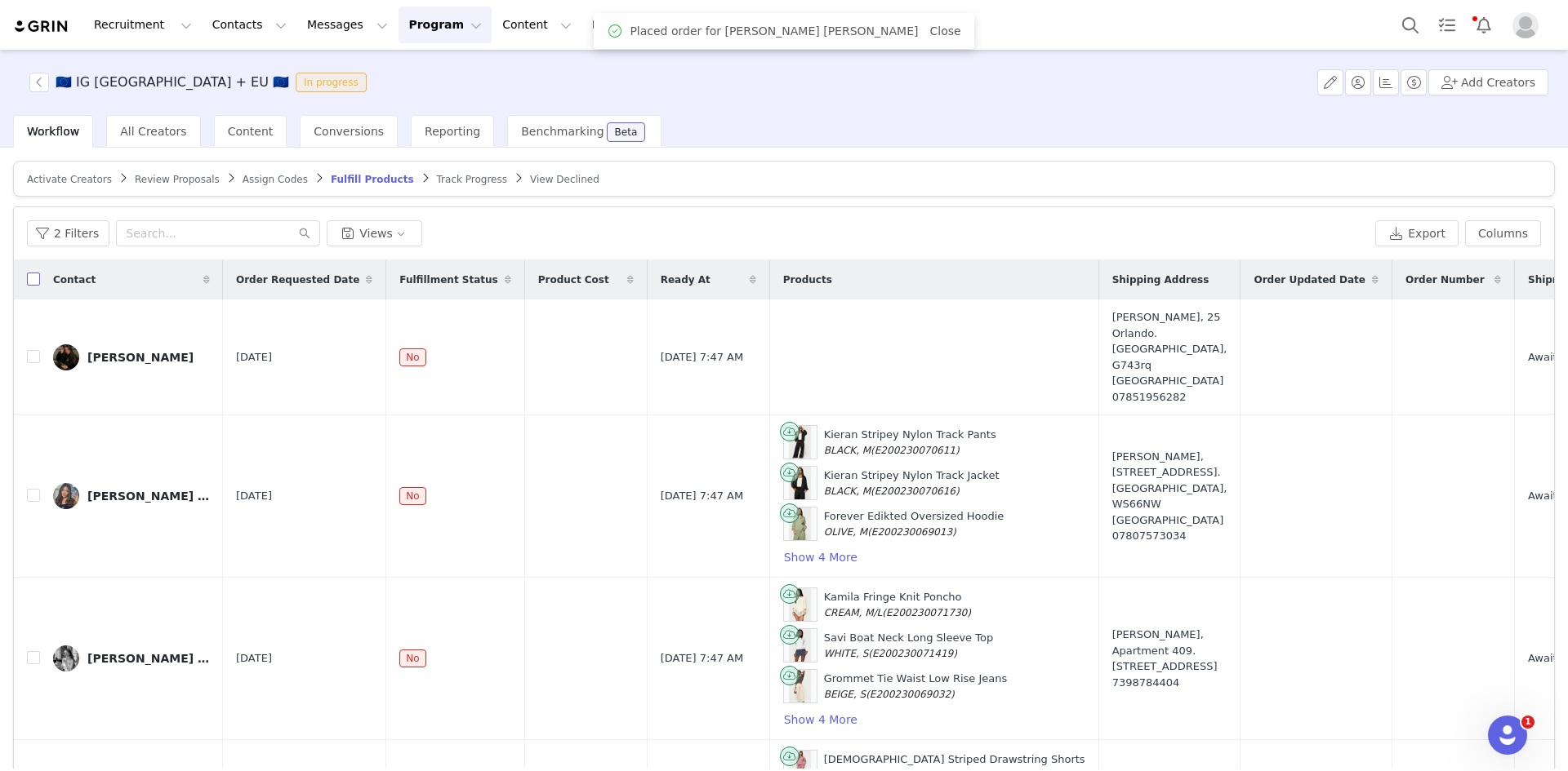
checkbox input "true"
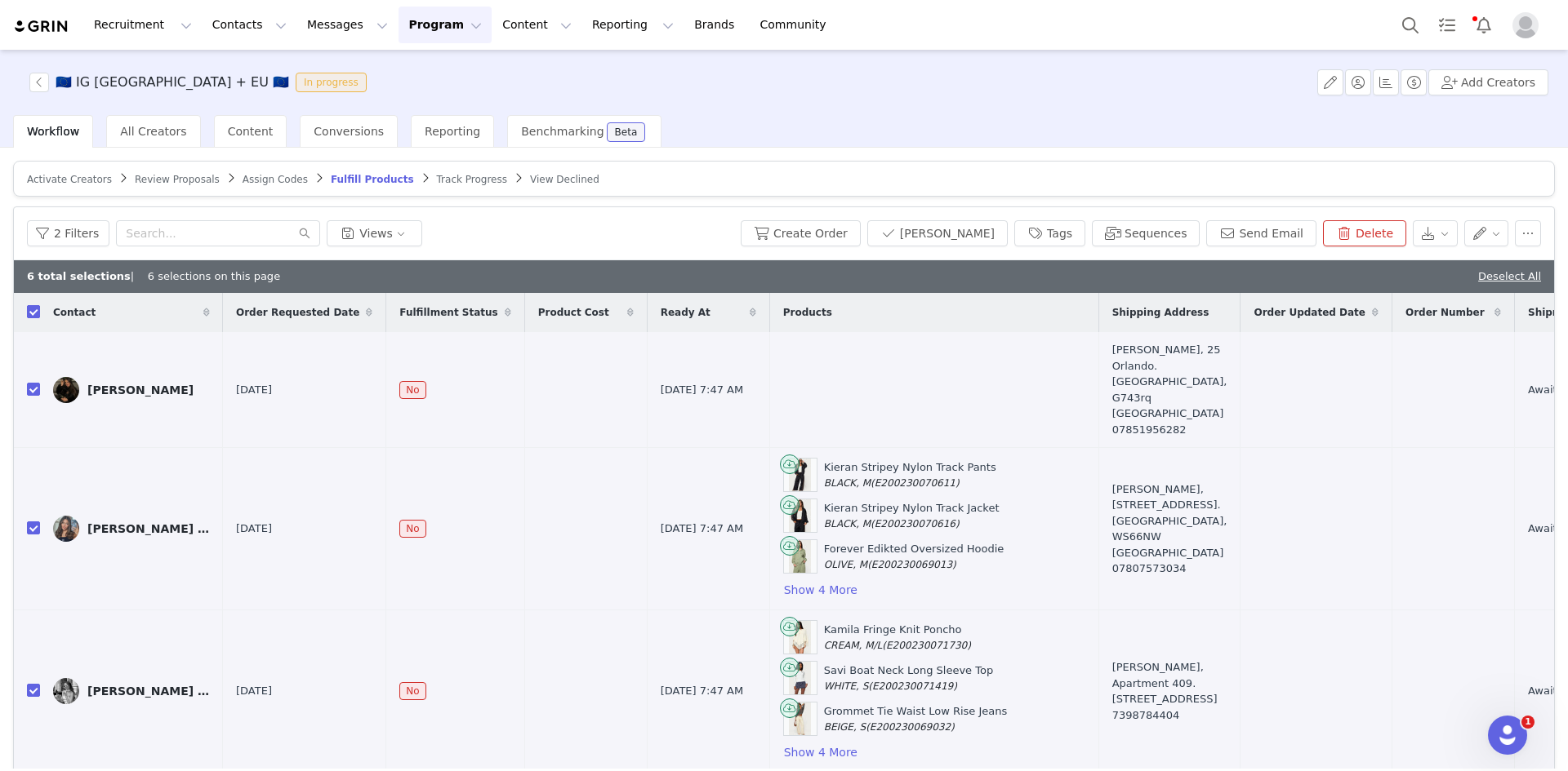
click at [35, 312] on input "checkbox" at bounding box center [33, 312] width 13 height 13
checkbox input "false"
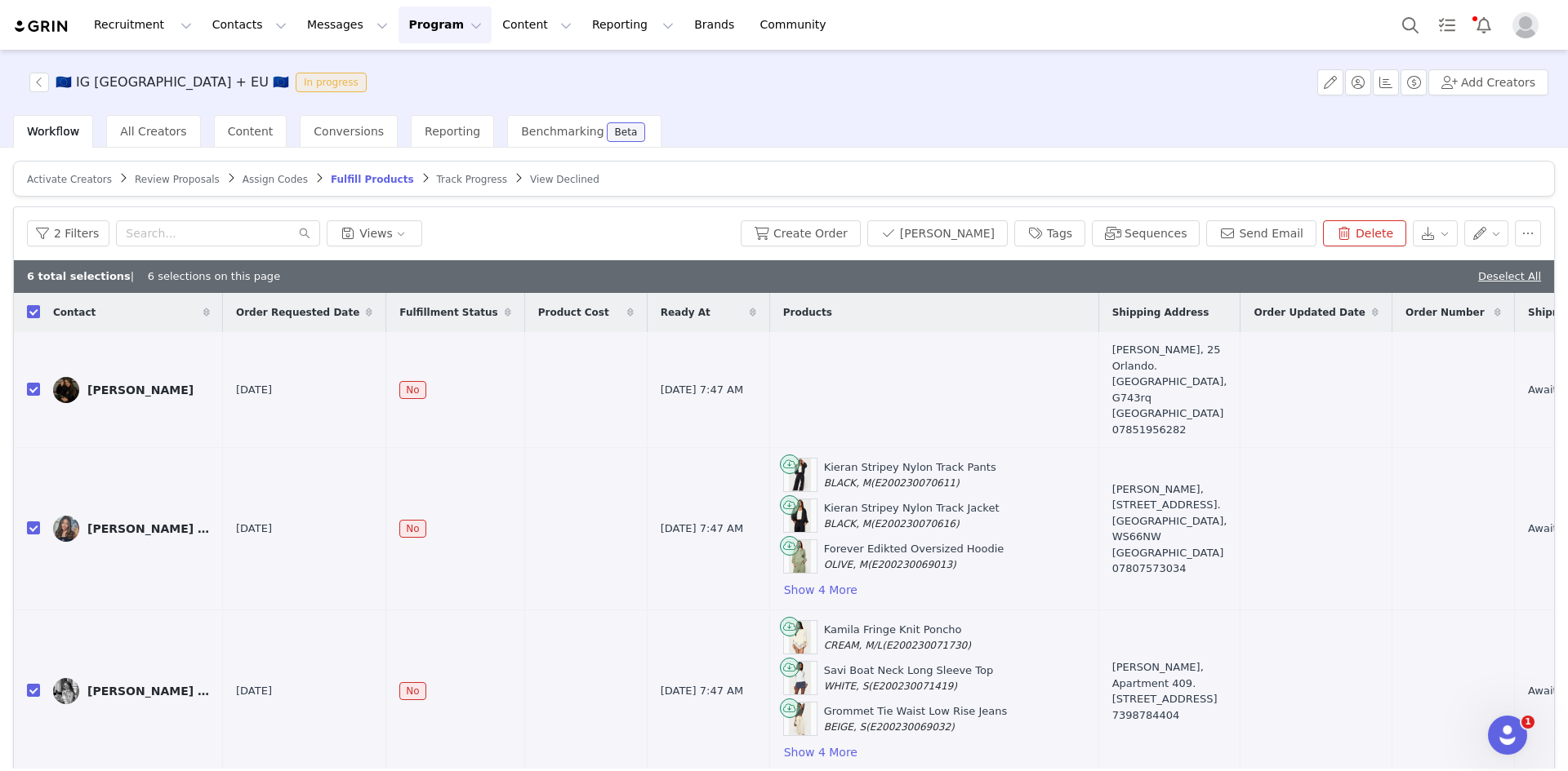
checkbox input "false"
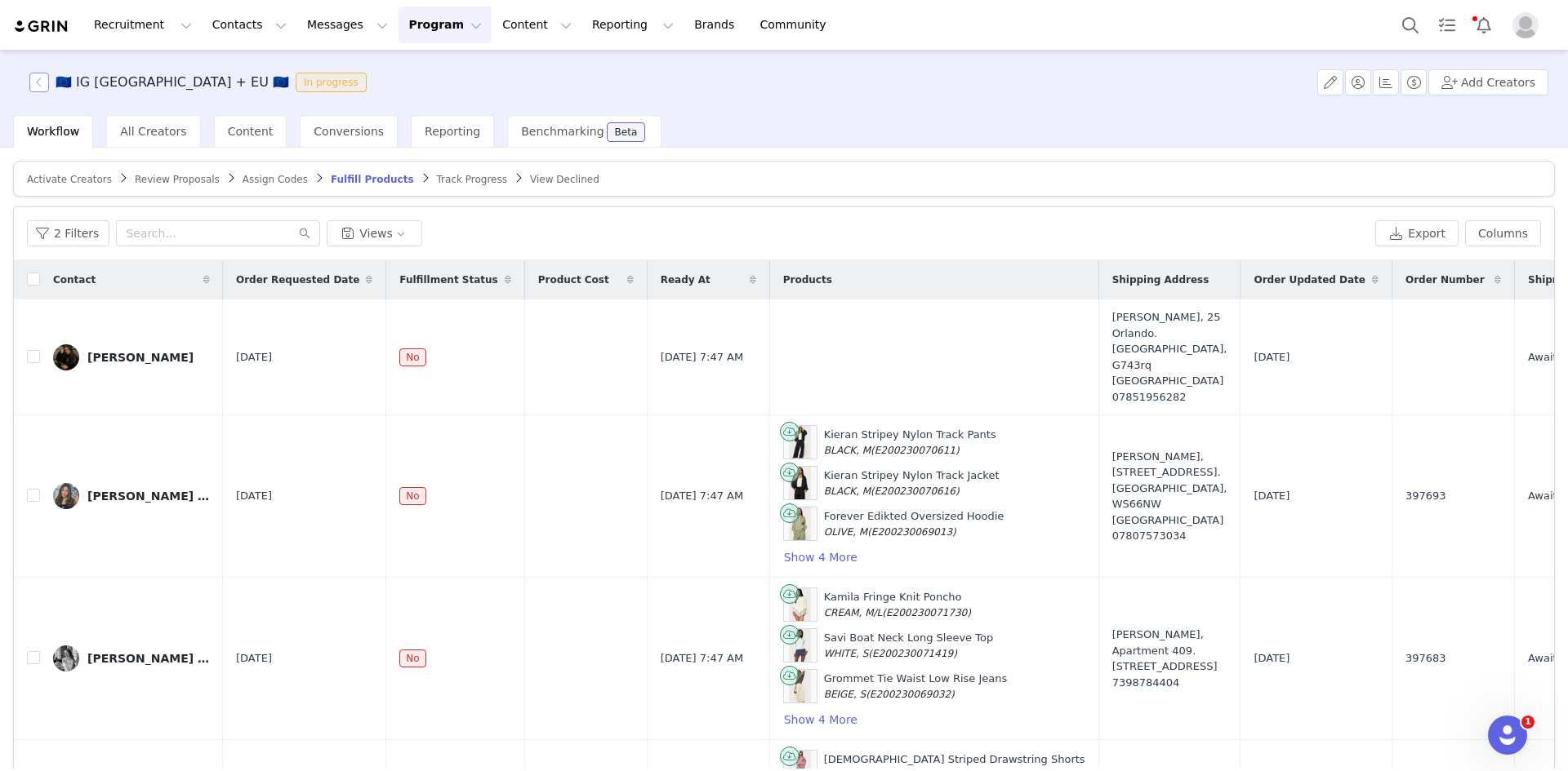
click at [32, 74] on button "button" at bounding box center [39, 82] width 20 height 20
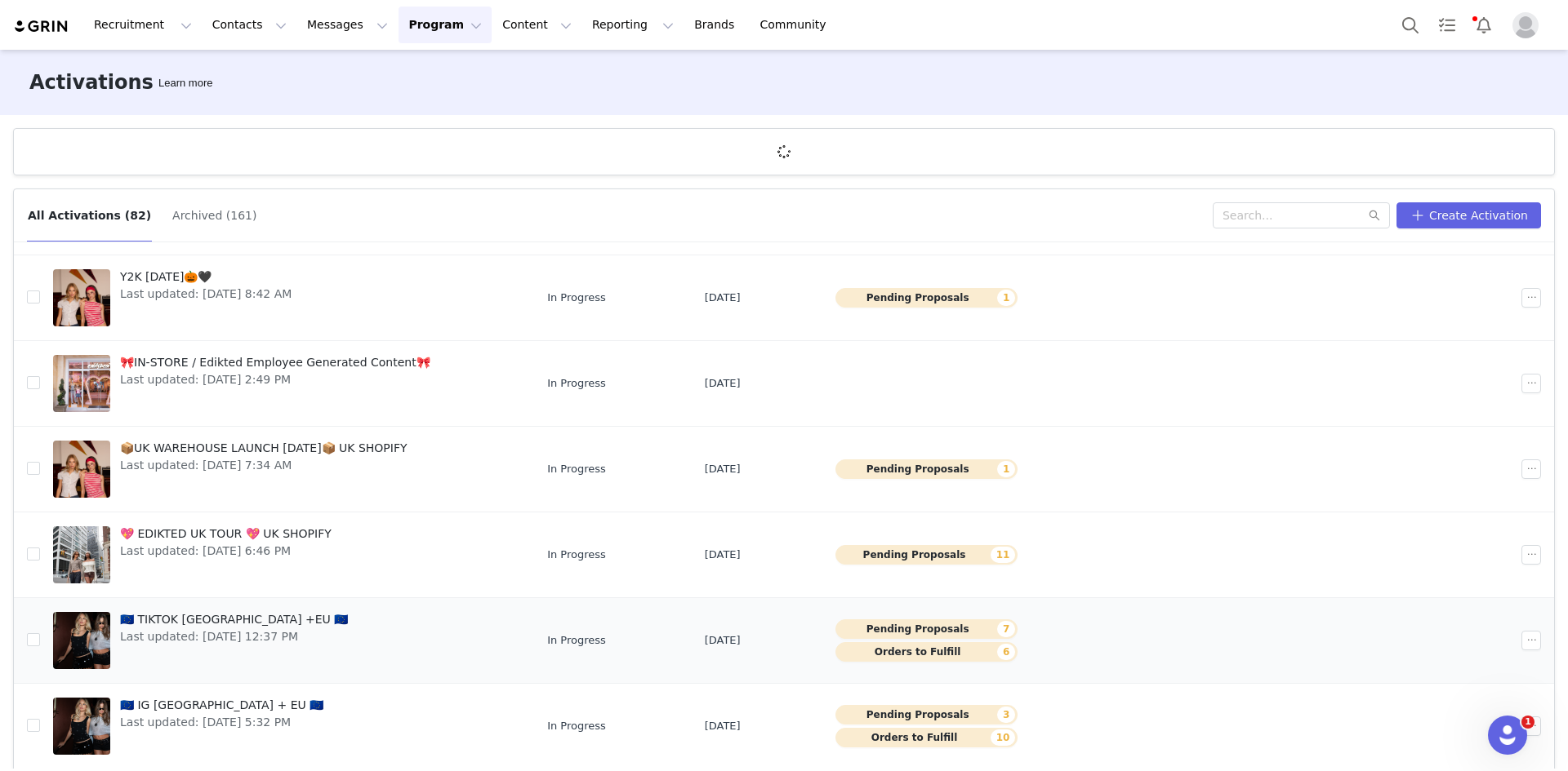
scroll to position [60, 0]
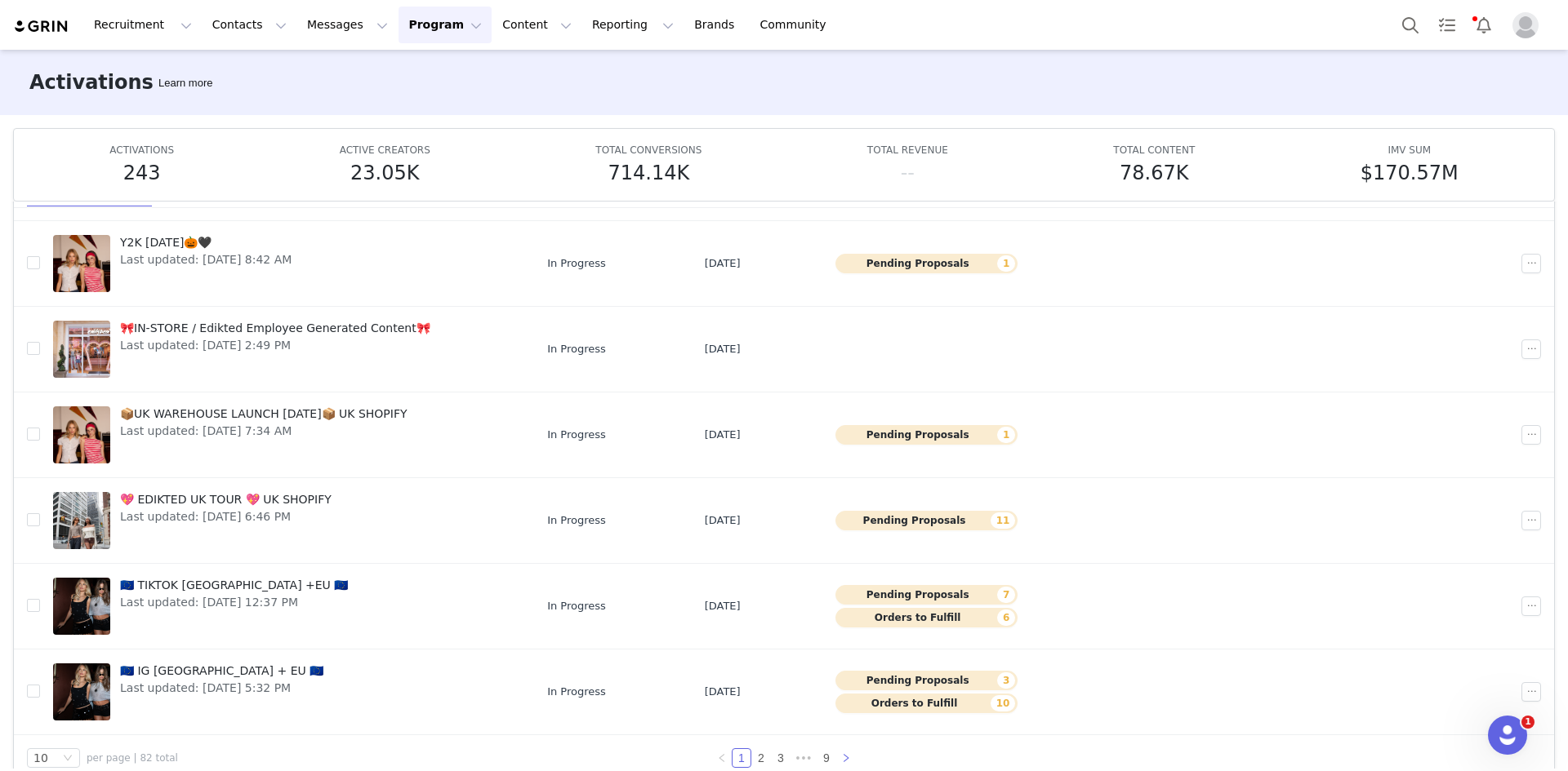
click at [841, 753] on icon "icon: right" at bounding box center [846, 758] width 10 height 10
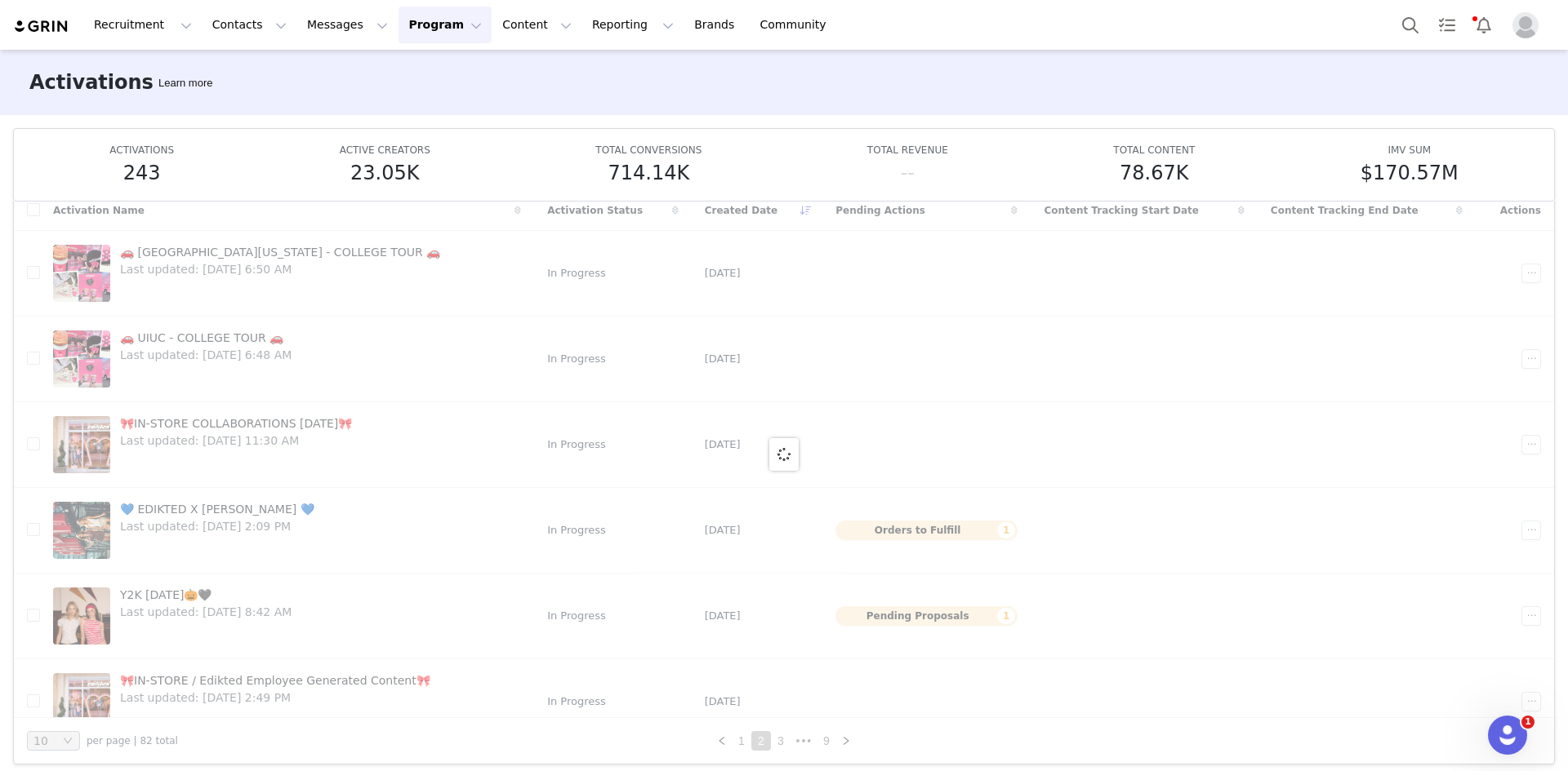
scroll to position [86, 0]
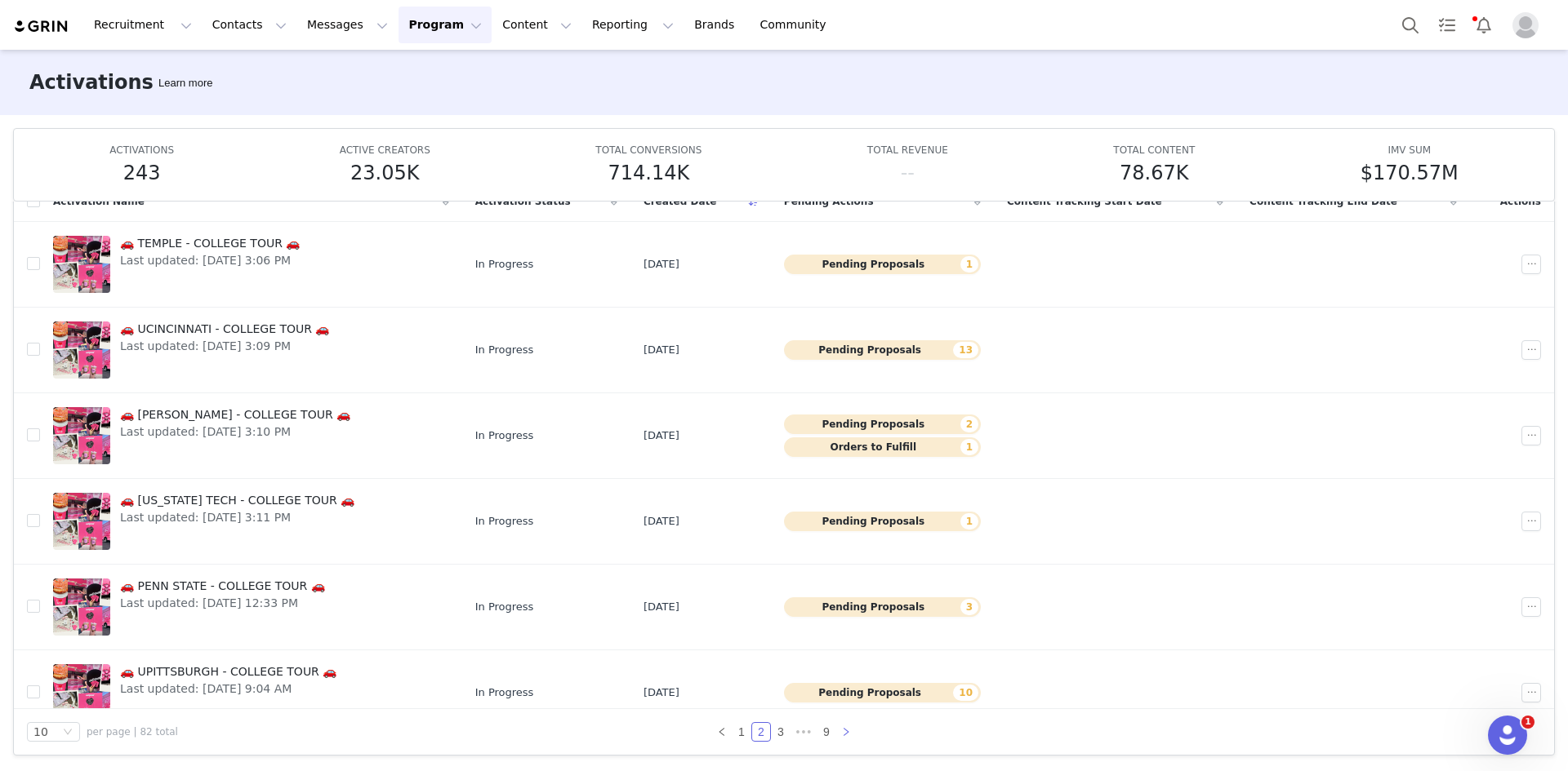
click at [841, 732] on icon "icon: right" at bounding box center [846, 732] width 10 height 10
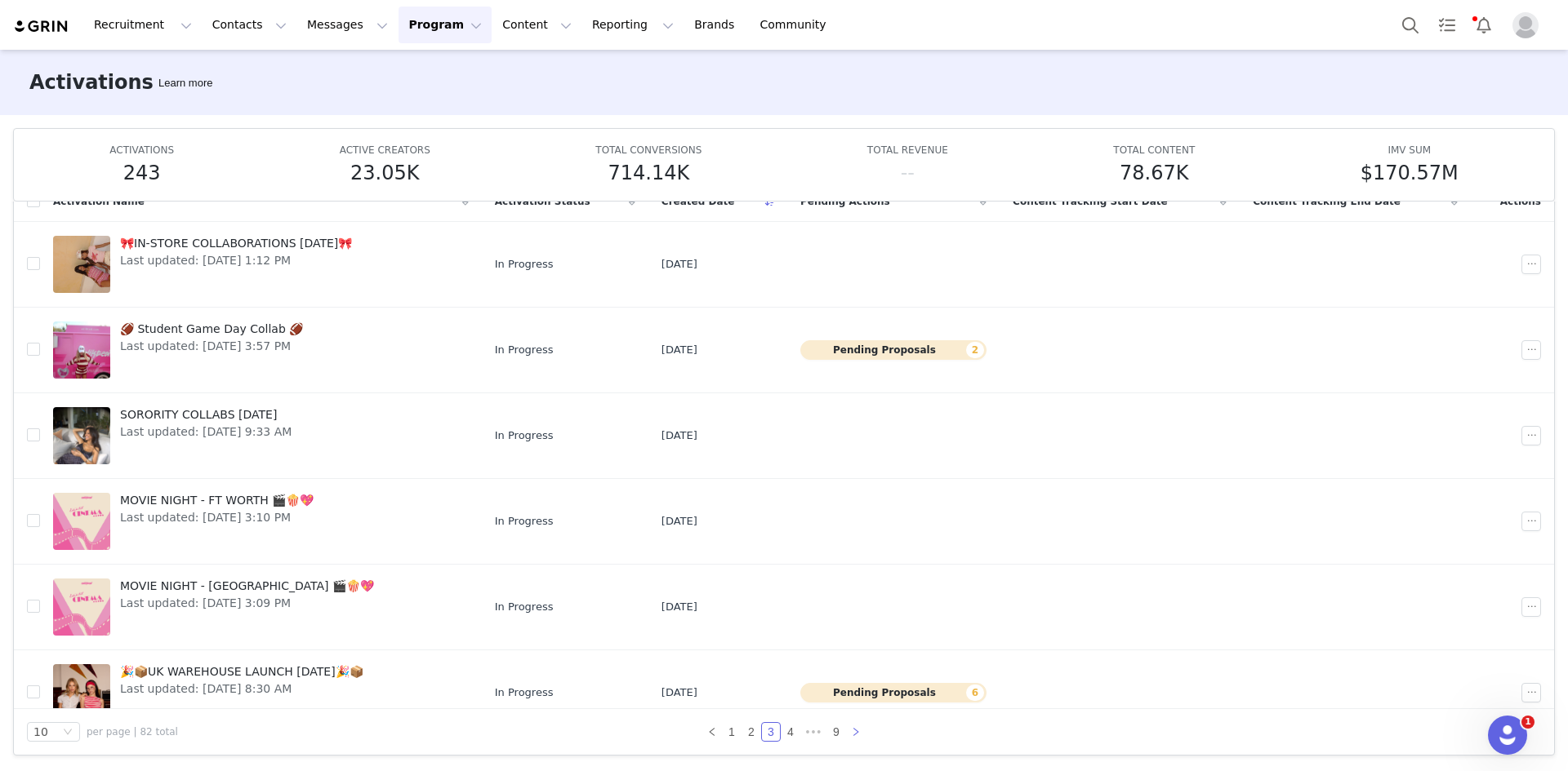
click at [850, 734] on icon "icon: right" at bounding box center [855, 732] width 10 height 10
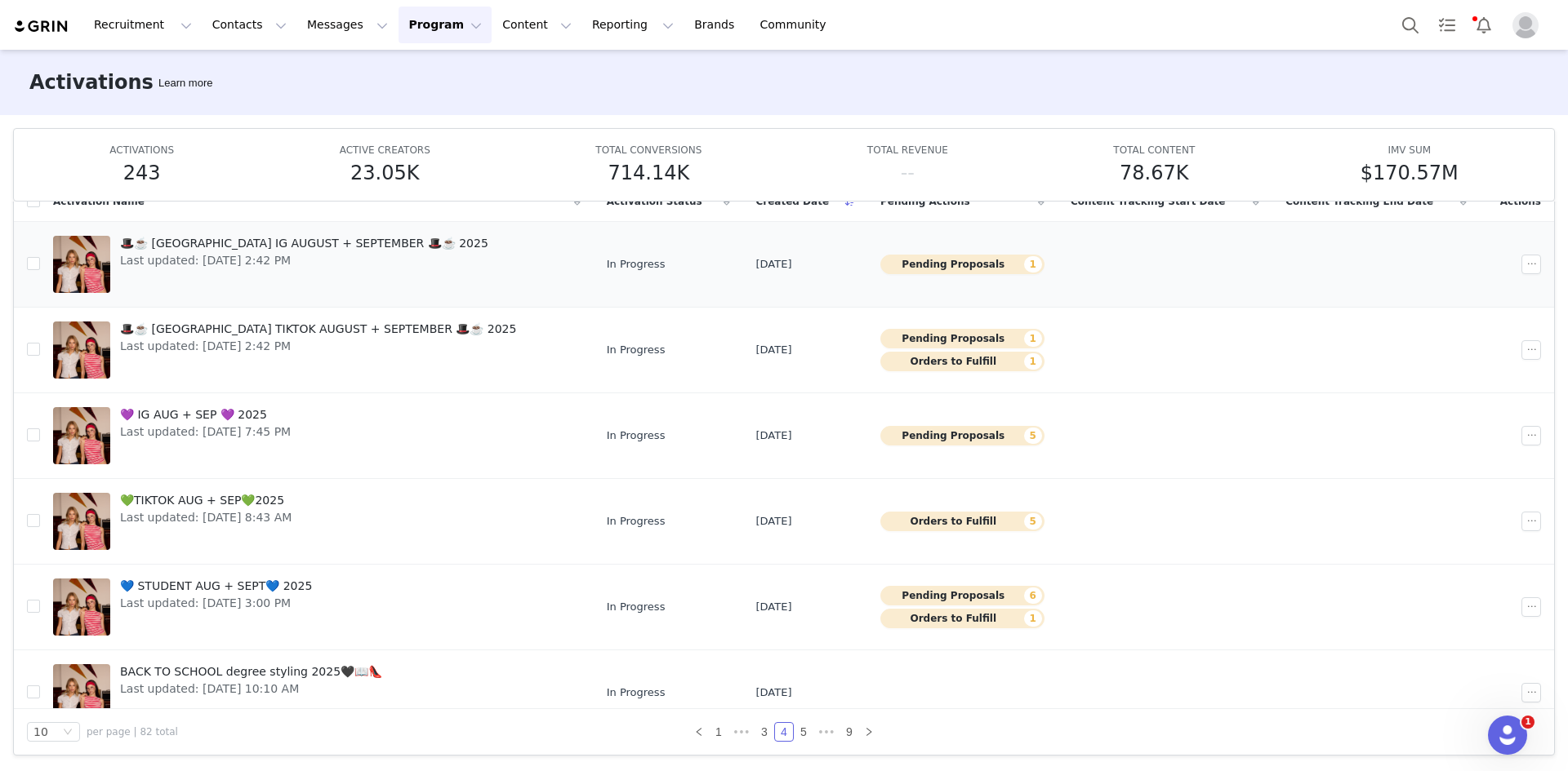
click at [381, 268] on link "🎩☕️ UK IG AUGUST + SEPTEMBER 🎩☕️ 2025 Last updated: Sep 16, 2025 2:42 PM" at bounding box center [316, 264] width 527 height 65
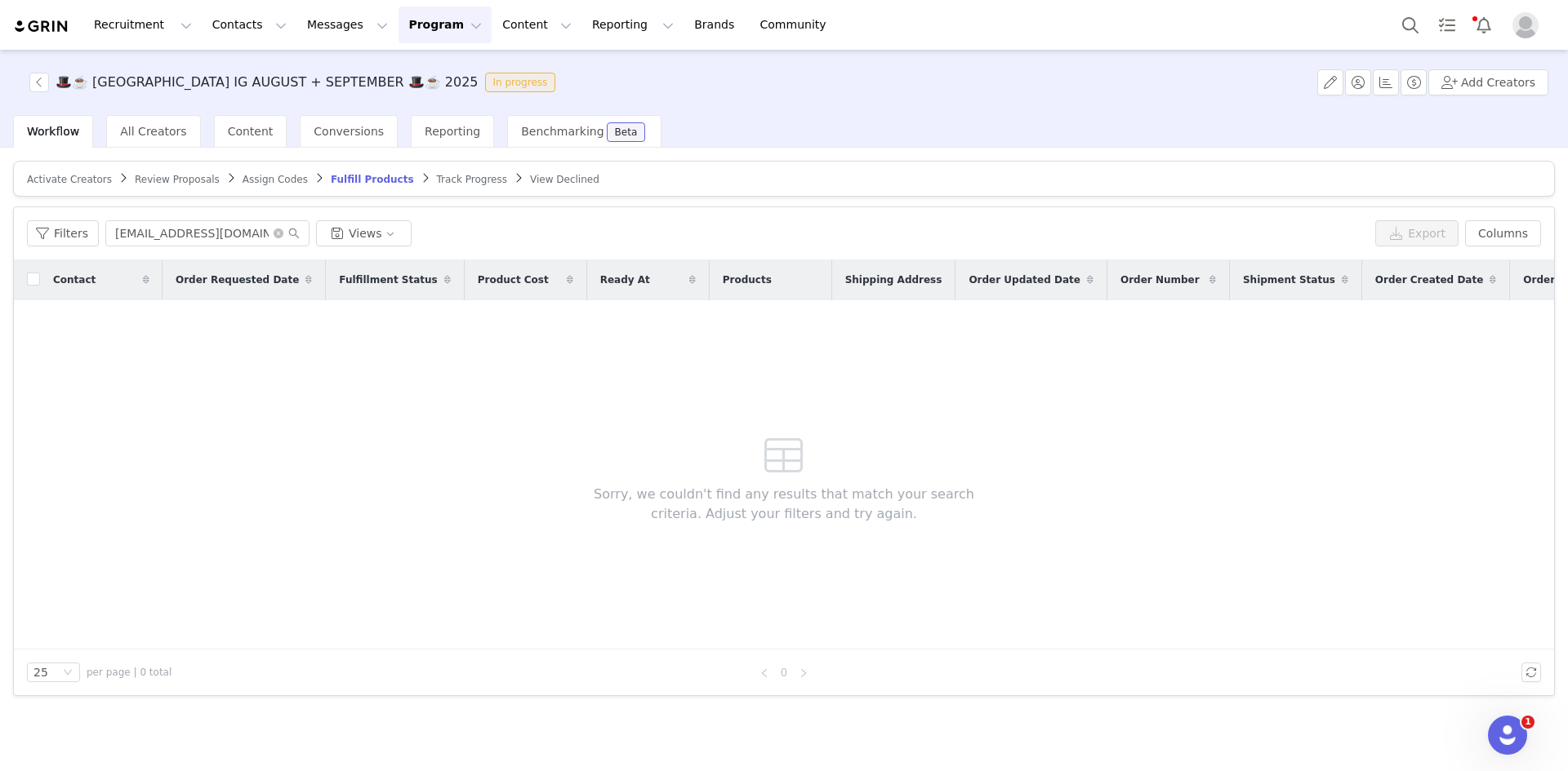
click at [168, 174] on span "Review Proposals" at bounding box center [177, 179] width 85 height 11
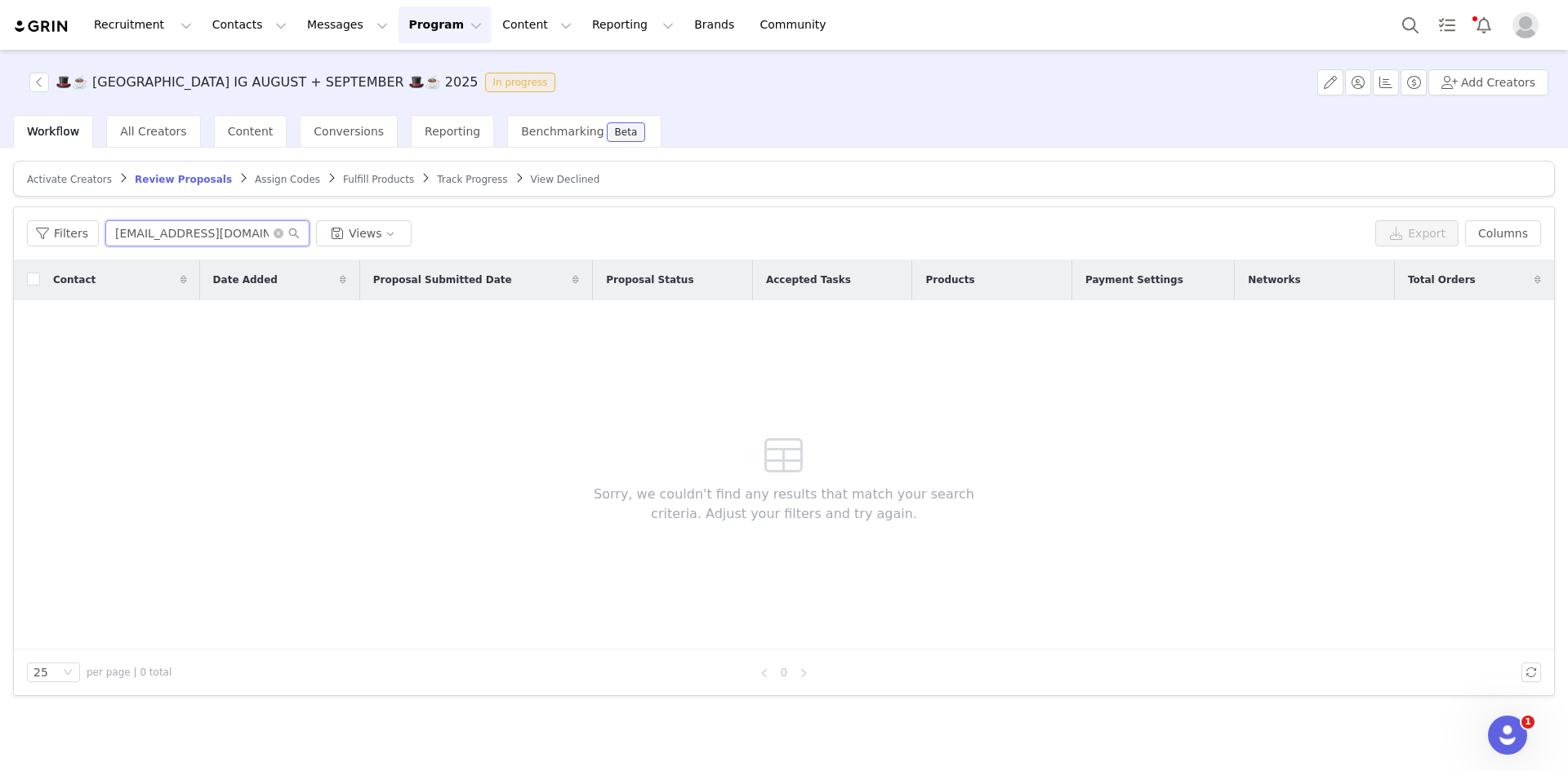
click at [272, 225] on input "som.agbasi@gmail.com" at bounding box center [207, 233] width 204 height 26
click at [273, 231] on icon "icon: close-circle" at bounding box center [278, 233] width 10 height 10
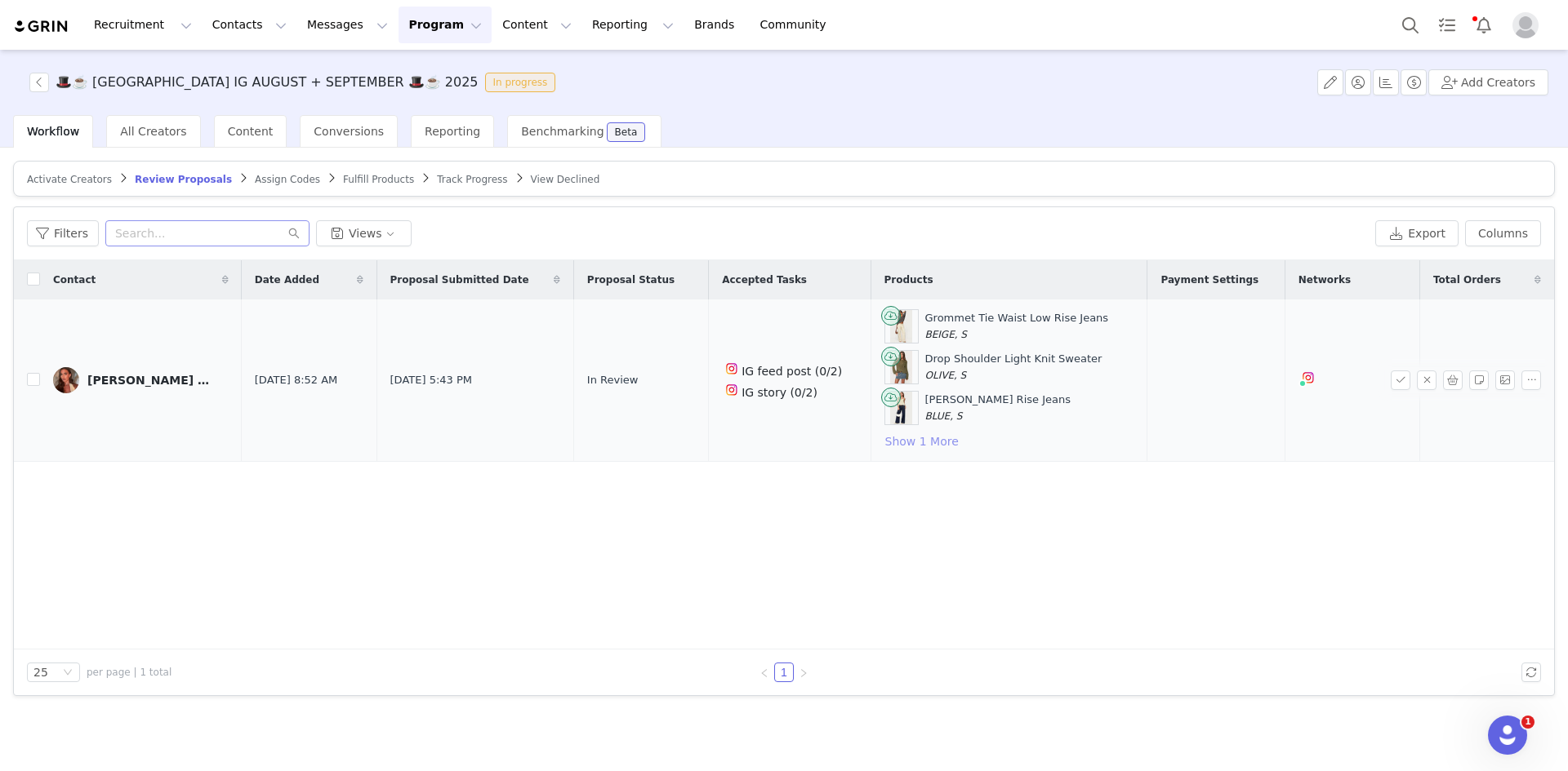
click at [884, 435] on button "Show 1 More" at bounding box center [921, 441] width 75 height 20
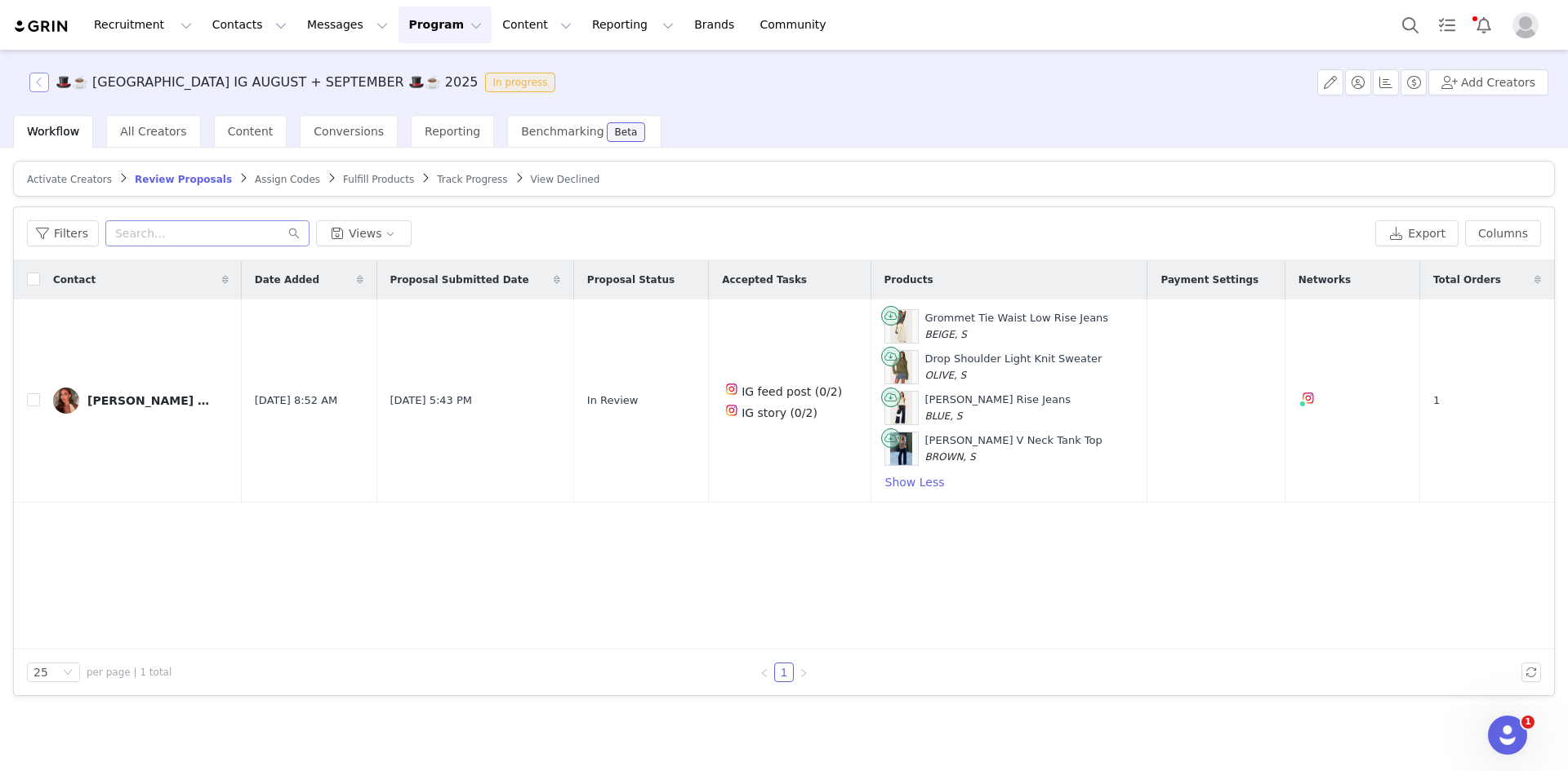
click at [35, 74] on button "button" at bounding box center [39, 82] width 20 height 20
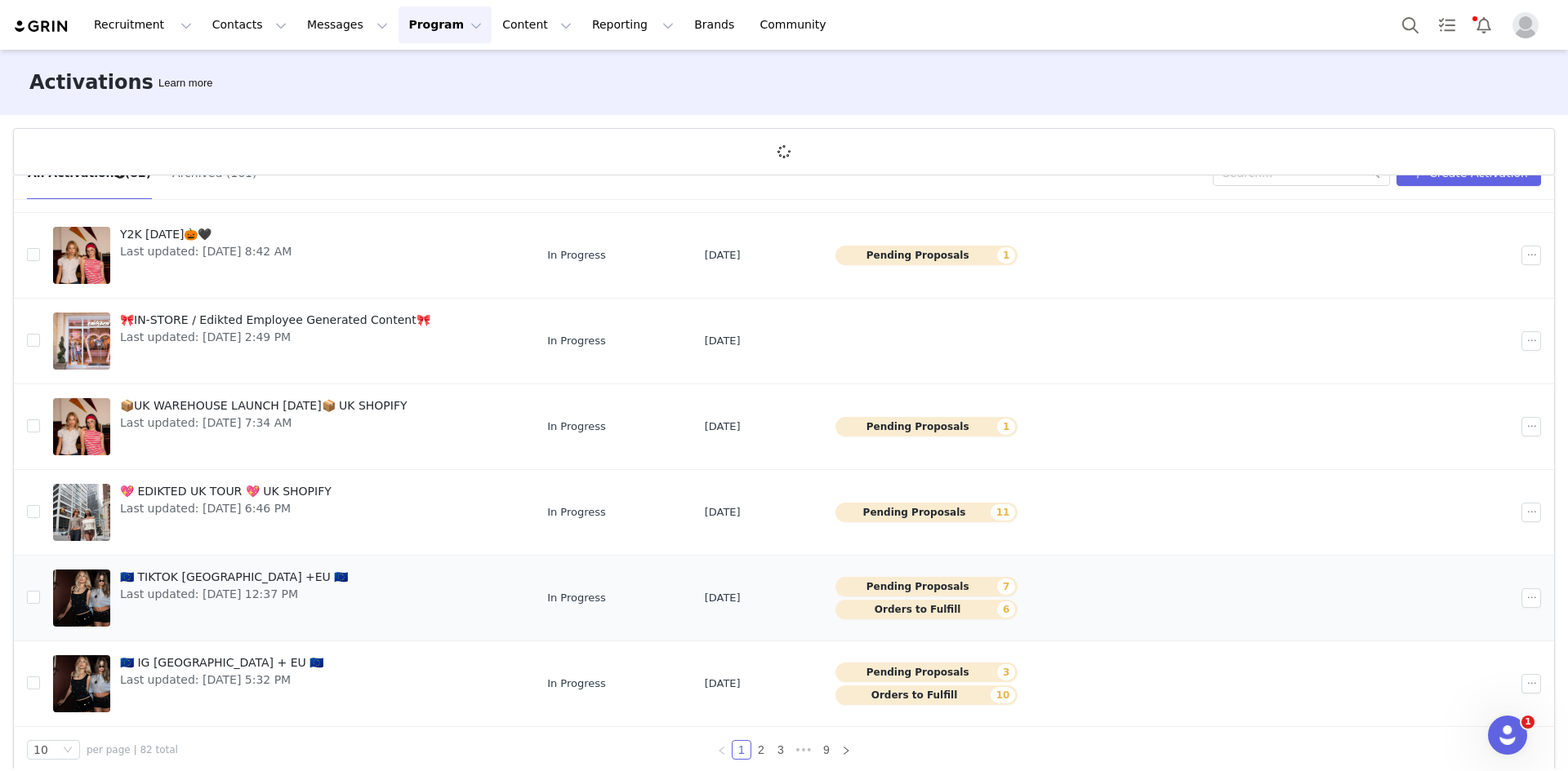
scroll to position [60, 0]
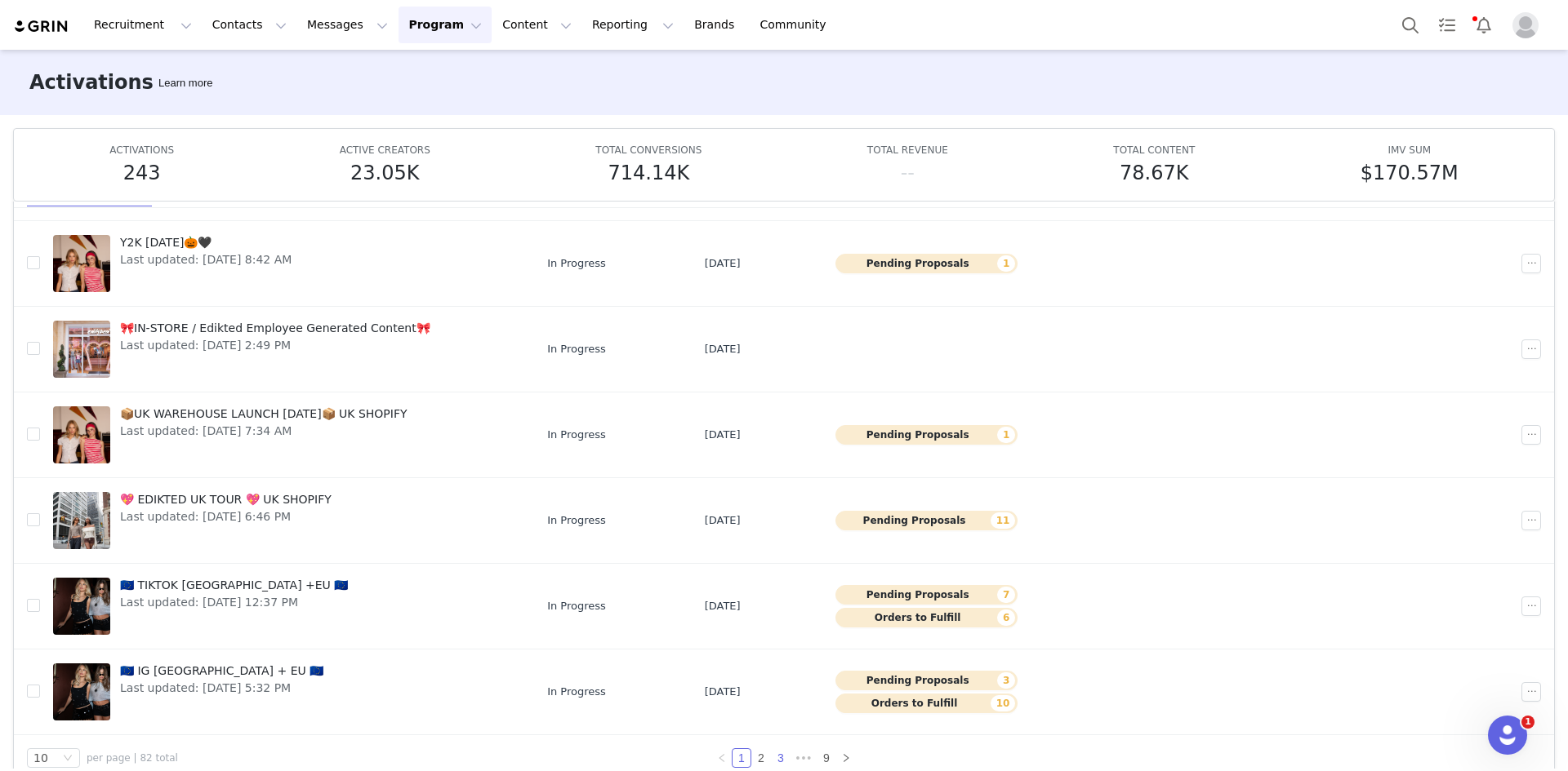
click at [777, 759] on link "3" at bounding box center [780, 757] width 18 height 18
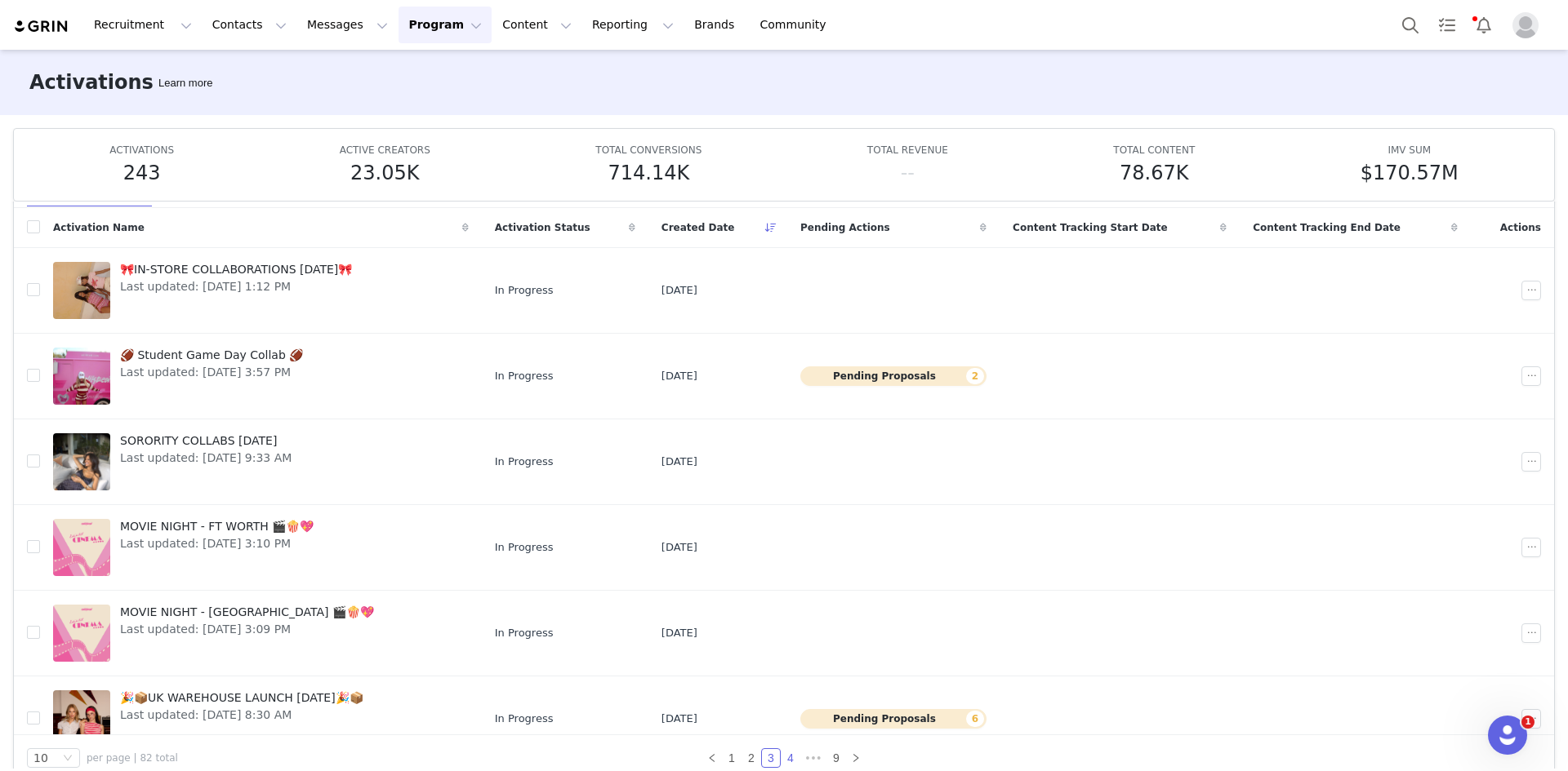
click at [786, 760] on link "4" at bounding box center [790, 757] width 18 height 18
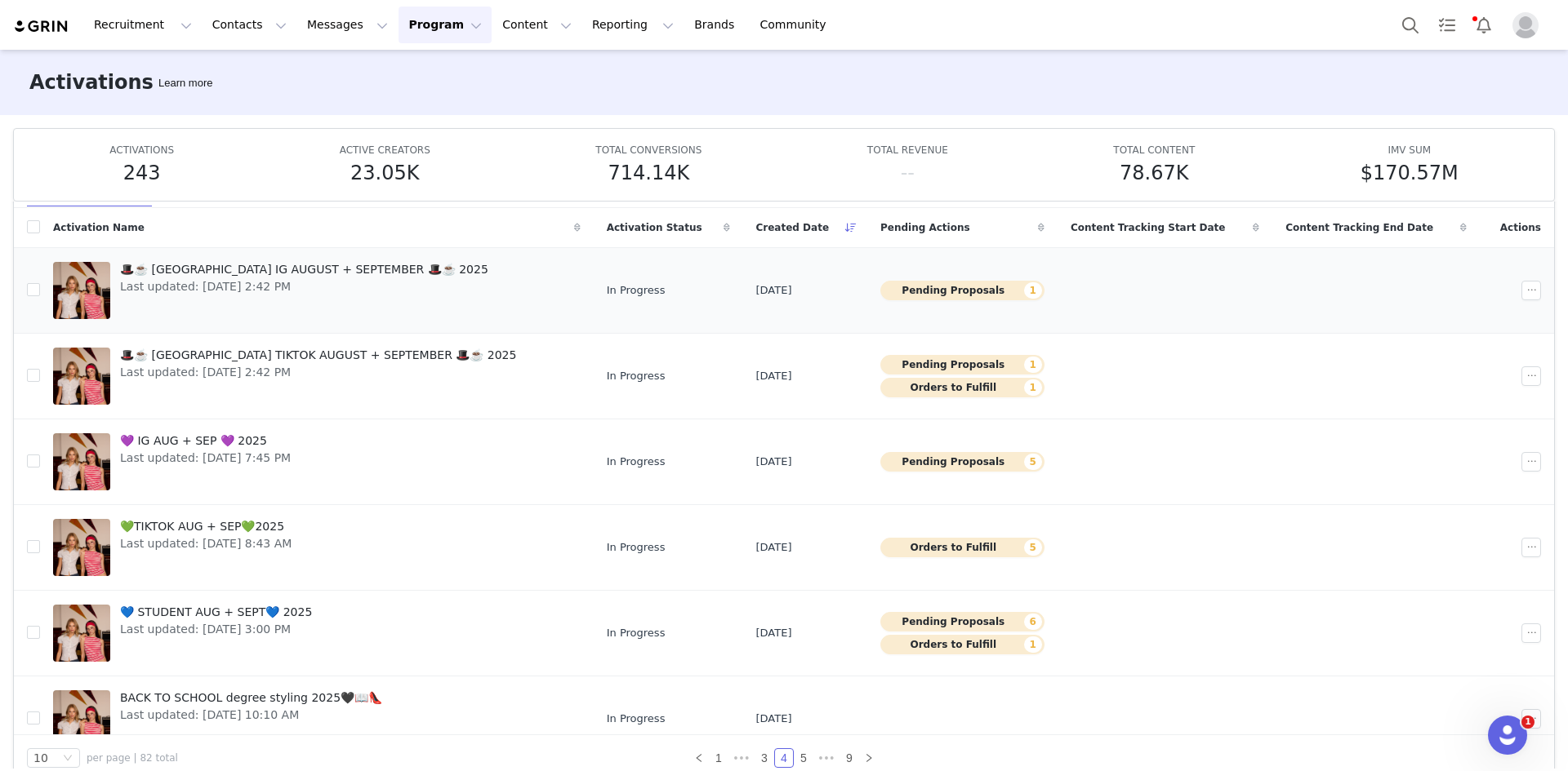
click at [925, 285] on button "Pending Proposals 1" at bounding box center [962, 290] width 165 height 20
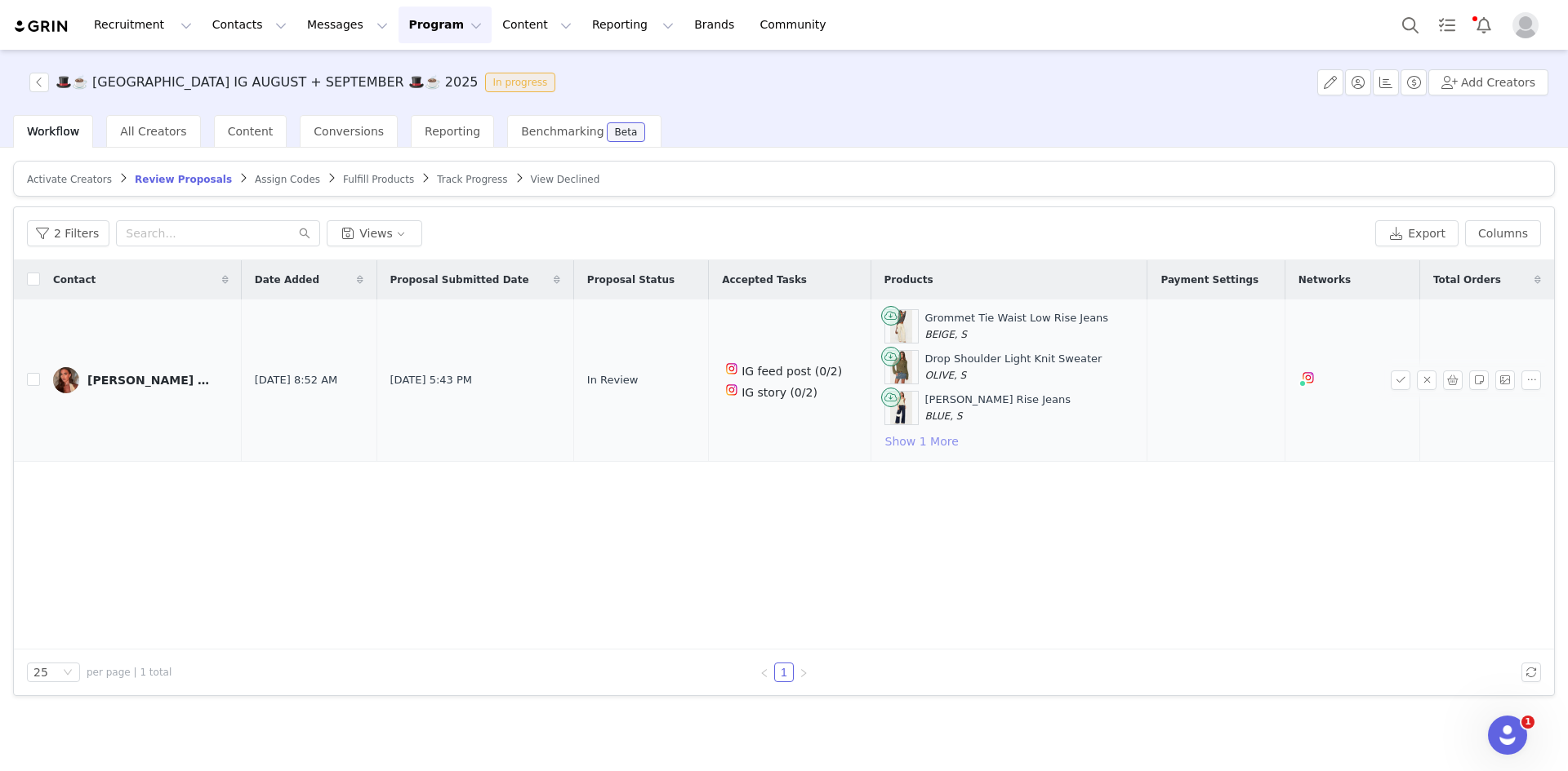
click at [901, 442] on button "Show 1 More" at bounding box center [921, 441] width 75 height 20
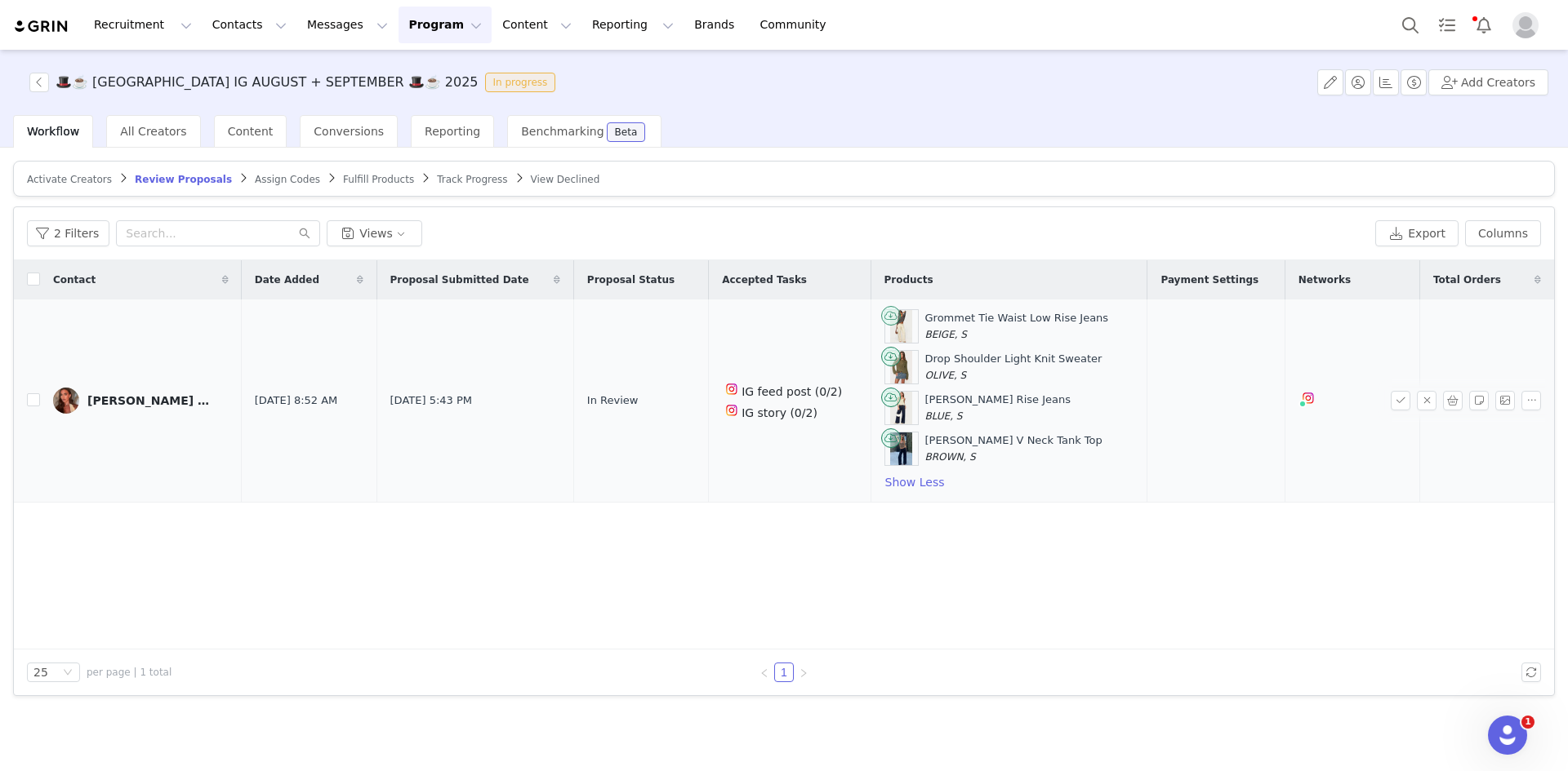
drag, startPoint x: 939, startPoint y: 446, endPoint x: 862, endPoint y: 320, distance: 147.7
click at [884, 320] on div "Grommet Tie Waist Low Rise Jeans BEIGE, S Drop Shoulder Light Knit Sweater OLIV…" at bounding box center [1008, 400] width 250 height 183
click at [994, 540] on div "Contact Date Added Proposal Submitted Date Proposal Status Accepted Tasks Produ…" at bounding box center [784, 454] width 1540 height 389
click at [884, 484] on button "Show Less" at bounding box center [915, 482] width 61 height 20
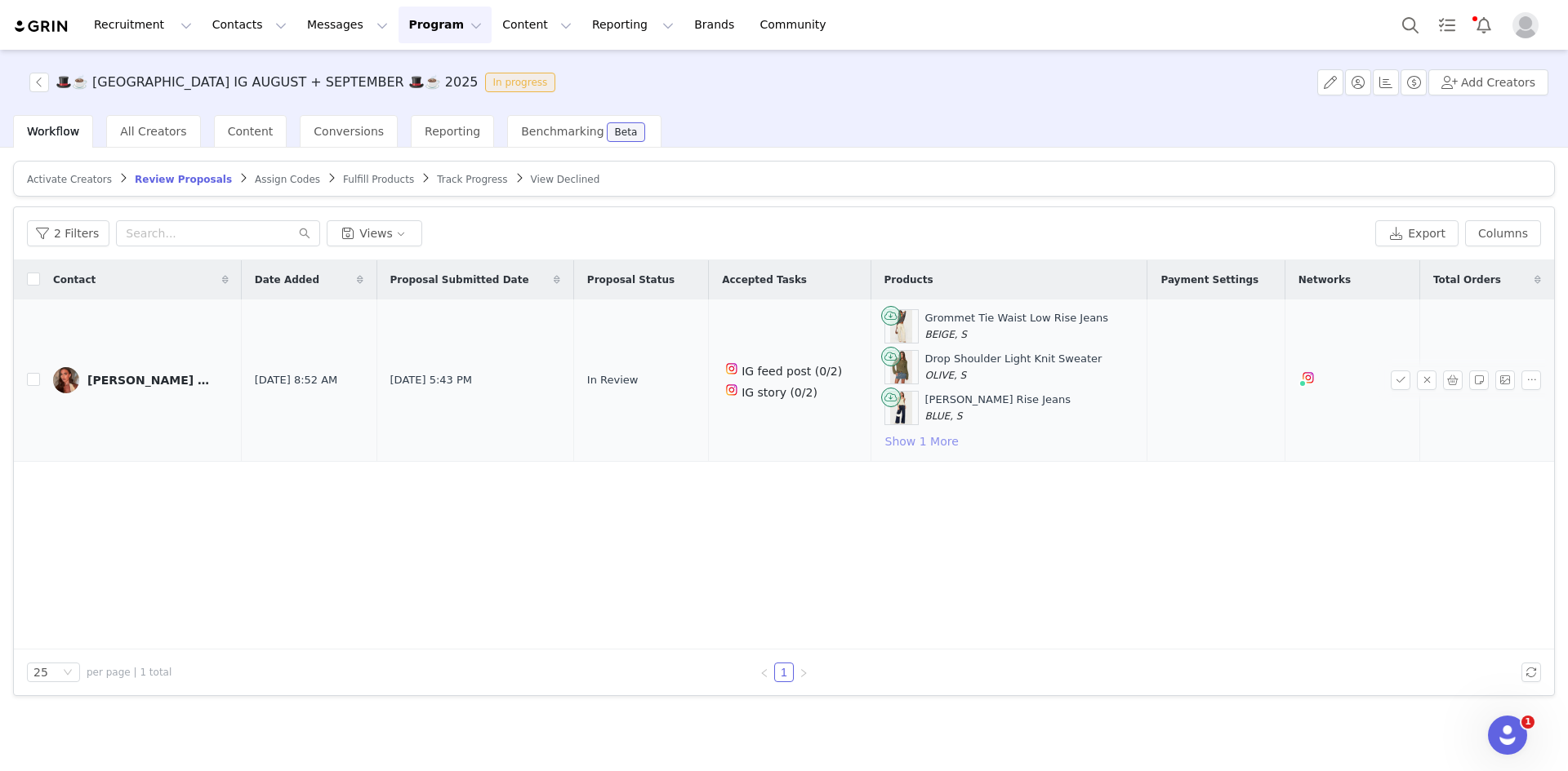
click at [884, 444] on button "Show 1 More" at bounding box center [921, 441] width 75 height 20
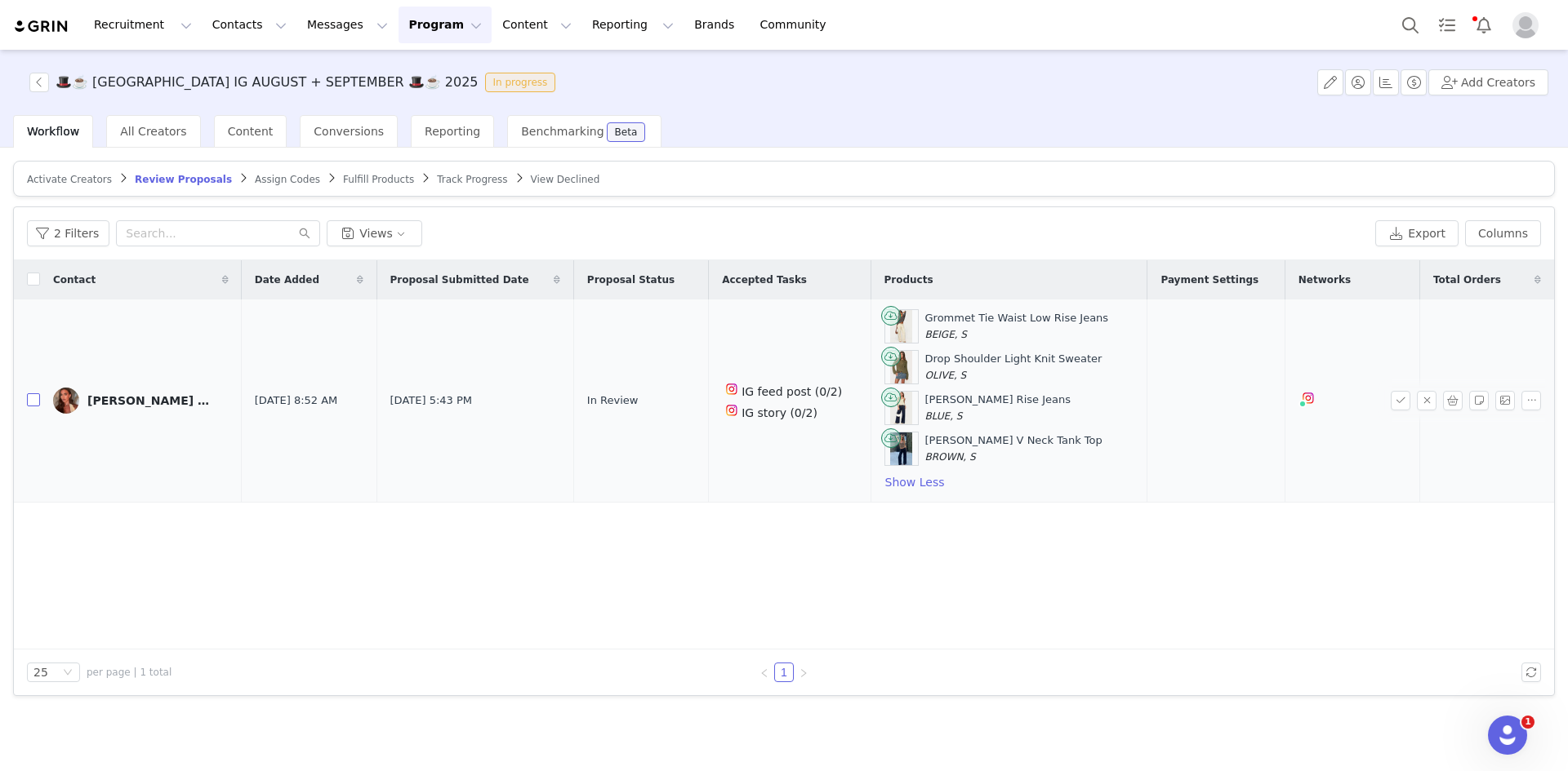
click at [34, 399] on input "checkbox" at bounding box center [33, 399] width 13 height 13
checkbox input "true"
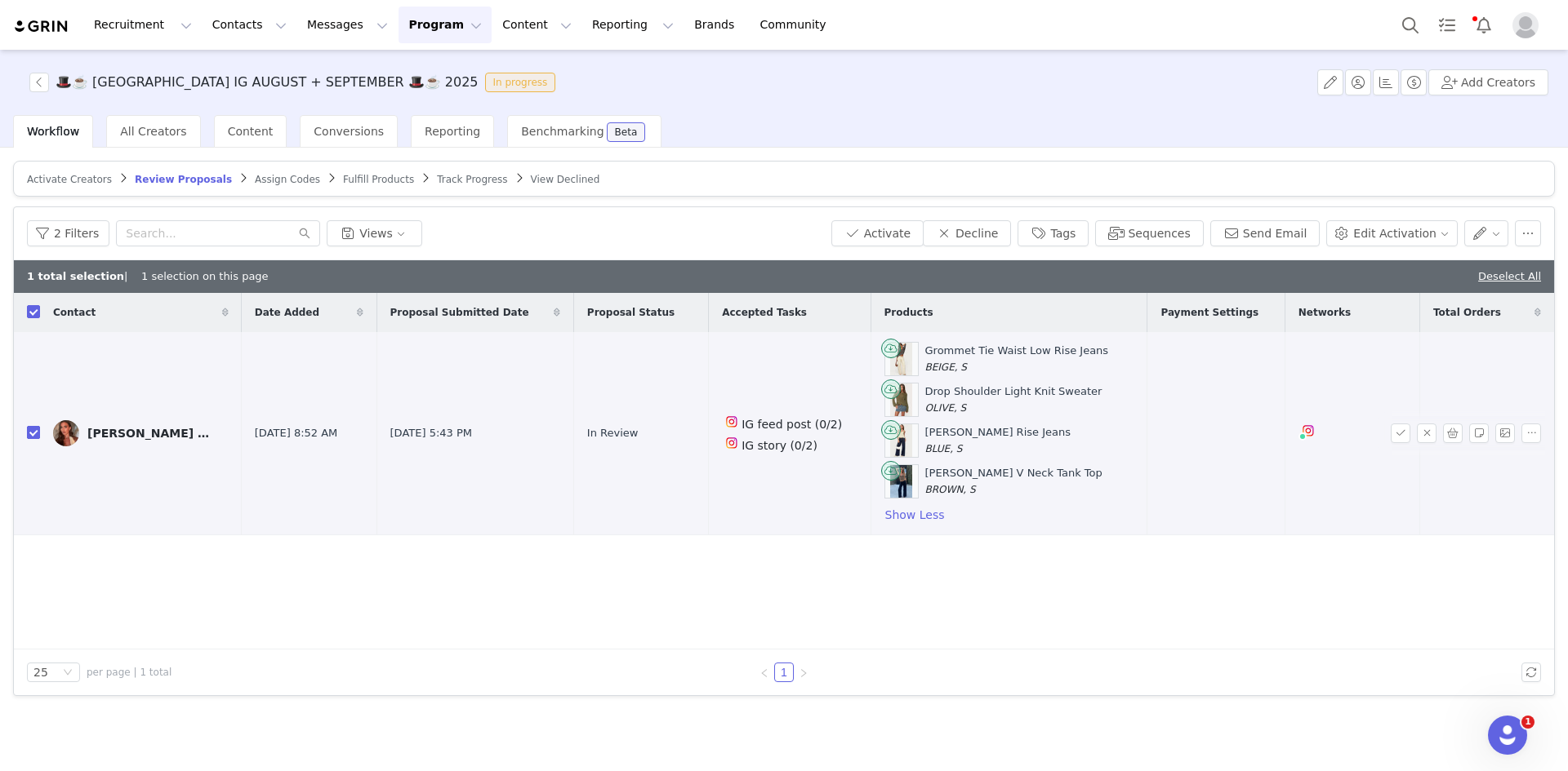
click at [30, 426] on input "checkbox" at bounding box center [33, 433] width 13 height 13
checkbox input "false"
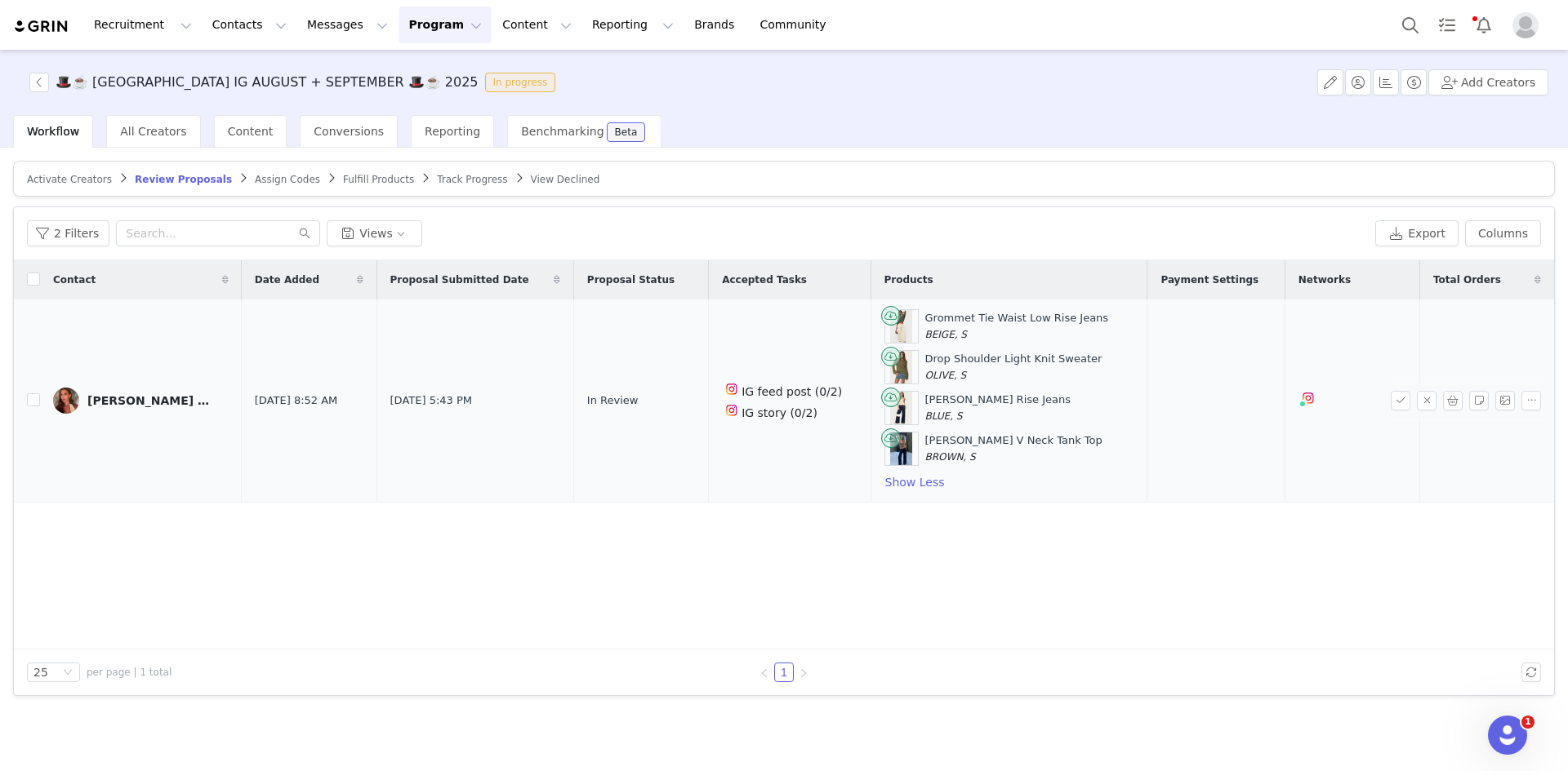
click at [110, 399] on div "Ella Nicole" at bounding box center [149, 400] width 123 height 13
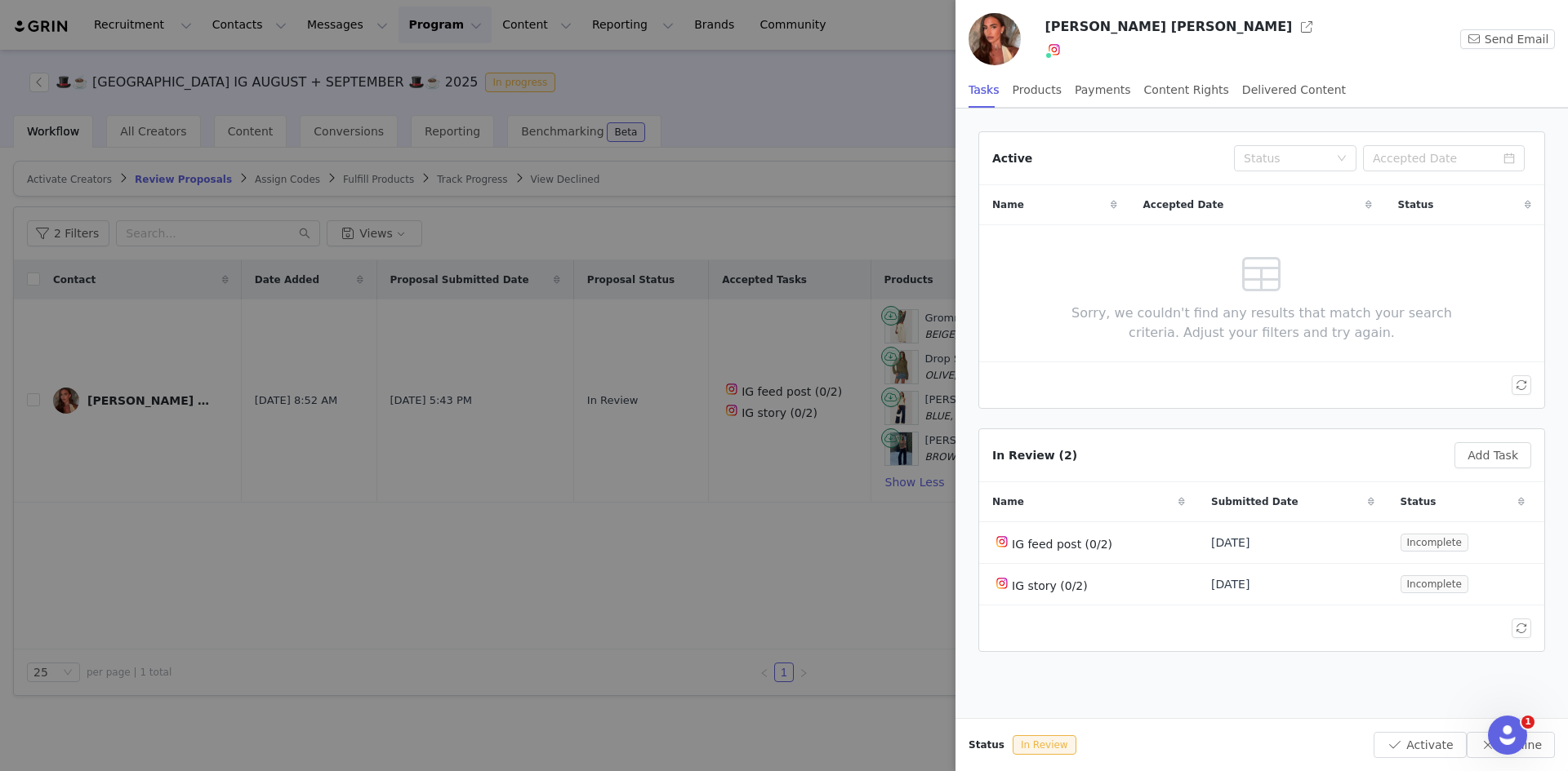
click at [655, 557] on div at bounding box center [784, 386] width 1568 height 771
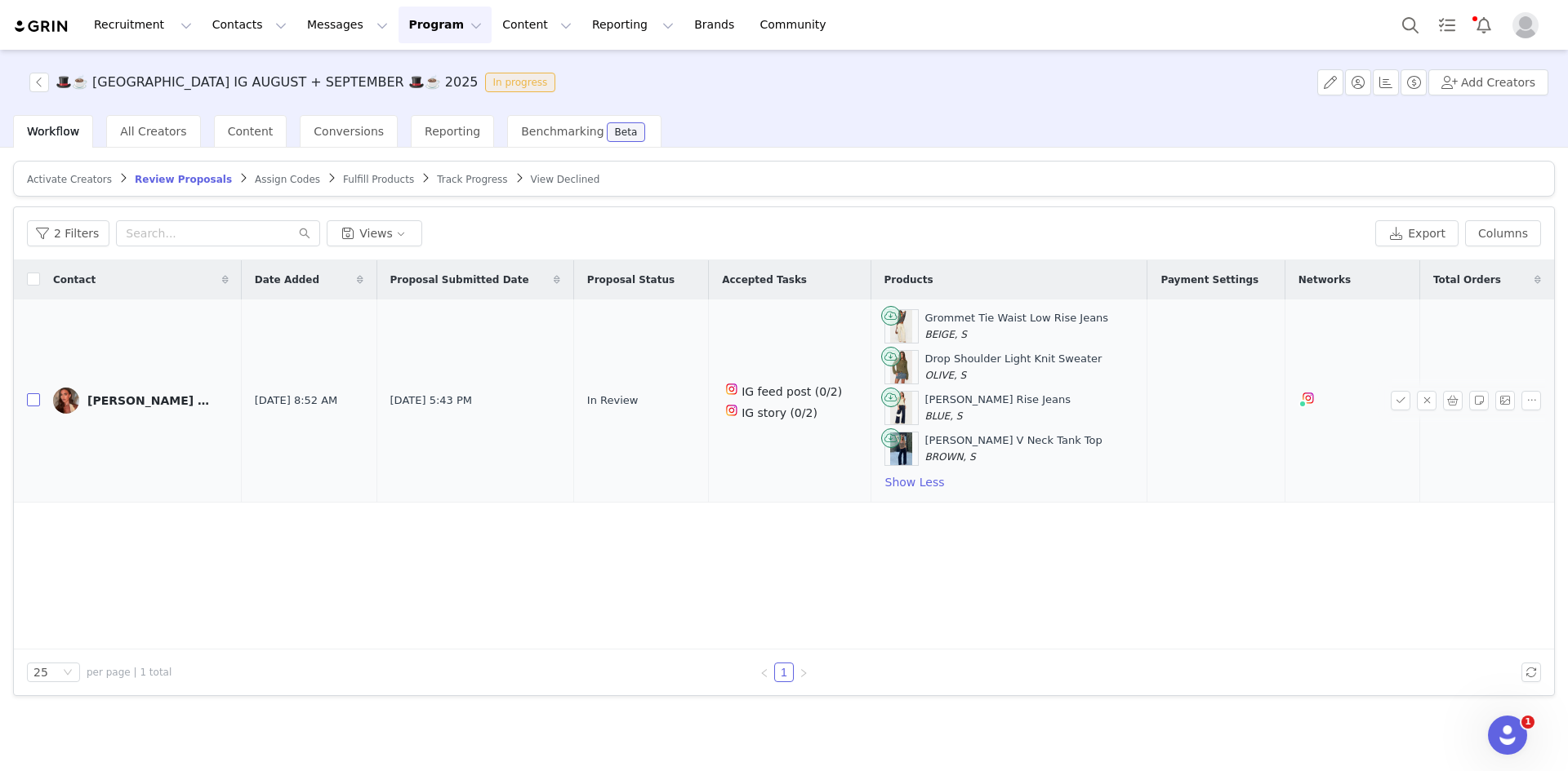
click at [31, 399] on input "checkbox" at bounding box center [33, 399] width 13 height 13
checkbox input "true"
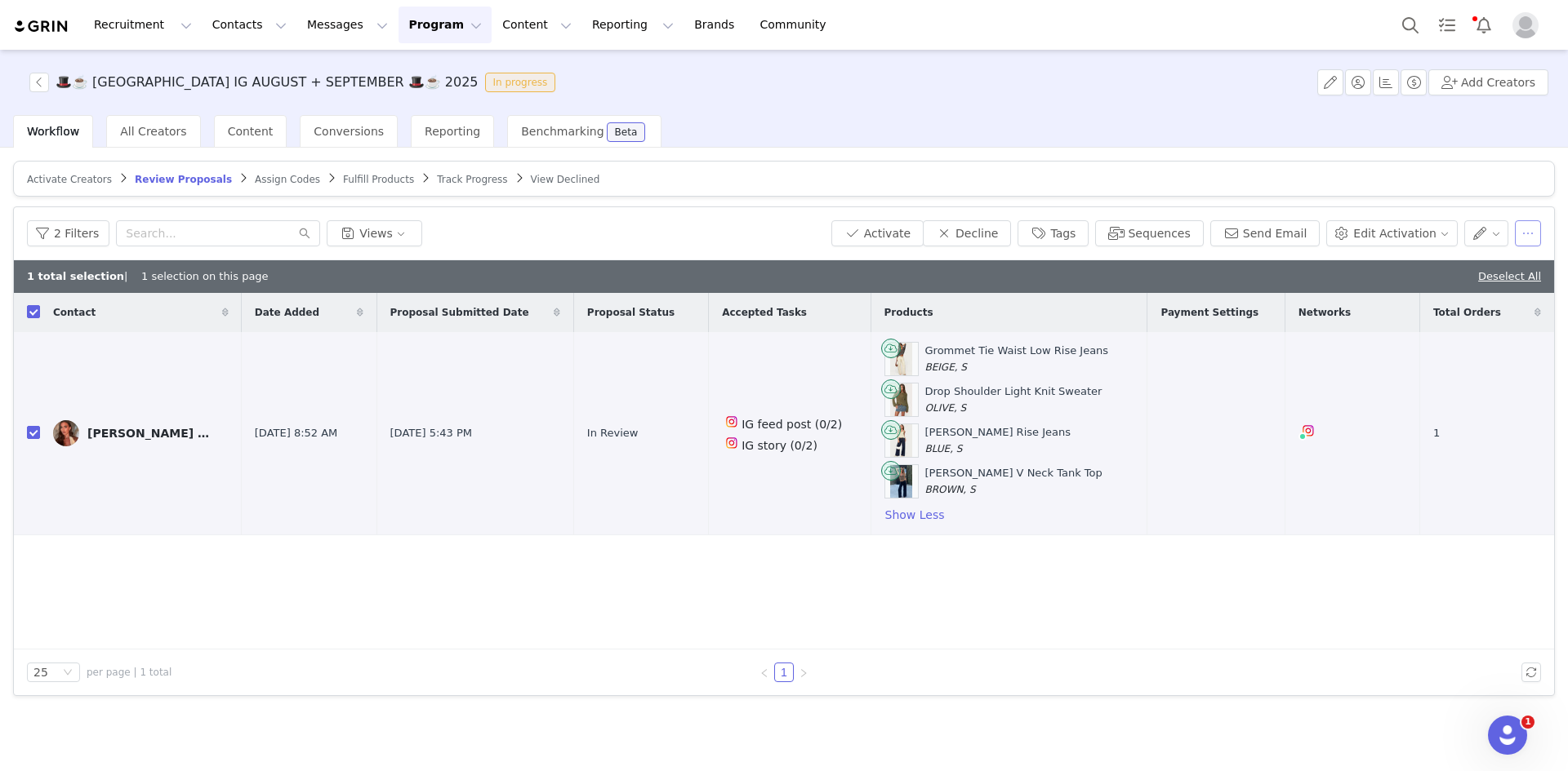
click at [1529, 236] on button "button" at bounding box center [1527, 233] width 26 height 26
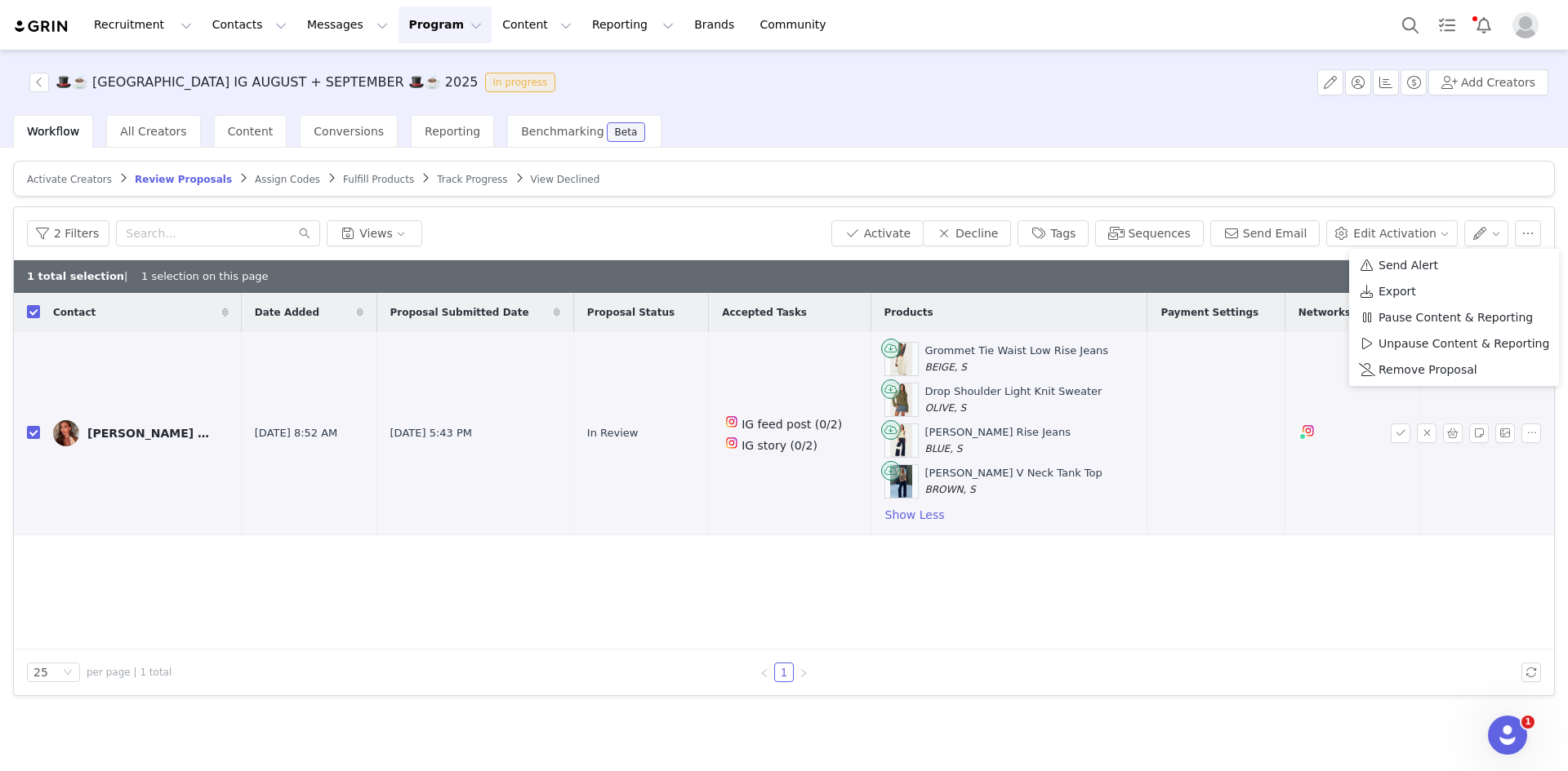
drag, startPoint x: 1288, startPoint y: 466, endPoint x: 1272, endPoint y: 462, distance: 16.5
click at [1287, 466] on td "Instagram ( @ella__nicole ) — Standard Connected — Account is discoverable." at bounding box center [1351, 434] width 135 height 203
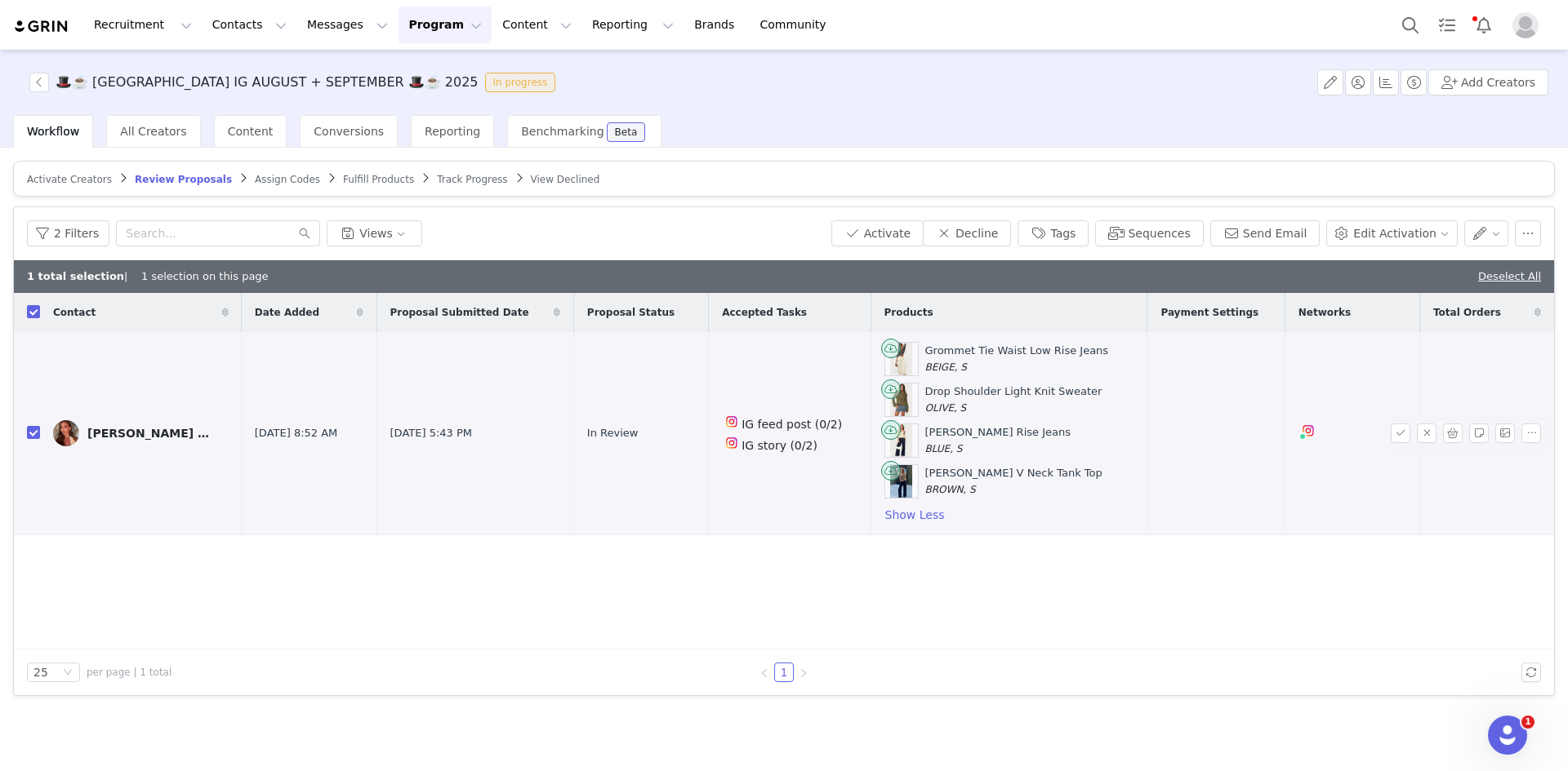
click at [125, 429] on div "Ella Nicole" at bounding box center [149, 433] width 123 height 13
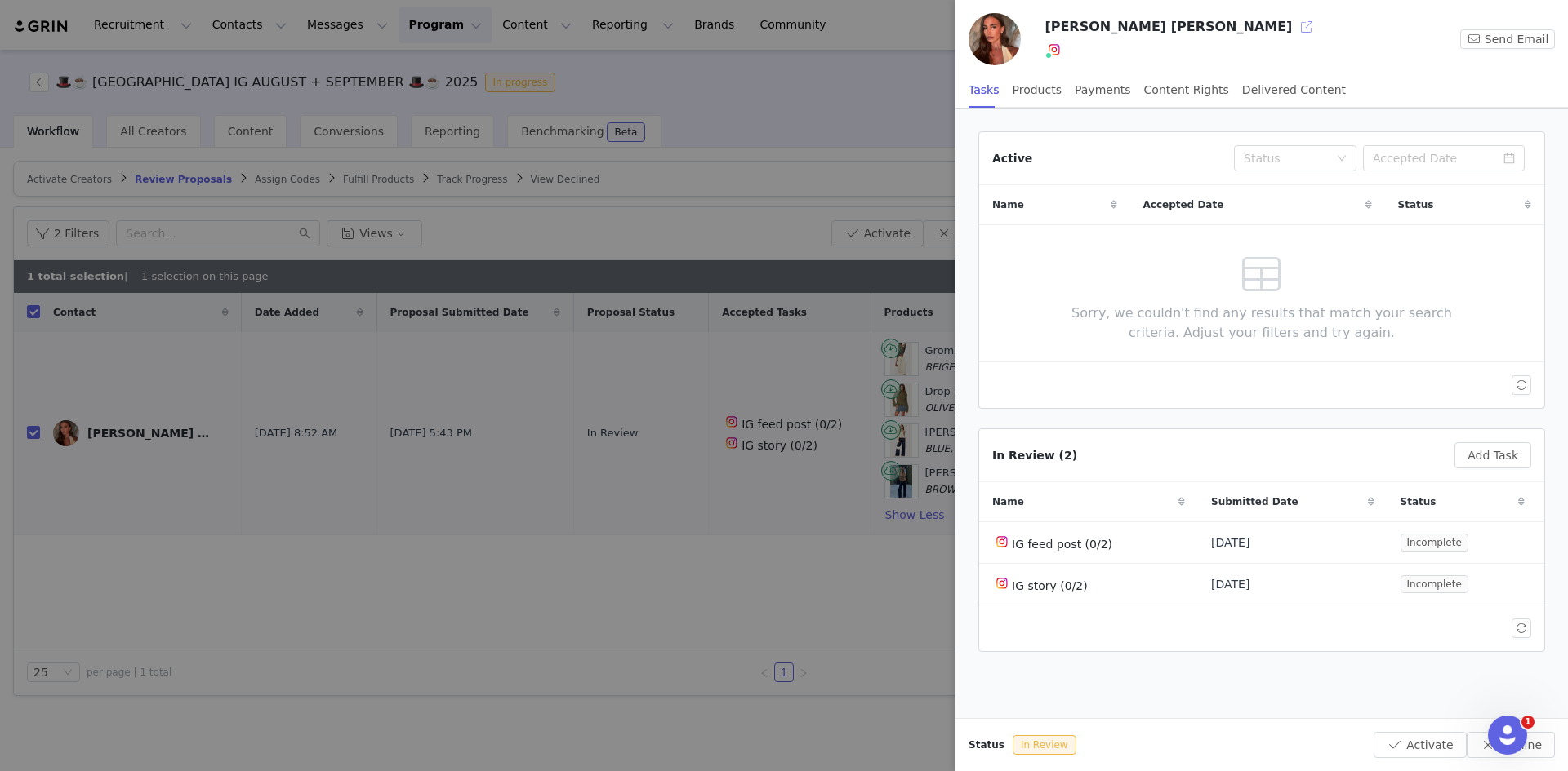
click at [1293, 24] on button "button" at bounding box center [1306, 27] width 26 height 26
click at [469, 477] on div at bounding box center [784, 386] width 1568 height 771
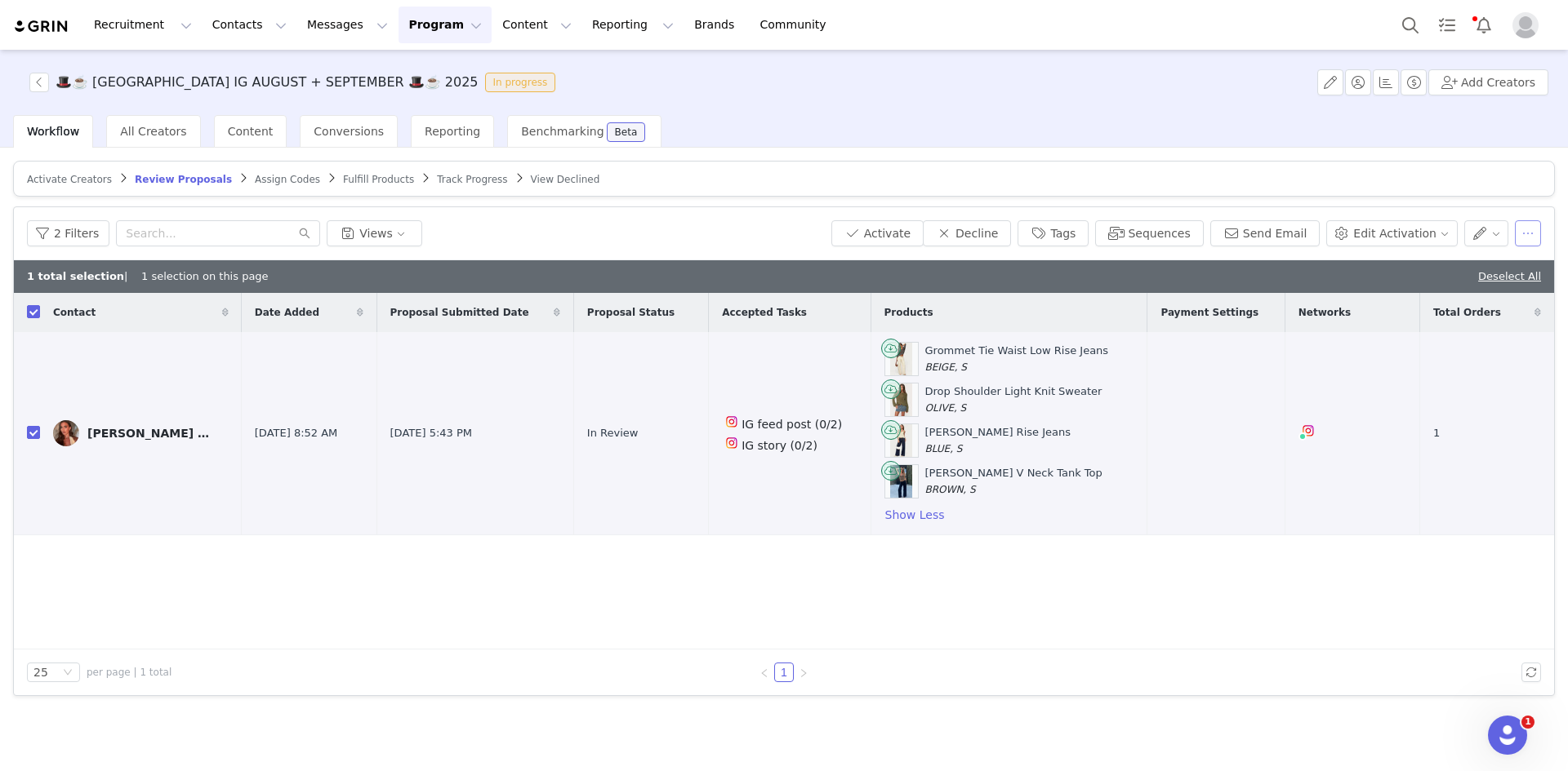
click at [1522, 243] on button "button" at bounding box center [1527, 233] width 26 height 26
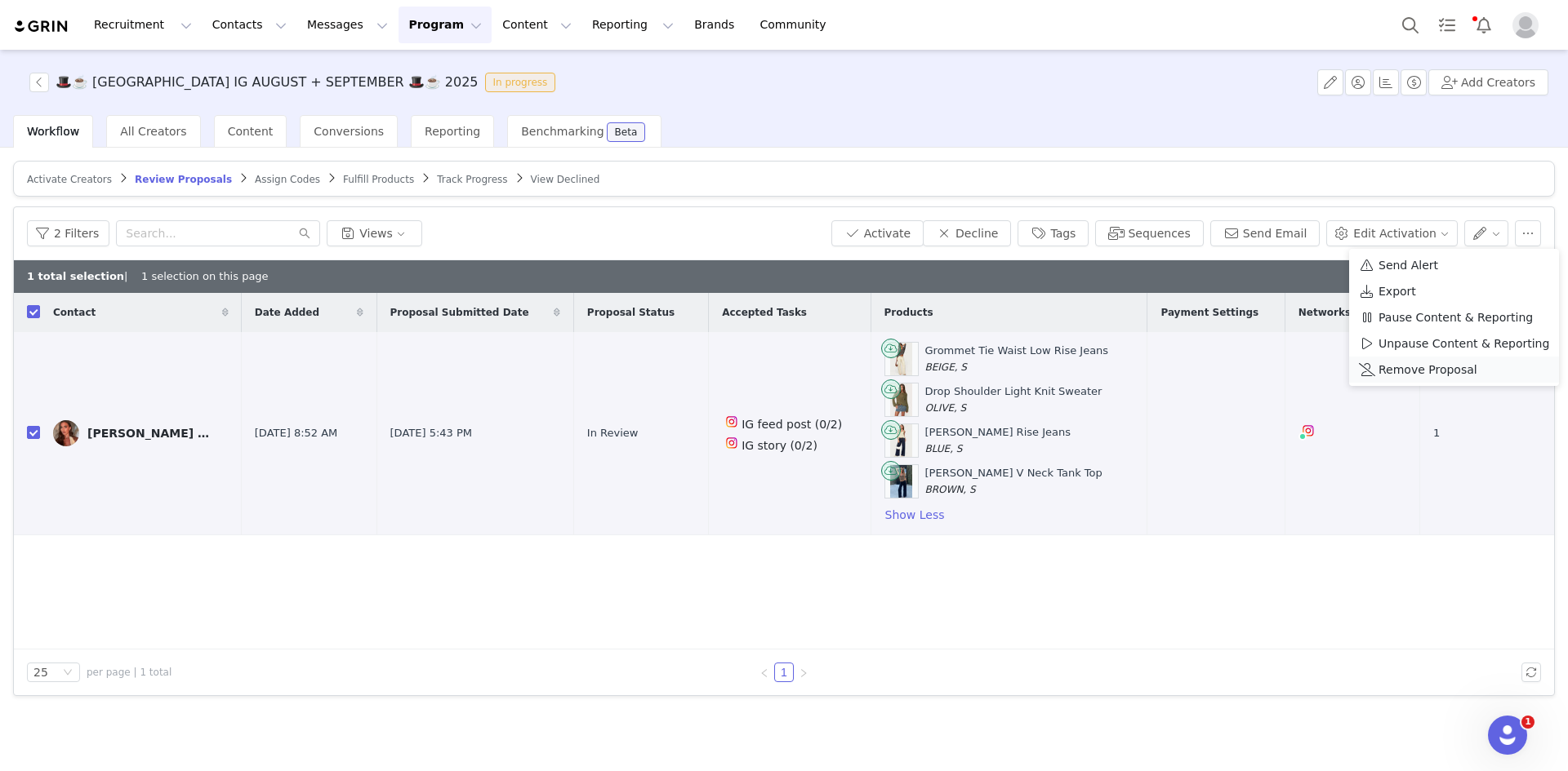
click at [1435, 372] on span "Remove Proposal" at bounding box center [1428, 369] width 99 height 18
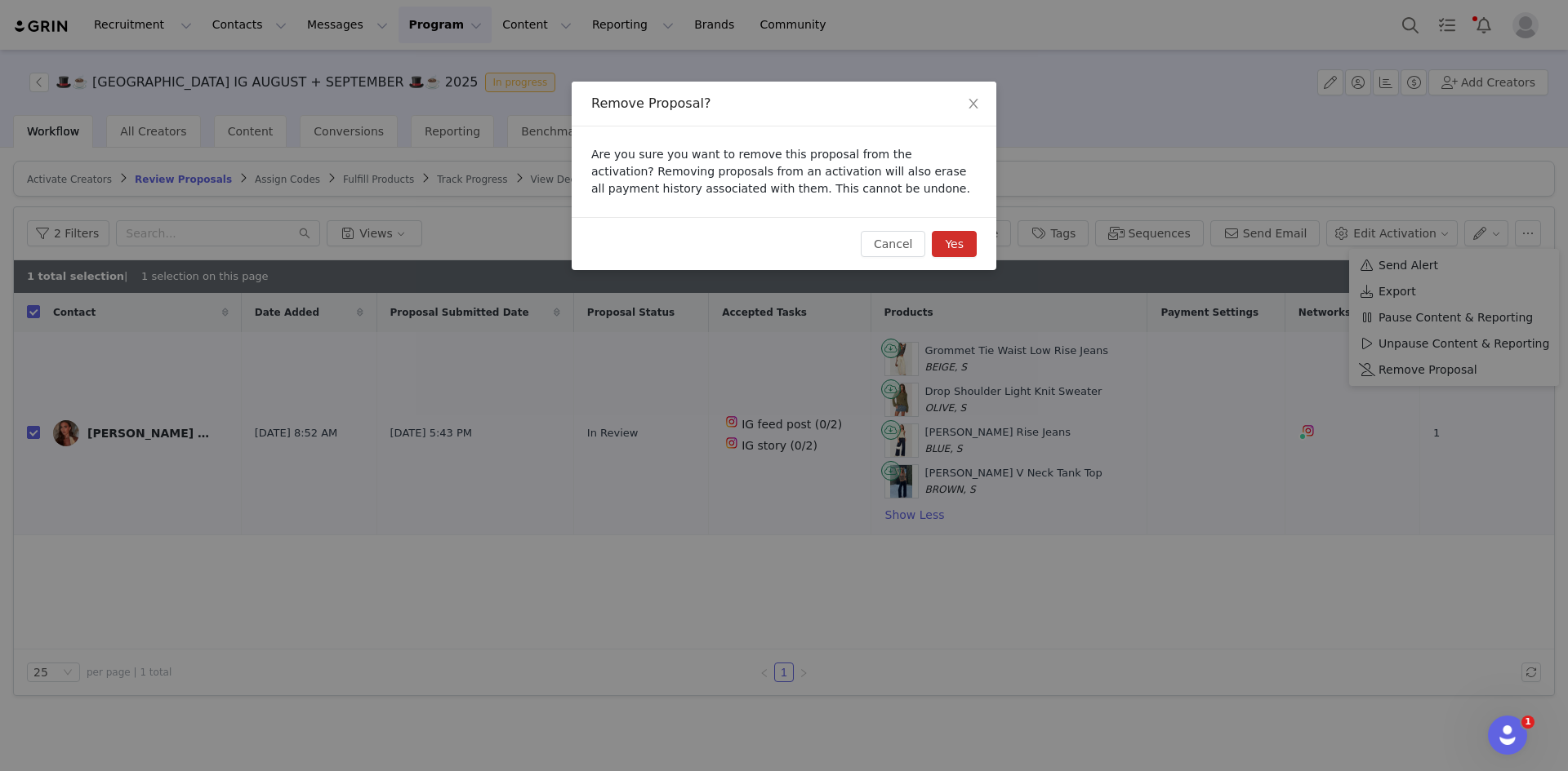
click at [951, 234] on button "Yes" at bounding box center [954, 244] width 45 height 26
checkbox input "false"
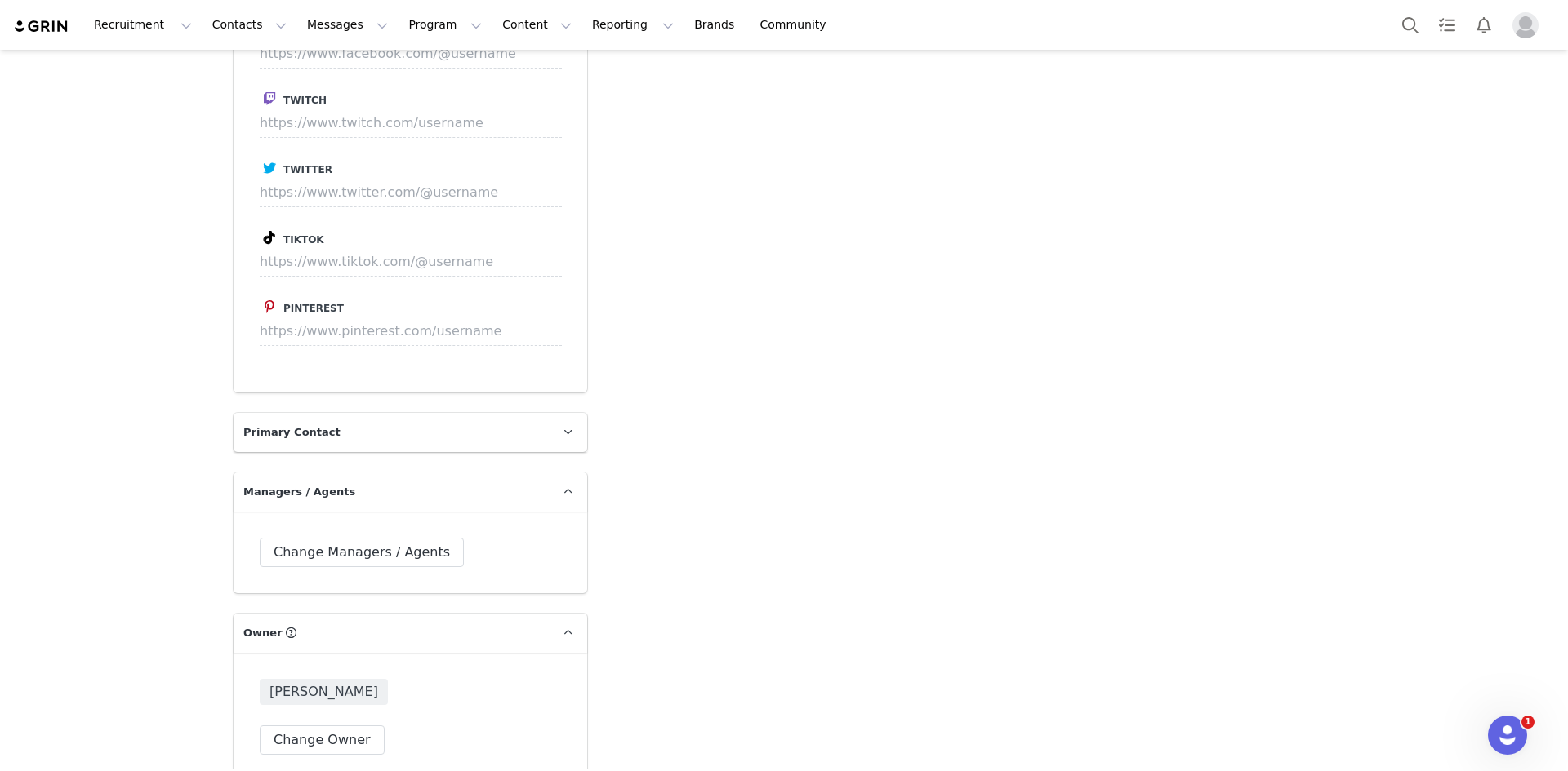
scroll to position [3998, 0]
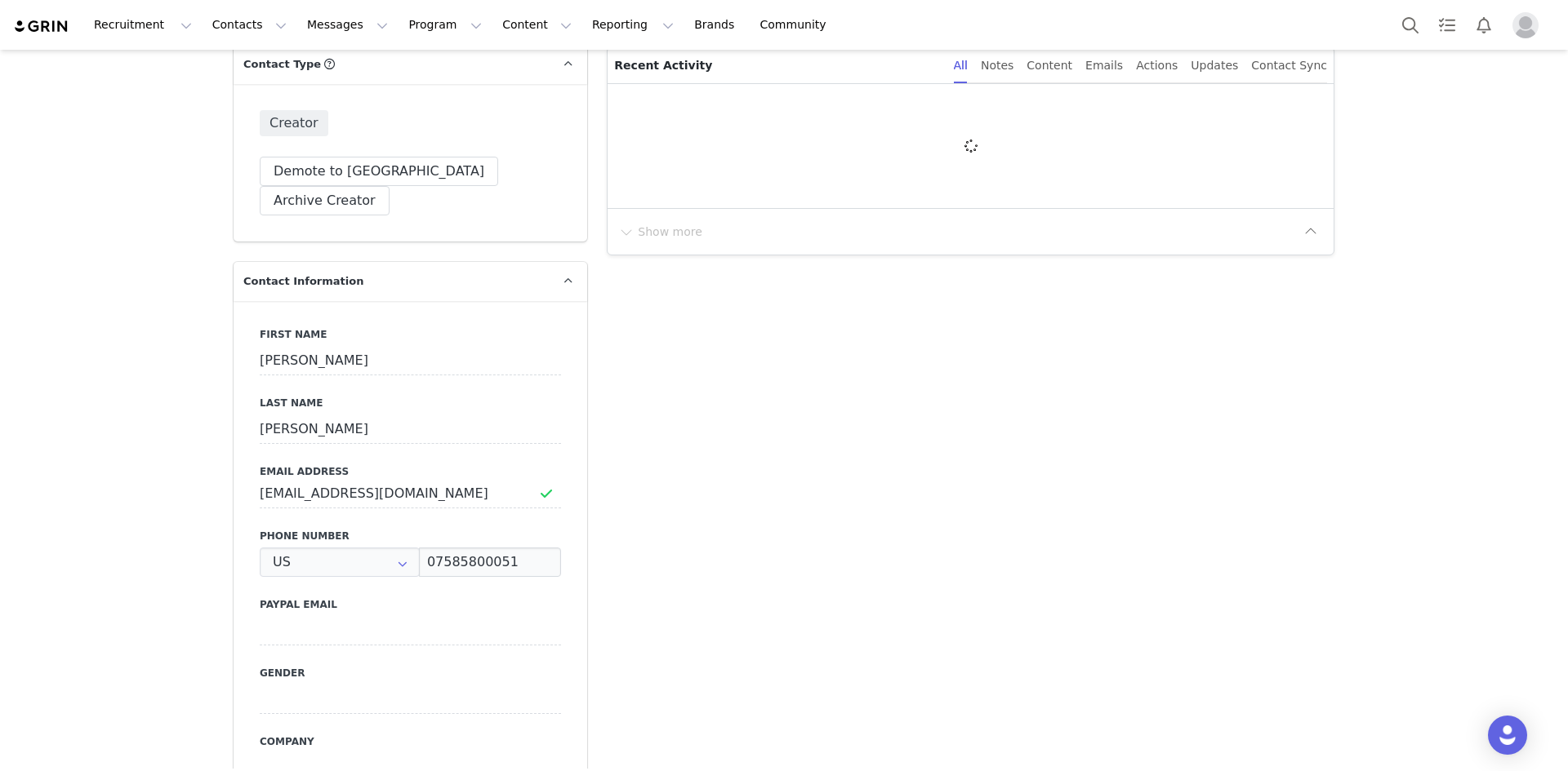
type input "+1 ([GEOGRAPHIC_DATA])"
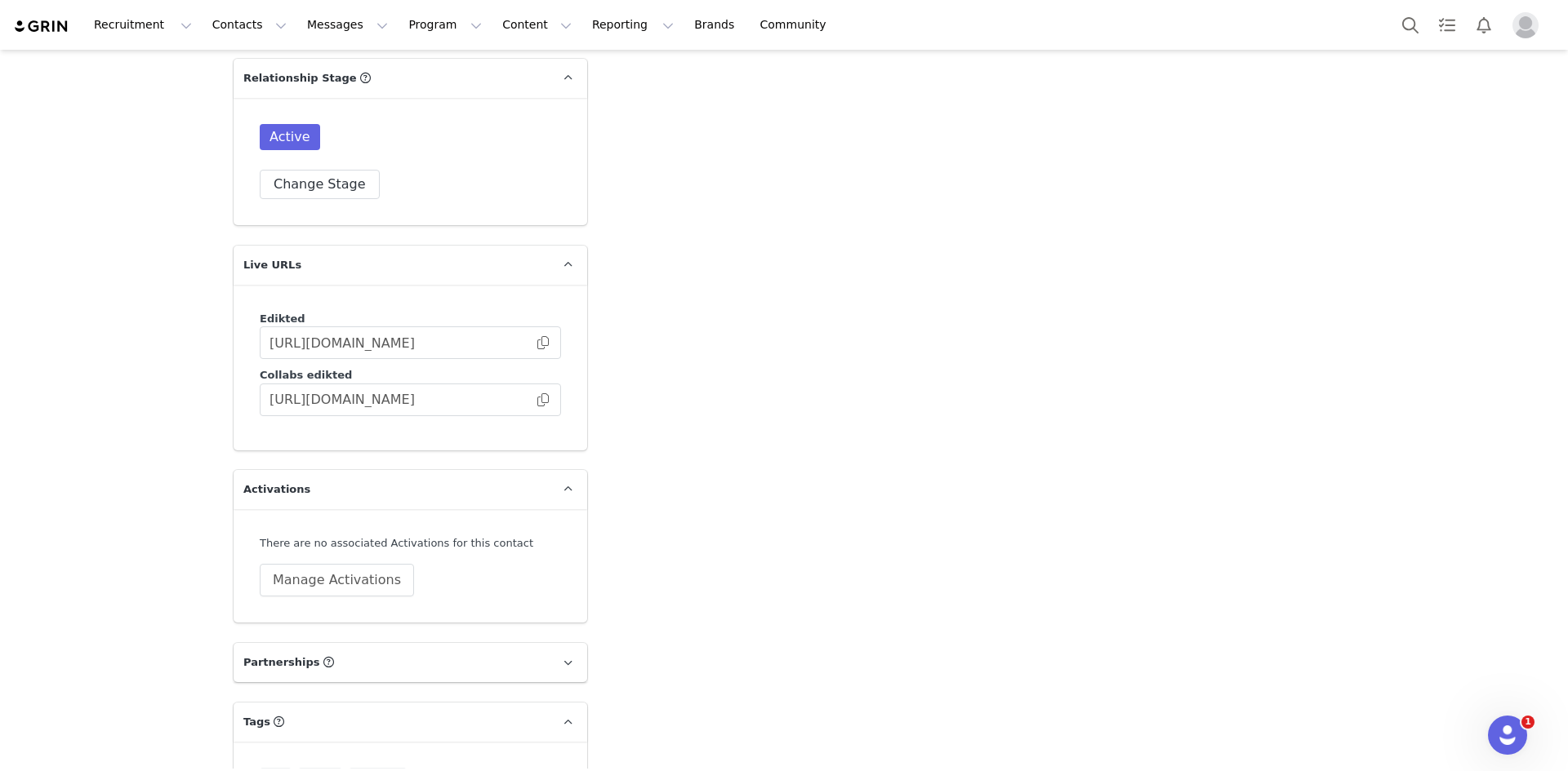
scroll to position [4406, 0]
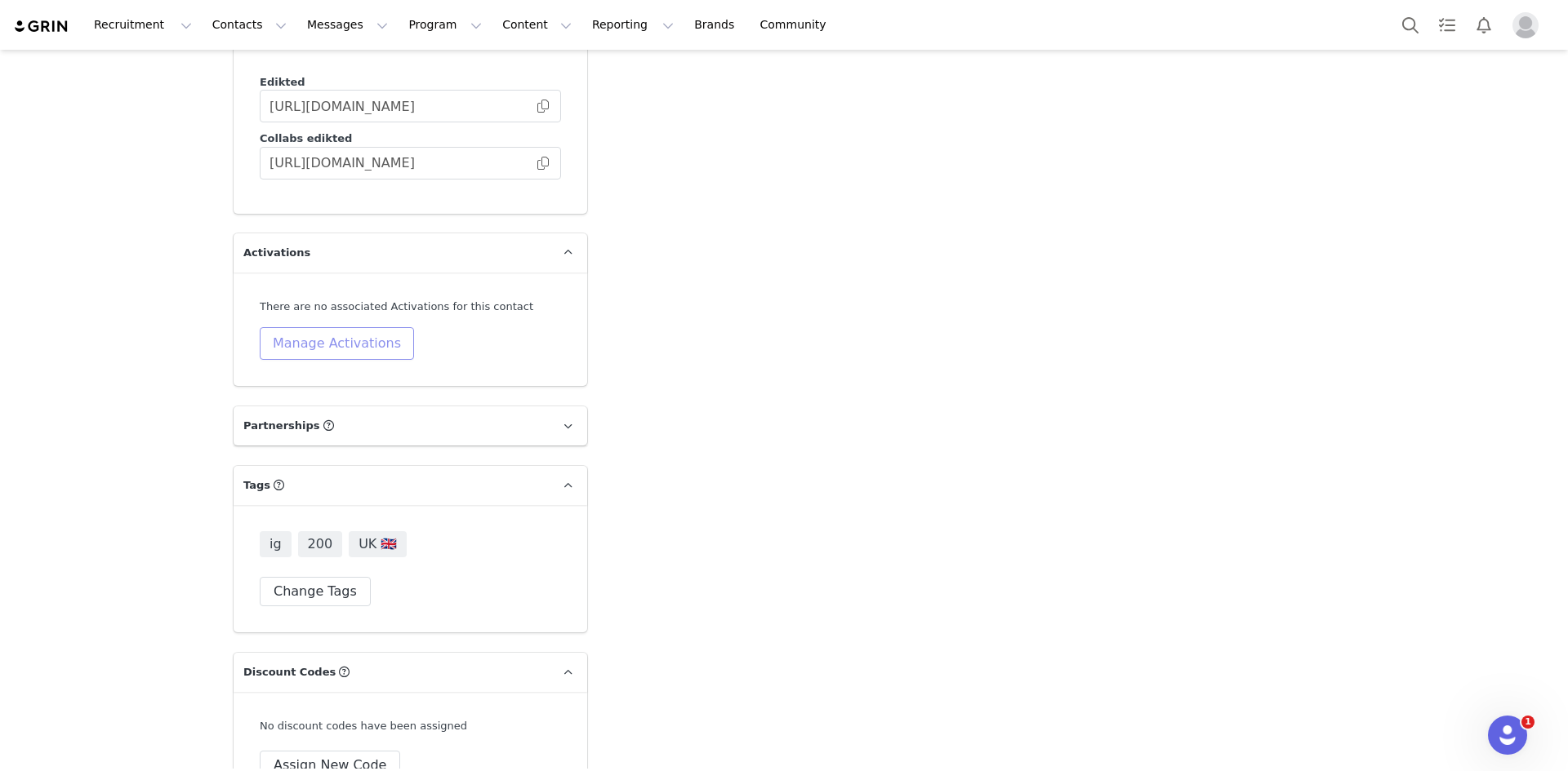
click at [326, 327] on button "Manage Activations" at bounding box center [336, 343] width 154 height 33
click at [305, 336] on div "Select Activation" at bounding box center [285, 332] width 159 height 24
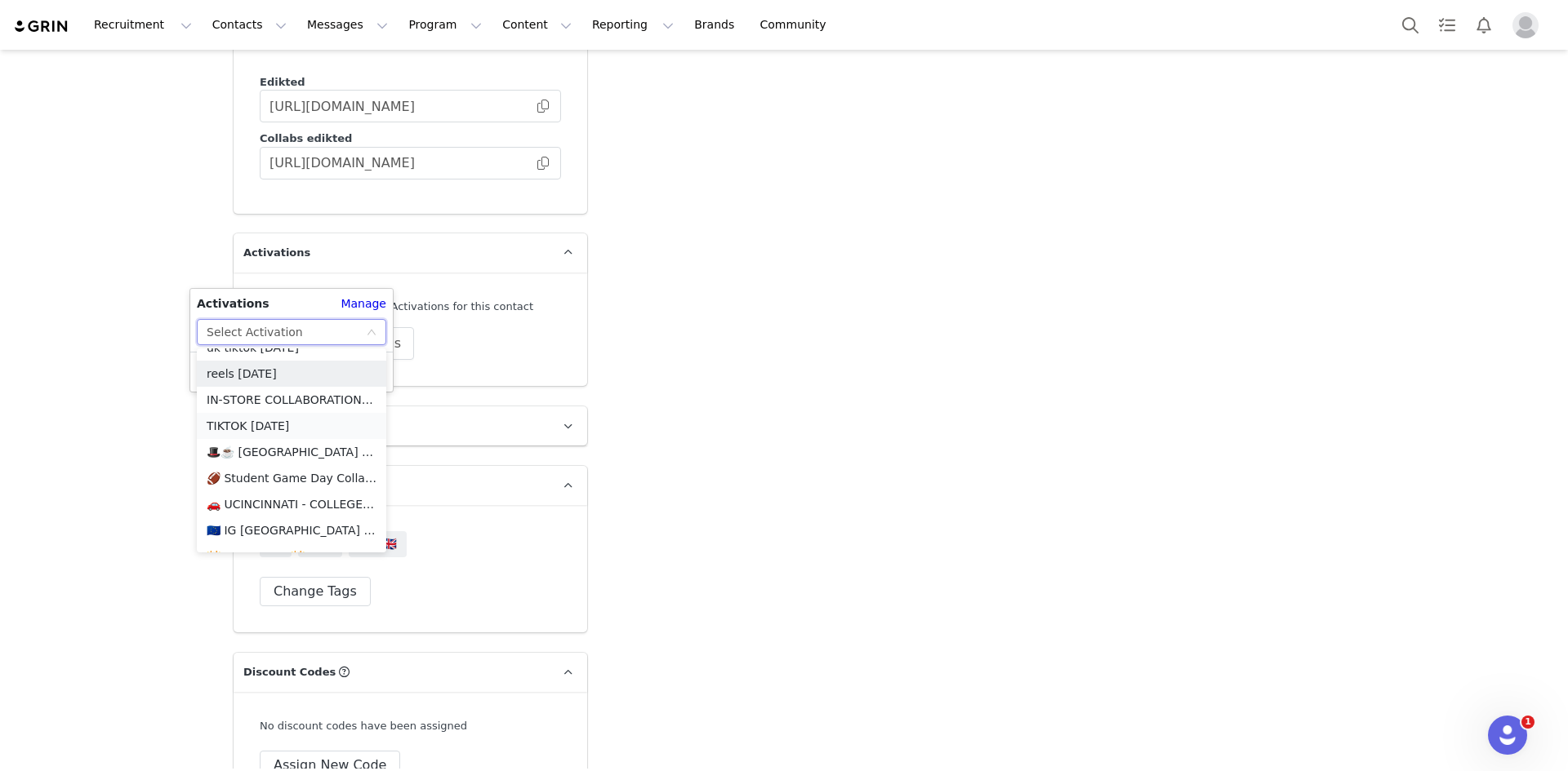
scroll to position [1943, 0]
click at [290, 507] on li "🇪🇺 IG [GEOGRAPHIC_DATA] + EU 🇪🇺" at bounding box center [292, 510] width 190 height 26
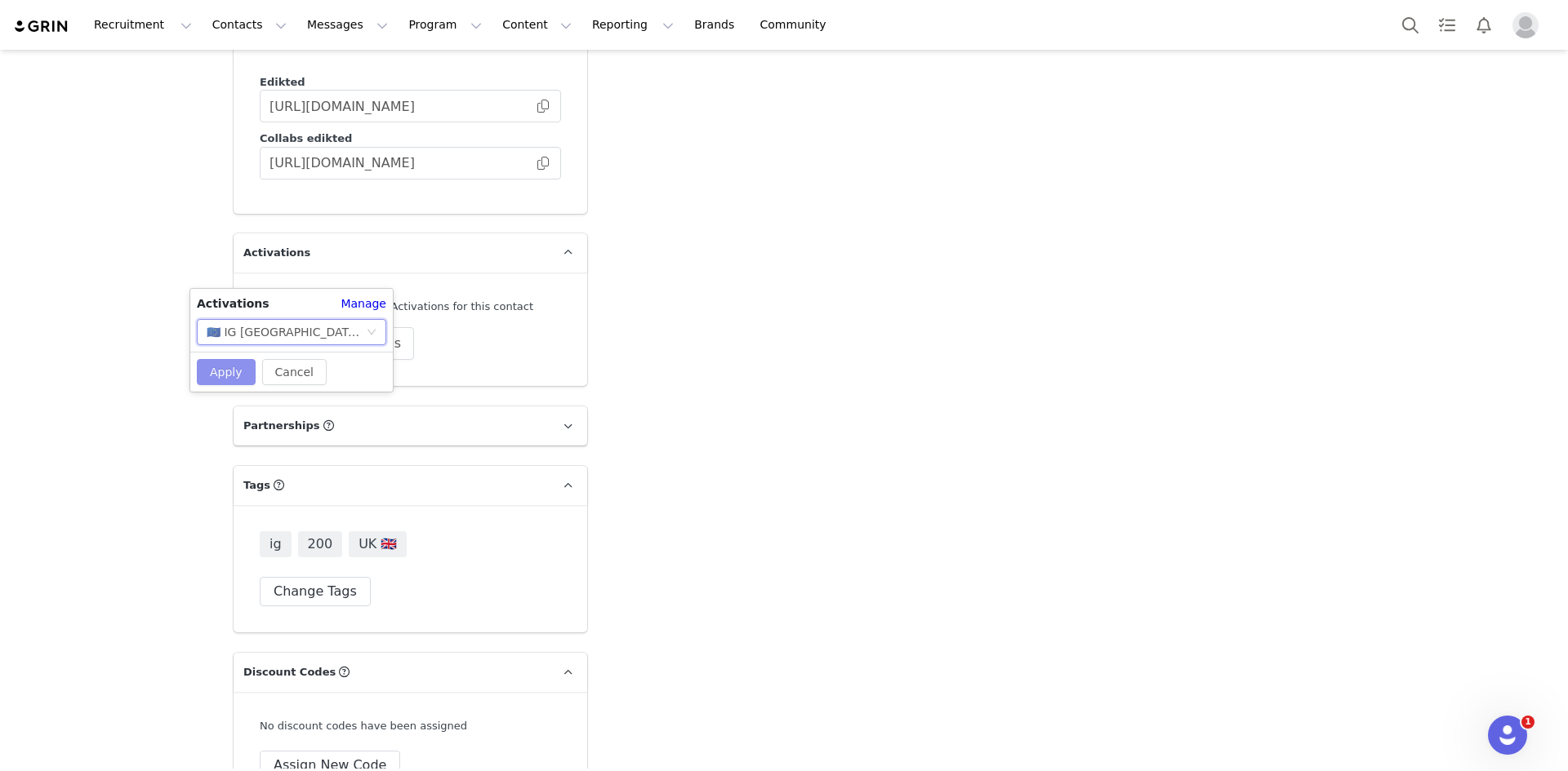
click at [230, 374] on button "Apply" at bounding box center [226, 372] width 59 height 26
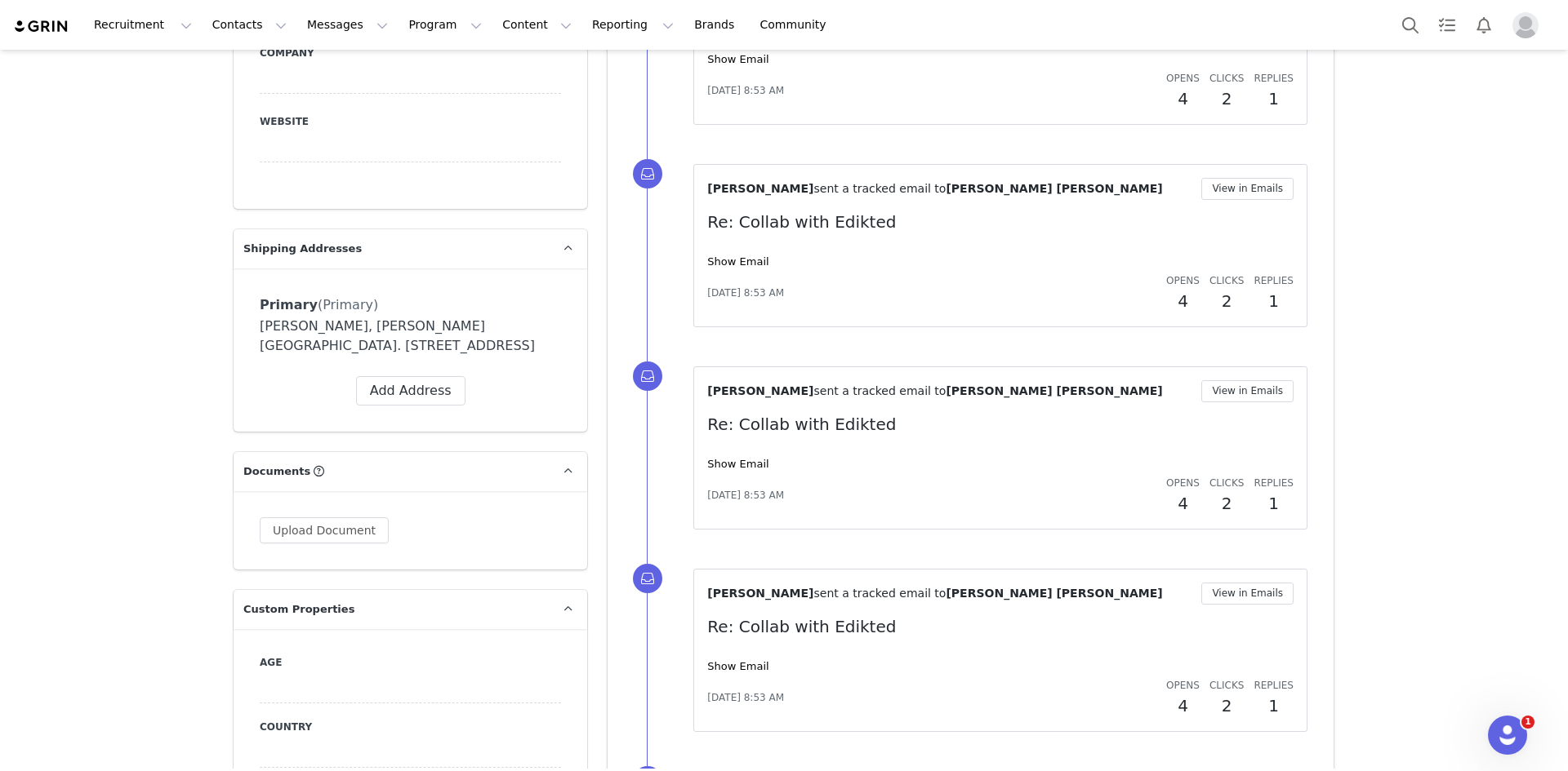
scroll to position [629, 0]
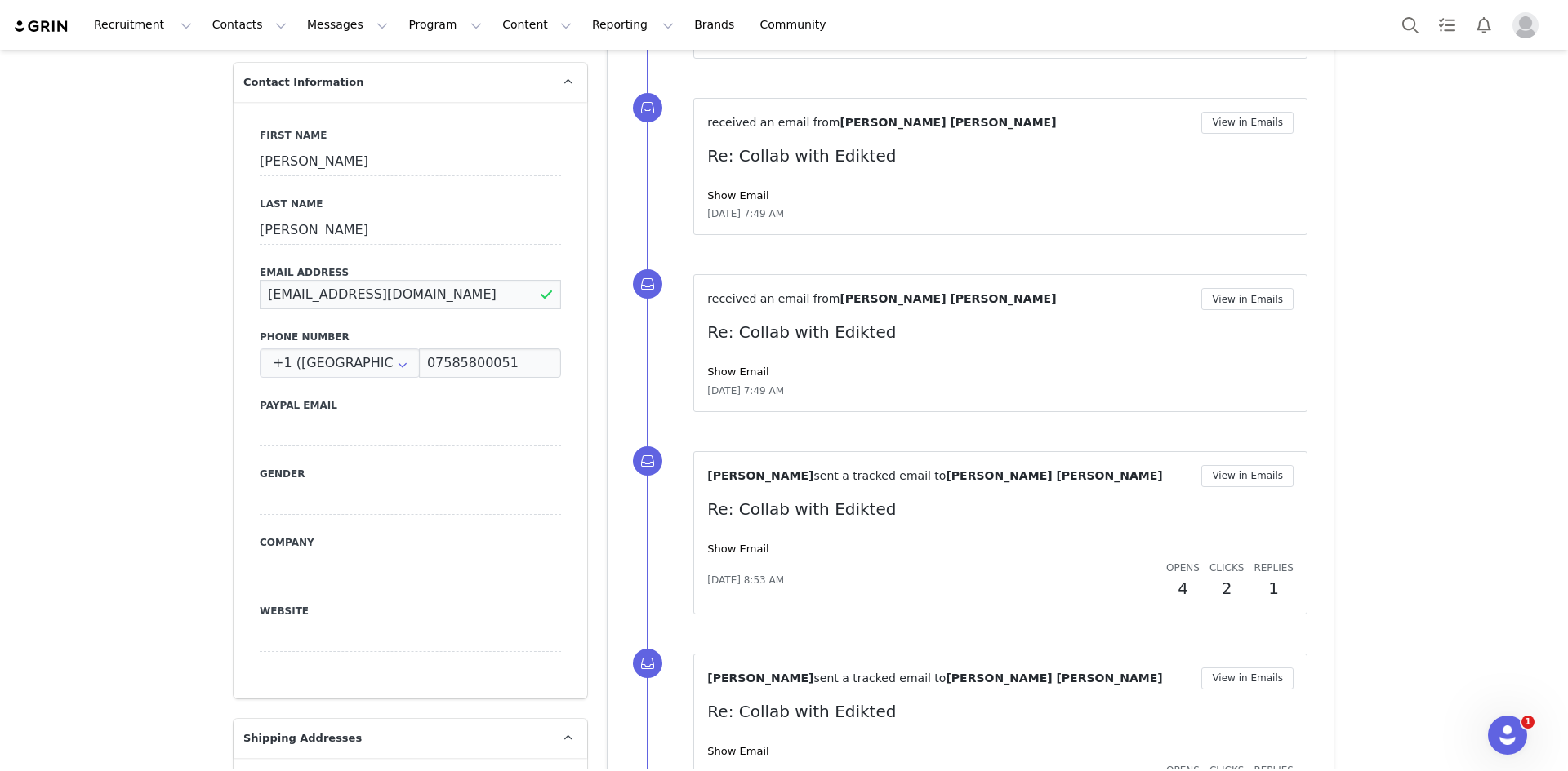
drag, startPoint x: 443, startPoint y: 258, endPoint x: 186, endPoint y: 283, distance: 258.2
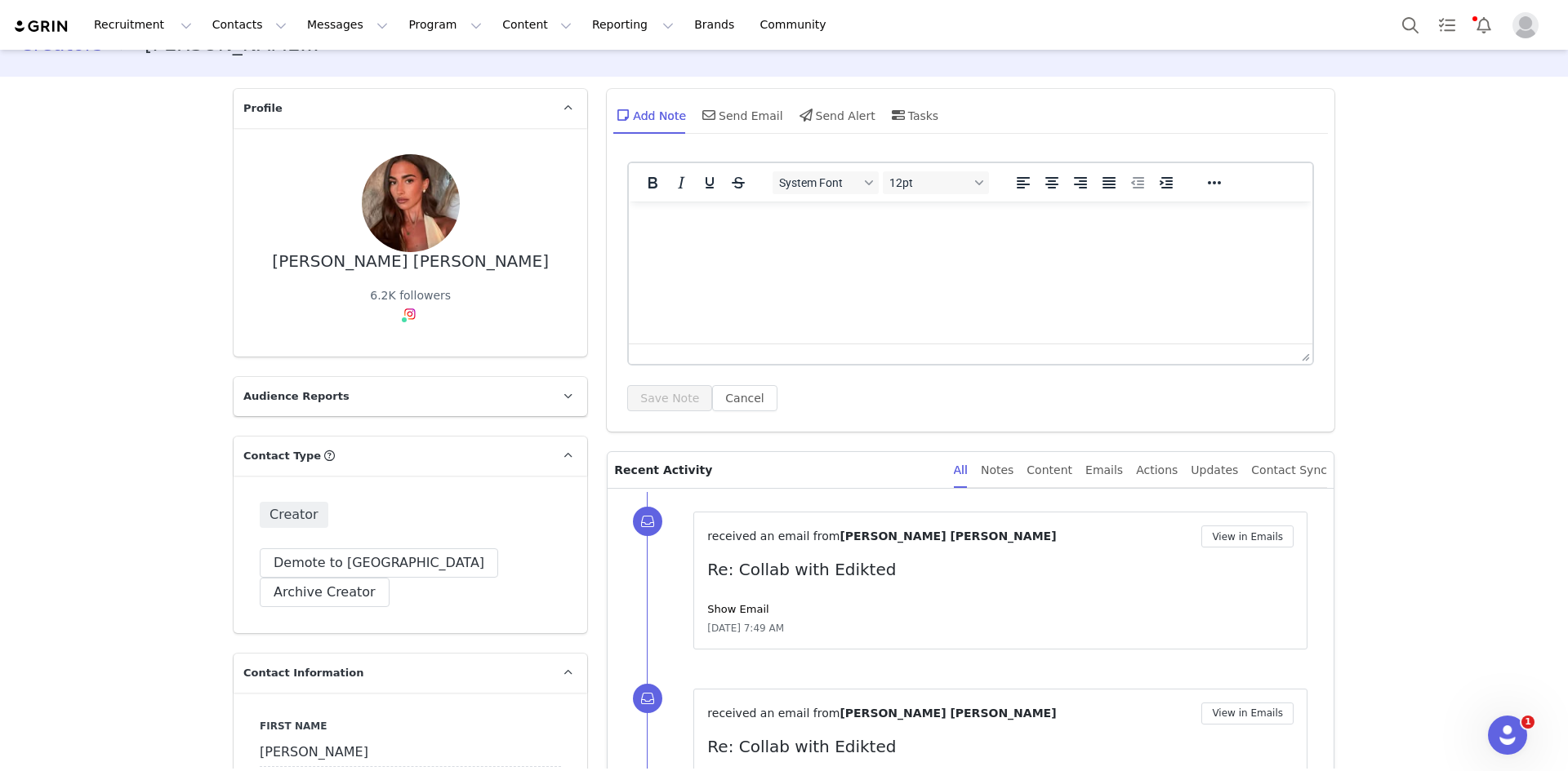
scroll to position [0, 0]
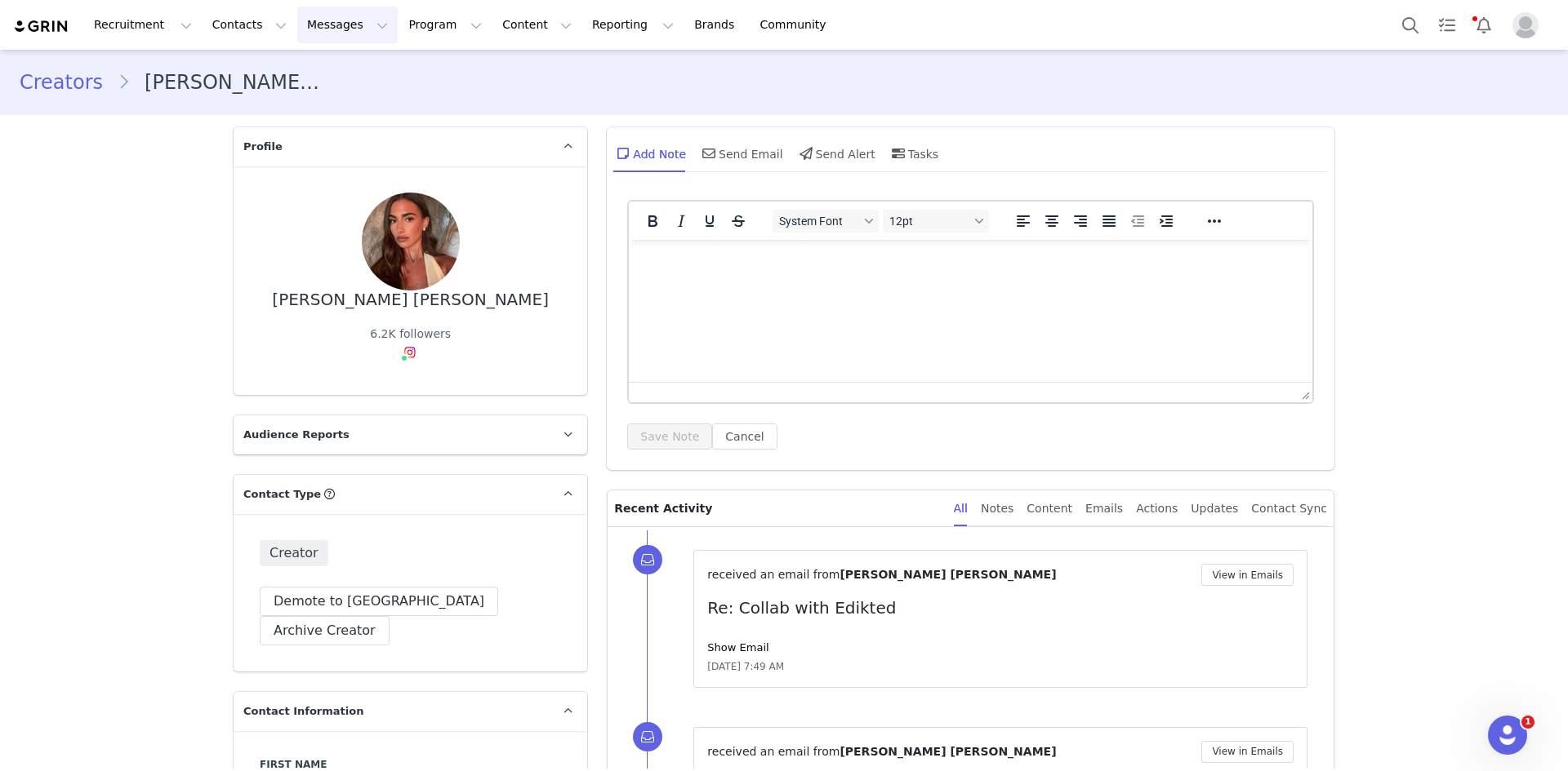
click at [315, 28] on button "Messages Messages" at bounding box center [348, 25] width 100 height 37
click at [399, 23] on button "Program Program" at bounding box center [445, 25] width 93 height 37
click at [400, 63] on link "Activations" at bounding box center [423, 72] width 129 height 31
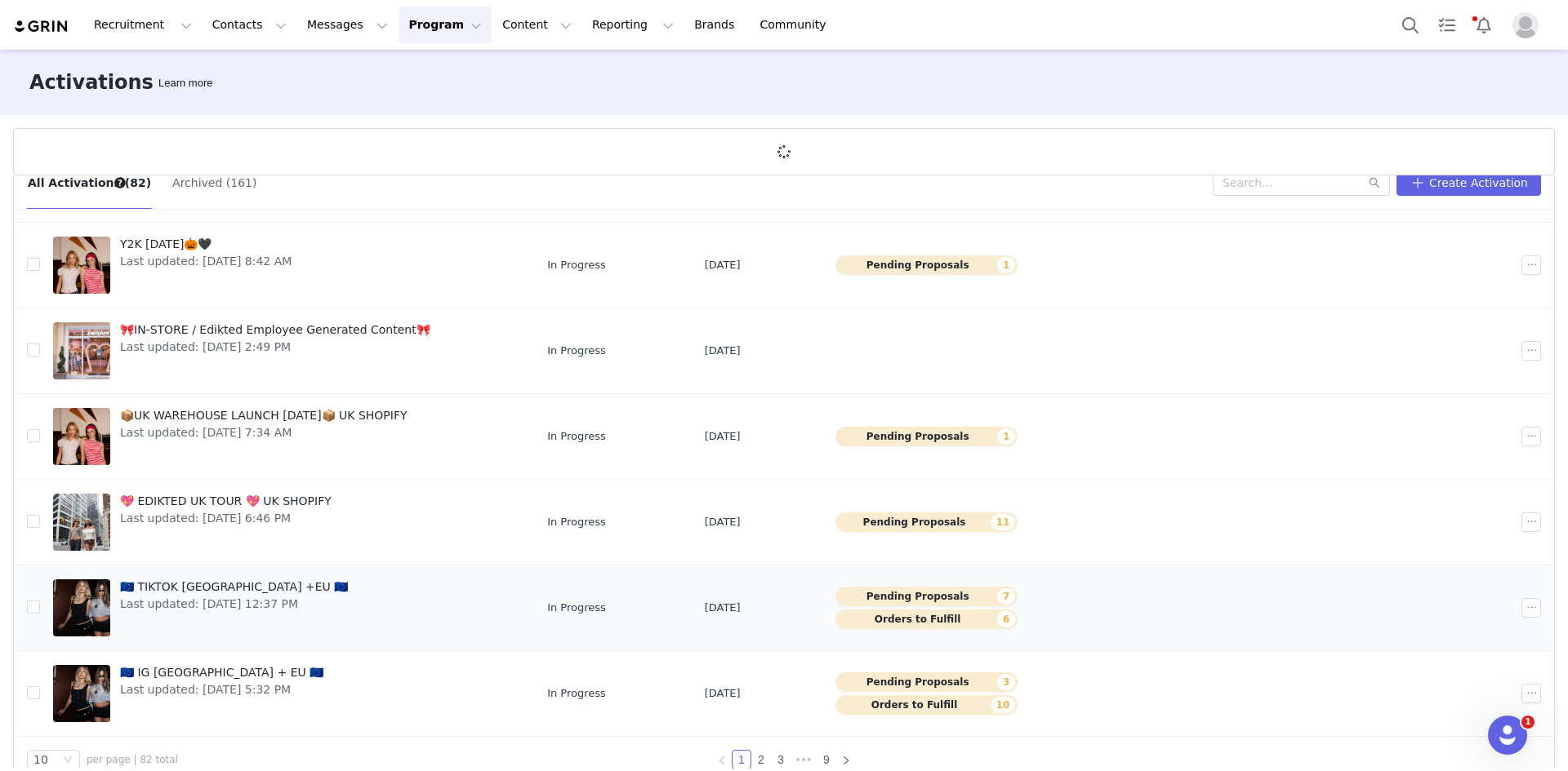
scroll to position [60, 0]
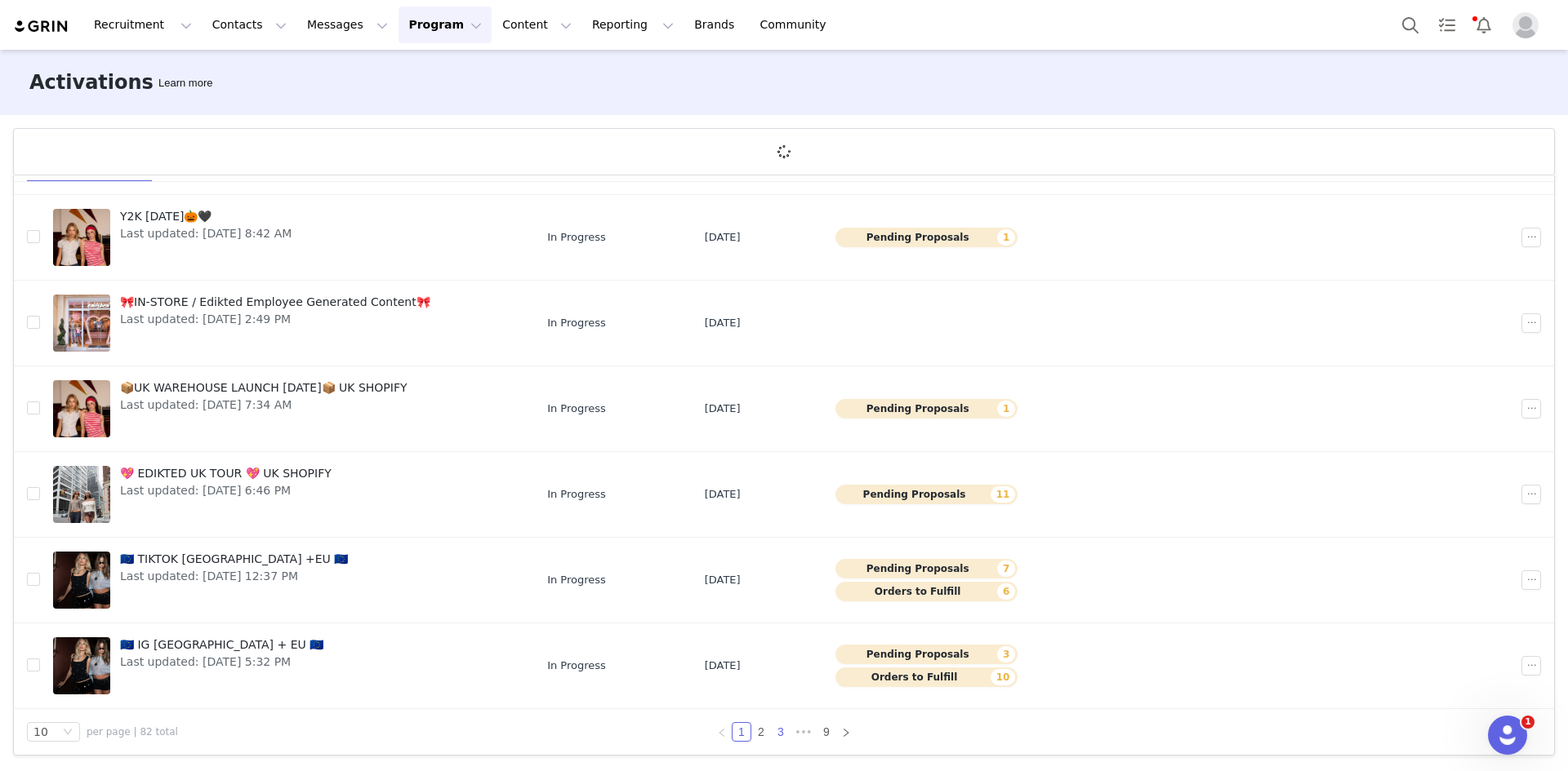
click at [771, 730] on link "3" at bounding box center [780, 731] width 18 height 18
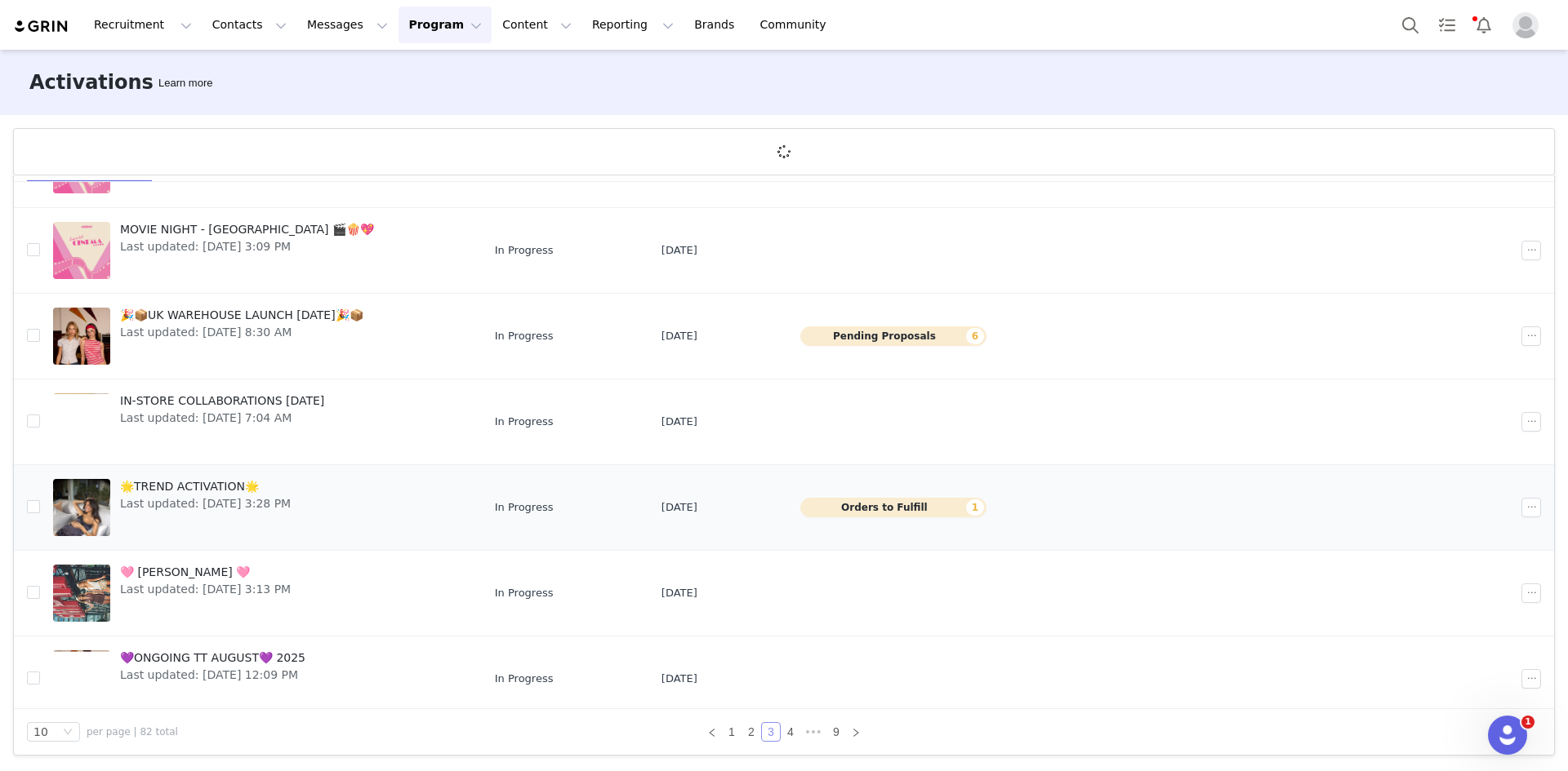
scroll to position [370, 0]
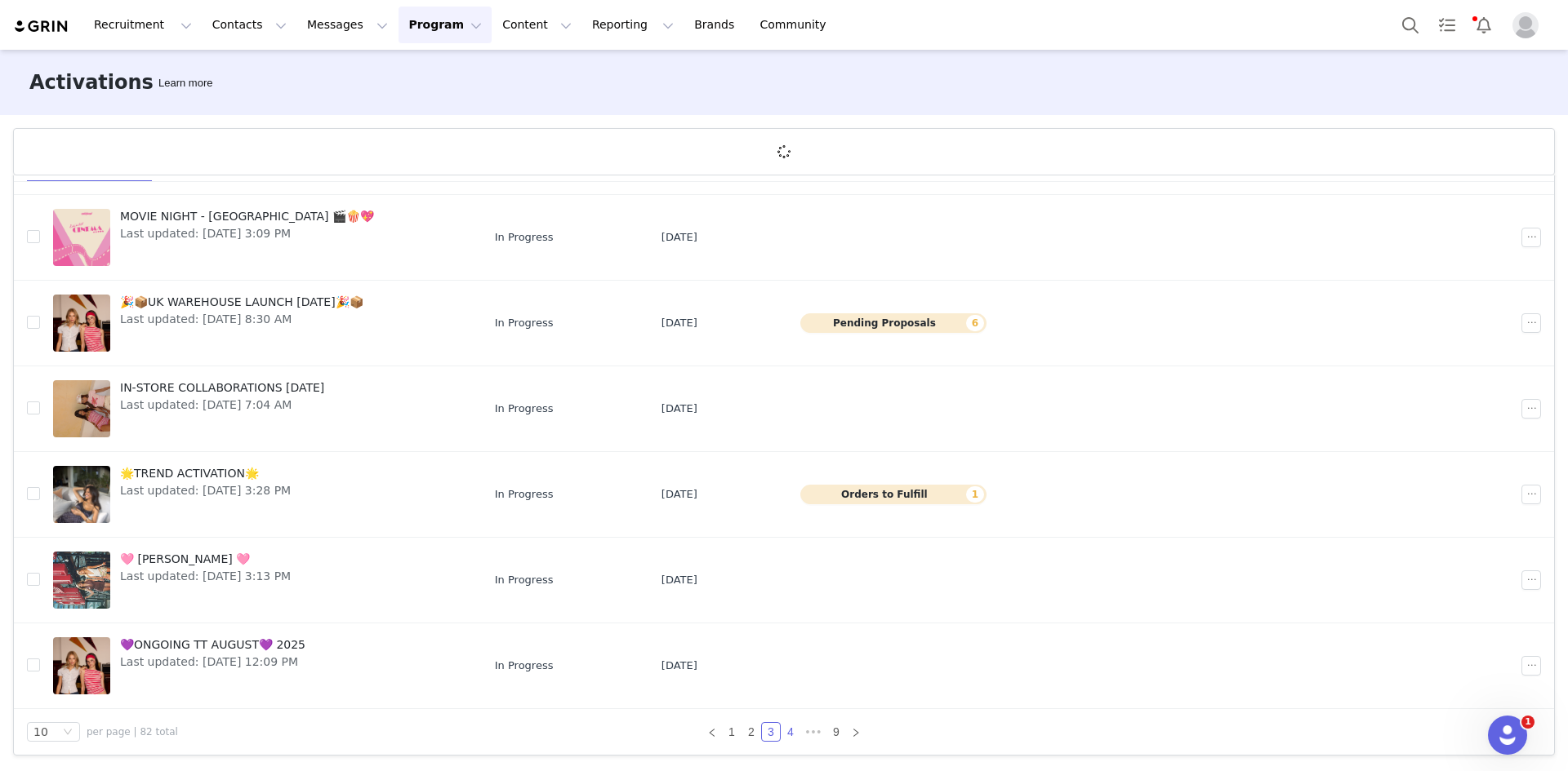
click at [792, 729] on link "4" at bounding box center [790, 731] width 18 height 18
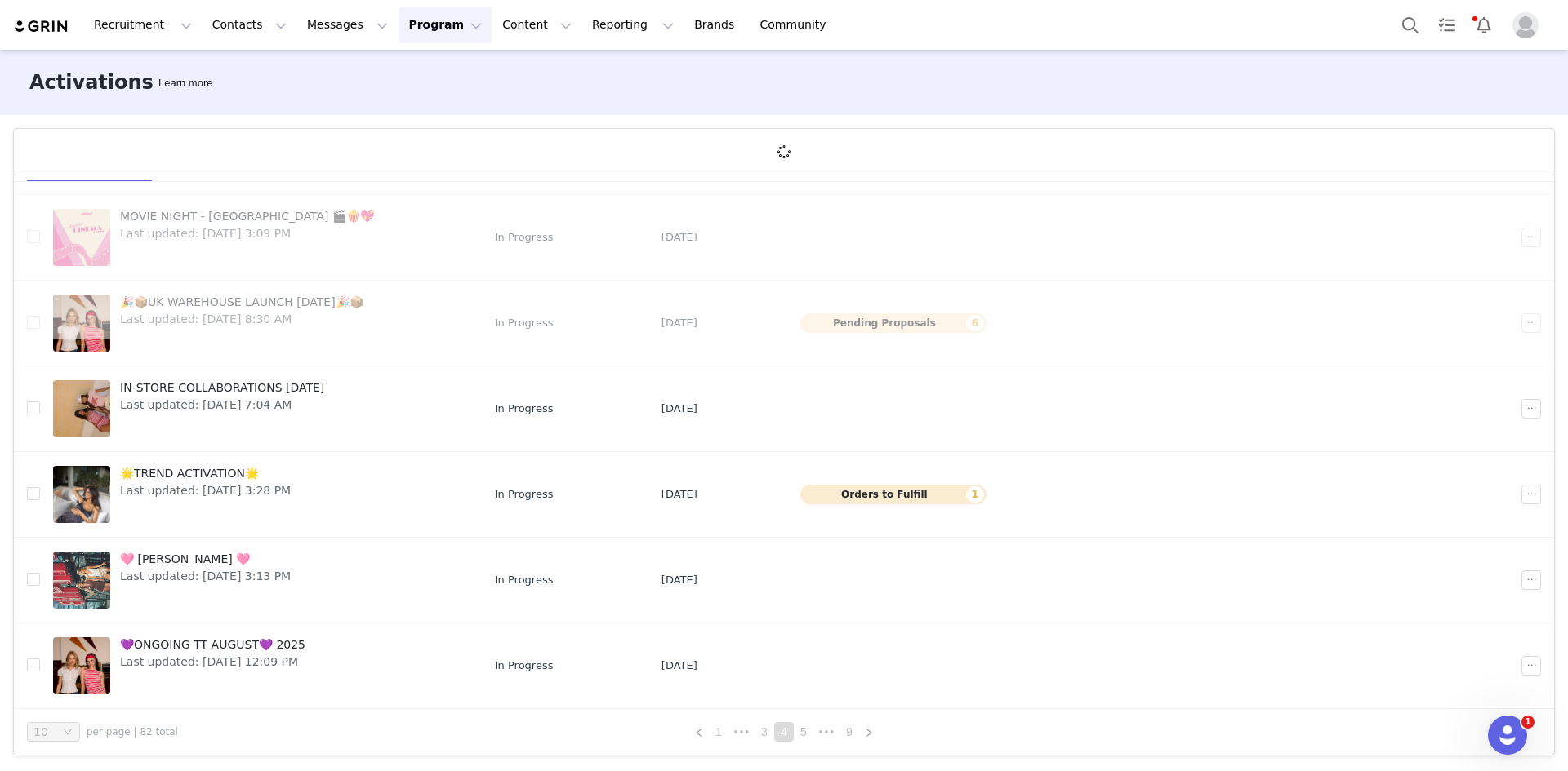
scroll to position [0, 0]
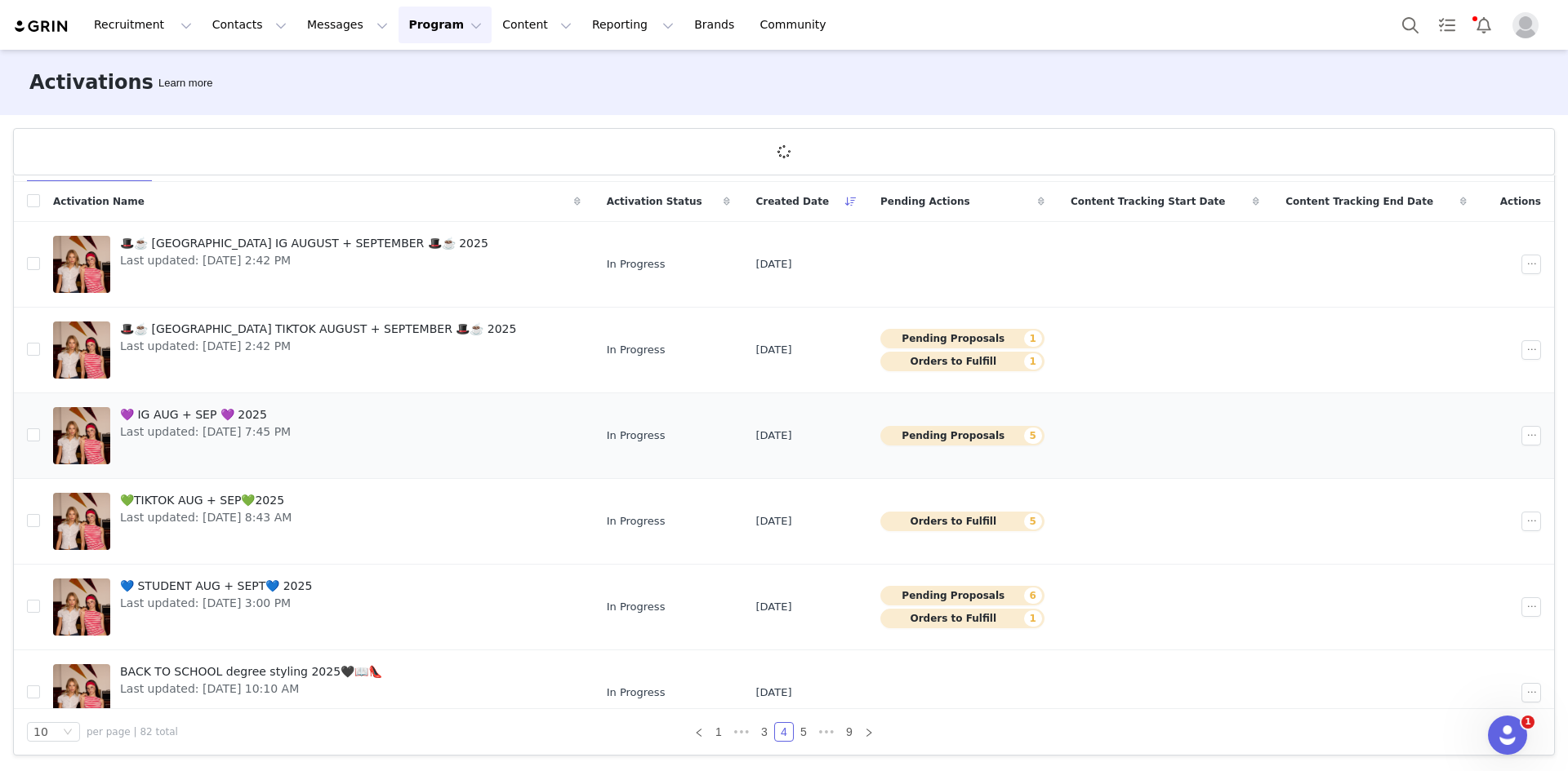
click at [300, 420] on div "💜 IG AUG + SEP 💜 2025 Last updated: Aug 31, 2025 7:45 PM" at bounding box center [205, 436] width 191 height 65
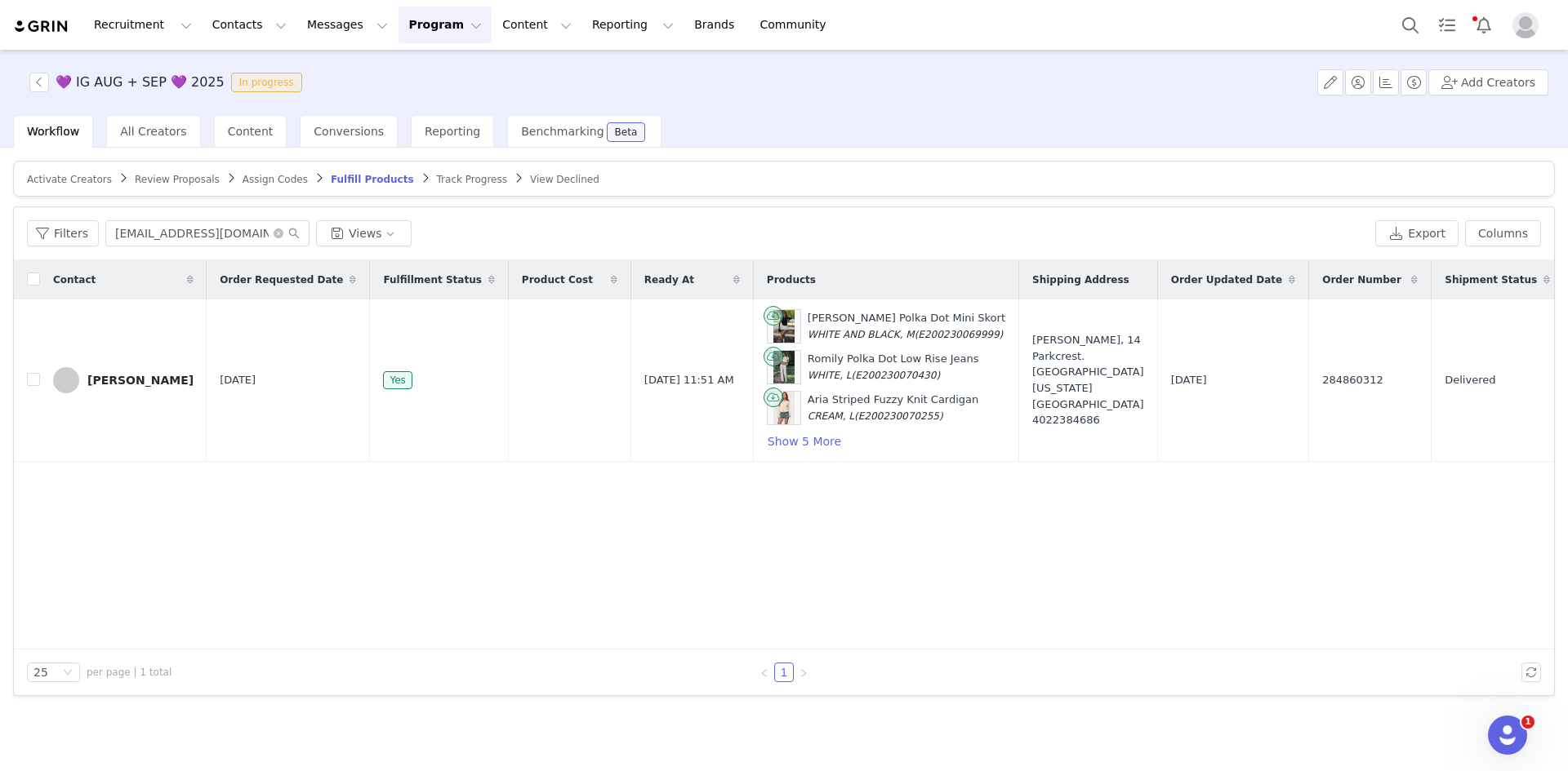
click at [184, 178] on span "Review Proposals" at bounding box center [177, 179] width 85 height 11
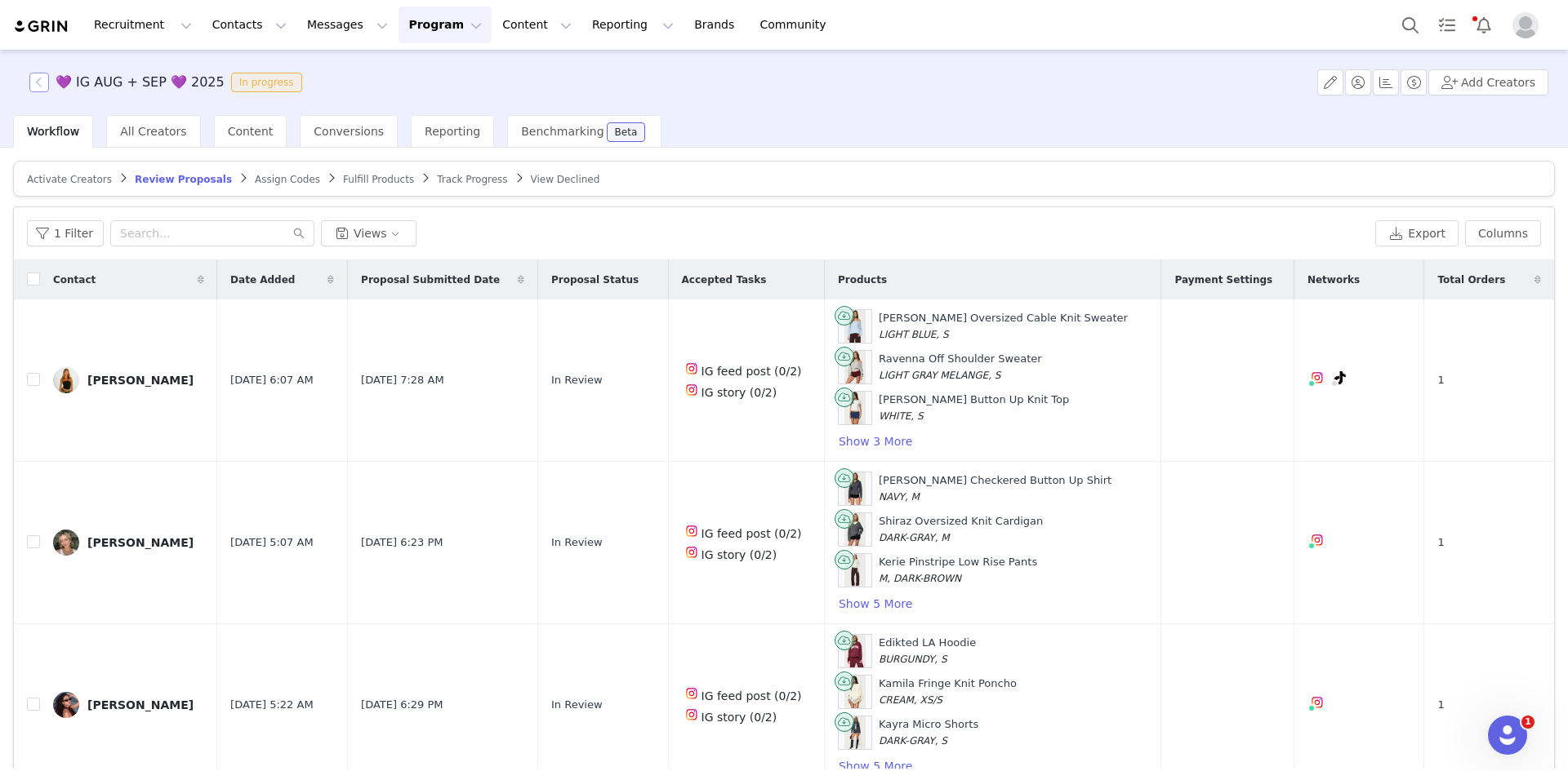
click at [37, 75] on button "button" at bounding box center [39, 82] width 20 height 20
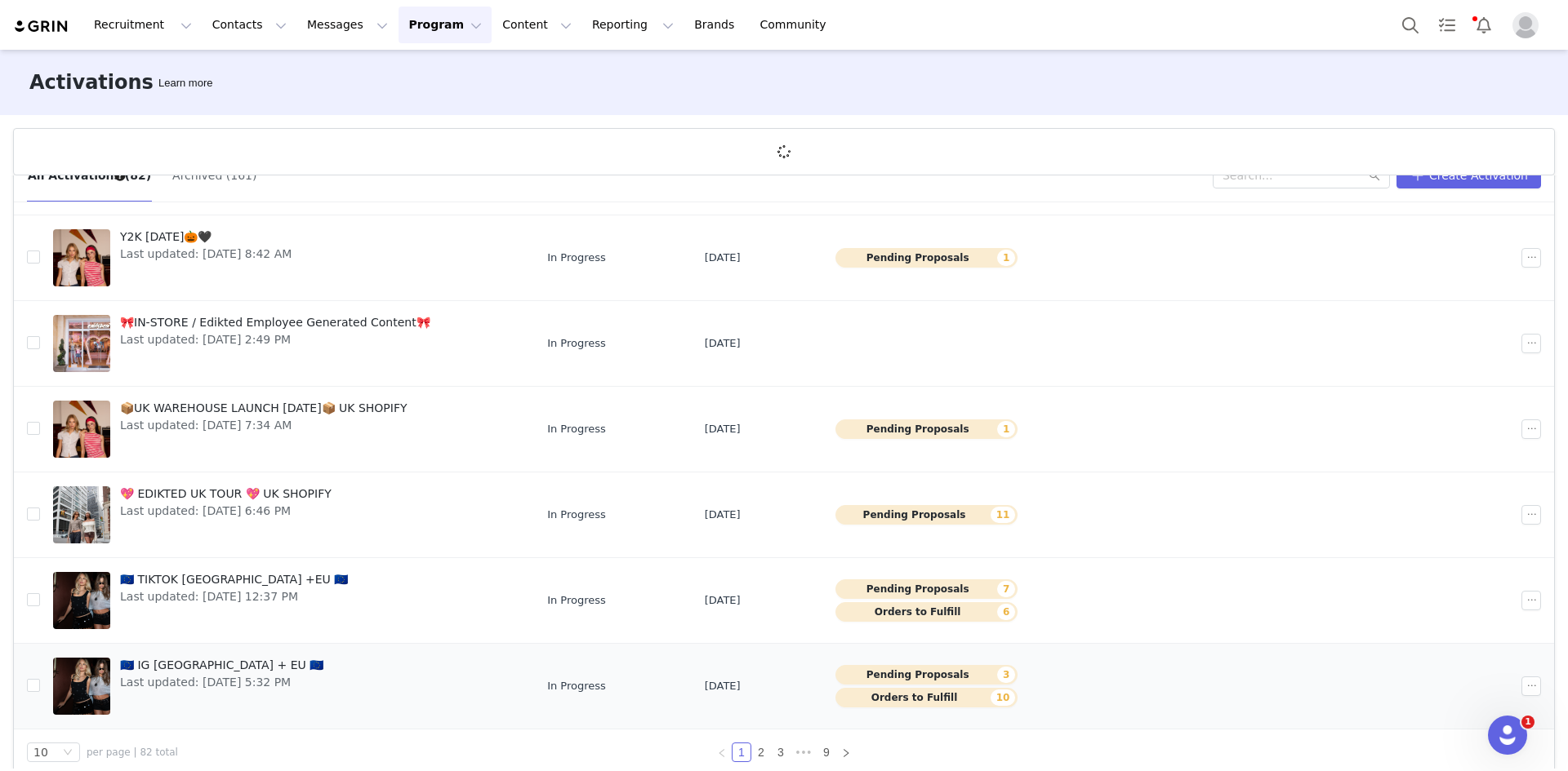
scroll to position [60, 0]
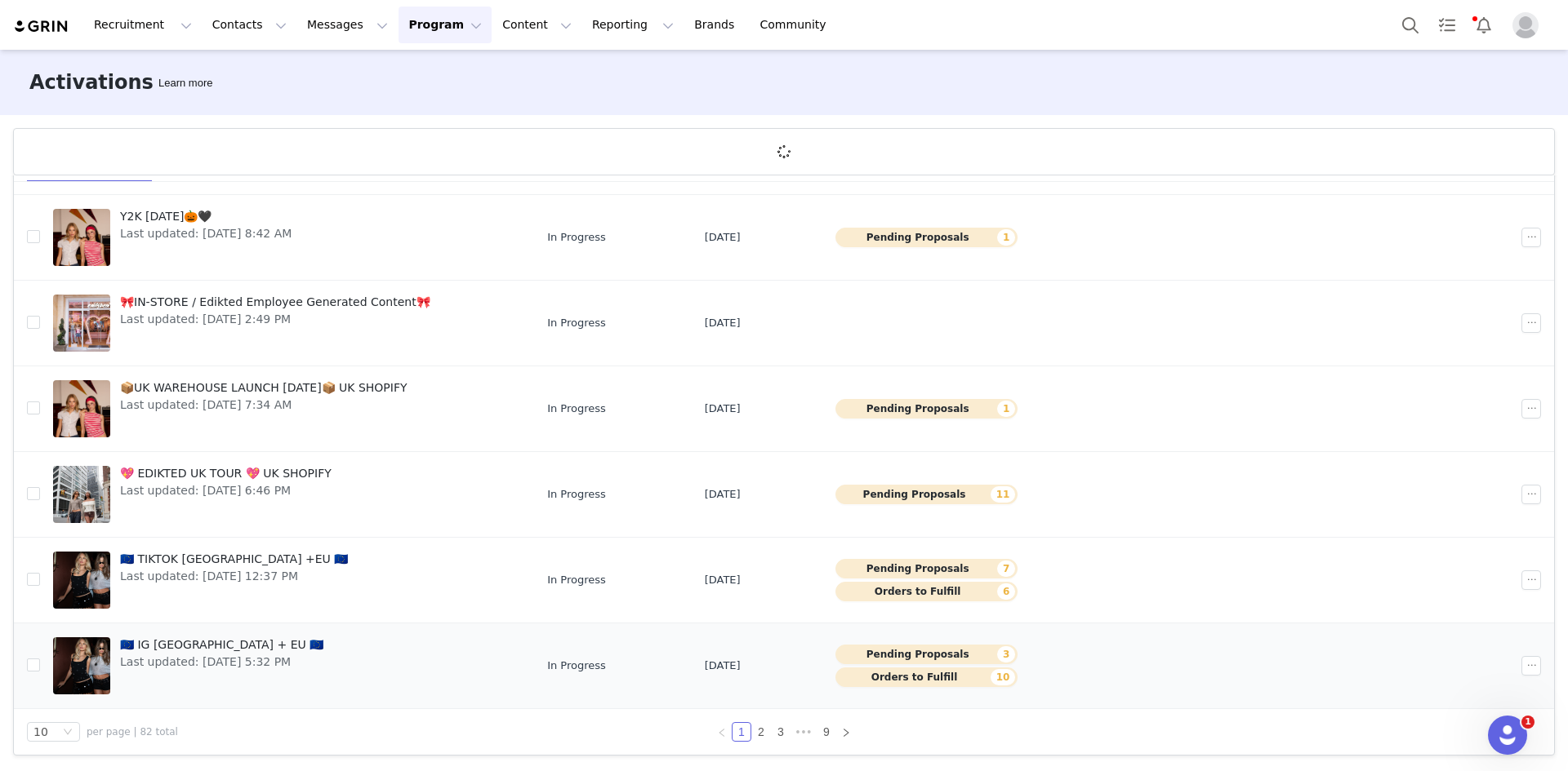
click at [188, 647] on span "🇪🇺 IG [GEOGRAPHIC_DATA] + EU 🇪🇺" at bounding box center [221, 645] width 204 height 17
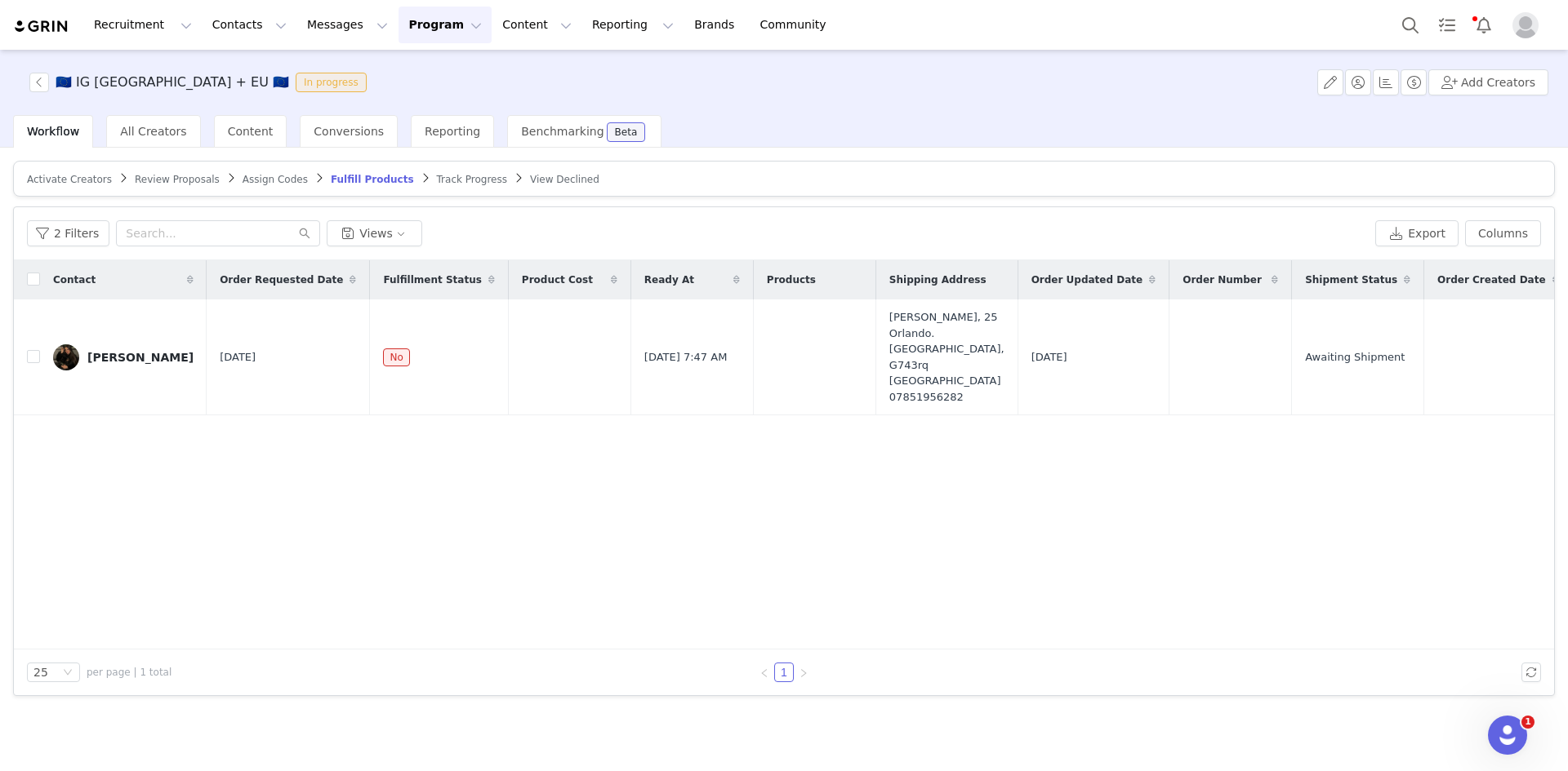
click at [152, 176] on span "Review Proposals" at bounding box center [177, 179] width 85 height 11
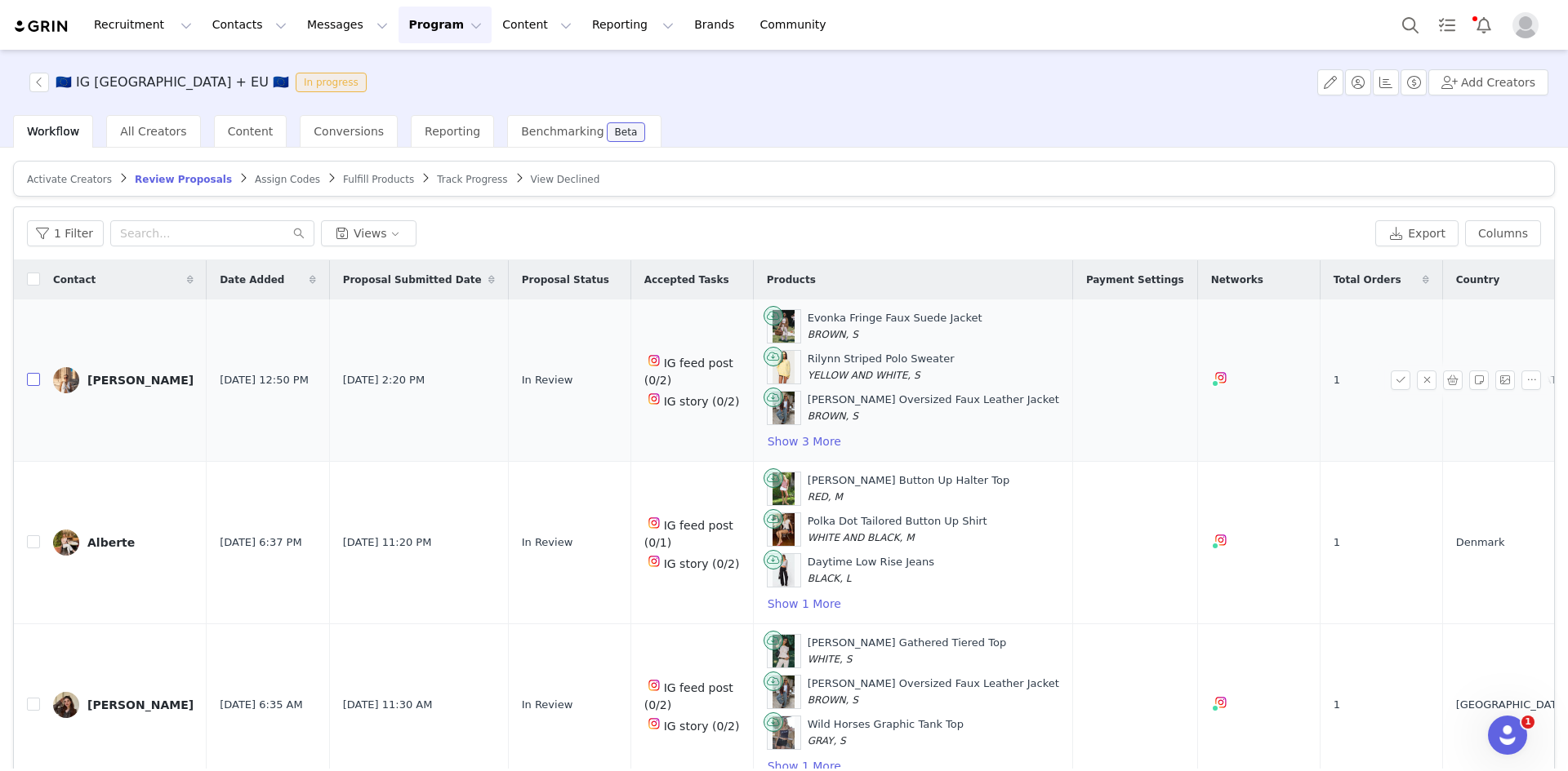
click at [28, 379] on td at bounding box center [27, 380] width 26 height 163
click at [29, 379] on input "checkbox" at bounding box center [33, 379] width 13 height 13
checkbox input "true"
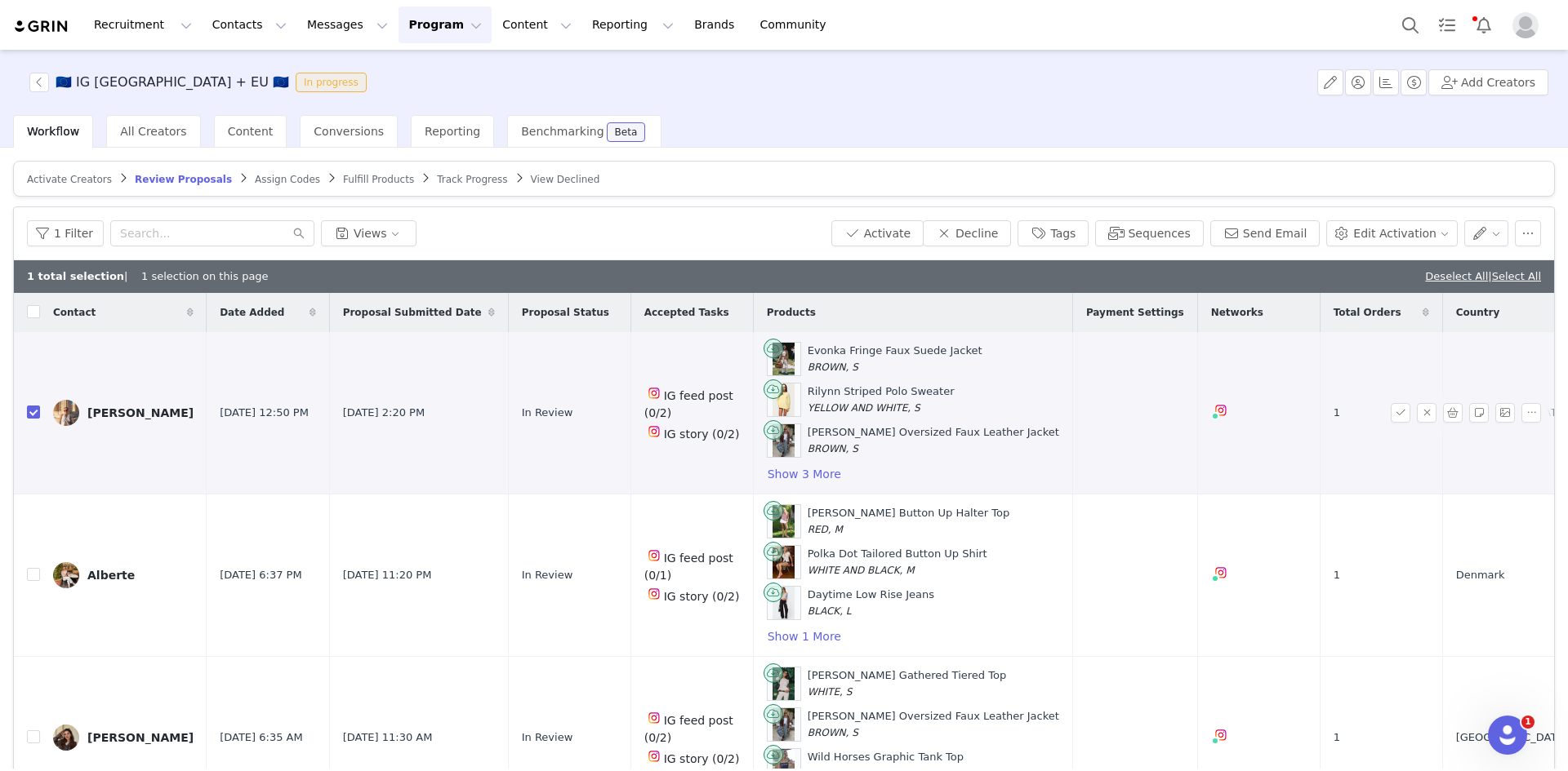
click at [122, 406] on div "[PERSON_NAME]" at bounding box center [140, 412] width 106 height 13
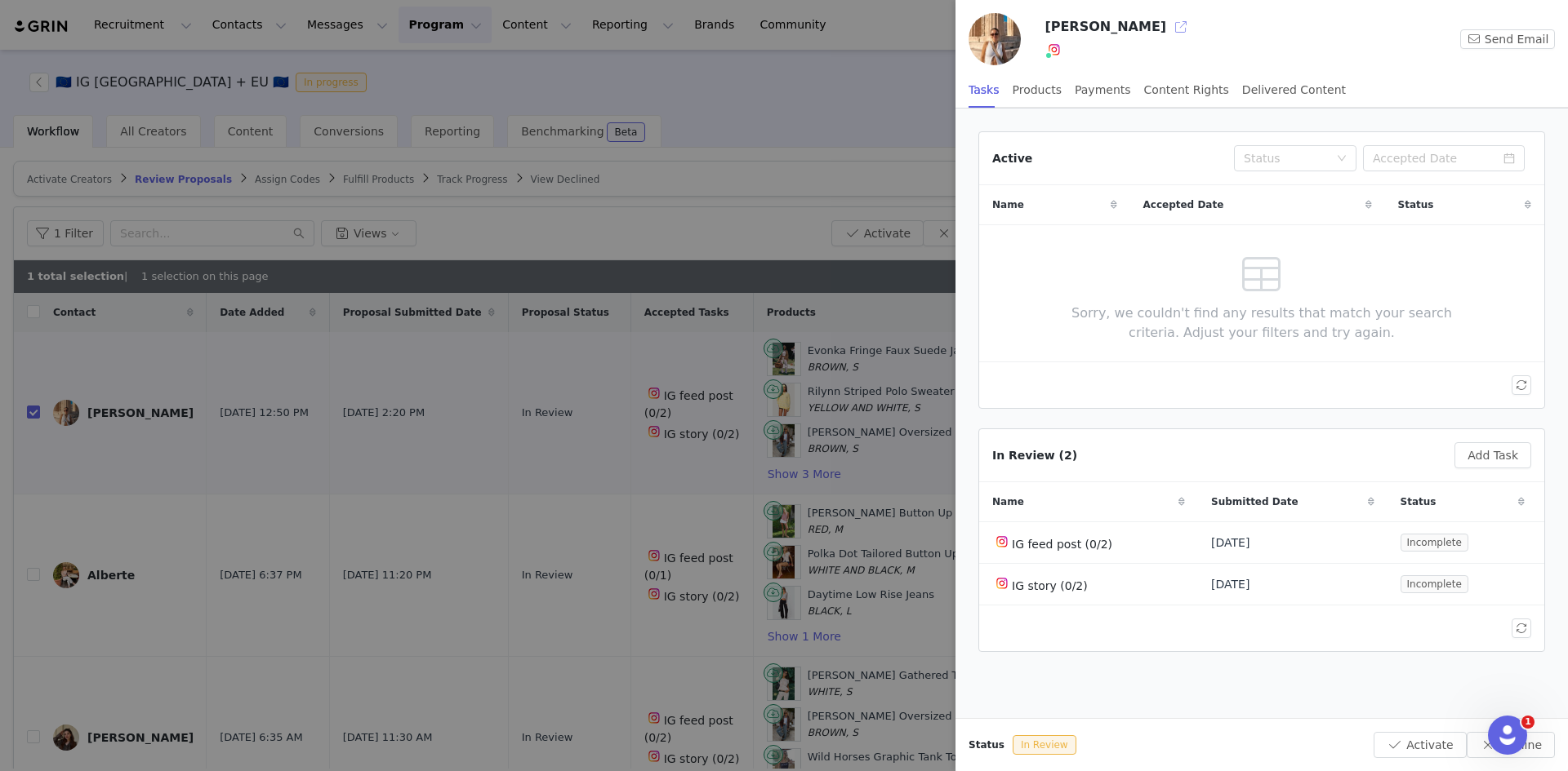
click at [1167, 23] on button "button" at bounding box center [1180, 27] width 26 height 26
click at [302, 541] on div at bounding box center [784, 386] width 1568 height 771
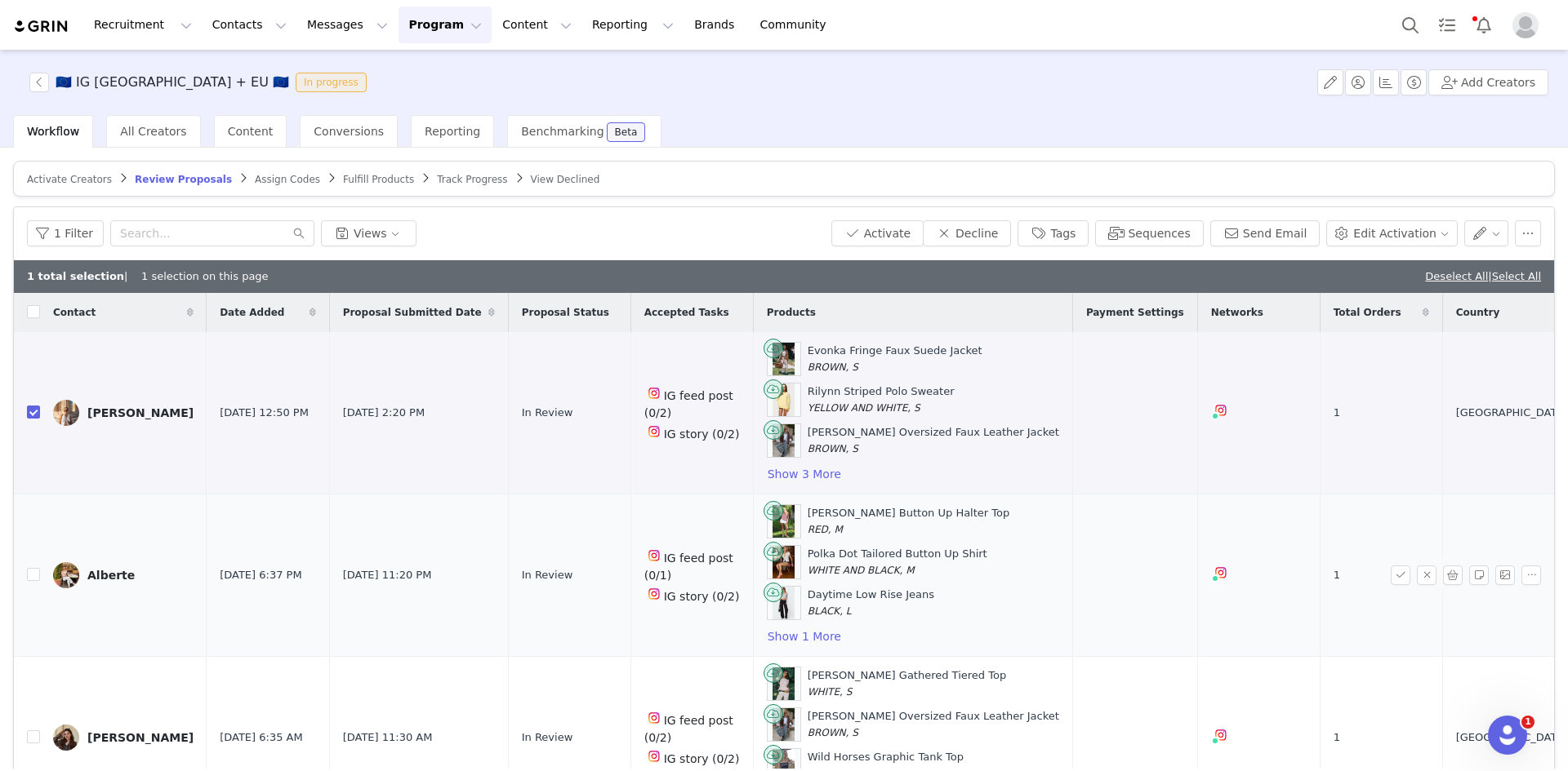
click at [104, 572] on div "Alberte" at bounding box center [111, 575] width 47 height 13
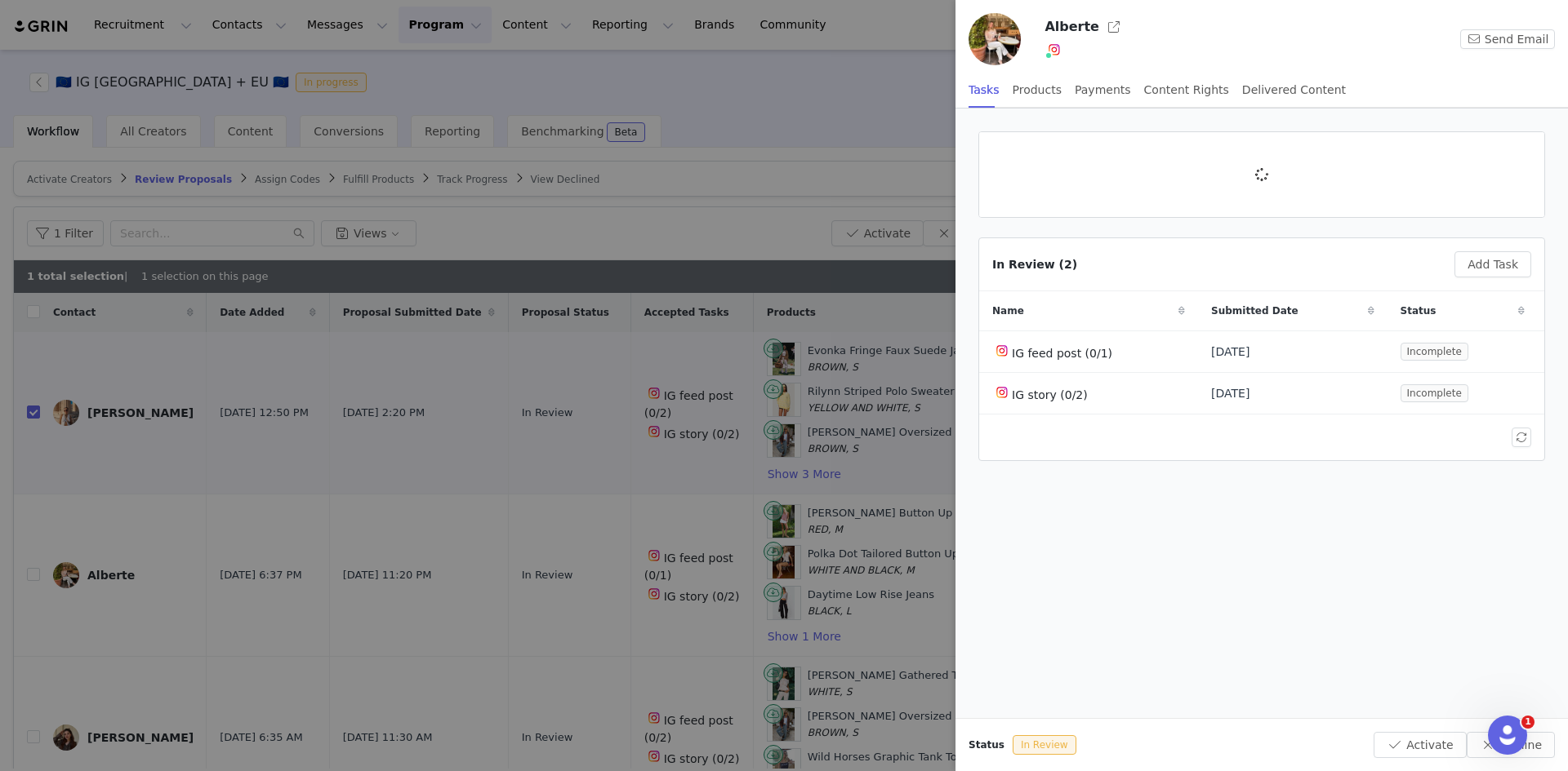
click at [322, 561] on div at bounding box center [784, 386] width 1568 height 771
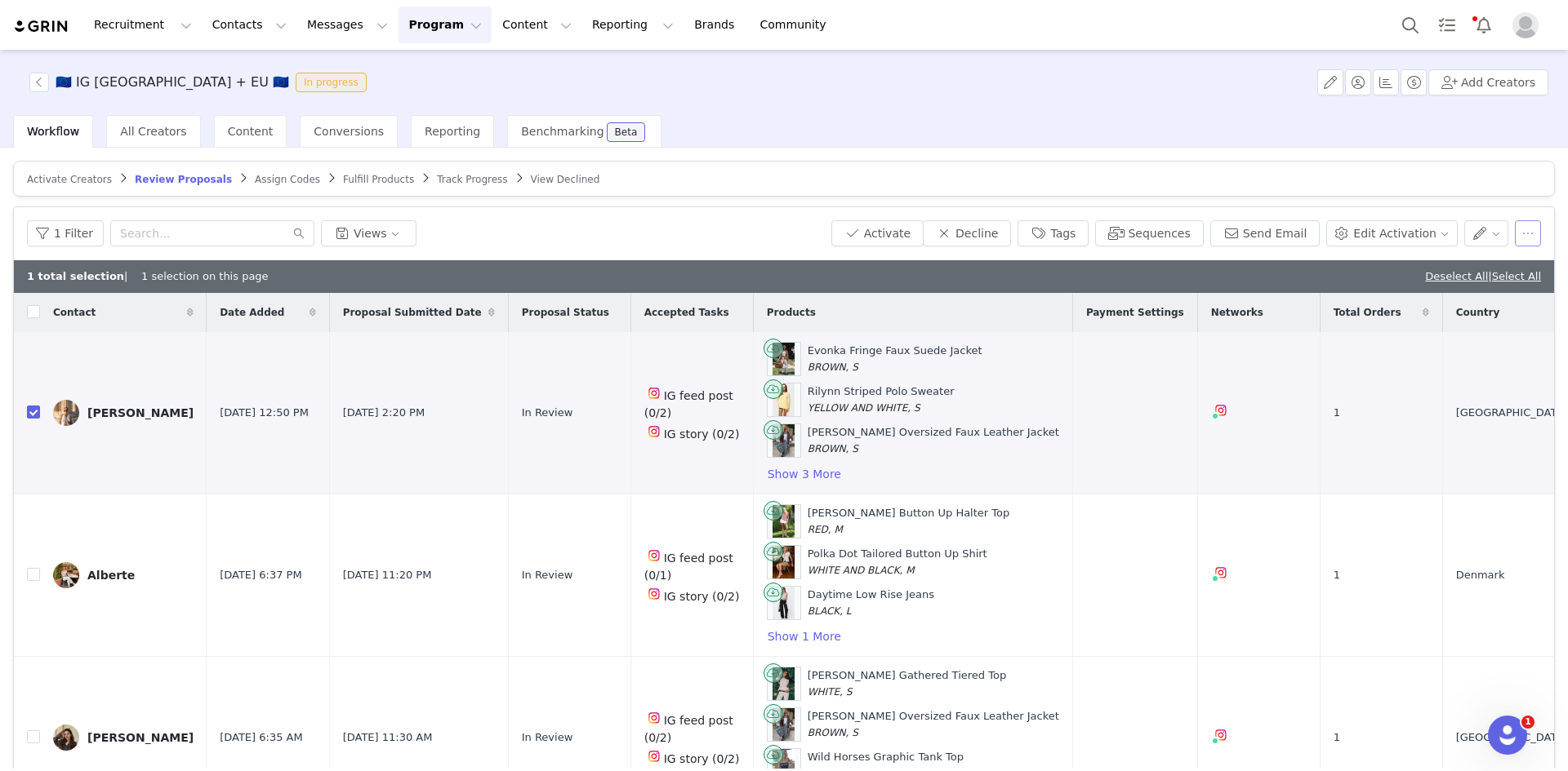
click at [1516, 226] on button "button" at bounding box center [1527, 233] width 26 height 26
click at [37, 573] on input "checkbox" at bounding box center [33, 574] width 13 height 13
checkbox input "true"
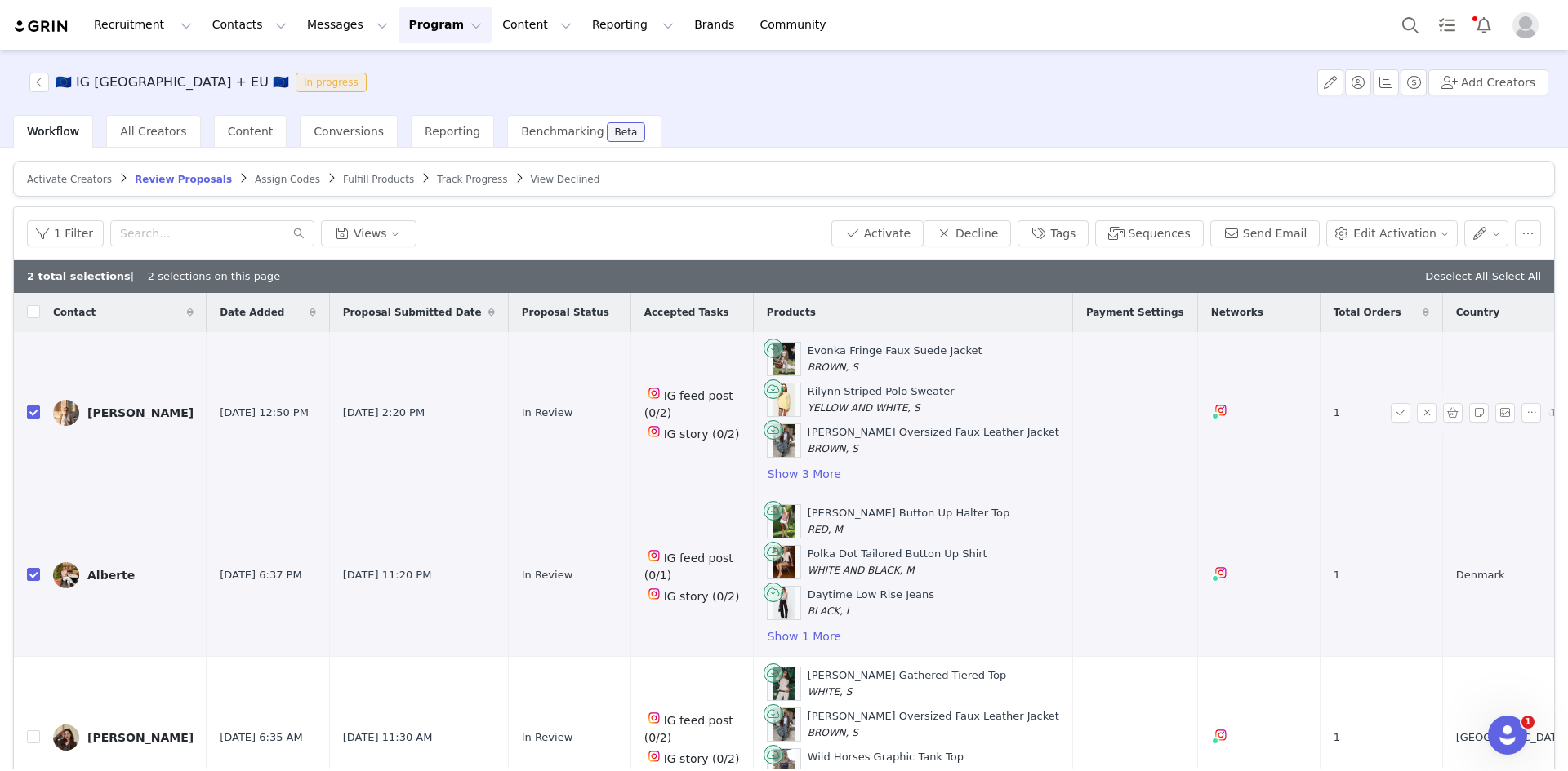
click at [37, 415] on input "checkbox" at bounding box center [33, 412] width 13 height 13
checkbox input "false"
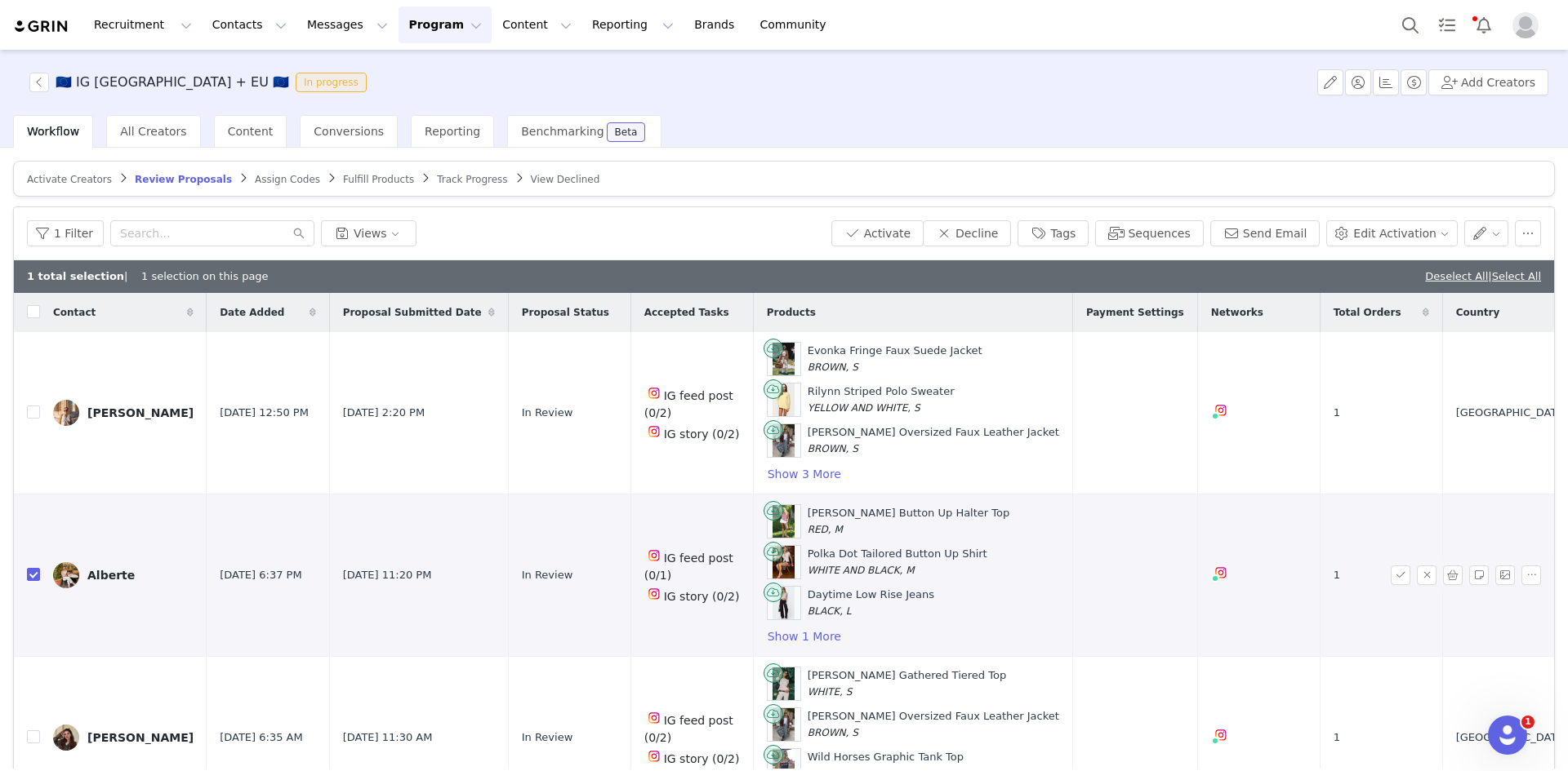
click at [88, 577] on div "Alberte" at bounding box center [111, 575] width 47 height 13
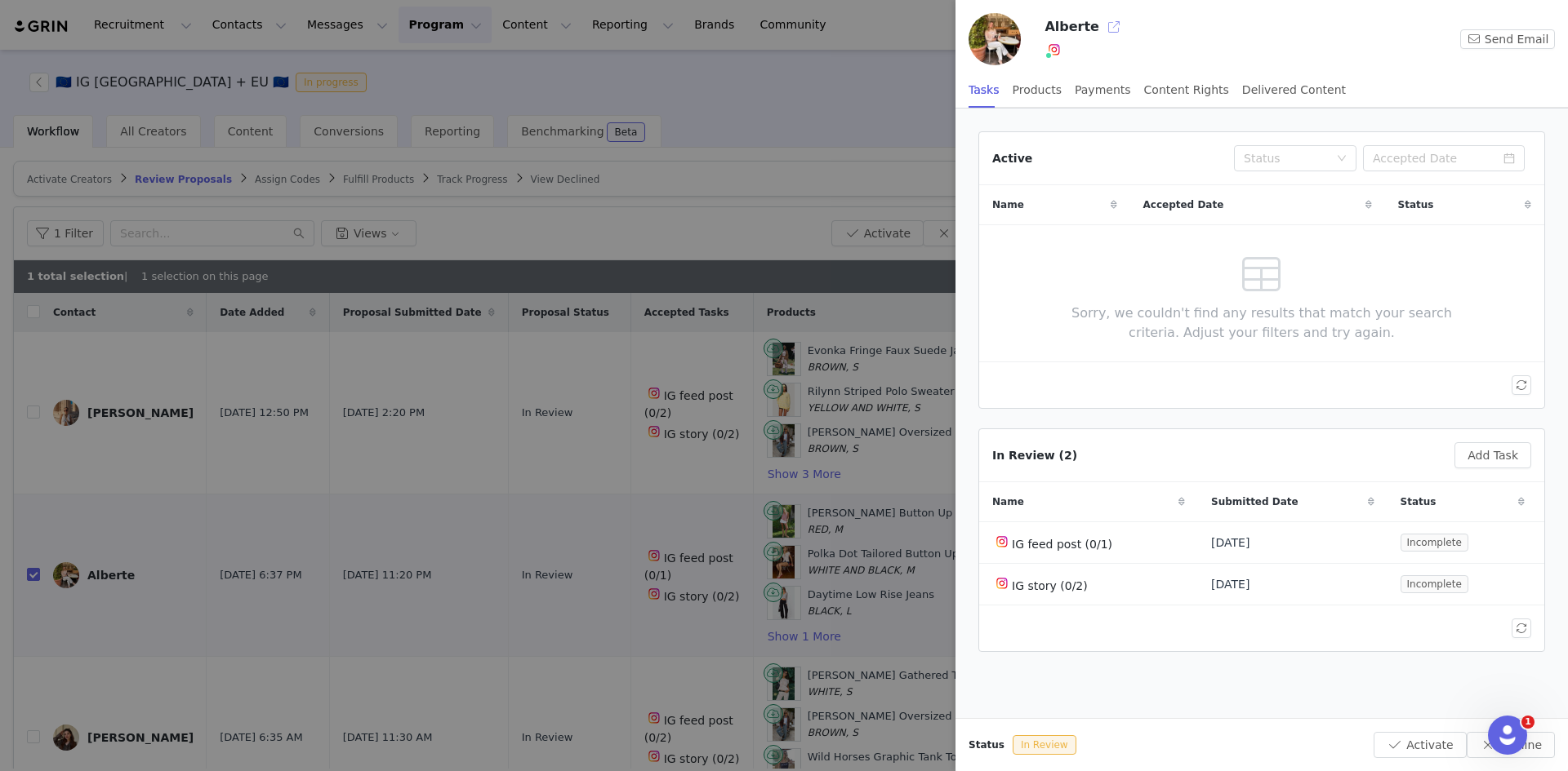
click at [1101, 20] on button "button" at bounding box center [1113, 27] width 26 height 26
click at [338, 582] on div at bounding box center [784, 386] width 1568 height 771
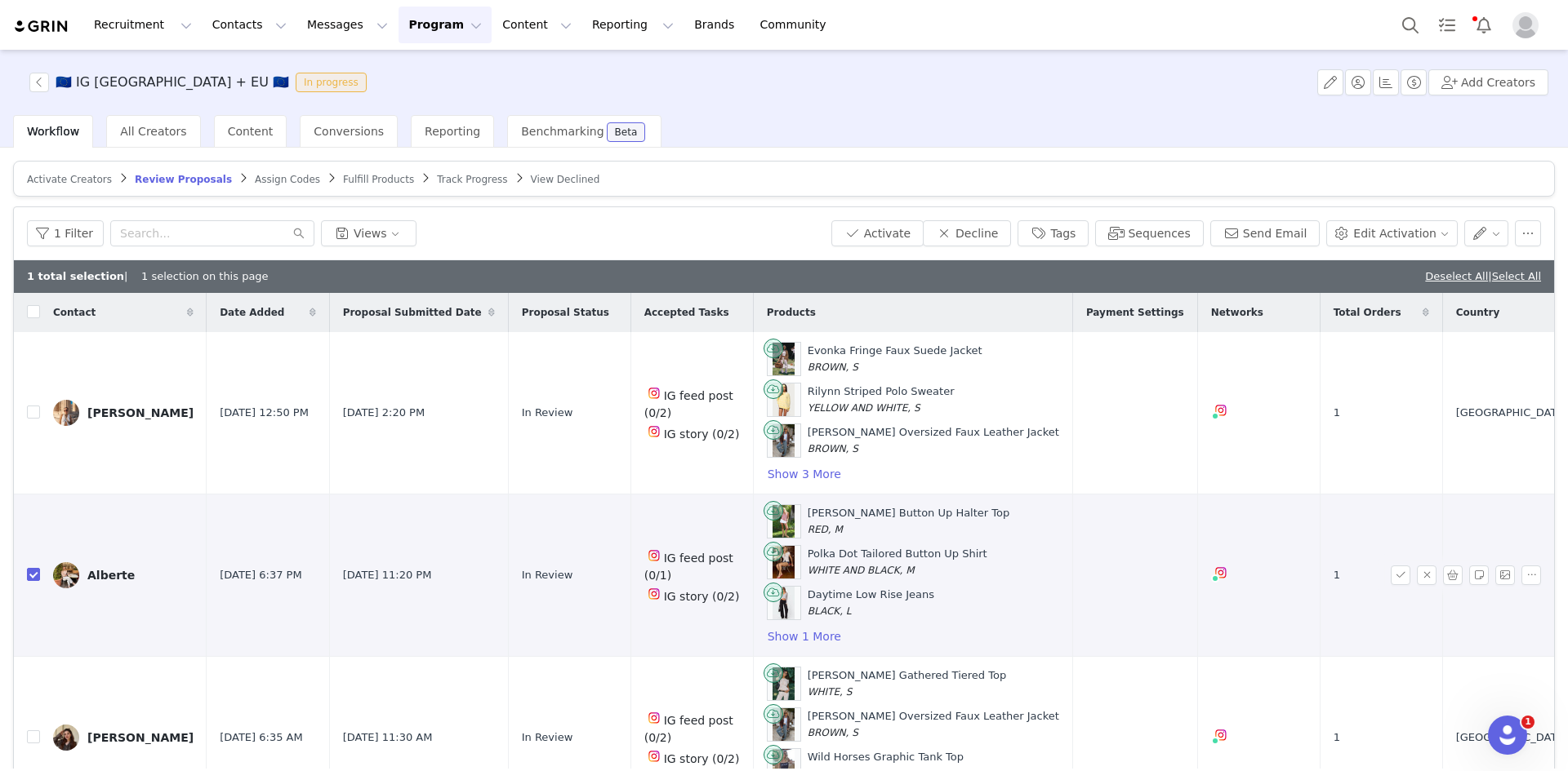
click at [31, 568] on input "checkbox" at bounding box center [33, 574] width 13 height 13
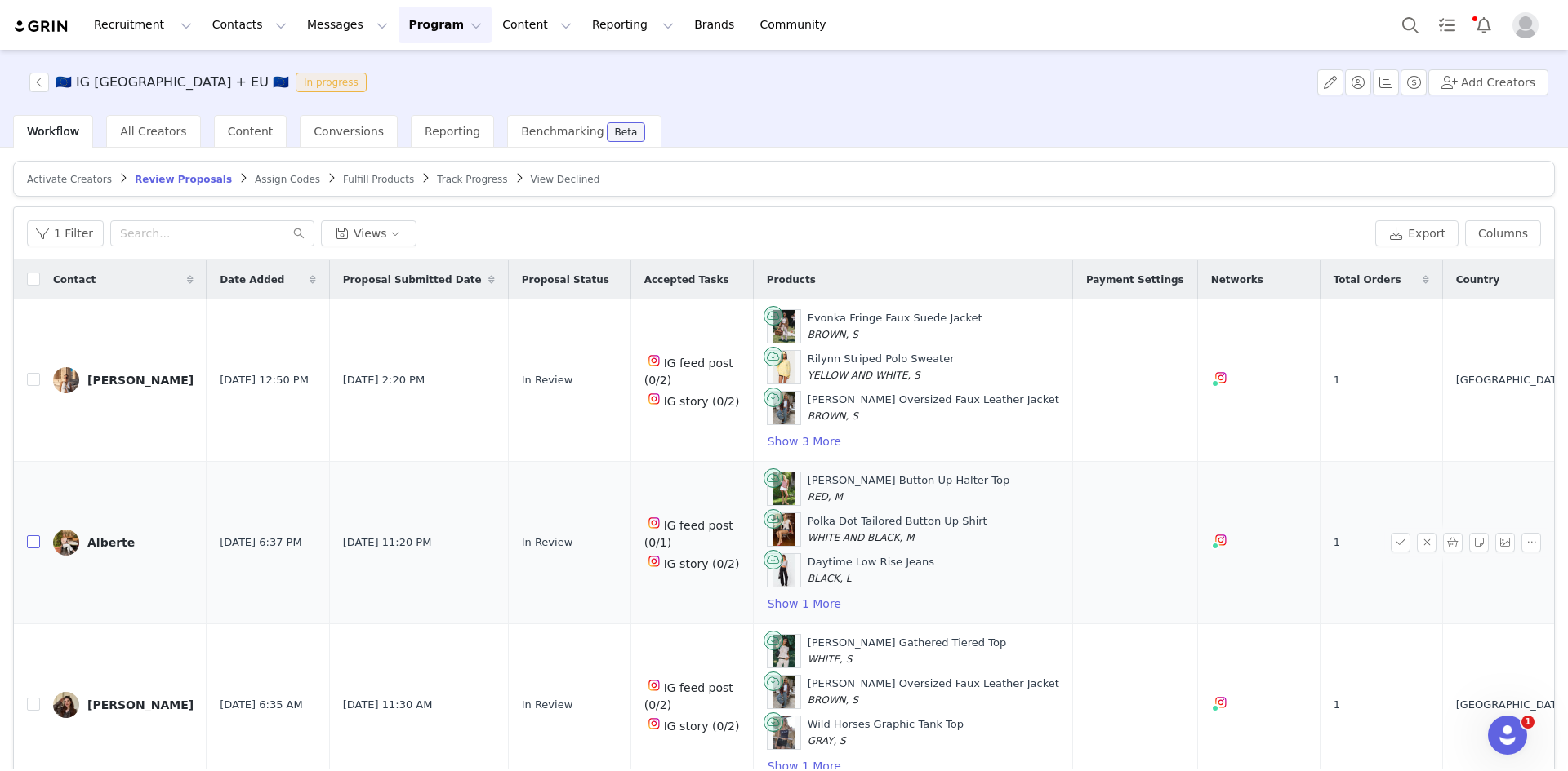
checkbox input "false"
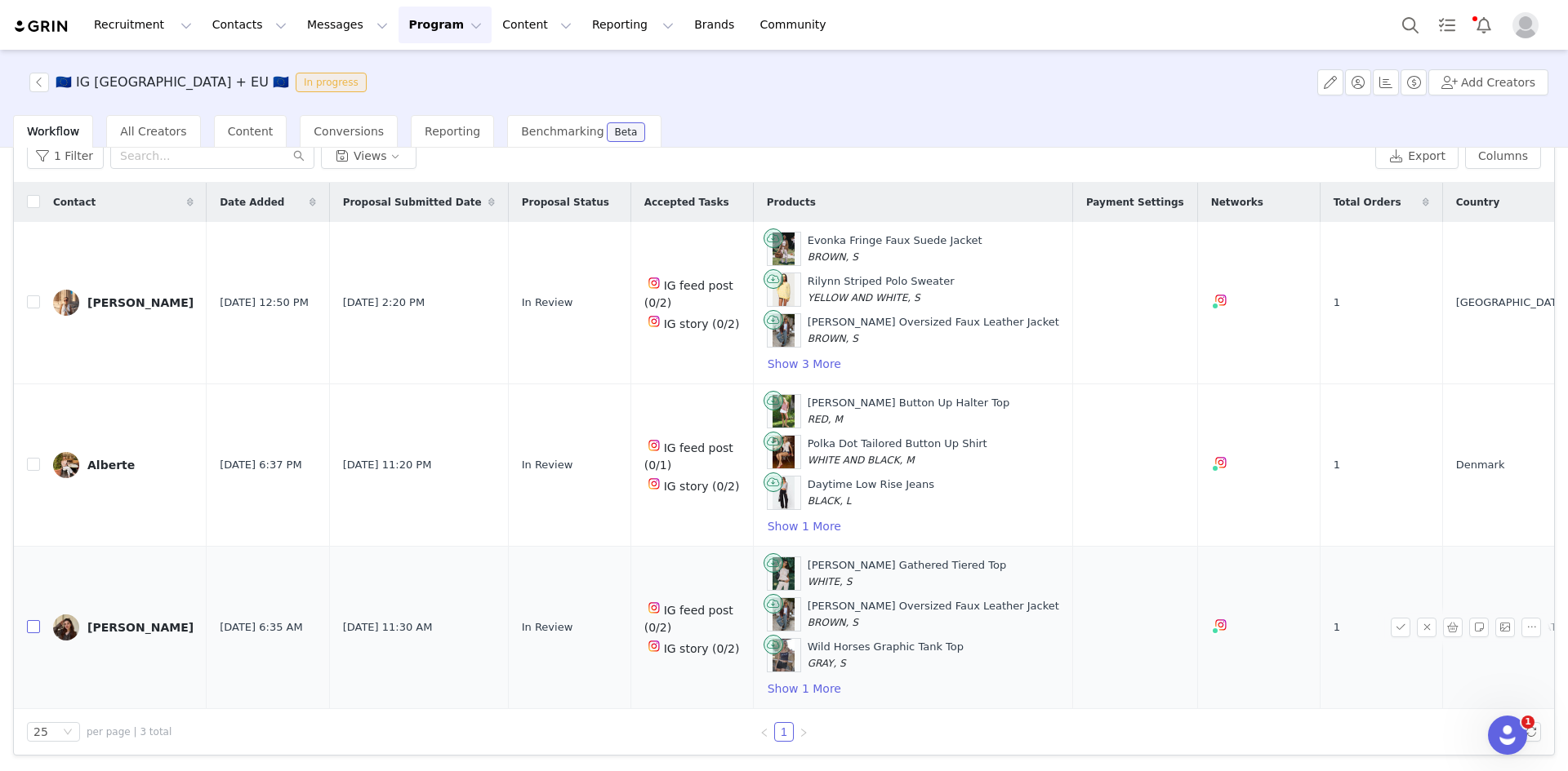
click at [31, 626] on input "checkbox" at bounding box center [33, 627] width 13 height 13
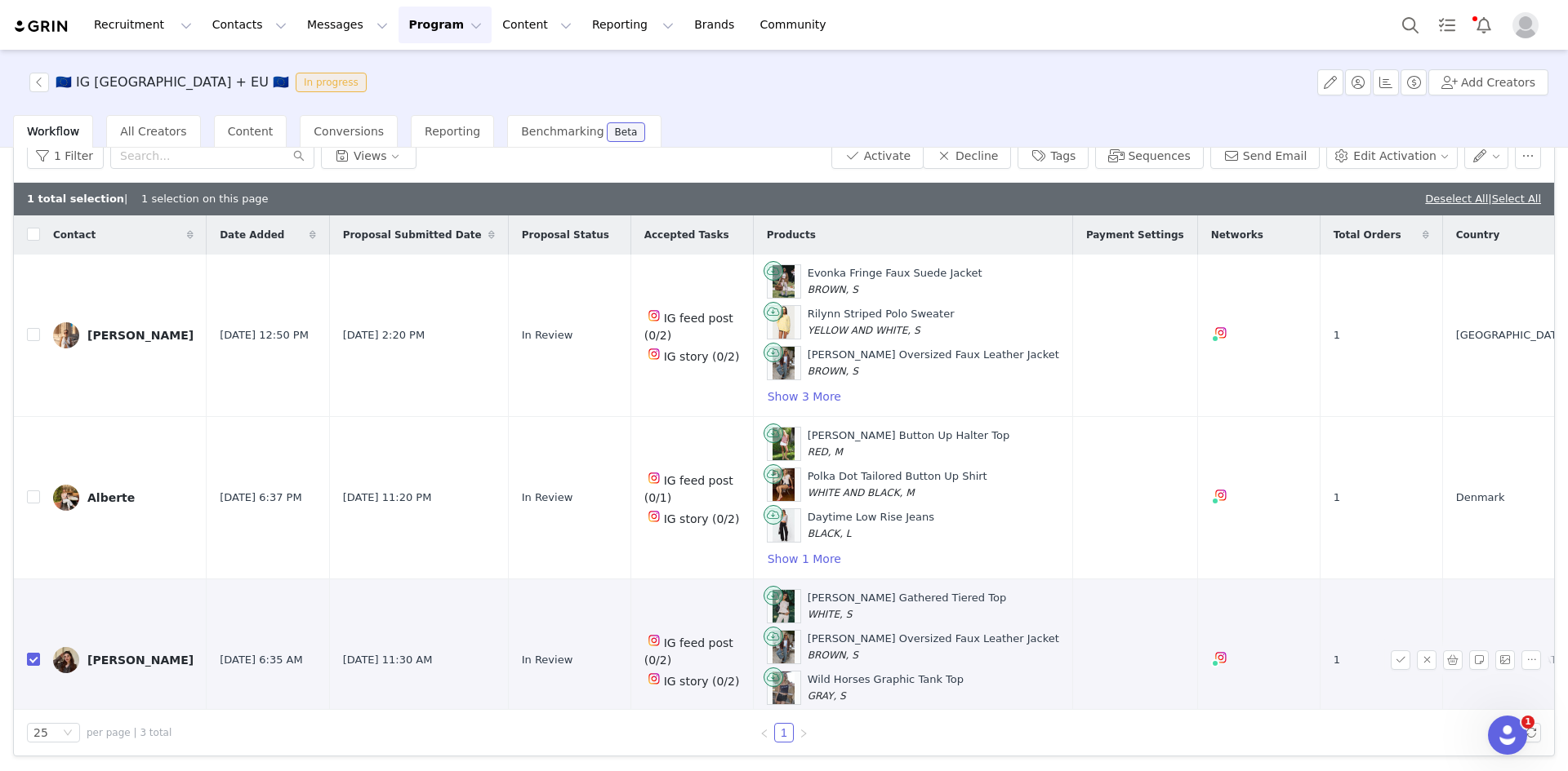
click at [136, 654] on div "Eliza Zielinski" at bounding box center [140, 660] width 106 height 13
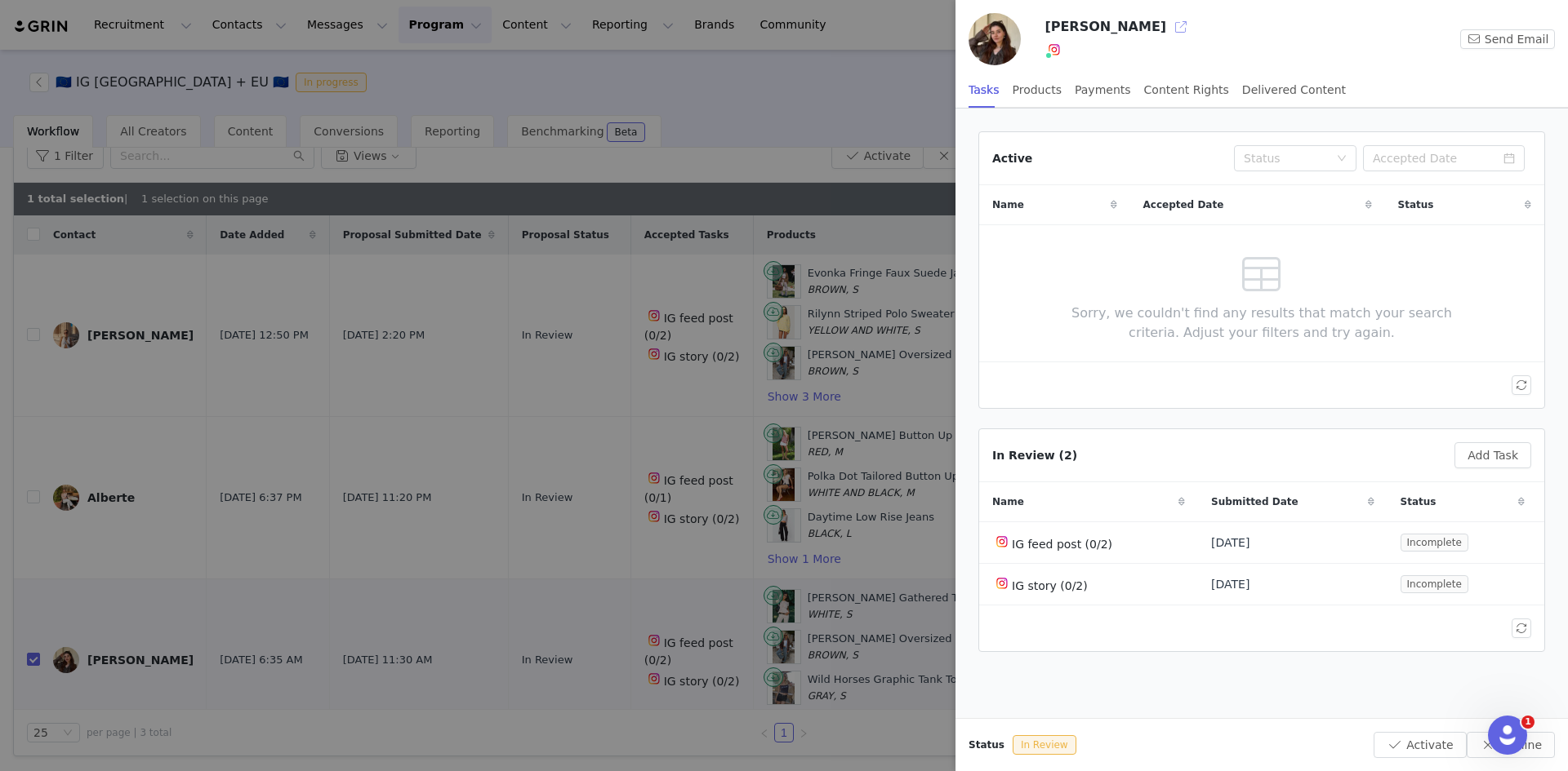
click at [1167, 24] on button "button" at bounding box center [1180, 27] width 26 height 26
click at [831, 292] on div at bounding box center [784, 386] width 1568 height 771
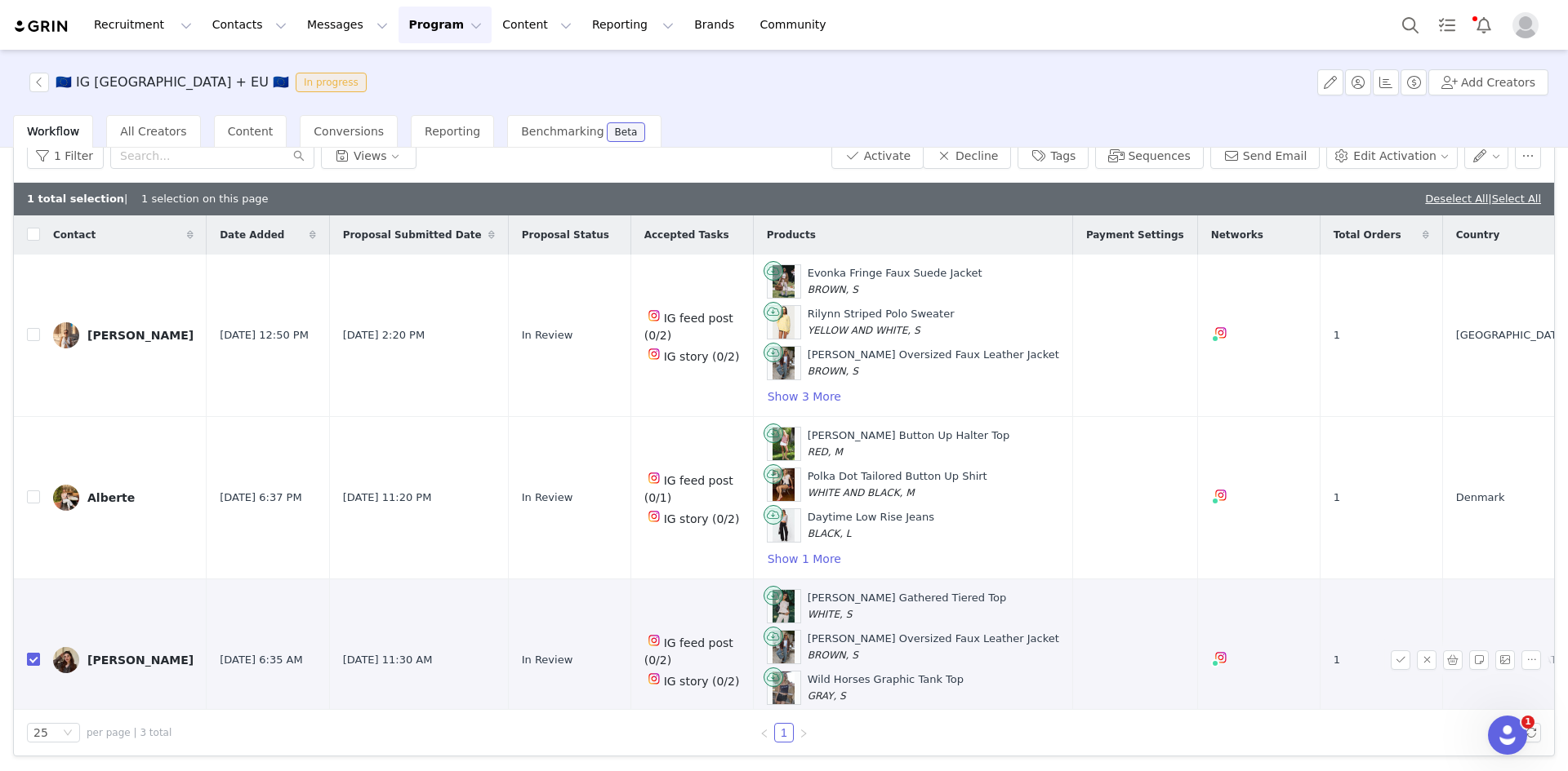
click at [29, 660] on td at bounding box center [27, 660] width 26 height 163
drag, startPoint x: 29, startPoint y: 661, endPoint x: 36, endPoint y: 655, distance: 9.2
click at [30, 661] on input "checkbox" at bounding box center [33, 660] width 13 height 13
checkbox input "false"
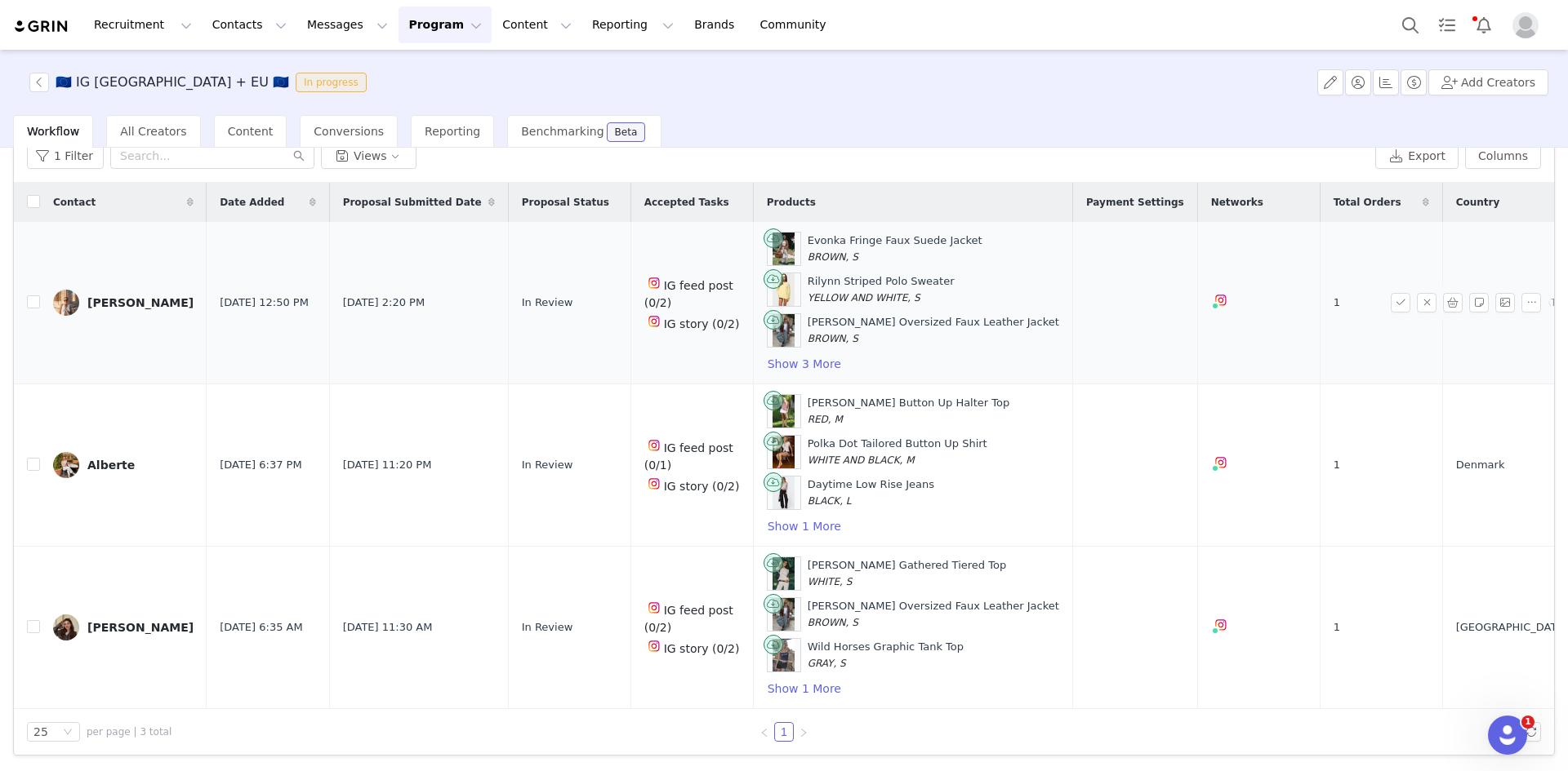
click at [159, 306] on div "Solange Ferreira" at bounding box center [140, 303] width 106 height 13
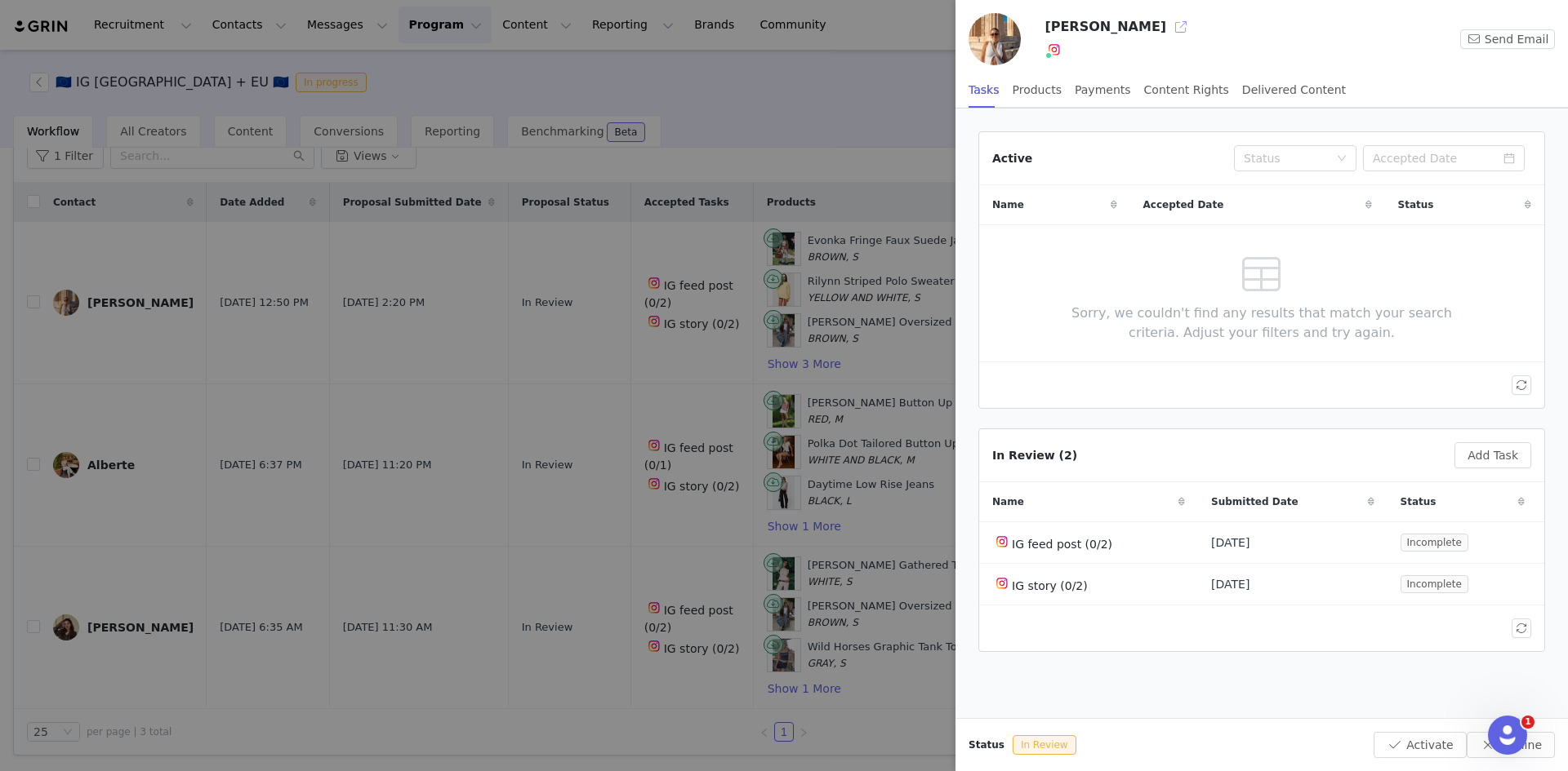
click at [1167, 31] on button "button" at bounding box center [1180, 27] width 26 height 26
click at [467, 448] on div at bounding box center [784, 386] width 1568 height 771
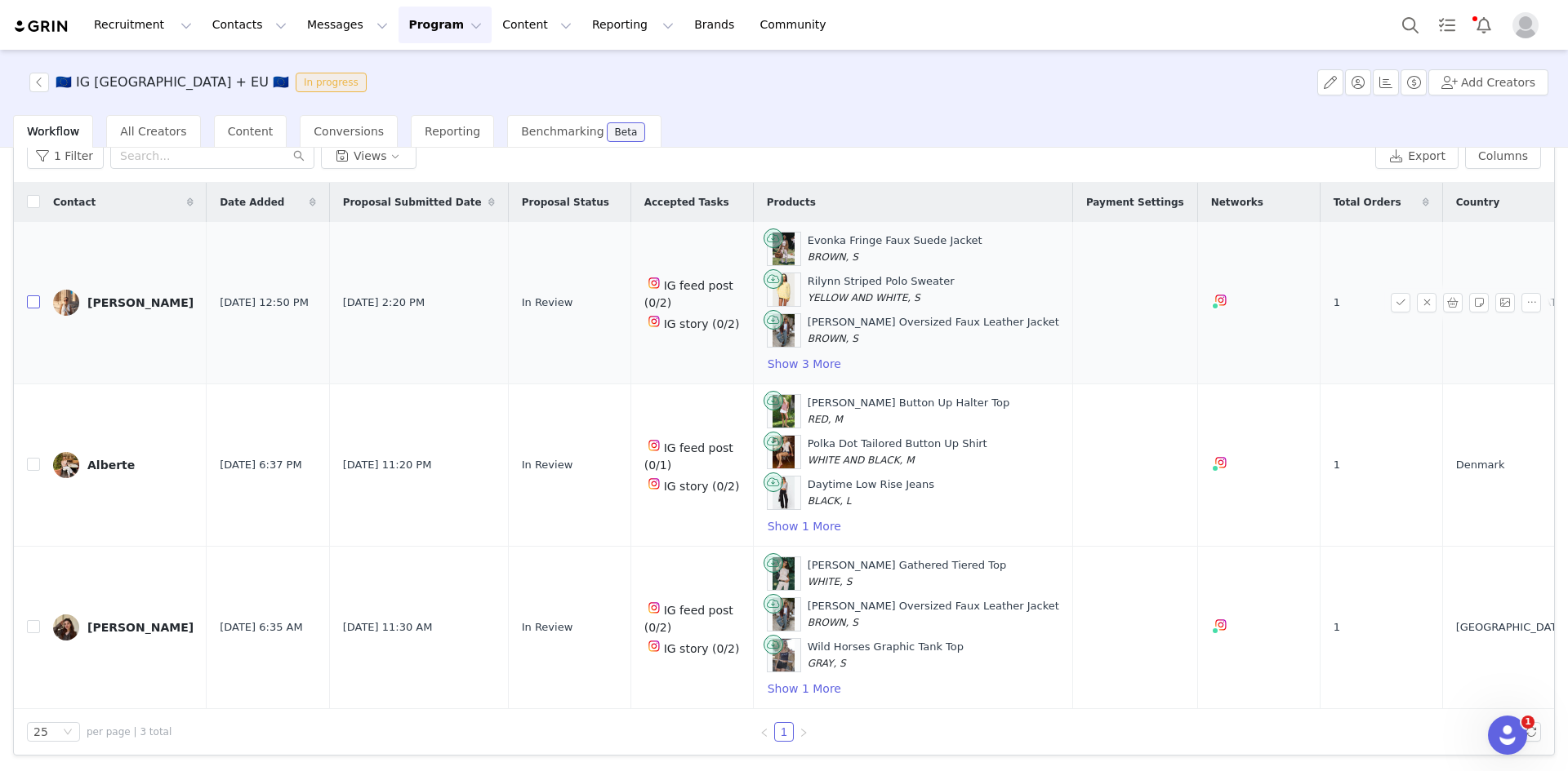
click at [33, 304] on input "checkbox" at bounding box center [33, 302] width 13 height 13
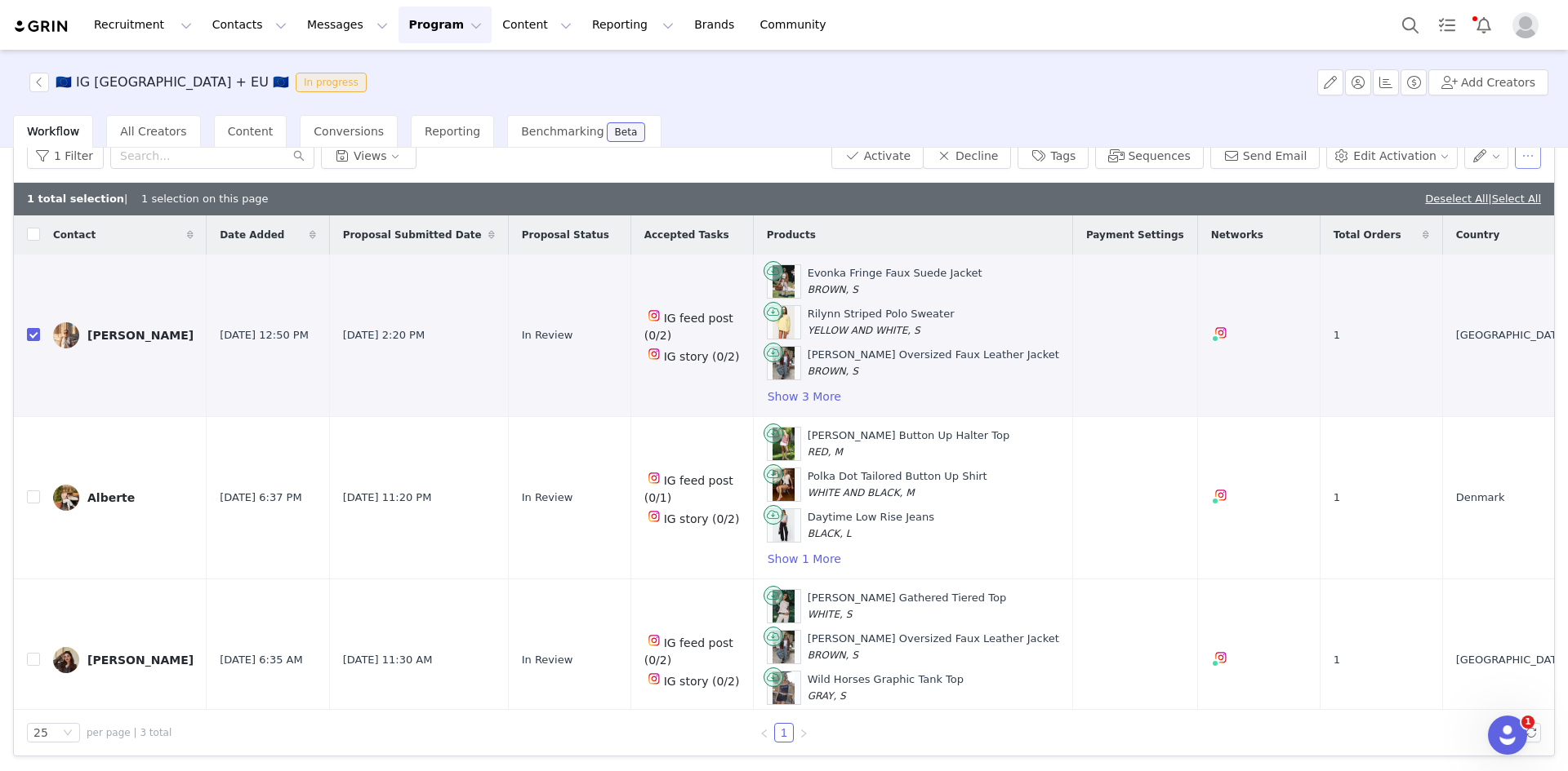
click at [1514, 156] on button "button" at bounding box center [1527, 156] width 26 height 26
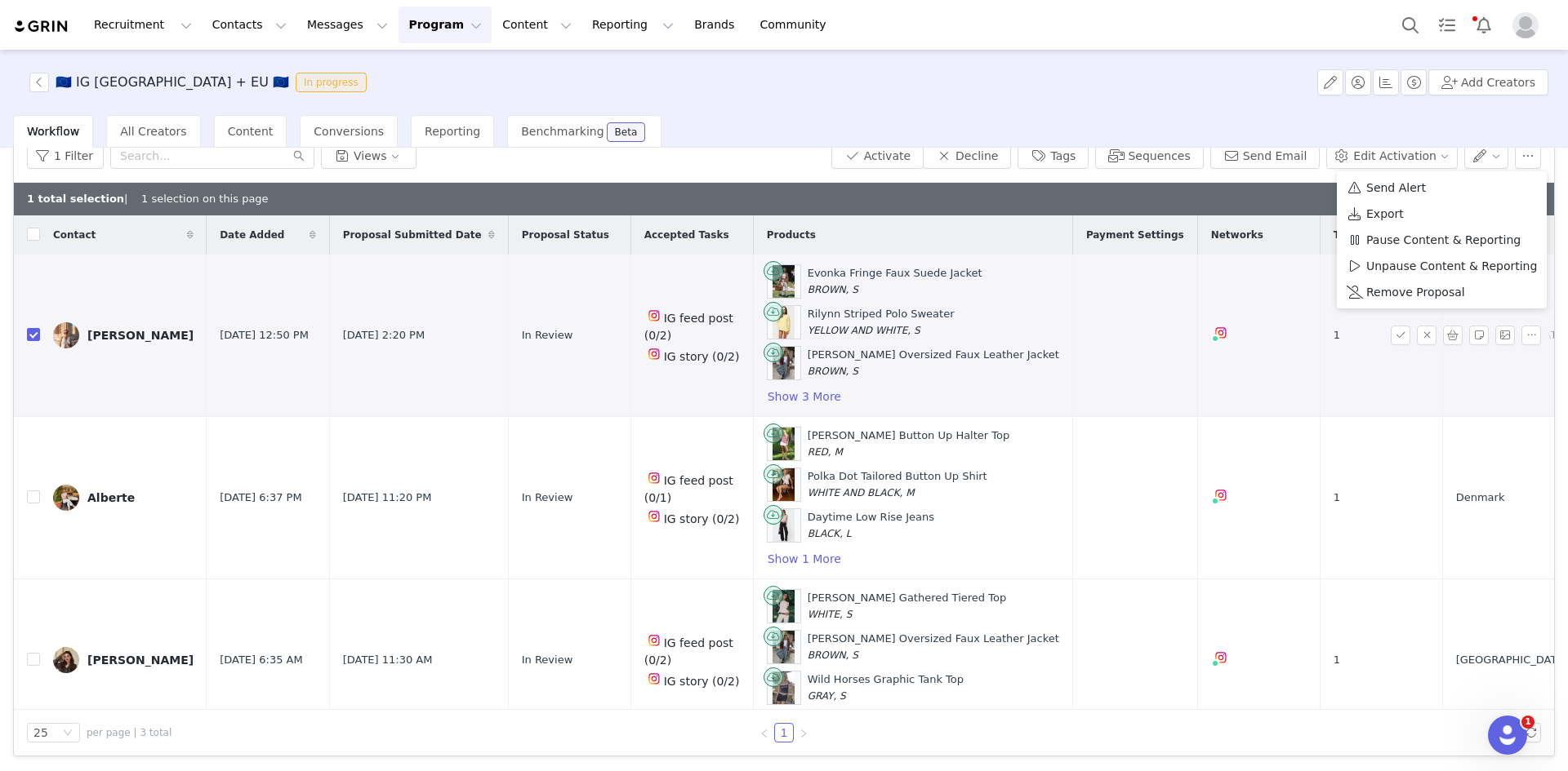
click at [163, 330] on div "Solange Ferreira" at bounding box center [140, 335] width 106 height 13
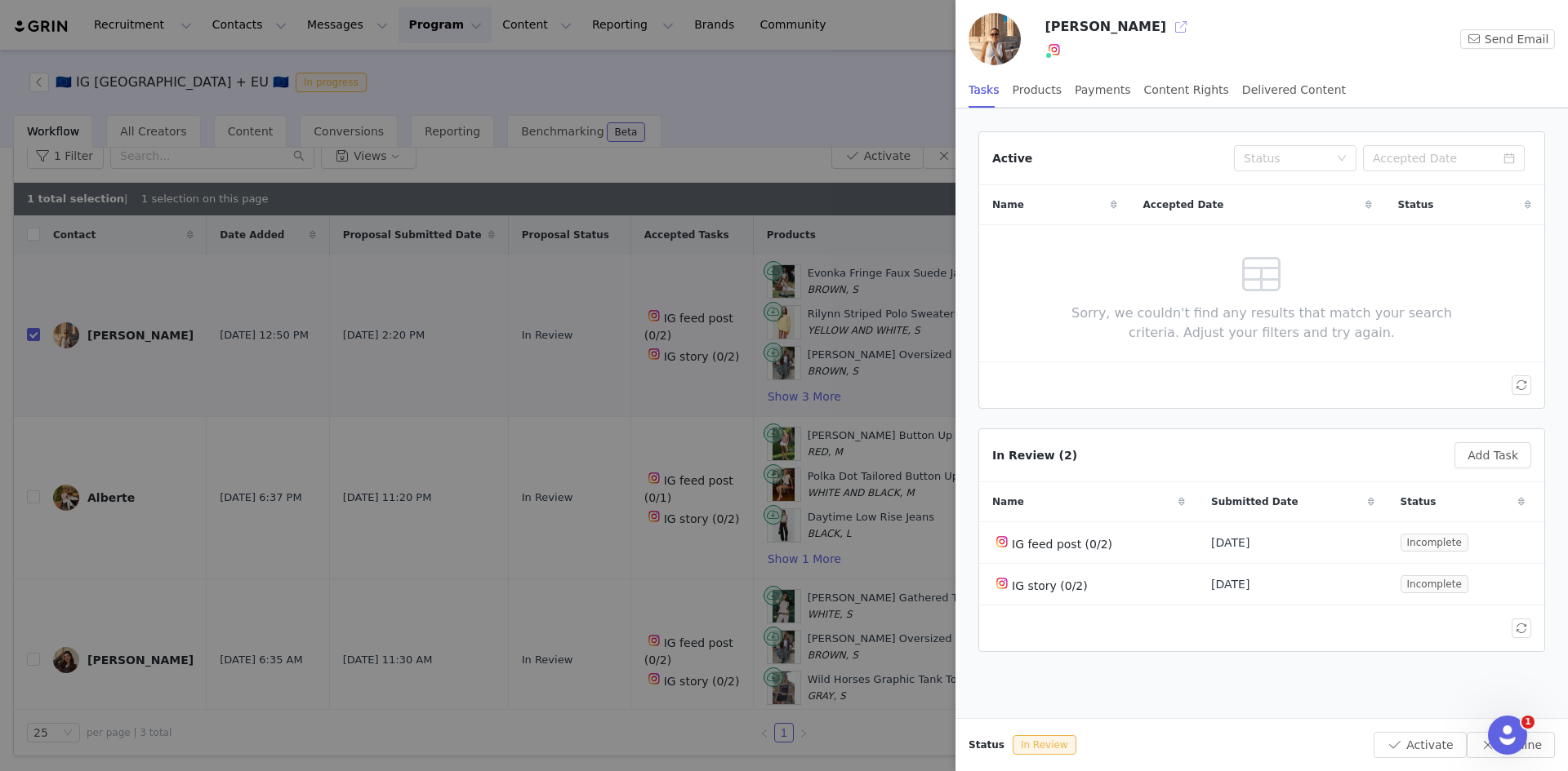
click at [1167, 33] on button "button" at bounding box center [1180, 27] width 26 height 26
click at [567, 372] on div at bounding box center [784, 386] width 1568 height 771
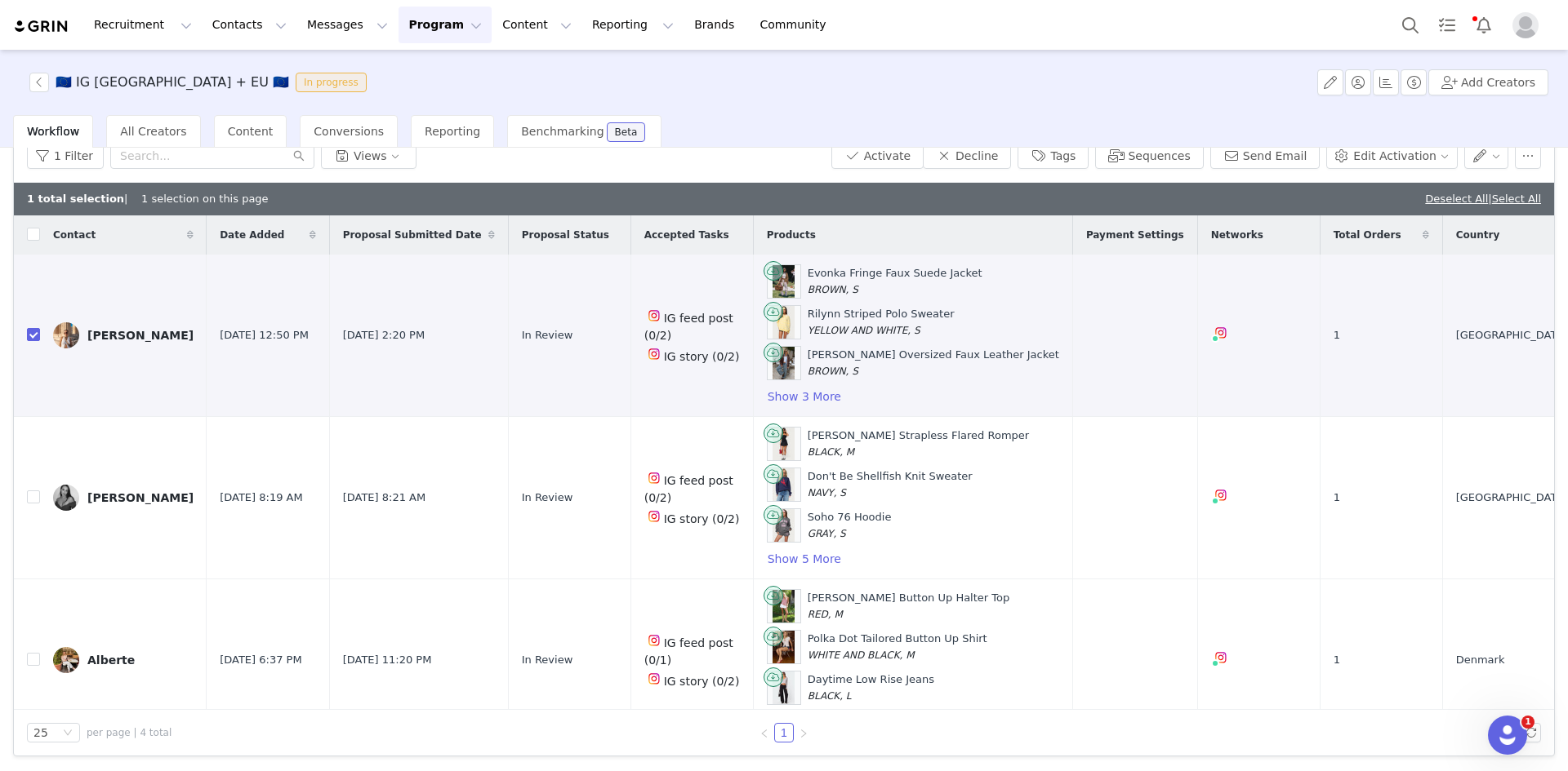
click at [1521, 146] on div "Workflow All Creators Content Conversions Reporting Benchmarking Beta" at bounding box center [790, 131] width 1555 height 33
click at [1522, 151] on button "button" at bounding box center [1527, 156] width 26 height 26
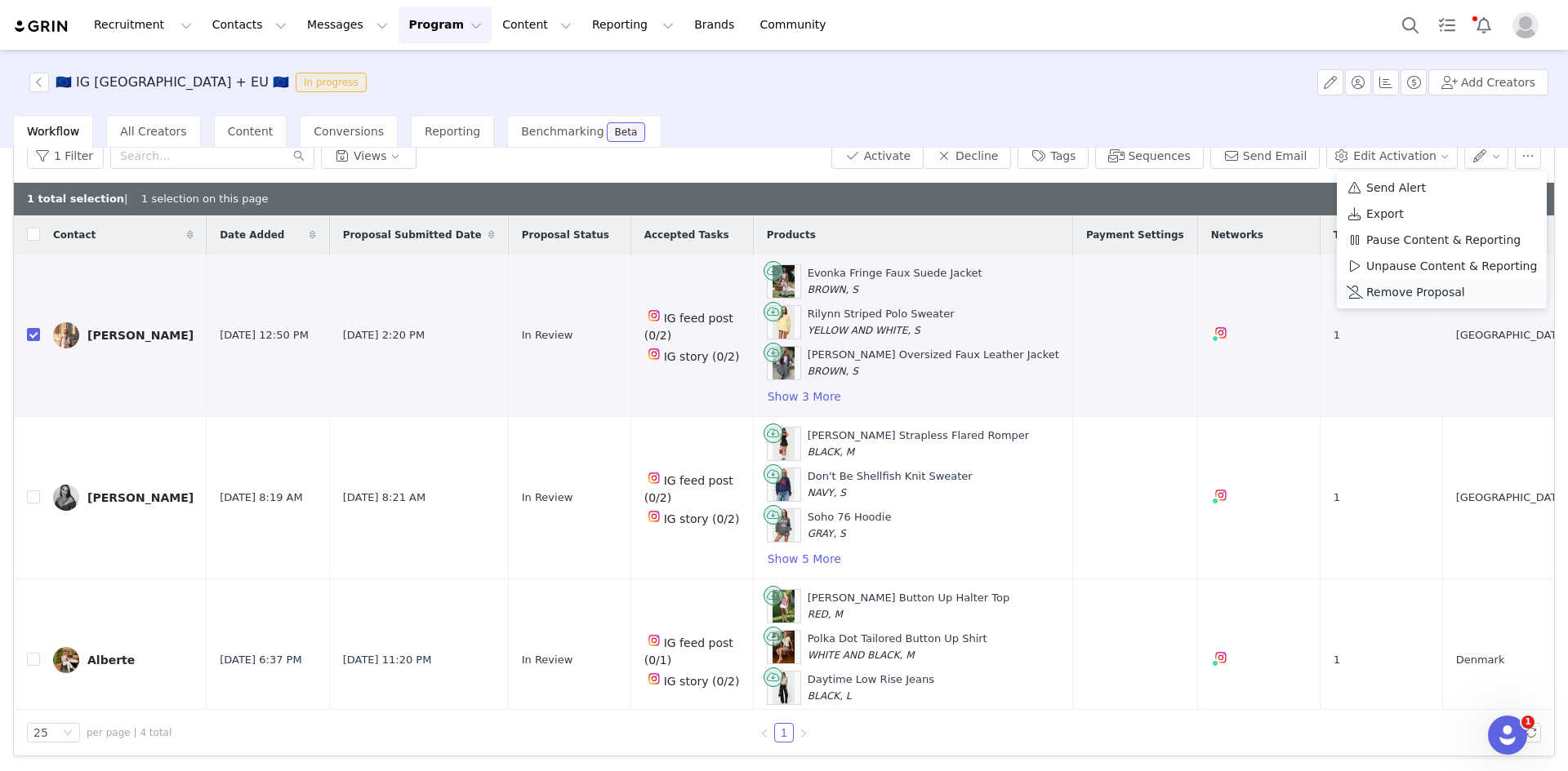
click at [1421, 287] on span "Remove Proposal" at bounding box center [1416, 292] width 99 height 18
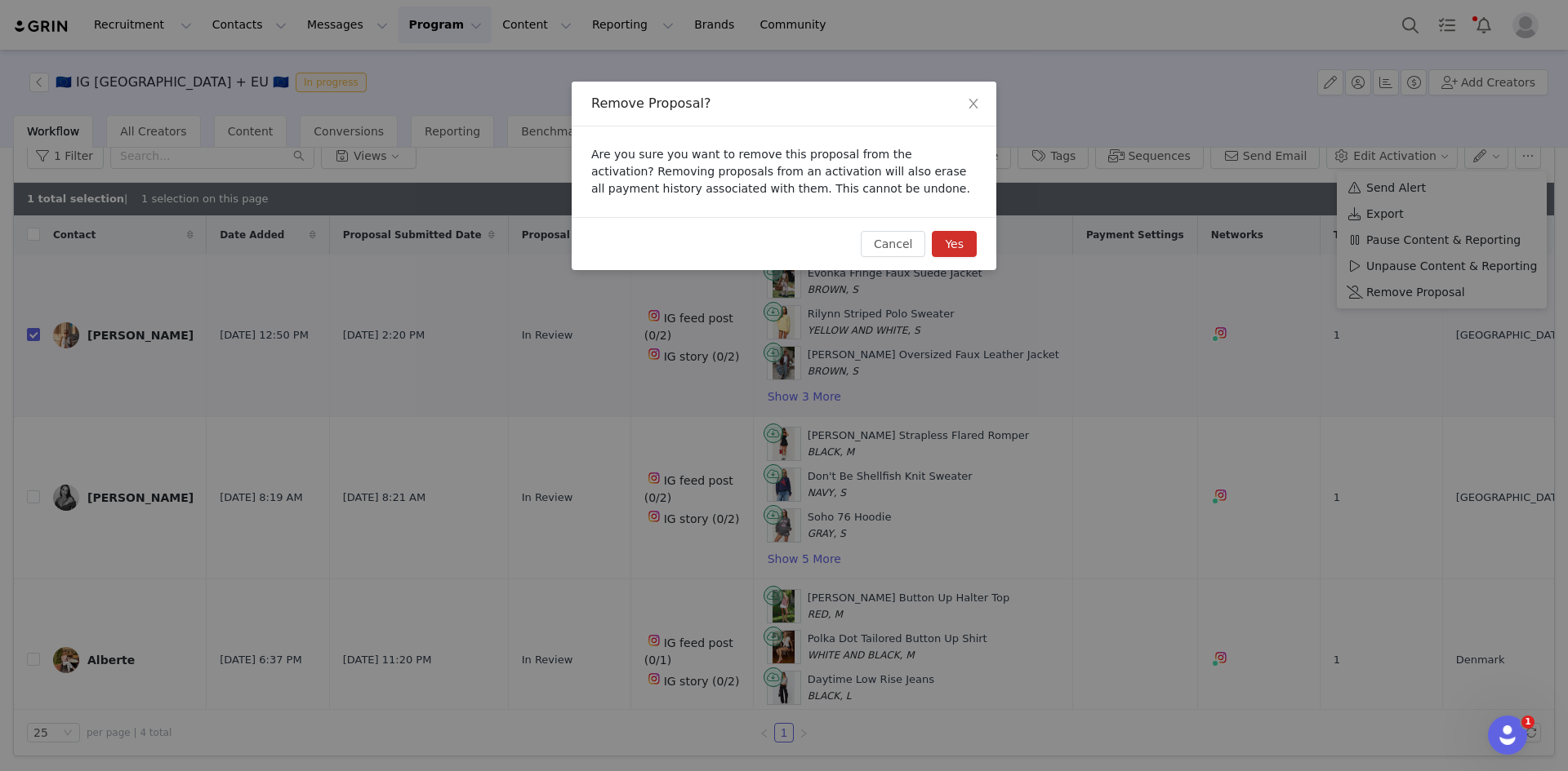
click at [964, 246] on button "Yes" at bounding box center [954, 244] width 45 height 26
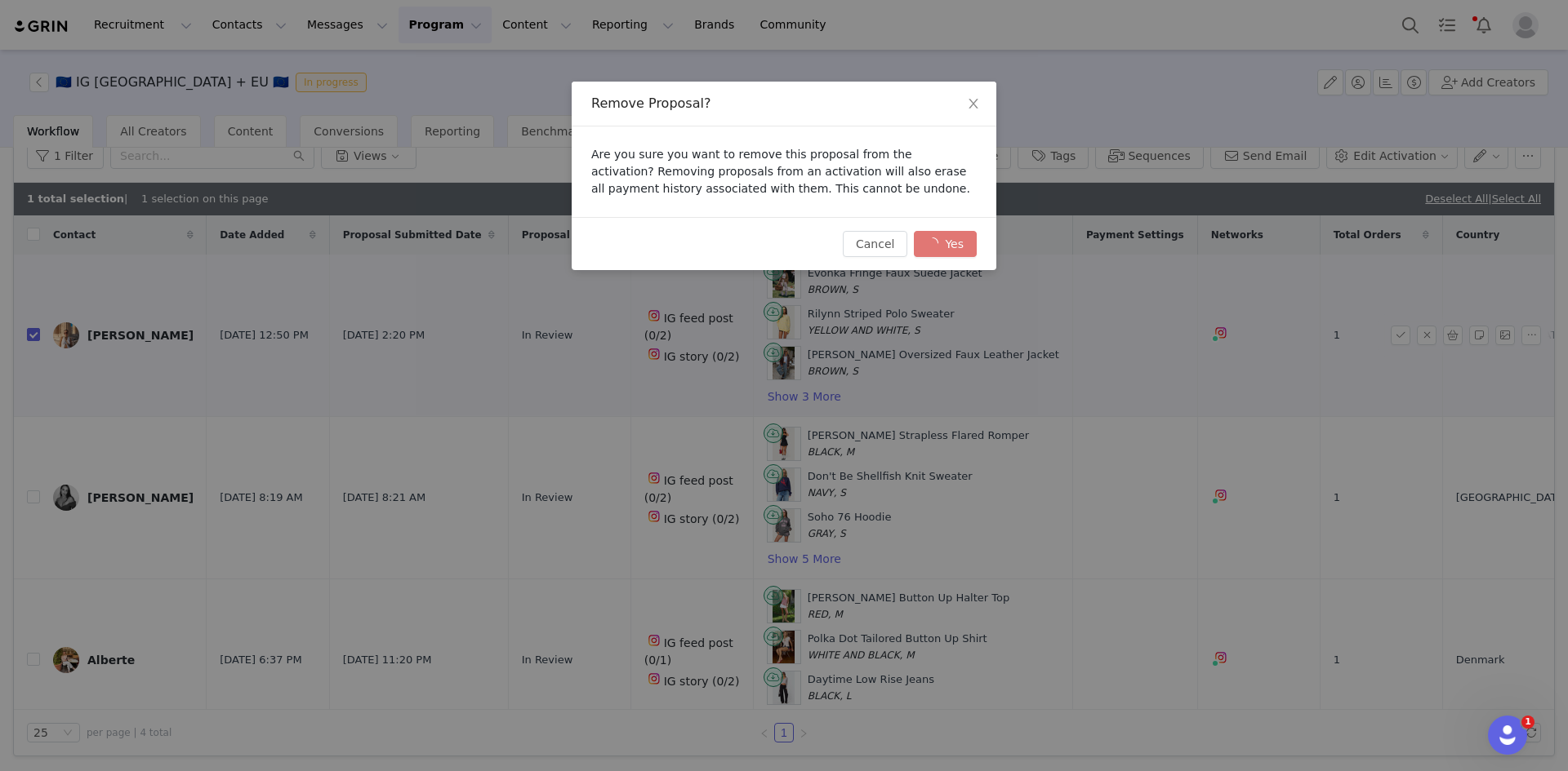
checkbox input "false"
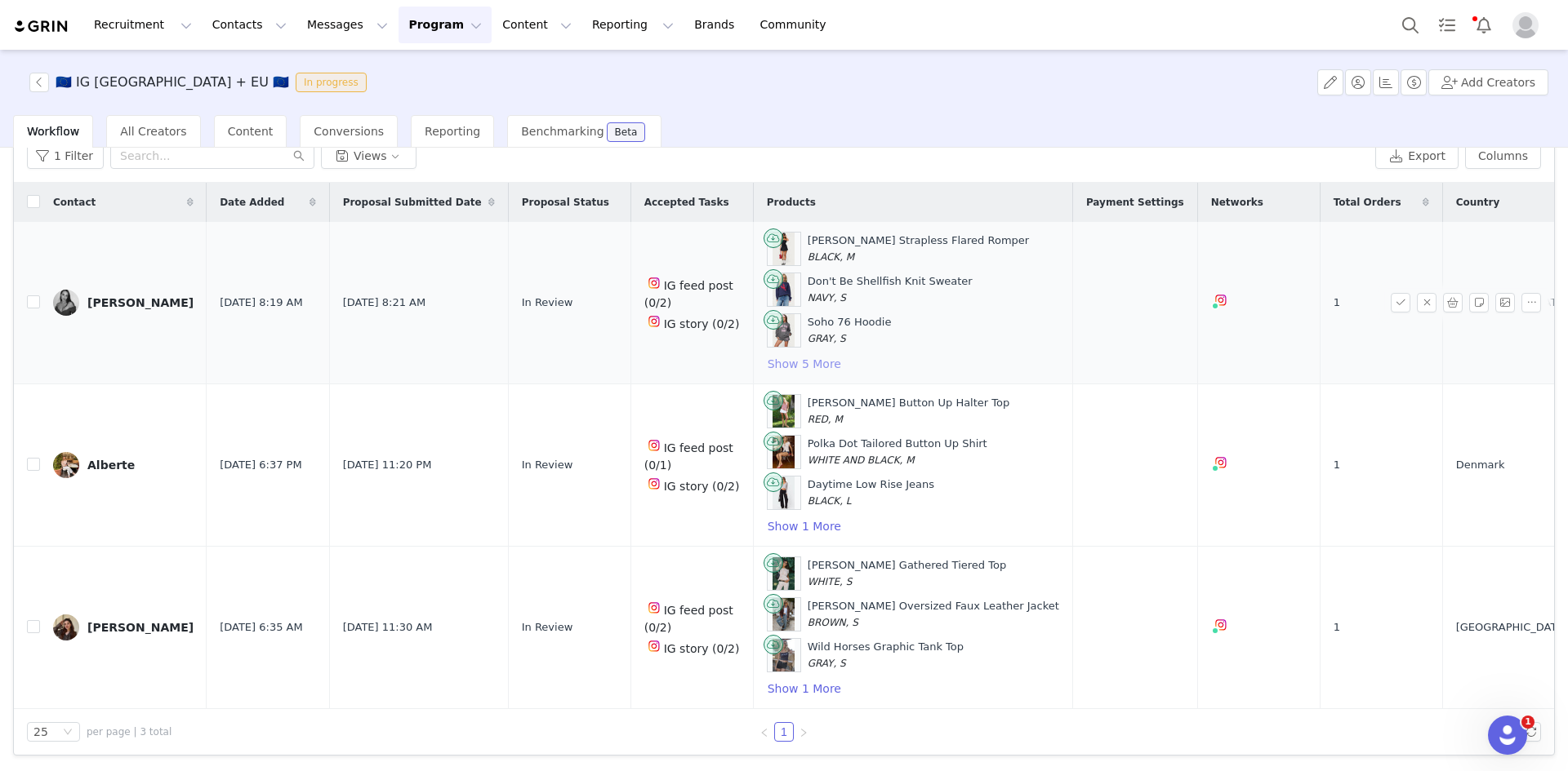
click at [823, 370] on button "Show 5 More" at bounding box center [804, 363] width 75 height 20
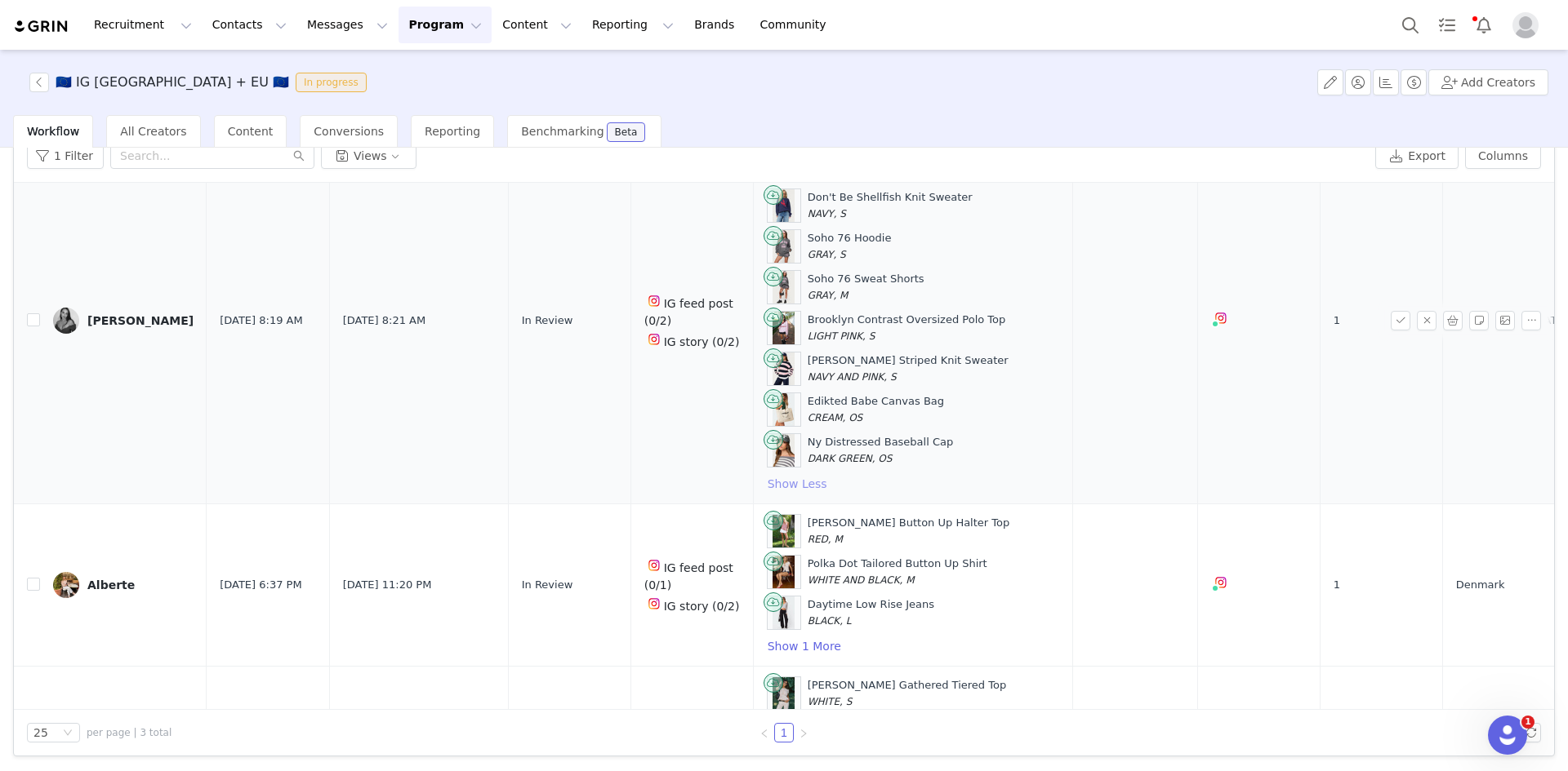
scroll to position [203, 0]
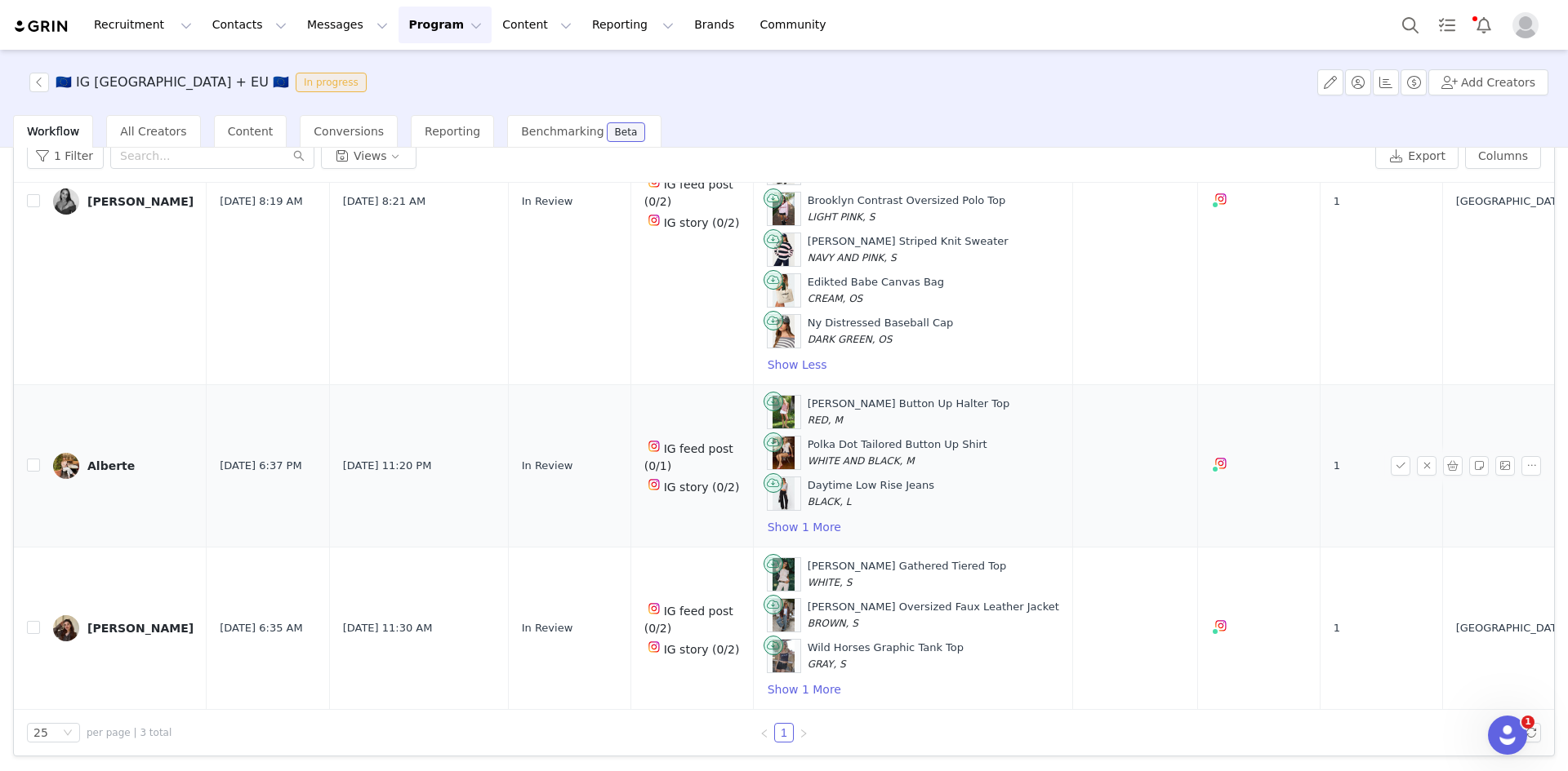
click at [23, 463] on td at bounding box center [27, 466] width 26 height 163
click at [31, 464] on input "checkbox" at bounding box center [33, 465] width 13 height 13
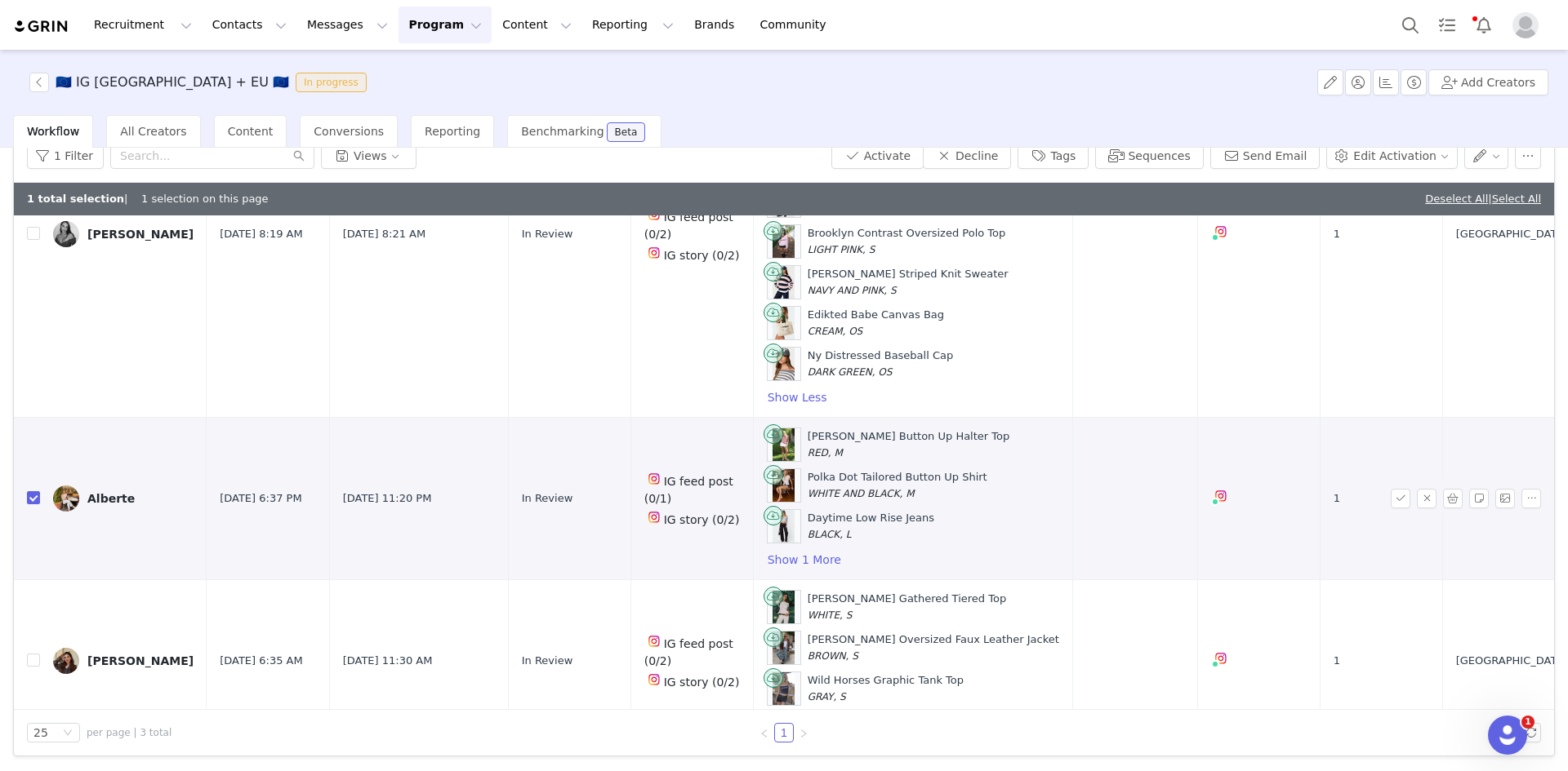
click at [106, 497] on div "Alberte" at bounding box center [111, 499] width 47 height 13
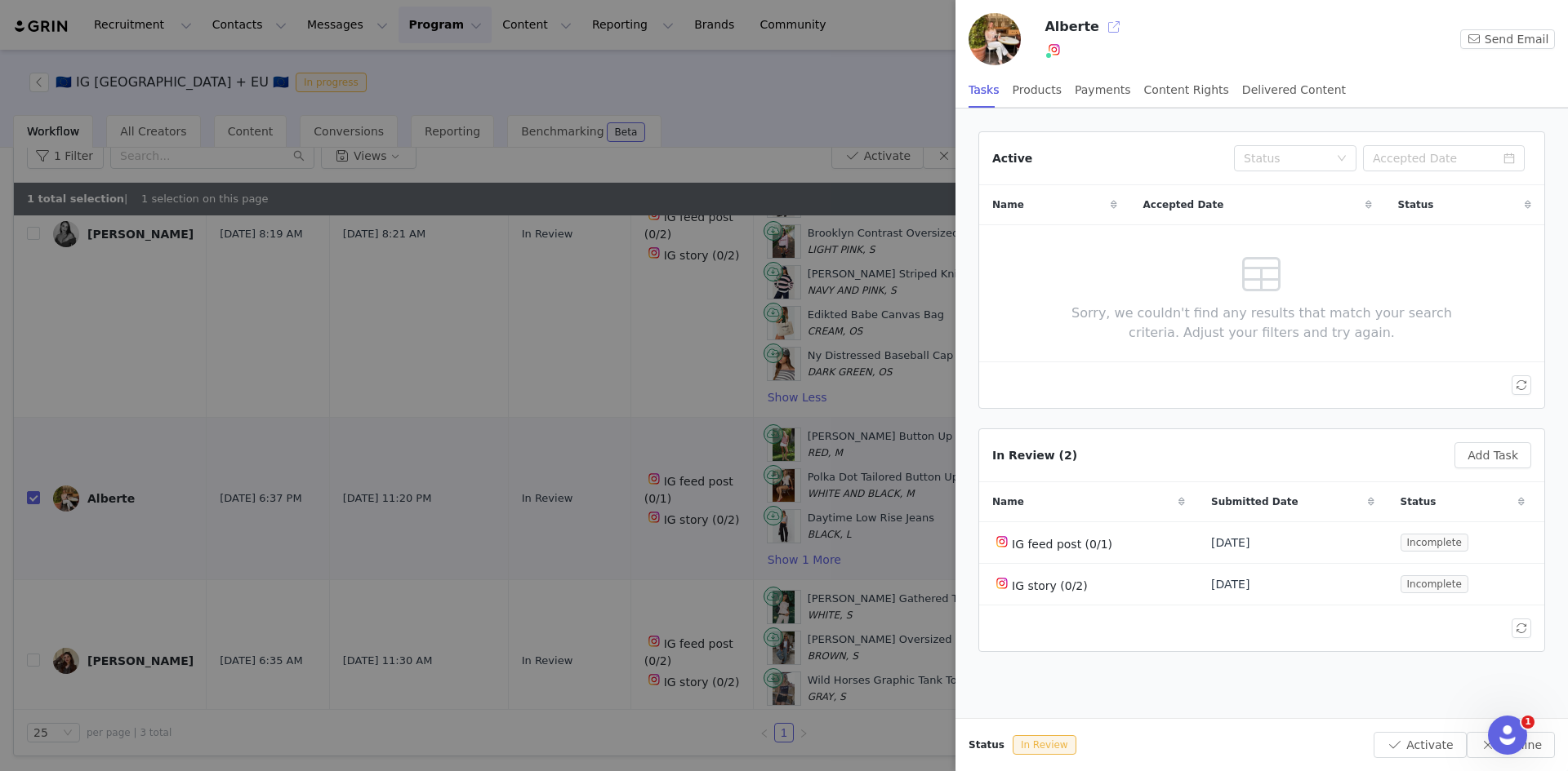
click at [1105, 20] on button "button" at bounding box center [1113, 27] width 26 height 26
click at [258, 530] on div at bounding box center [784, 386] width 1568 height 771
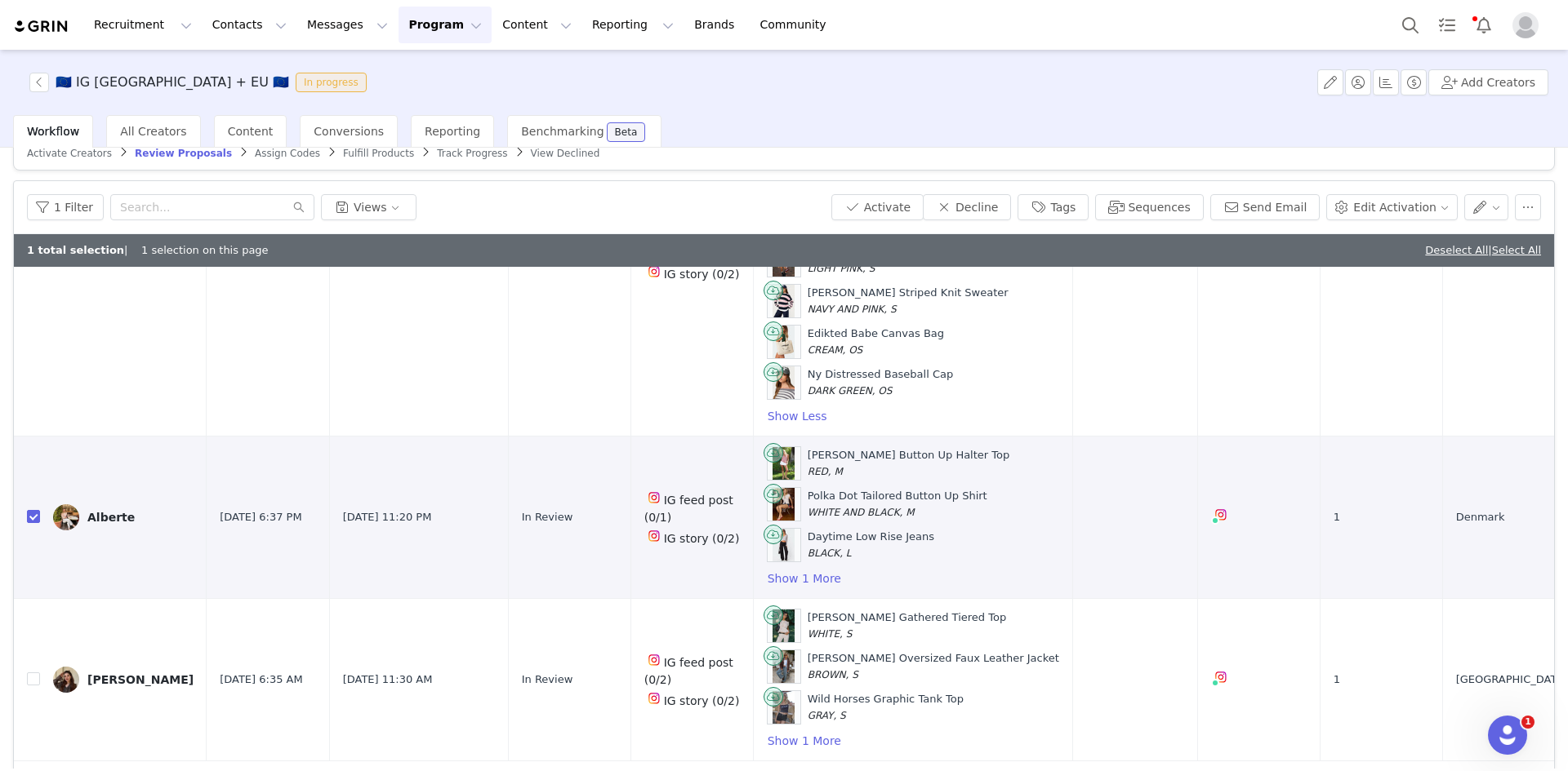
scroll to position [0, 0]
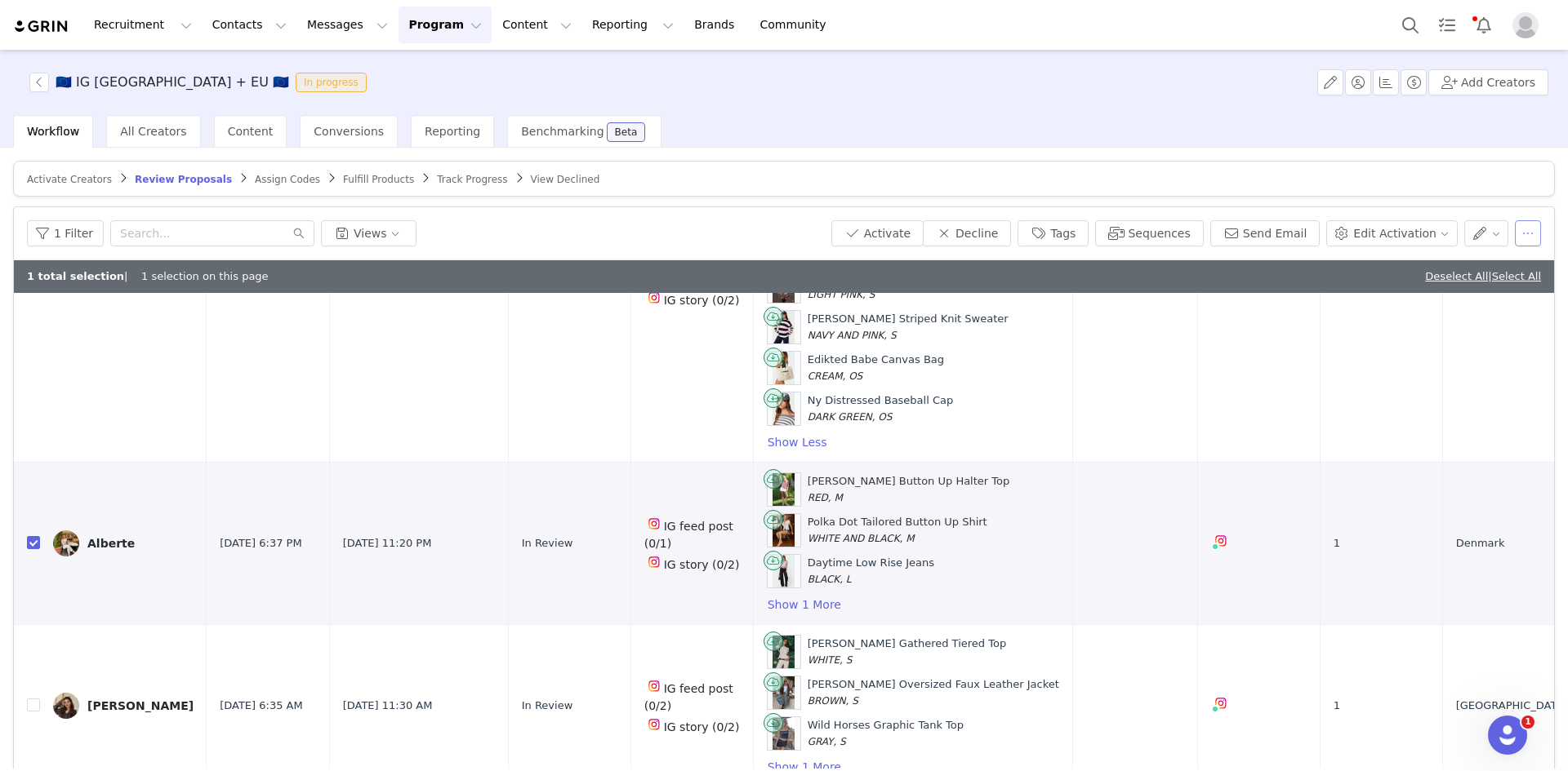
click at [1522, 225] on button "button" at bounding box center [1527, 233] width 26 height 26
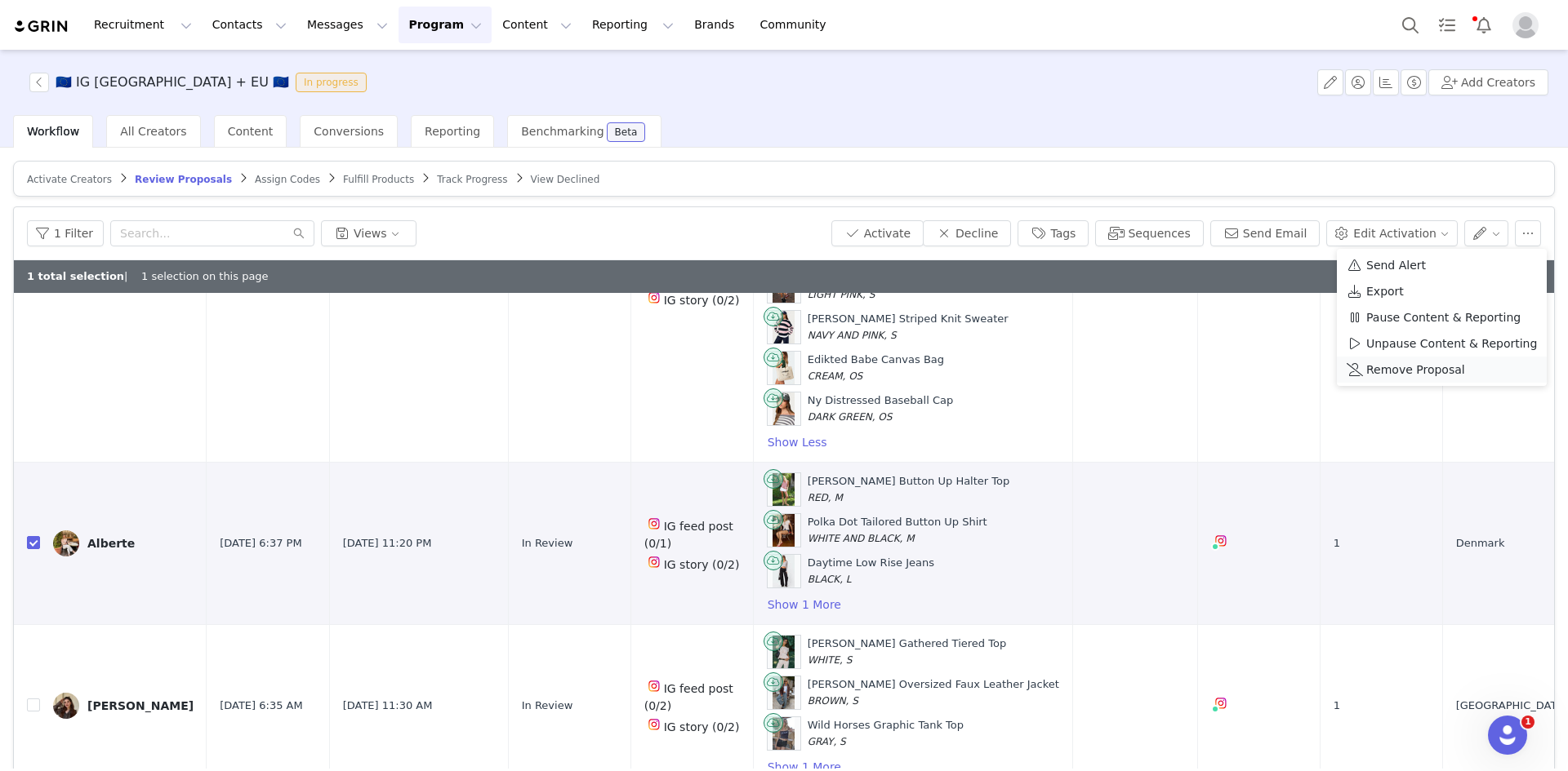
click at [1419, 366] on span "Remove Proposal" at bounding box center [1416, 369] width 99 height 18
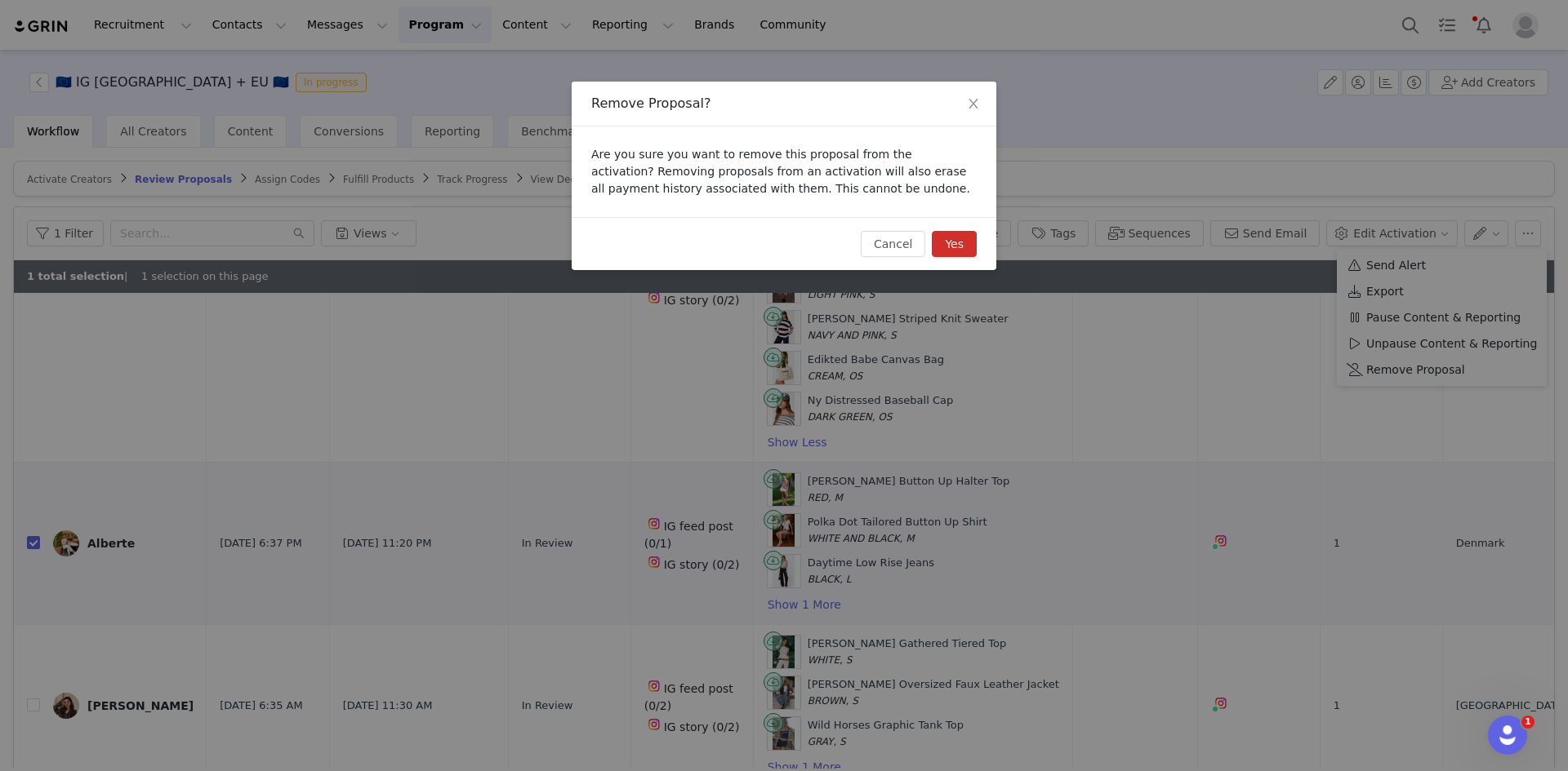
click at [957, 249] on button "Yes" at bounding box center [954, 244] width 45 height 26
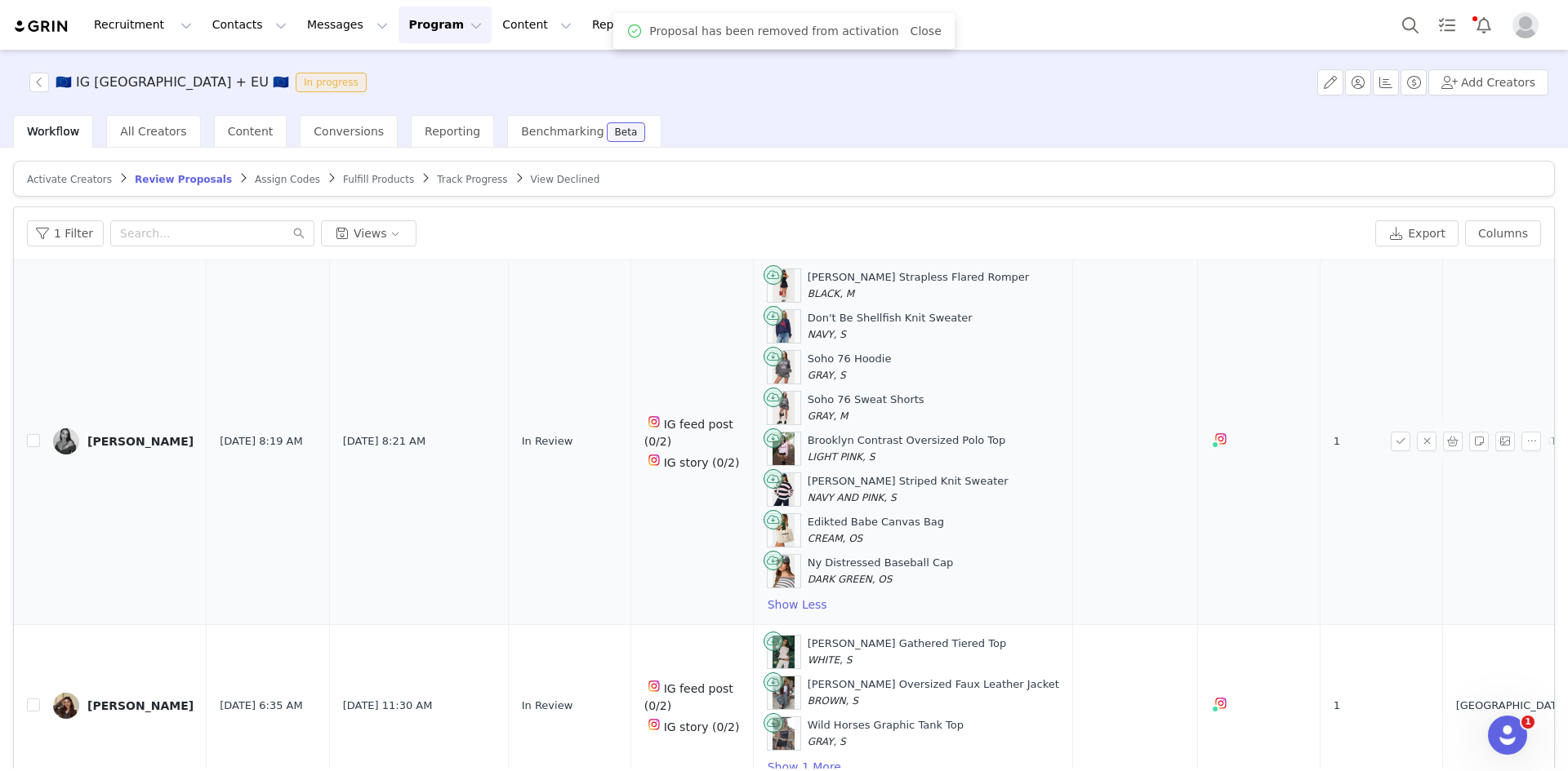
scroll to position [77, 0]
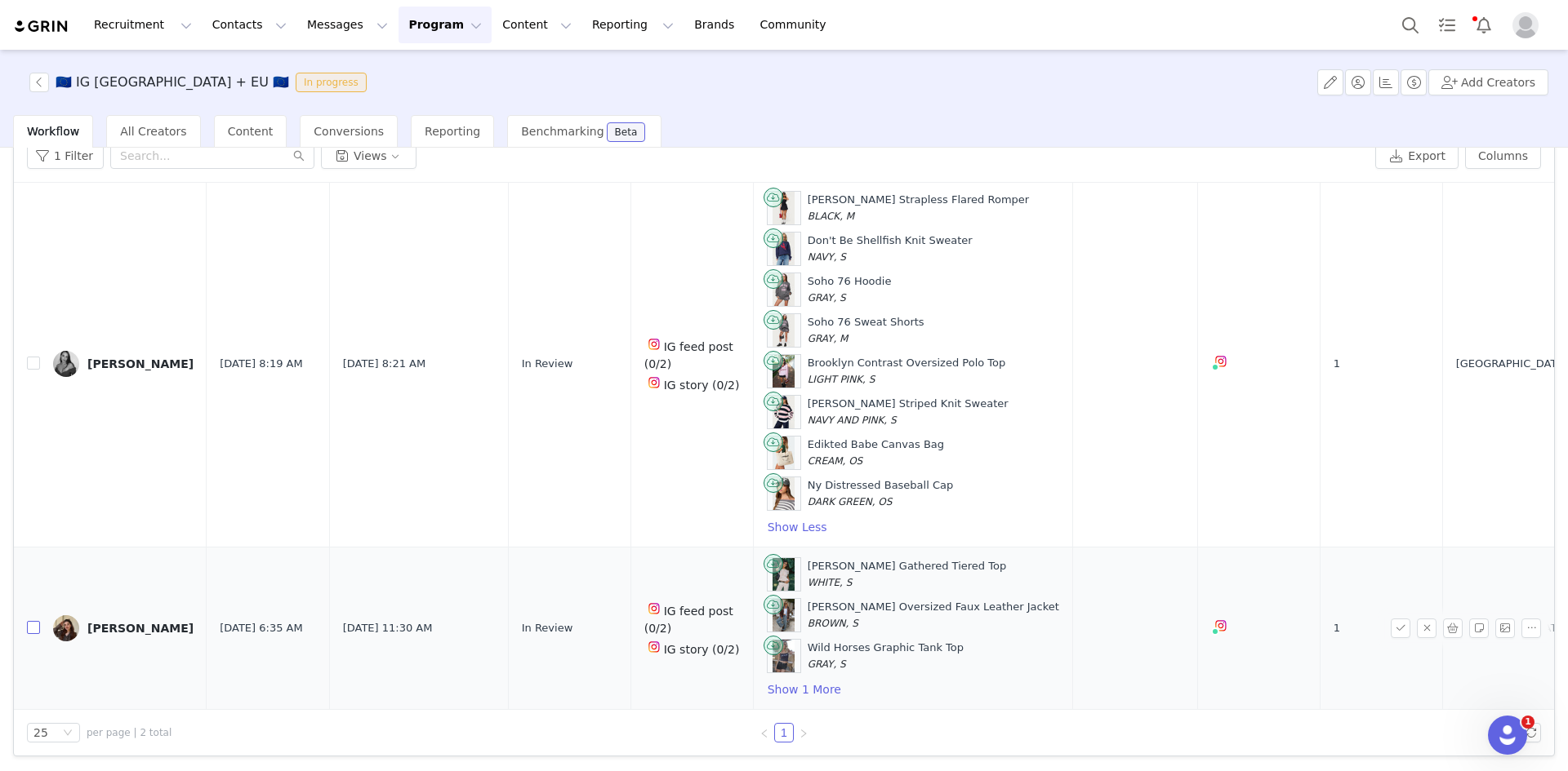
click at [35, 633] on input "checkbox" at bounding box center [33, 627] width 13 height 13
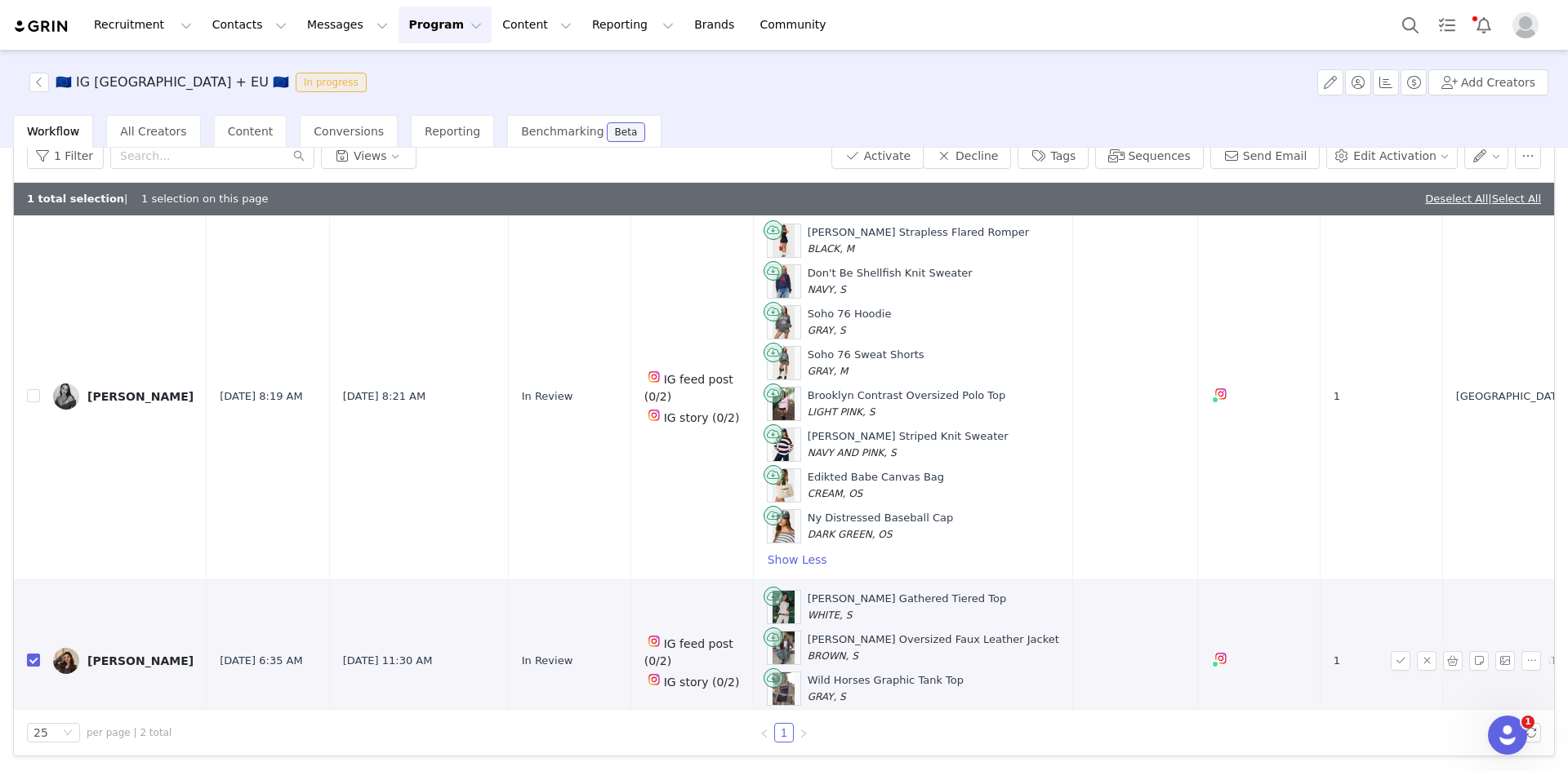
click at [141, 661] on div "Eliza Zielinski" at bounding box center [140, 660] width 106 height 13
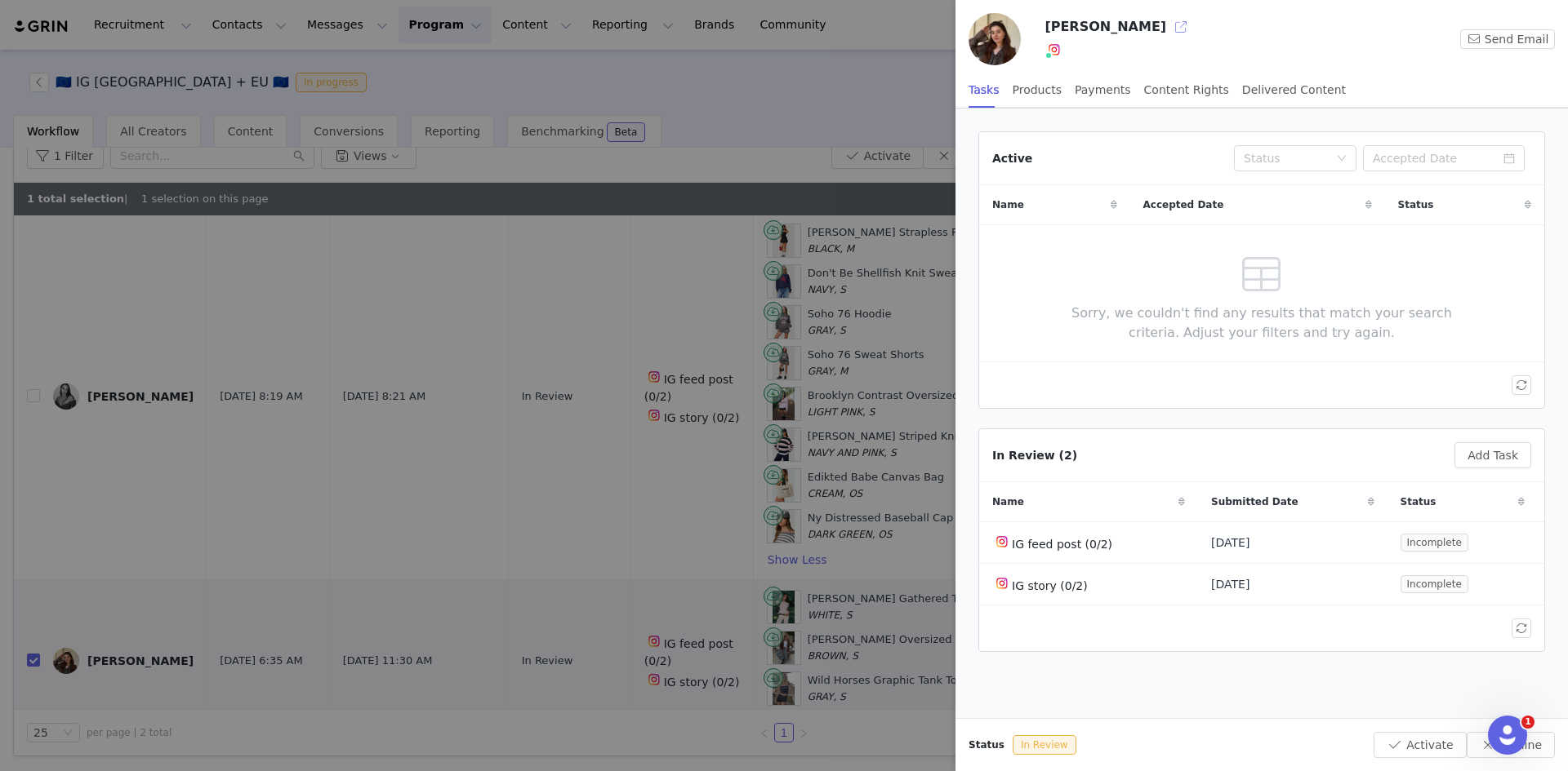
click at [1167, 26] on button "button" at bounding box center [1180, 27] width 26 height 26
click at [530, 465] on div at bounding box center [784, 386] width 1568 height 771
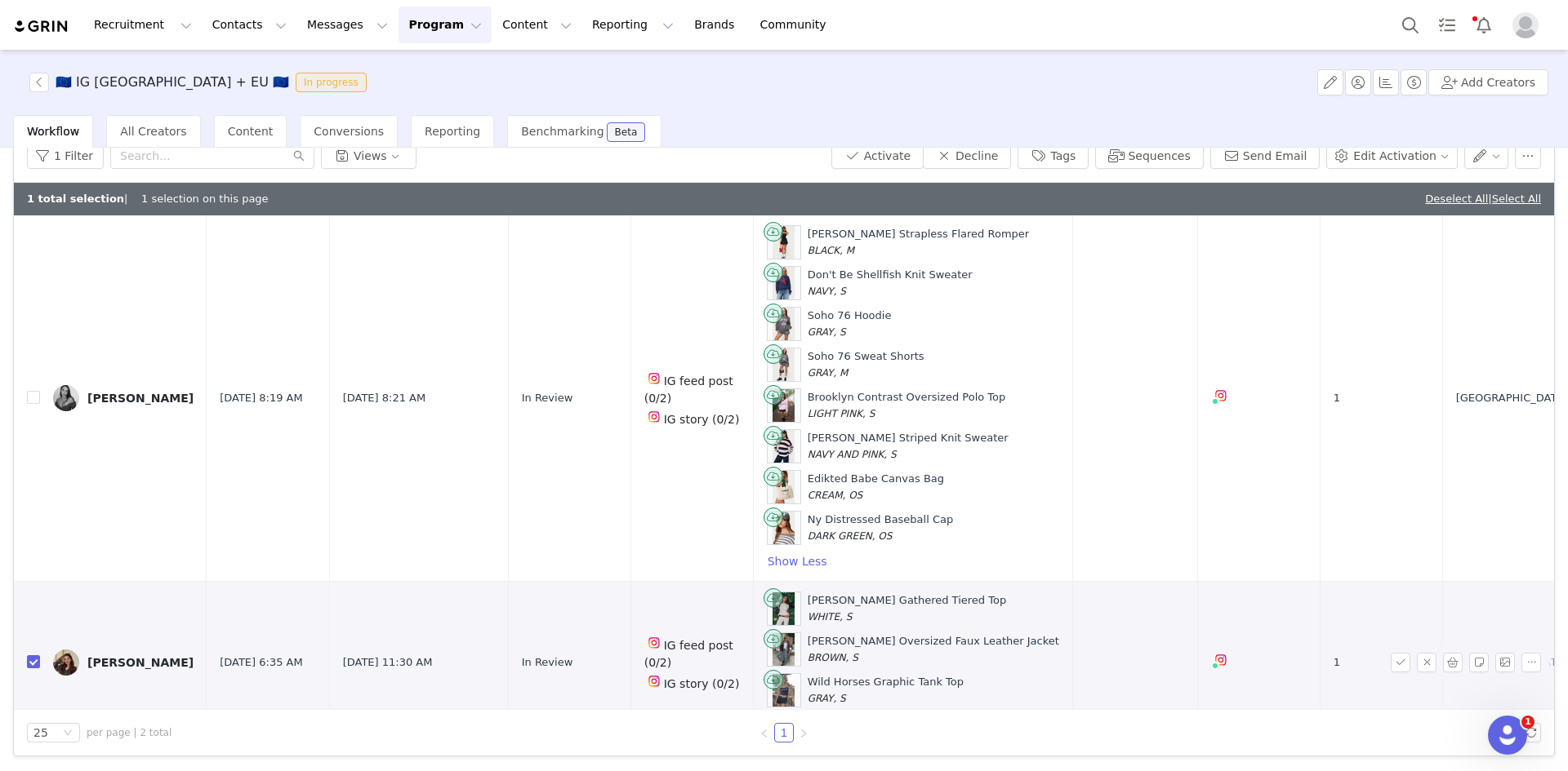
scroll to position [73, 0]
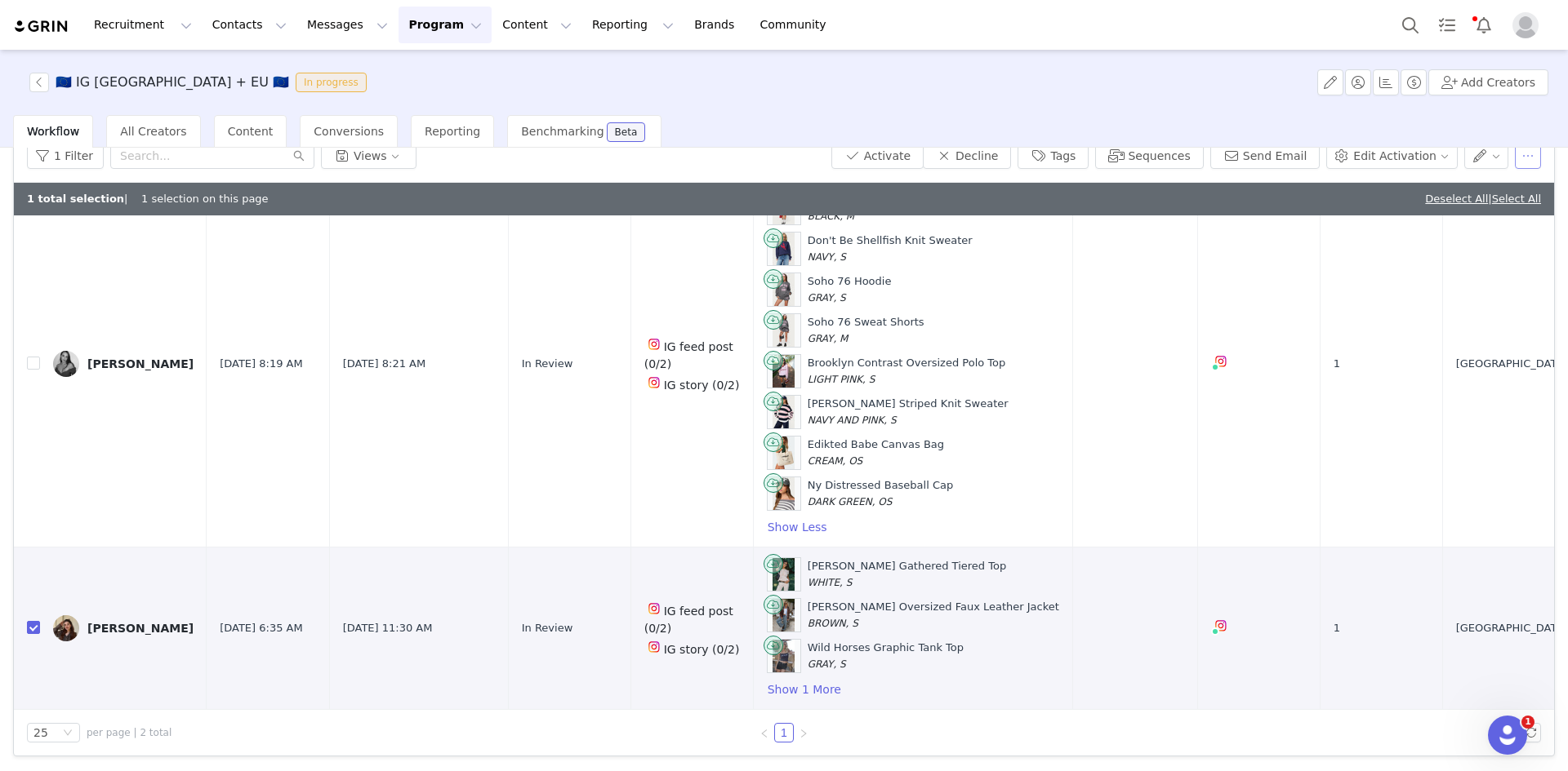
click at [1514, 160] on button "button" at bounding box center [1527, 156] width 26 height 26
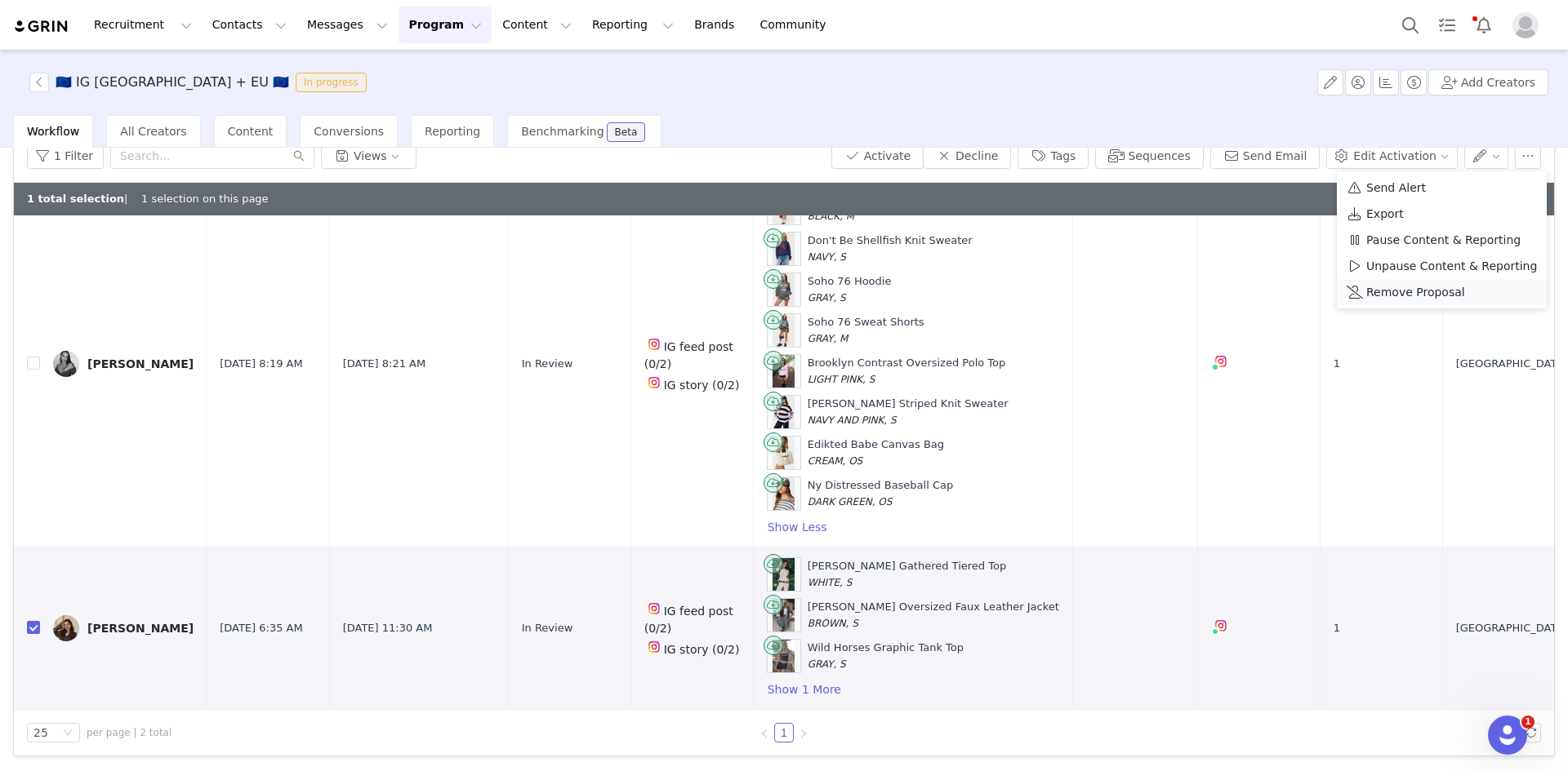
click at [1428, 294] on span "Remove Proposal" at bounding box center [1416, 292] width 99 height 18
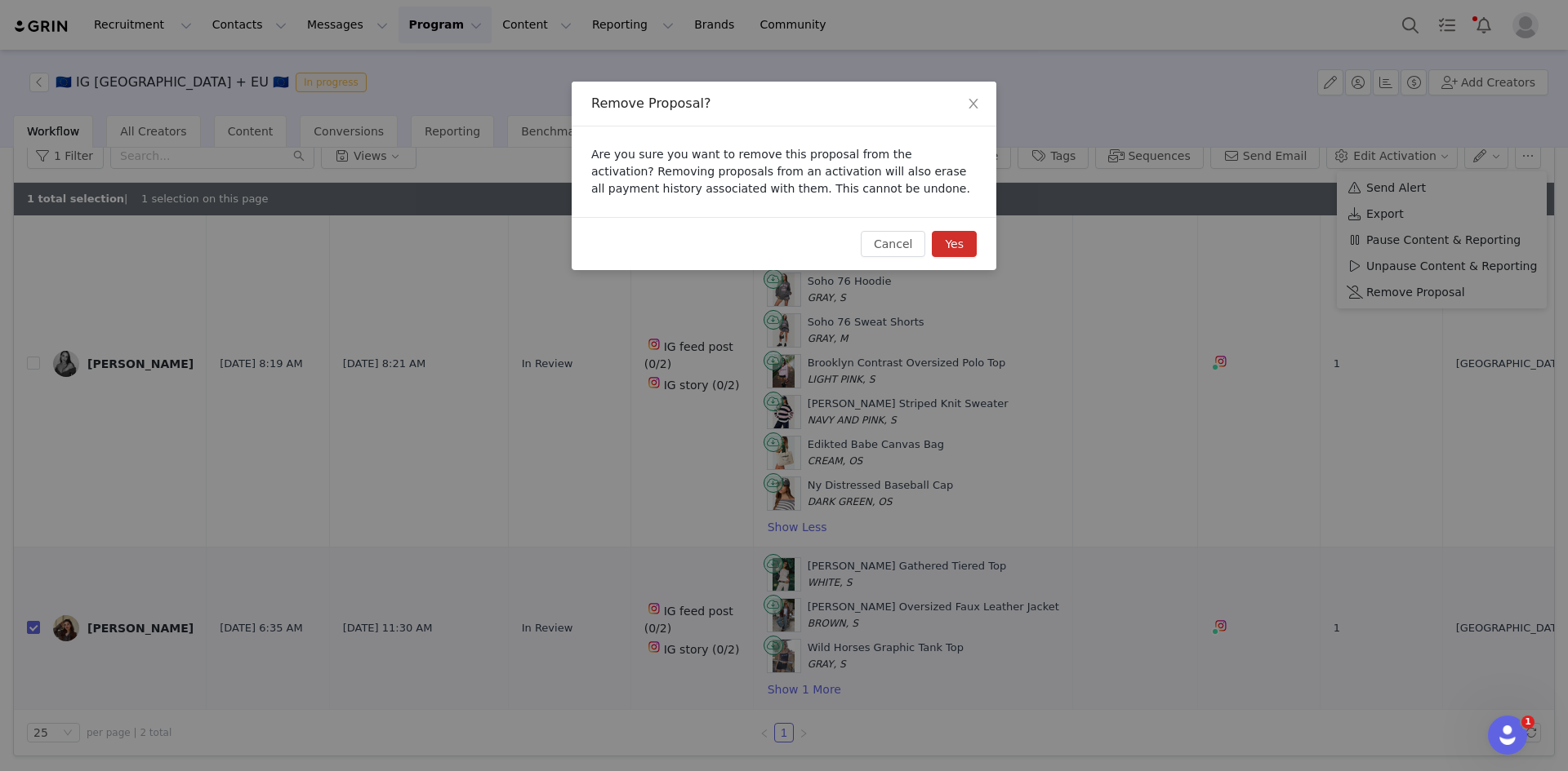
click at [958, 243] on button "Yes" at bounding box center [954, 244] width 45 height 26
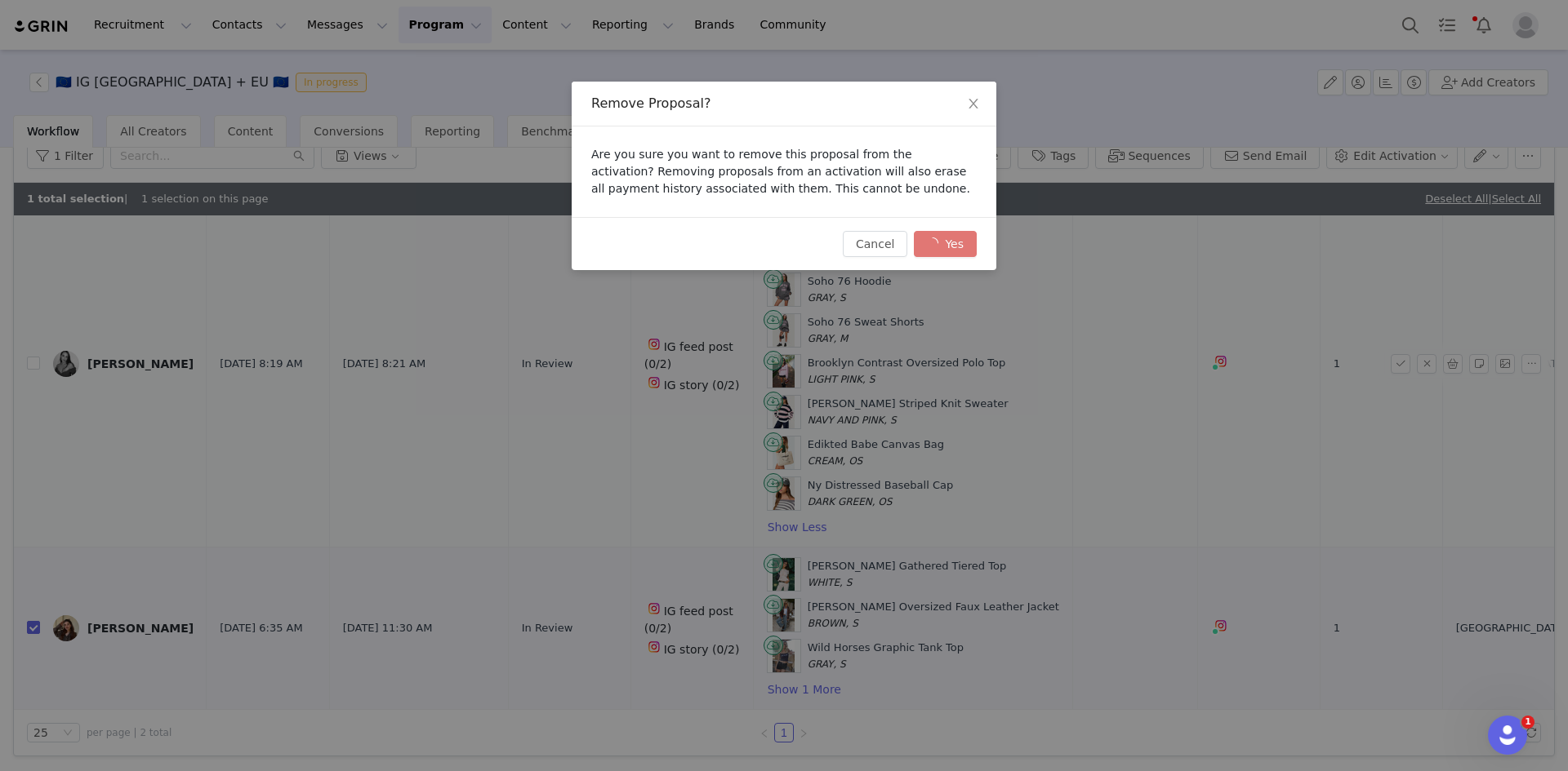
checkbox input "false"
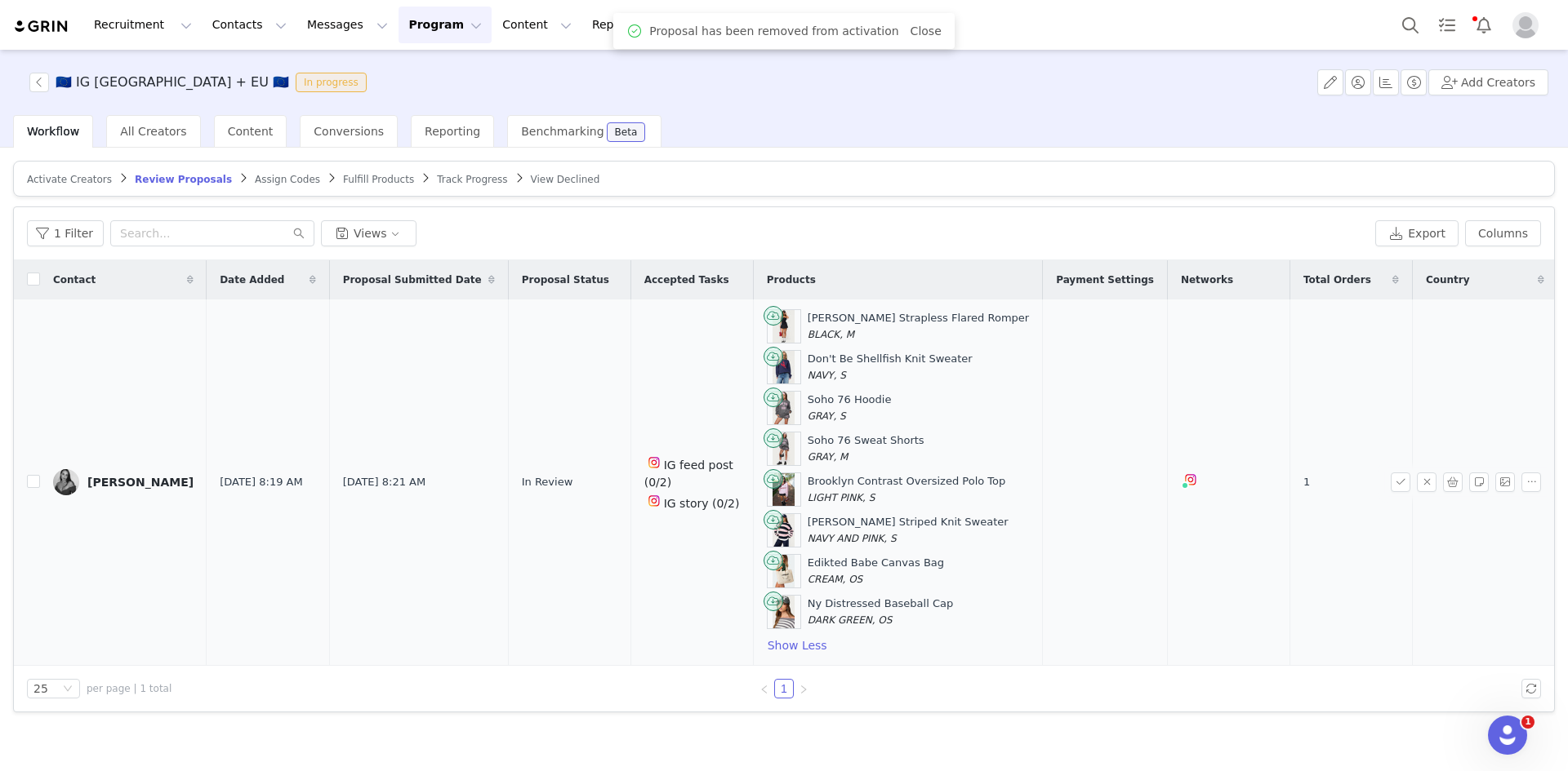
scroll to position [0, 0]
click at [99, 478] on div "Emeline Chaulet" at bounding box center [140, 482] width 106 height 13
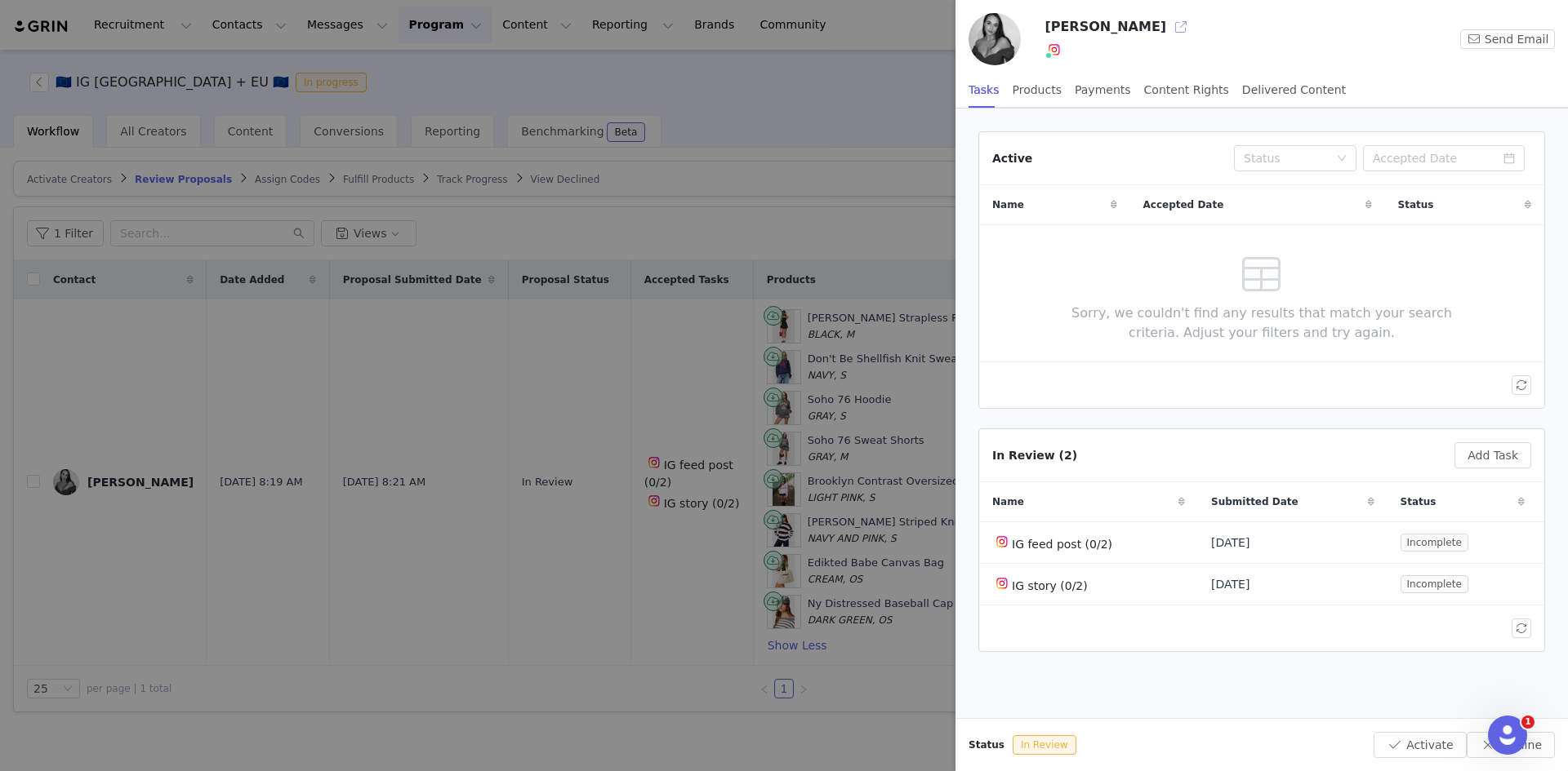
click at [1167, 30] on button "button" at bounding box center [1180, 27] width 26 height 26
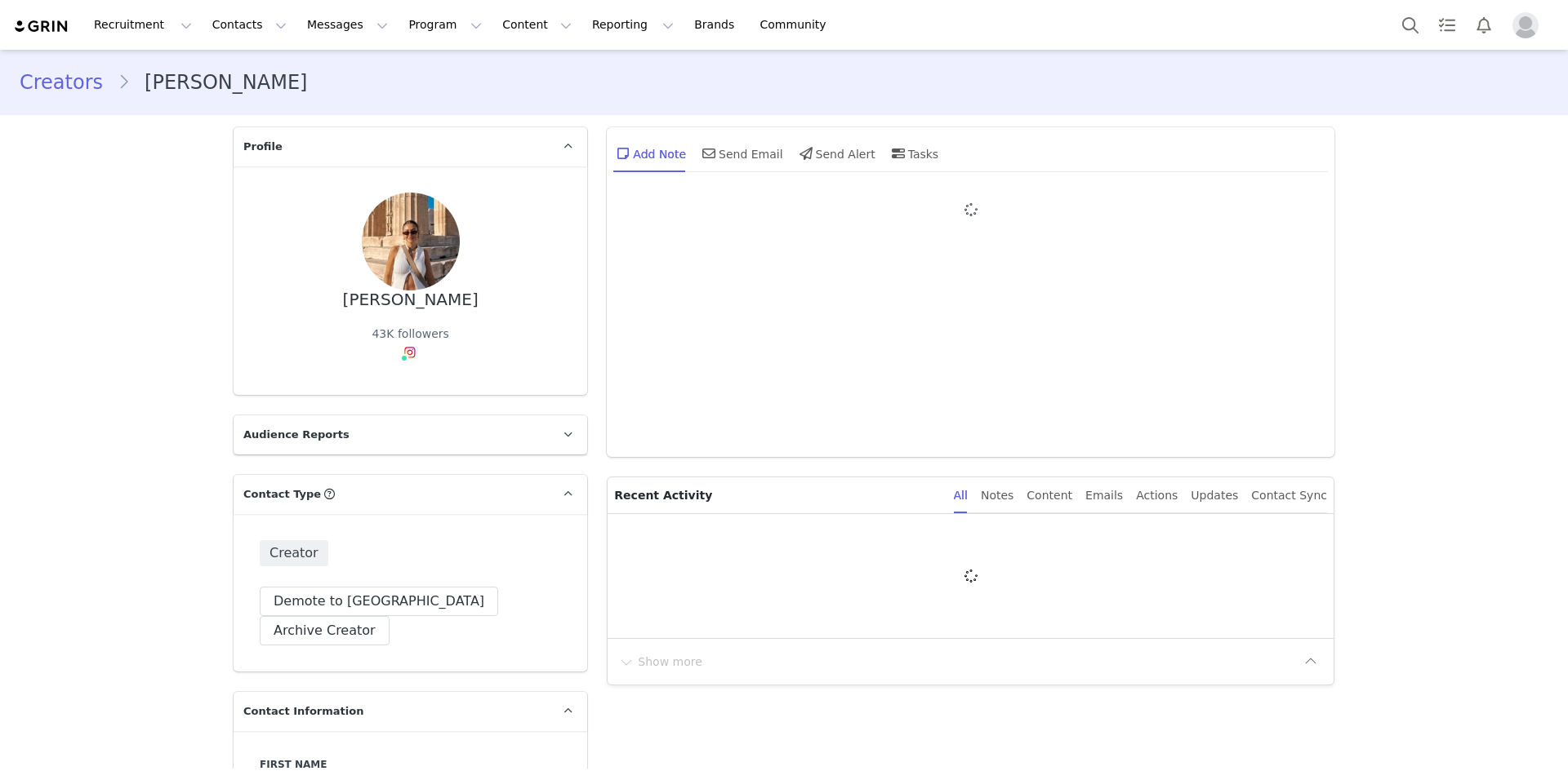
type input "+1 ([GEOGRAPHIC_DATA])"
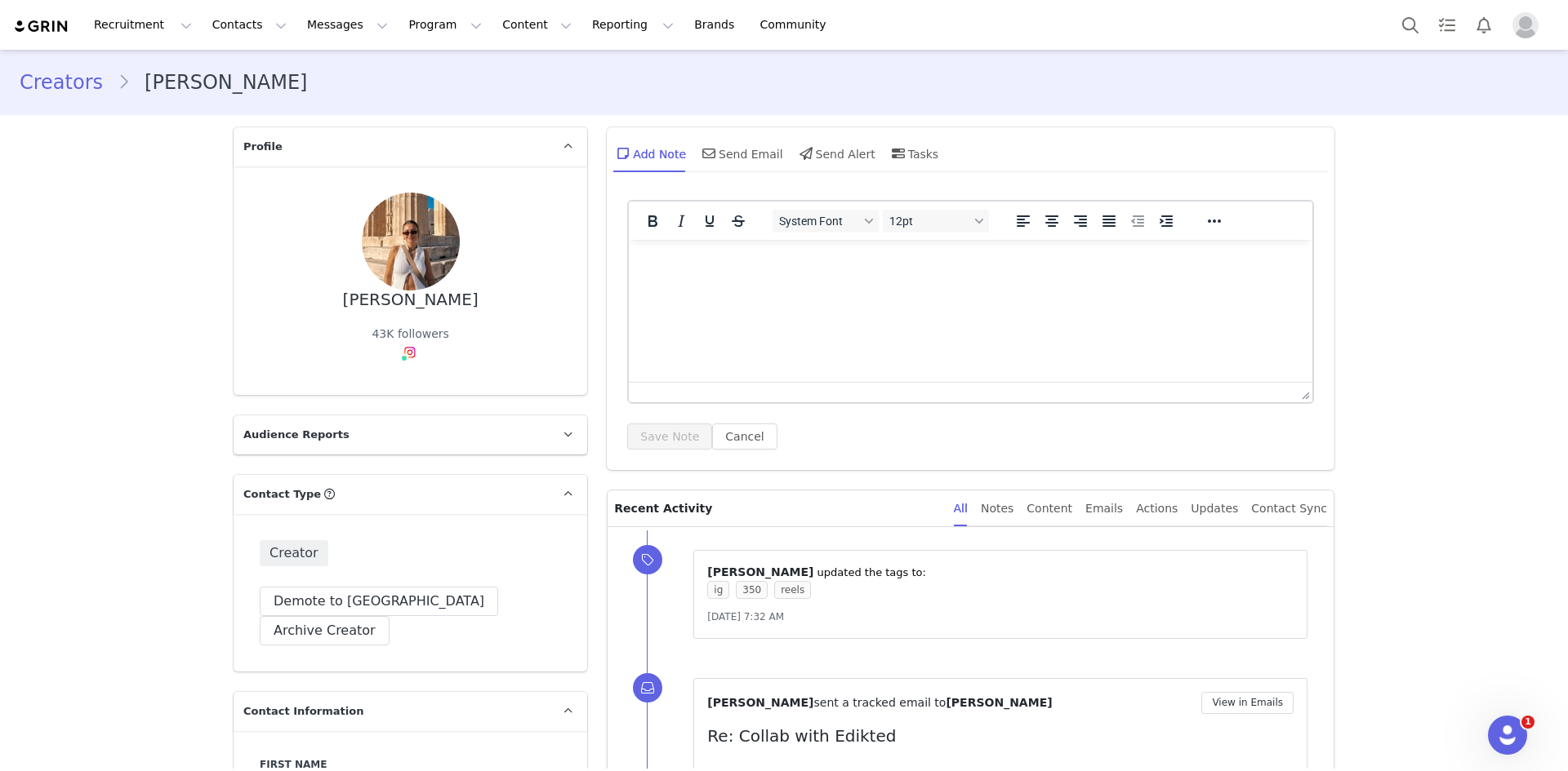
drag, startPoint x: 467, startPoint y: 302, endPoint x: 327, endPoint y: 298, distance: 140.1
click at [330, 298] on div "Solange Ferreira 43K followers" at bounding box center [410, 281] width 301 height 176
copy div "Solange Ferreira"
click at [402, 382] on link "@solangeeferreira" at bounding box center [418, 387] width 105 height 13
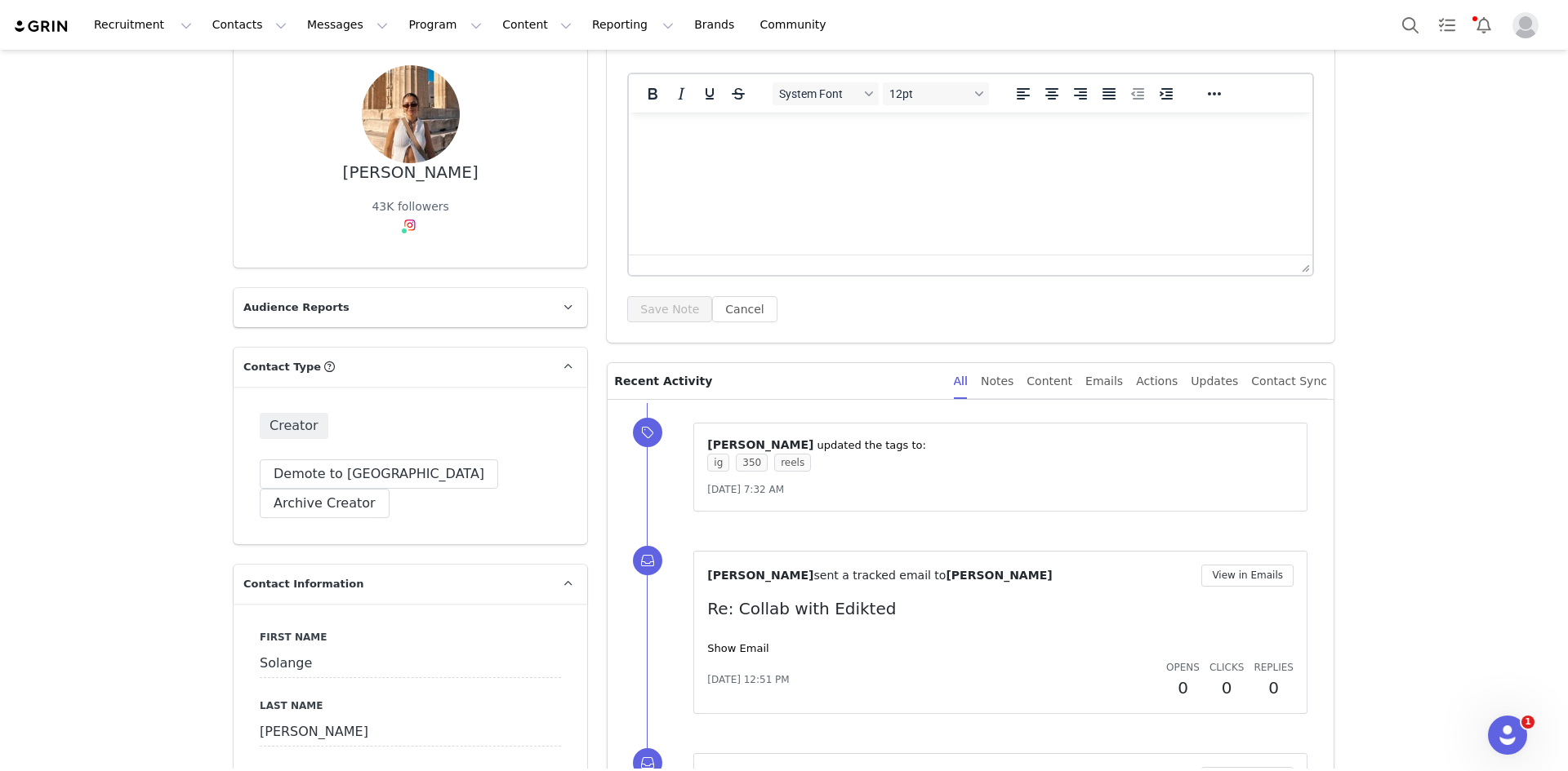
scroll to position [245, 0]
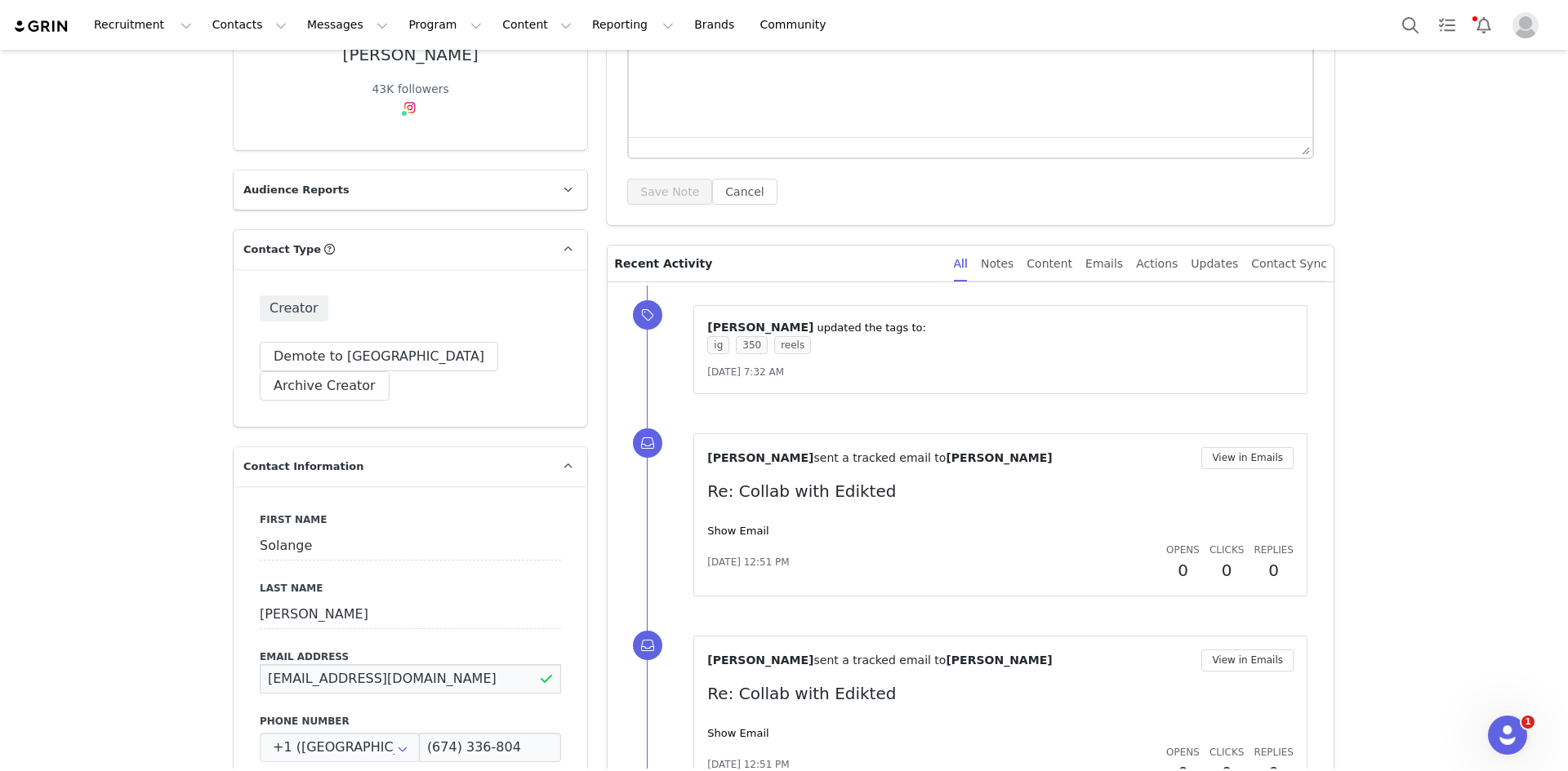
drag, startPoint x: 471, startPoint y: 644, endPoint x: 226, endPoint y: 672, distance: 246.6
click at [233, 673] on div "First Name Solange Last Name Ferreira Email Address infoferreirasolange@gmail.c…" at bounding box center [410, 785] width 353 height 596
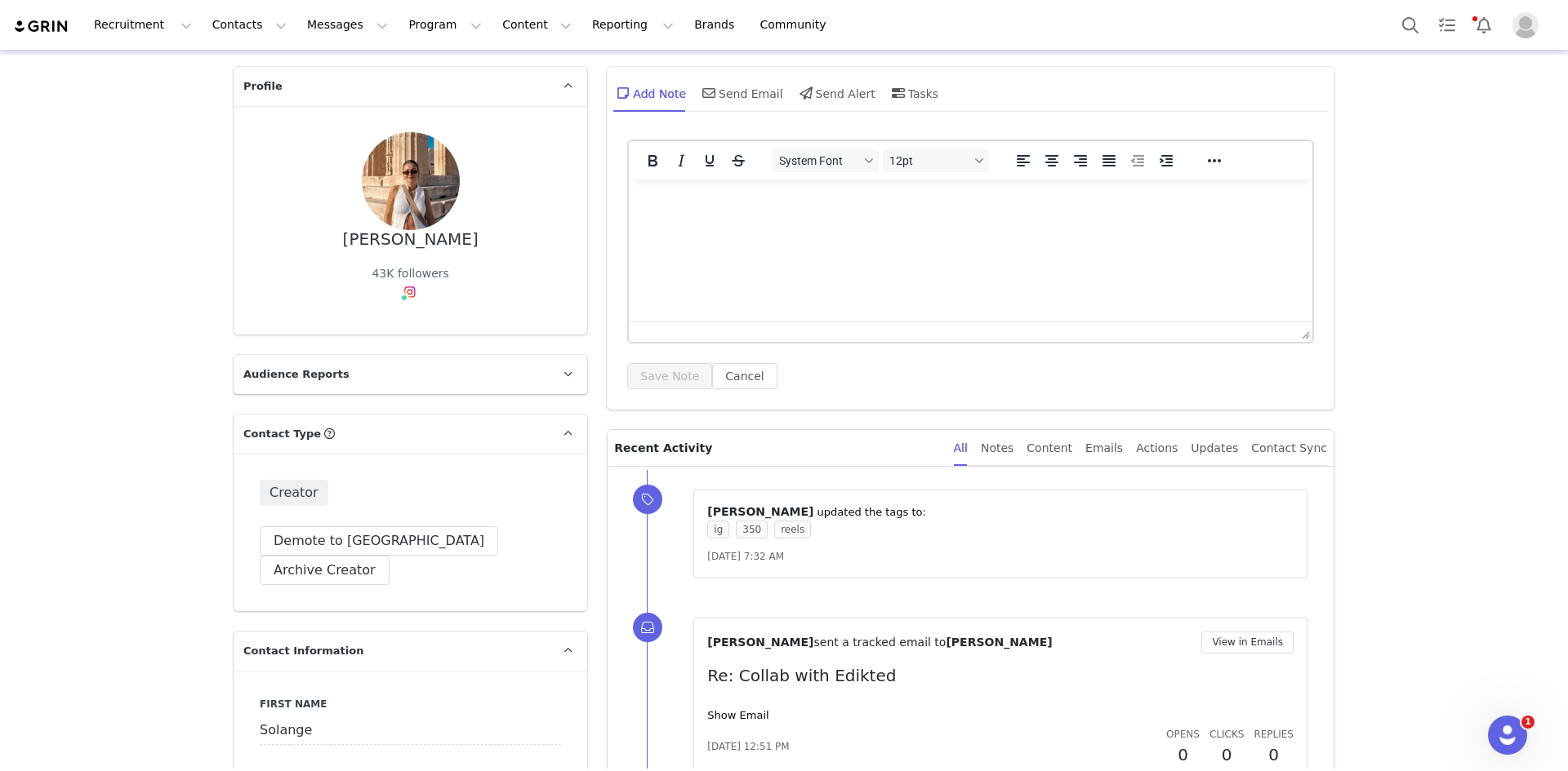
scroll to position [0, 0]
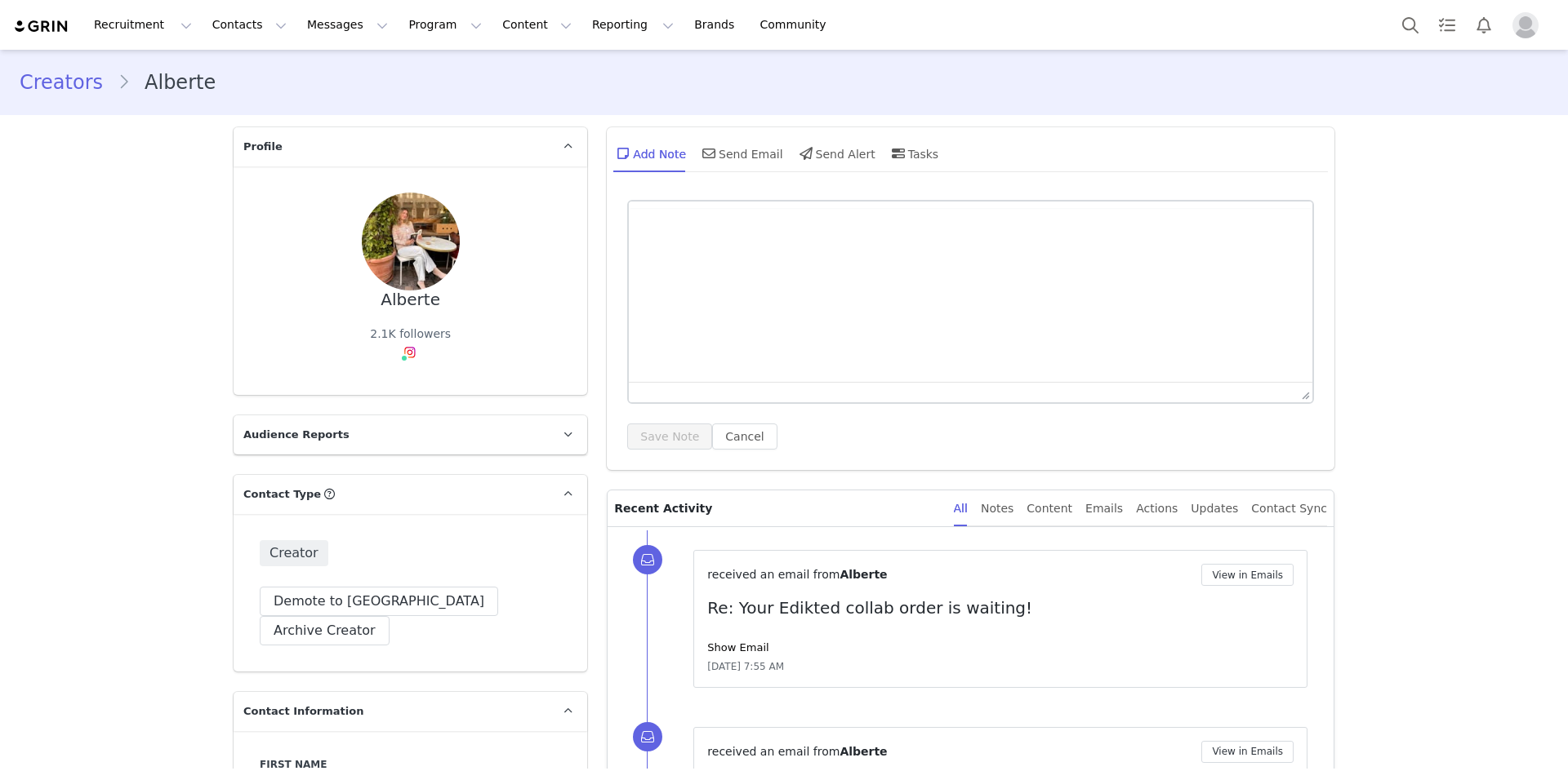
type input "+1 ([GEOGRAPHIC_DATA])"
drag, startPoint x: 437, startPoint y: 301, endPoint x: 364, endPoint y: 306, distance: 73.2
click at [364, 306] on div "Alberte 2.1K followers" at bounding box center [410, 281] width 301 height 176
copy div "Alberte"
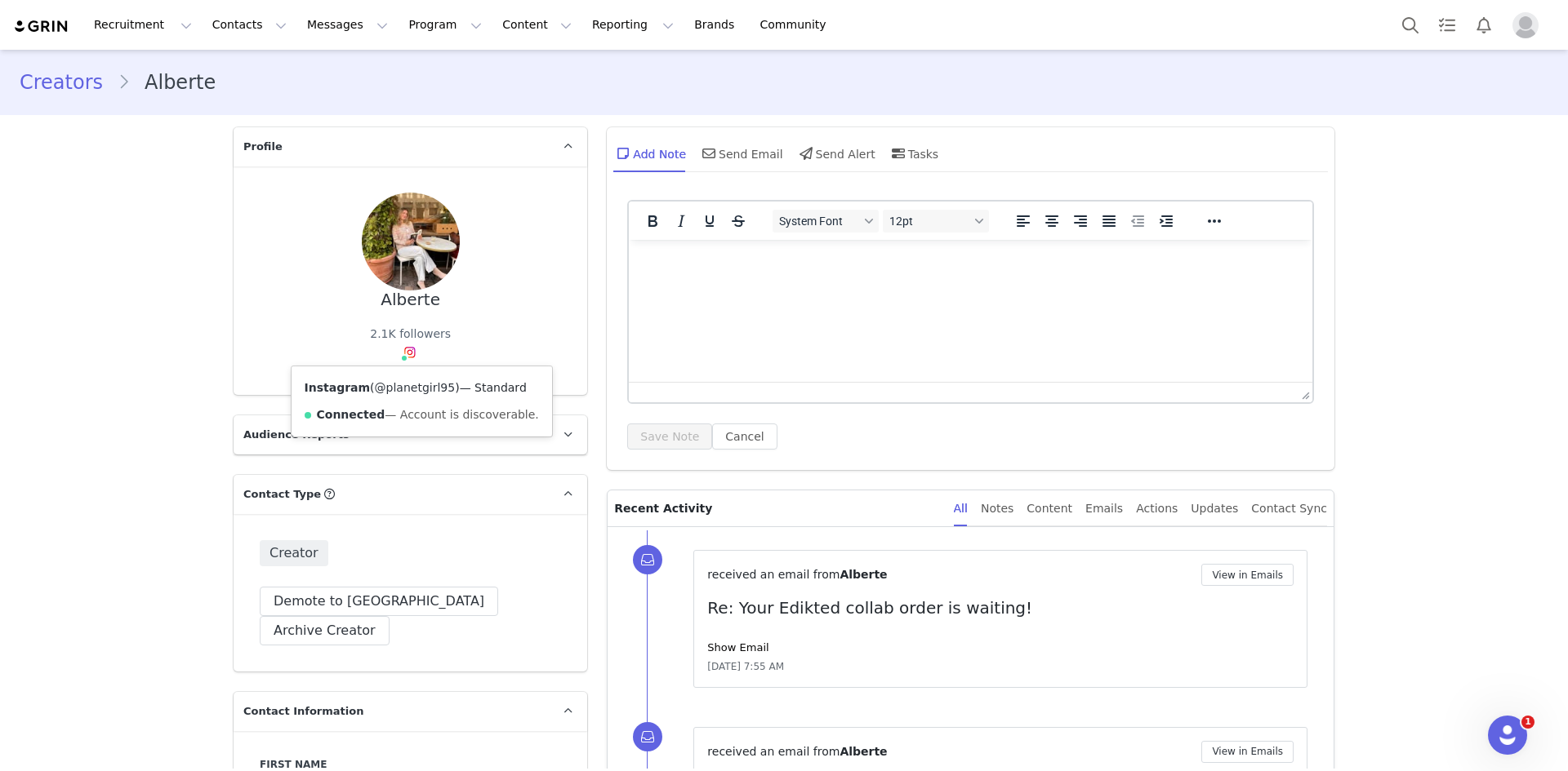
click at [401, 387] on link "@planetgirl95" at bounding box center [415, 387] width 81 height 13
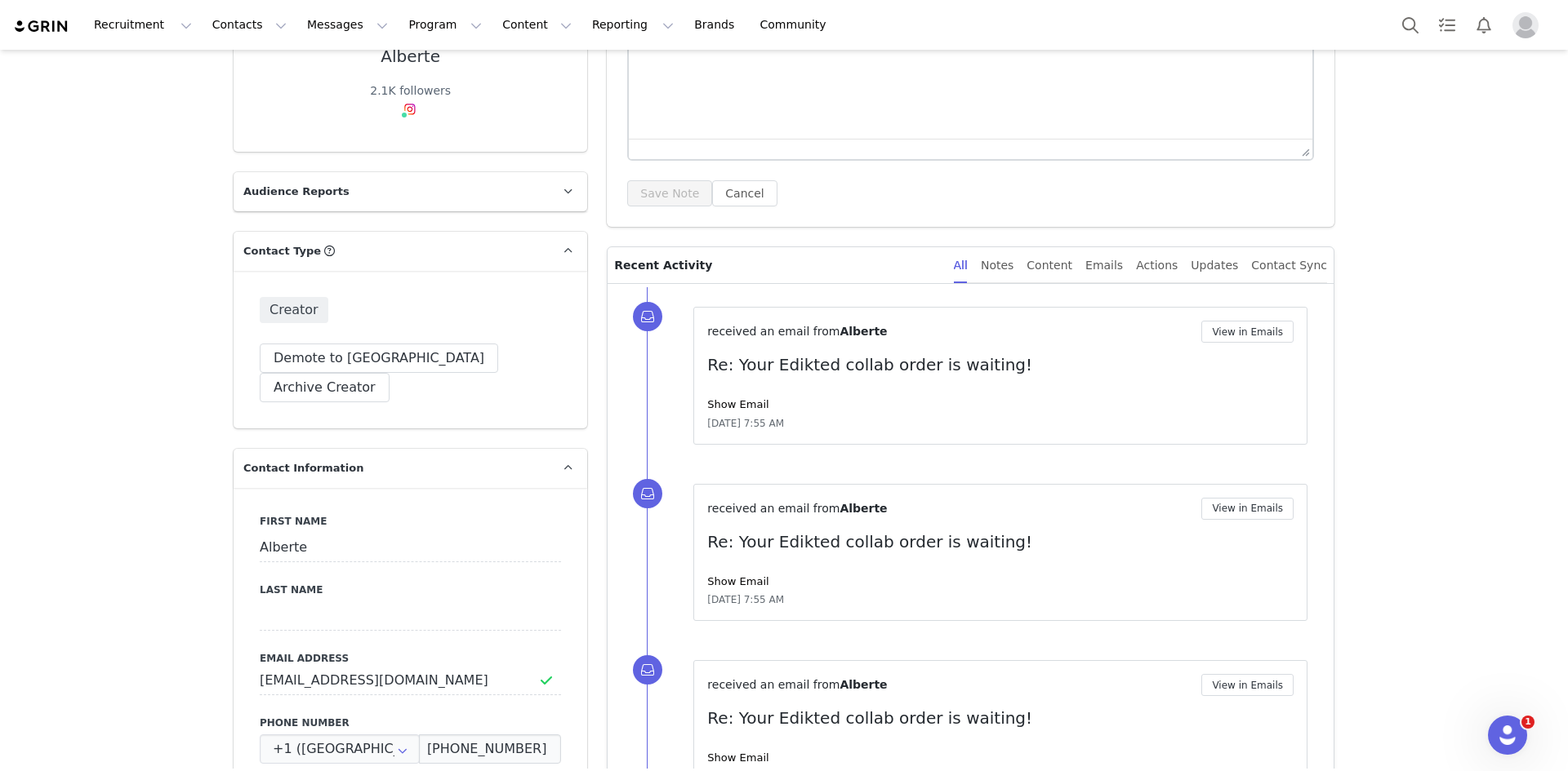
scroll to position [245, 0]
drag, startPoint x: 431, startPoint y: 648, endPoint x: 172, endPoint y: 632, distance: 259.5
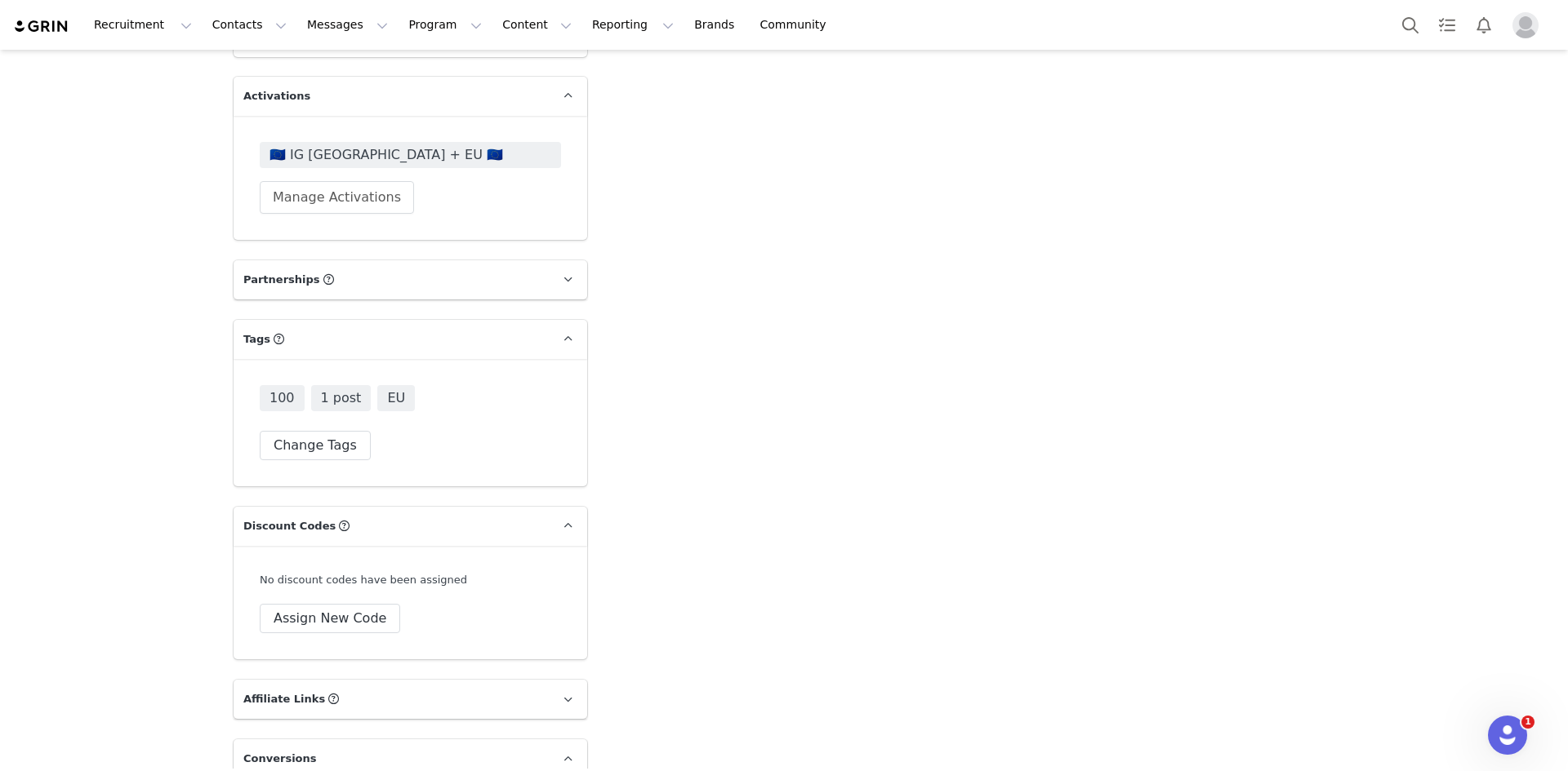
scroll to position [4556, 0]
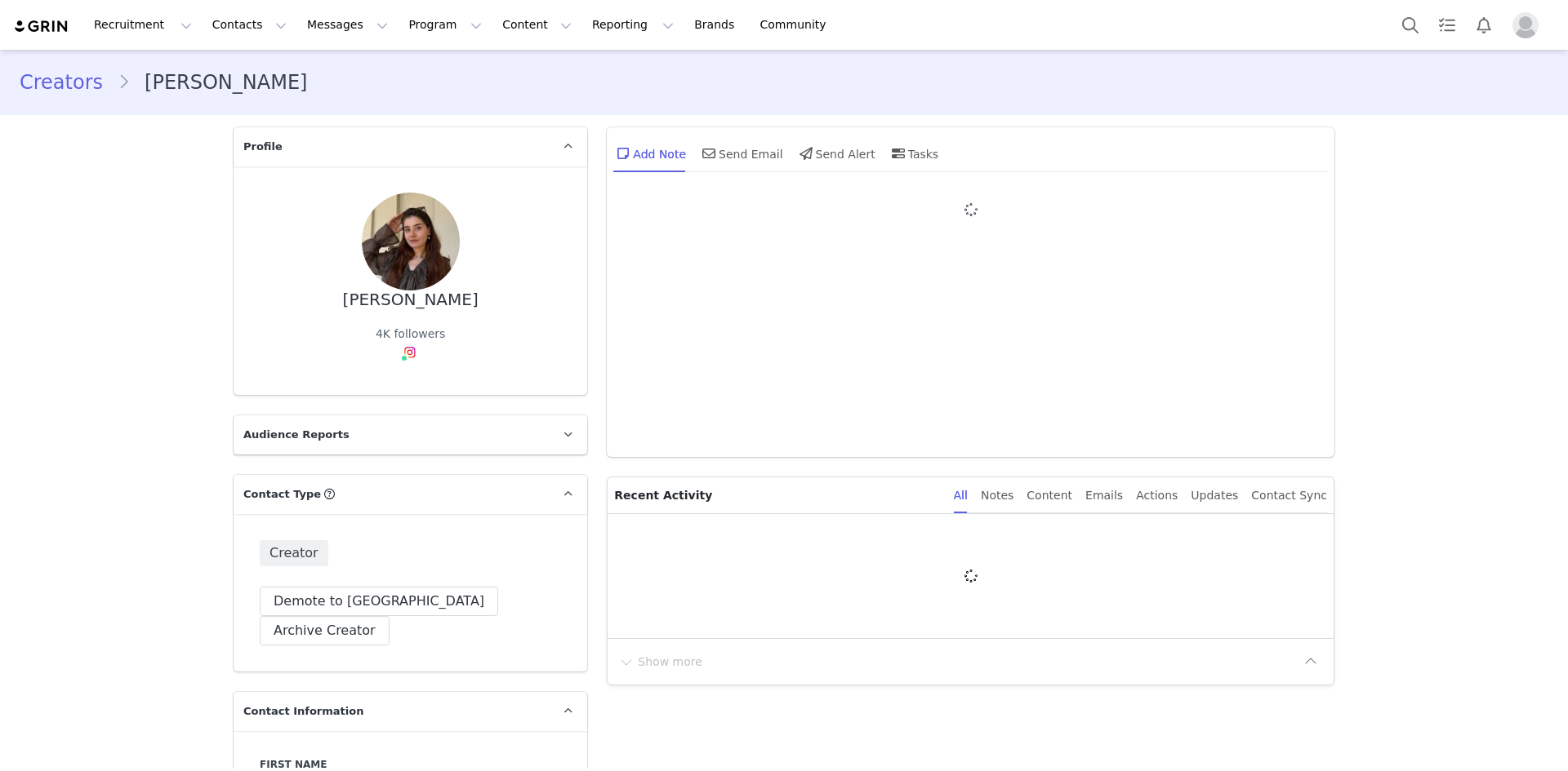
type input "+1 ([GEOGRAPHIC_DATA])"
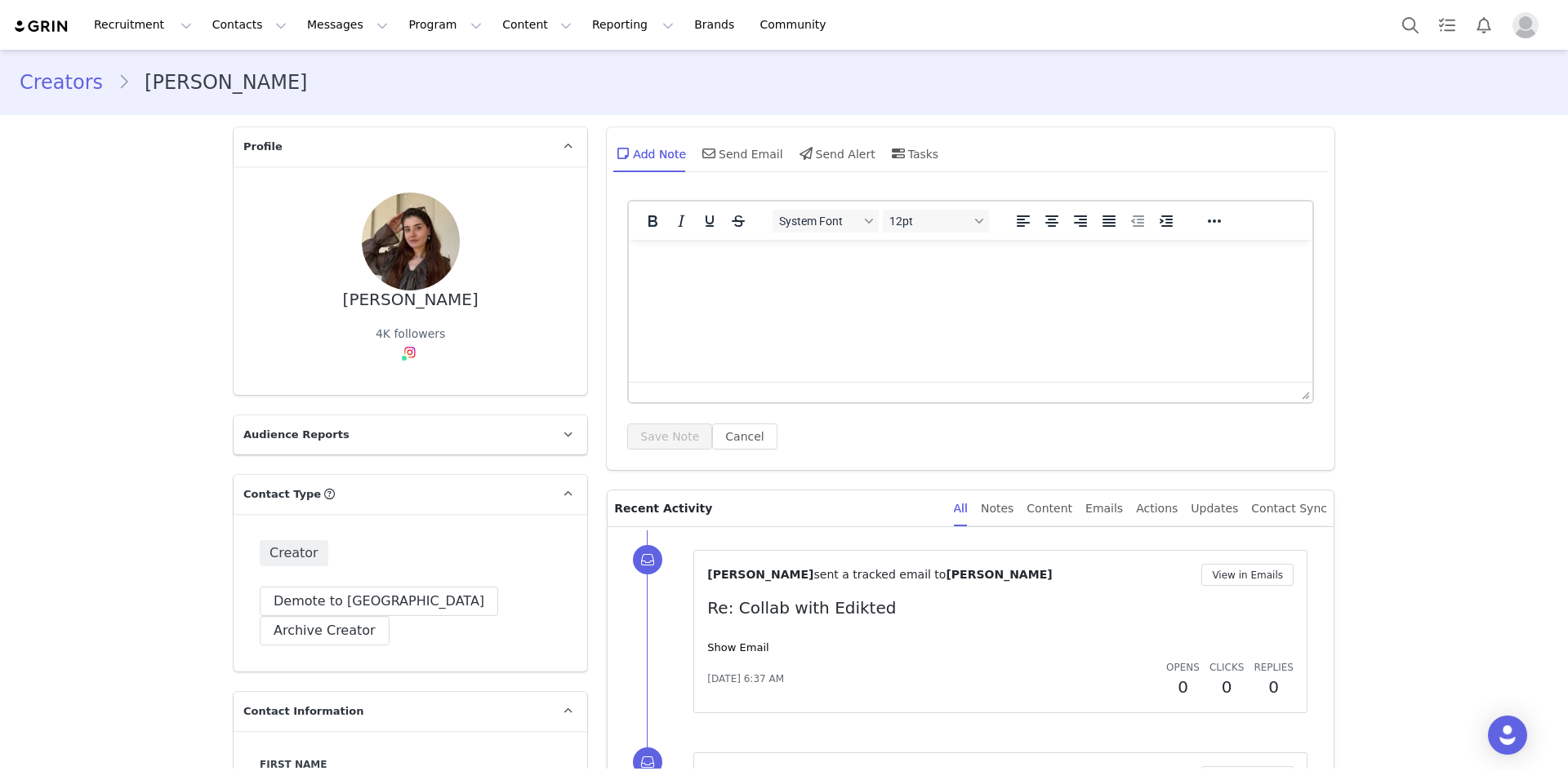
drag, startPoint x: 471, startPoint y: 294, endPoint x: 336, endPoint y: 306, distance: 135.5
click at [337, 306] on div "[PERSON_NAME] 4K followers" at bounding box center [410, 281] width 301 height 176
copy div "Eliza Zielinski"
click at [403, 346] on img at bounding box center [410, 352] width 13 height 13
click at [392, 385] on link "@iseliza_" at bounding box center [401, 387] width 53 height 13
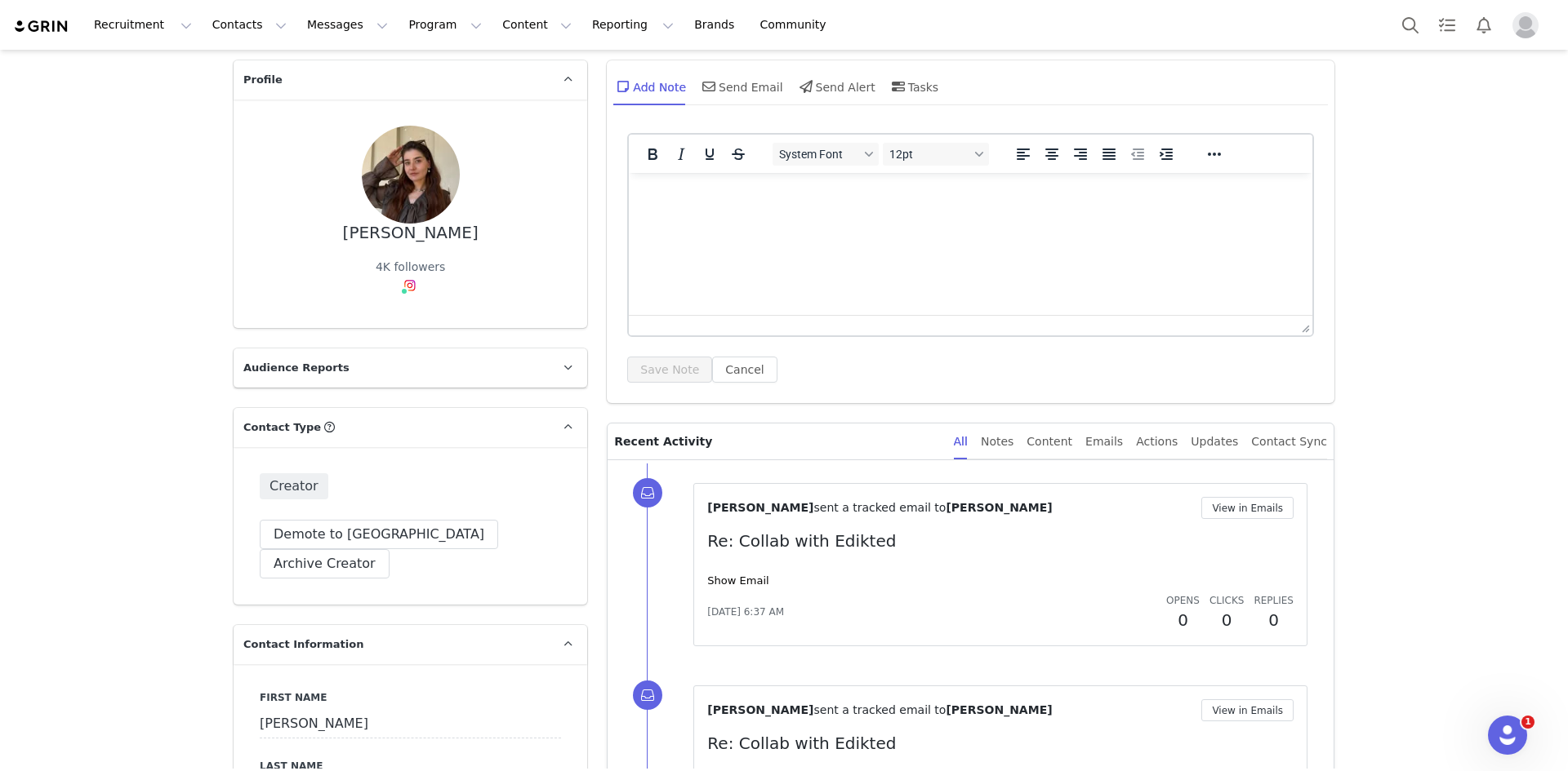
scroll to position [163, 0]
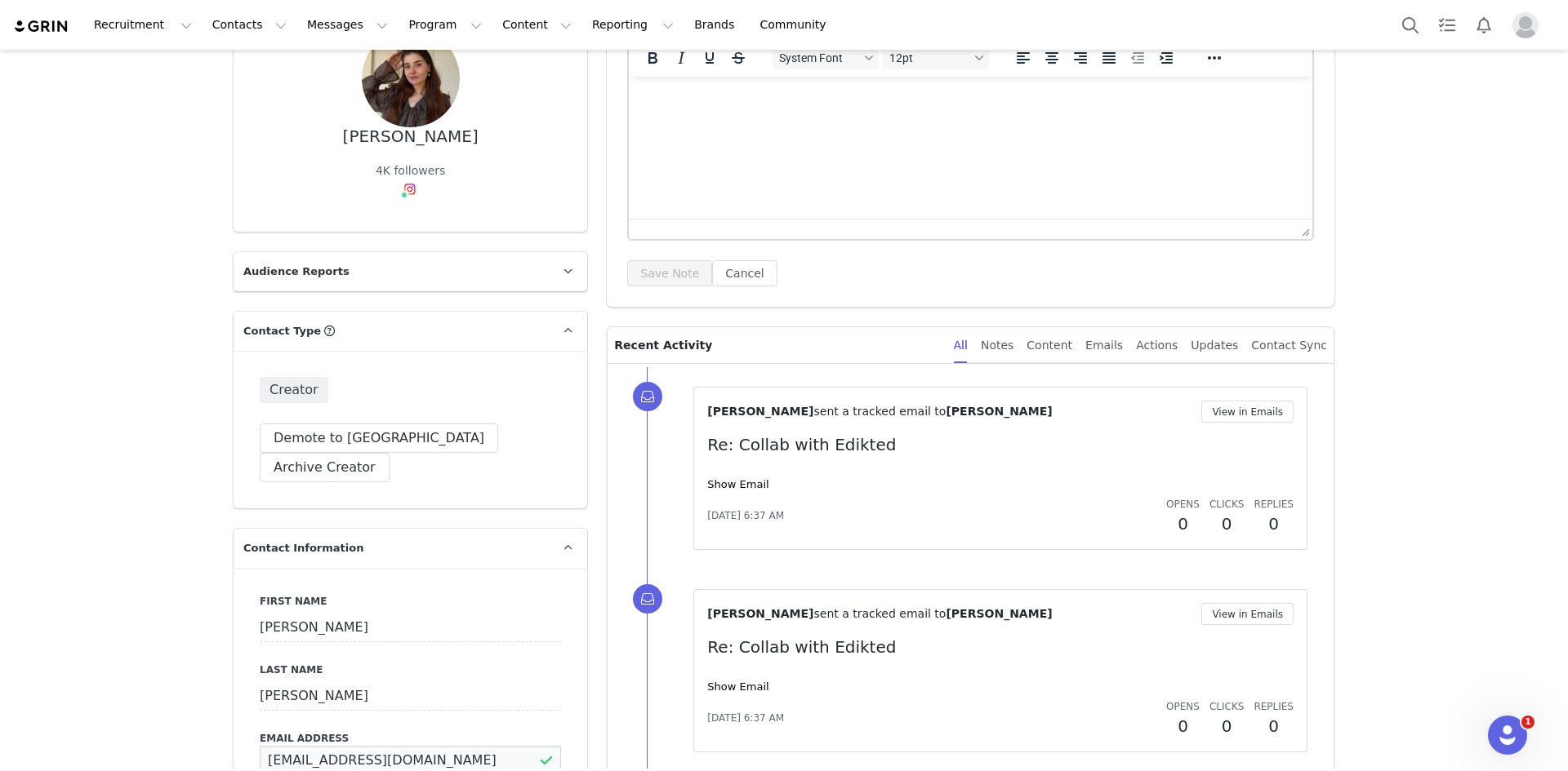
drag, startPoint x: 440, startPoint y: 717, endPoint x: 202, endPoint y: 715, distance: 238.0
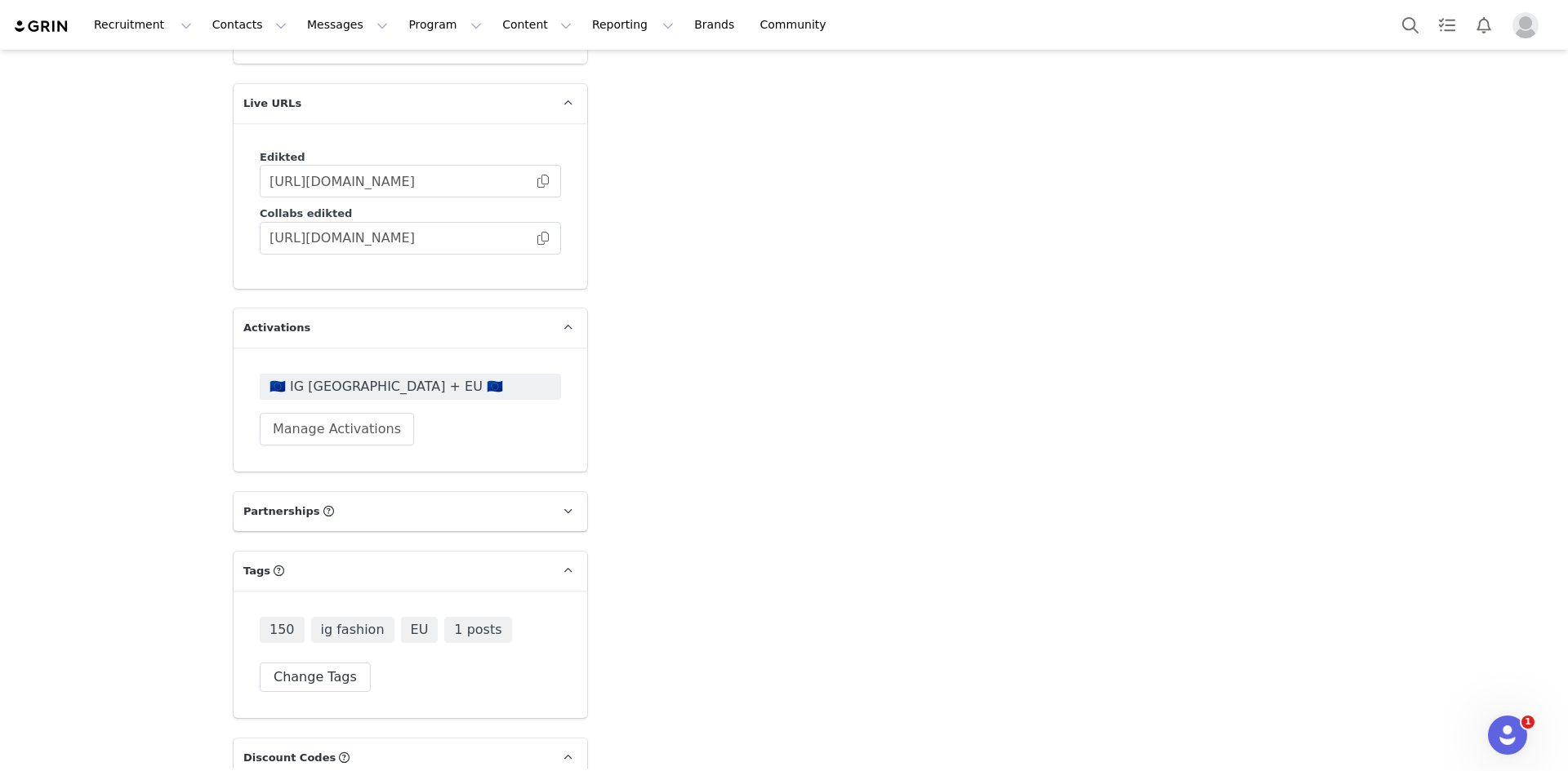
scroll to position [4312, 0]
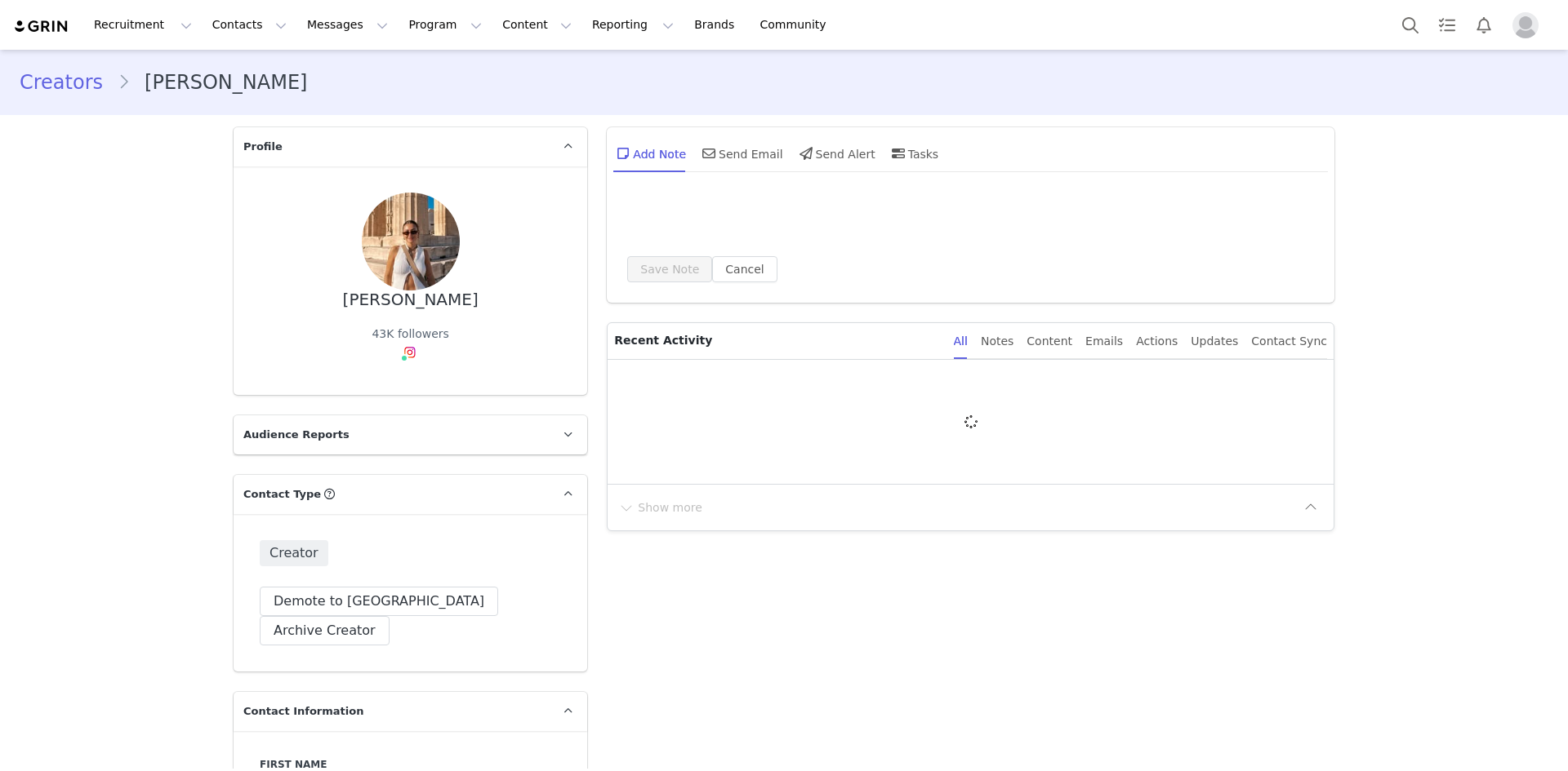
type input "+1 ([GEOGRAPHIC_DATA])"
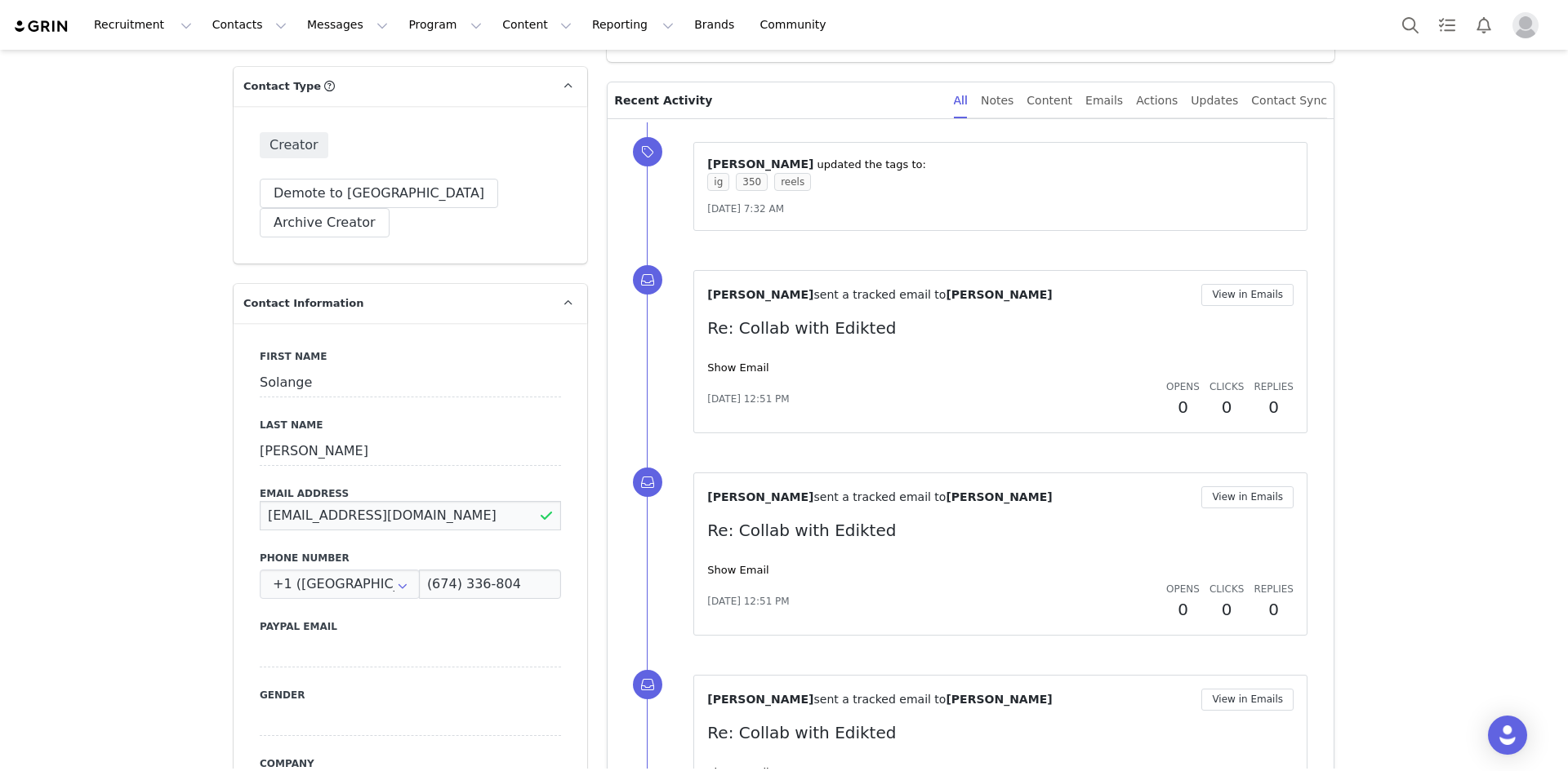
drag, startPoint x: 448, startPoint y: 473, endPoint x: 230, endPoint y: 466, distance: 218.1
click at [233, 466] on div "First Name [PERSON_NAME] Last Name [PERSON_NAME] Email Address [EMAIL_ADDRESS][…" at bounding box center [410, 621] width 353 height 596
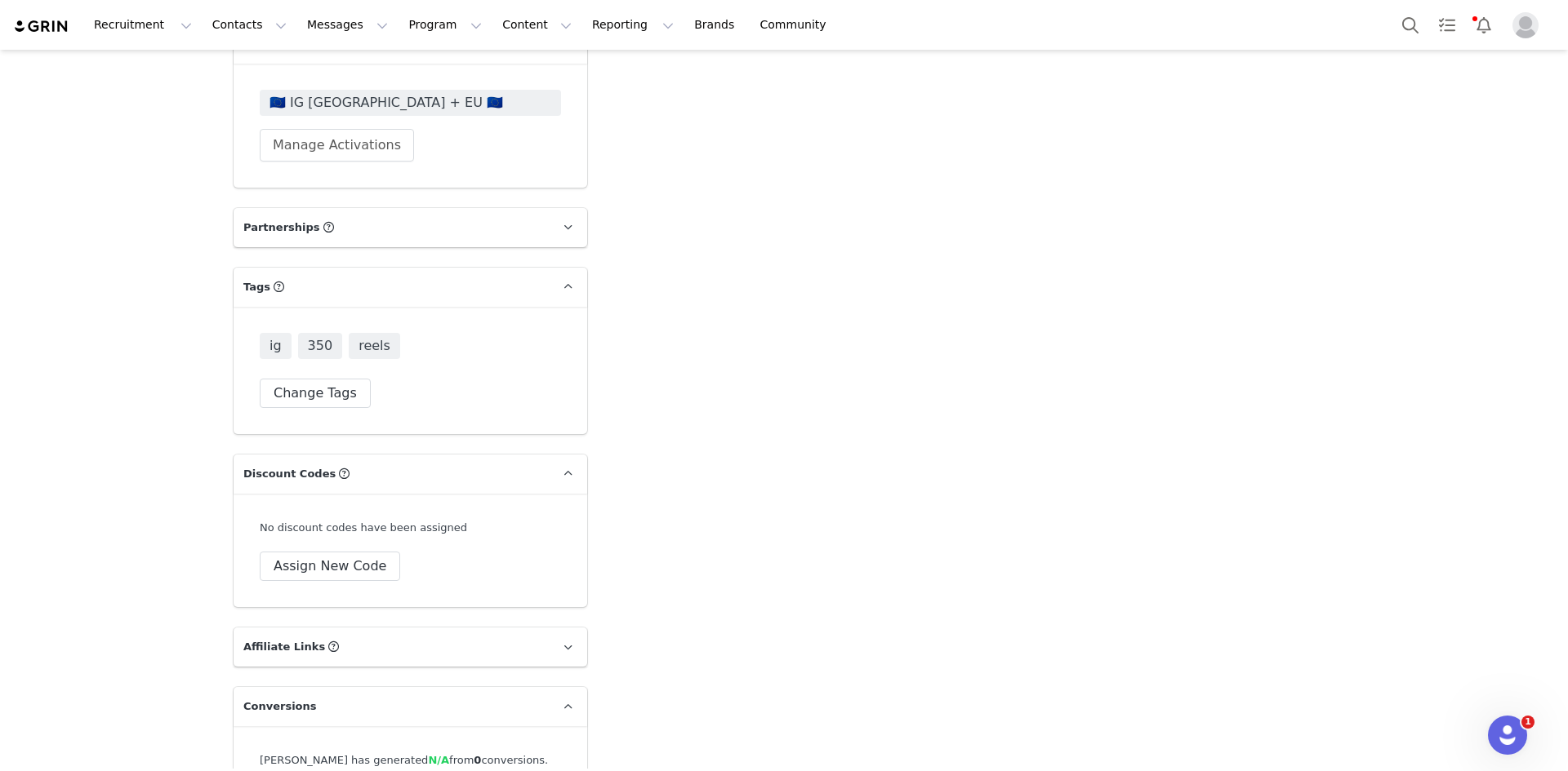
scroll to position [4658, 0]
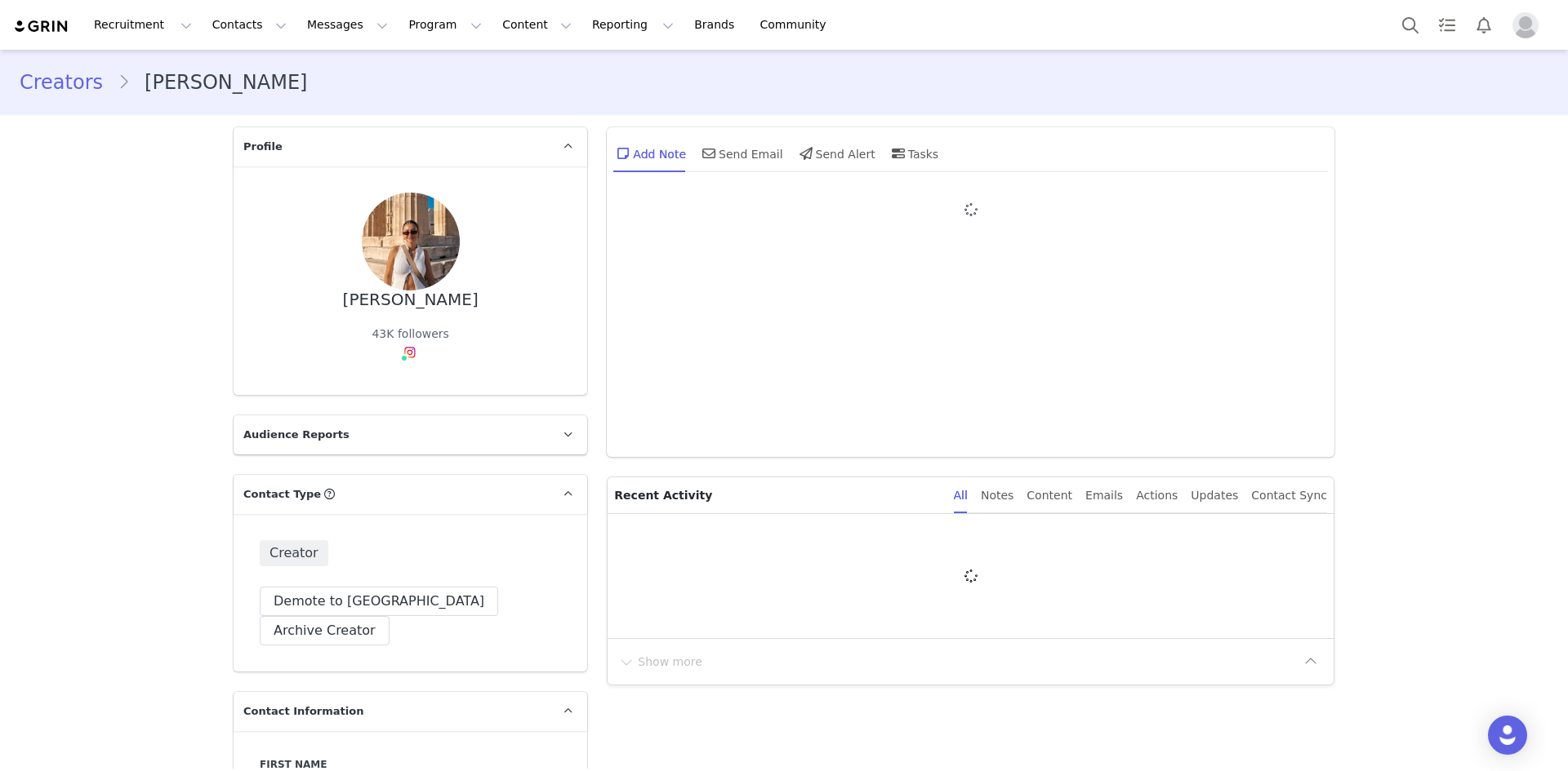
type input "+1 ([GEOGRAPHIC_DATA])"
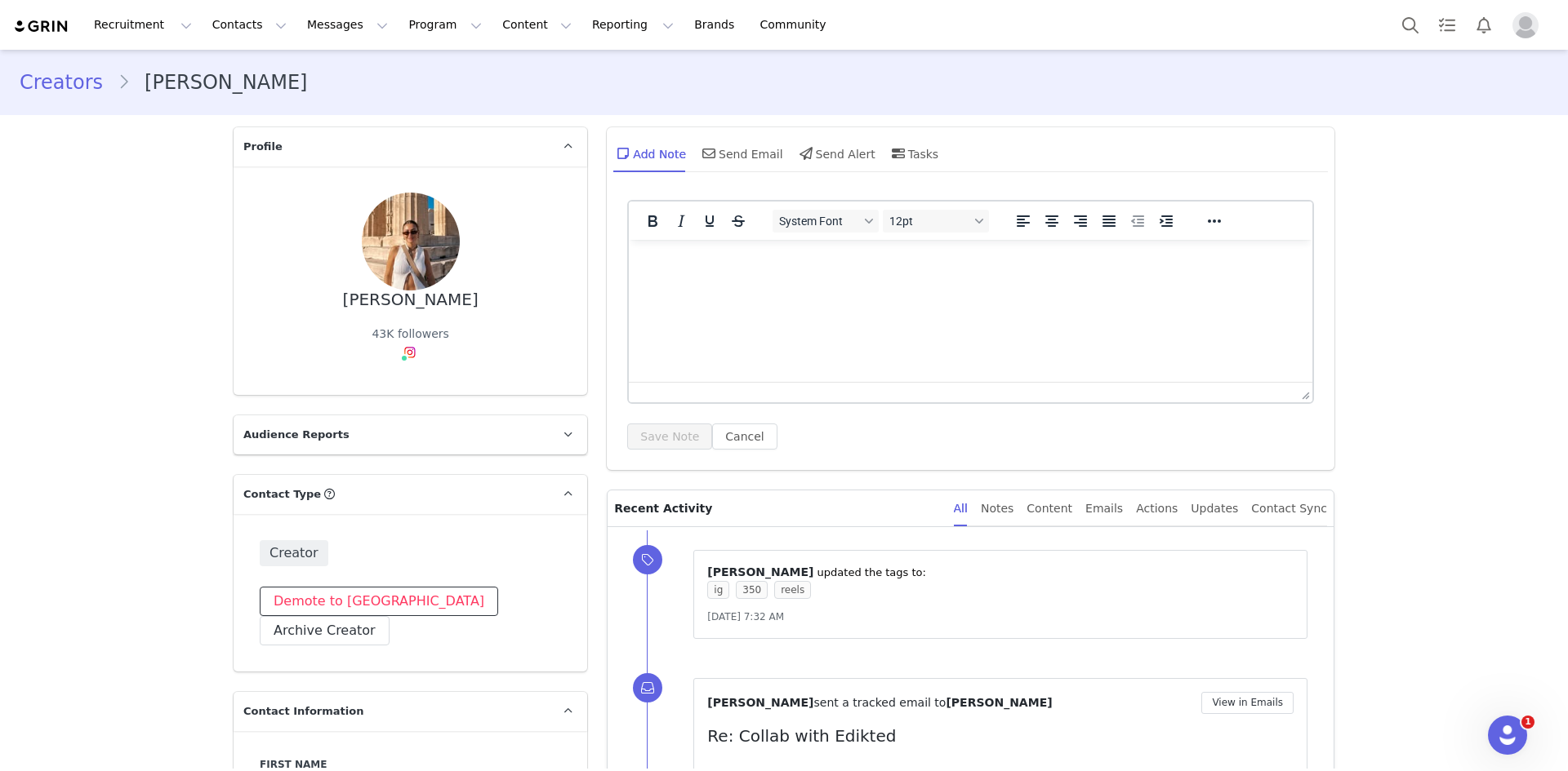
click at [328, 608] on button "Demote to [GEOGRAPHIC_DATA]" at bounding box center [378, 602] width 238 height 30
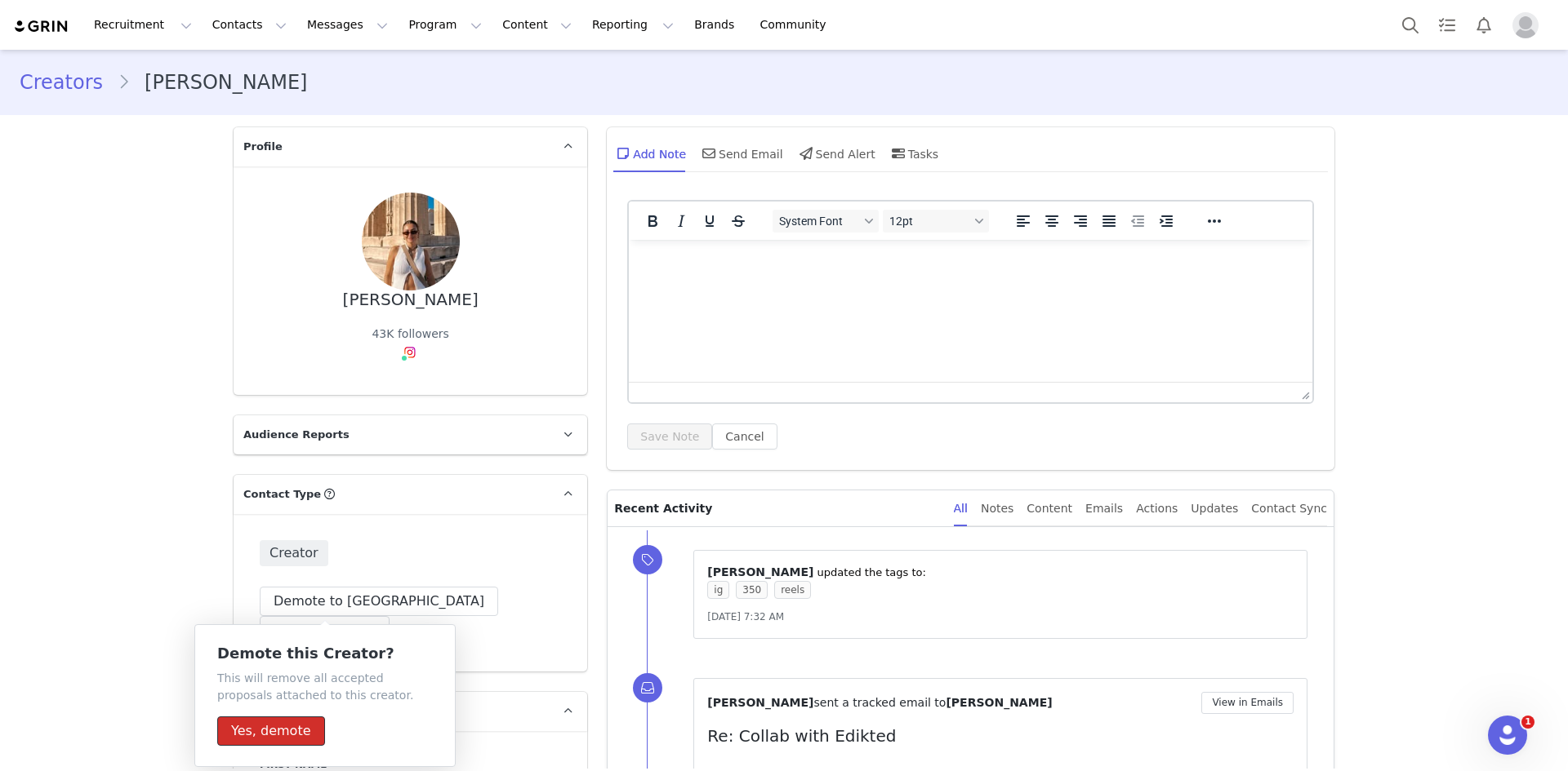
click at [283, 739] on button "Yes, demote" at bounding box center [271, 731] width 108 height 30
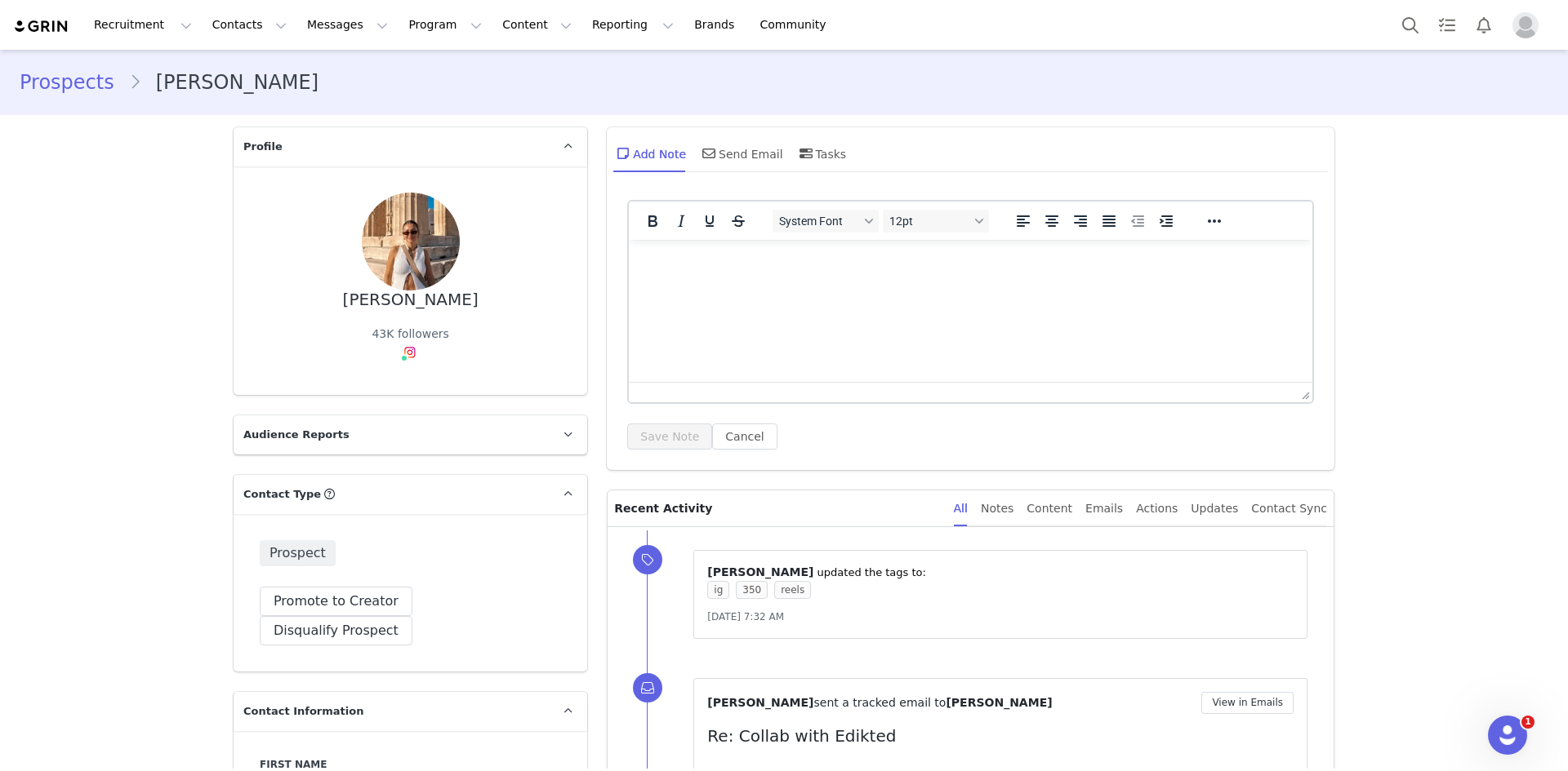
click at [802, 269] on p "Rich Text Area. Press ALT-0 for help." at bounding box center [969, 261] width 657 height 18
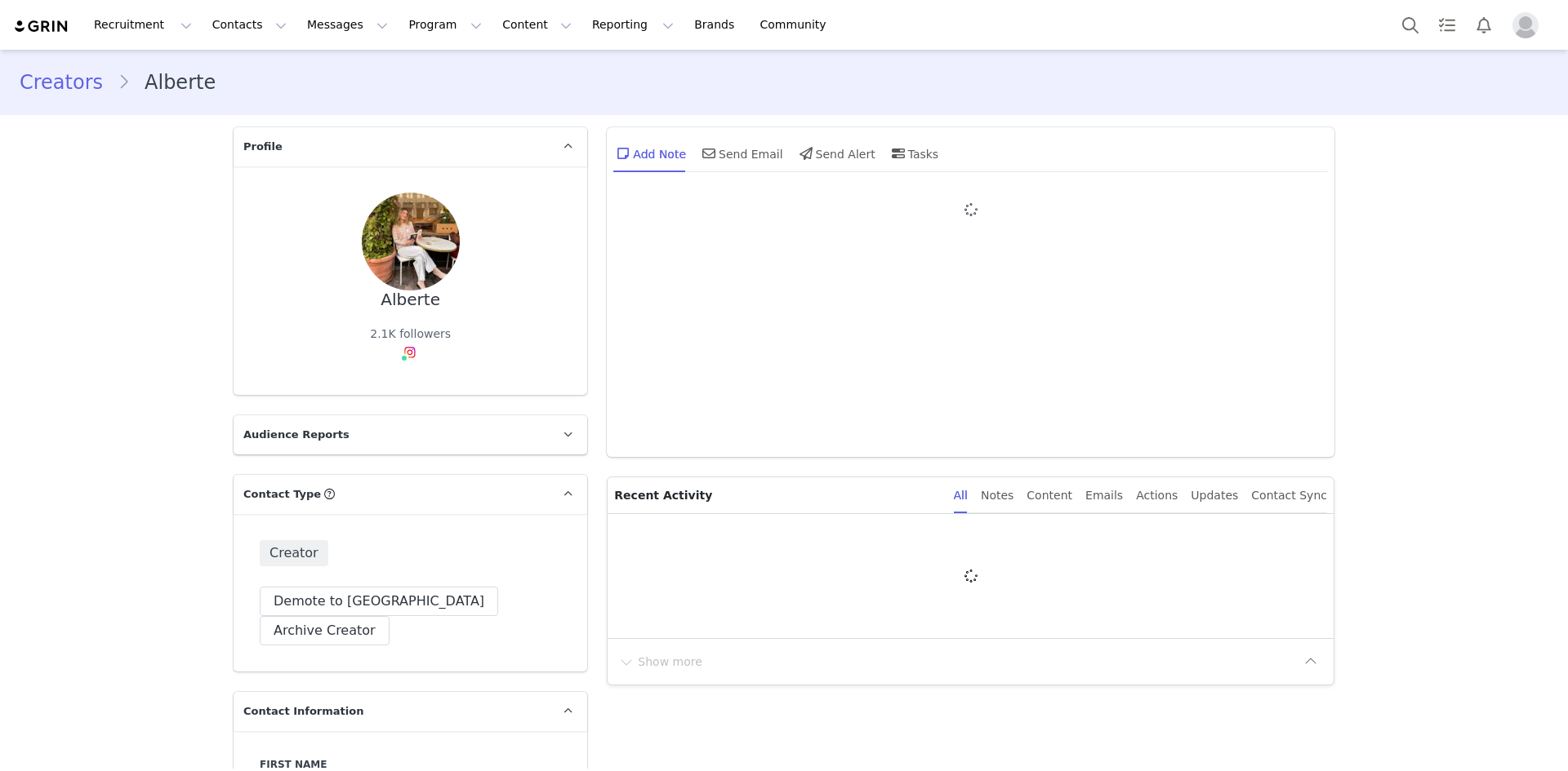
type input "+1 ([GEOGRAPHIC_DATA])"
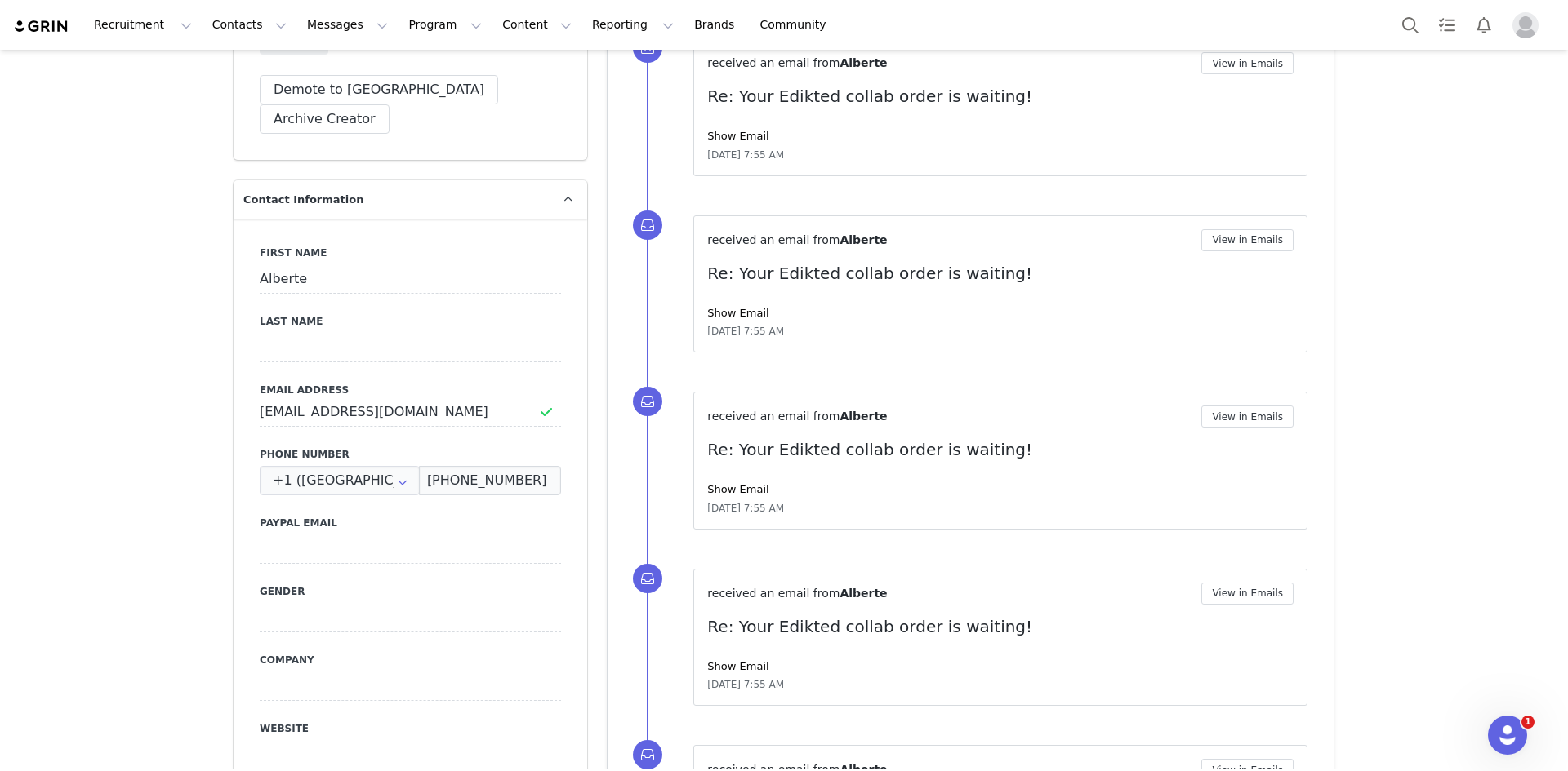
scroll to position [653, 0]
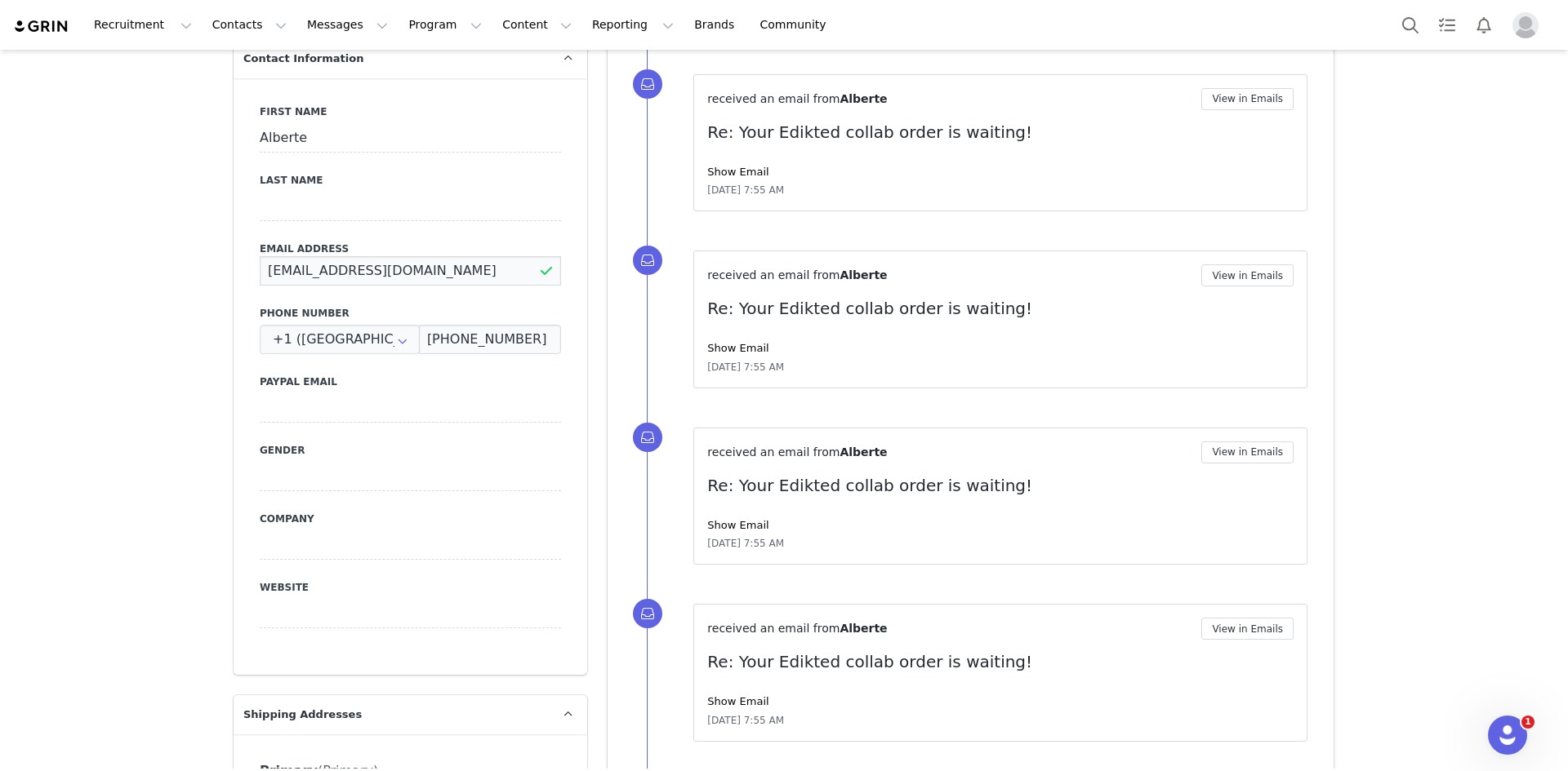
drag, startPoint x: 425, startPoint y: 248, endPoint x: 42, endPoint y: 306, distance: 387.4
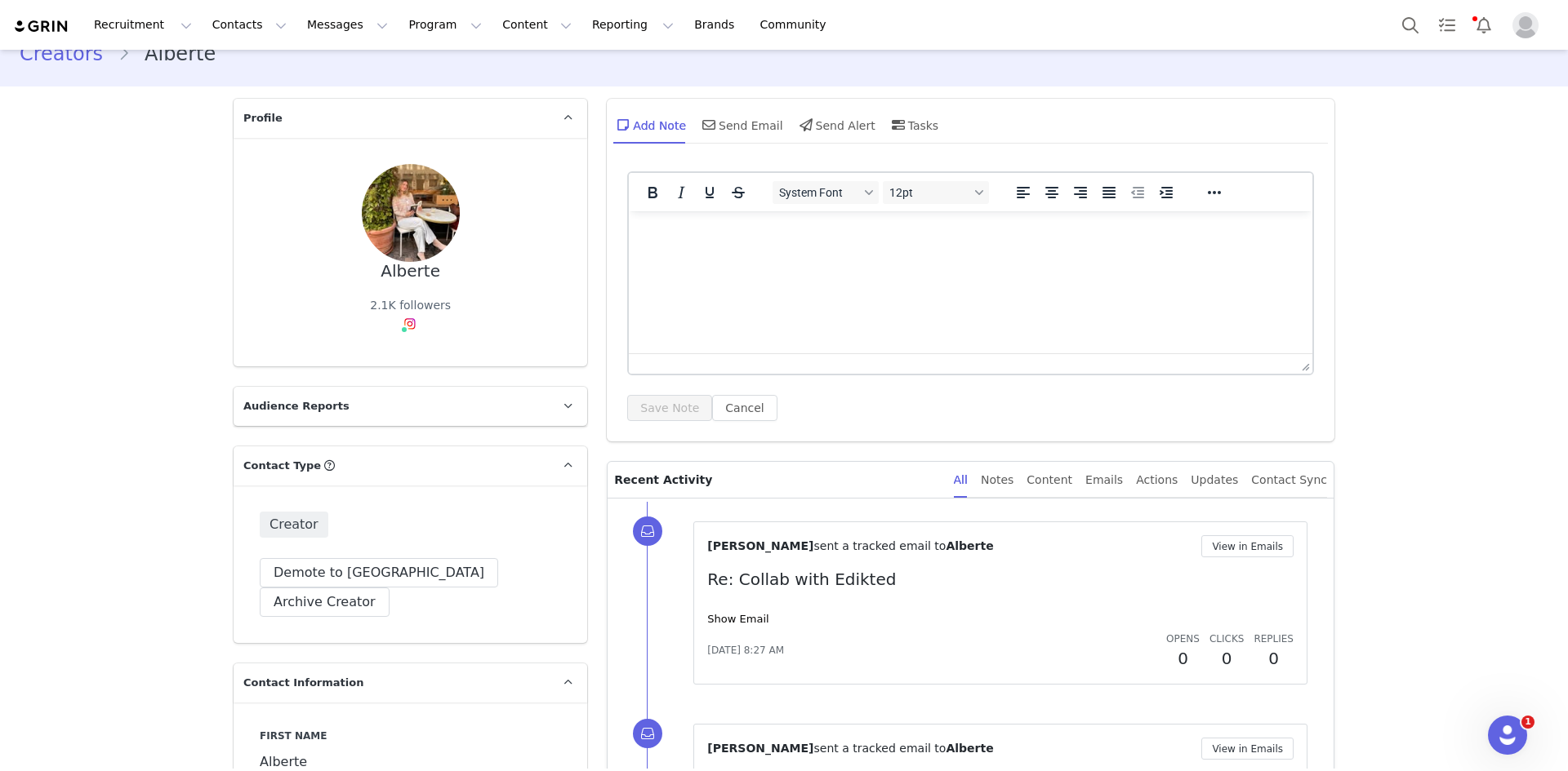
scroll to position [0, 0]
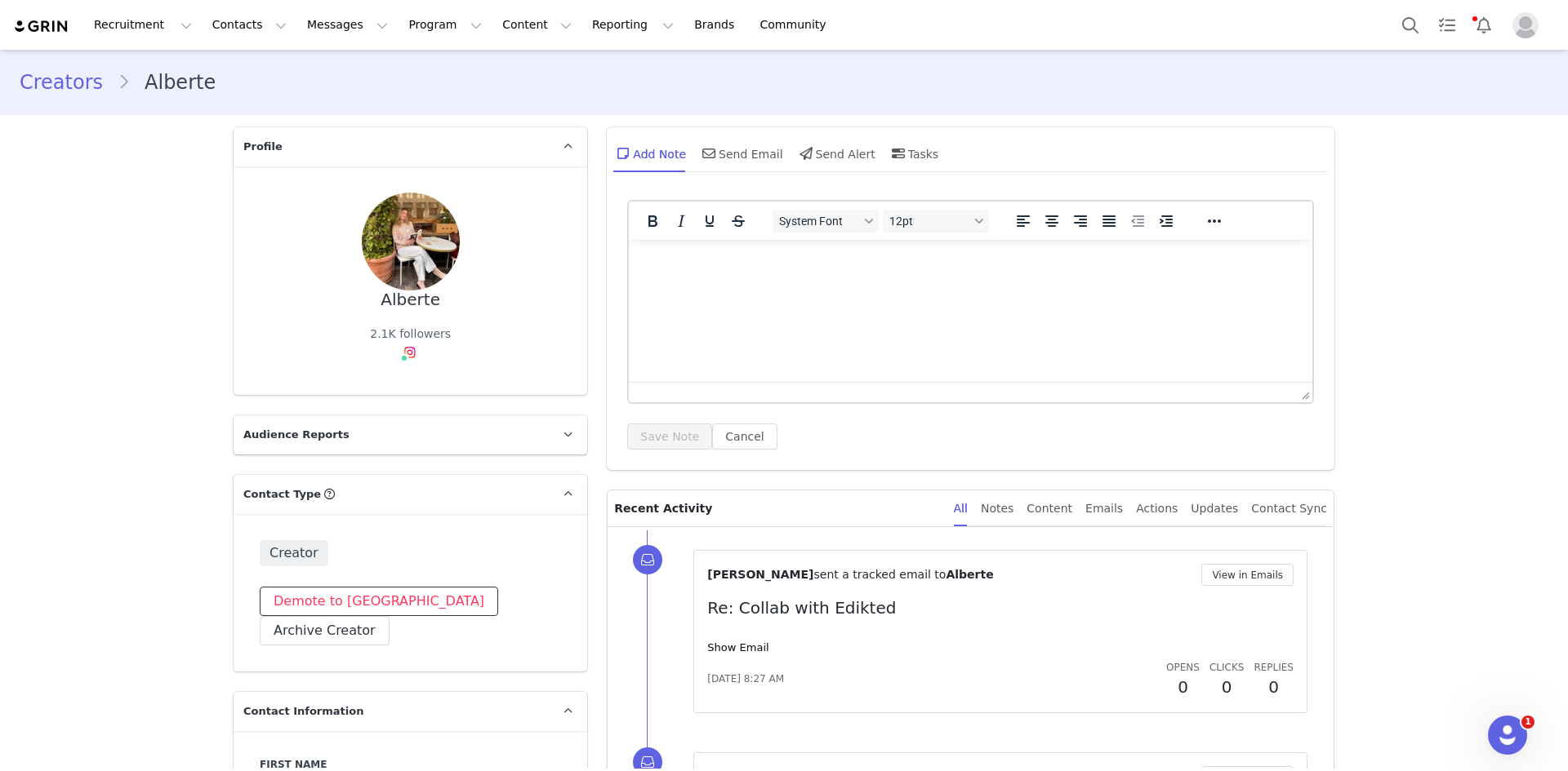
click at [345, 609] on button "Demote to [GEOGRAPHIC_DATA]" at bounding box center [378, 602] width 238 height 30
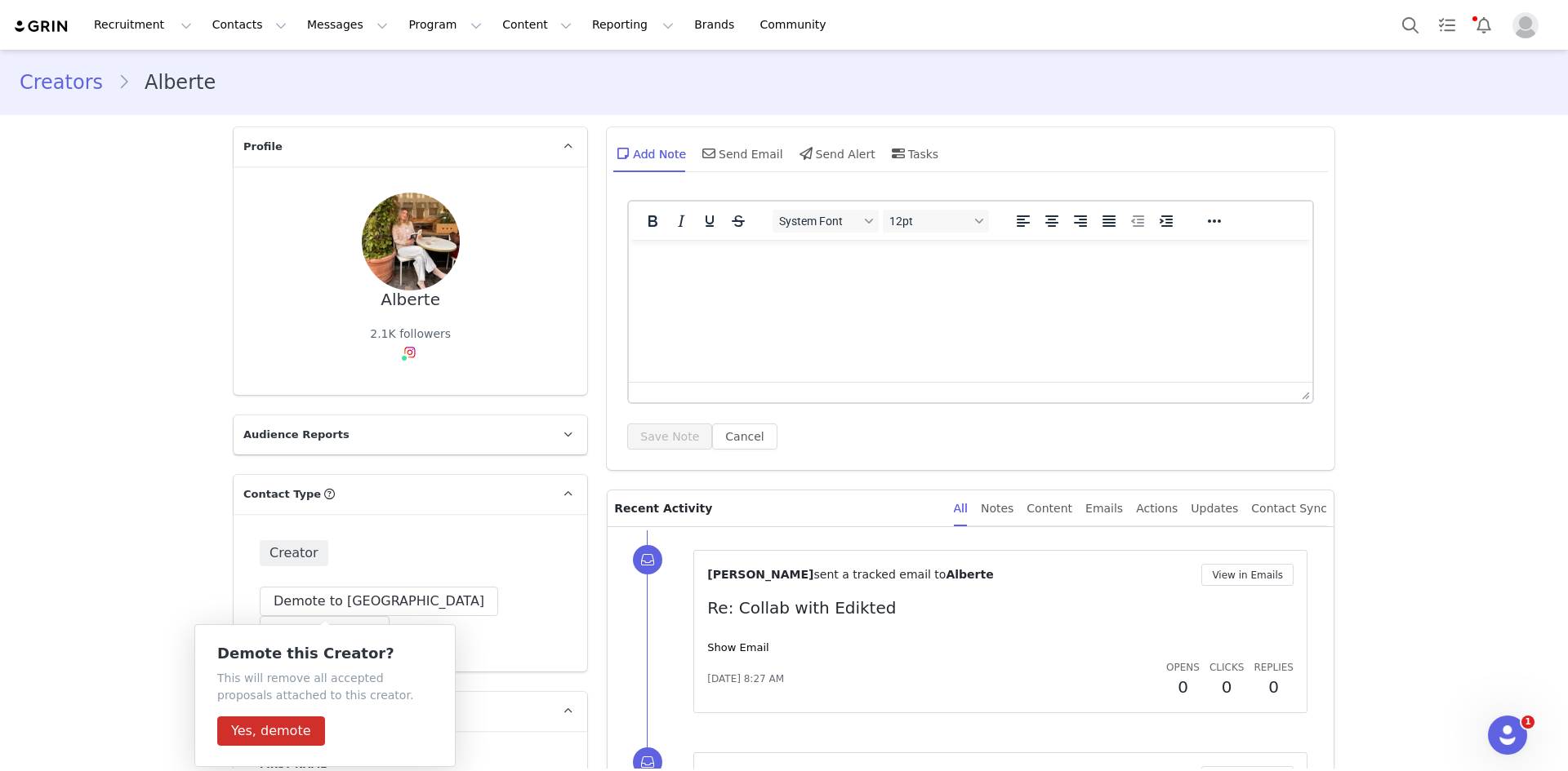
click at [654, 242] on html at bounding box center [969, 261] width 683 height 44
drag, startPoint x: 757, startPoint y: 265, endPoint x: 664, endPoint y: 267, distance: 93.0
click at [665, 267] on p "cLOSED IN AIRTABLE." at bounding box center [969, 261] width 657 height 18
click at [659, 435] on button "Save Note" at bounding box center [669, 437] width 85 height 26
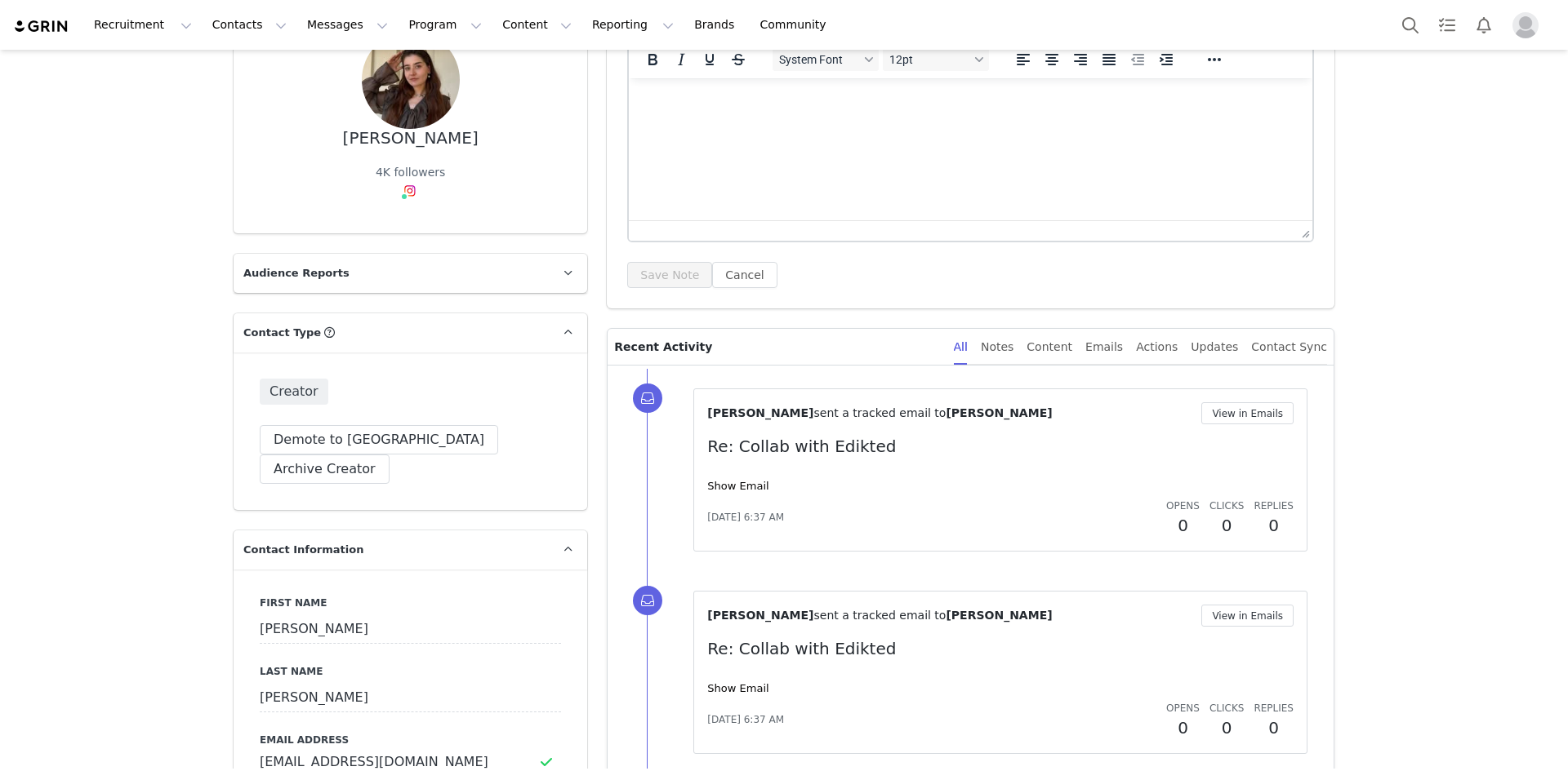
scroll to position [163, 0]
click at [346, 446] on button "Demote to [GEOGRAPHIC_DATA]" at bounding box center [378, 438] width 238 height 30
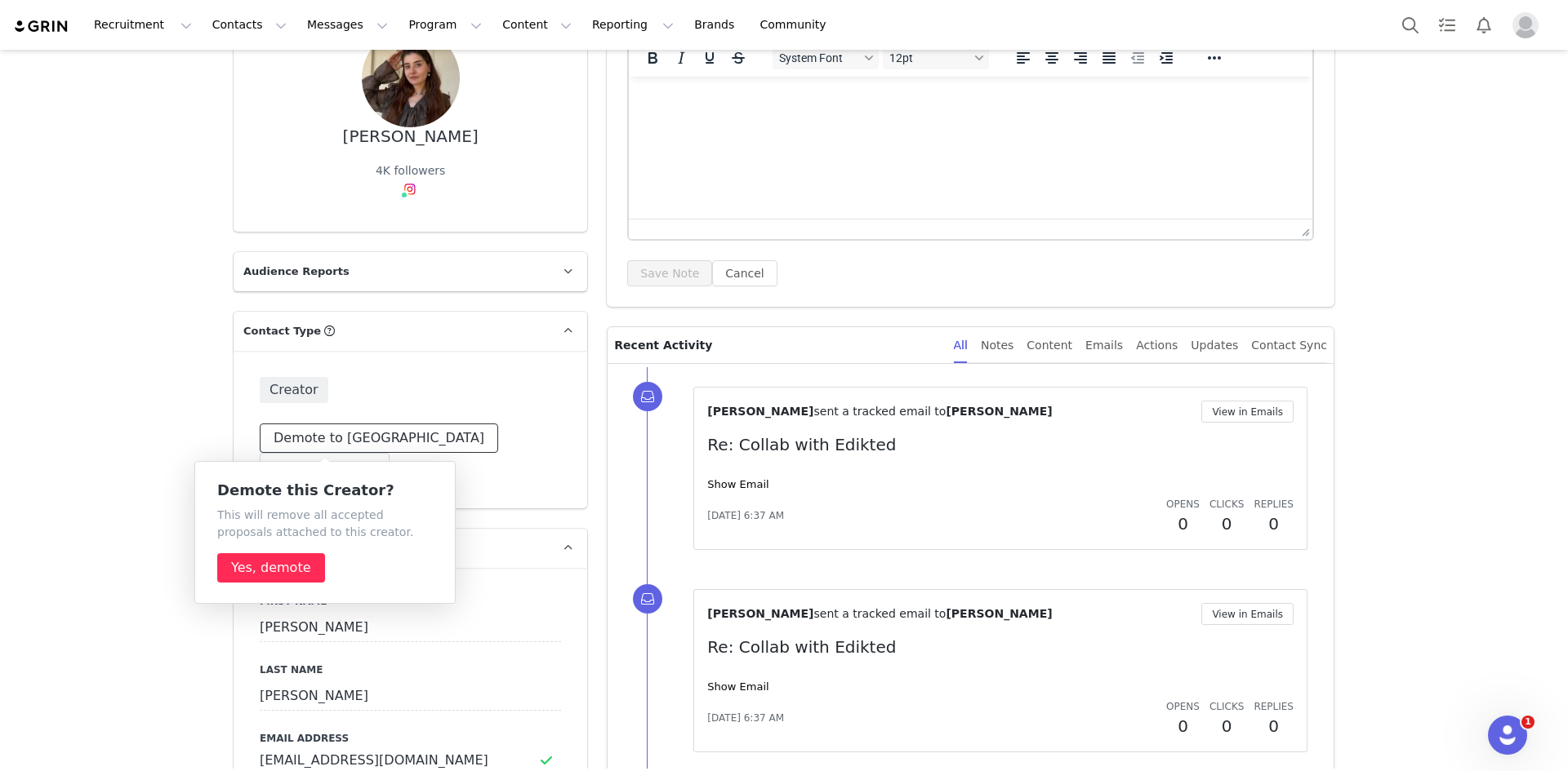
scroll to position [0, 0]
click at [284, 568] on button "Yes, demote" at bounding box center [271, 568] width 108 height 30
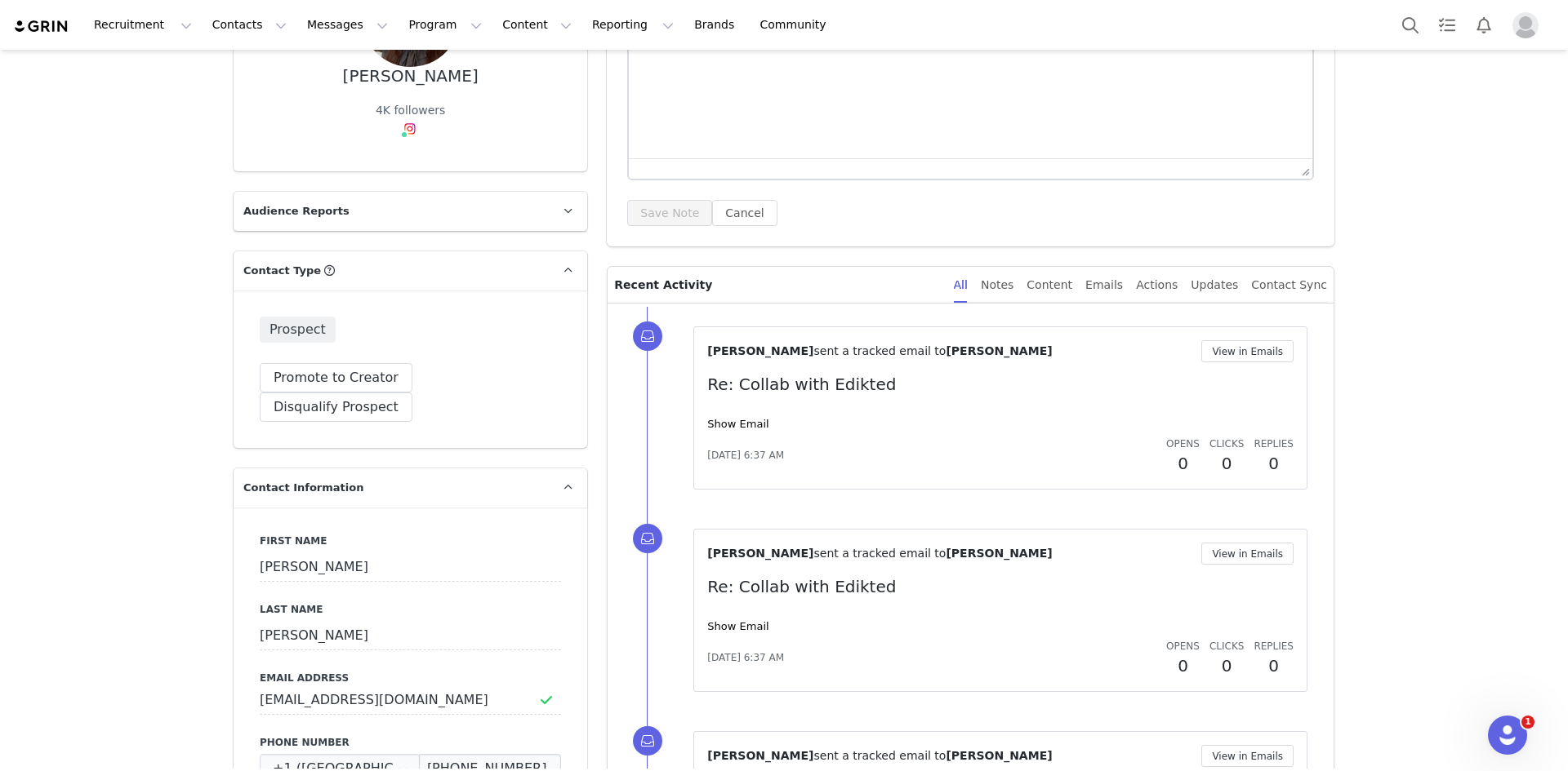
scroll to position [326, 0]
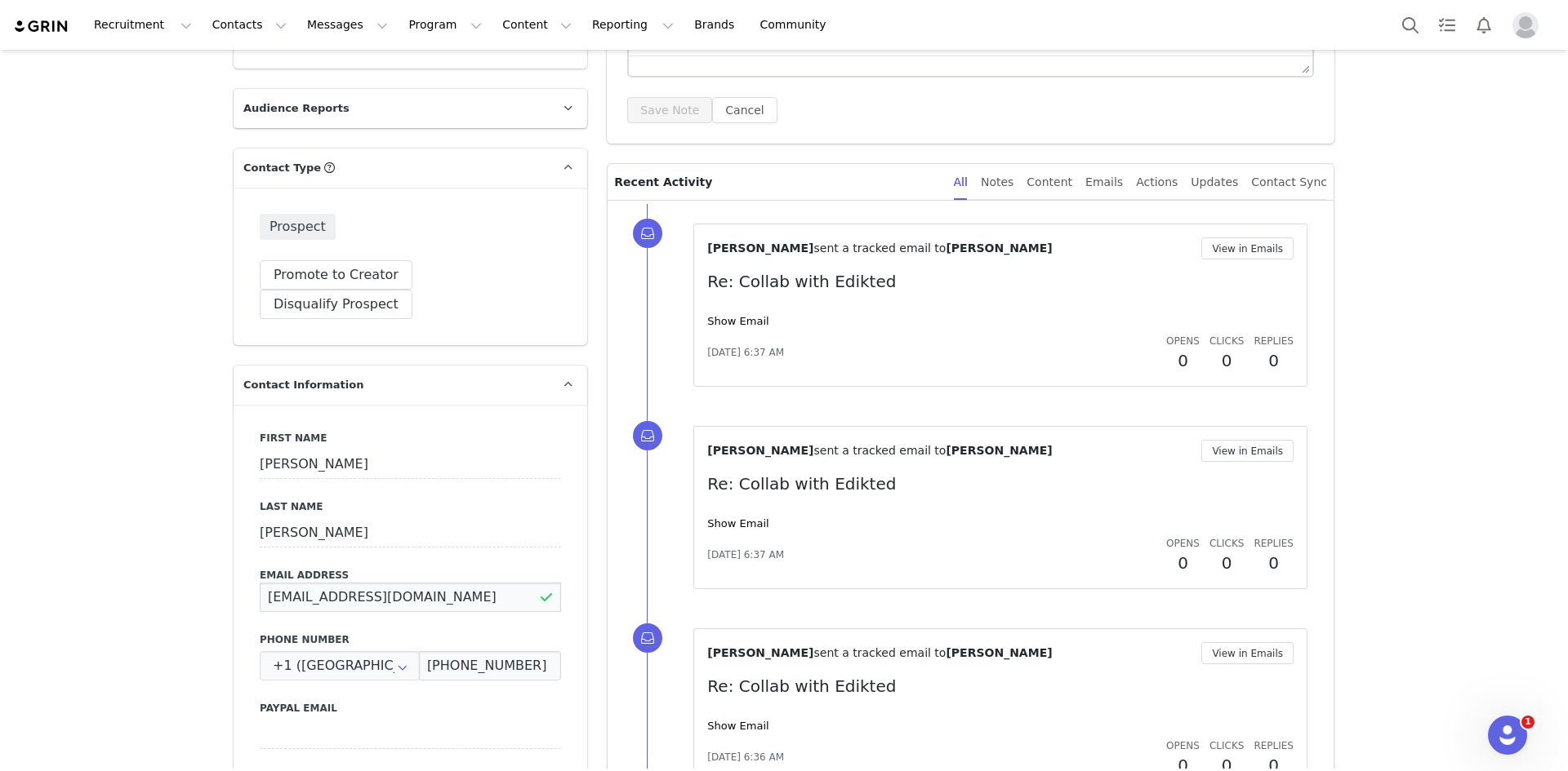
drag, startPoint x: 438, startPoint y: 568, endPoint x: 217, endPoint y: 568, distance: 221.0
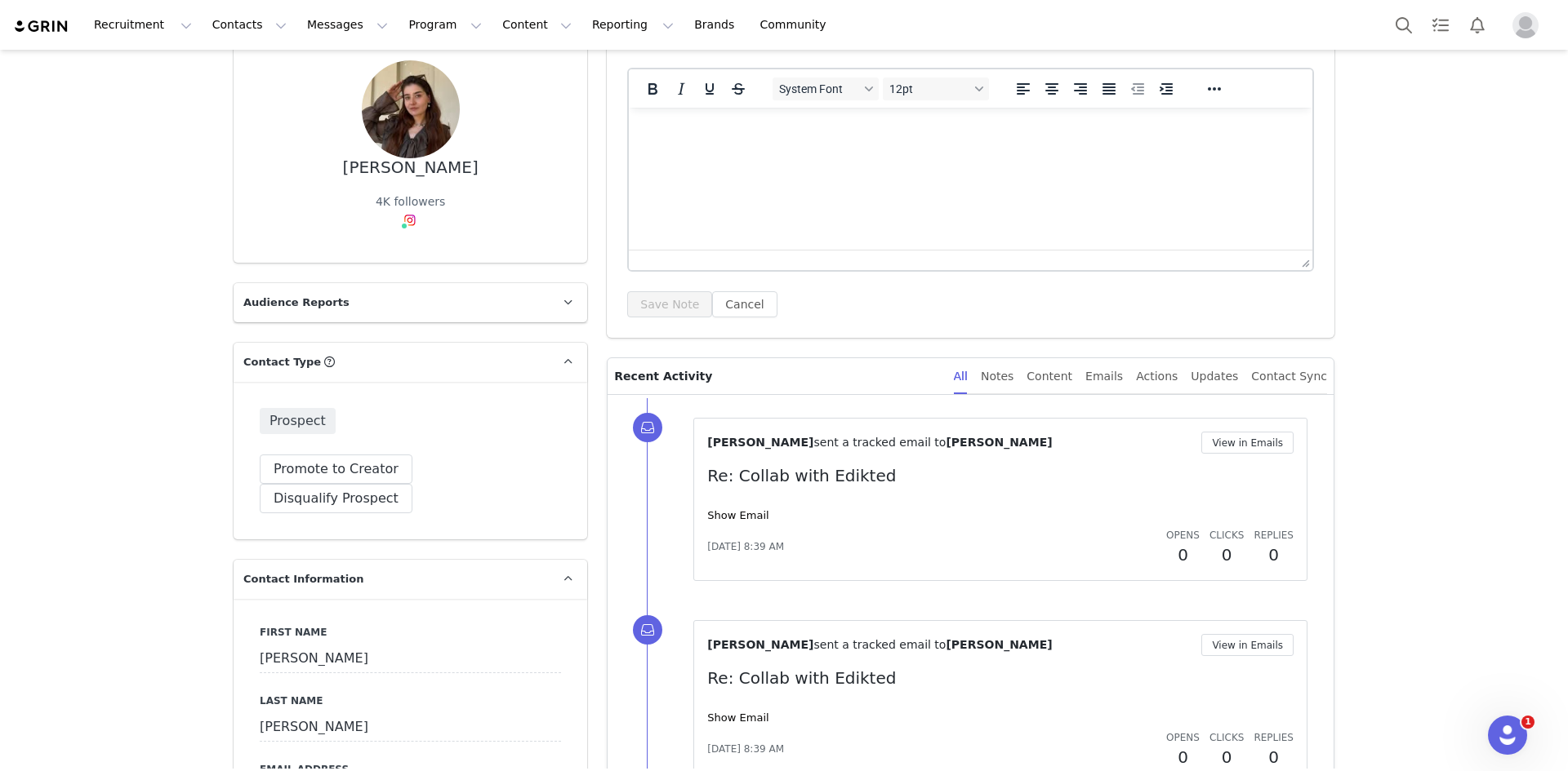
scroll to position [0, 0]
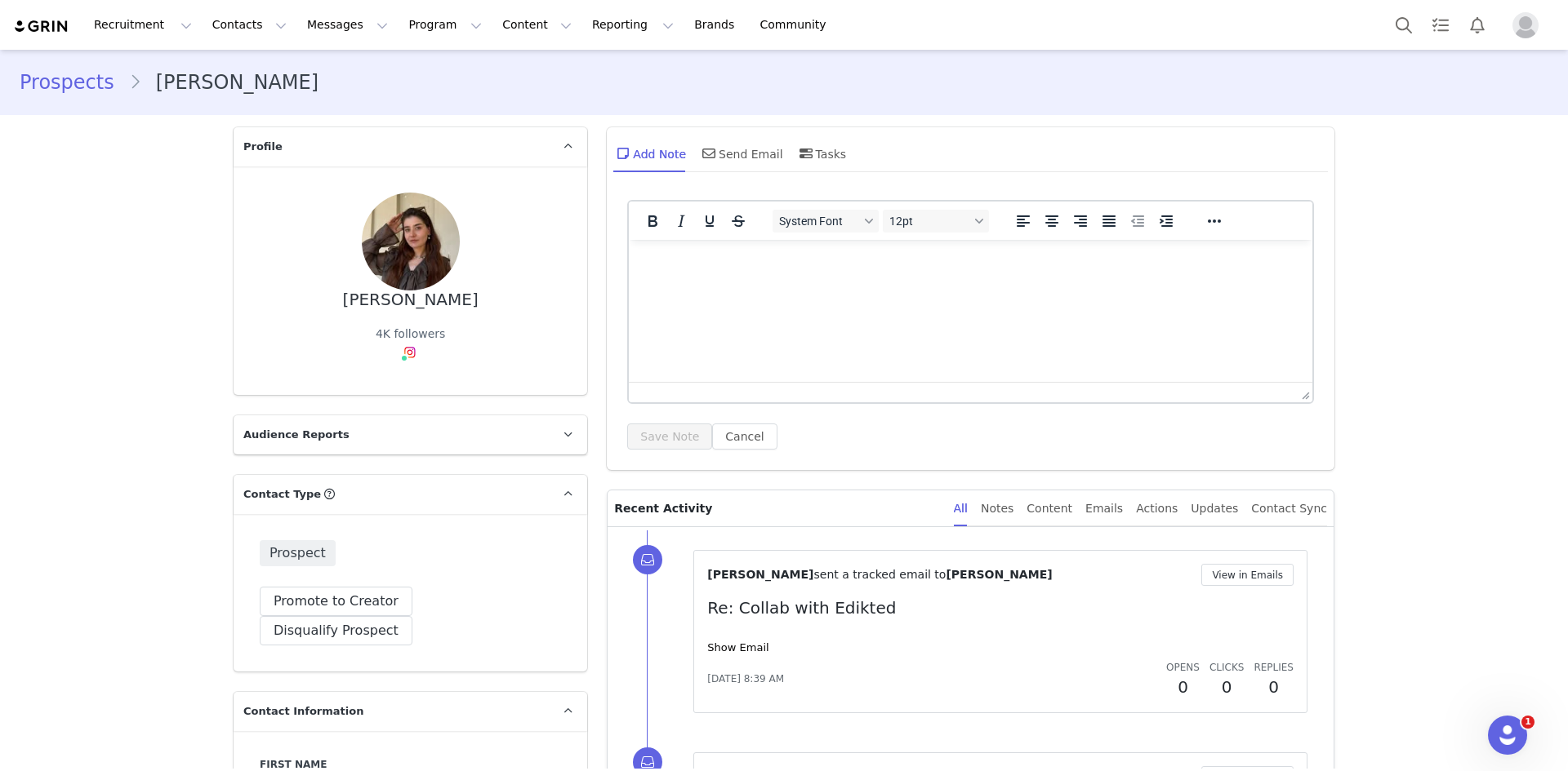
click at [681, 252] on html at bounding box center [969, 261] width 683 height 44
click at [405, 616] on button "Disqualify Prospect" at bounding box center [336, 631] width 152 height 30
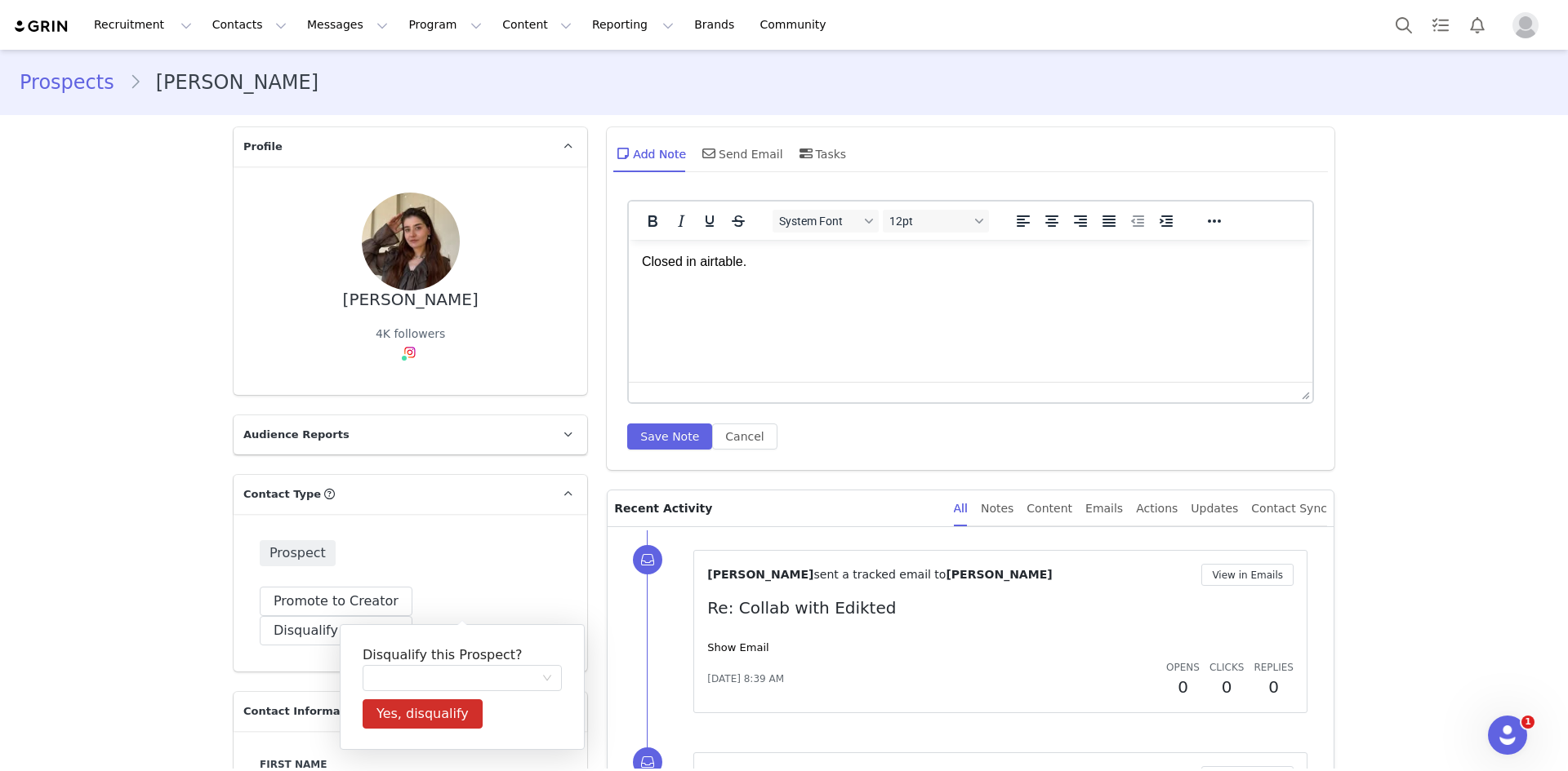
click at [338, 560] on div "Prospect" at bounding box center [410, 554] width 301 height 26
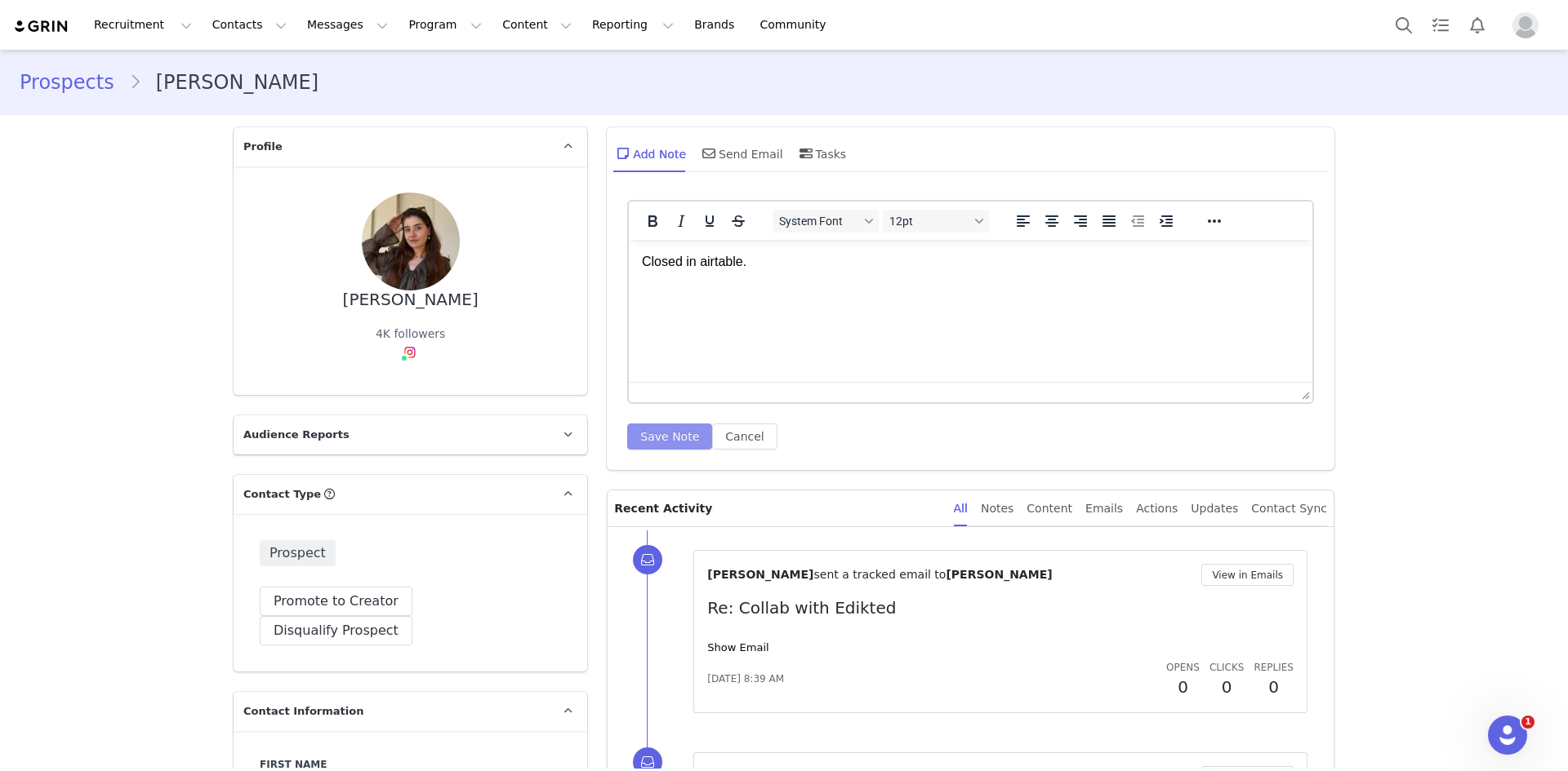
click at [655, 436] on button "Save Note" at bounding box center [669, 437] width 85 height 26
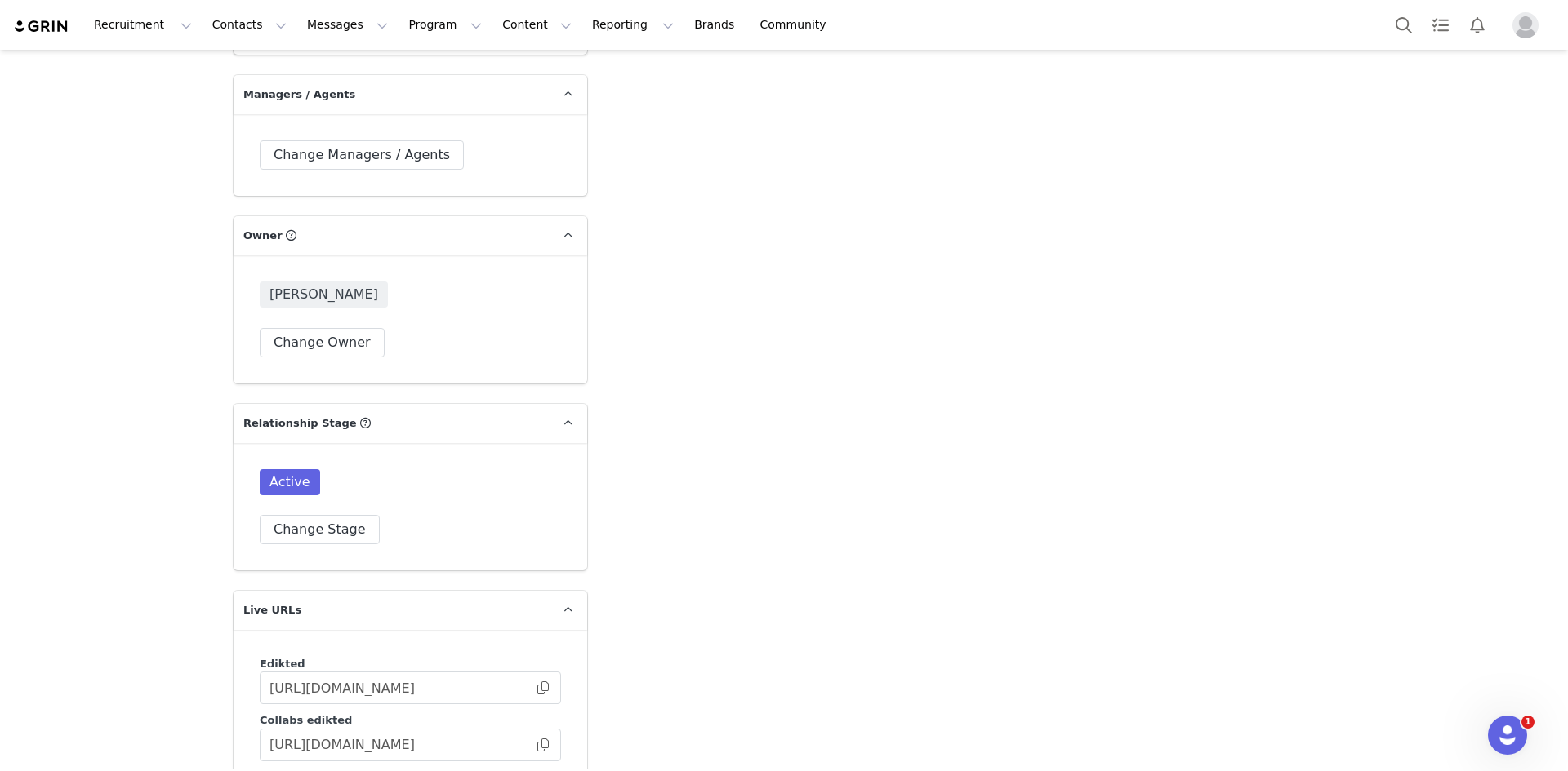
scroll to position [3587, 0]
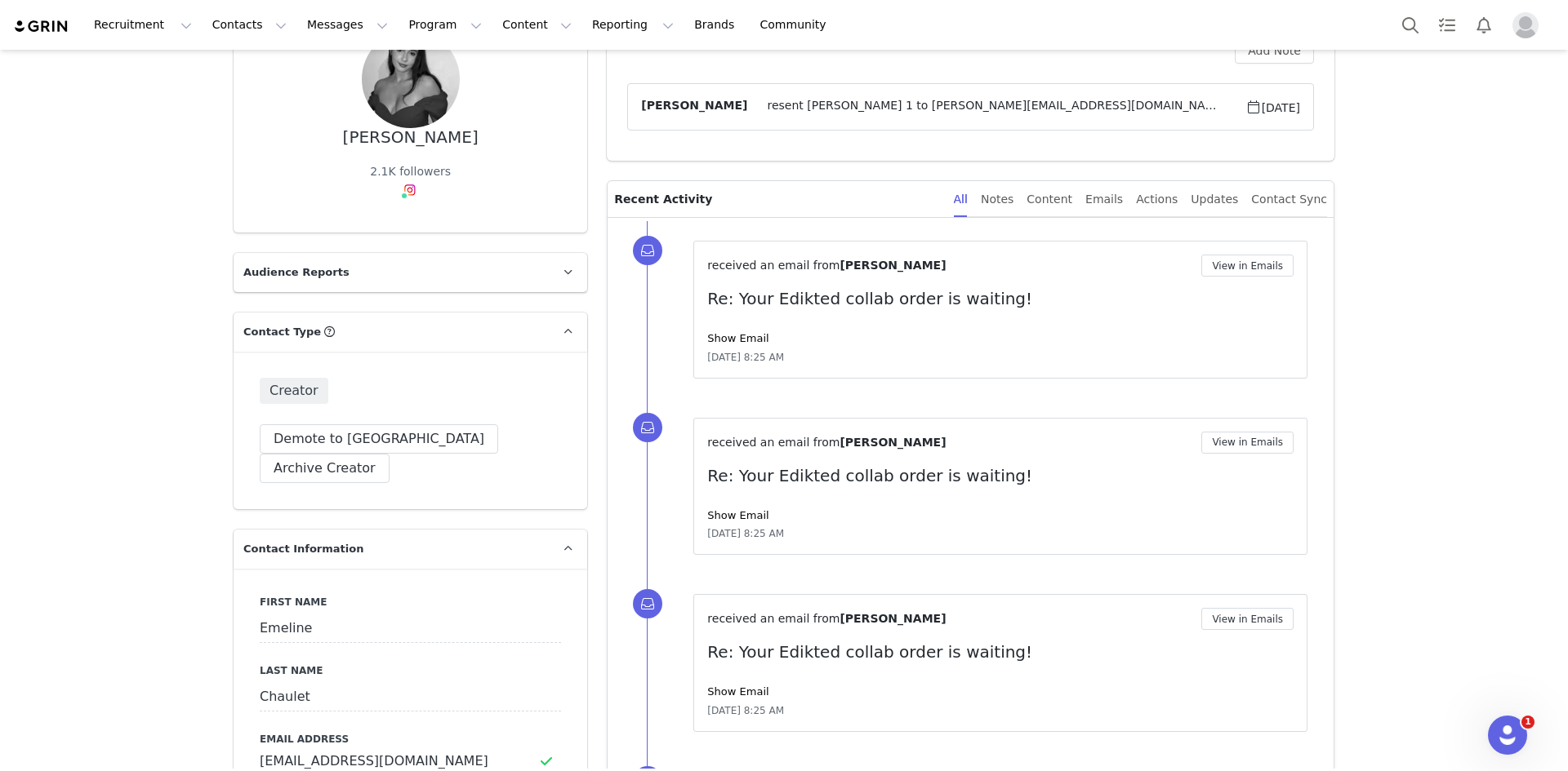
scroll to position [163, 0]
drag, startPoint x: 412, startPoint y: 738, endPoint x: 325, endPoint y: 739, distance: 87.0
click at [325, 746] on input "[EMAIL_ADDRESS][DOMAIN_NAME]" at bounding box center [410, 761] width 301 height 30
drag, startPoint x: 486, startPoint y: 139, endPoint x: 343, endPoint y: 154, distance: 143.8
click at [343, 154] on div "[PERSON_NAME] 2.1K followers Instagram ( @emelinechaulet ) — Standard Connected…" at bounding box center [410, 118] width 301 height 176
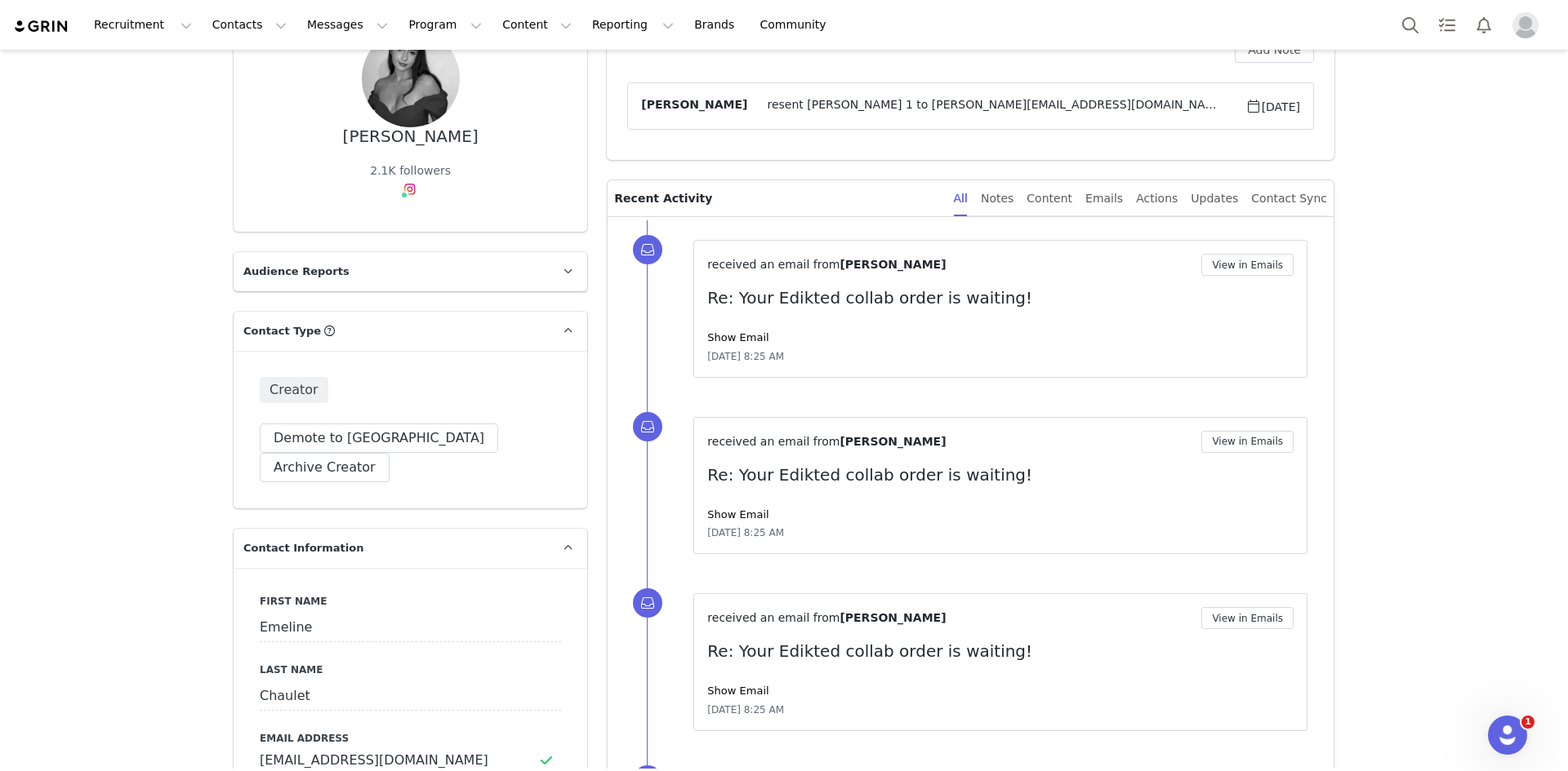
copy div "[PERSON_NAME]"
click at [408, 195] on img at bounding box center [410, 189] width 13 height 13
click at [406, 223] on link "@emelinechaulet" at bounding box center [417, 225] width 99 height 13
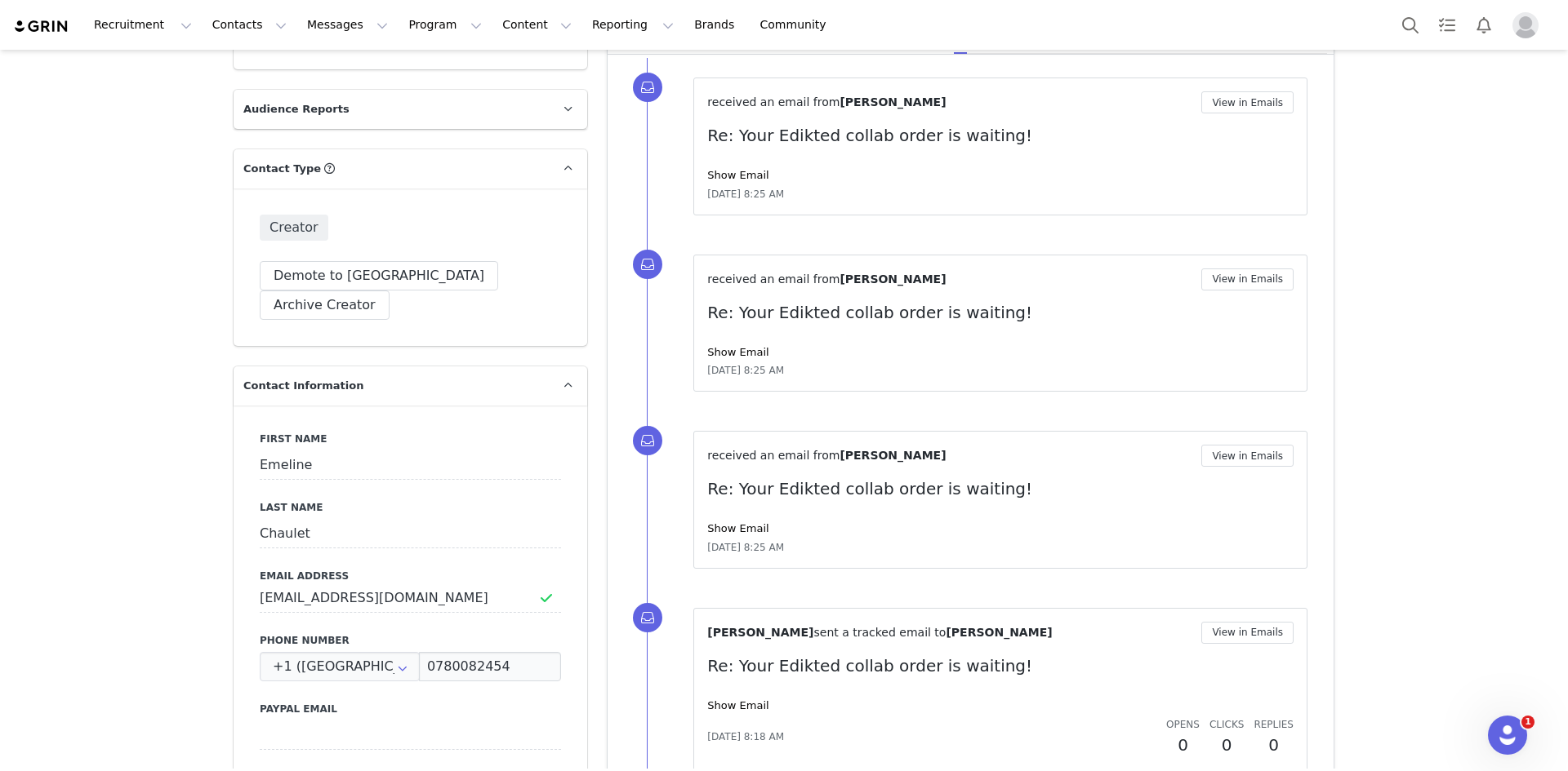
scroll to position [326, 0]
drag, startPoint x: 448, startPoint y: 571, endPoint x: 216, endPoint y: 567, distance: 232.0
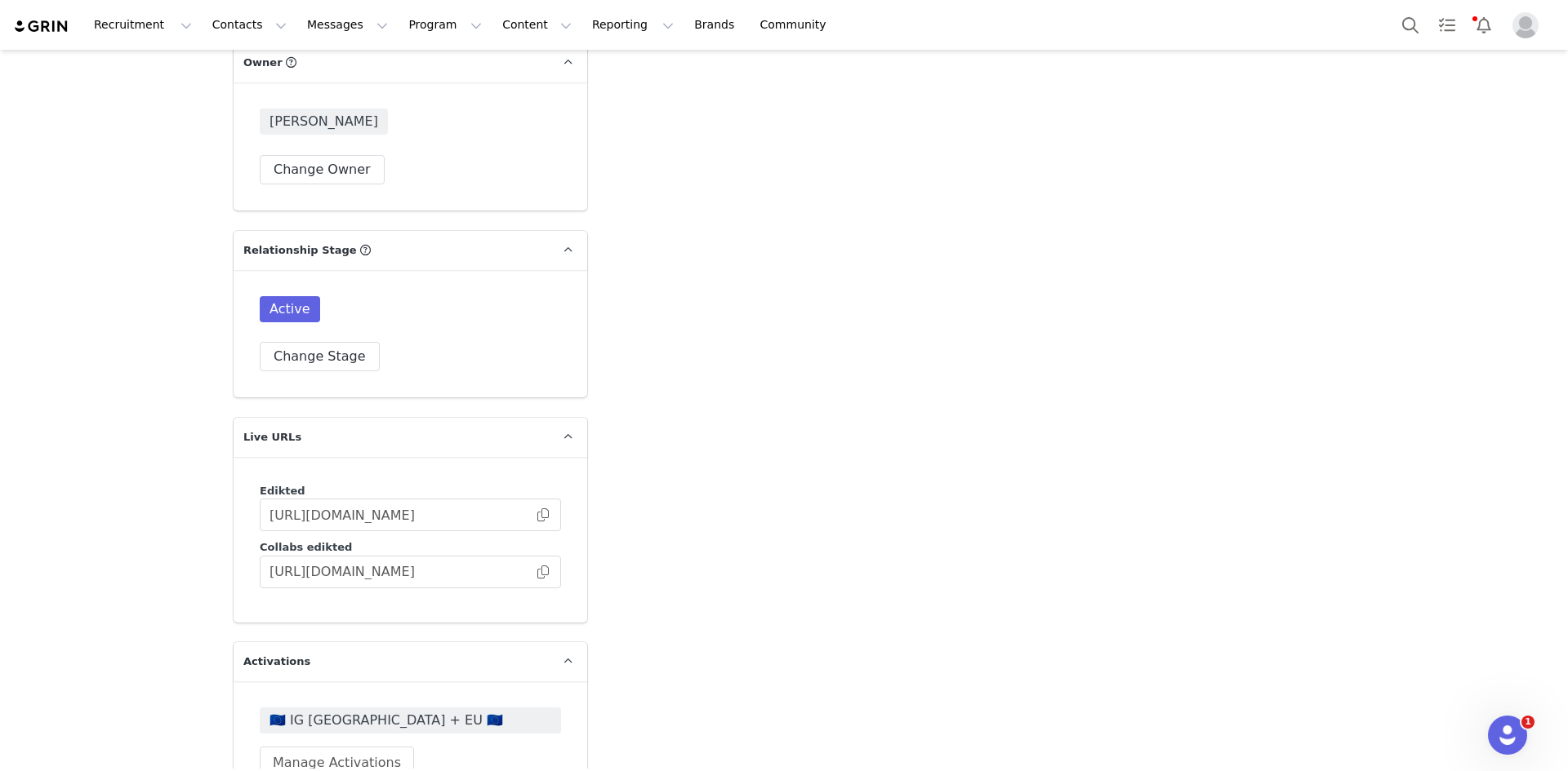
scroll to position [4243, 0]
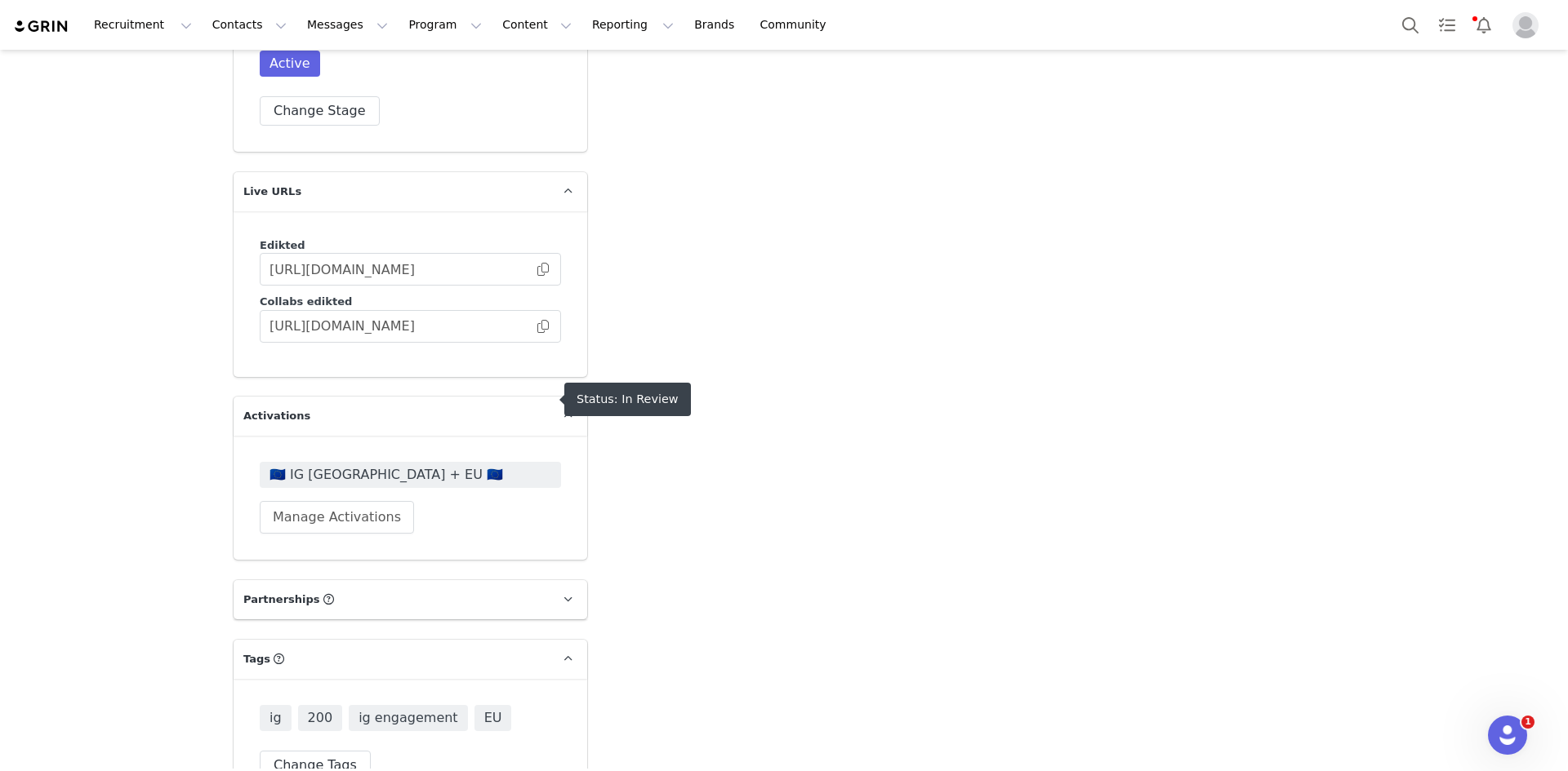
click at [326, 465] on span "🇪🇺 IG [GEOGRAPHIC_DATA] + EU 🇪🇺" at bounding box center [410, 475] width 282 height 20
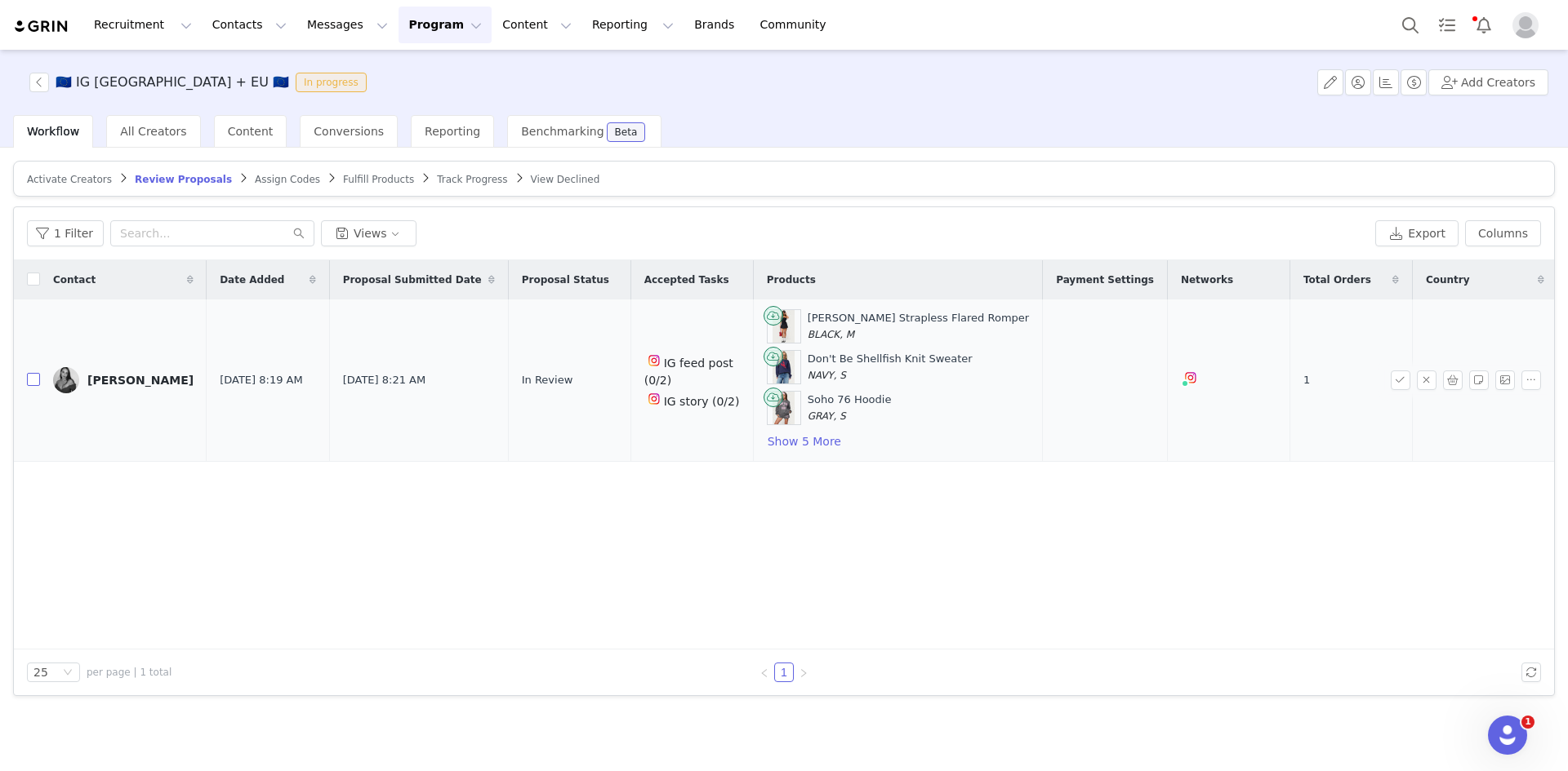
click at [30, 379] on input "checkbox" at bounding box center [33, 379] width 13 height 13
checkbox input "true"
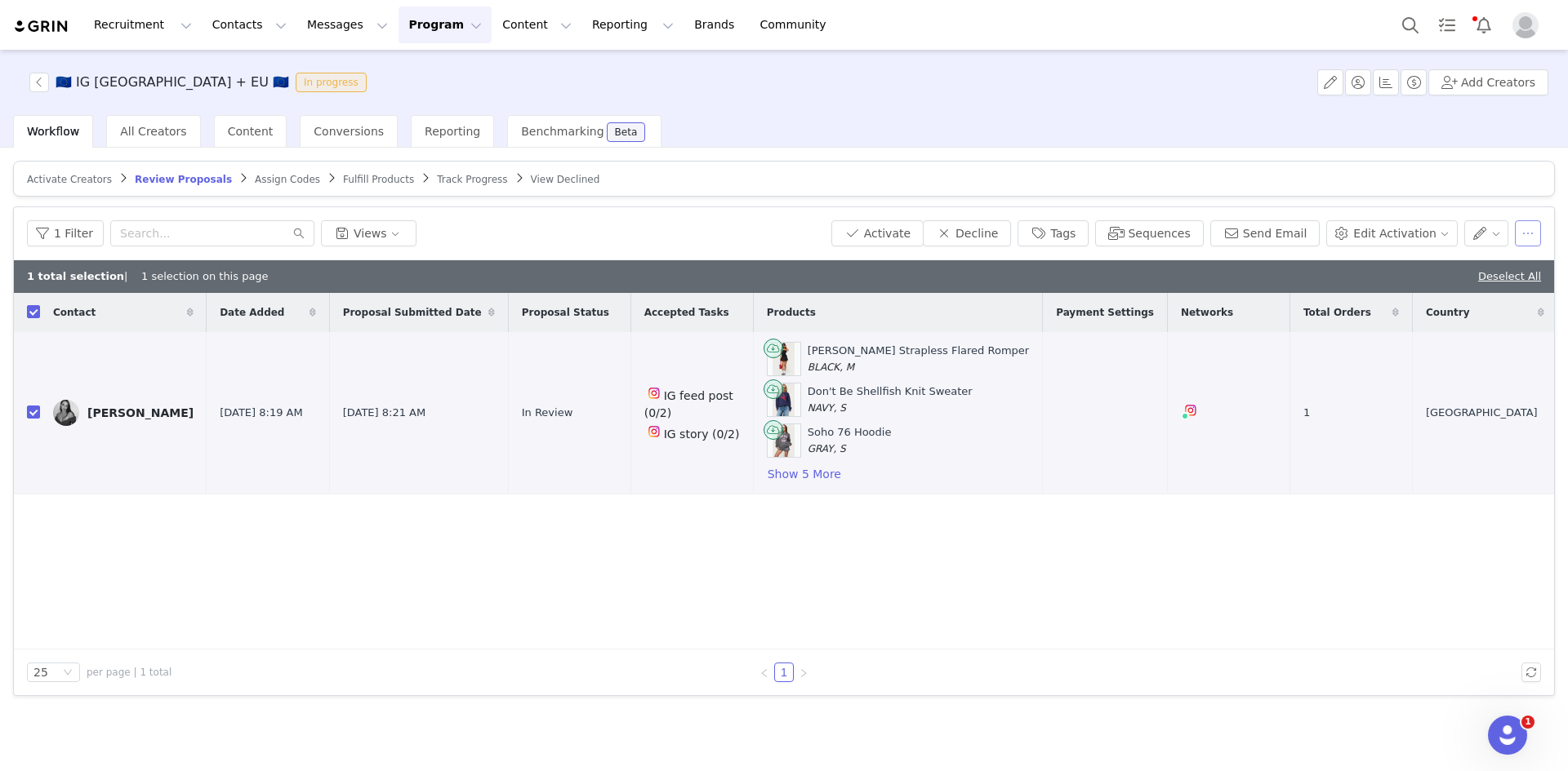
click at [1535, 229] on button "button" at bounding box center [1527, 233] width 26 height 26
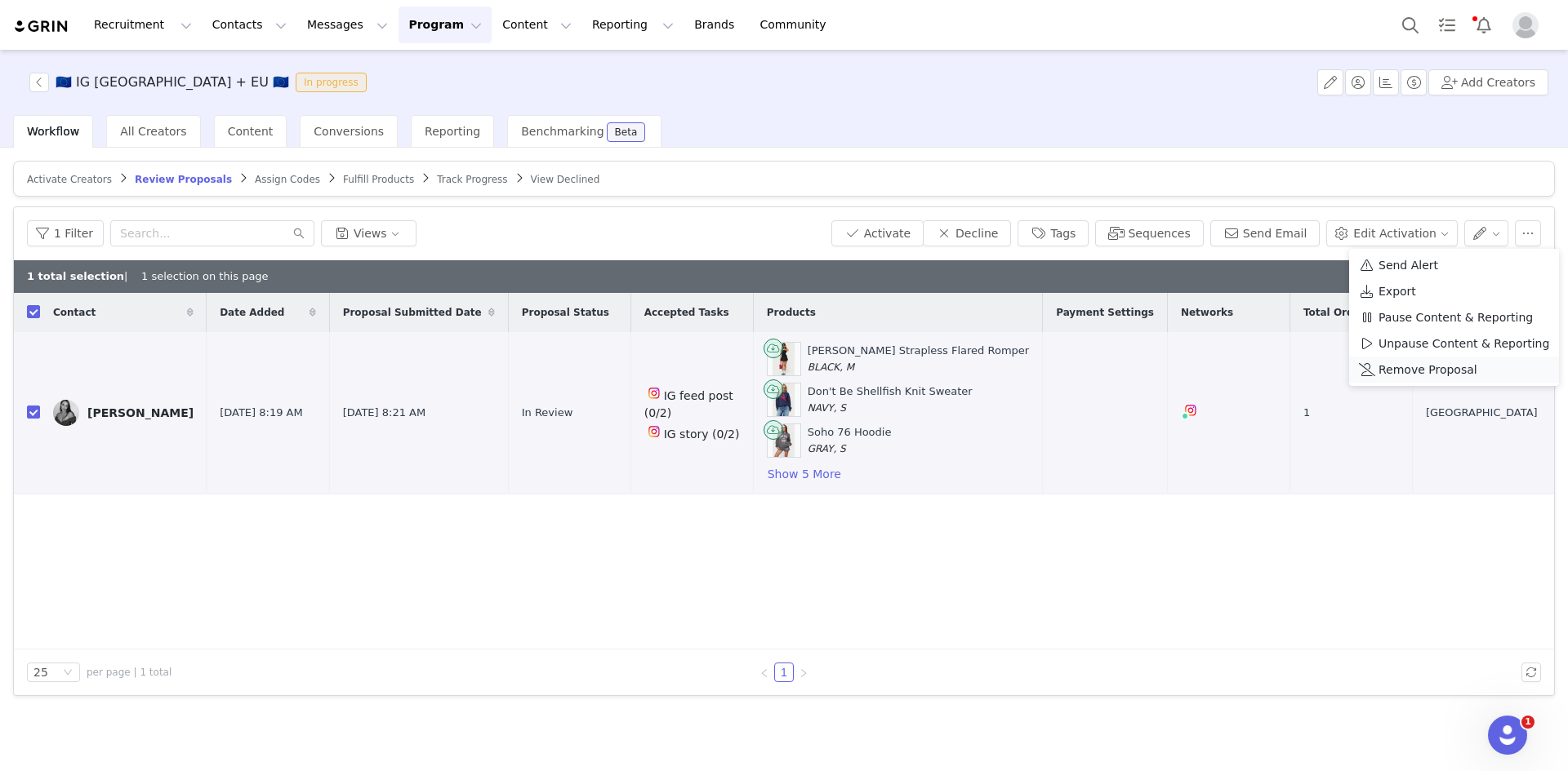
click at [1443, 365] on span "Remove Proposal" at bounding box center [1428, 369] width 99 height 18
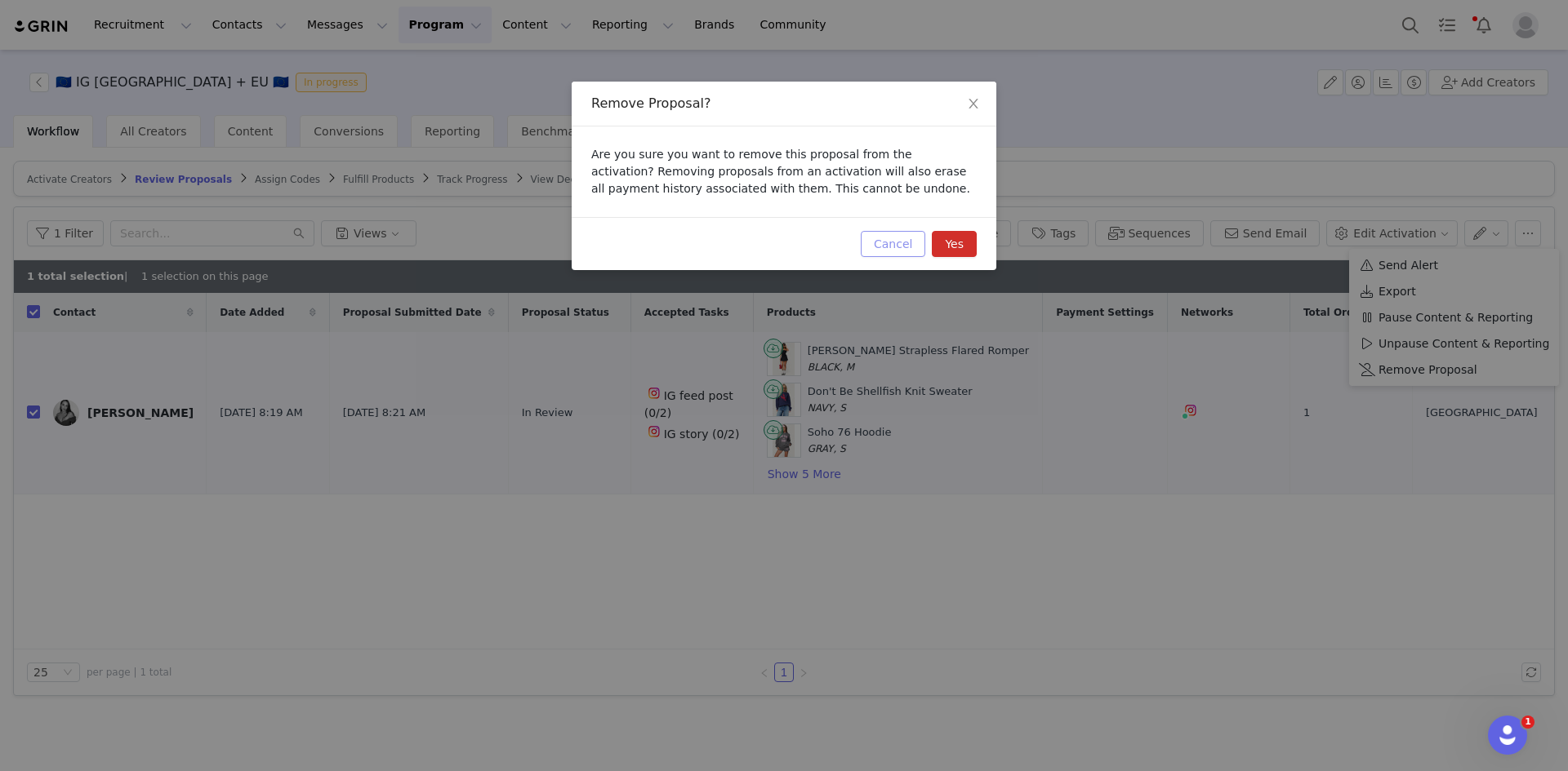
click at [880, 239] on button "Cancel" at bounding box center [892, 244] width 64 height 26
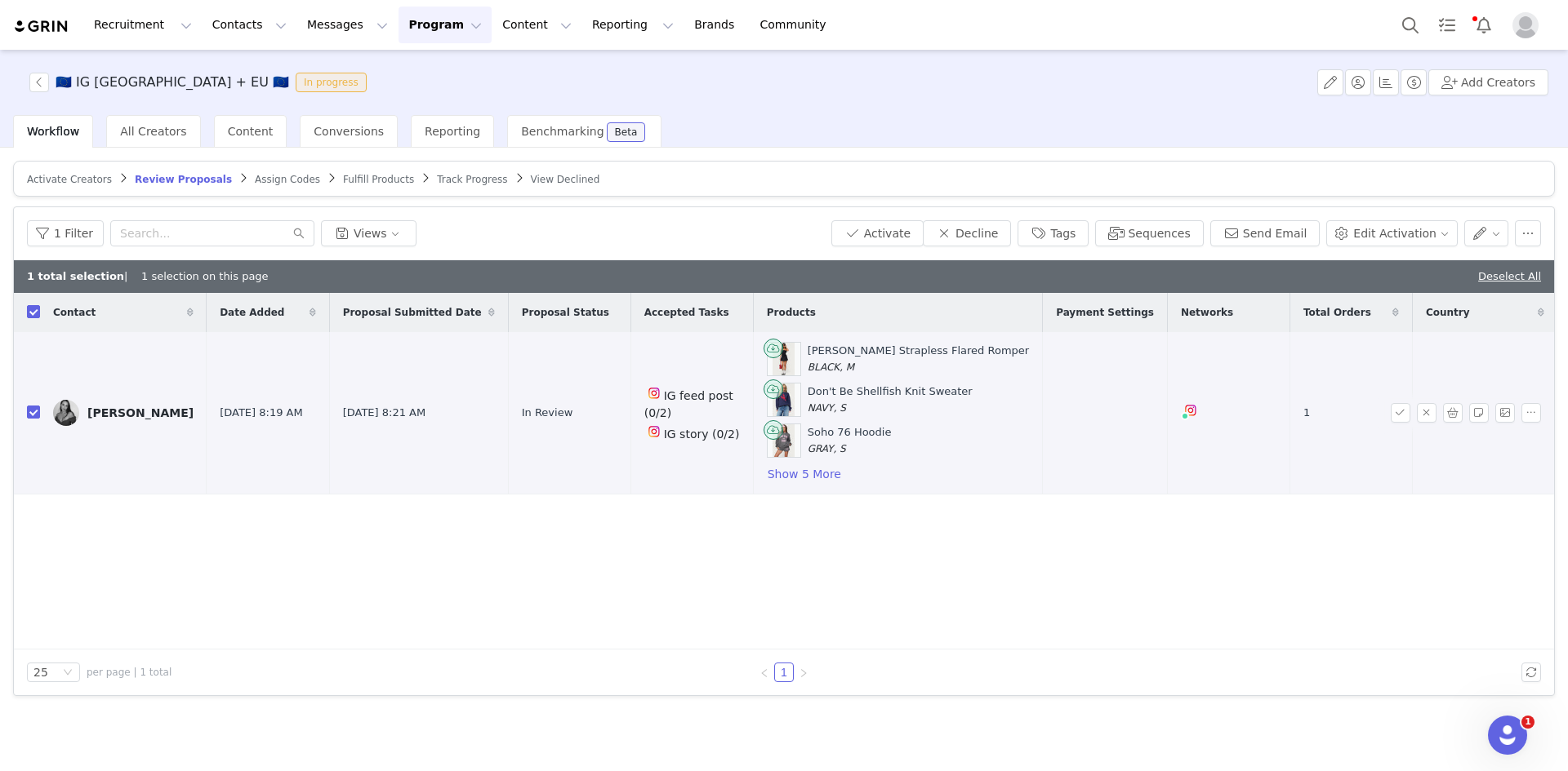
click at [137, 406] on div "[PERSON_NAME]" at bounding box center [140, 412] width 106 height 13
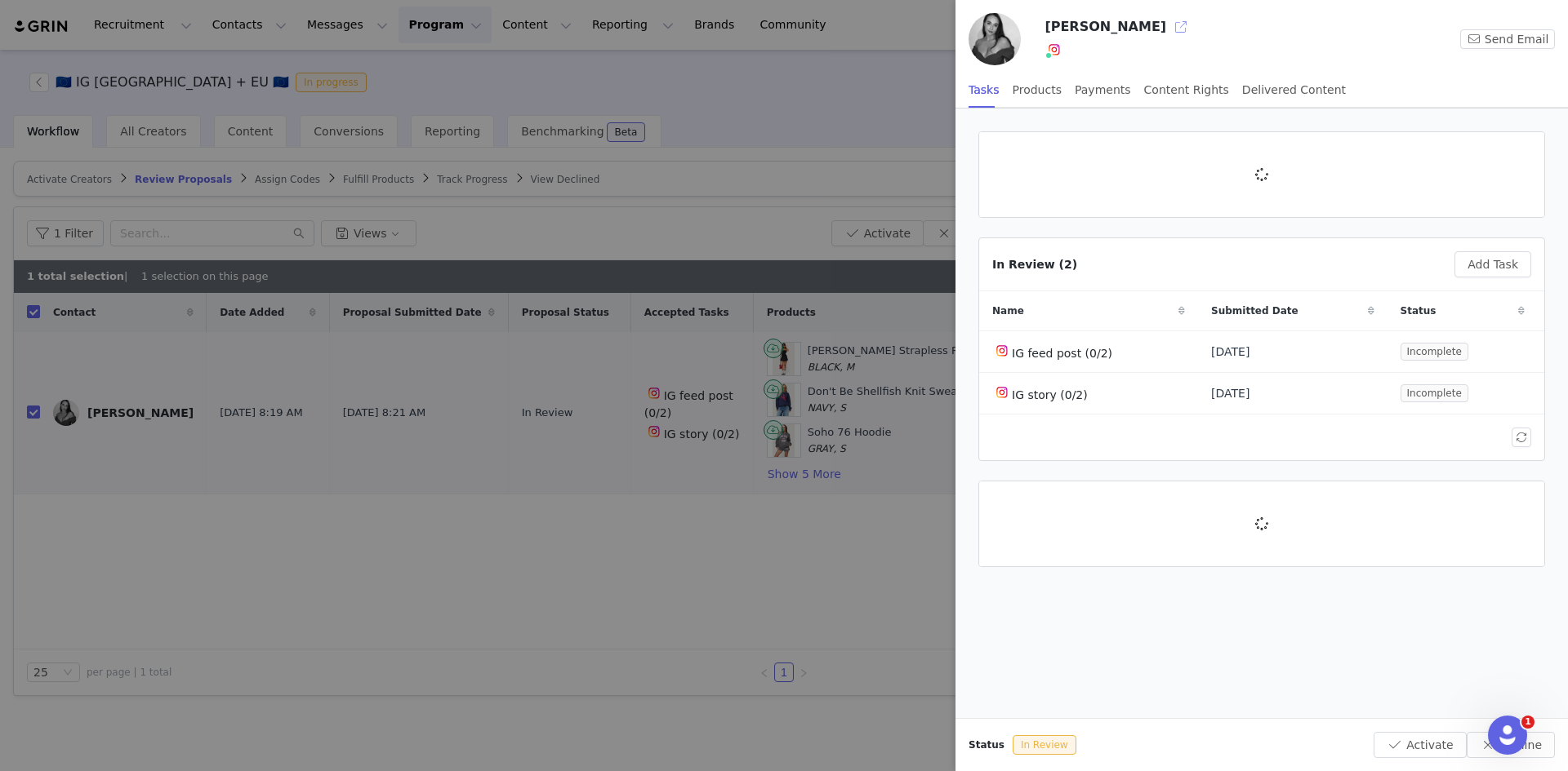
click at [1167, 20] on button "button" at bounding box center [1180, 27] width 26 height 26
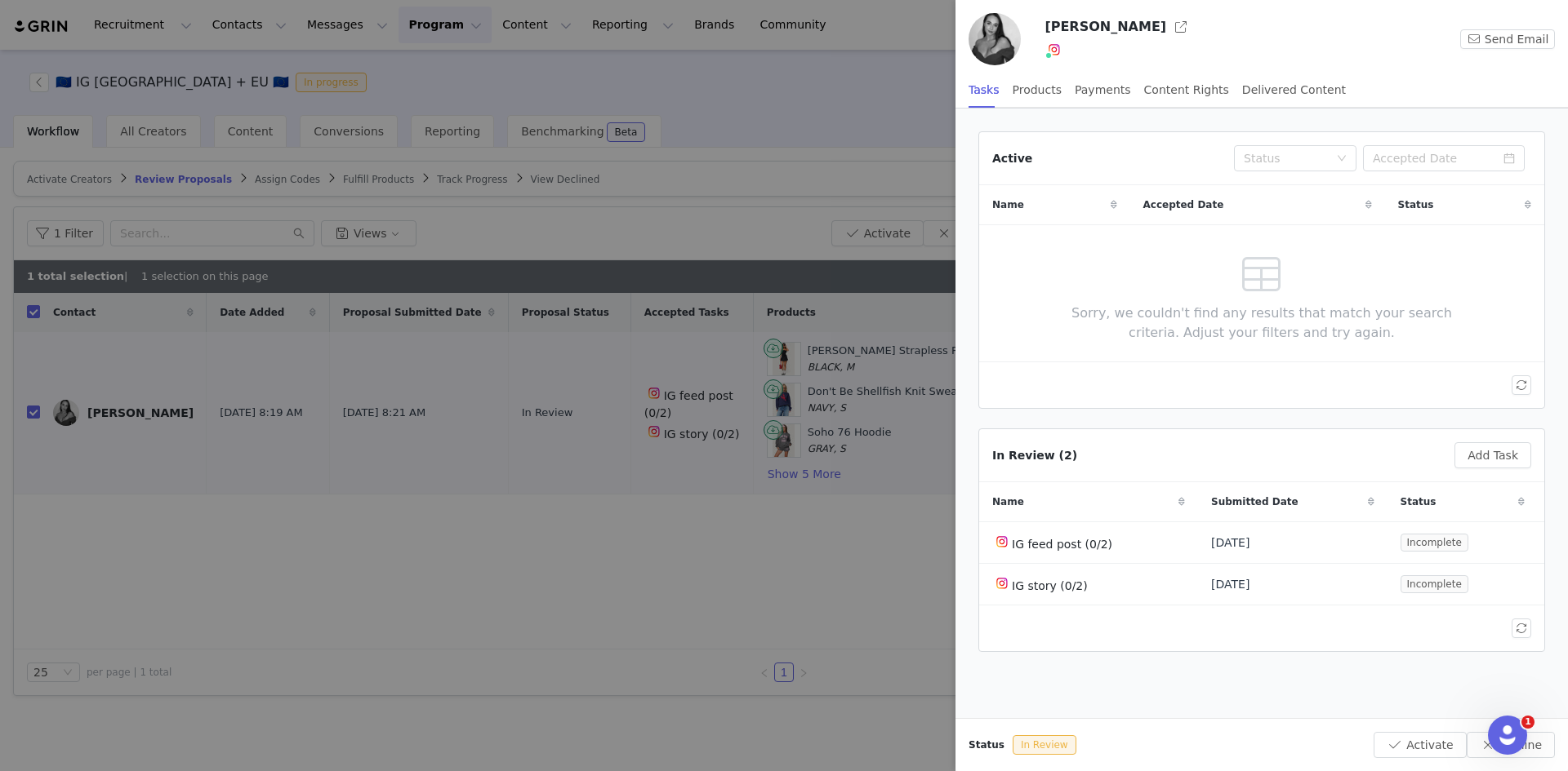
click at [514, 480] on div at bounding box center [784, 386] width 1568 height 771
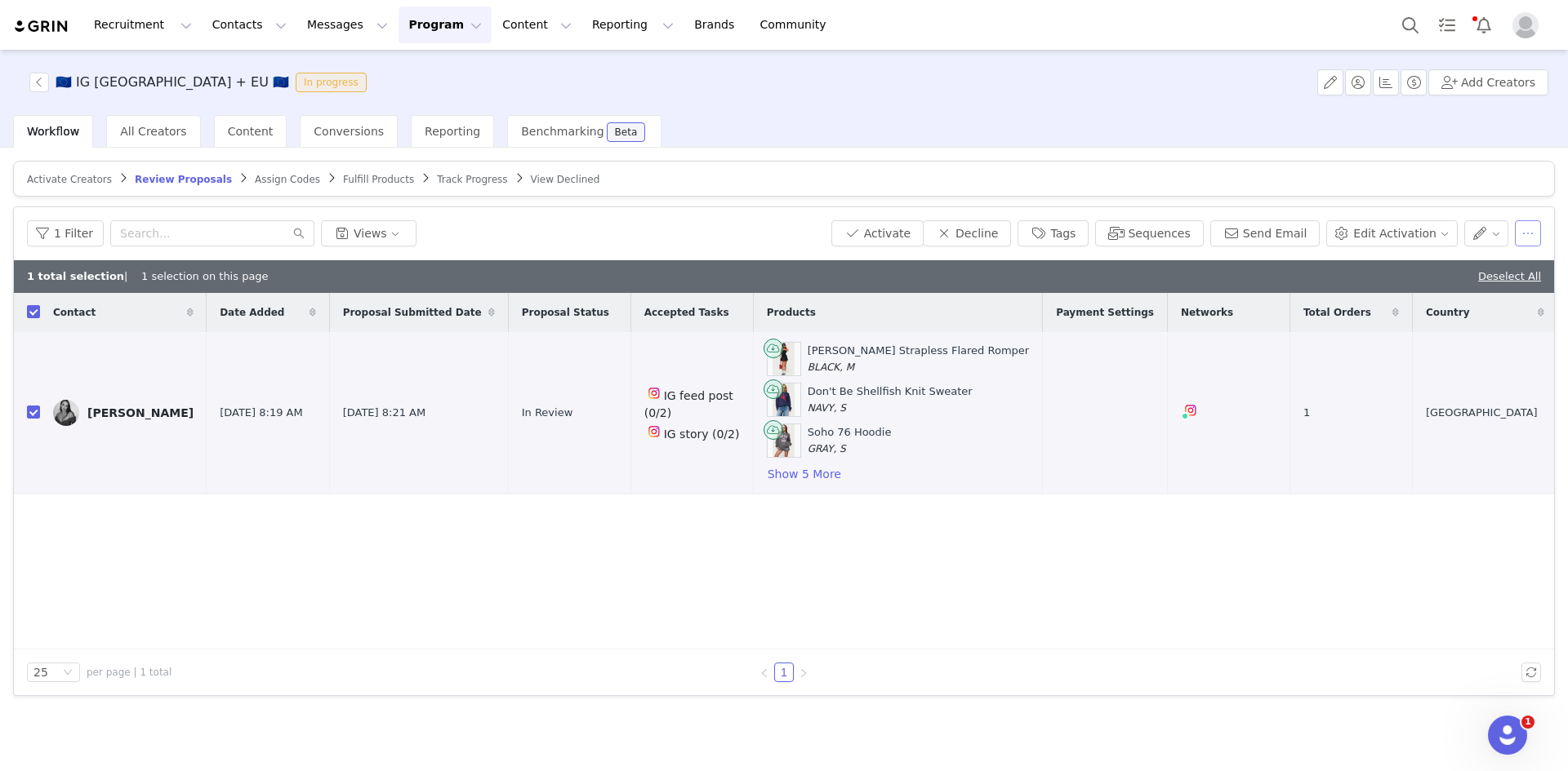
click at [1525, 225] on button "button" at bounding box center [1527, 233] width 26 height 26
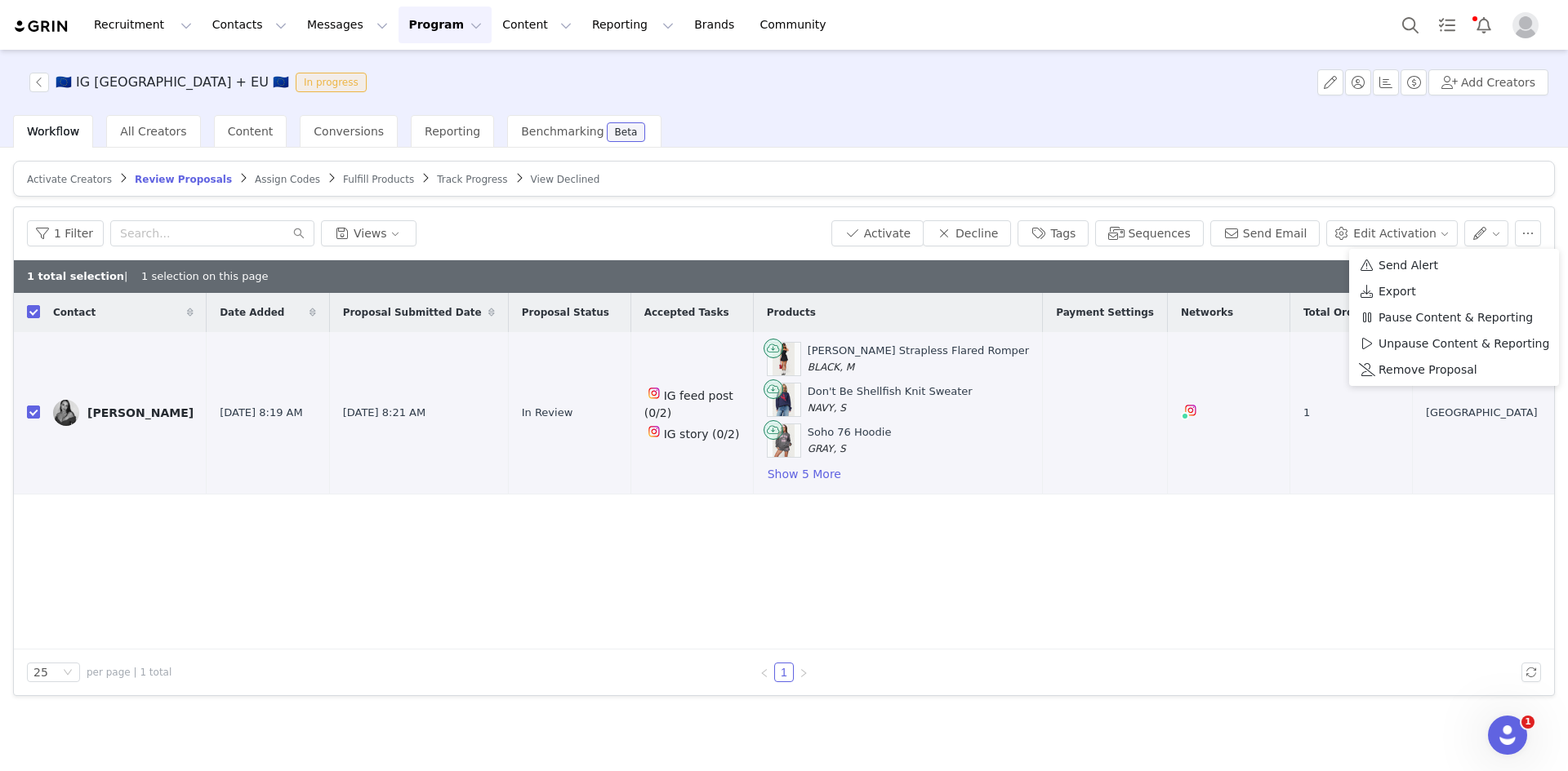
drag, startPoint x: 1434, startPoint y: 363, endPoint x: 1426, endPoint y: 353, distance: 12.8
click at [1433, 363] on span "Remove Proposal" at bounding box center [1428, 369] width 99 height 18
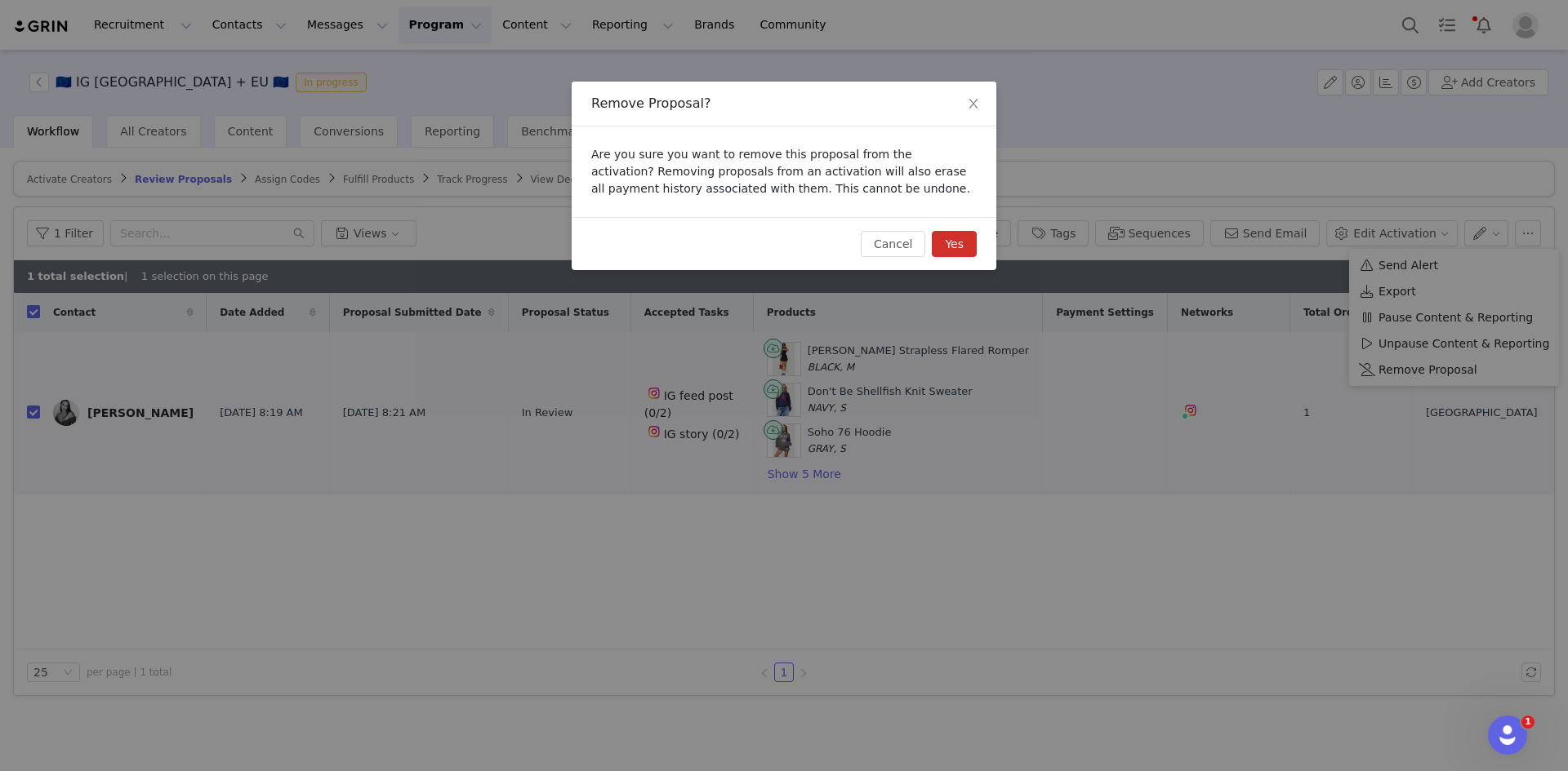
click at [957, 238] on button "Yes" at bounding box center [954, 244] width 45 height 26
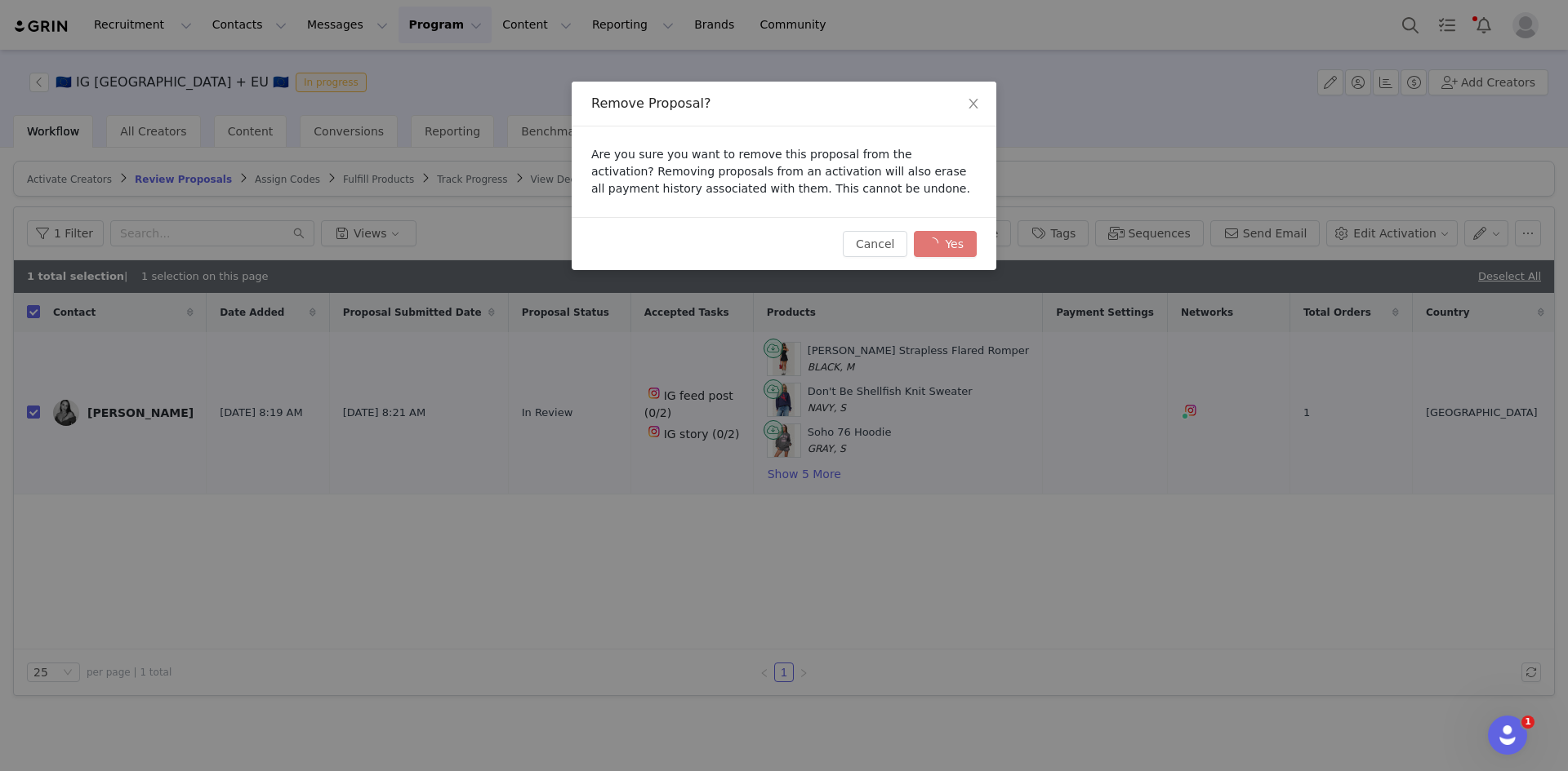
checkbox input "false"
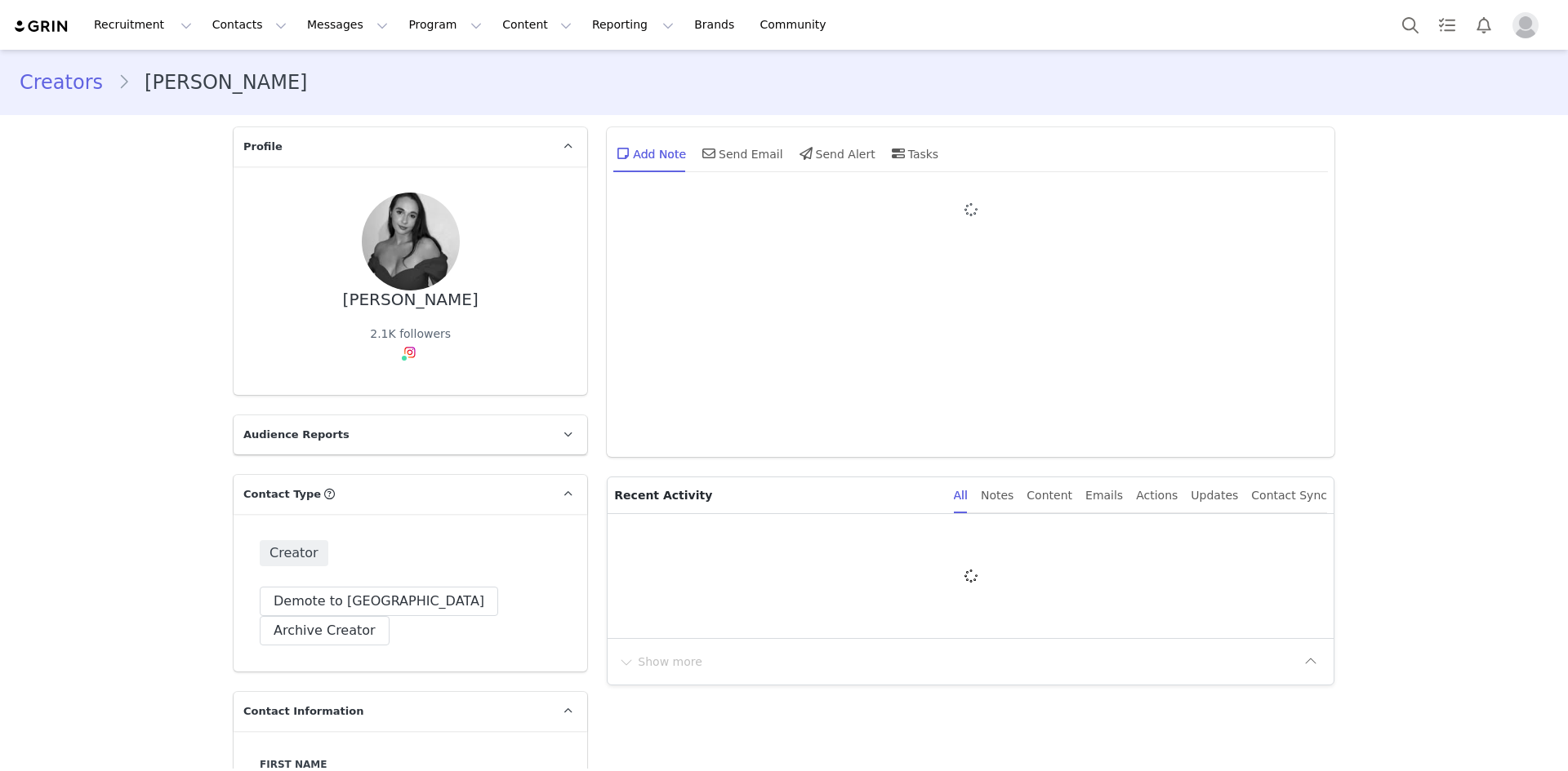
type input "+1 ([GEOGRAPHIC_DATA])"
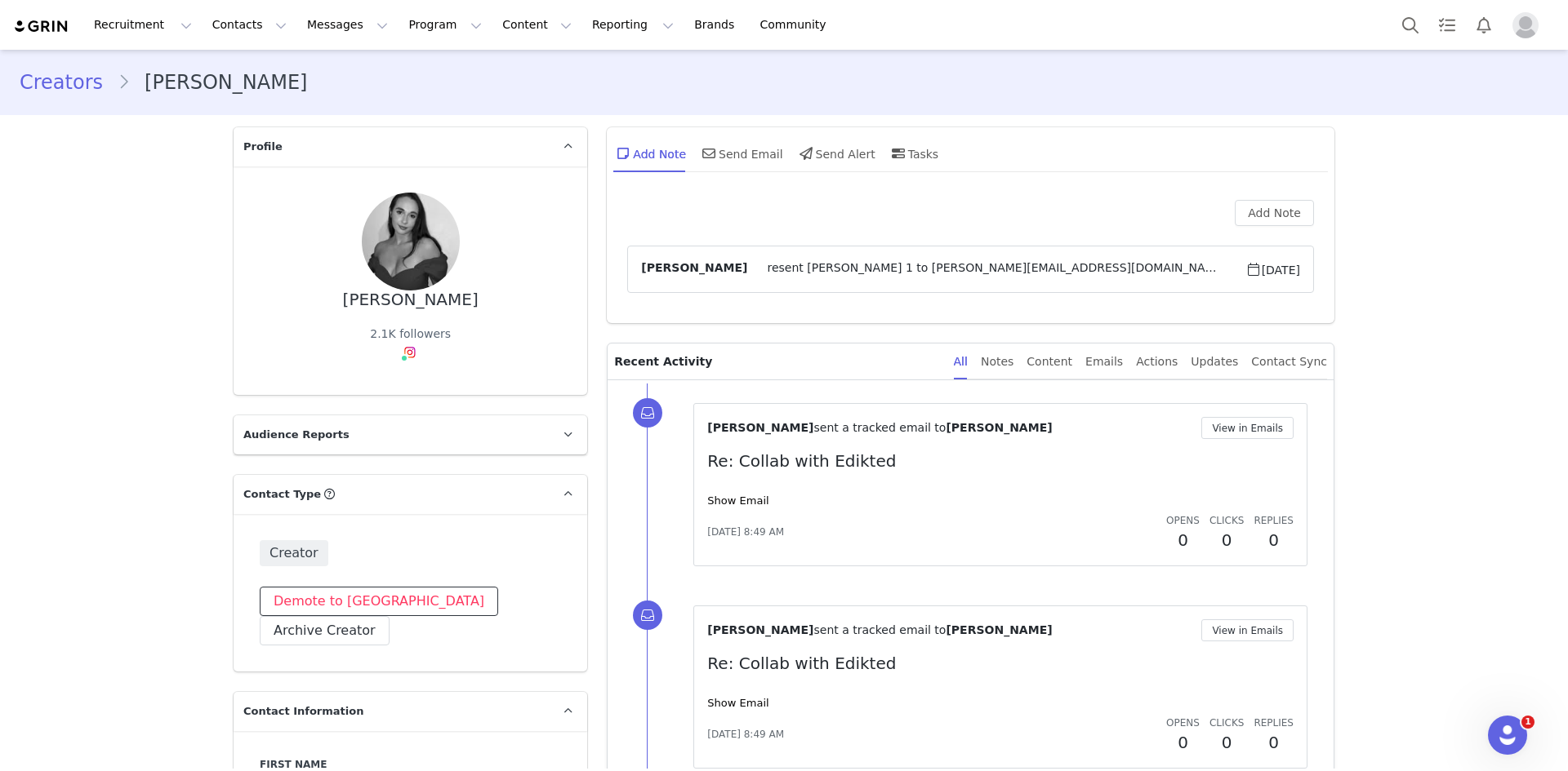
click at [360, 599] on button "Demote to Prospect" at bounding box center [378, 602] width 238 height 30
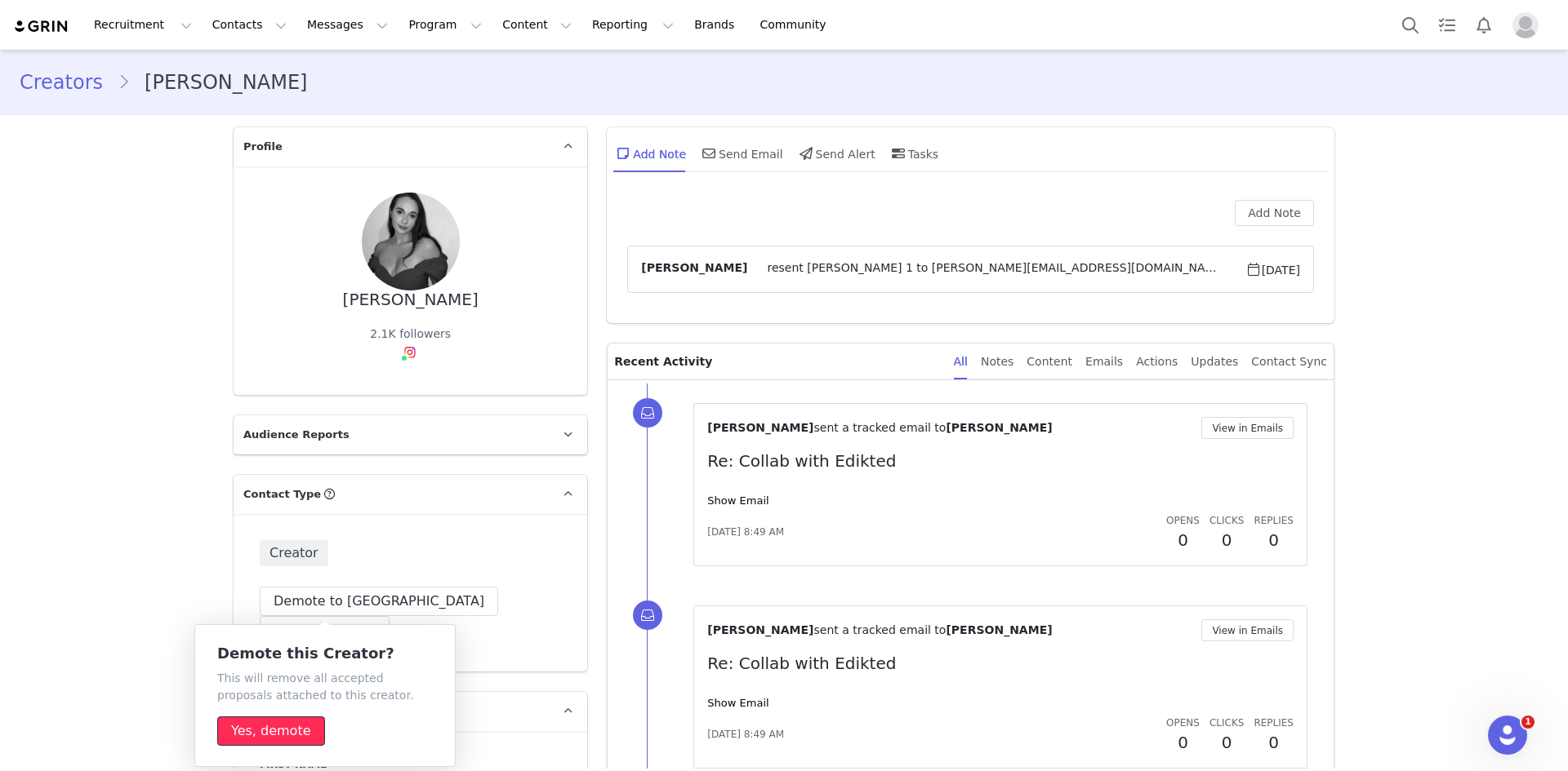
click at [268, 724] on button "Yes, demote" at bounding box center [271, 731] width 108 height 30
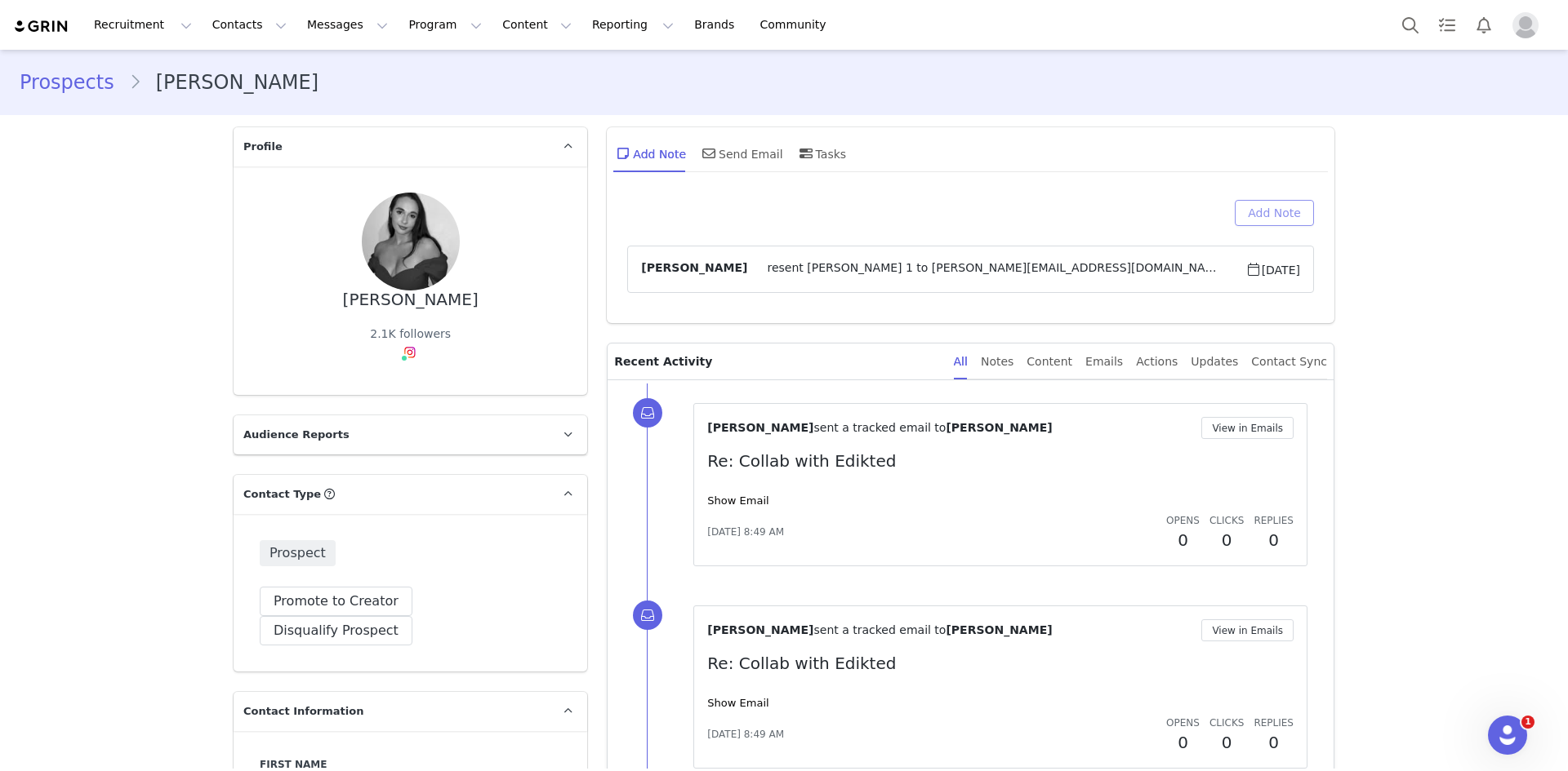
click at [1278, 212] on button "Add Note" at bounding box center [1273, 213] width 79 height 26
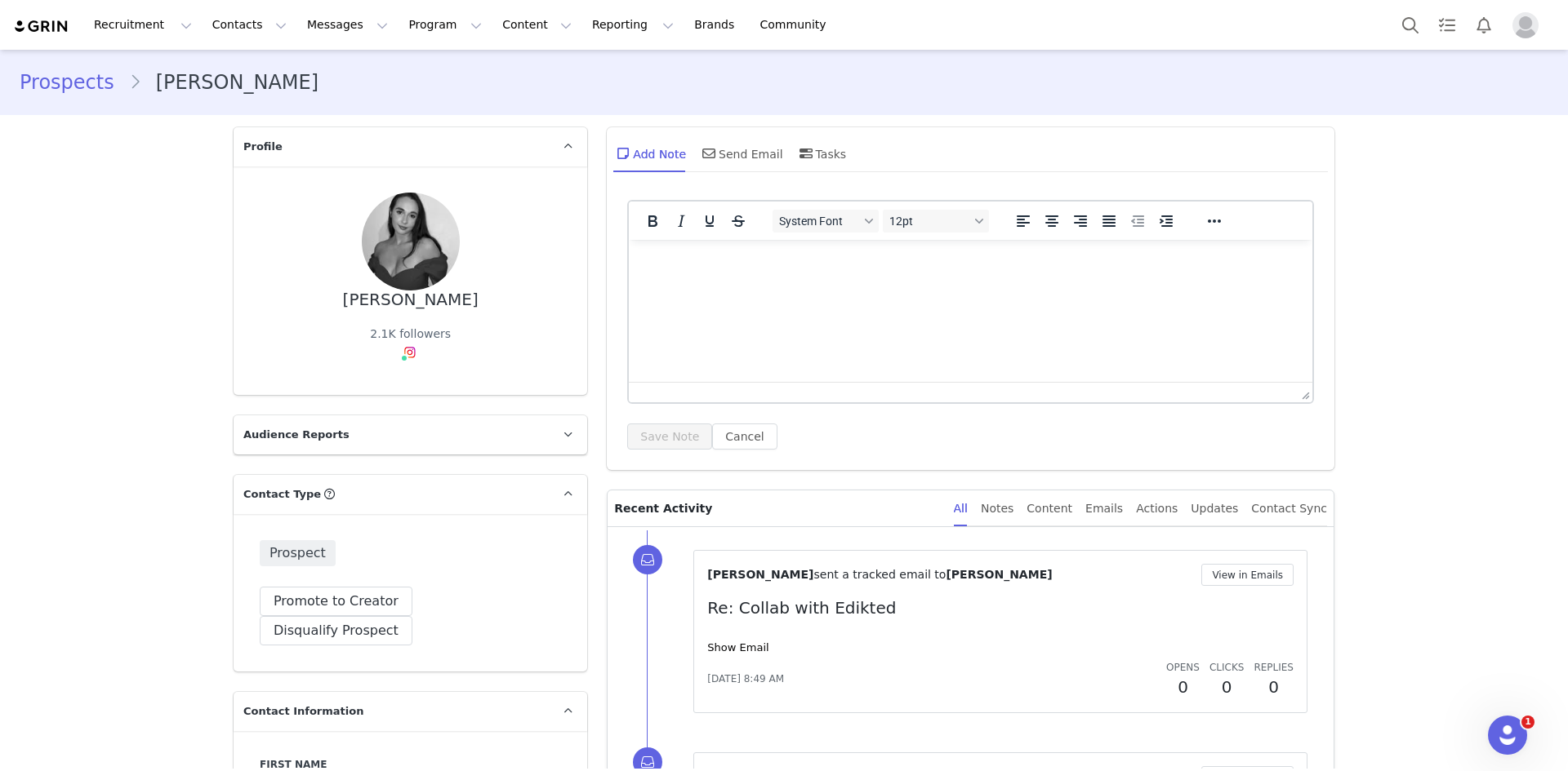
click at [850, 279] on html at bounding box center [969, 261] width 683 height 44
click at [681, 433] on button "Save Note" at bounding box center [669, 437] width 85 height 26
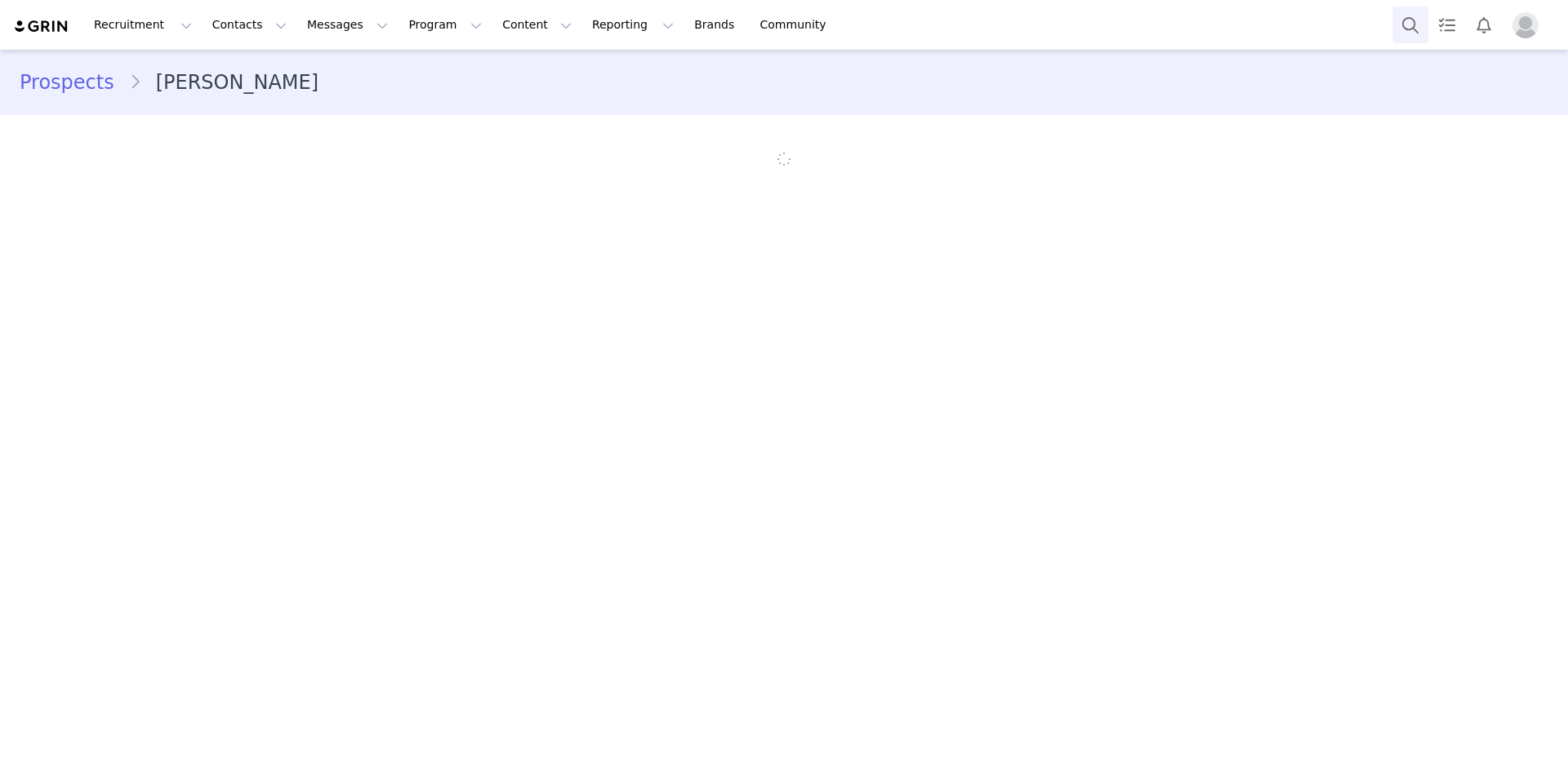
click at [1412, 24] on button "Search" at bounding box center [1410, 25] width 36 height 37
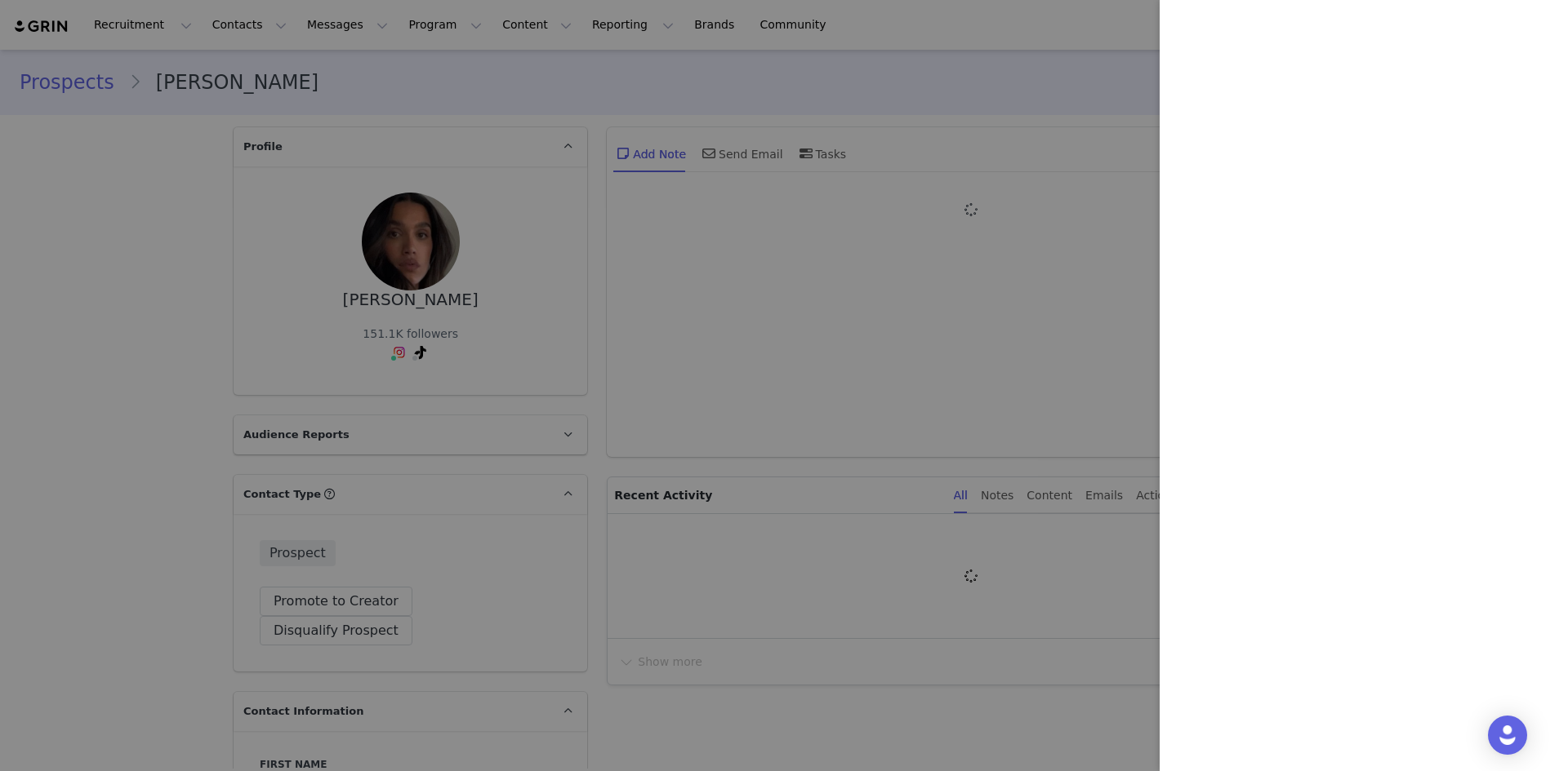
type input "+1 ([GEOGRAPHIC_DATA])"
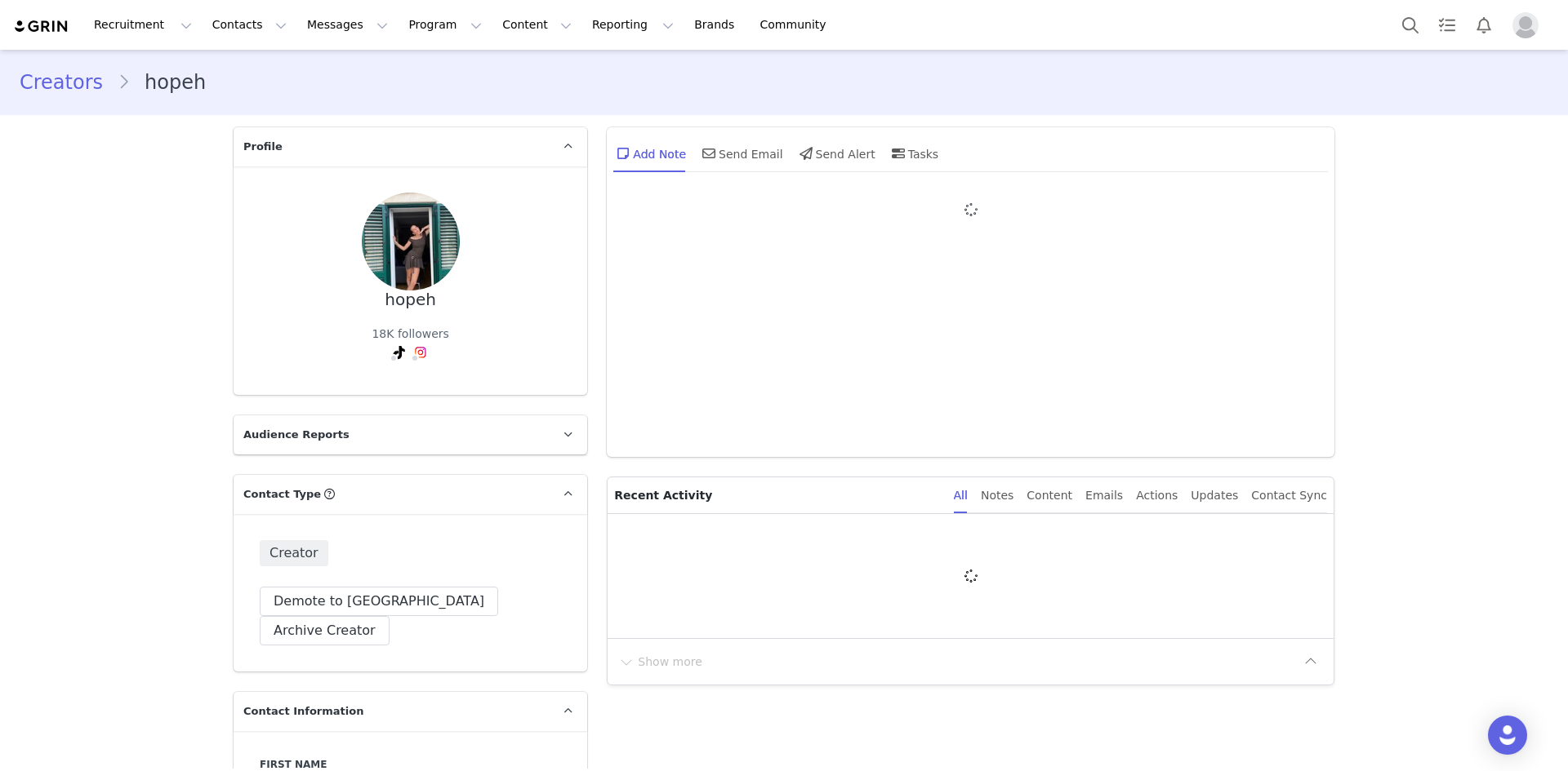
type input "+1 ([GEOGRAPHIC_DATA])"
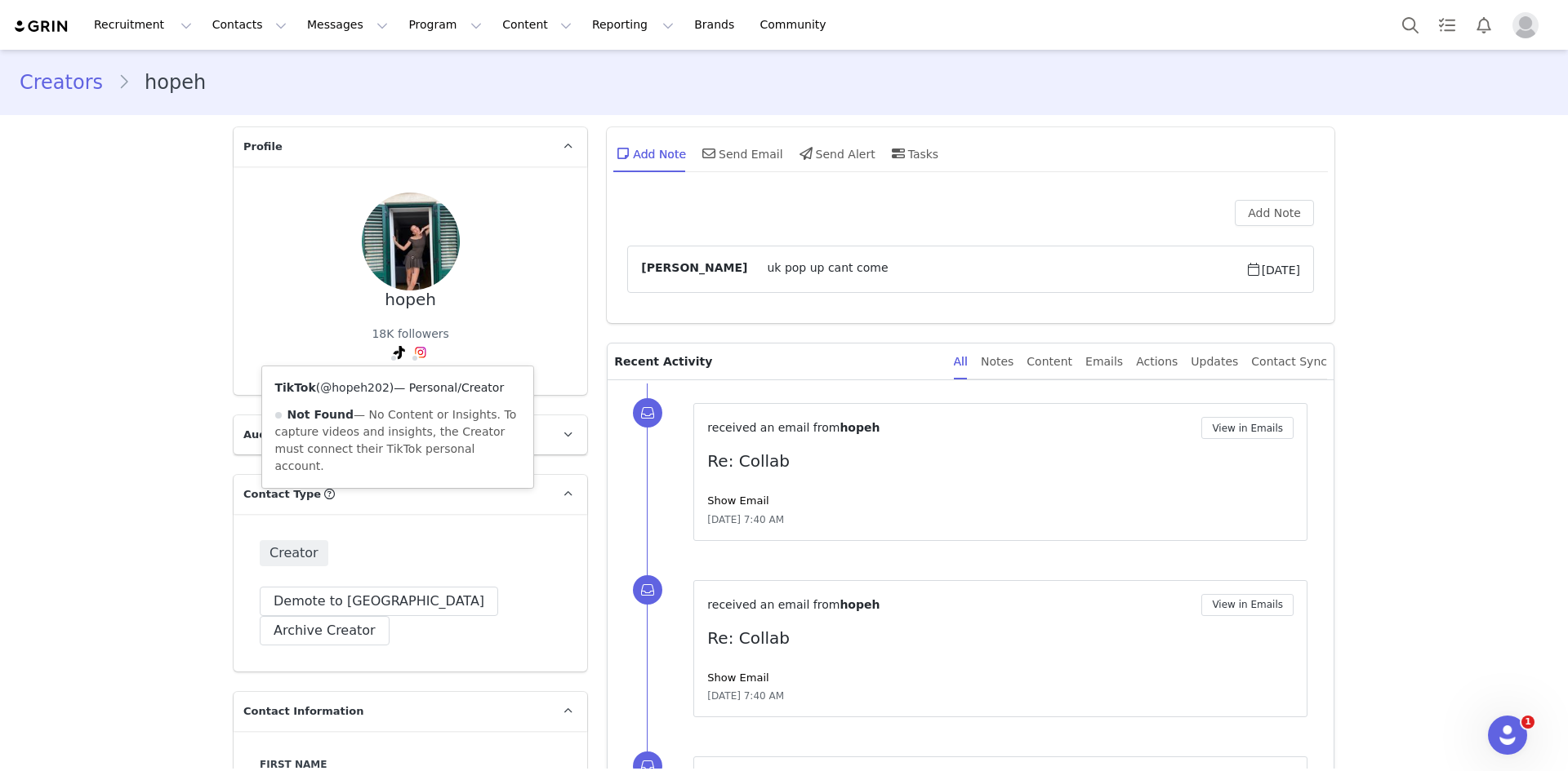
click at [356, 384] on link "@hopeh202" at bounding box center [354, 387] width 70 height 13
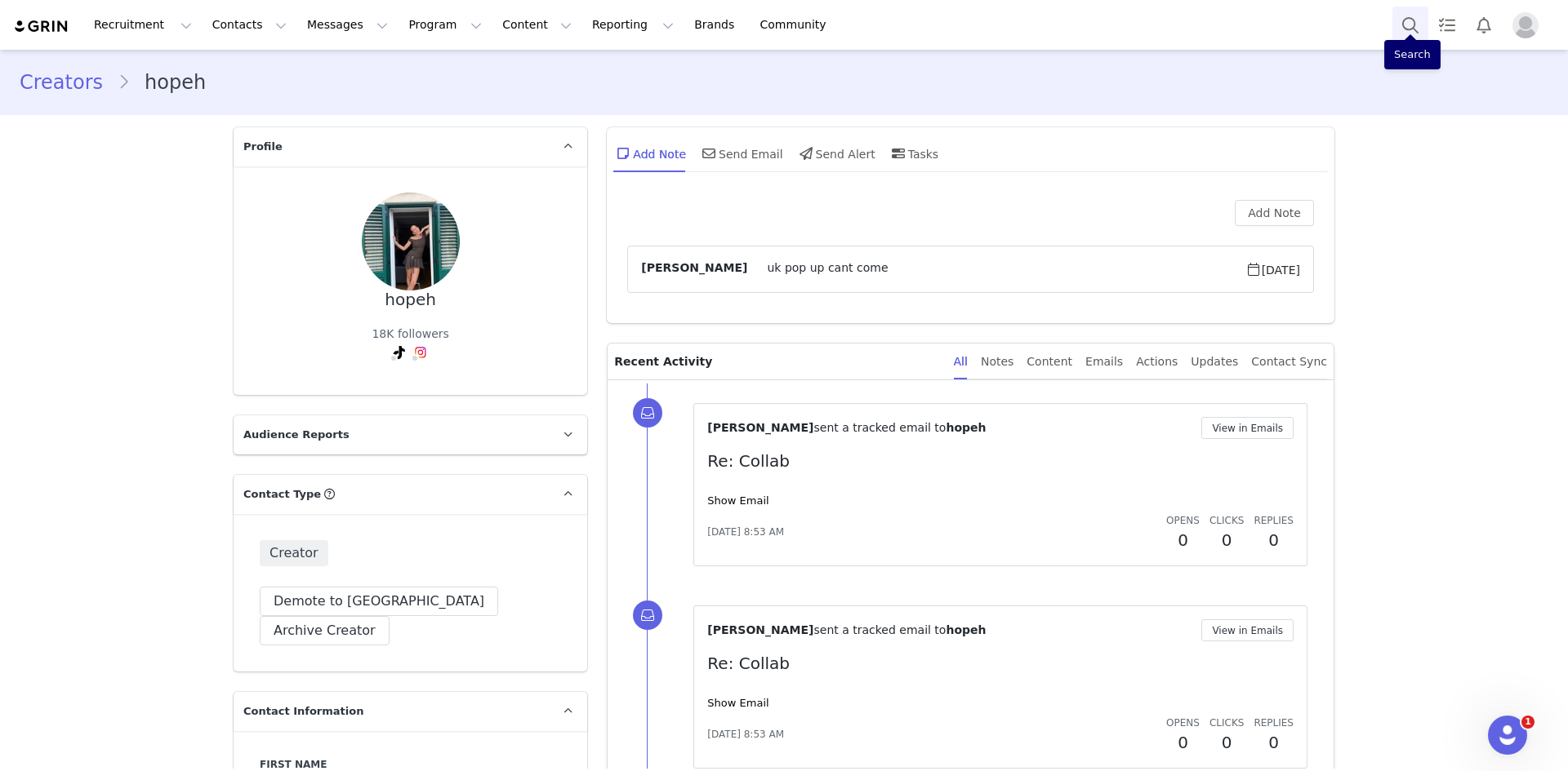
click at [1407, 11] on button "Search" at bounding box center [1410, 25] width 36 height 37
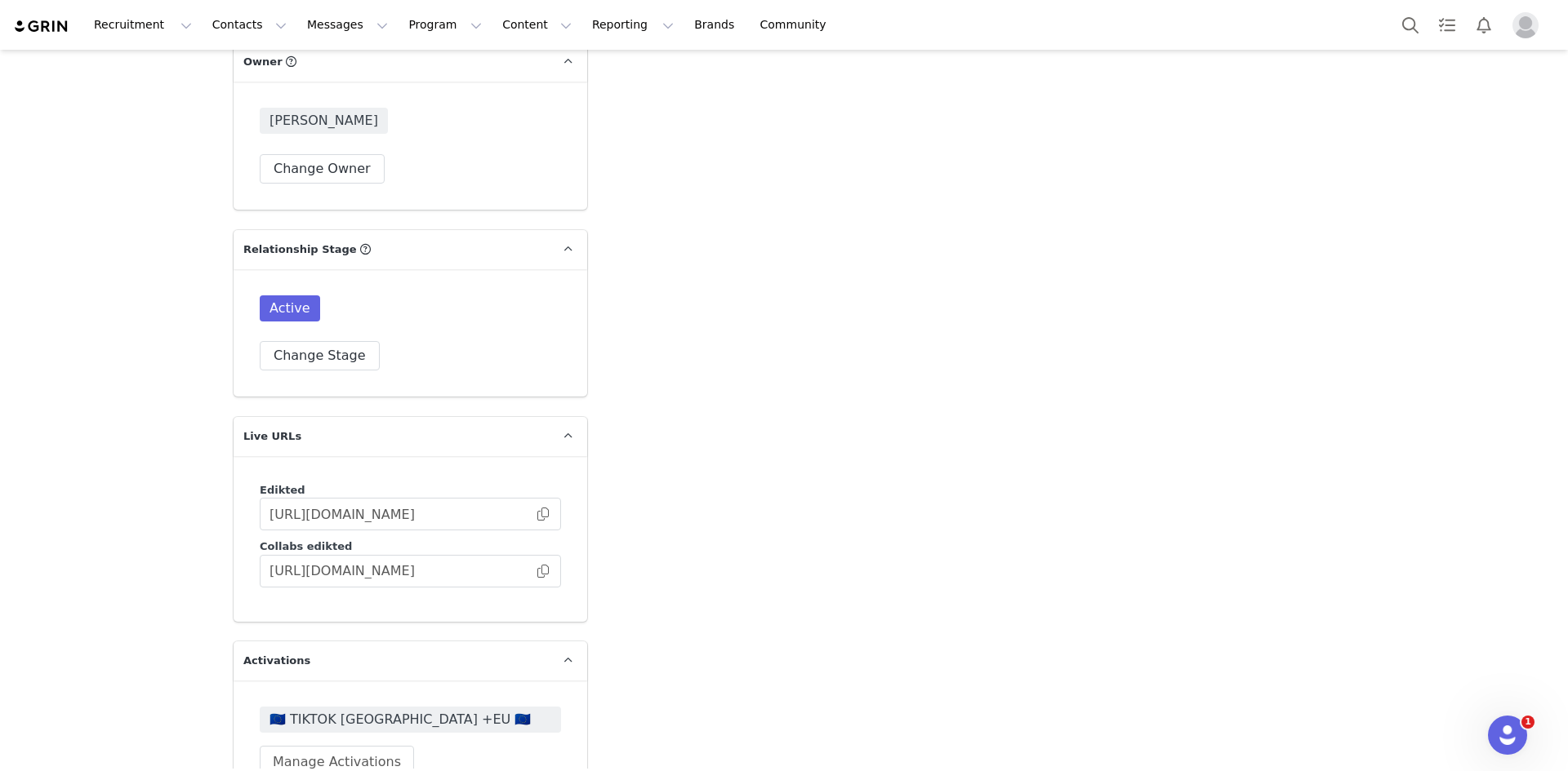
scroll to position [4325, 0]
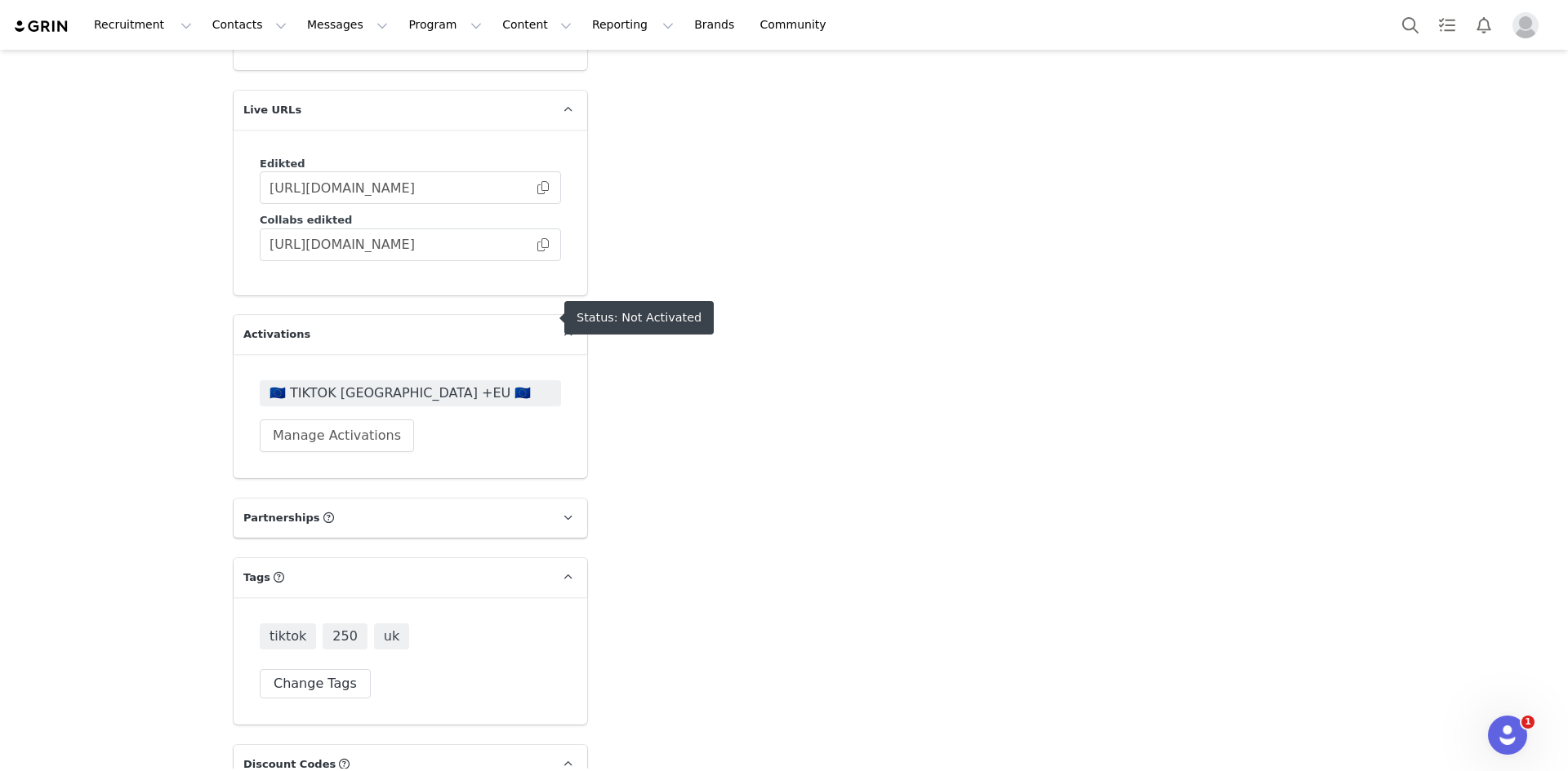
click at [347, 384] on span "🇪🇺 TIKTOK [GEOGRAPHIC_DATA] +EU 🇪🇺" at bounding box center [410, 393] width 282 height 20
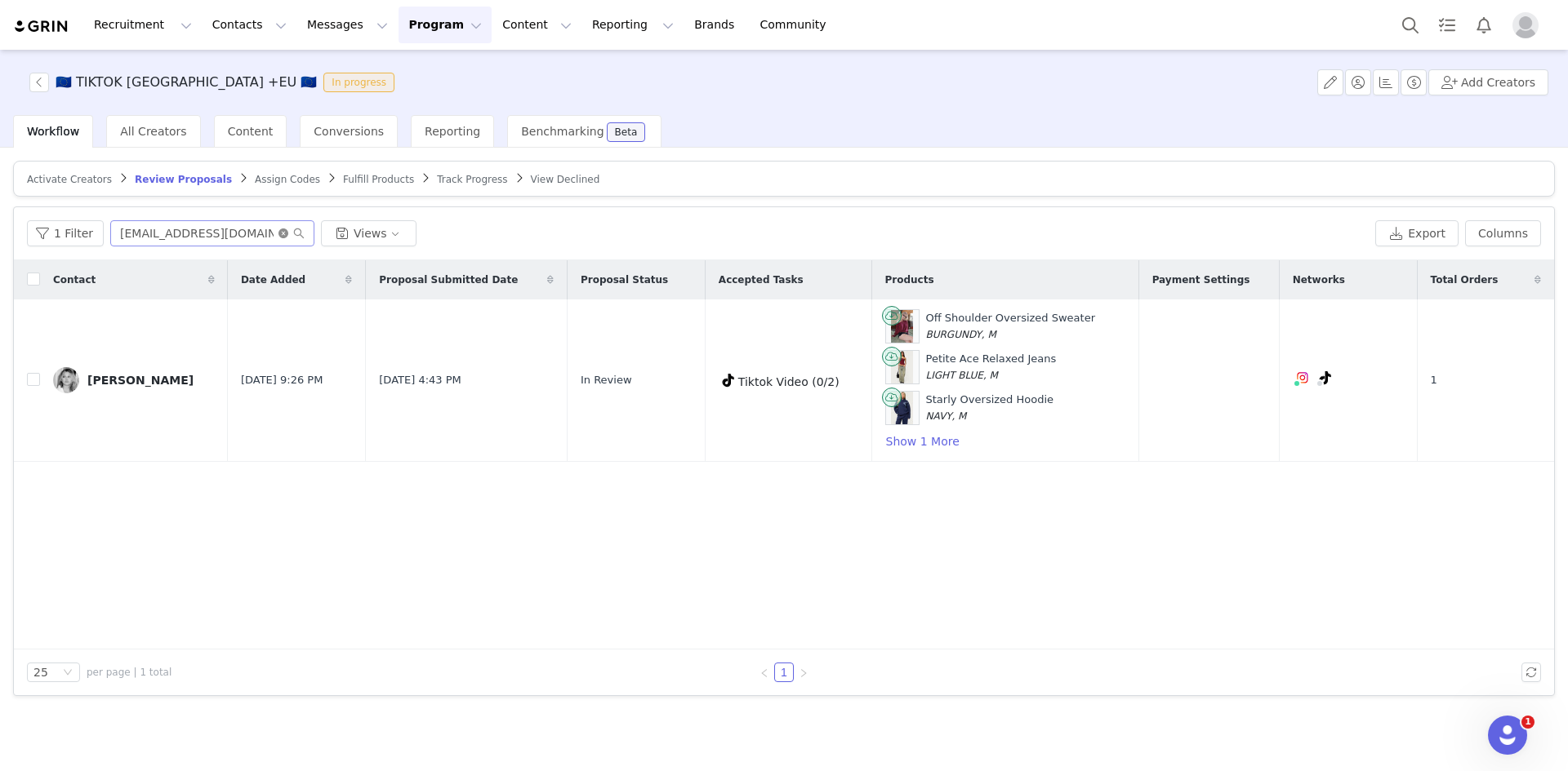
click at [279, 233] on icon "icon: close-circle" at bounding box center [283, 233] width 10 height 10
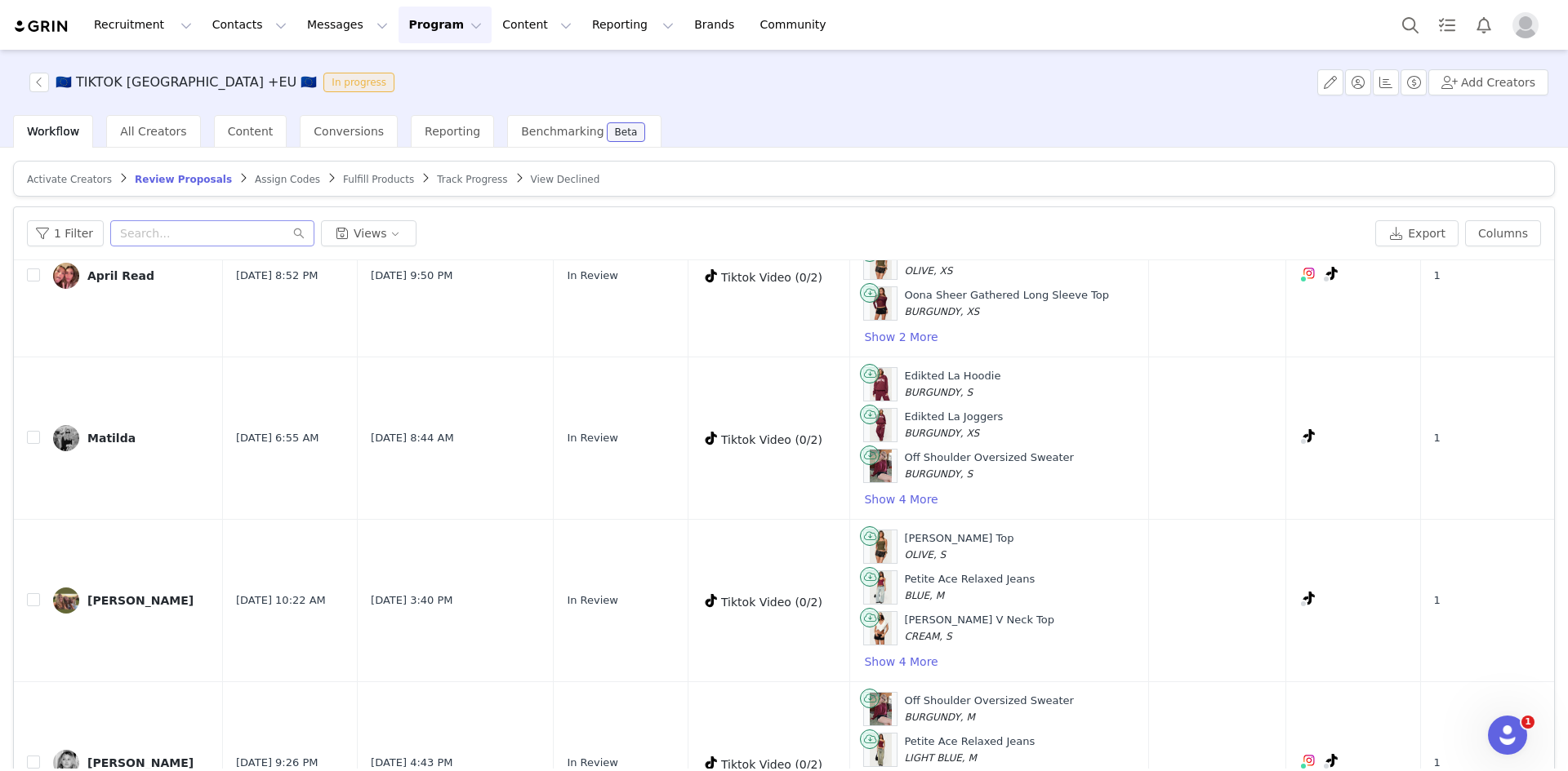
scroll to position [405, 0]
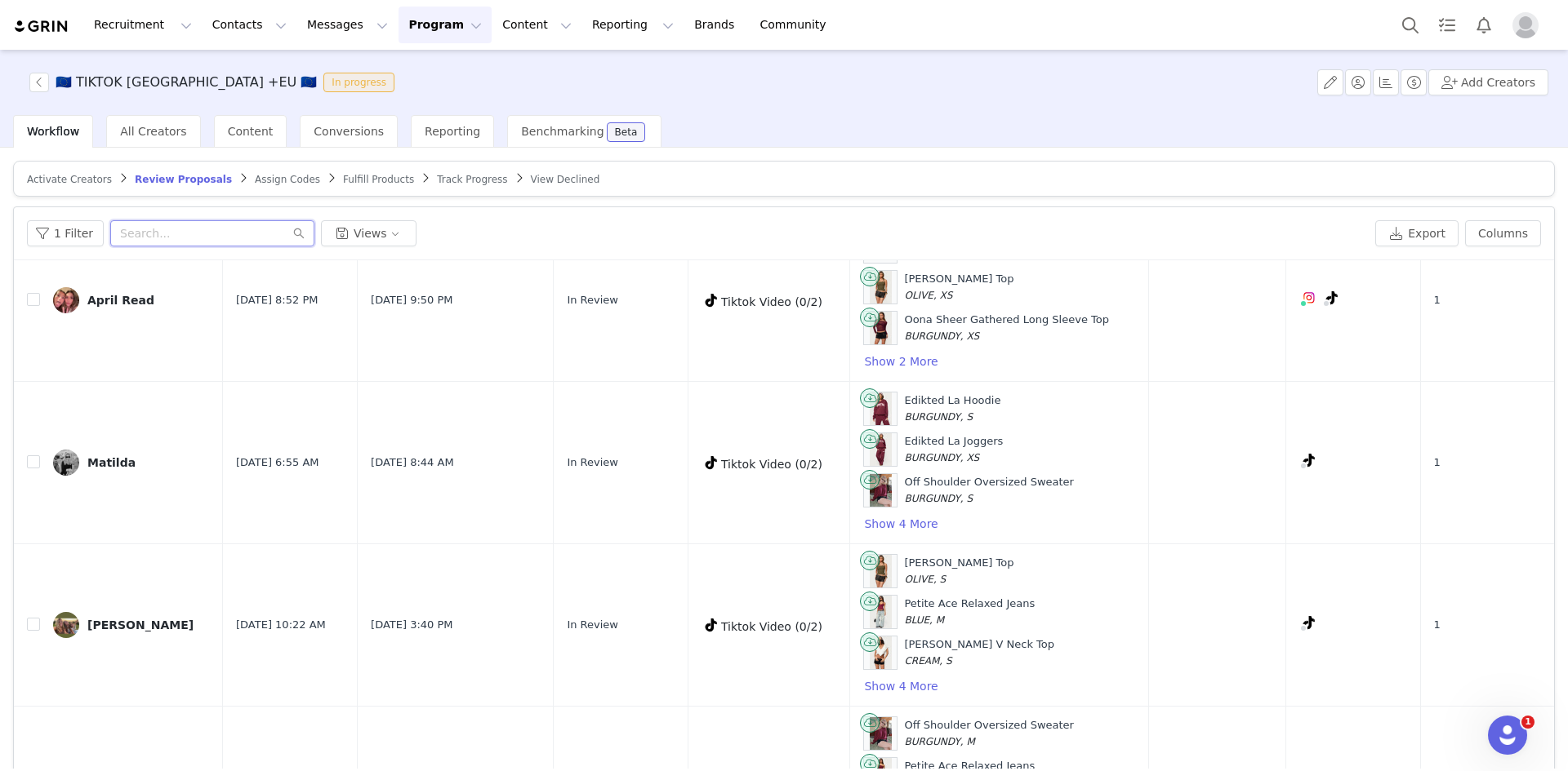
click at [158, 229] on input "text" at bounding box center [213, 233] width 204 height 26
paste input "osparkespr@gmail.com"
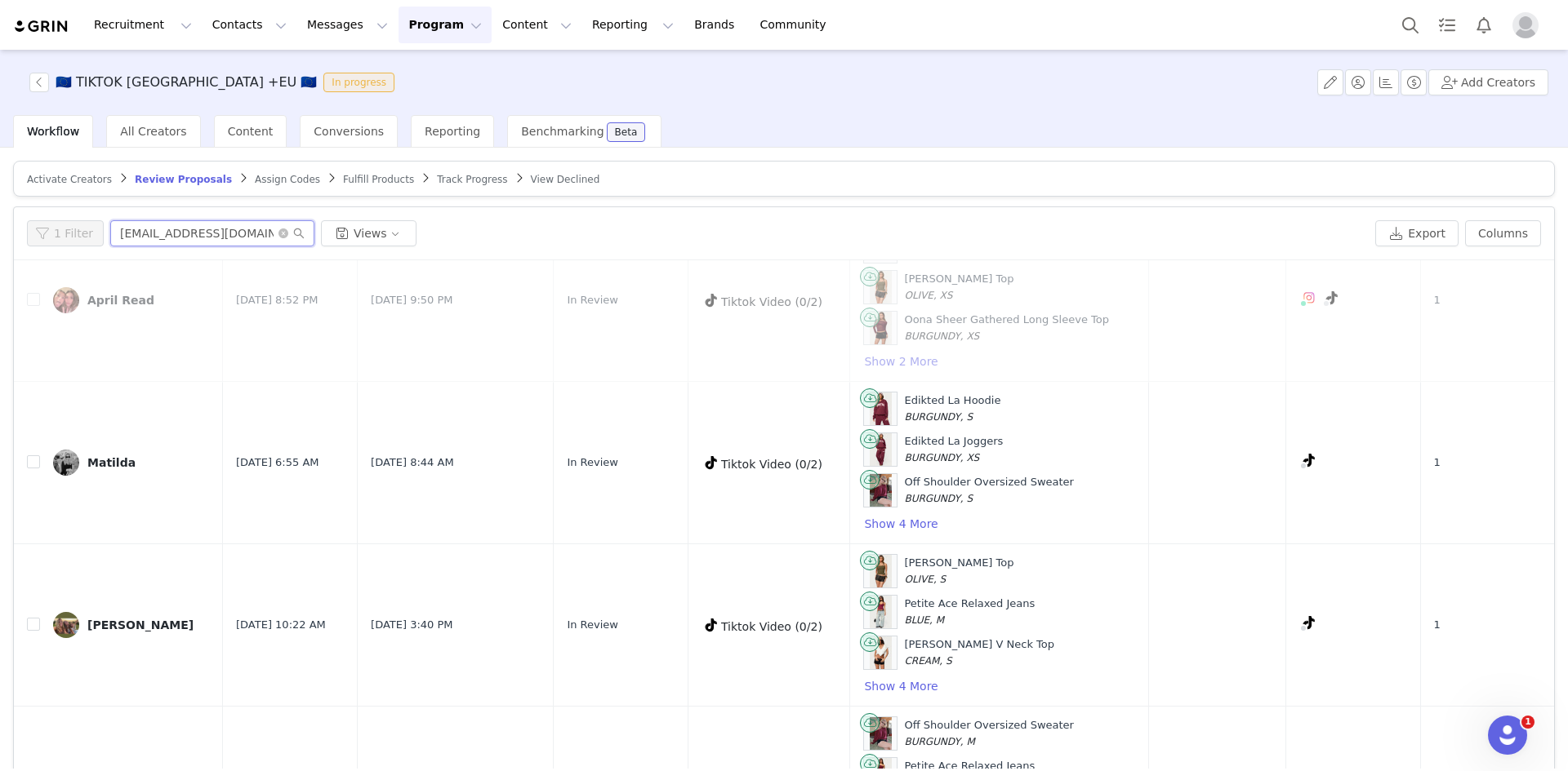
scroll to position [0, 0]
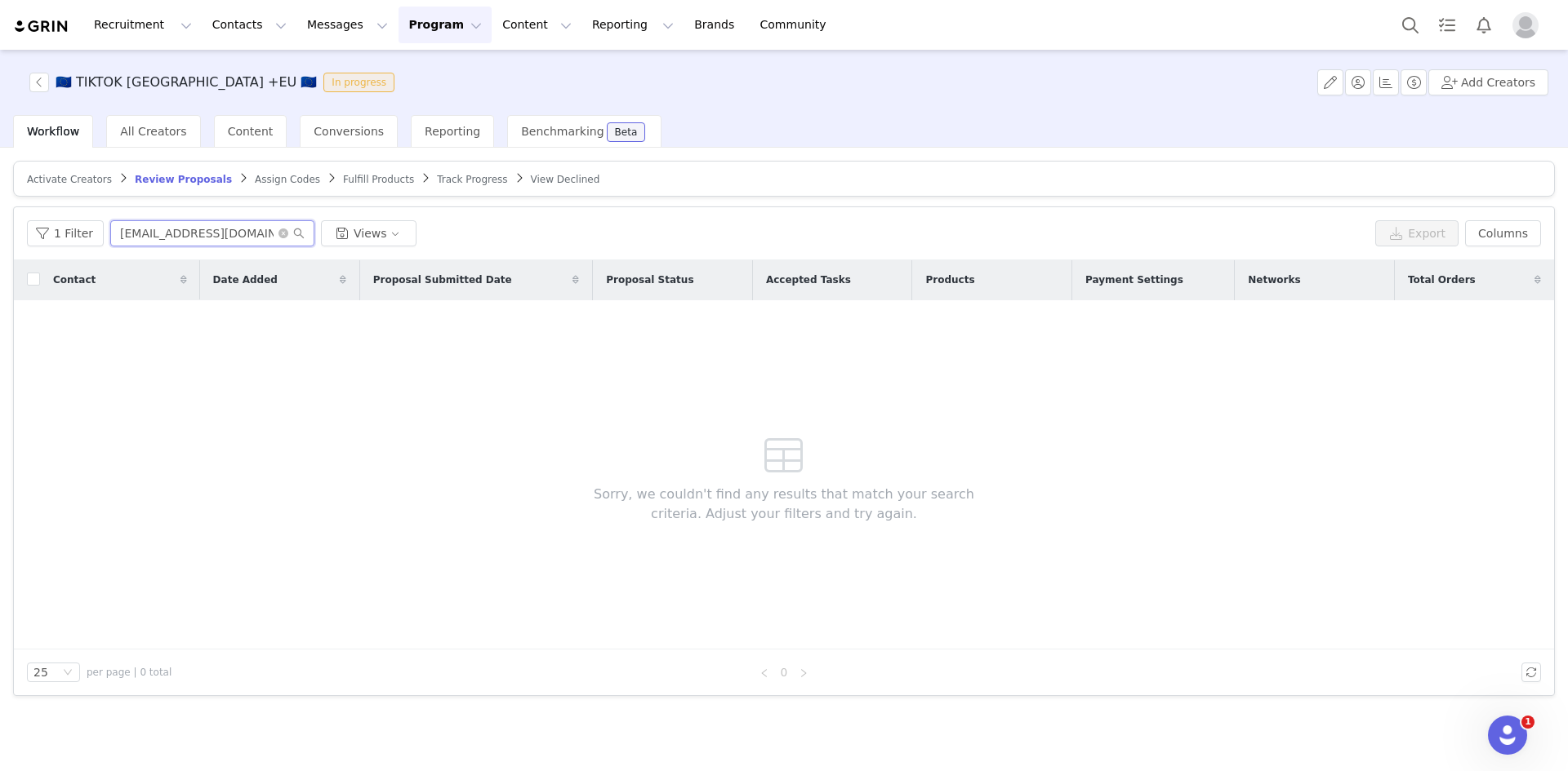
type input "osparkespr@gmail.com"
click at [1410, 15] on button "Search" at bounding box center [1410, 25] width 36 height 37
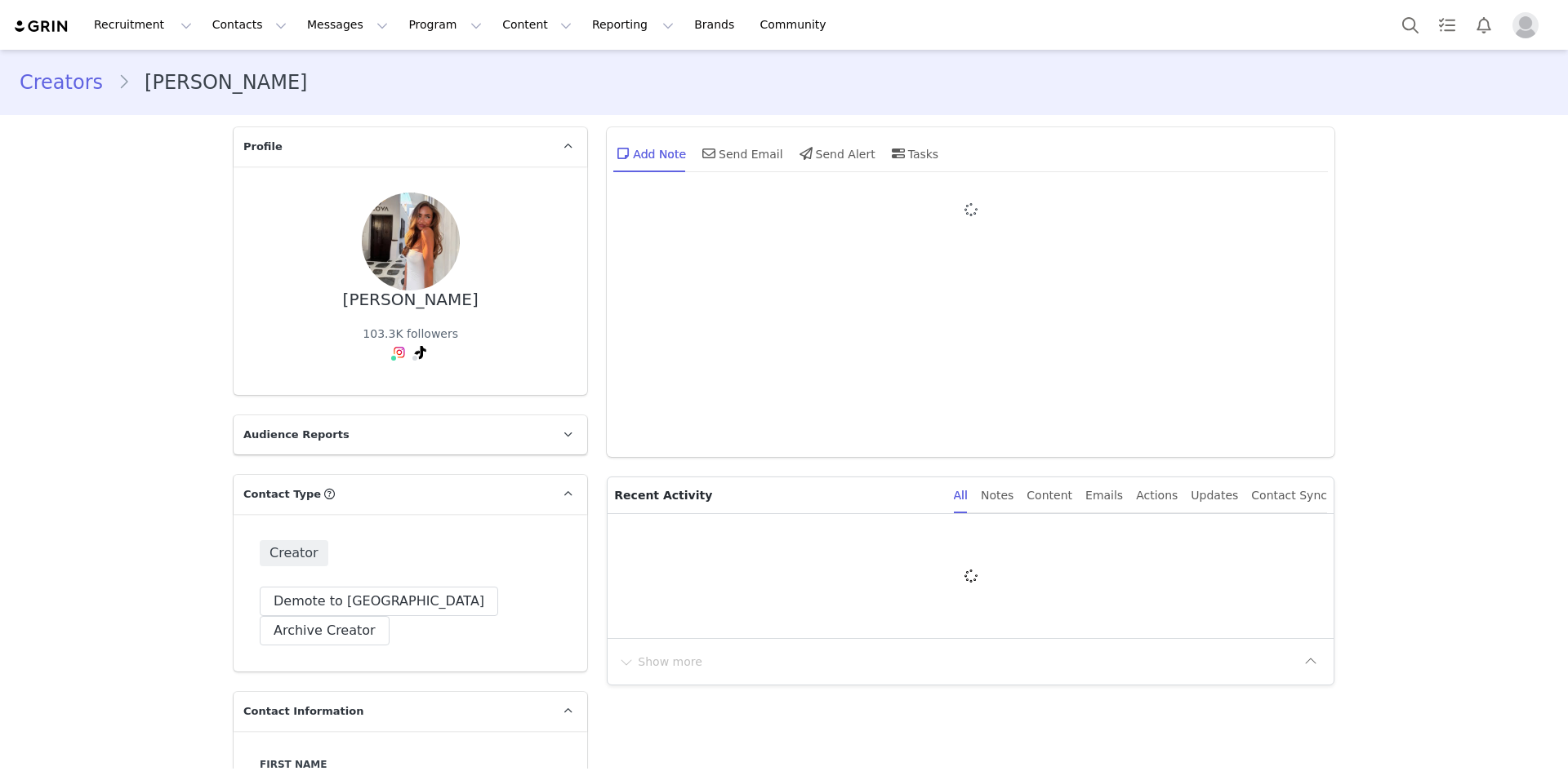
type input "+1 ([GEOGRAPHIC_DATA])"
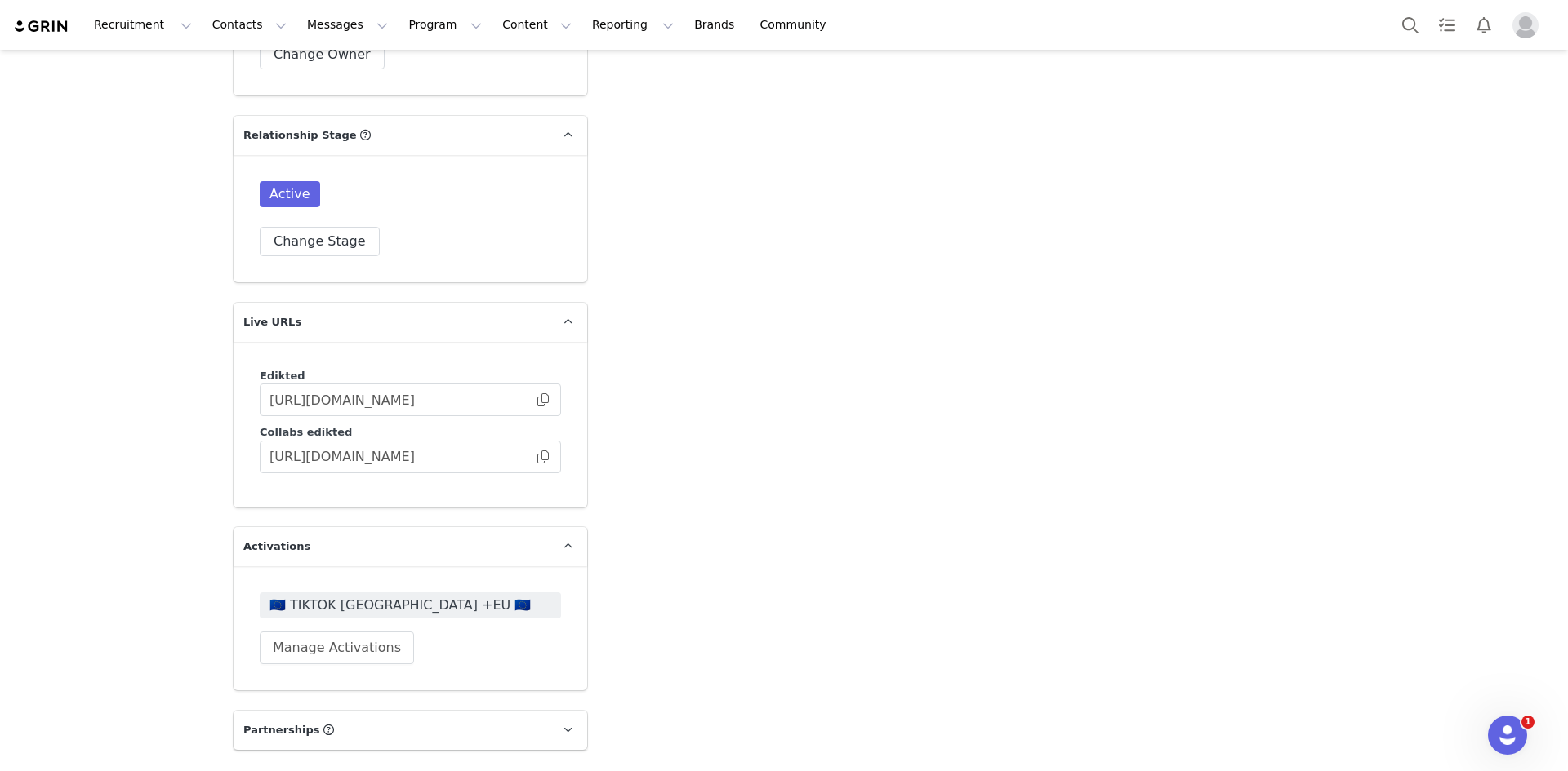
scroll to position [4162, 0]
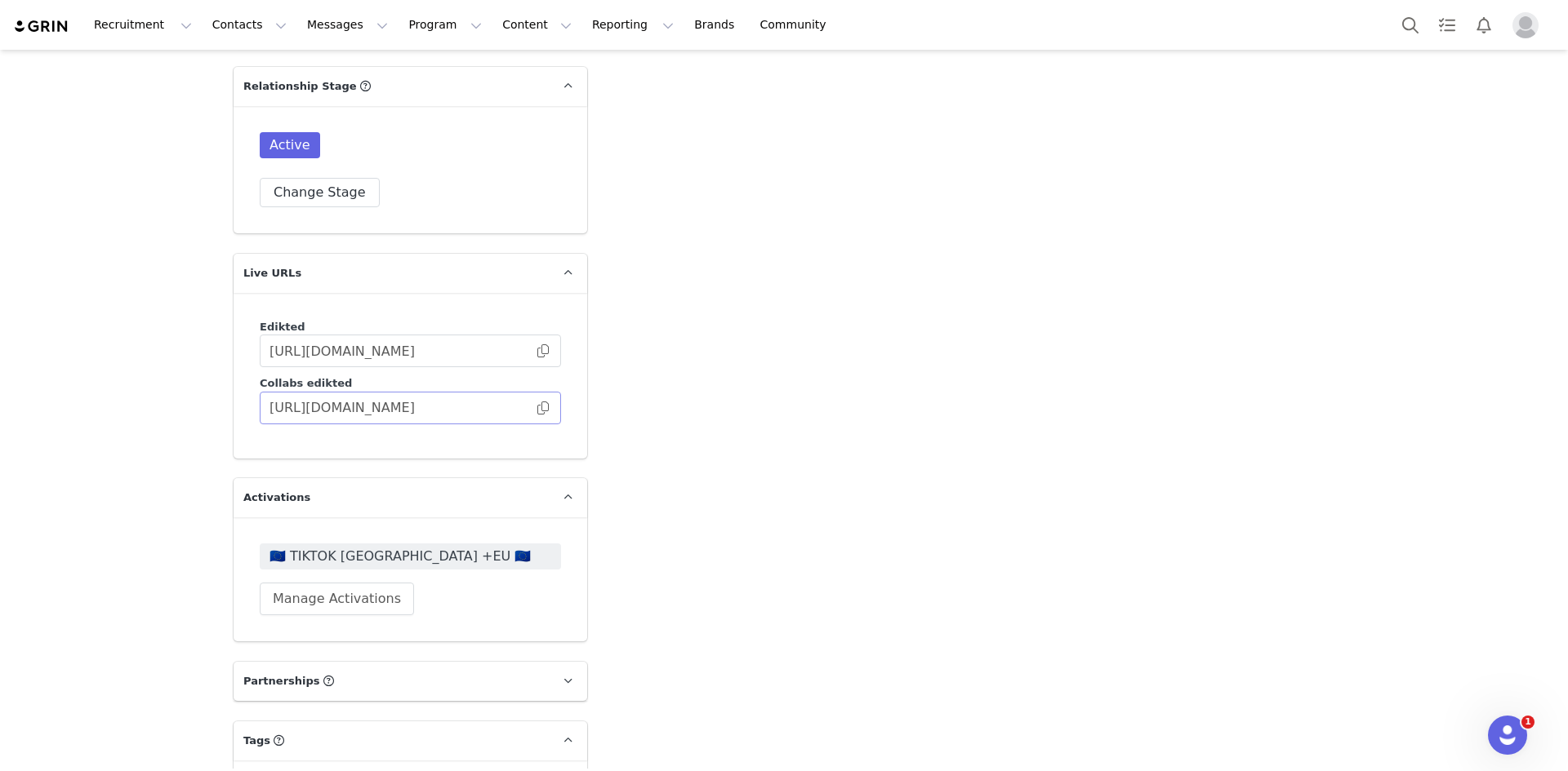
click at [534, 408] on span at bounding box center [543, 408] width 17 height 0
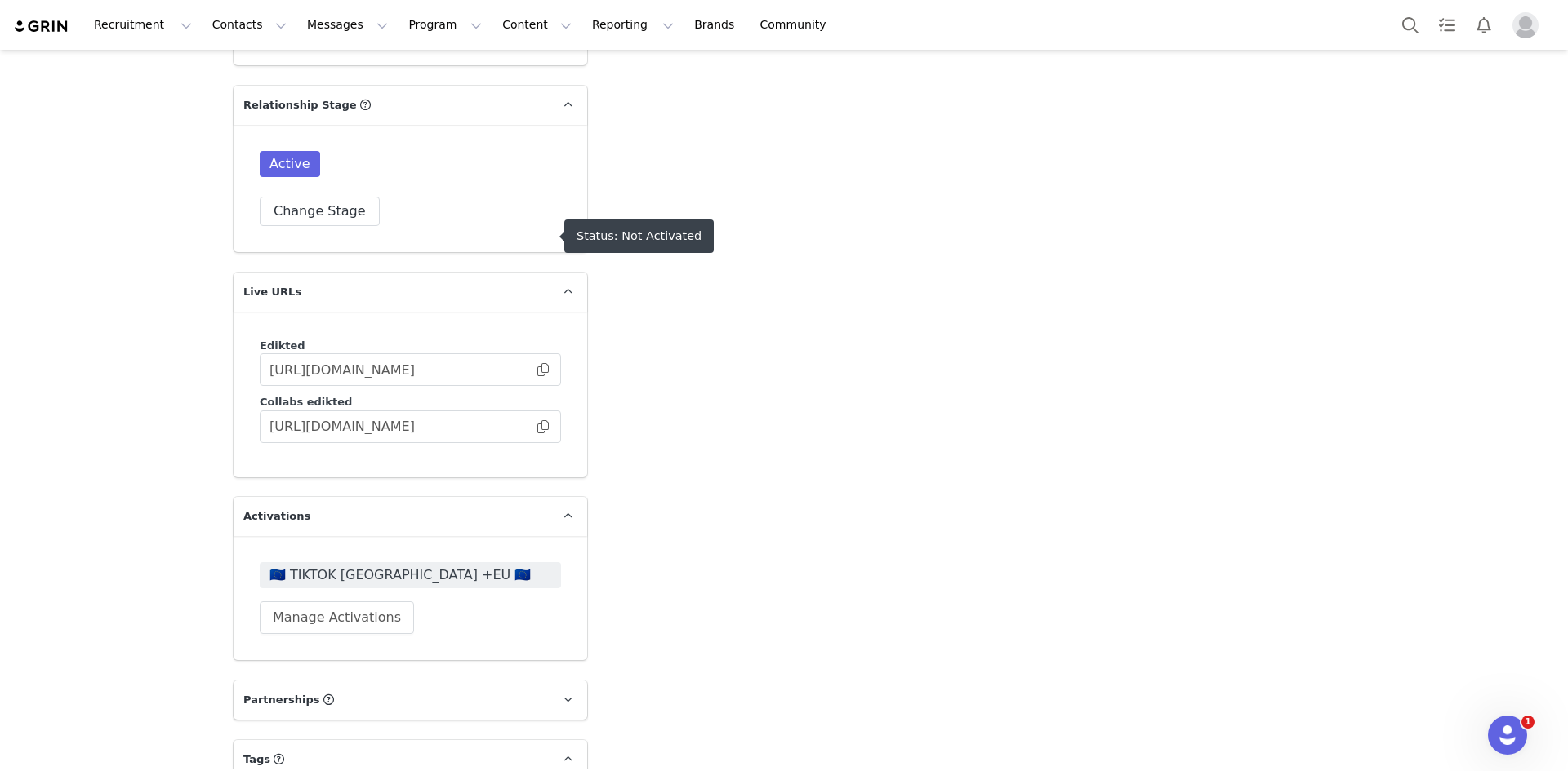
scroll to position [4406, 0]
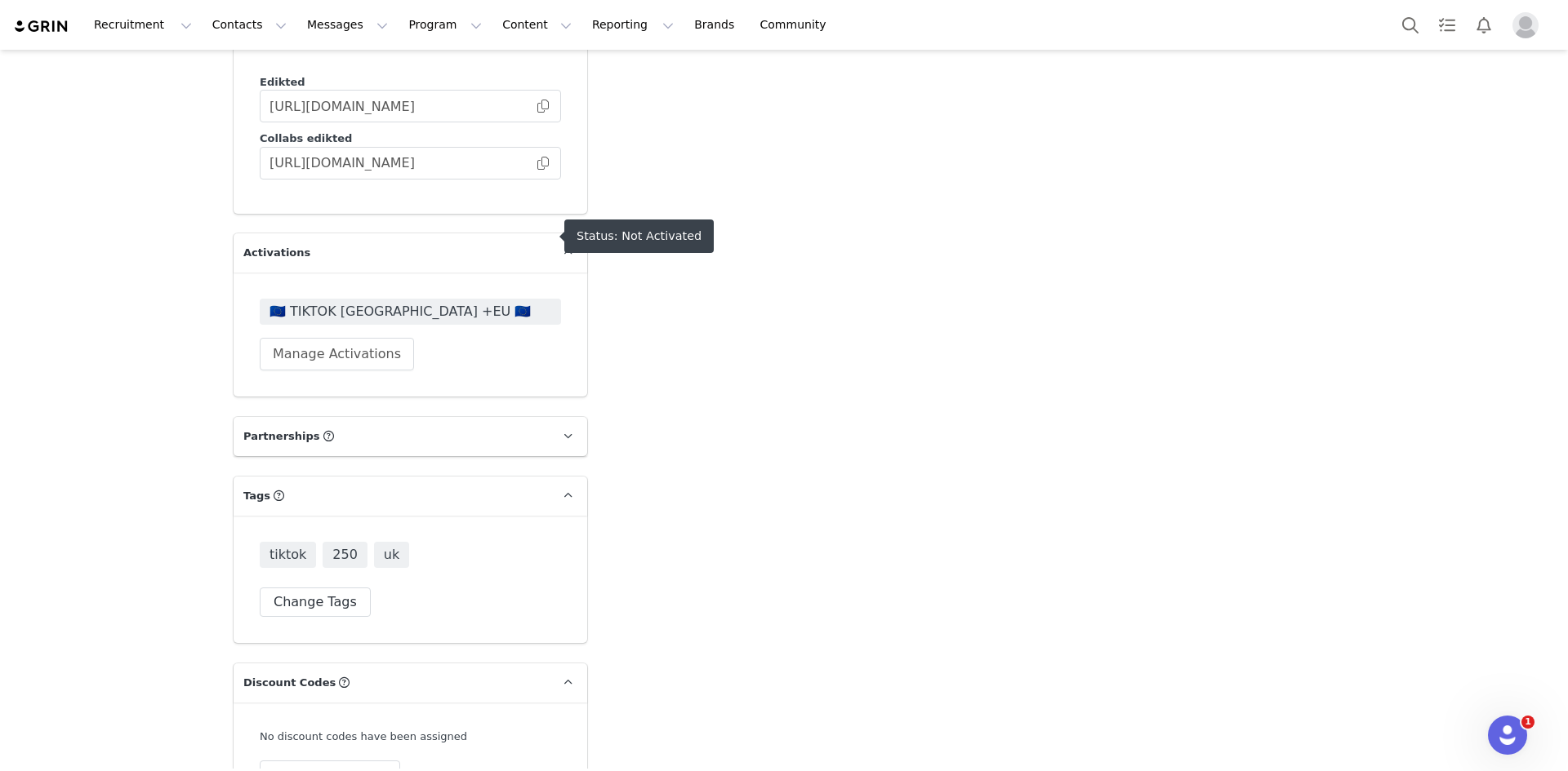
click at [316, 302] on span "🇪🇺 TIKTOK UK +EU 🇪🇺" at bounding box center [410, 311] width 282 height 20
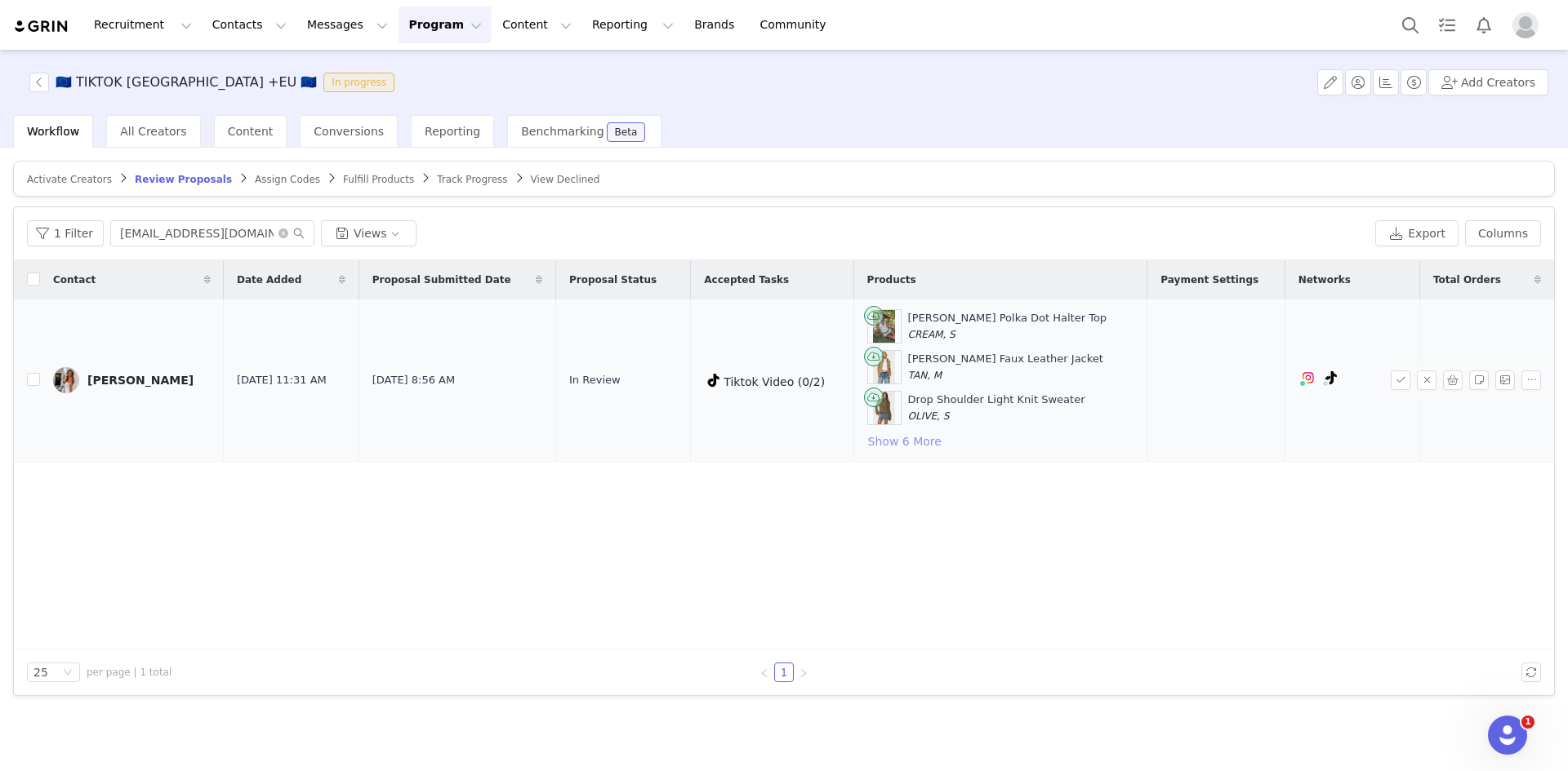
click at [903, 438] on button "Show 6 More" at bounding box center [904, 441] width 75 height 20
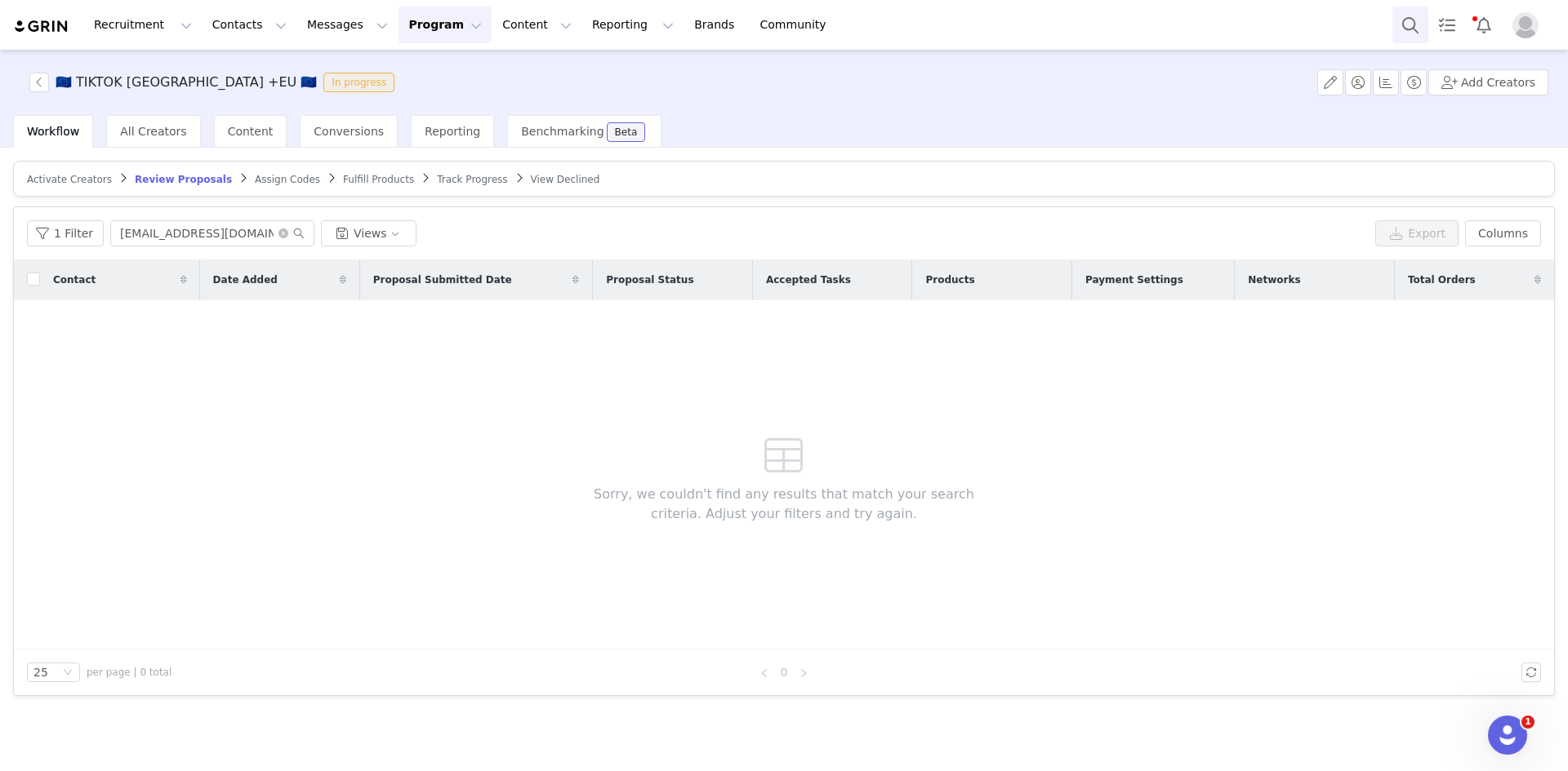
click at [1400, 11] on button "Search" at bounding box center [1410, 25] width 36 height 37
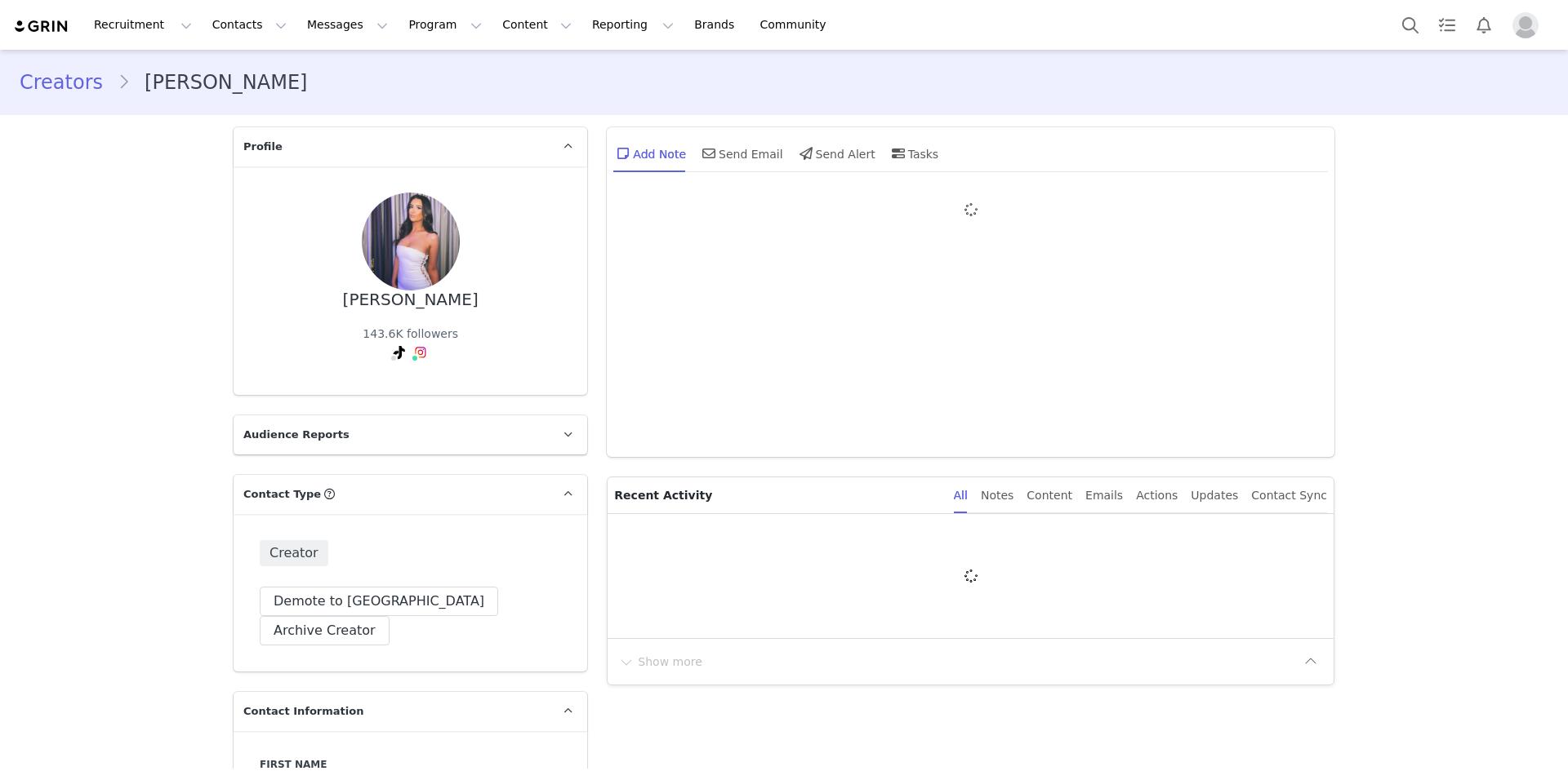
type input "+1 ([GEOGRAPHIC_DATA])"
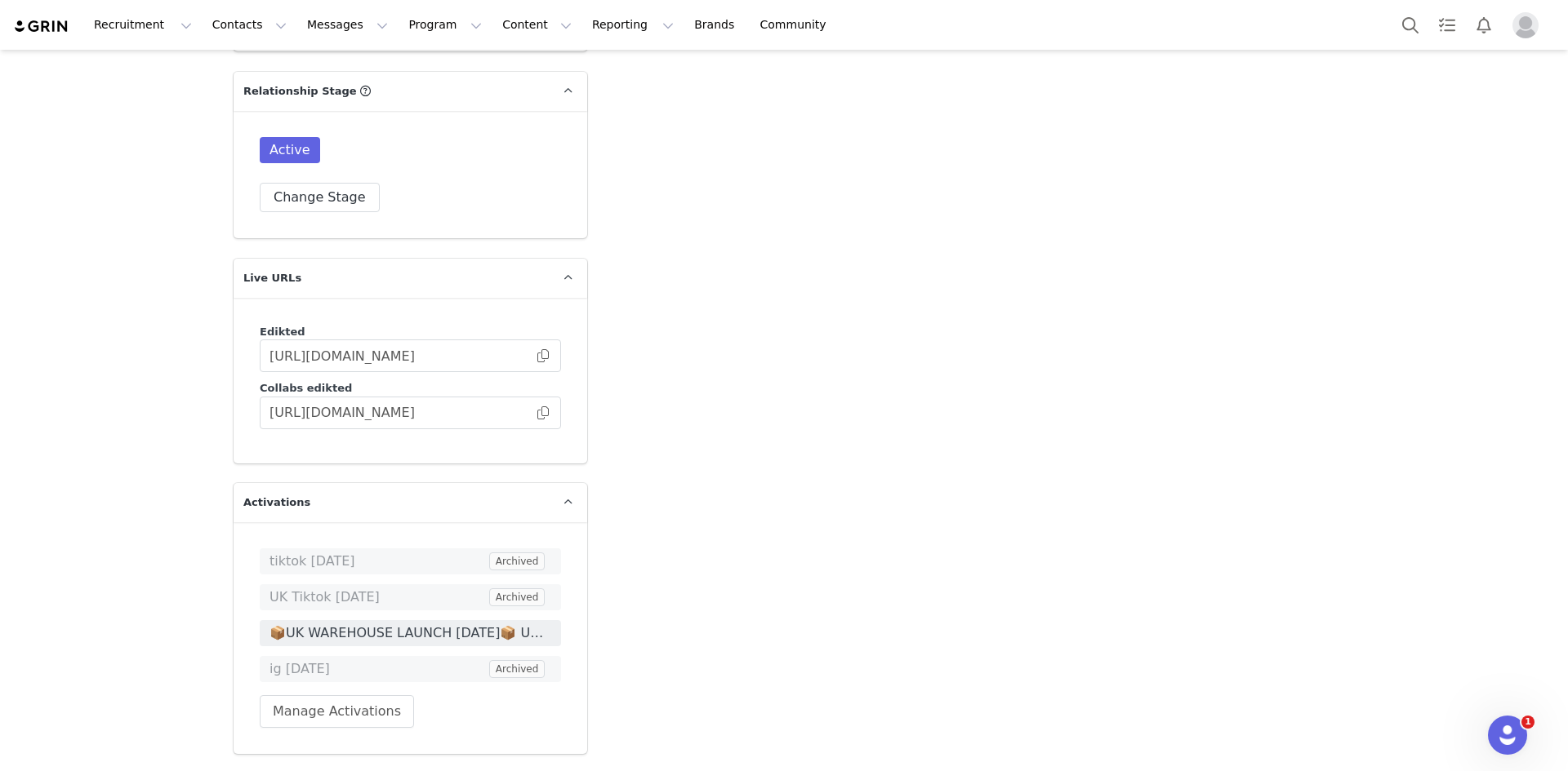
scroll to position [4162, 0]
click at [541, 408] on span at bounding box center [543, 408] width 17 height 0
